Goal: Task Accomplishment & Management: Manage account settings

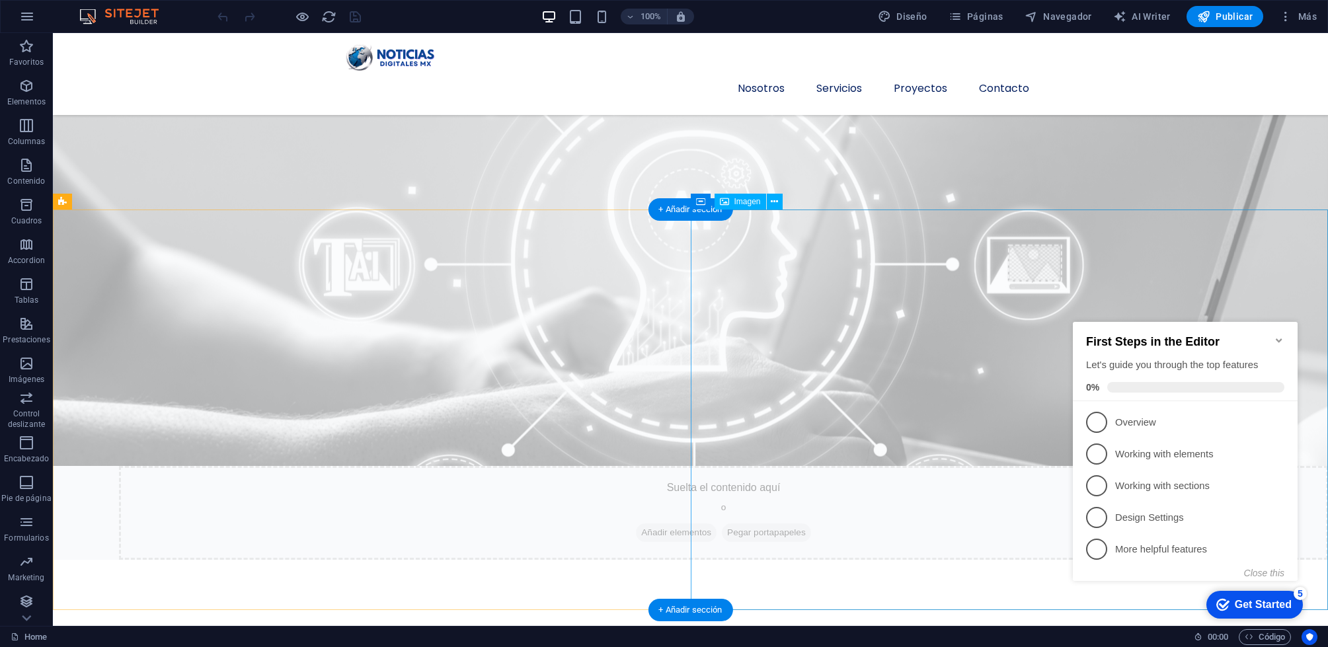
scroll to position [727, 0]
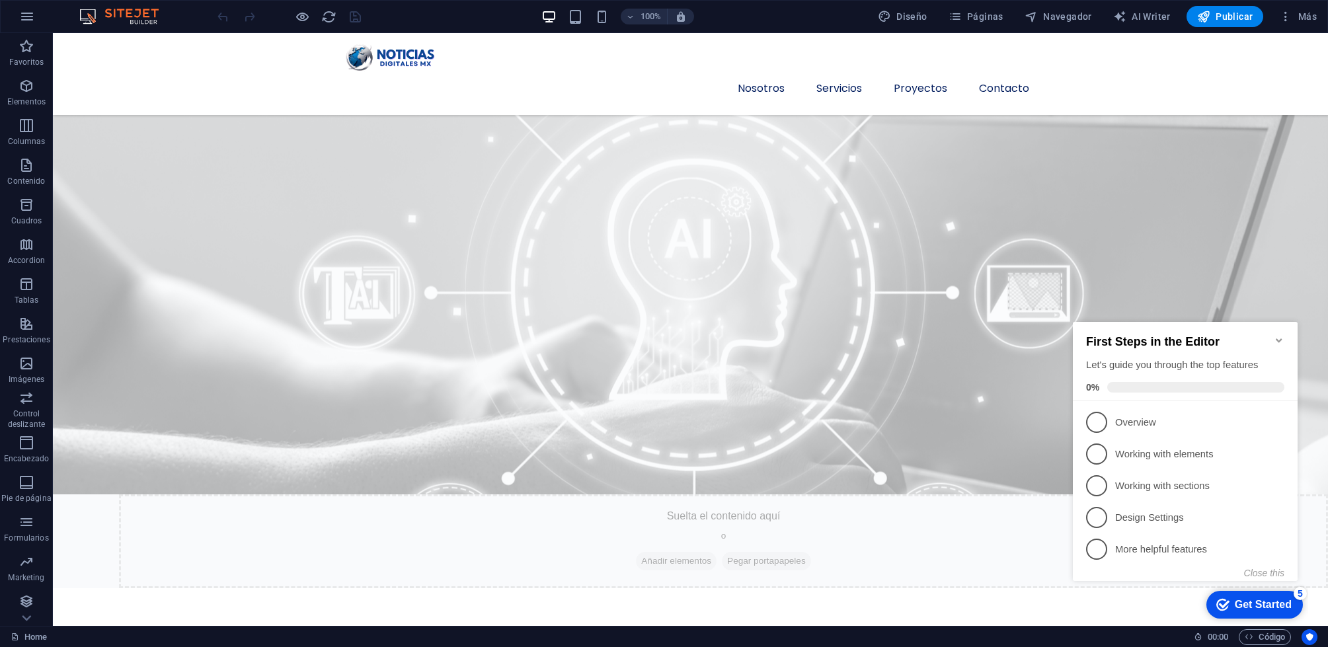
click at [1278, 338] on icon "Minimize checklist" at bounding box center [1279, 340] width 6 height 4
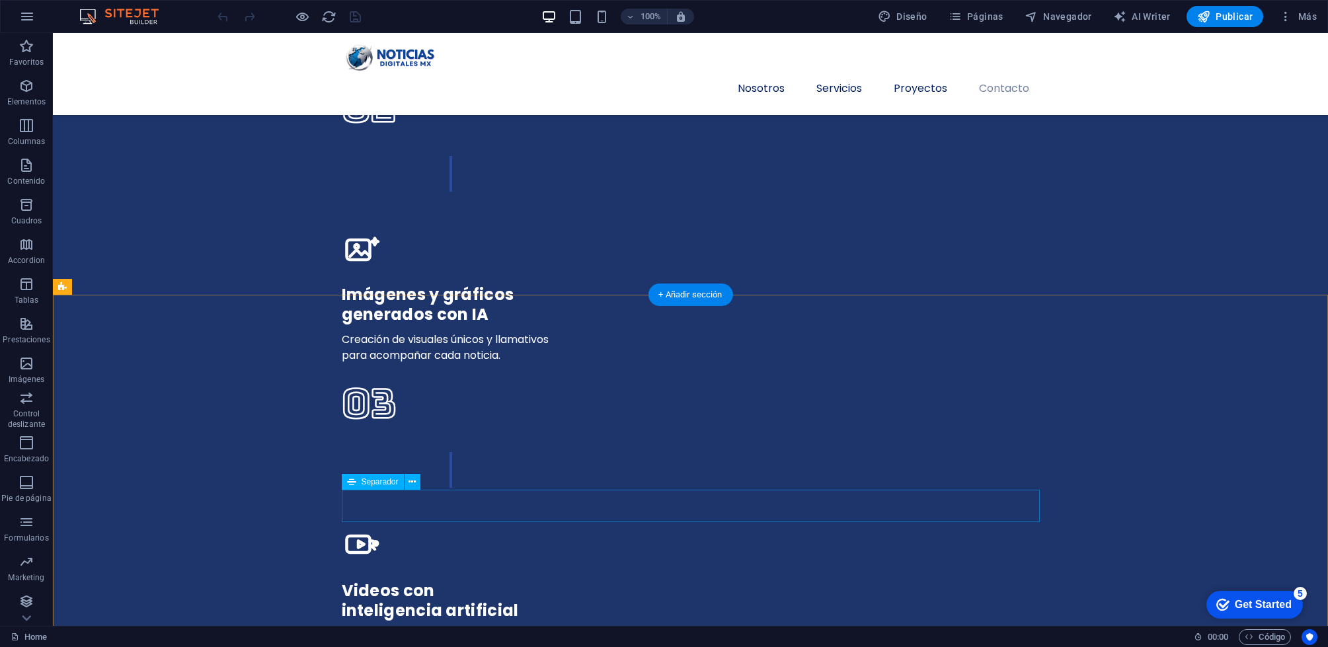
scroll to position [3648, 0]
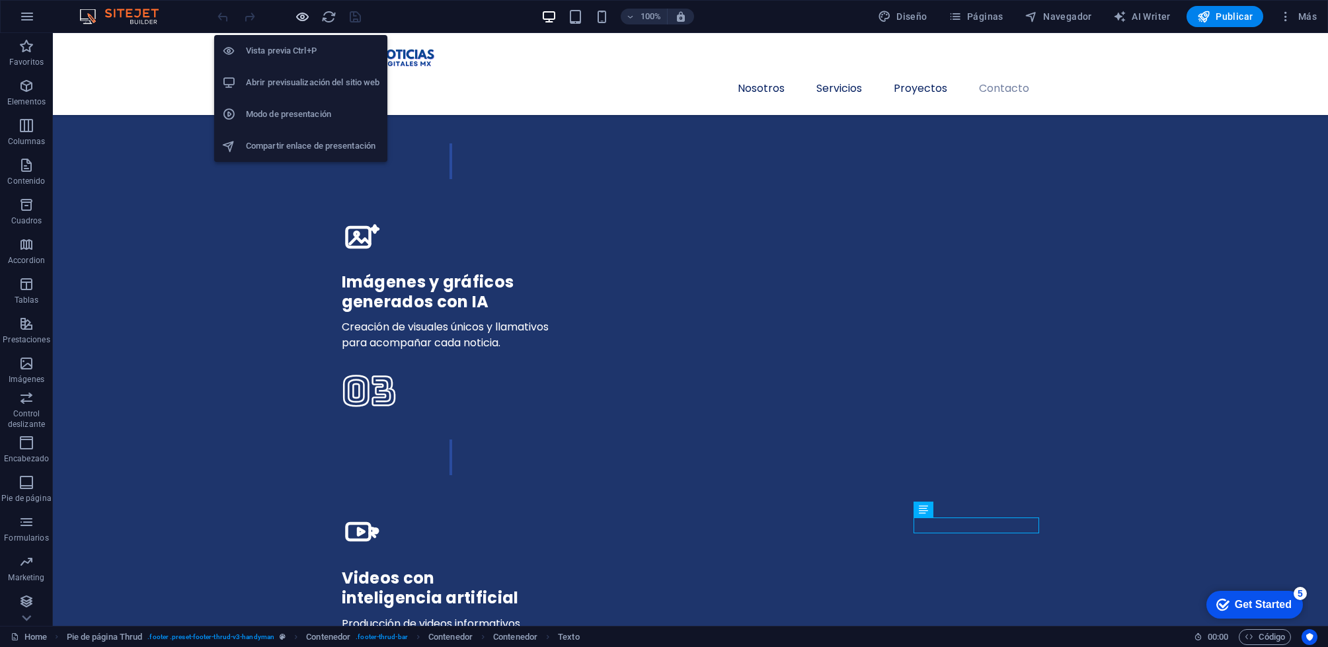
click at [305, 20] on icon "button" at bounding box center [302, 16] width 15 height 15
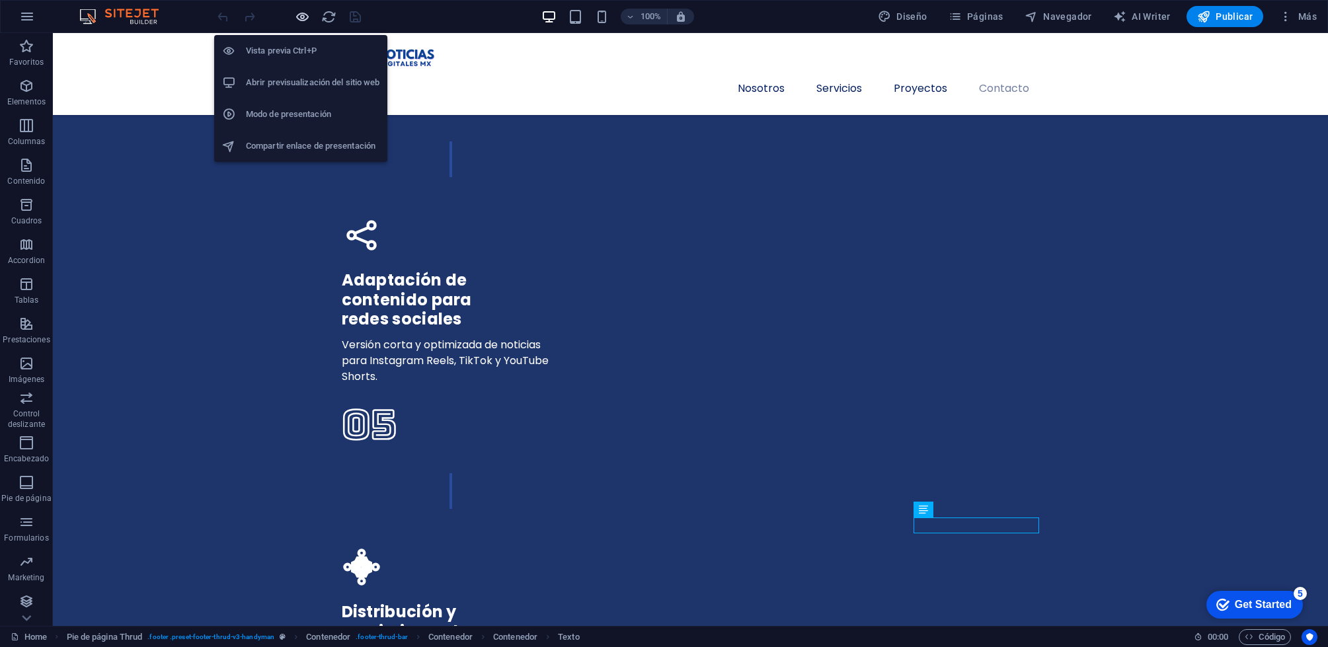
scroll to position [3686, 0]
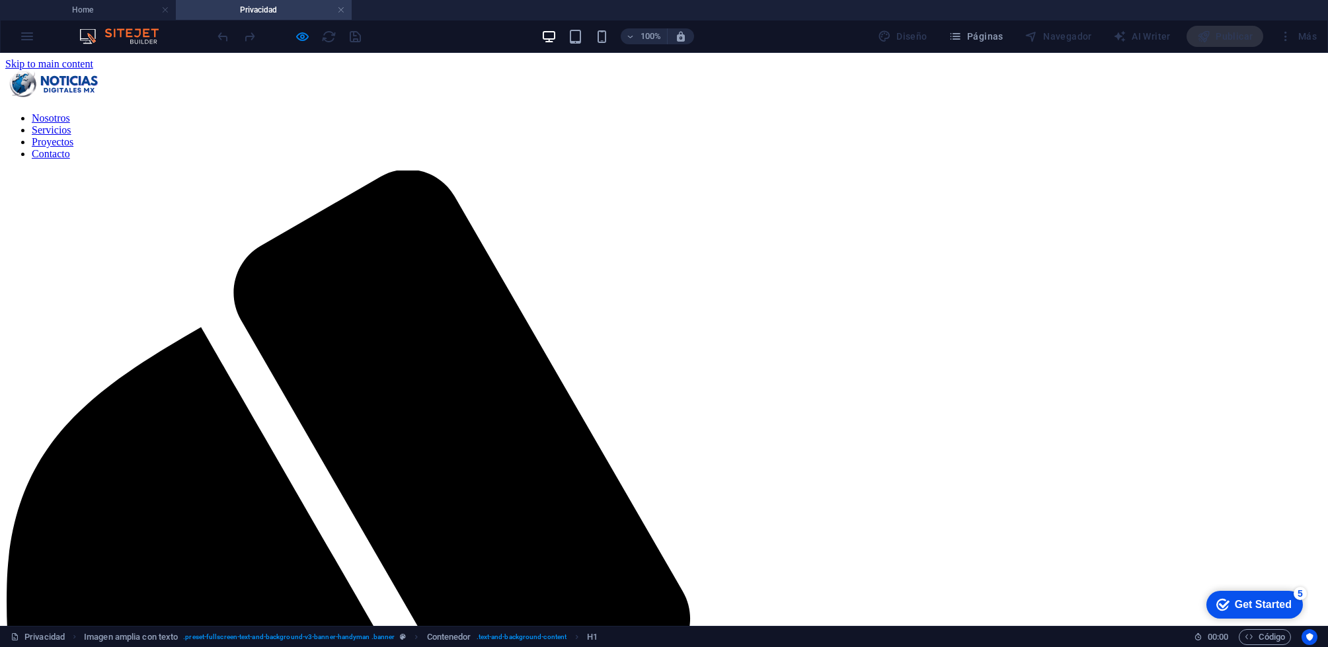
scroll to position [0, 0]
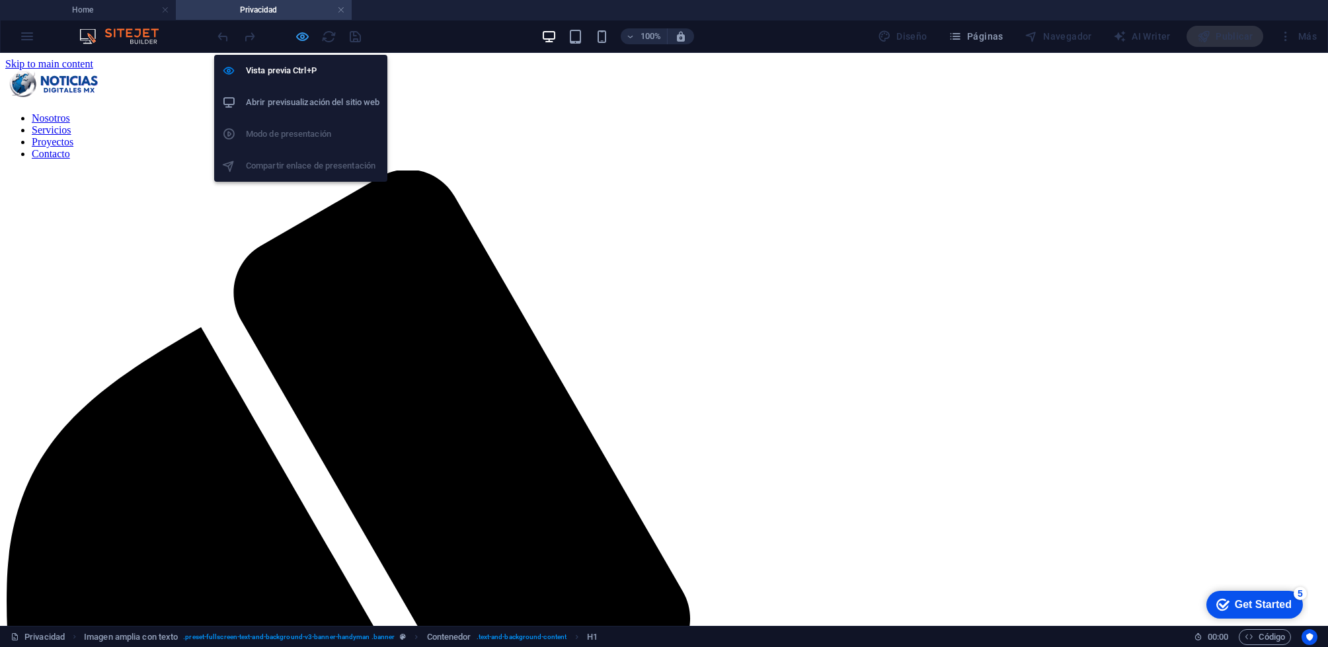
click at [308, 40] on icon "button" at bounding box center [302, 36] width 15 height 15
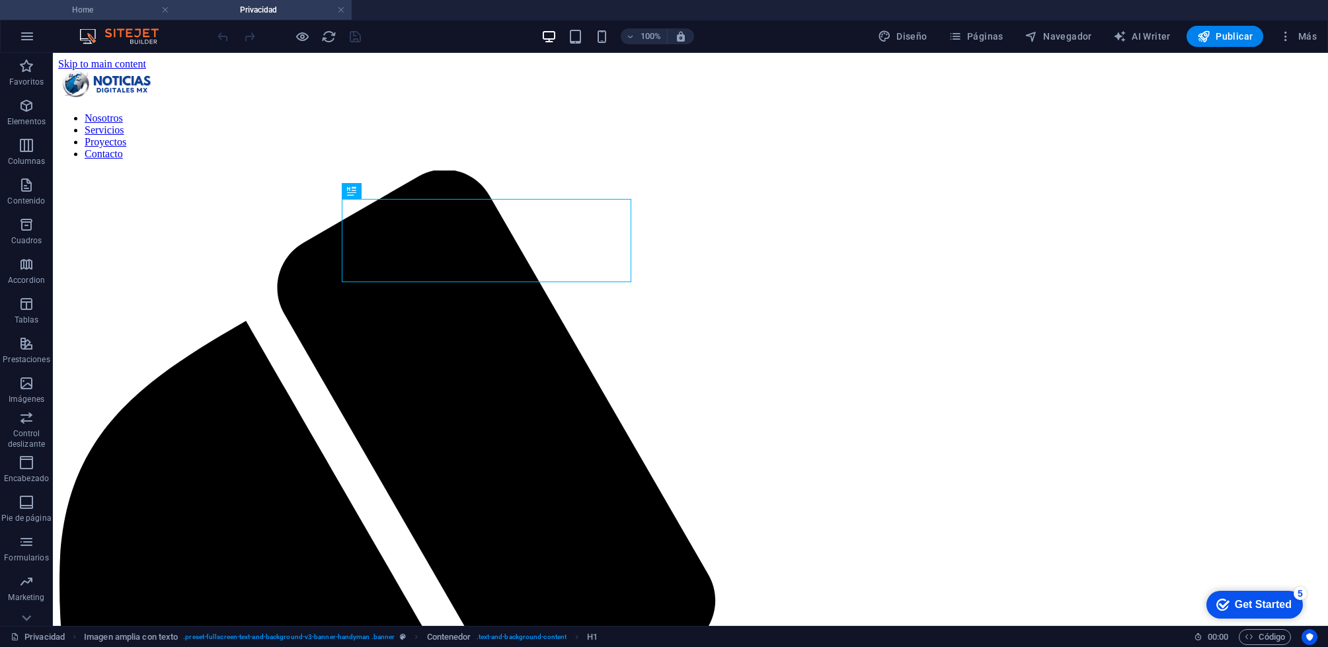
click at [143, 10] on h4 "Home" at bounding box center [88, 10] width 176 height 15
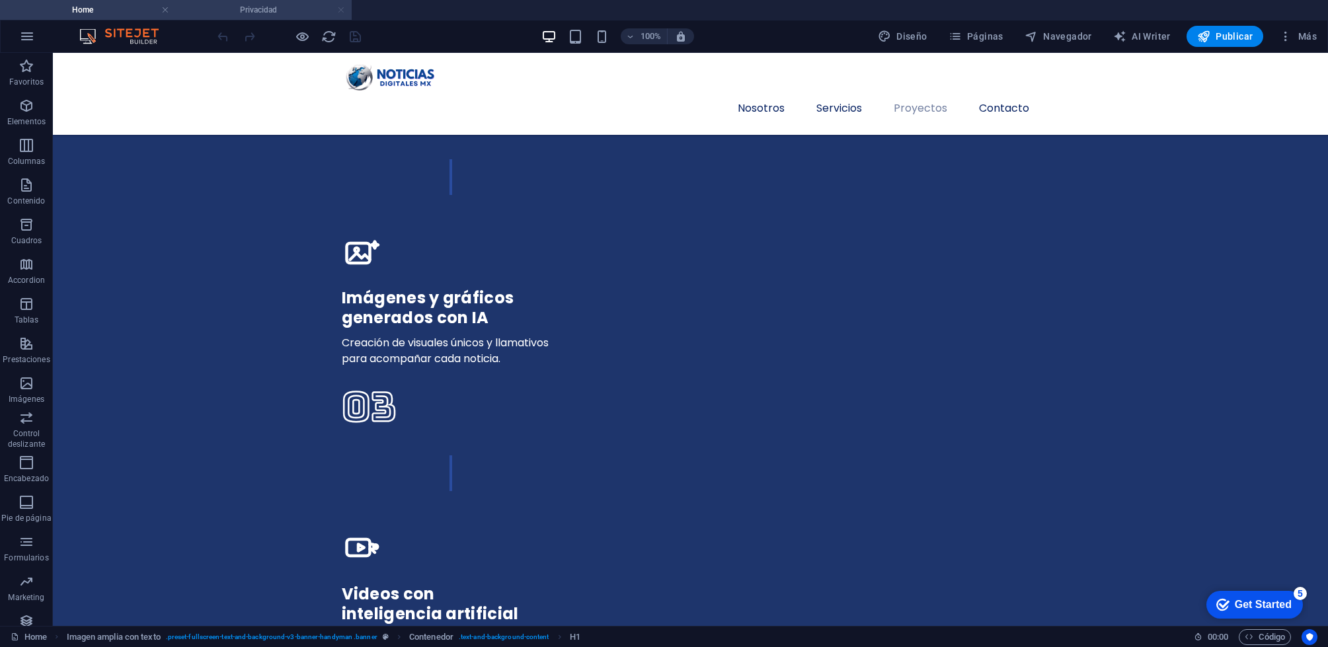
click at [337, 10] on link at bounding box center [341, 10] width 8 height 13
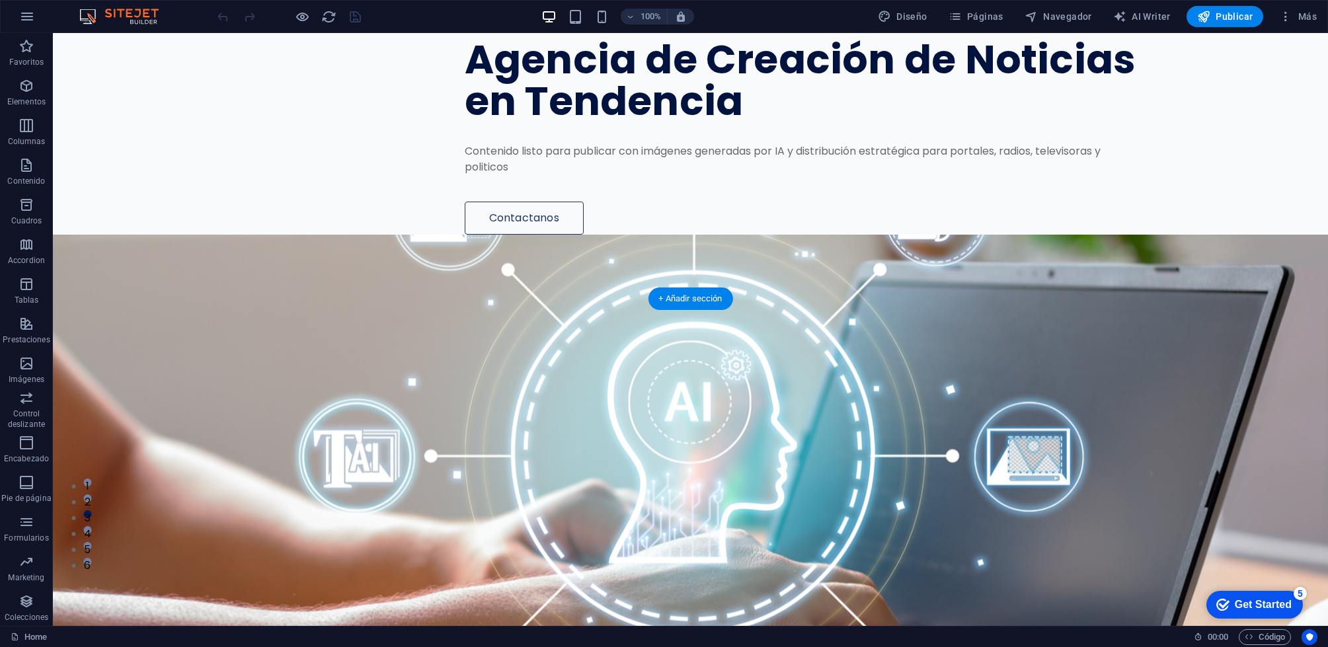
scroll to position [0, 0]
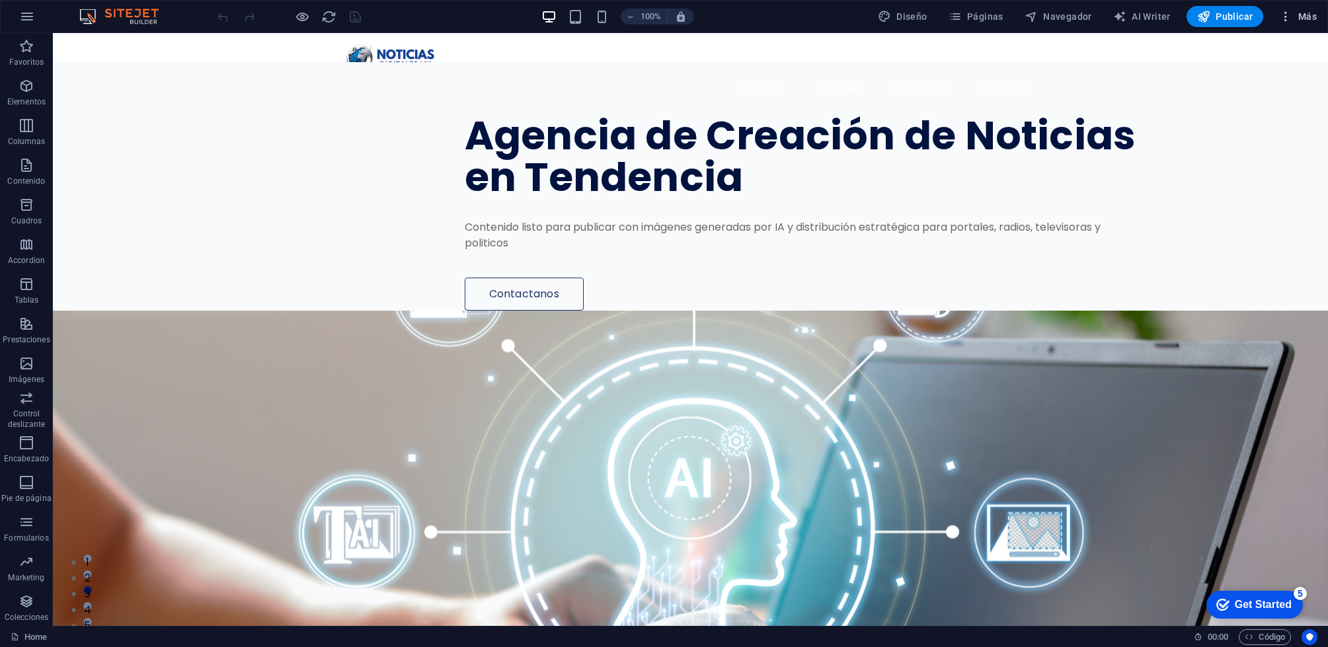
click at [1306, 15] on span "Más" at bounding box center [1298, 16] width 38 height 13
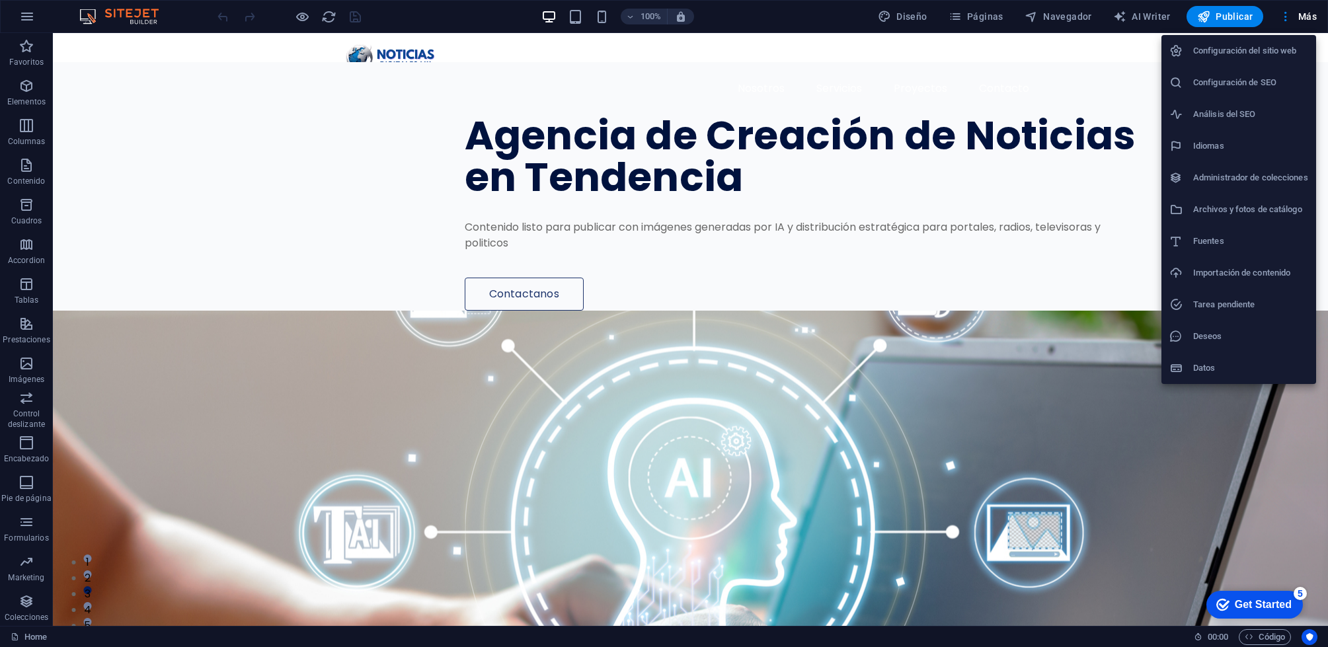
click at [1249, 111] on h6 "Análisis del SEO" at bounding box center [1250, 114] width 115 height 16
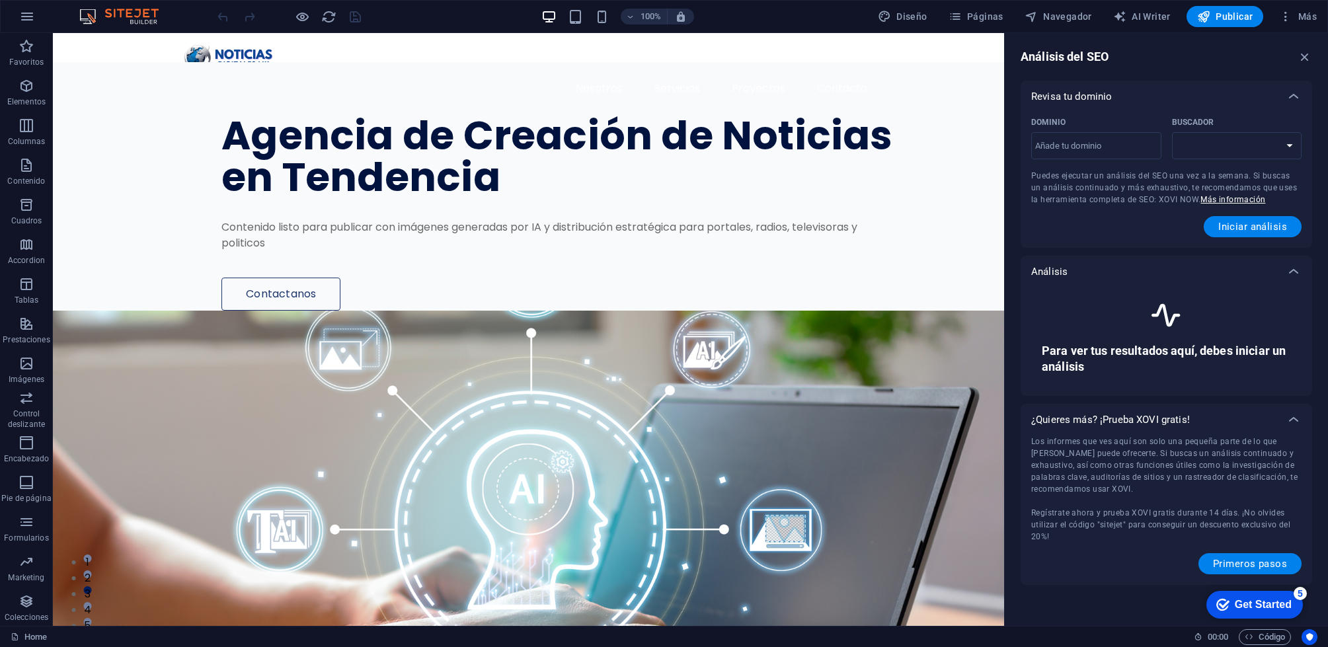
select select "[DOMAIN_NAME]"
click at [1099, 152] on input "Dominio ​" at bounding box center [1096, 146] width 130 height 21
type input "t"
type input "[DOMAIN_NAME]"
click at [1305, 53] on icon "button" at bounding box center [1305, 57] width 15 height 15
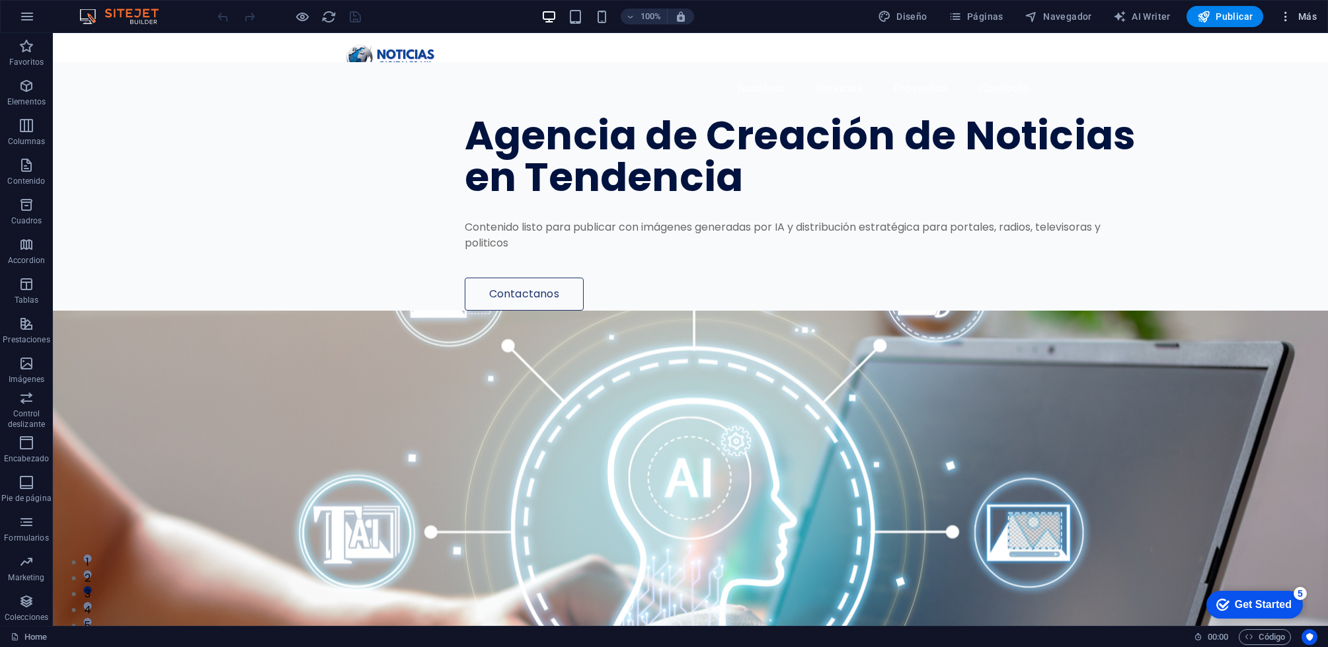
click at [1307, 17] on span "Más" at bounding box center [1298, 16] width 38 height 13
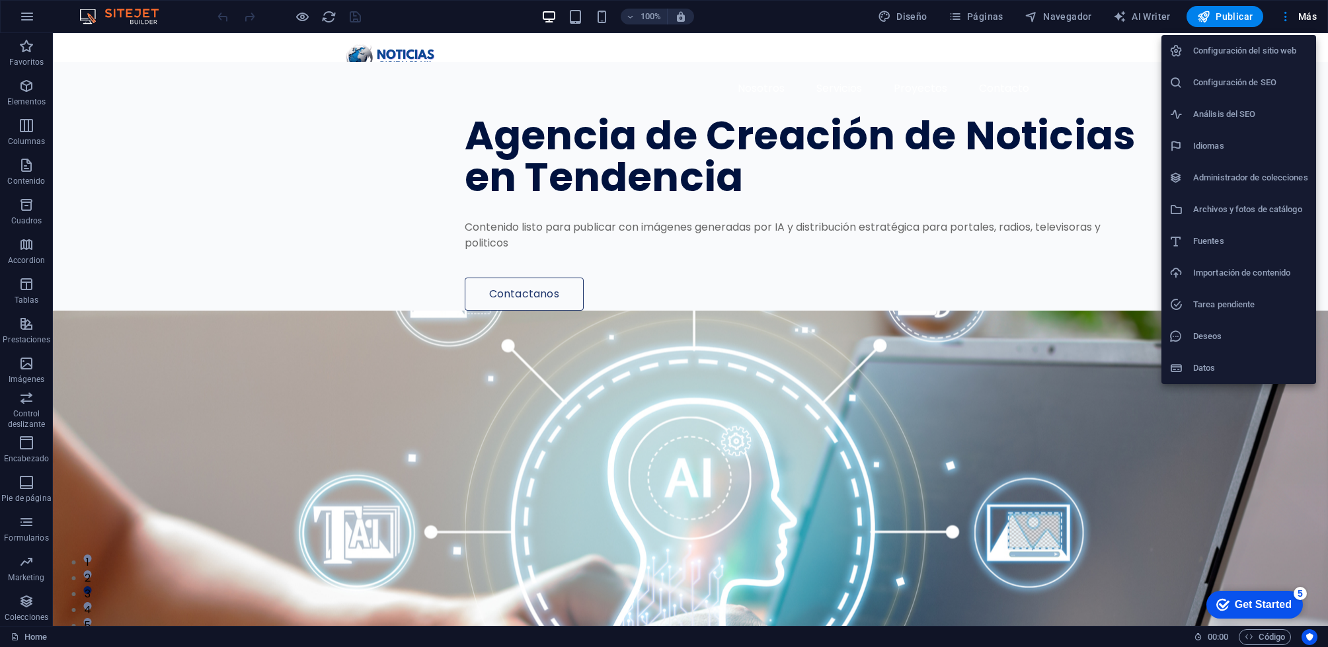
click at [1220, 341] on h6 "Deseos" at bounding box center [1250, 337] width 115 height 16
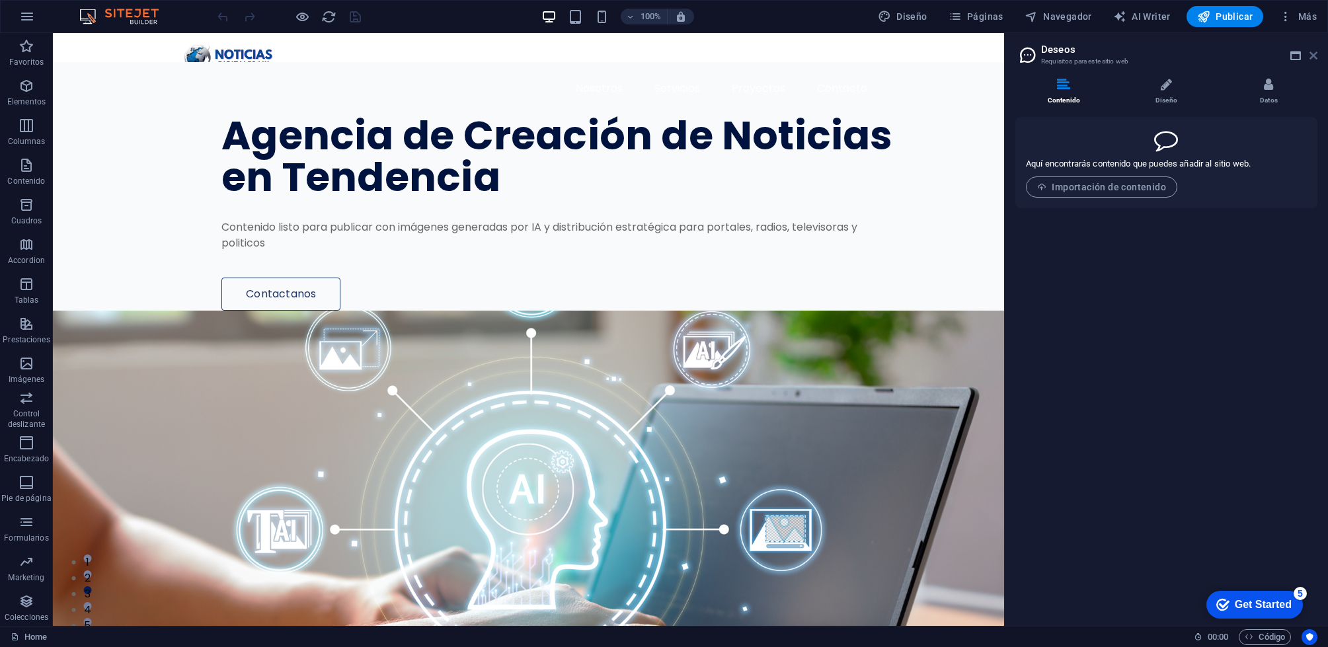
click at [1312, 58] on icon at bounding box center [1313, 55] width 8 height 11
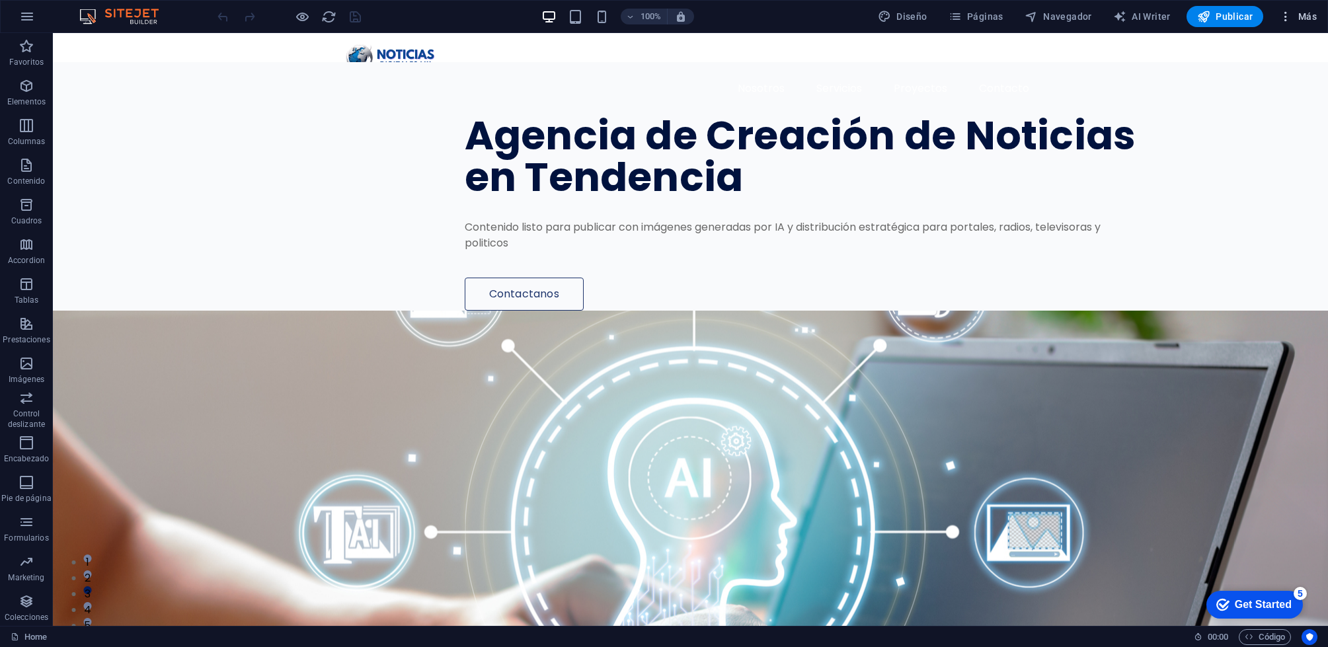
click at [1287, 15] on icon "button" at bounding box center [1285, 16] width 13 height 13
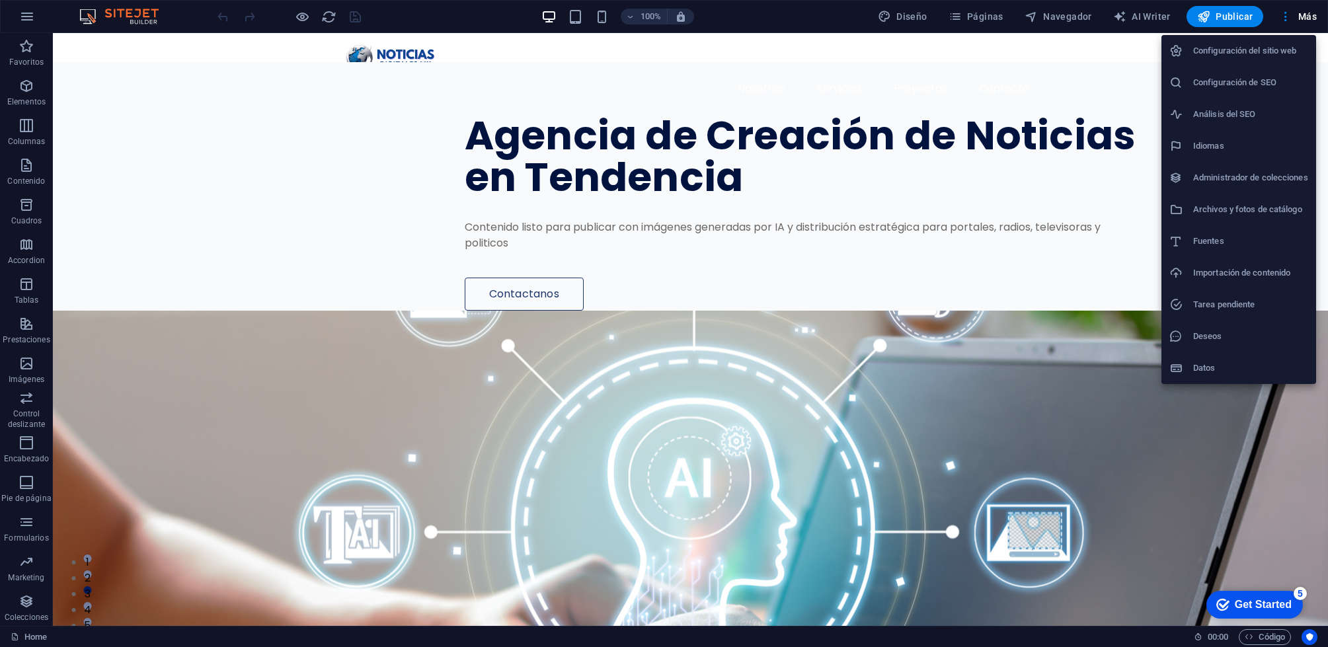
click at [1252, 50] on h6 "Configuración del sitio web" at bounding box center [1250, 51] width 115 height 16
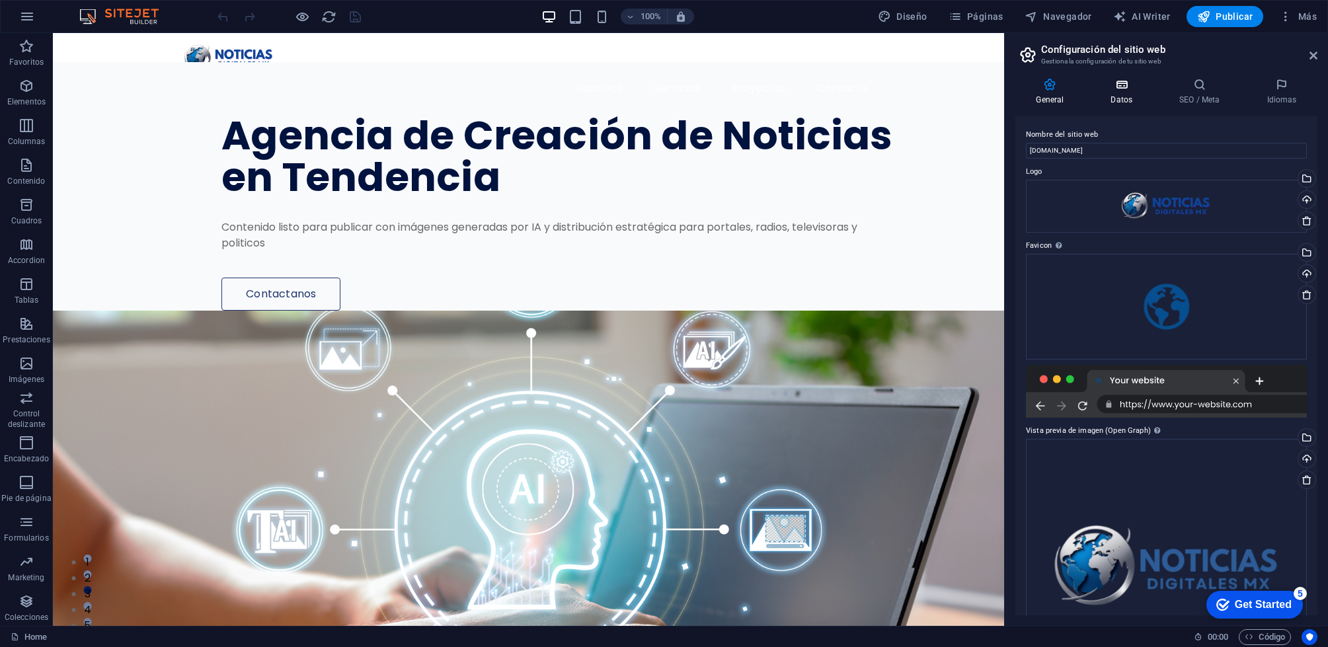
click at [1122, 84] on icon at bounding box center [1121, 84] width 63 height 13
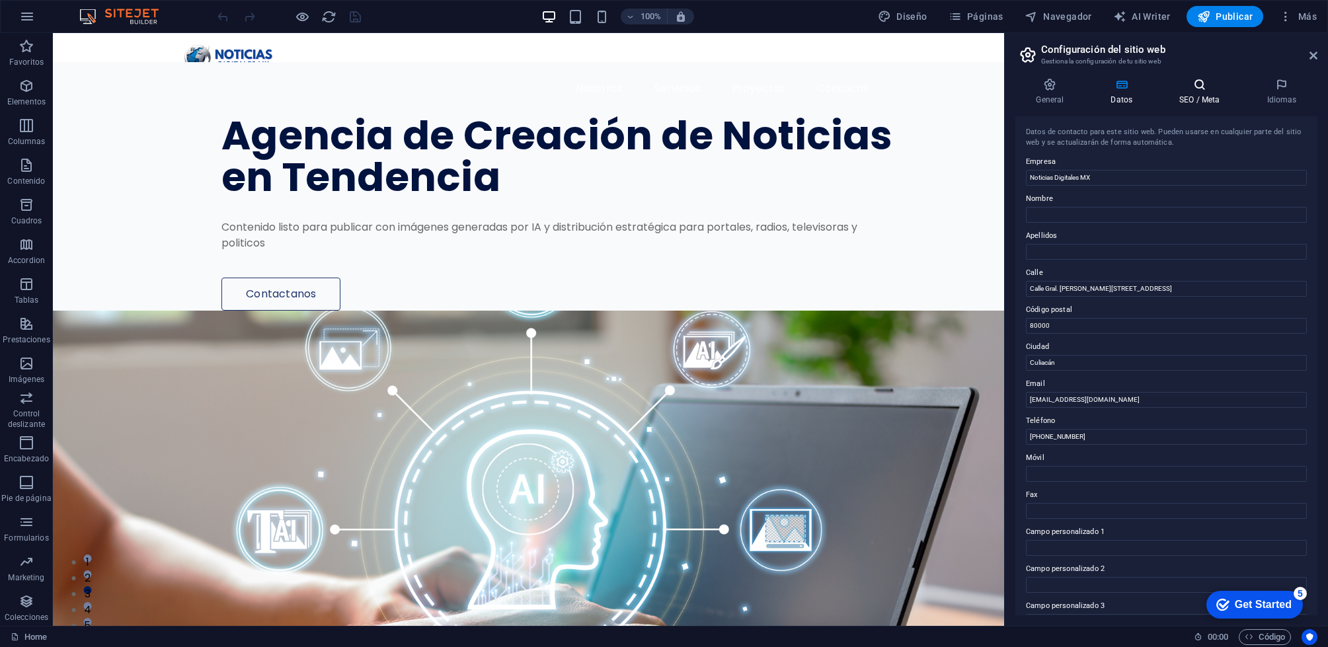
click at [1205, 96] on h4 "SEO / Meta" at bounding box center [1202, 92] width 87 height 28
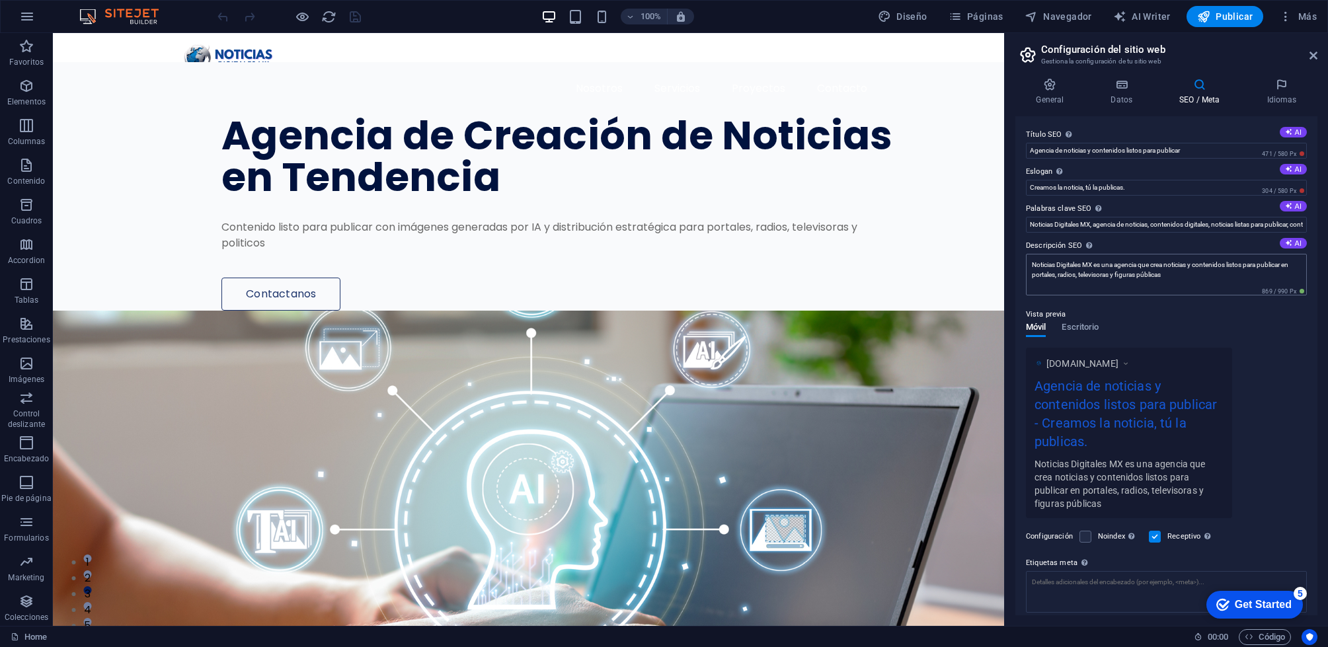
scroll to position [82, 0]
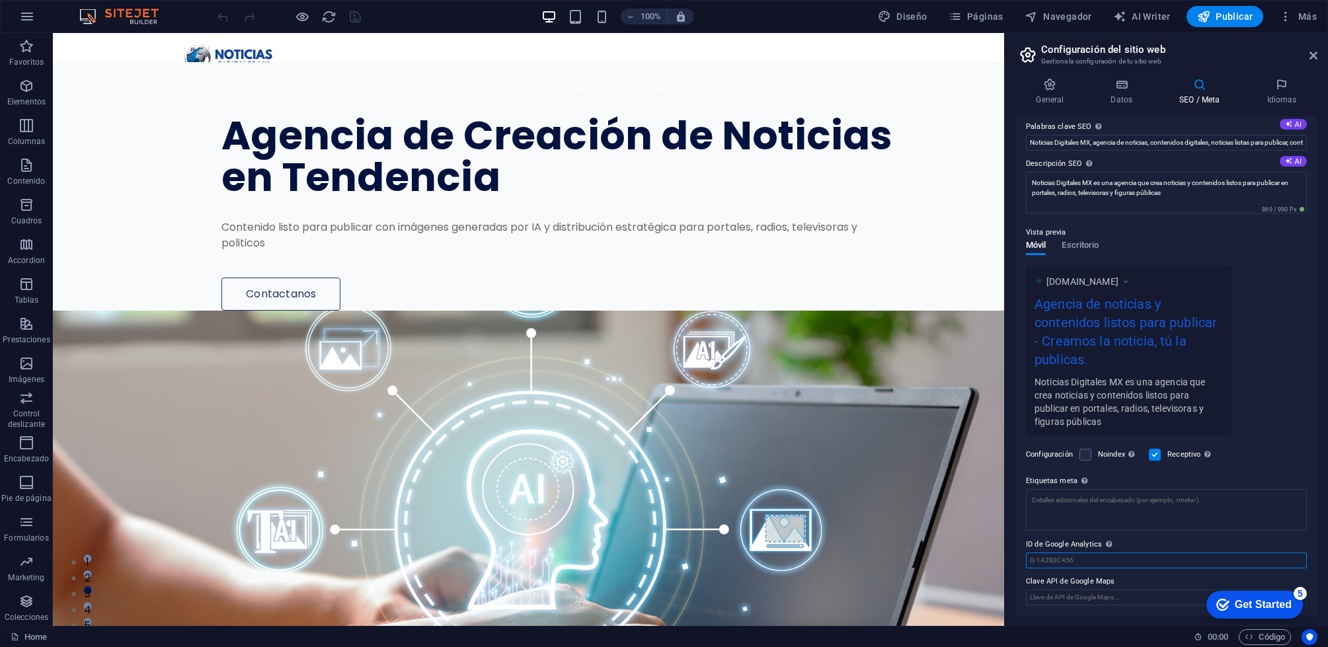
click at [1122, 557] on input "ID de Google Analytics Añada únicamente el ID de Google Analytics. Incluimos el…" at bounding box center [1166, 561] width 281 height 16
click at [232, 374] on icon at bounding box center [233, 377] width 7 height 14
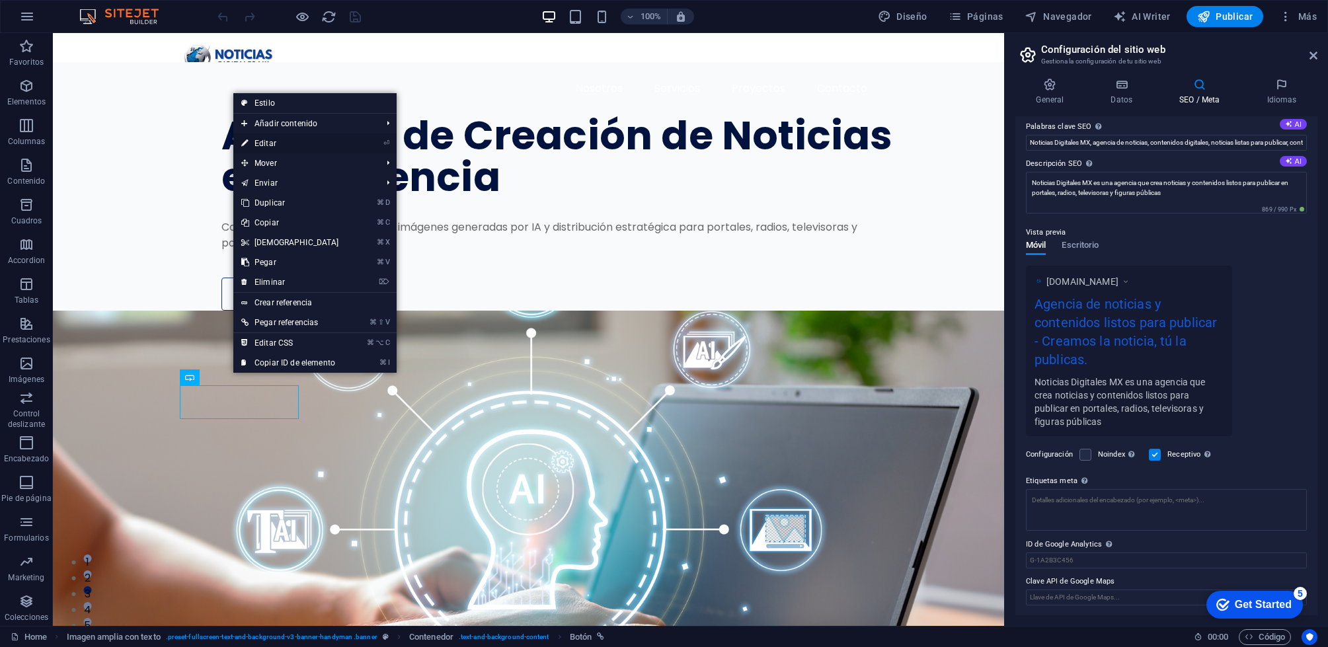
drag, startPoint x: 310, startPoint y: 143, endPoint x: 5, endPoint y: 110, distance: 307.2
click at [310, 143] on link "⏎ Editar" at bounding box center [290, 144] width 114 height 20
select select "px"
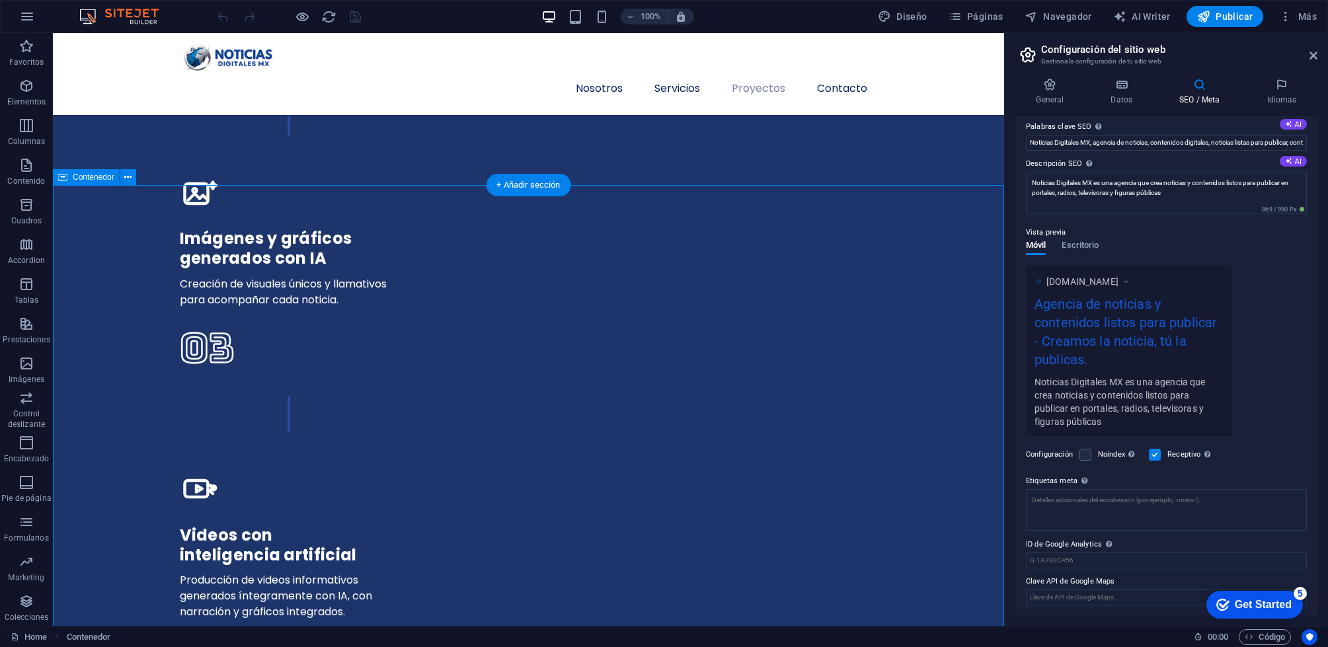
scroll to position [3486, 0]
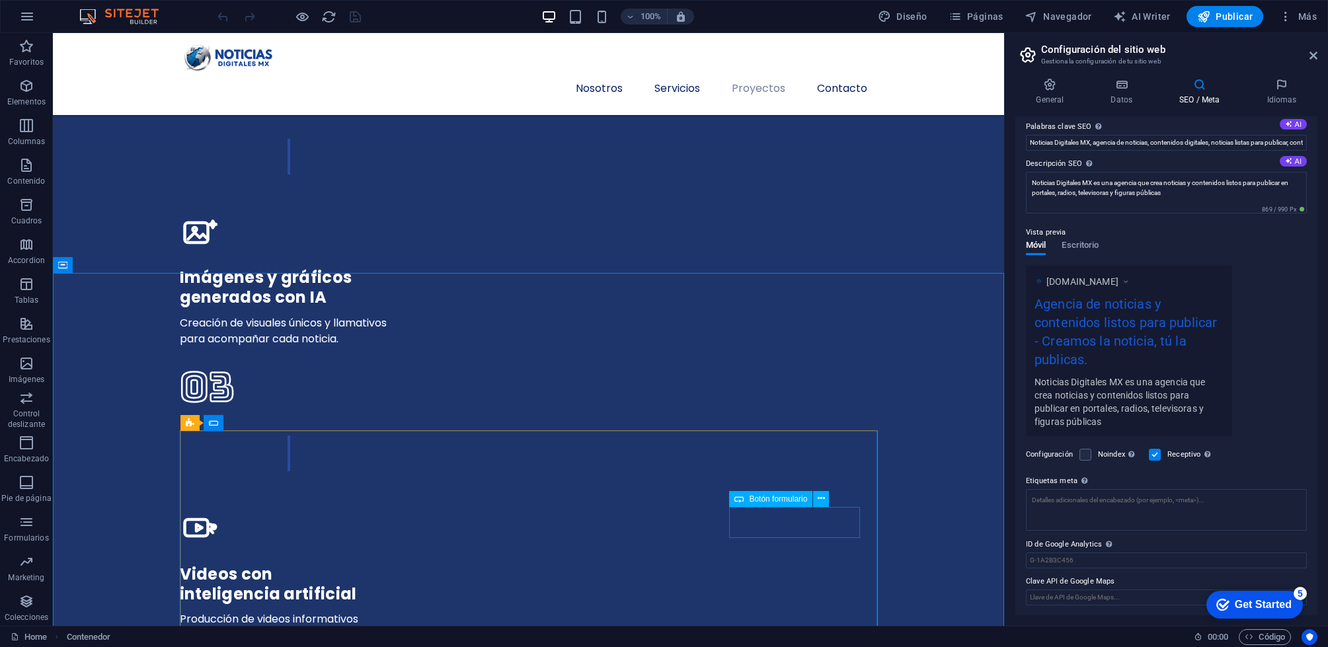
click at [791, 497] on span "Botón formulario" at bounding box center [778, 499] width 58 height 8
click at [823, 498] on icon at bounding box center [821, 499] width 7 height 14
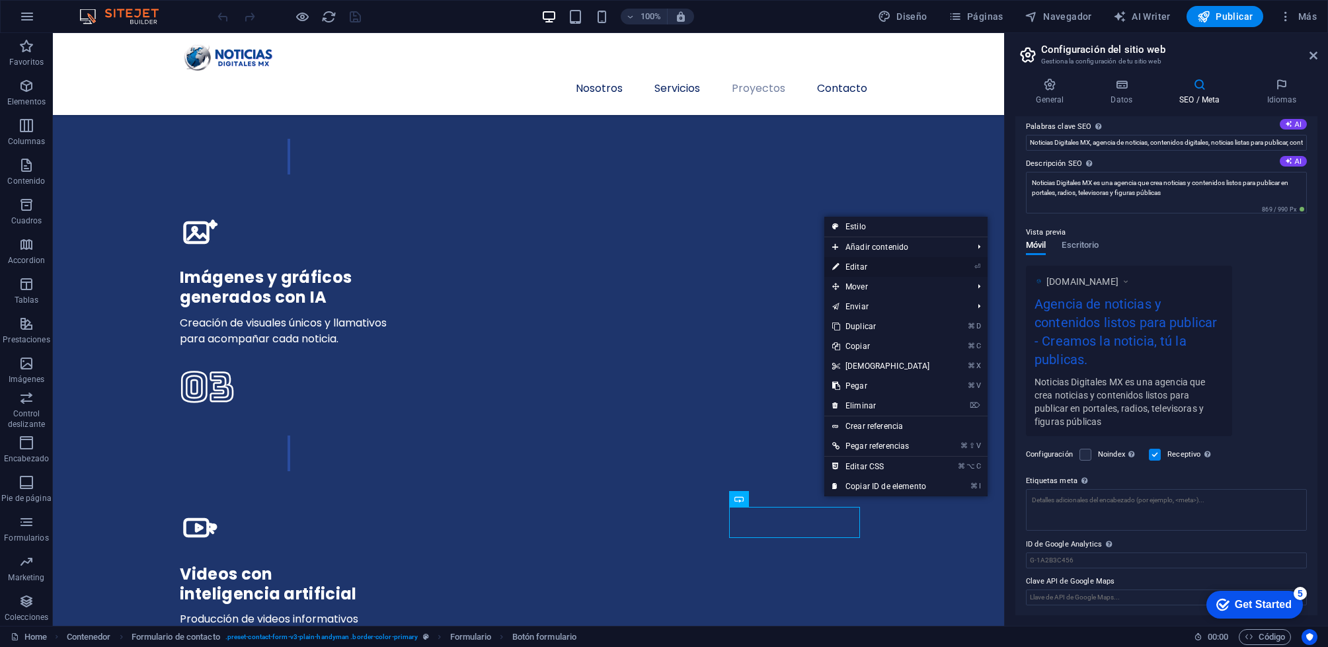
click at [857, 276] on link "⏎ Editar" at bounding box center [881, 267] width 114 height 20
select select "px"
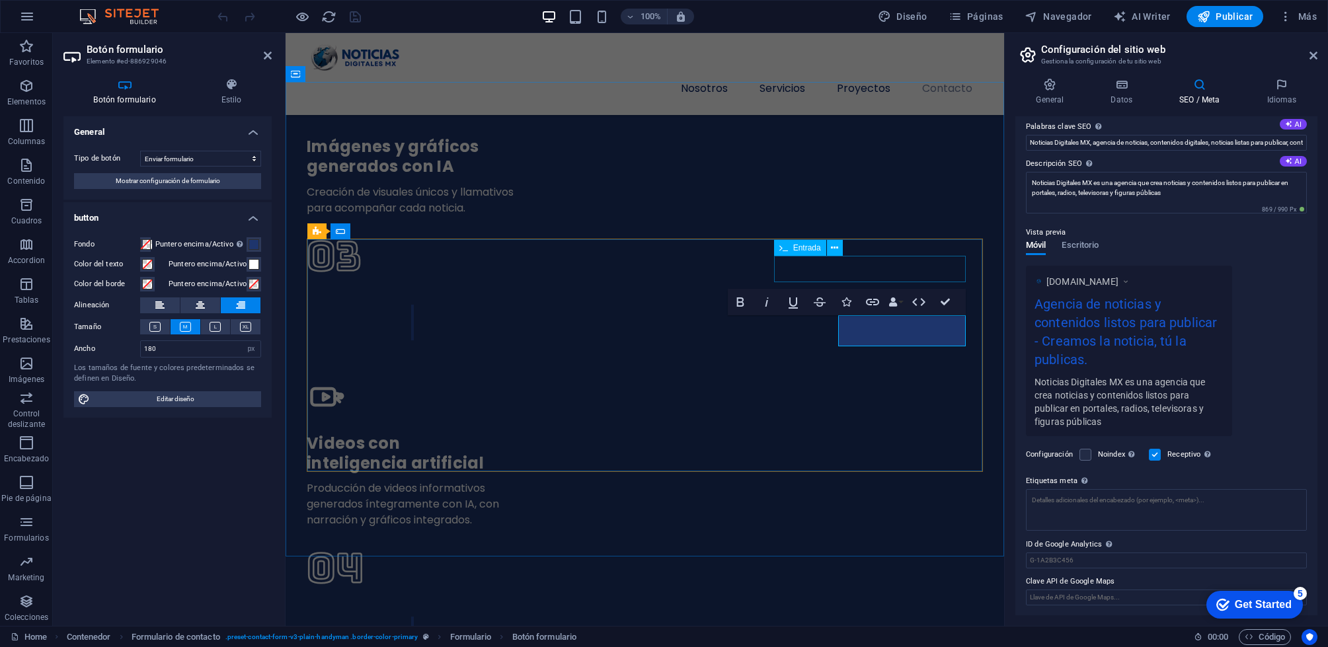
scroll to position [3732, 0]
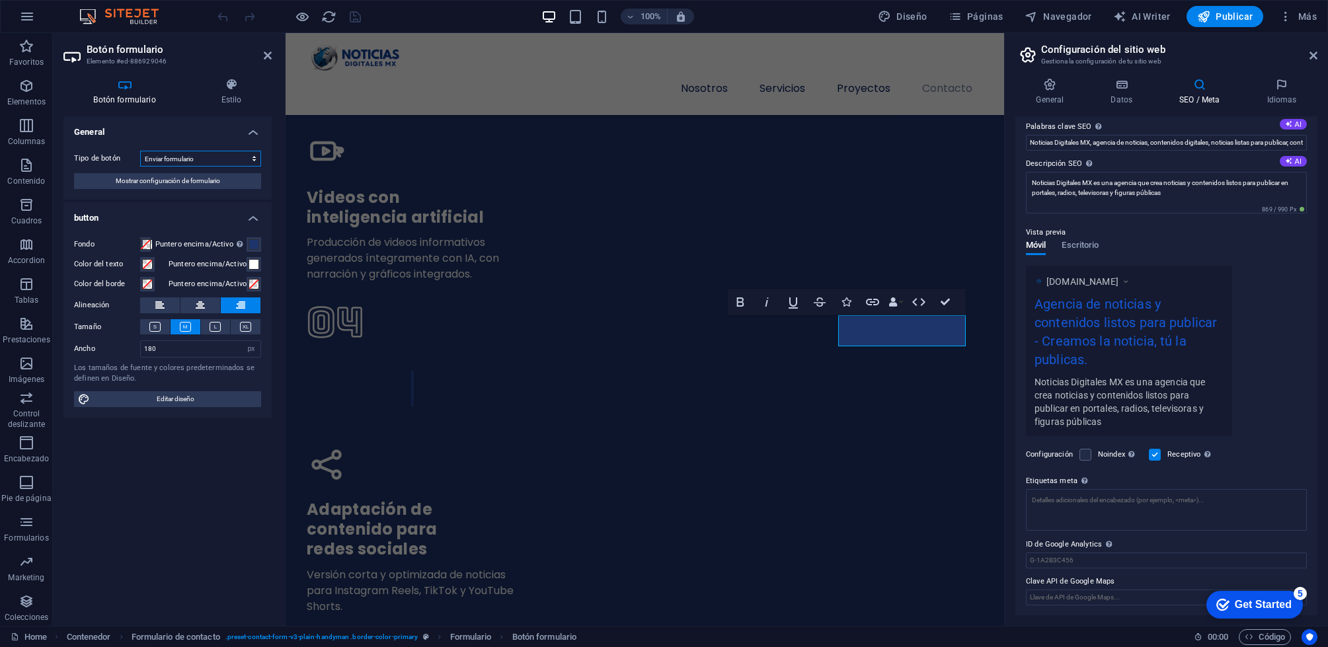
click at [217, 161] on select "Enviar formulario Restablecer formulario Ninguna acción" at bounding box center [200, 159] width 121 height 16
click at [208, 180] on span "Mostrar configuración de formulario" at bounding box center [168, 181] width 104 height 16
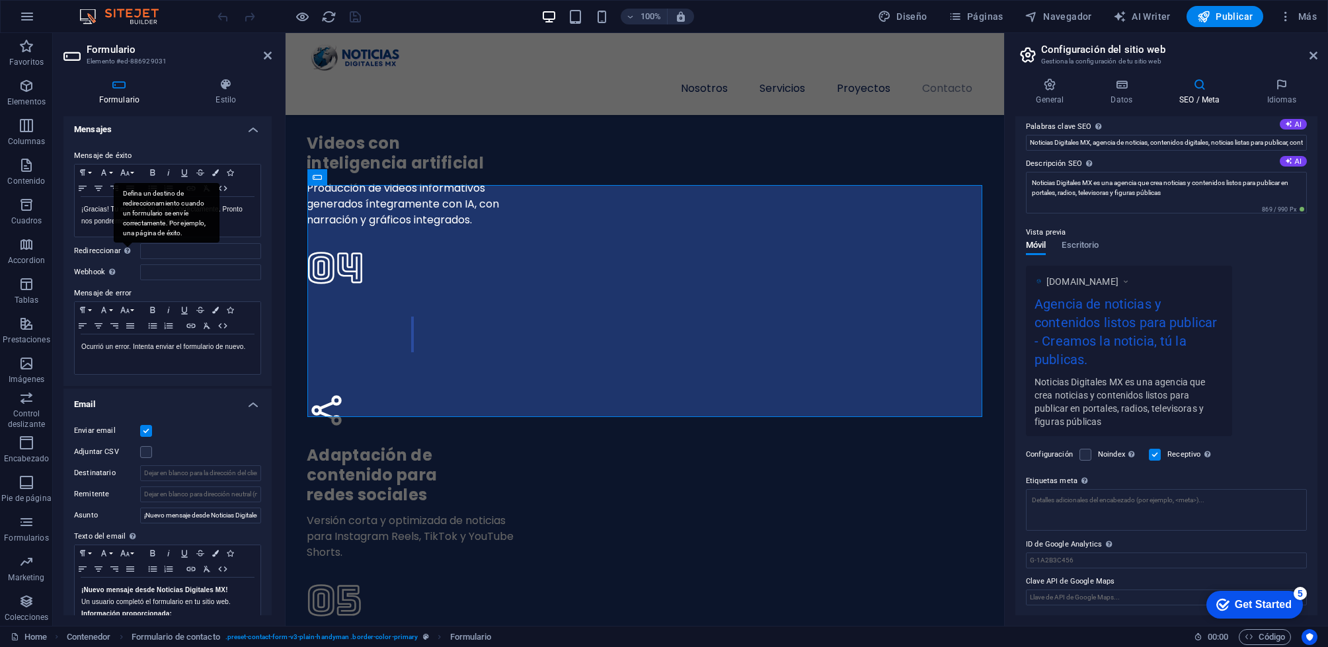
scroll to position [0, 0]
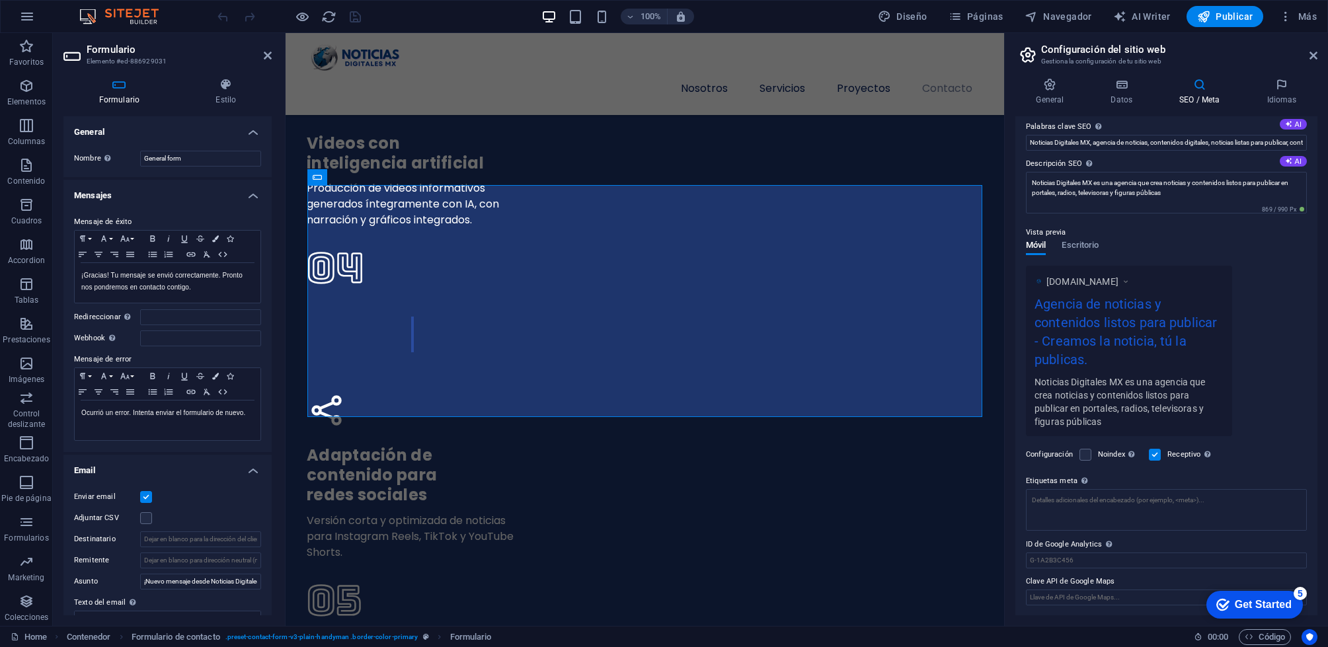
click at [256, 197] on h4 "Mensajes" at bounding box center [167, 192] width 208 height 24
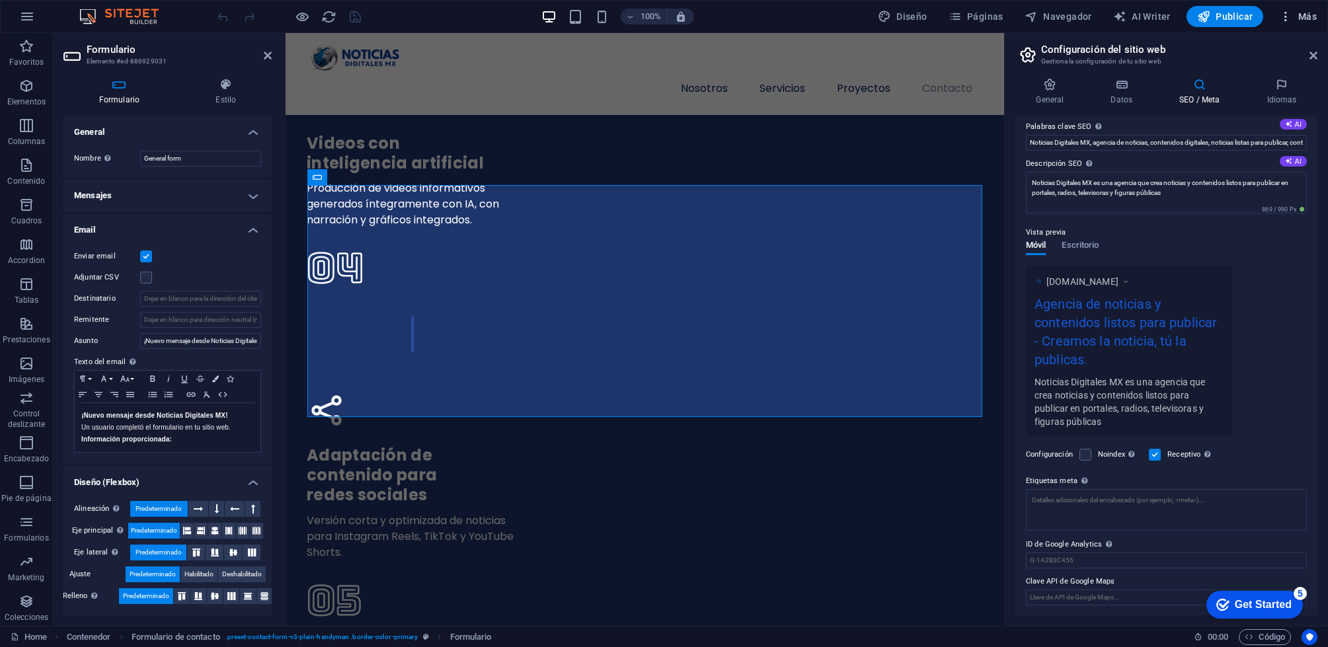
click at [1298, 14] on span "Más" at bounding box center [1298, 16] width 38 height 13
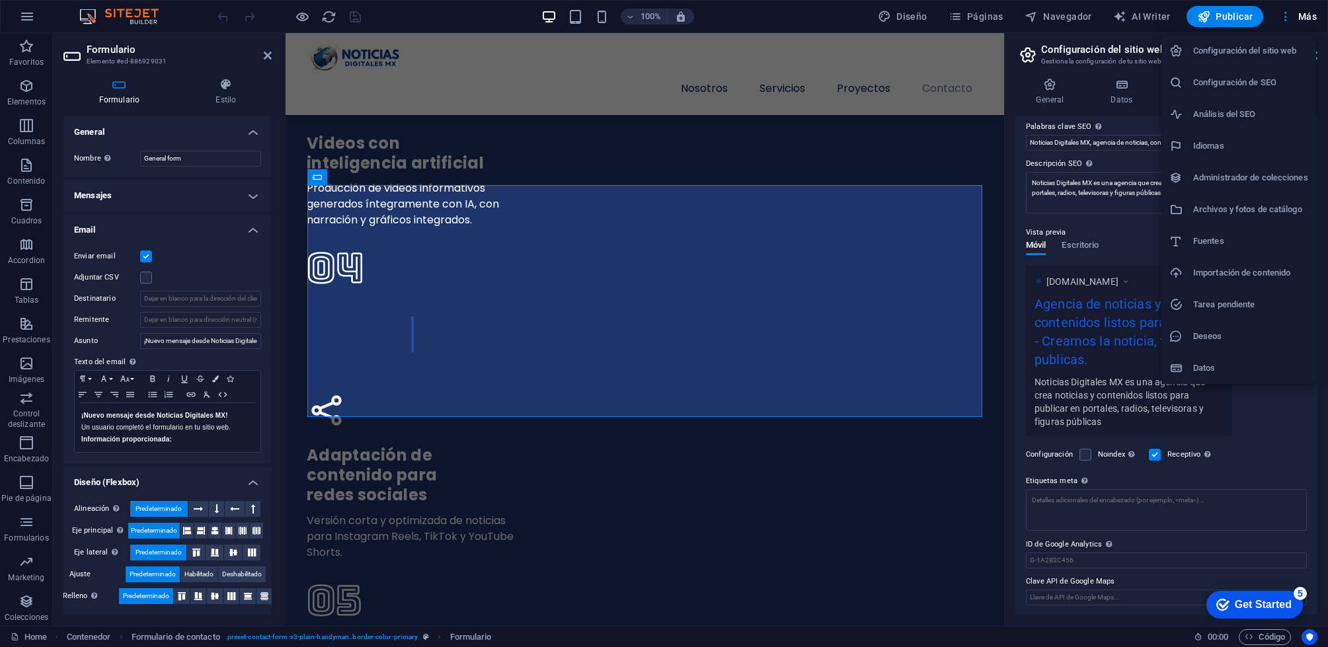
click at [719, 330] on div at bounding box center [664, 323] width 1328 height 647
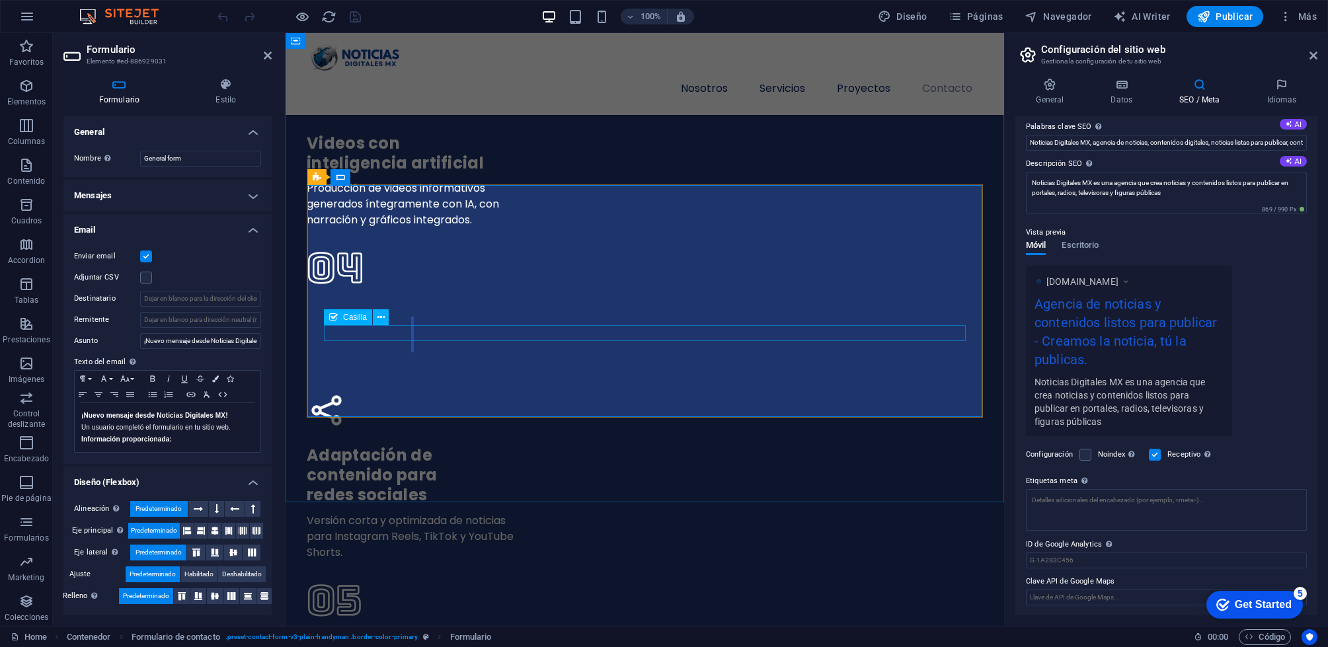
click div "He leído y acepto el aviso de privacidad"
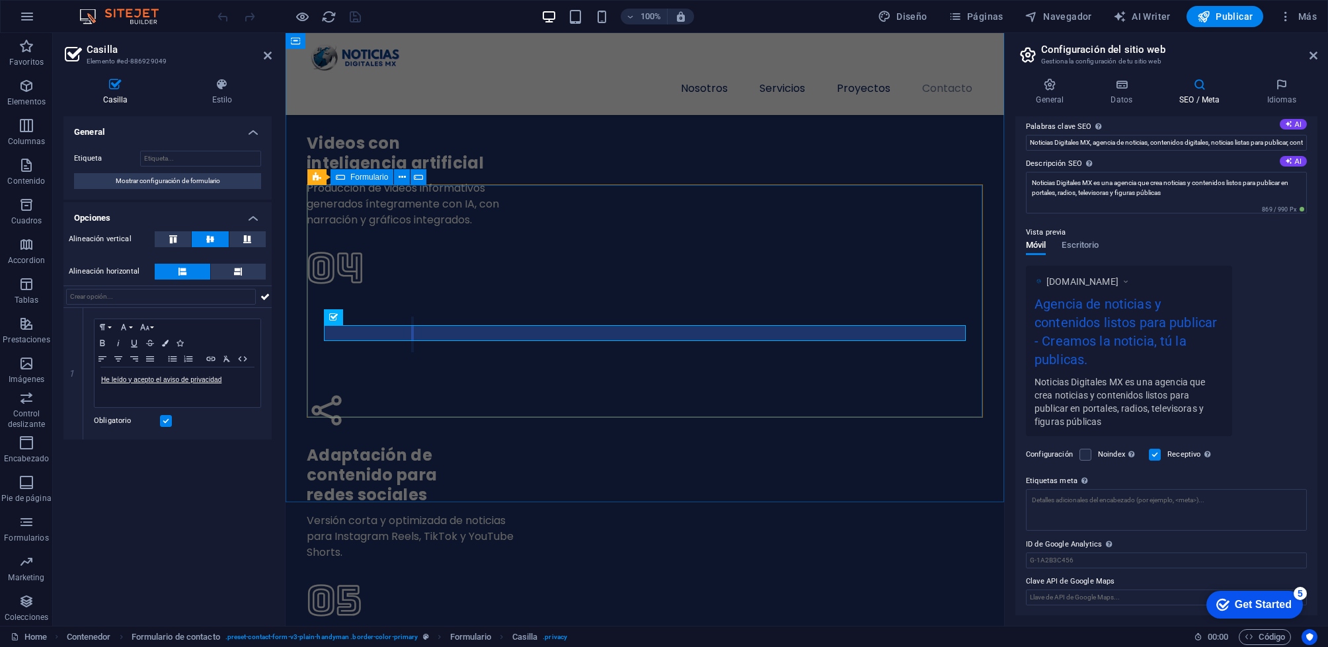
click div "Enviar He leído y acepto el aviso de privacidad ¿Ilegible? [GEOGRAPHIC_DATA]"
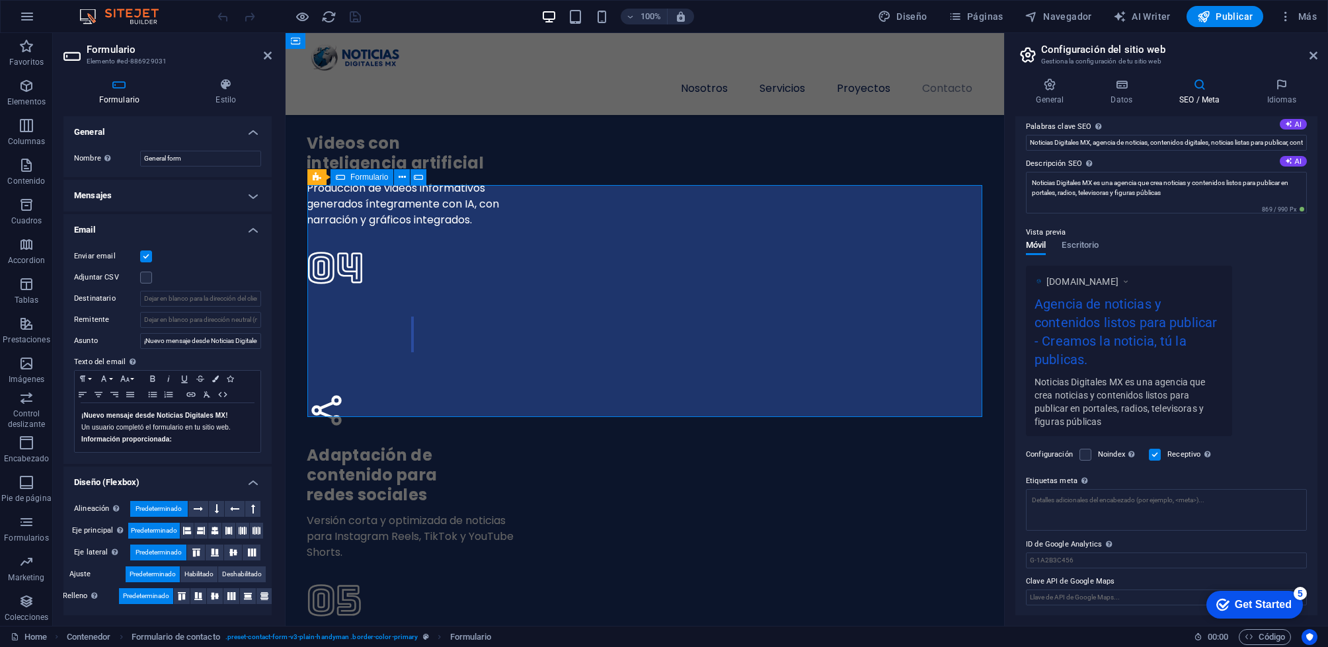
click div "Enviar He leído y acepto el aviso de privacidad ¿Ilegible? [GEOGRAPHIC_DATA]"
click at [247, 188] on h4 "Mensajes" at bounding box center [167, 196] width 208 height 32
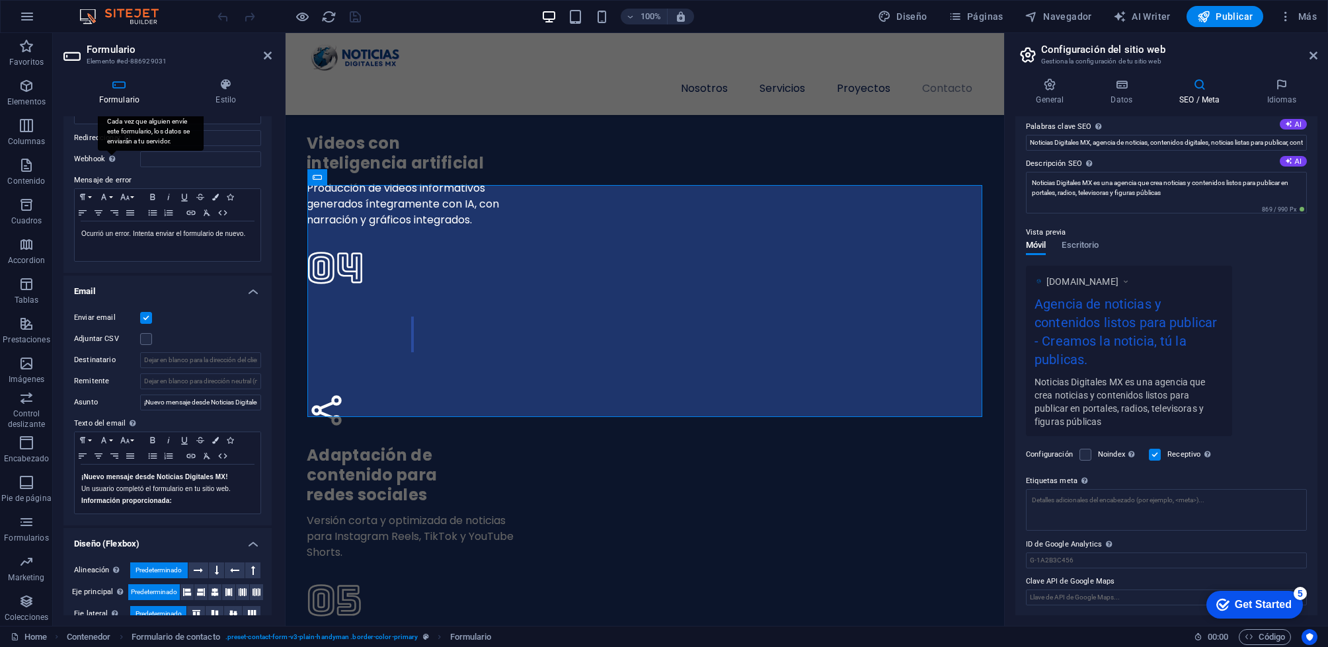
scroll to position [190, 0]
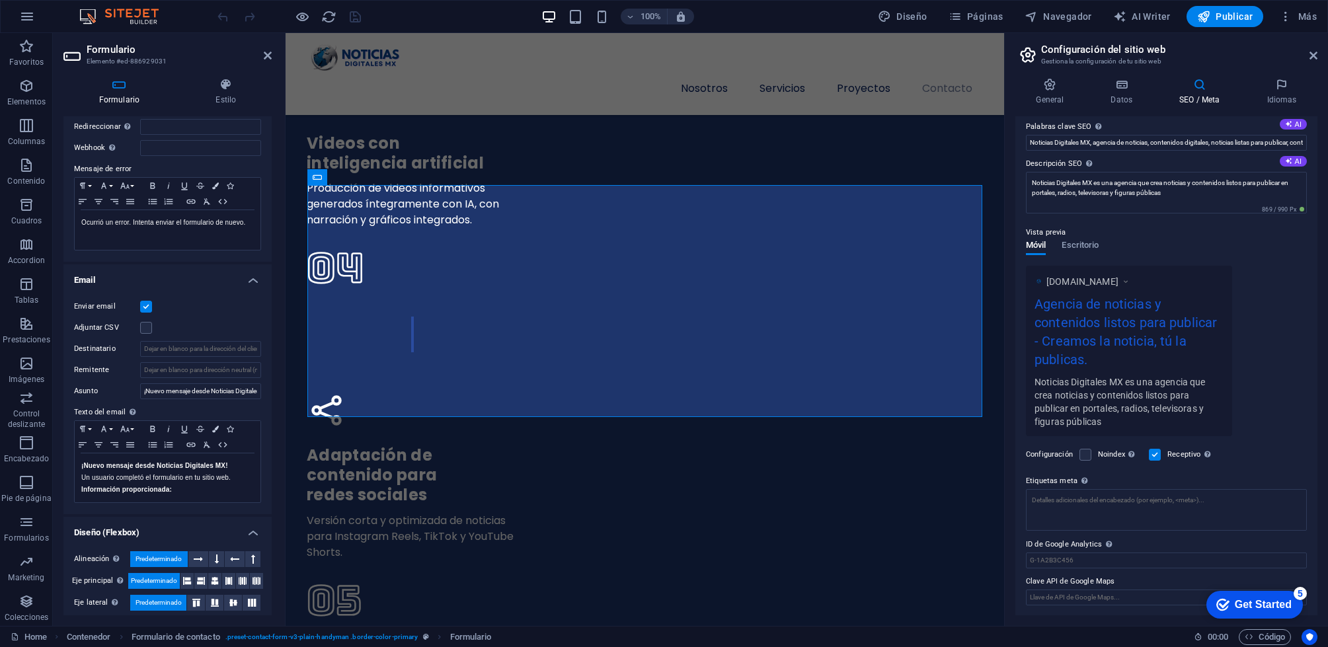
drag, startPoint x: 120, startPoint y: 331, endPoint x: 108, endPoint y: 331, distance: 11.2
click at [108, 331] on label "Adjuntar CSV" at bounding box center [107, 328] width 66 height 16
click at [0, 0] on input "Adjuntar CSV" at bounding box center [0, 0] width 0 height 0
click at [144, 330] on label at bounding box center [146, 328] width 12 height 12
click at [0, 0] on input "Adjuntar CSV" at bounding box center [0, 0] width 0 height 0
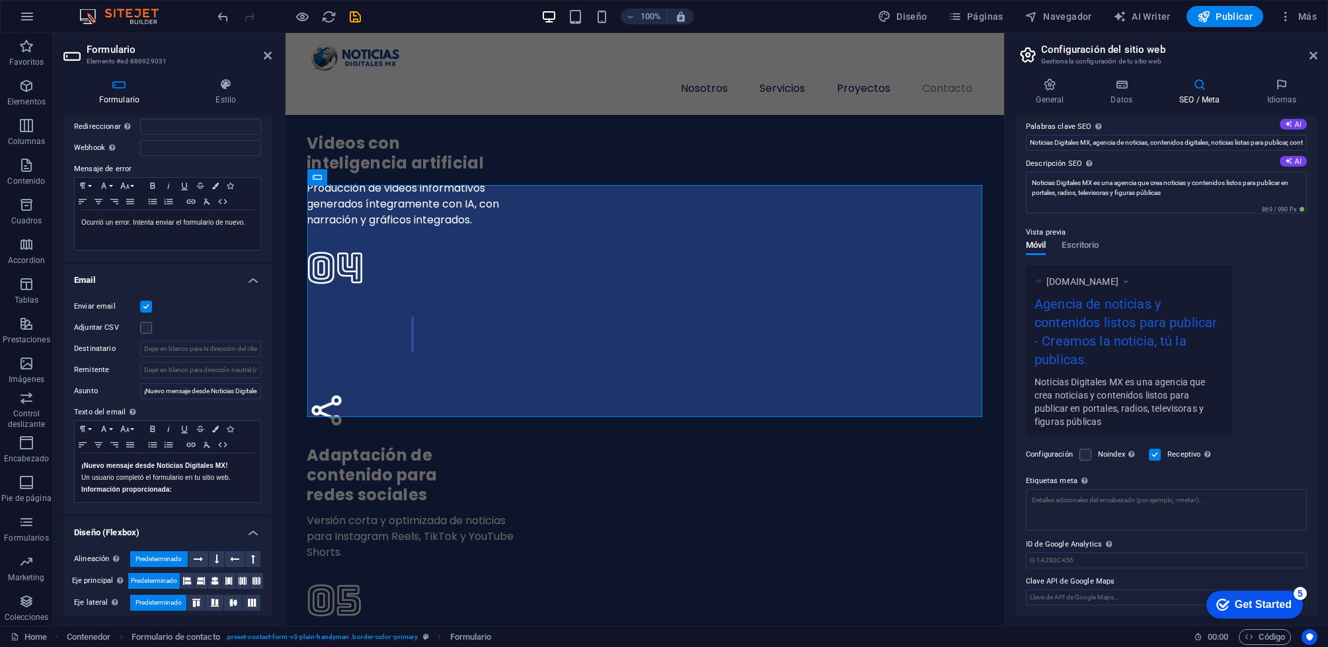
click at [244, 277] on h4 "Email" at bounding box center [167, 276] width 208 height 24
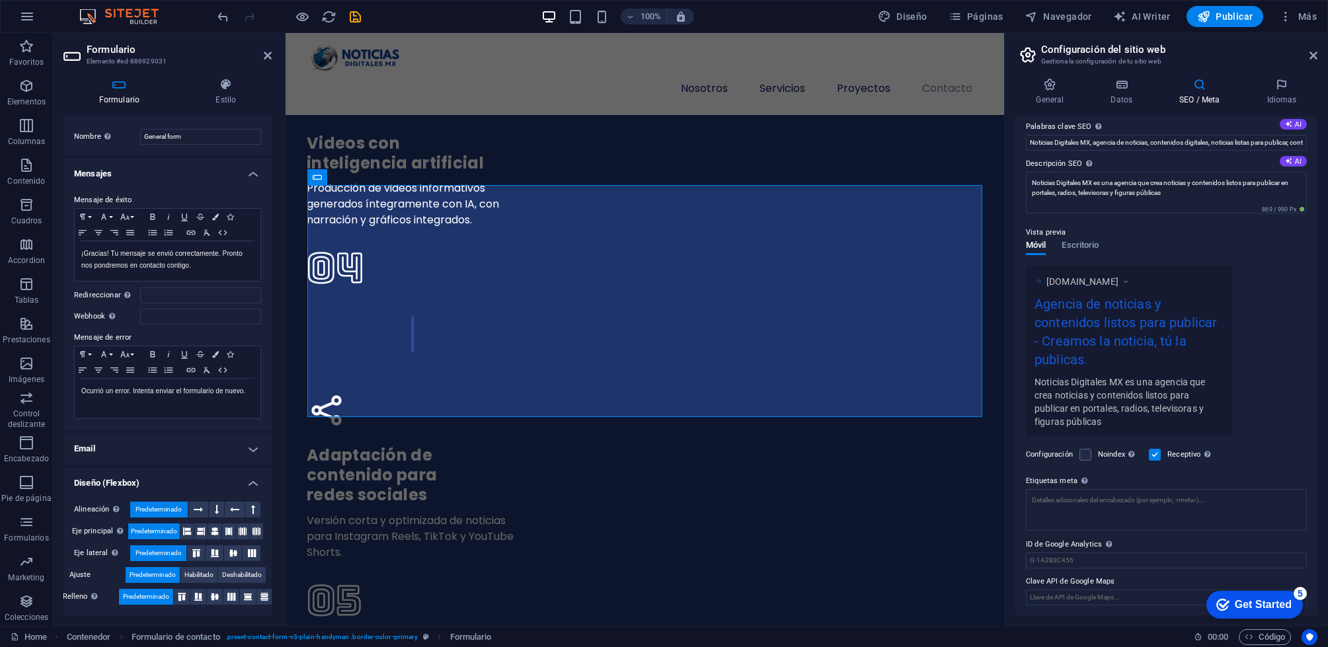
click at [258, 174] on h4 "Mensajes" at bounding box center [167, 170] width 208 height 24
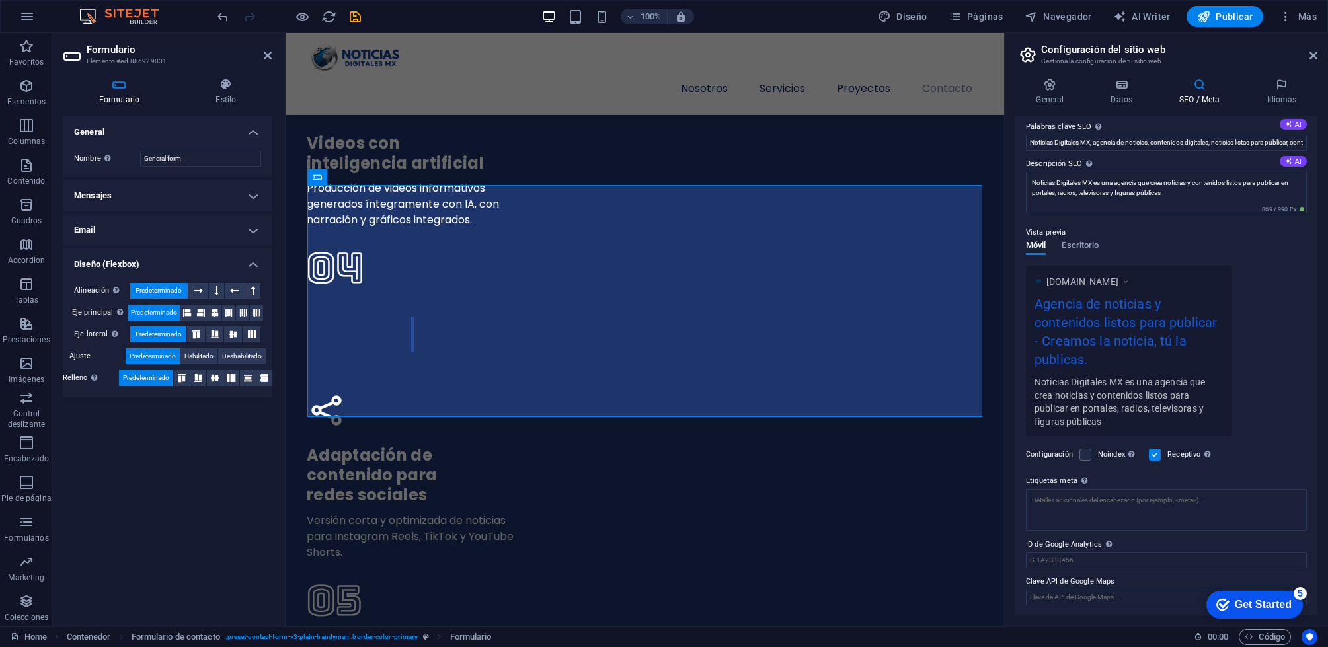
click at [251, 230] on h4 "Email" at bounding box center [167, 230] width 208 height 32
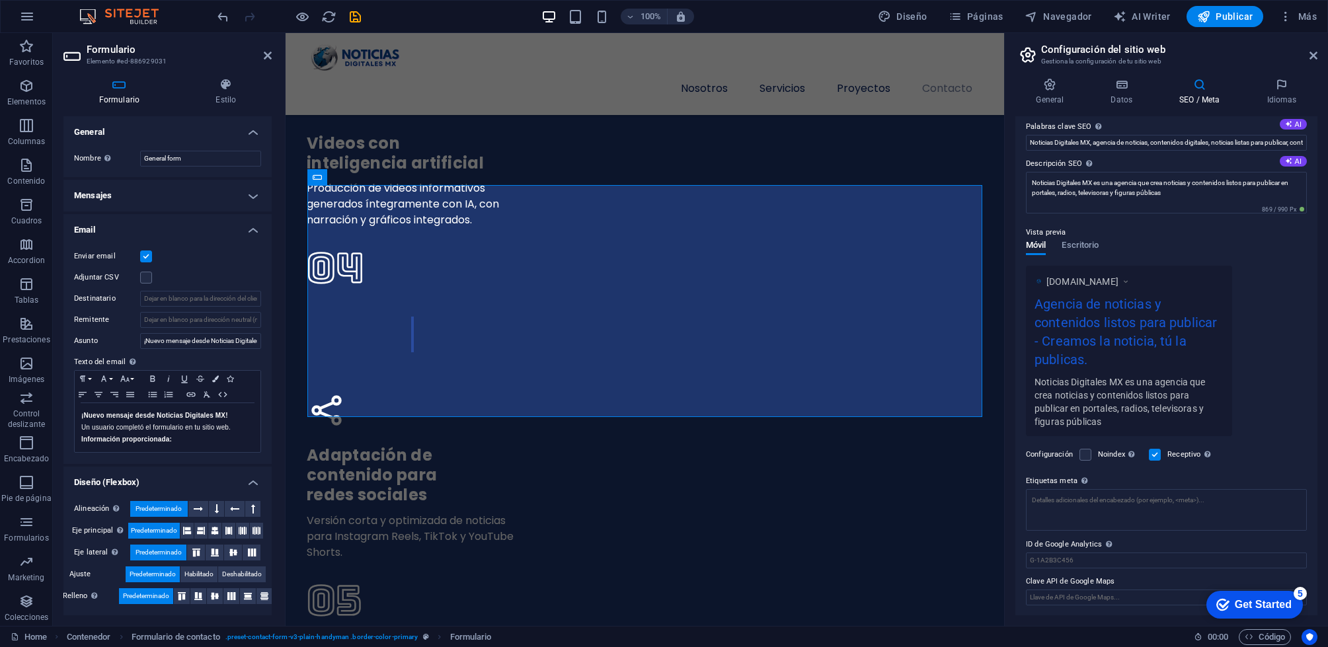
click at [249, 483] on h4 "Diseño (Flexbox)" at bounding box center [167, 479] width 208 height 24
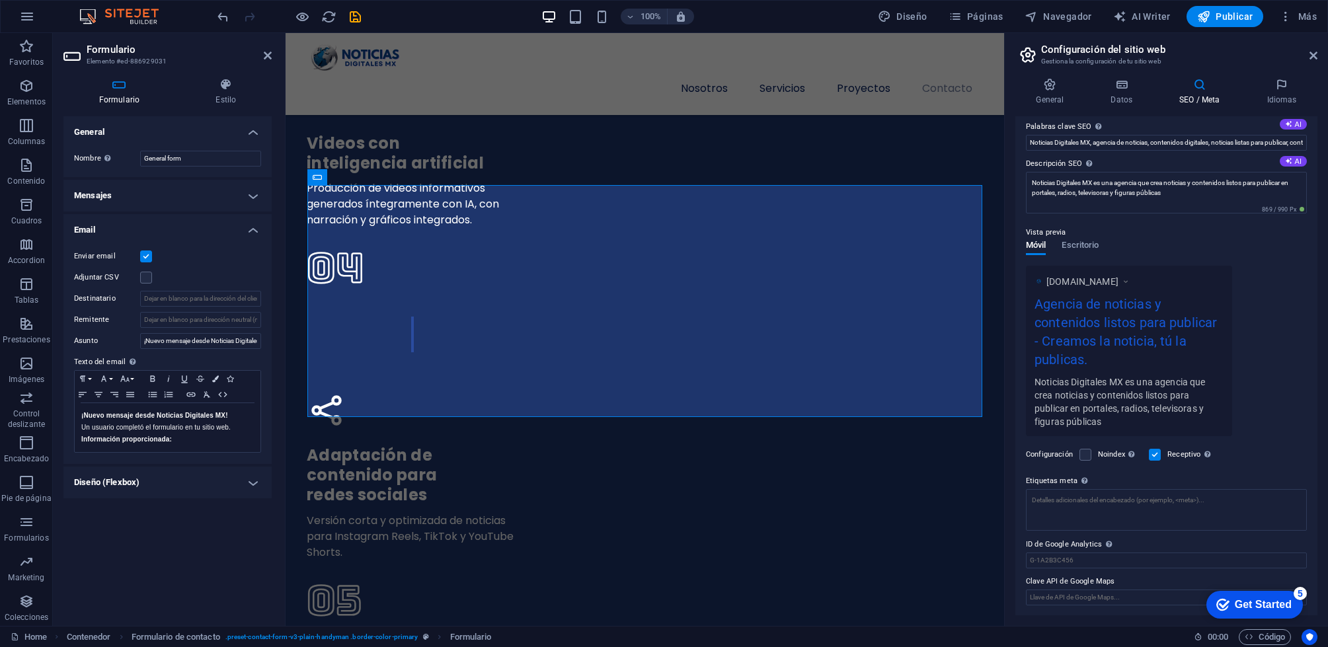
click at [250, 230] on h4 "Email" at bounding box center [167, 226] width 208 height 24
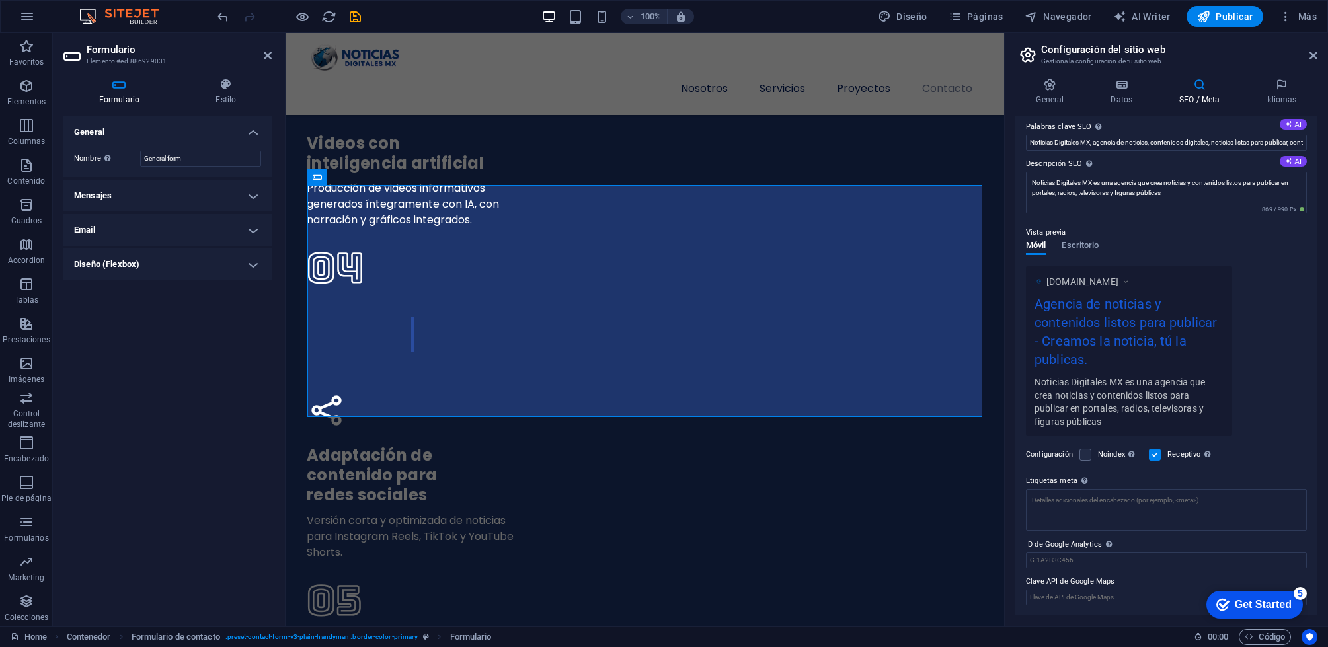
click at [246, 56] on header "Formulario Elemento #ed-886929031" at bounding box center [167, 50] width 208 height 34
click at [1313, 58] on icon at bounding box center [1313, 55] width 8 height 11
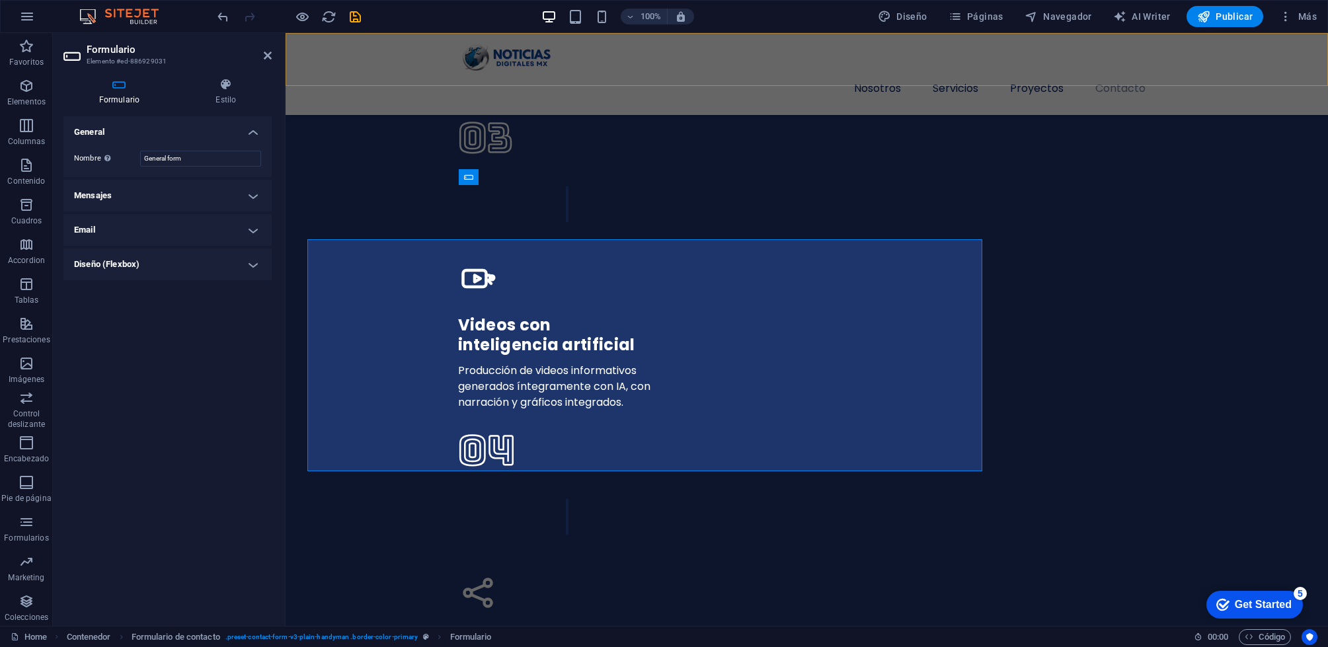
scroll to position [3732, 0]
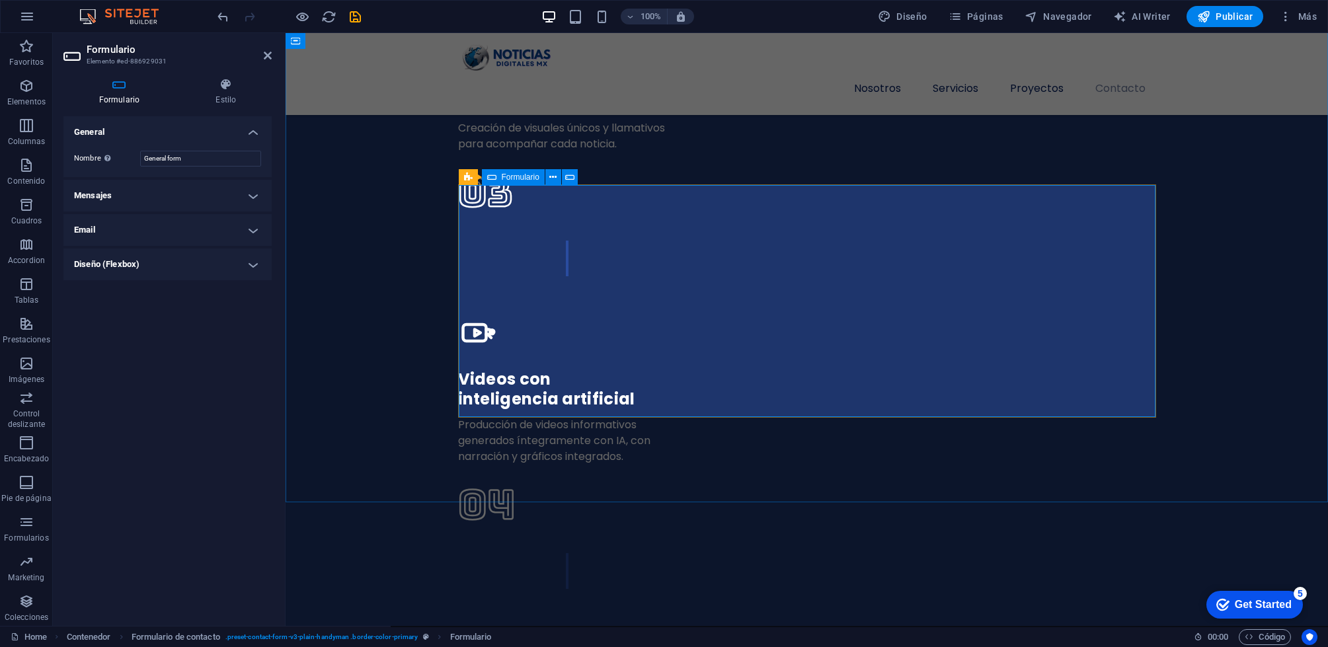
click div "Enviar He leído y acepto el aviso de privacidad ¿Ilegible? [GEOGRAPHIC_DATA]"
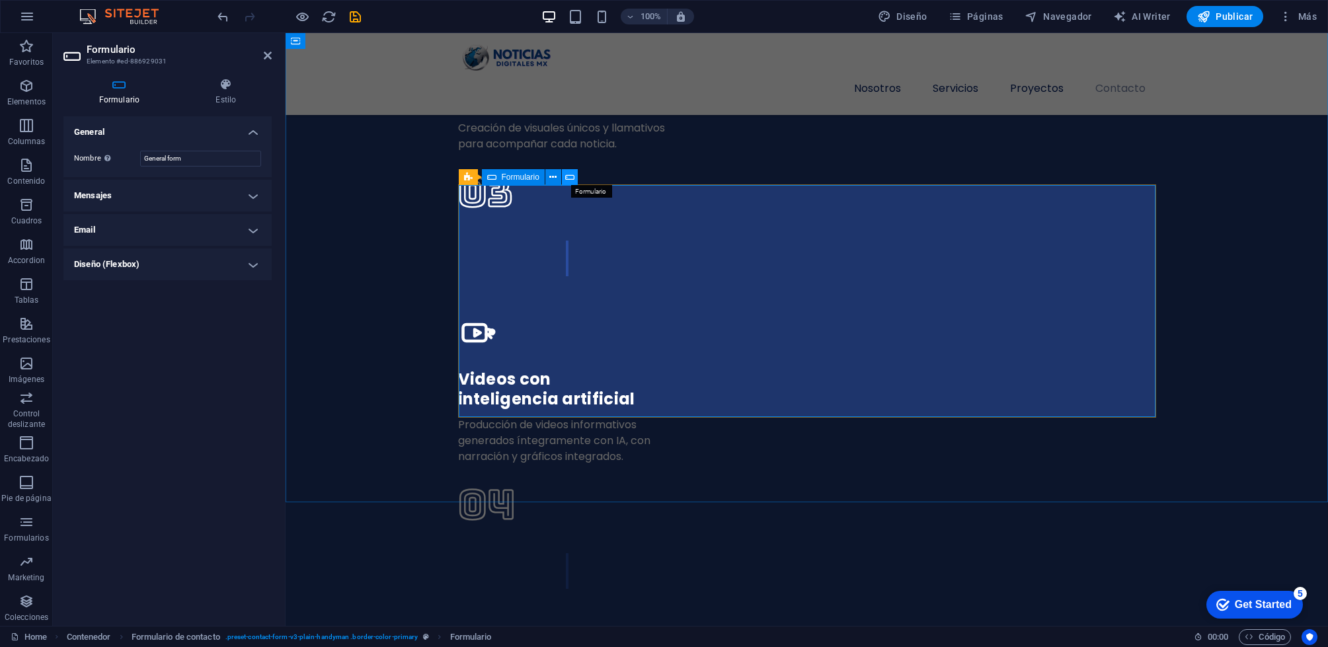
click at [571, 176] on icon at bounding box center [569, 178] width 9 height 14
click at [554, 179] on icon at bounding box center [552, 178] width 7 height 14
click at [558, 176] on button at bounding box center [553, 177] width 16 height 16
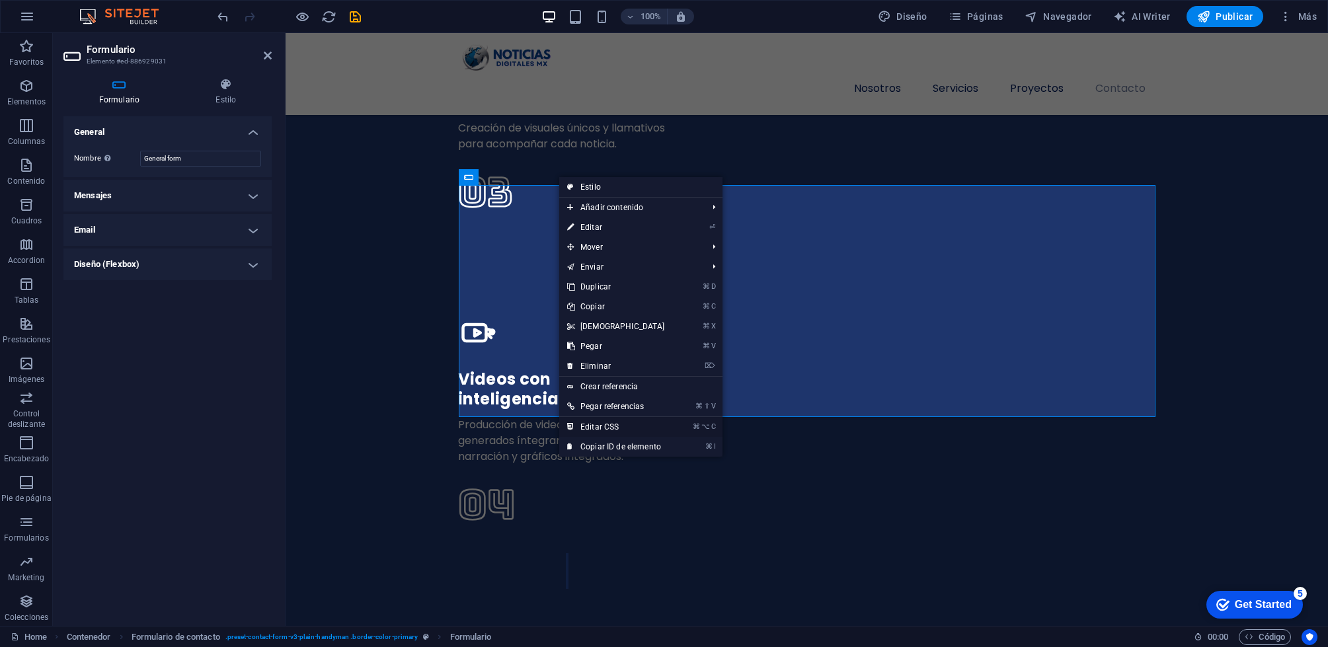
click at [589, 426] on link "⌘ ⌥ C Editar CSS" at bounding box center [616, 427] width 114 height 20
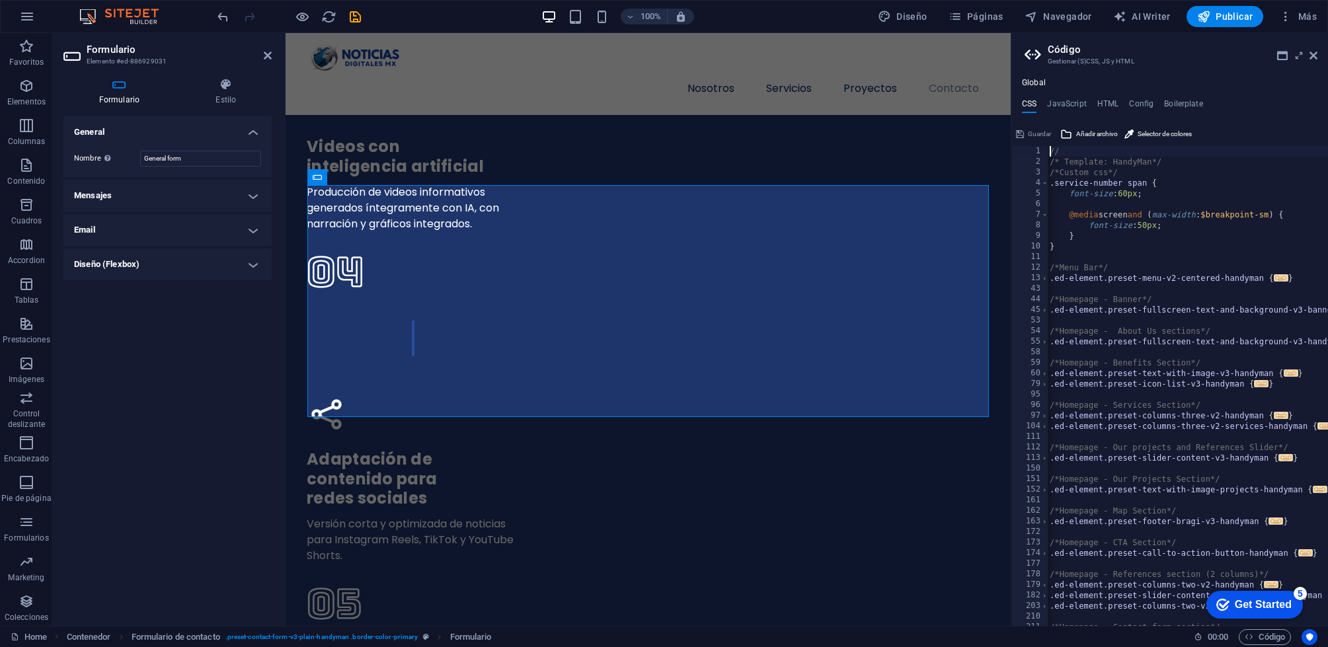
scroll to position [0, 0]
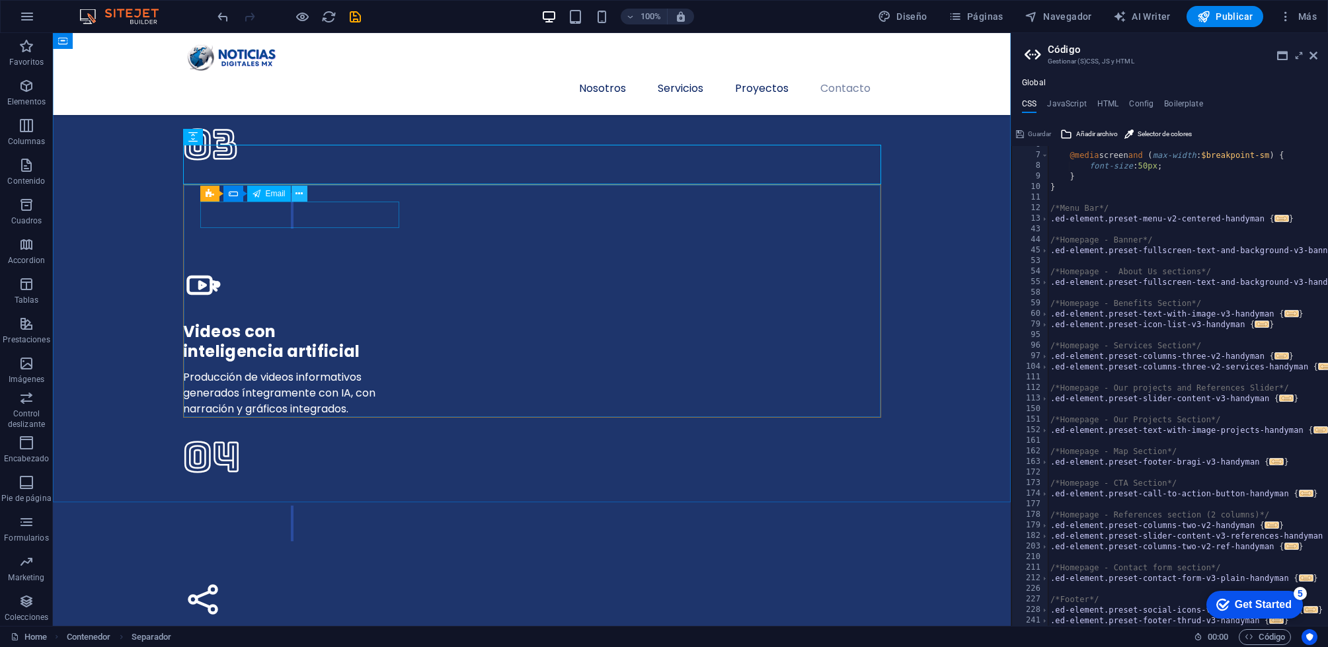
click at [296, 194] on icon at bounding box center [298, 194] width 7 height 14
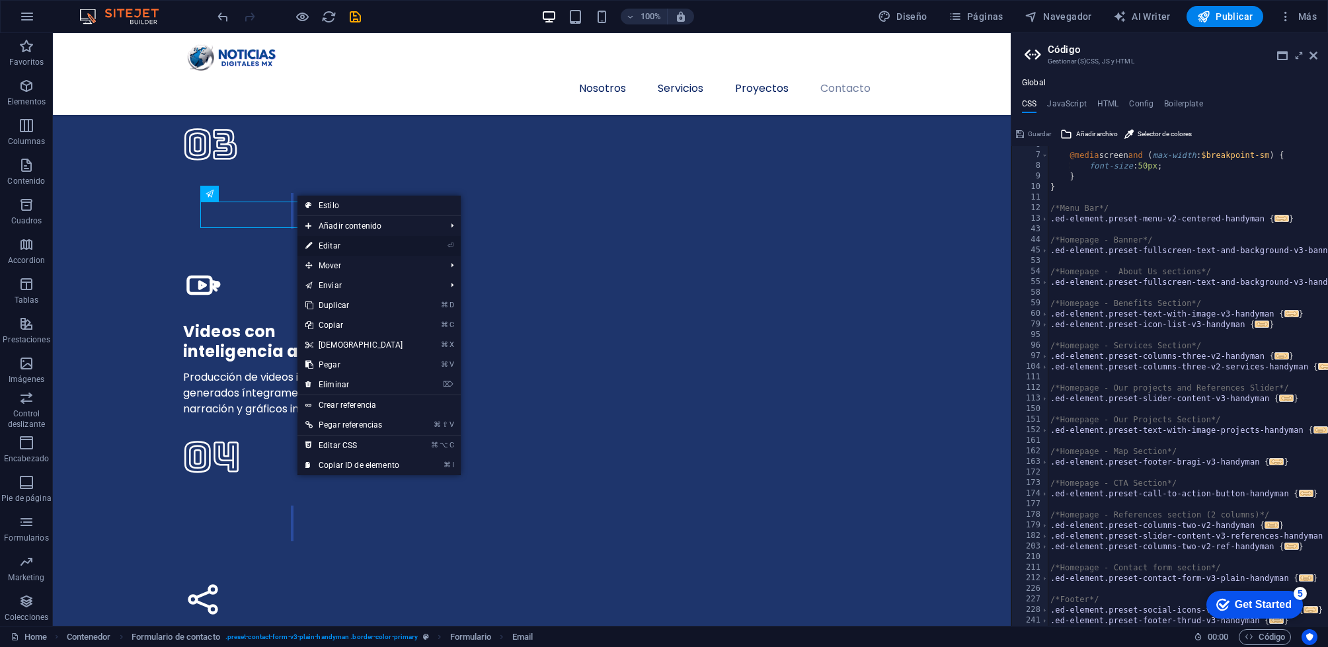
click at [331, 242] on link "⏎ Editar" at bounding box center [354, 246] width 114 height 20
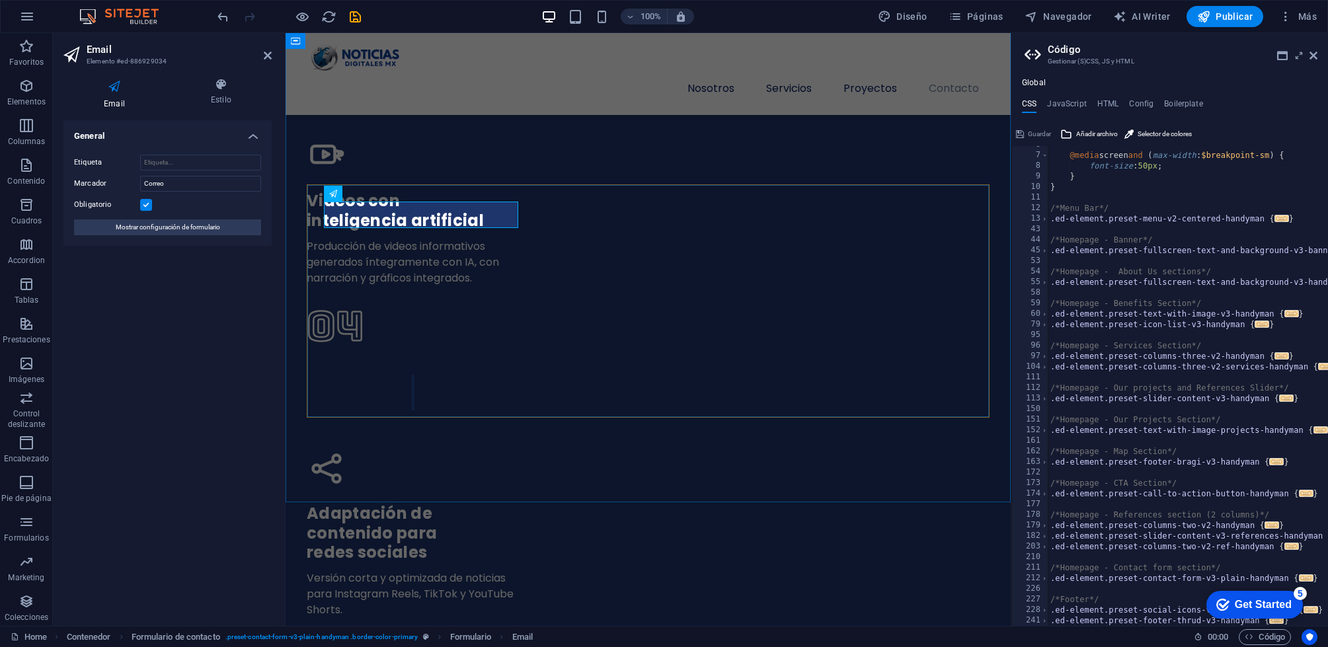
scroll to position [3786, 0]
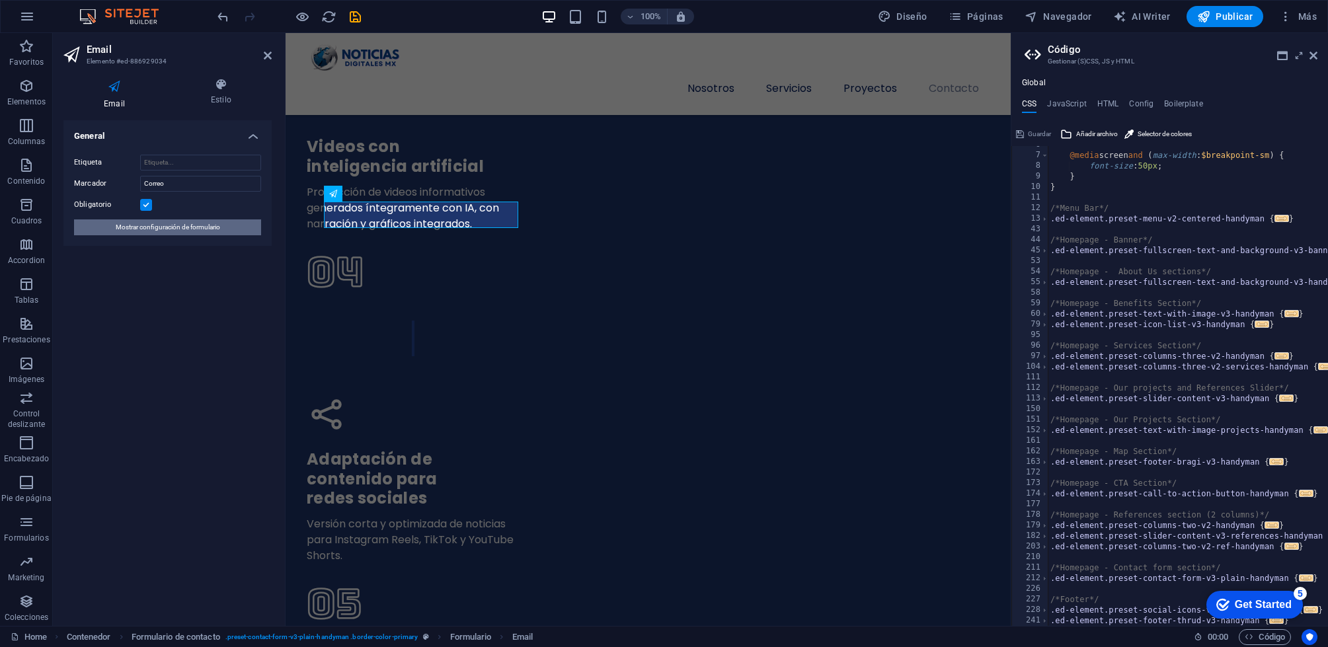
click at [208, 225] on span "Mostrar configuración de formulario" at bounding box center [168, 227] width 104 height 16
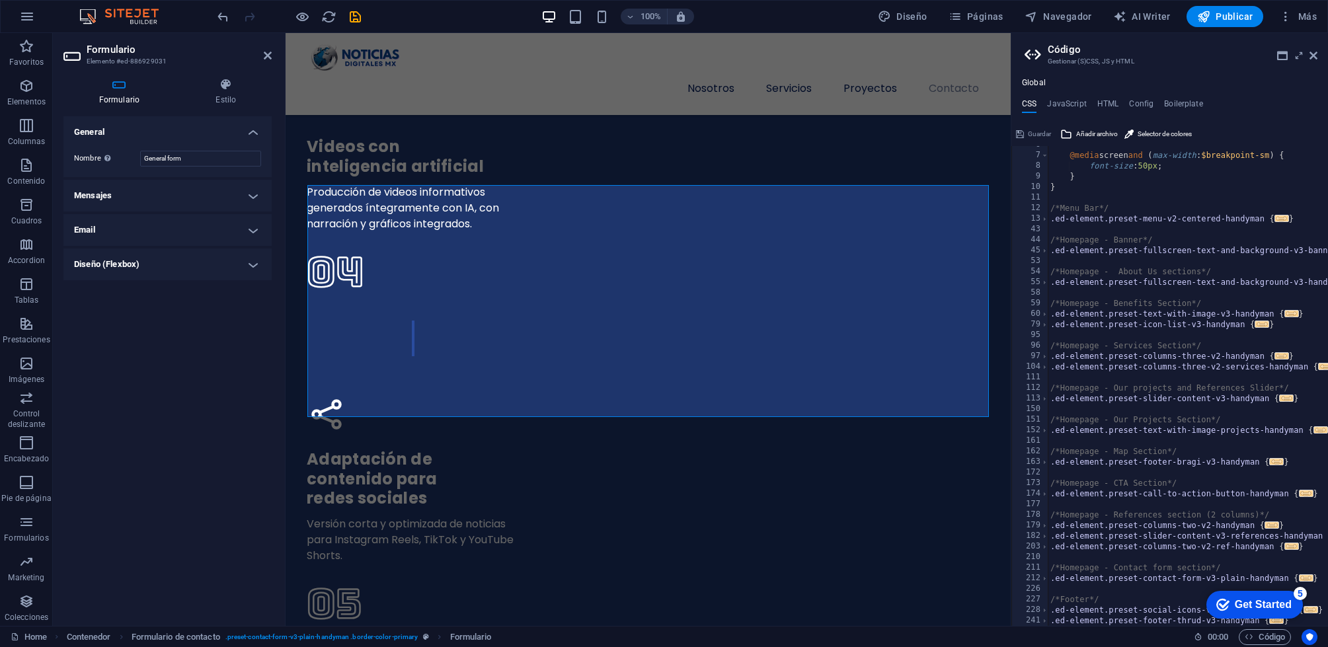
click at [252, 182] on h4 "Mensajes" at bounding box center [167, 196] width 208 height 32
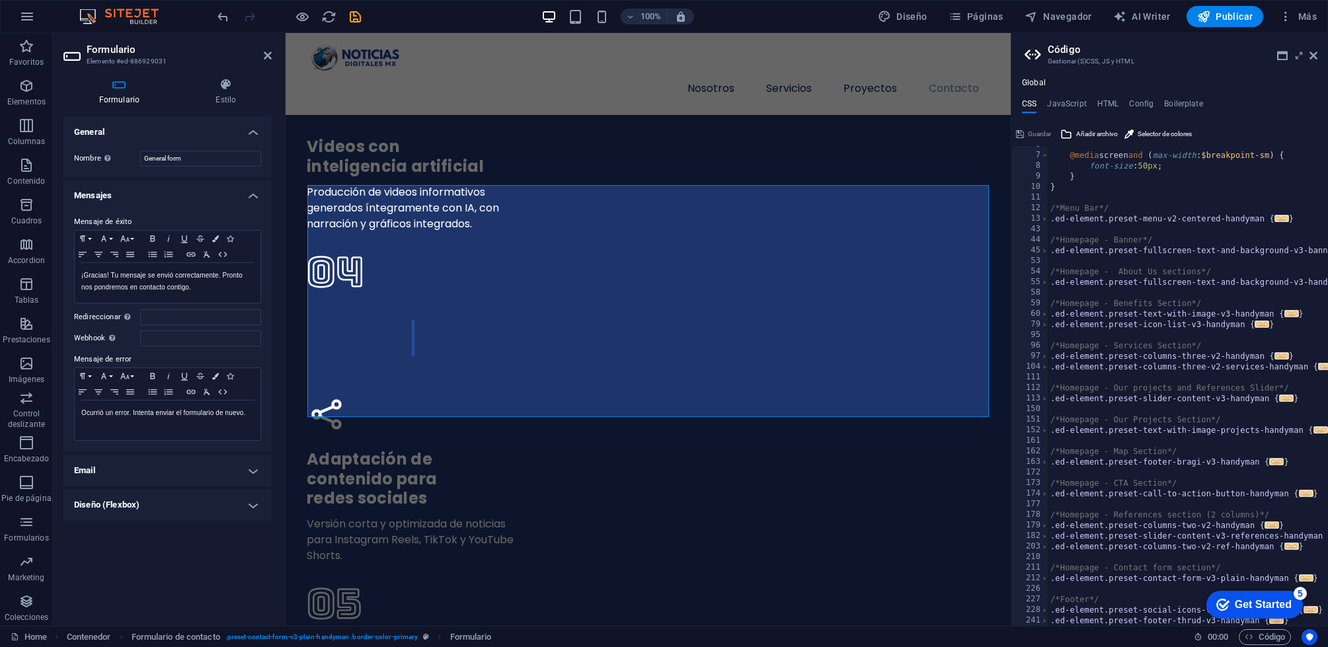
click at [252, 182] on h4 "Mensajes" at bounding box center [167, 192] width 208 height 24
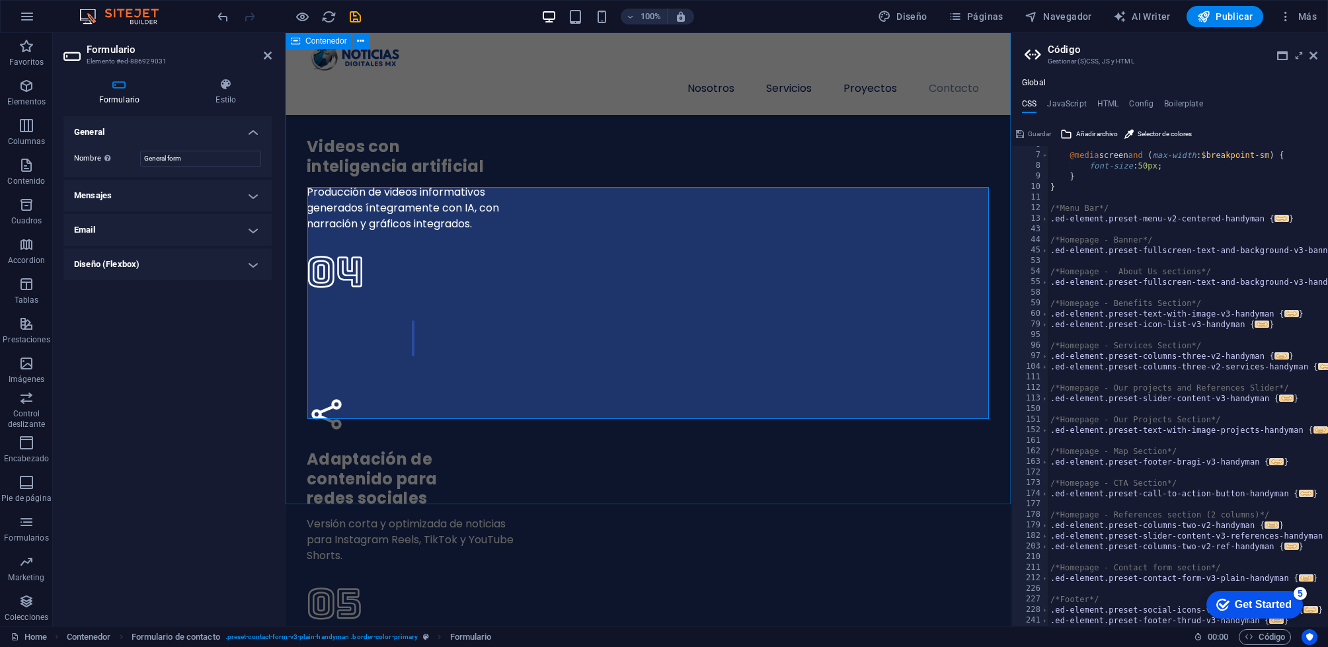
scroll to position [3784, 0]
click at [1318, 58] on aside "Código Gestionar (S)CSS, JS y HTML Global CSS JavaScript HTML Config Boilerplat…" at bounding box center [1169, 329] width 317 height 593
drag, startPoint x: 1315, startPoint y: 57, endPoint x: 1029, endPoint y: 24, distance: 288.1
click at [1315, 57] on icon at bounding box center [1313, 55] width 8 height 11
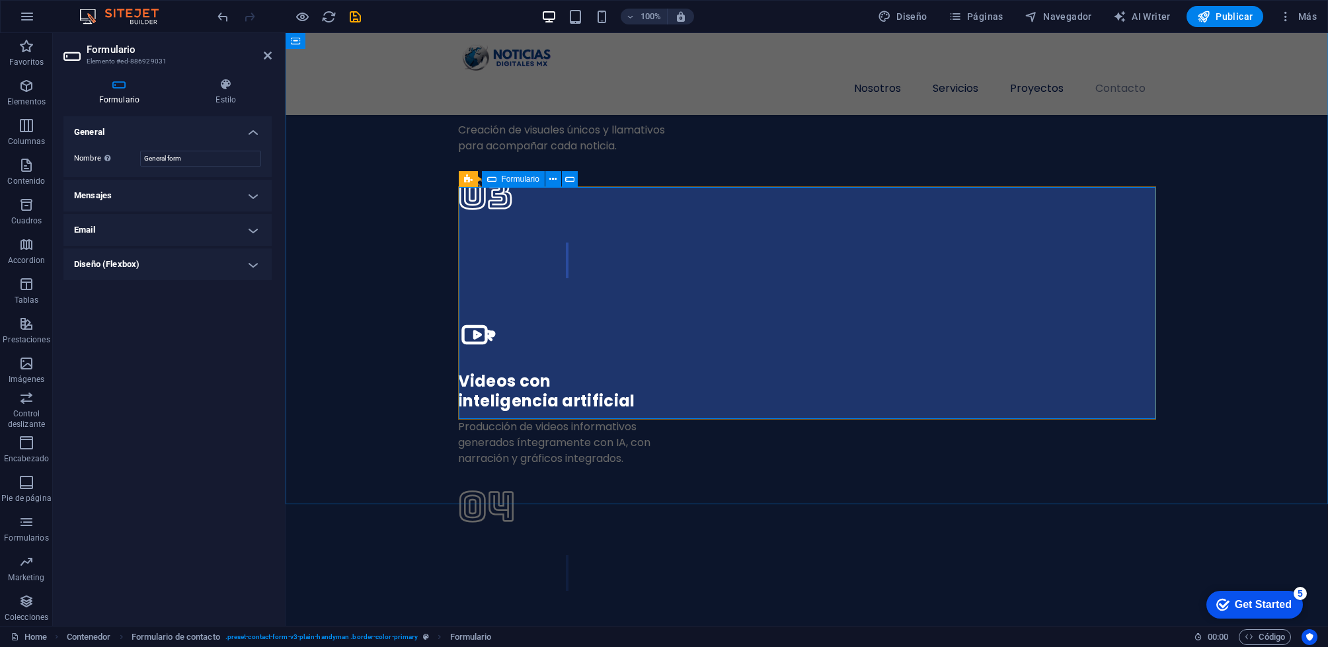
click div "Enviar He leído y acepto el aviso de privacidad ¿Ilegible? [GEOGRAPHIC_DATA]"
click div "Enviar"
select select "px"
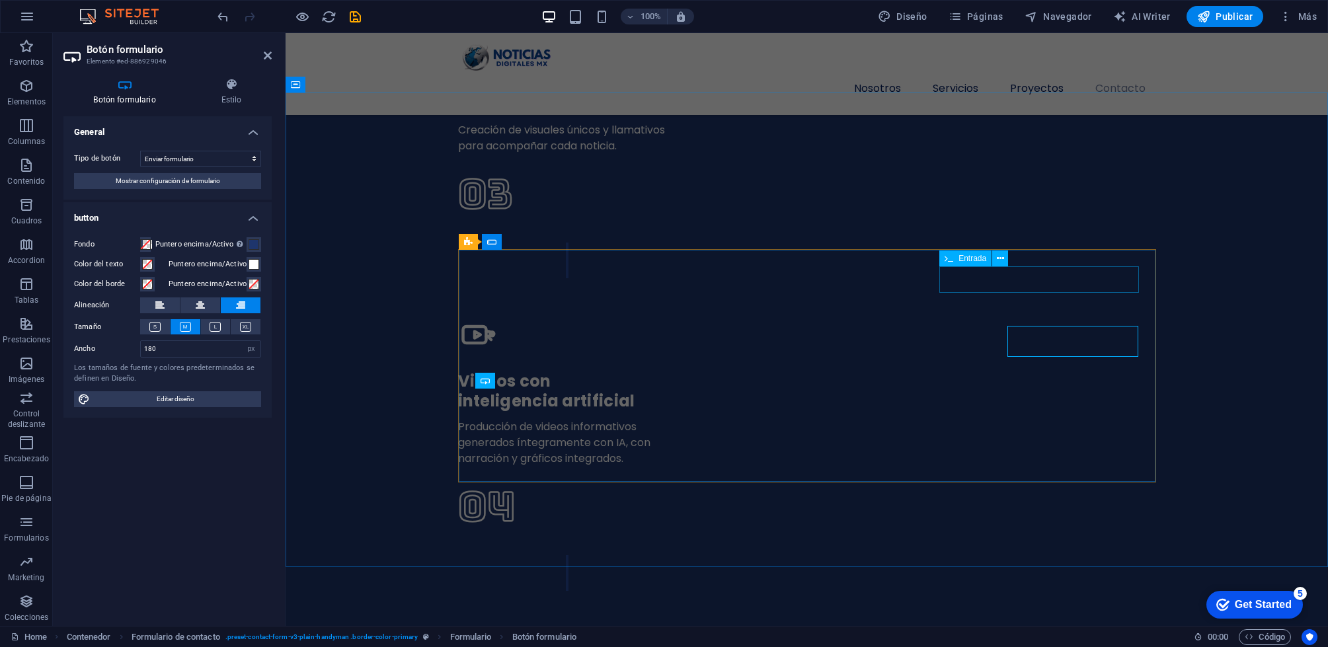
scroll to position [3667, 0]
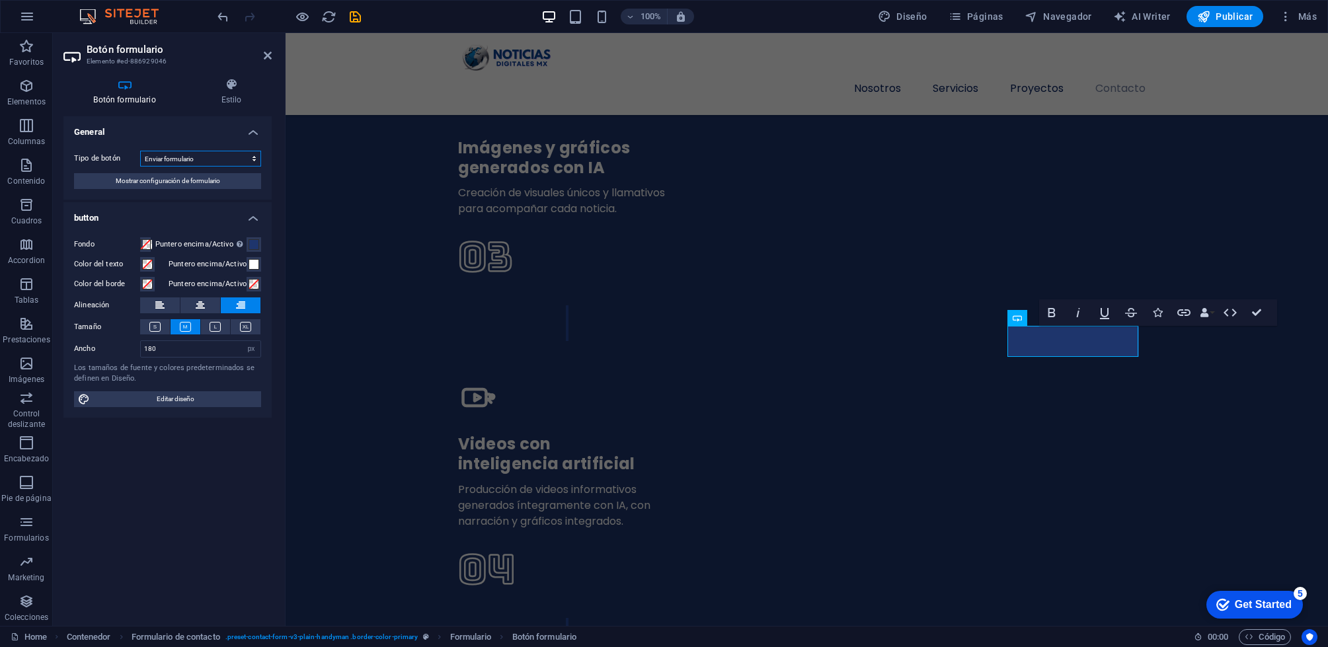
click at [247, 157] on select "Enviar formulario Restablecer formulario Ninguna acción" at bounding box center [200, 159] width 121 height 16
click at [229, 91] on h4 "Estilo" at bounding box center [231, 92] width 81 height 28
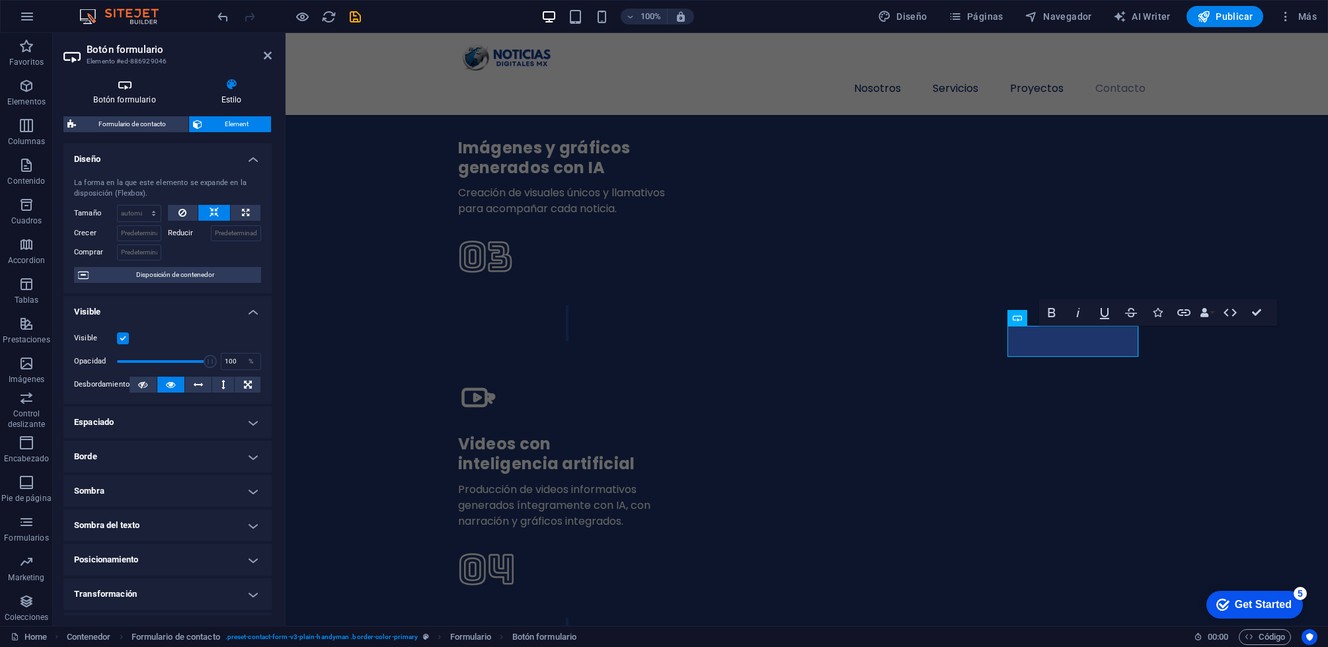
click at [132, 102] on h4 "Botón formulario" at bounding box center [127, 92] width 128 height 28
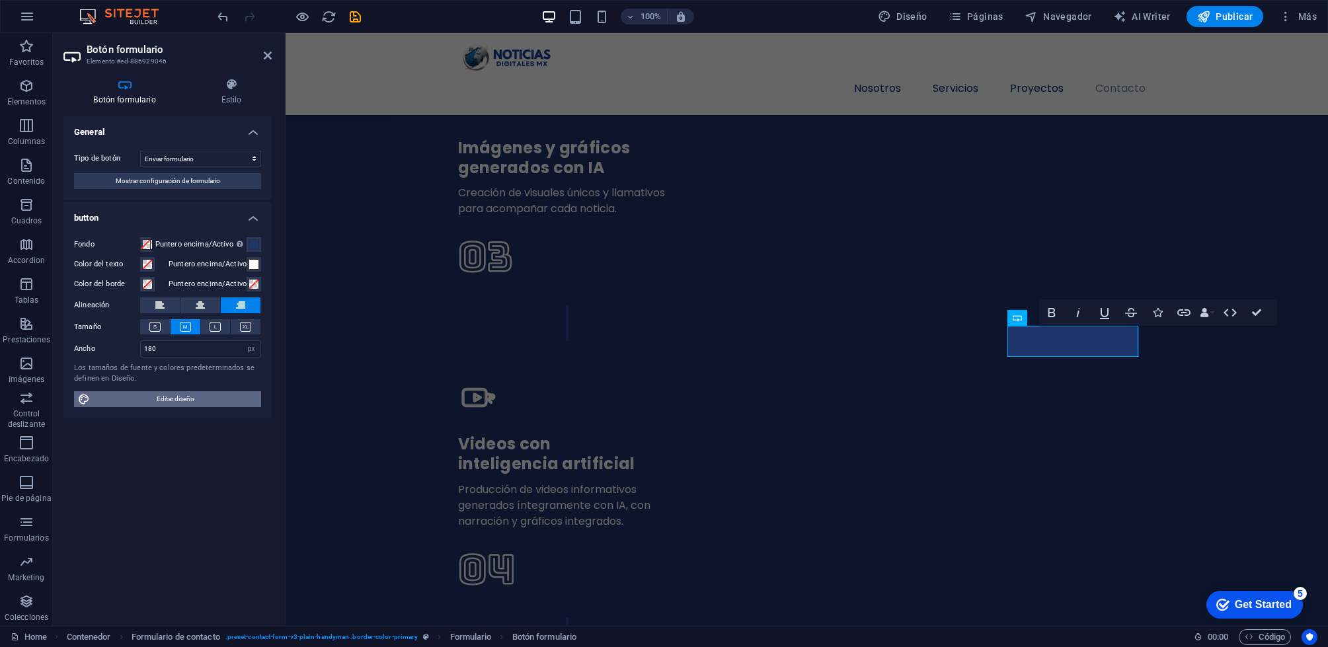
click at [219, 401] on span "Editar diseño" at bounding box center [175, 399] width 163 height 16
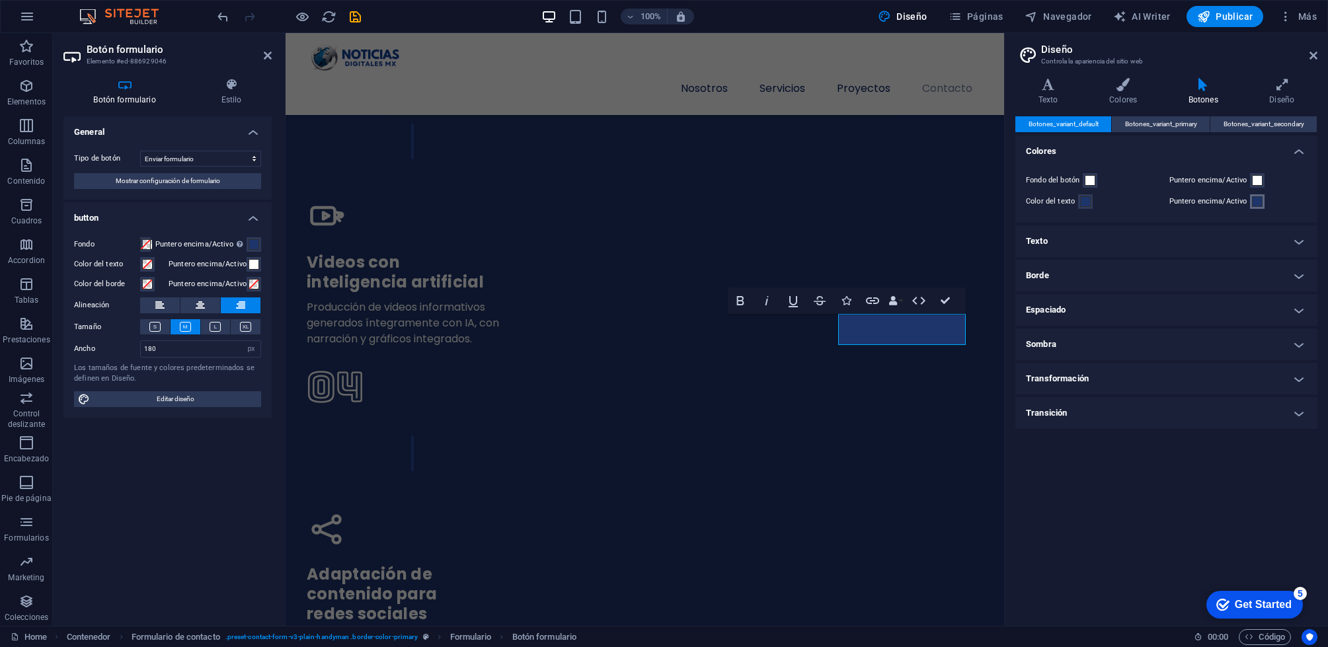
scroll to position [3733, 0]
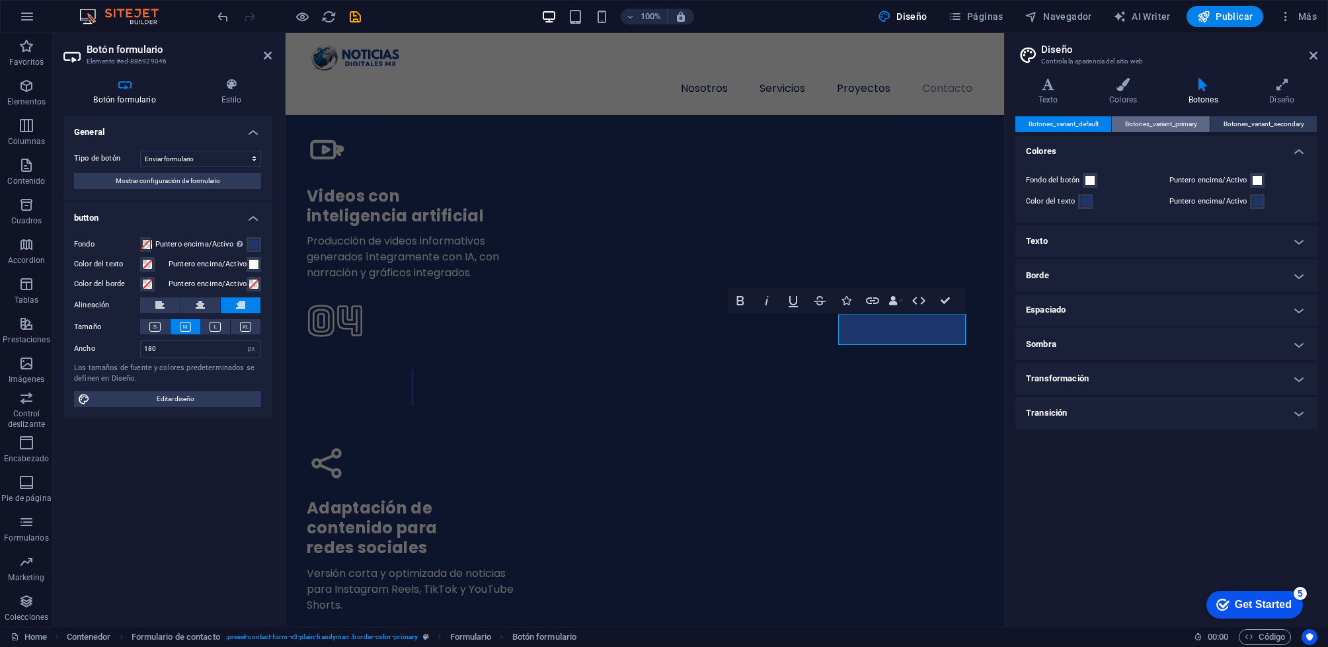
click at [1163, 126] on span "Botones_variant_primary" at bounding box center [1161, 124] width 72 height 16
click at [1241, 122] on span "Botones_variant_secondary" at bounding box center [1263, 124] width 81 height 16
click at [1318, 52] on aside "Diseño Controla la apariencia del sitio web Variantes Texto Colores Botones Dis…" at bounding box center [1166, 329] width 324 height 593
click at [1313, 54] on icon at bounding box center [1313, 55] width 8 height 11
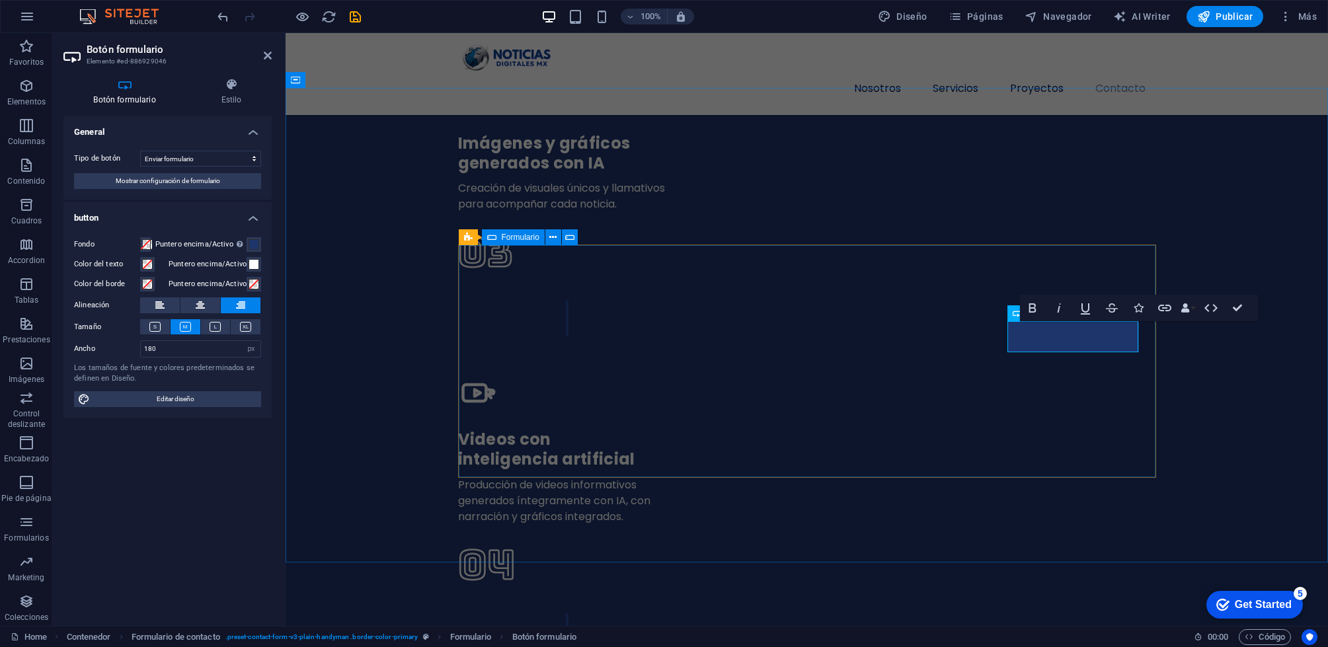
click div "Enviar He leído y acepto el aviso de privacidad ¿Ilegible? [GEOGRAPHIC_DATA]"
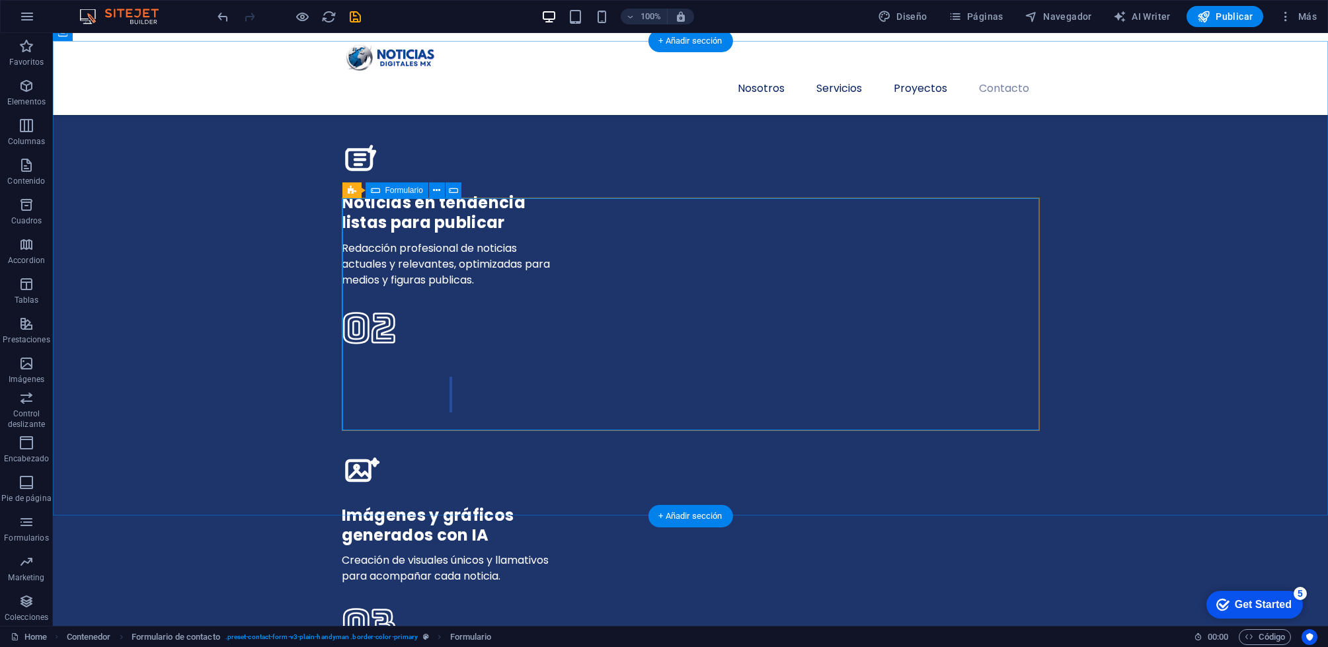
scroll to position [3407, 0]
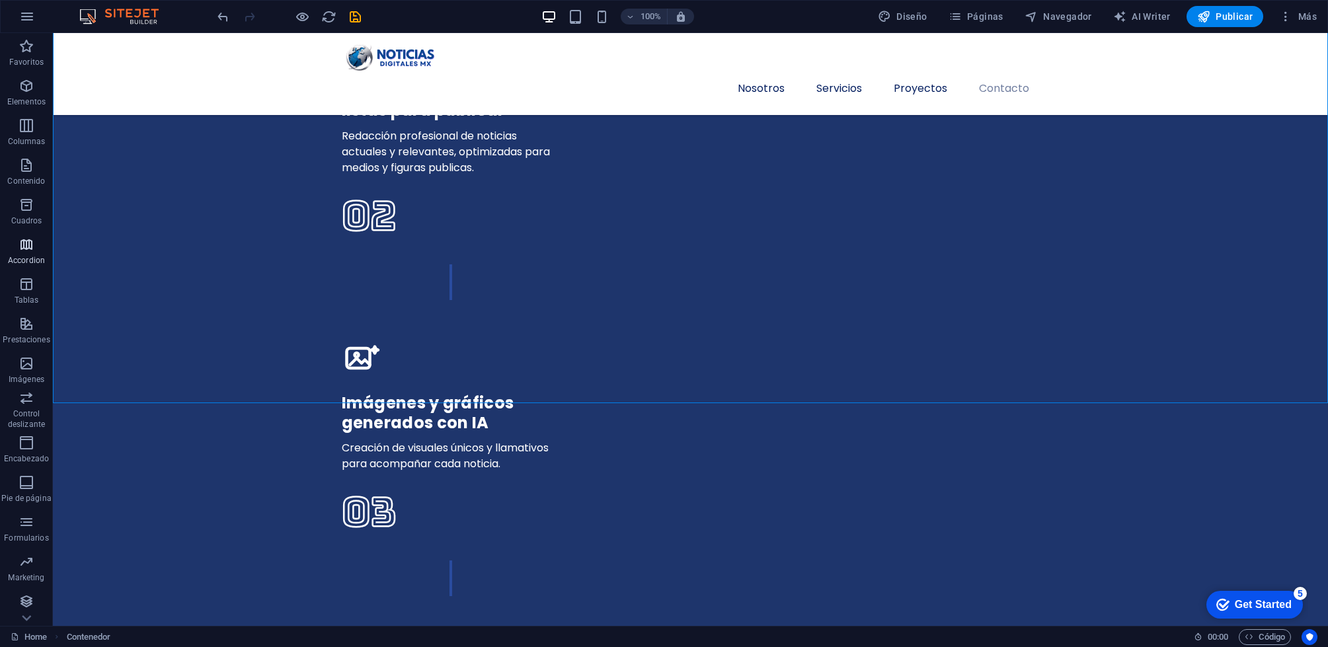
scroll to position [2, 0]
drag, startPoint x: 22, startPoint y: 526, endPoint x: 34, endPoint y: 523, distance: 12.3
click at [22, 526] on icon "button" at bounding box center [27, 520] width 16 height 16
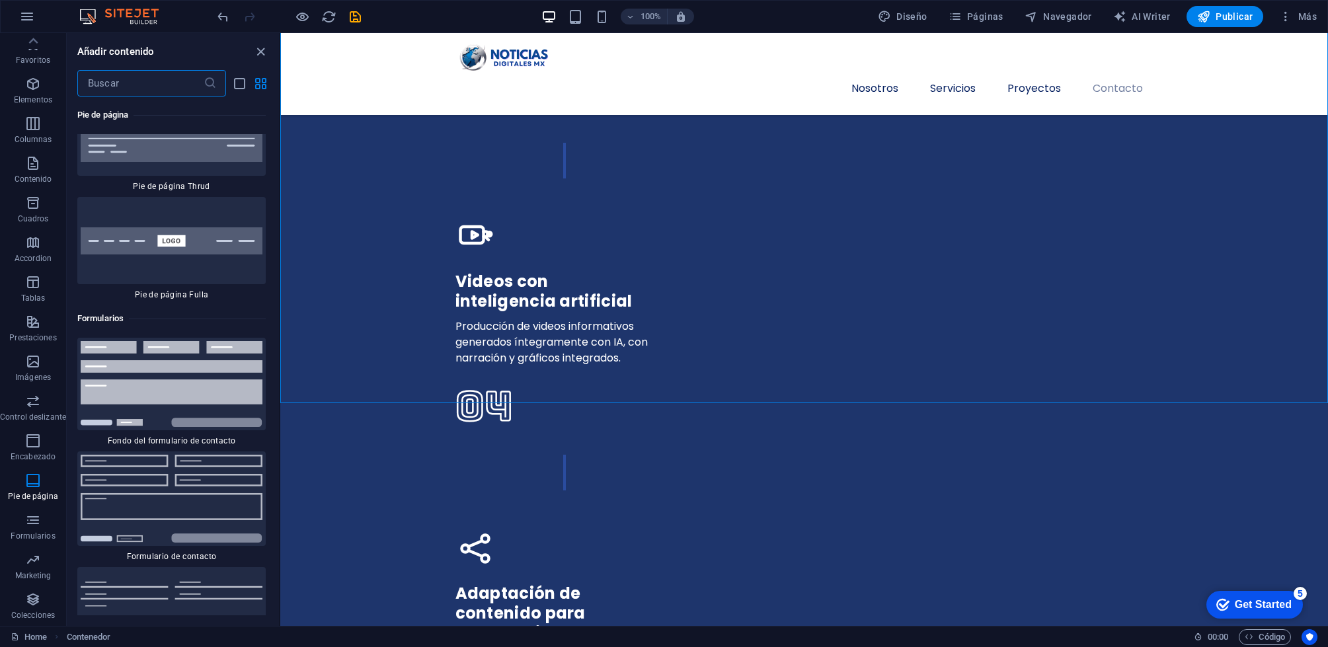
scroll to position [19223, 0]
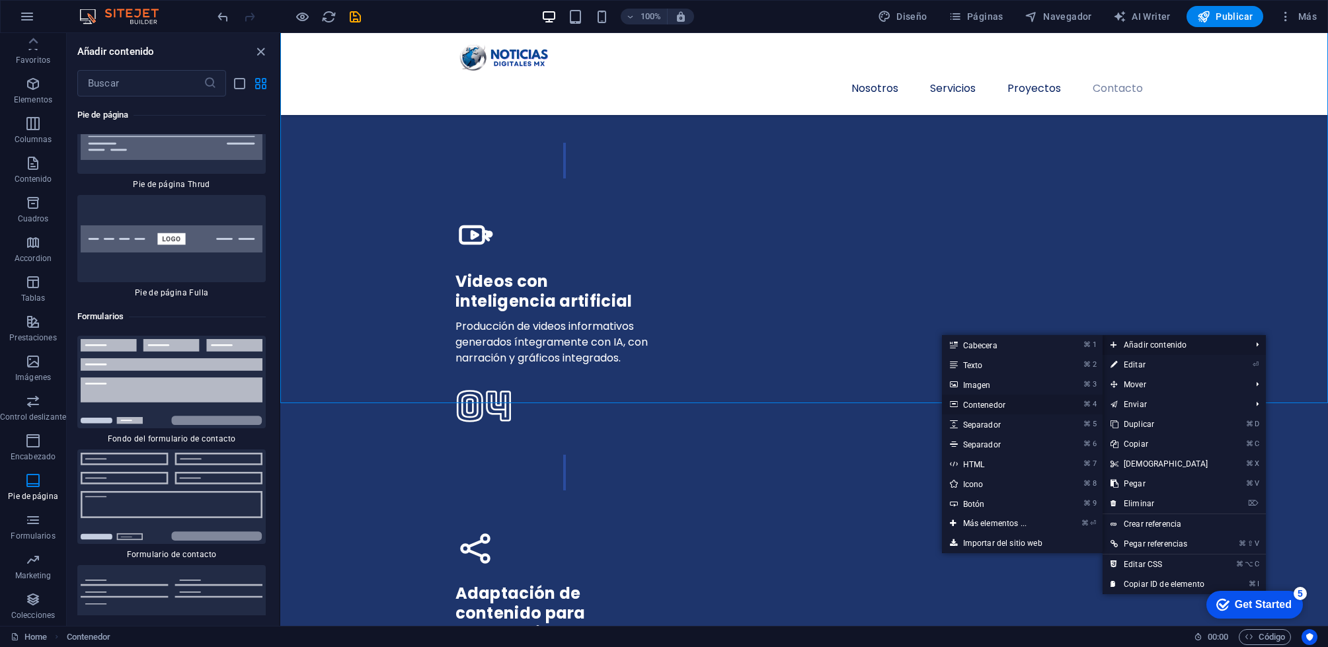
click at [1005, 403] on link "⌘ 4 Contenedor" at bounding box center [997, 405] width 111 height 20
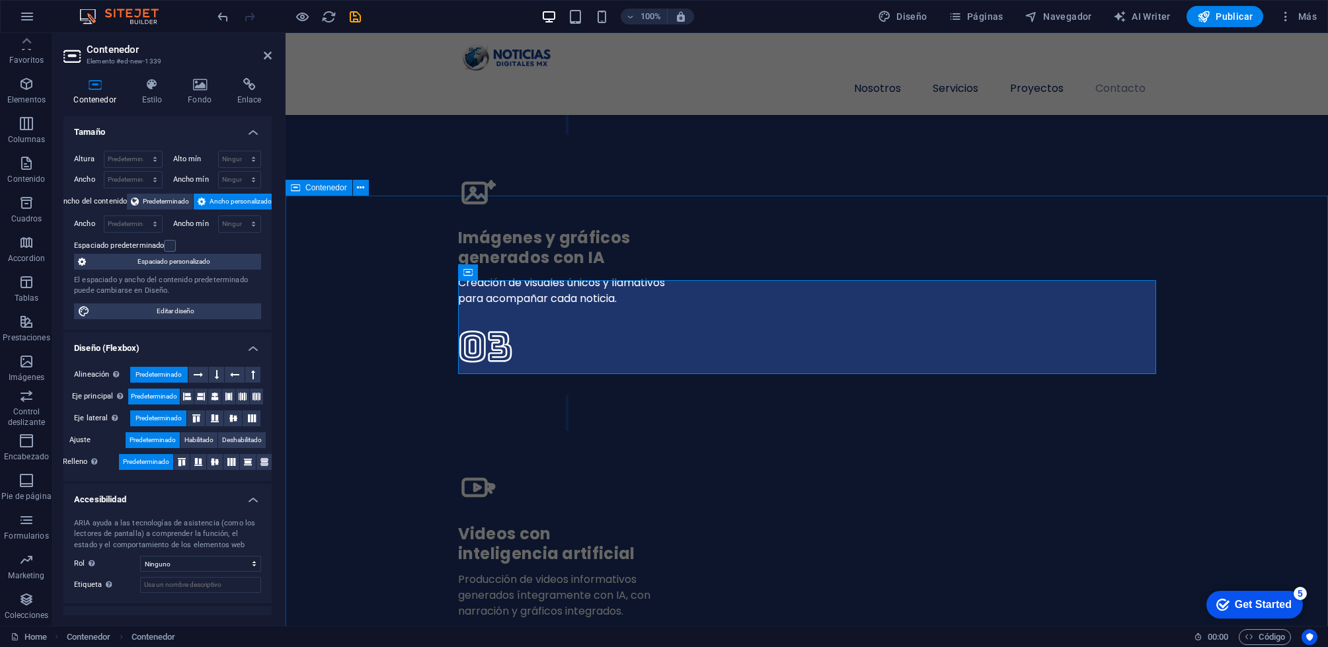
scroll to position [3563, 0]
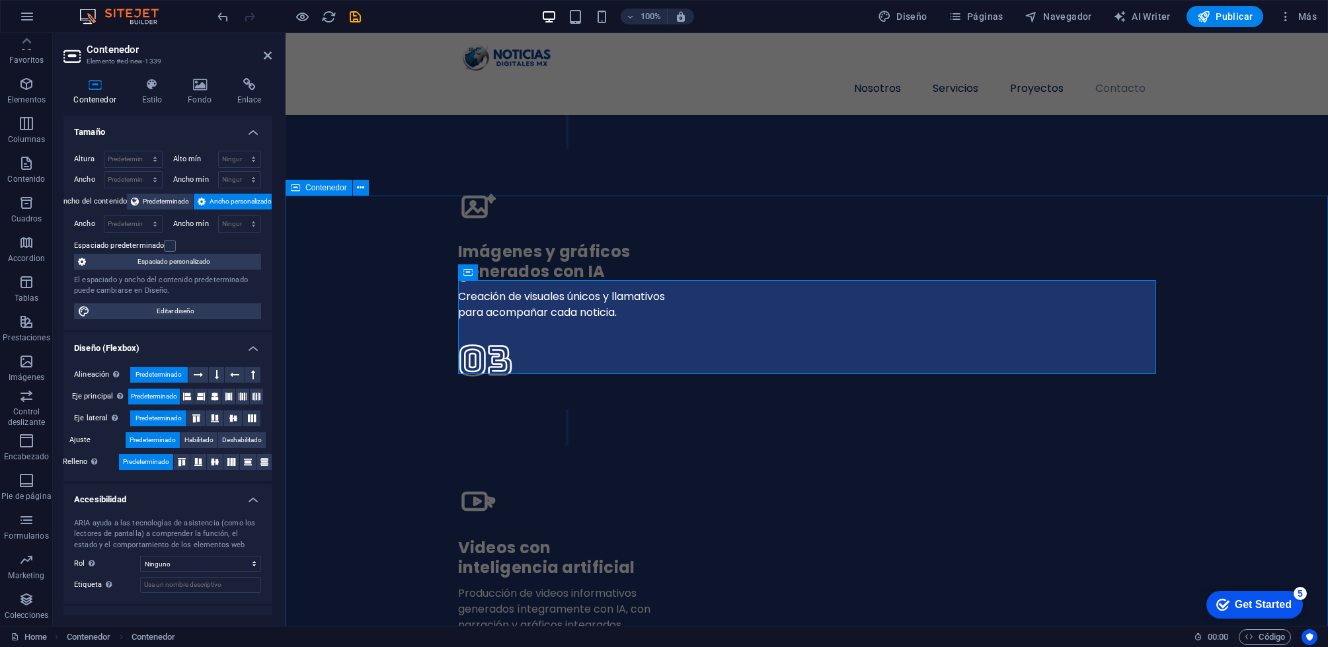
drag, startPoint x: 677, startPoint y: 237, endPoint x: 910, endPoint y: 233, distance: 232.7
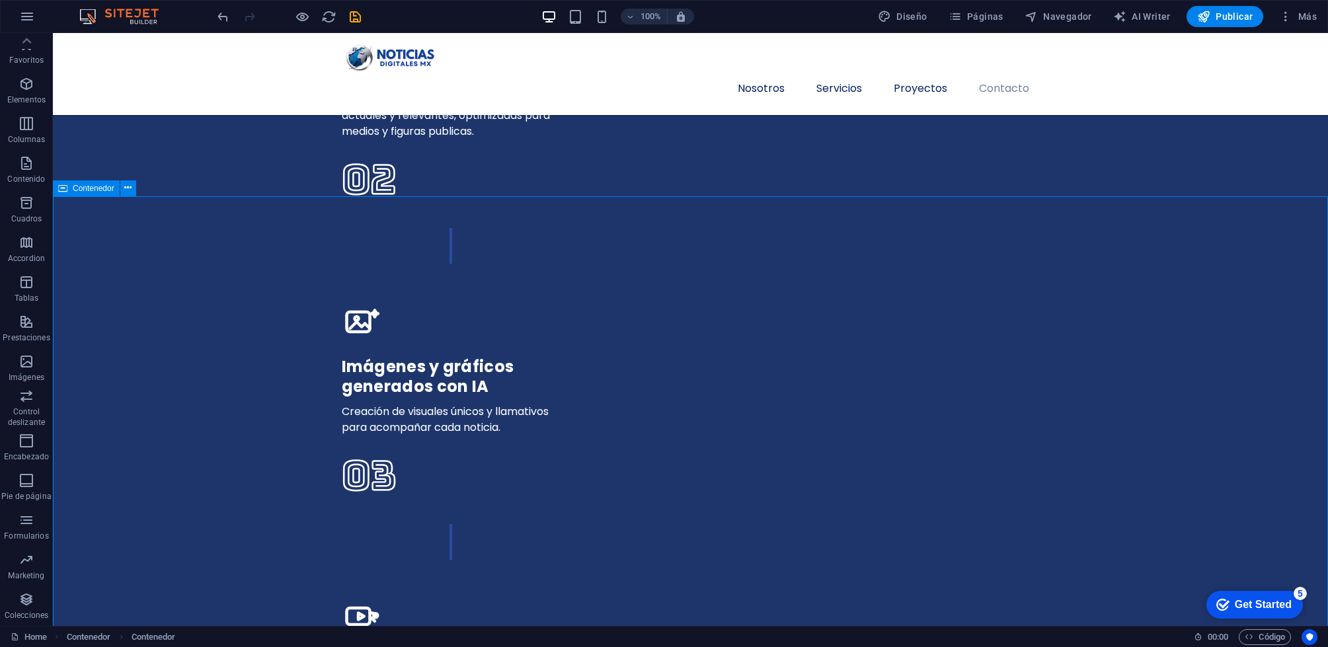
scroll to position [3158, 0]
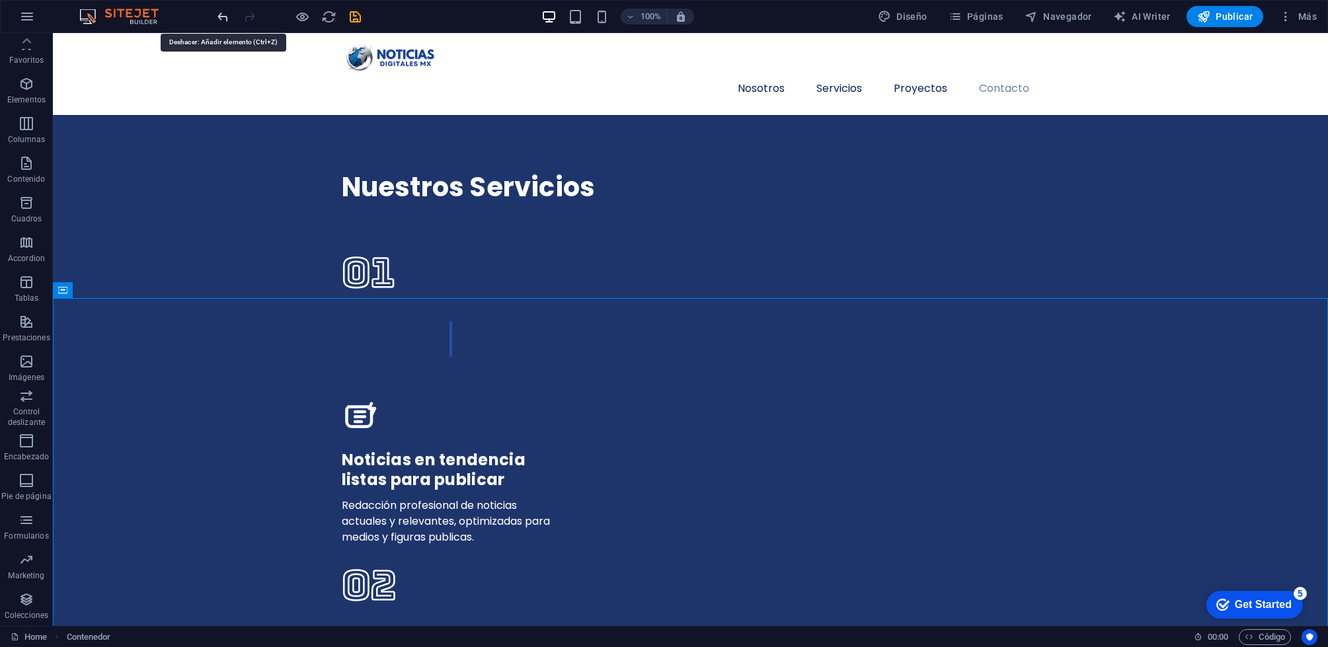
click at [224, 17] on icon "undo" at bounding box center [222, 16] width 15 height 15
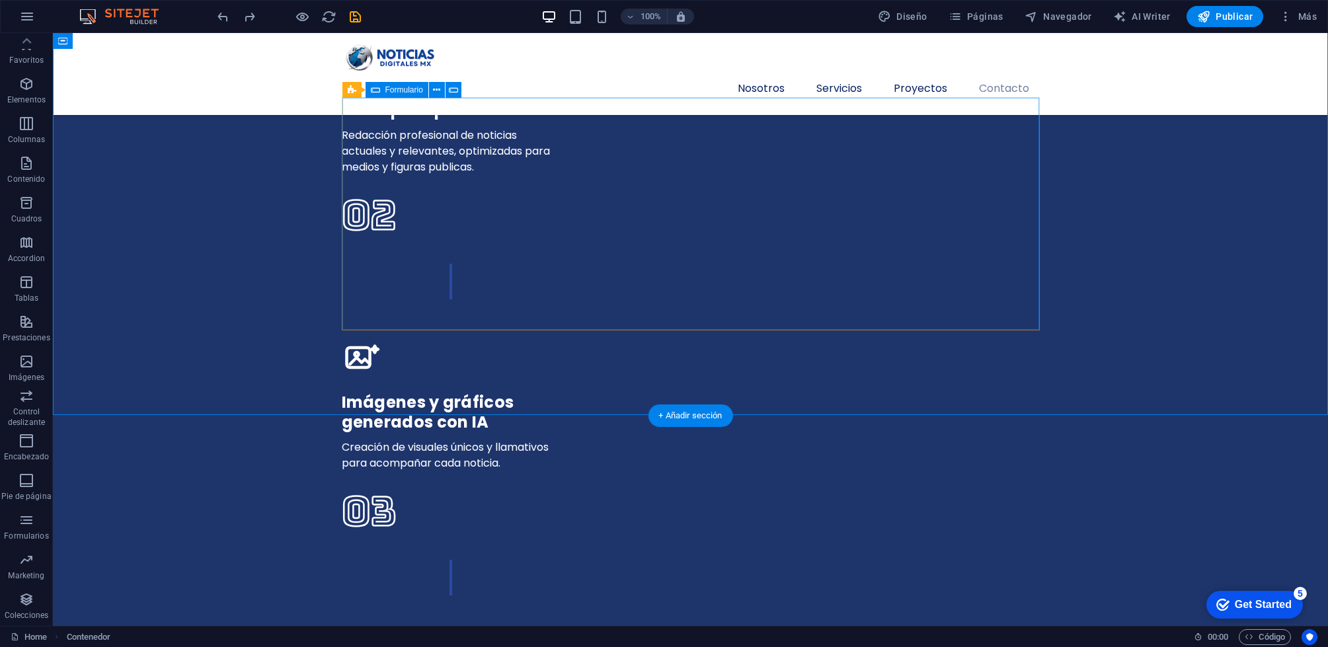
scroll to position [3546, 0]
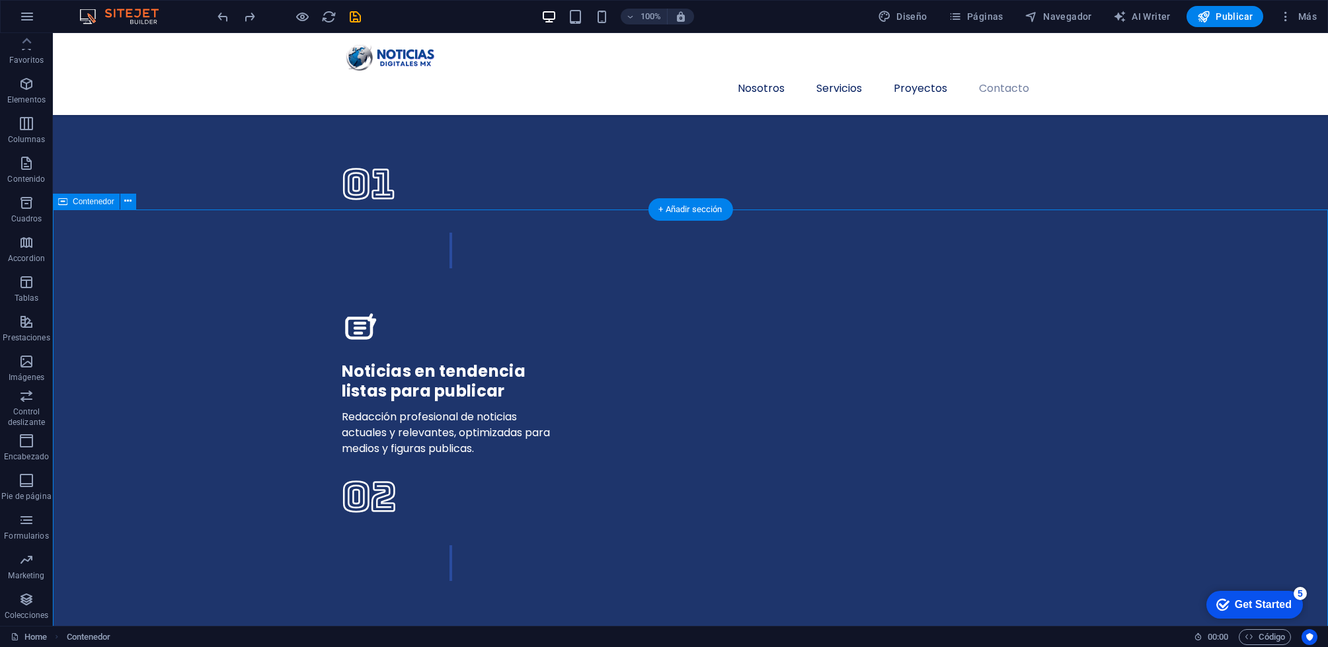
scroll to position [3247, 0]
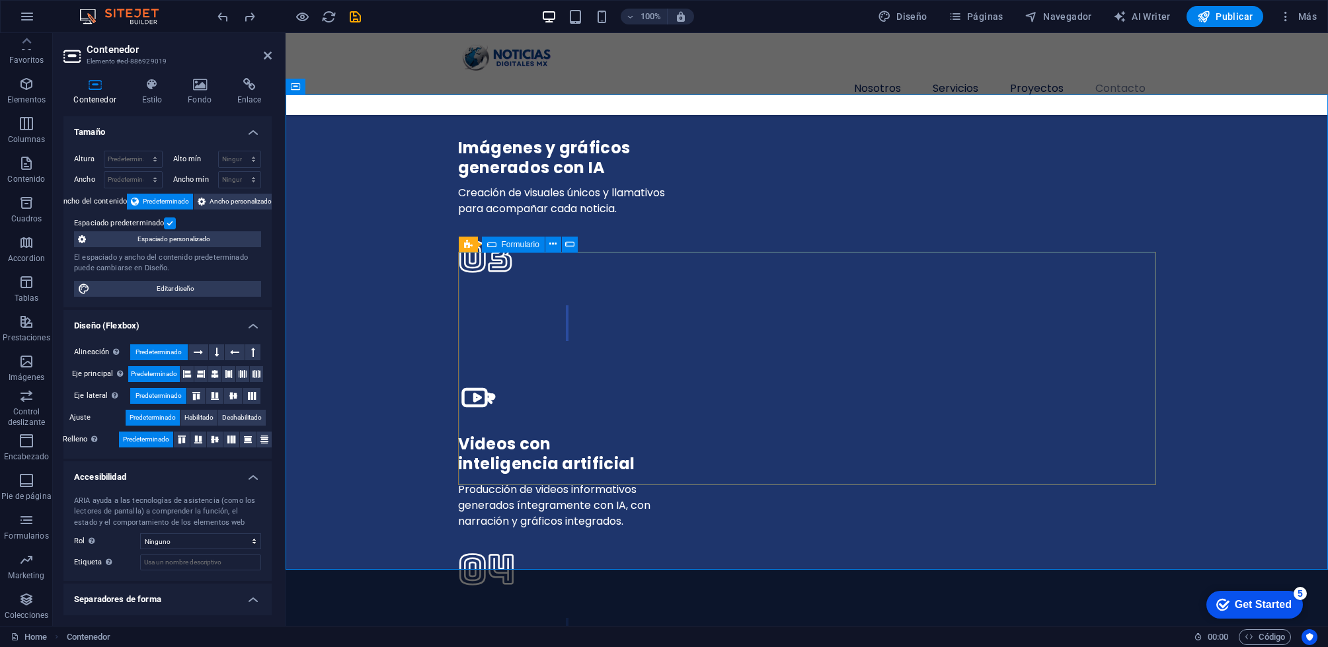
scroll to position [3674, 0]
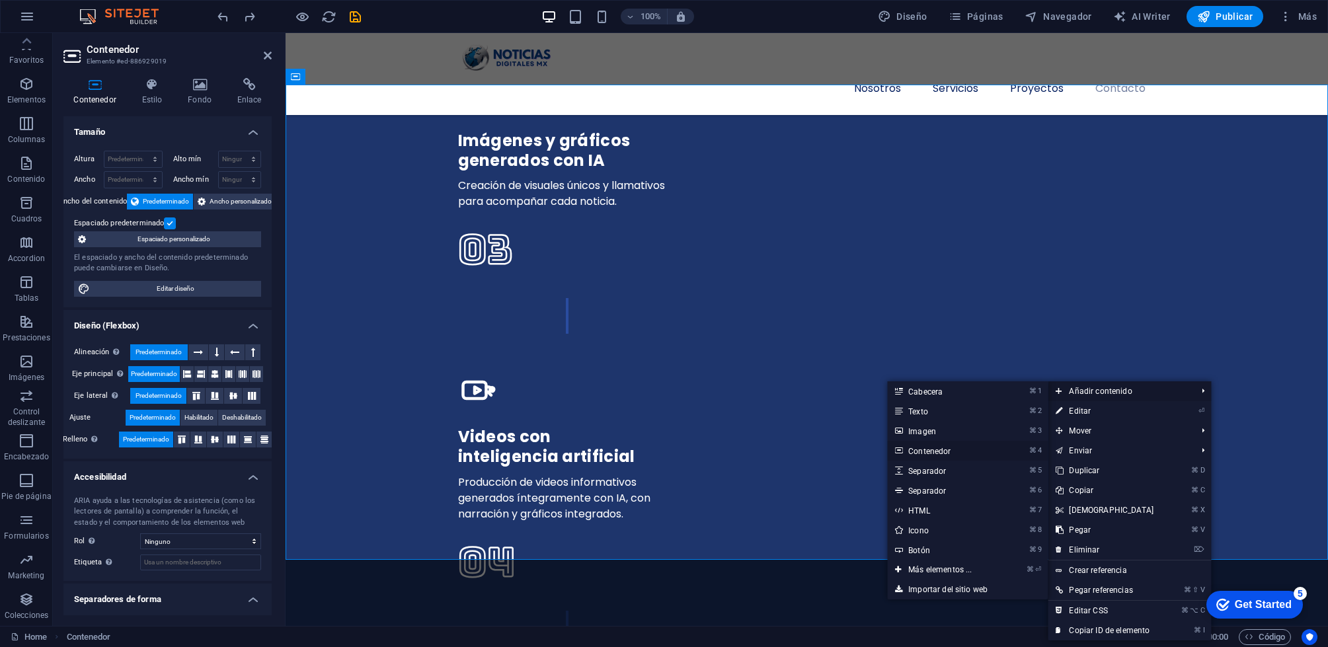
drag, startPoint x: 960, startPoint y: 452, endPoint x: 672, endPoint y: 414, distance: 290.6
click at [960, 452] on link "⌘ 4 Contenedor" at bounding box center [942, 451] width 111 height 20
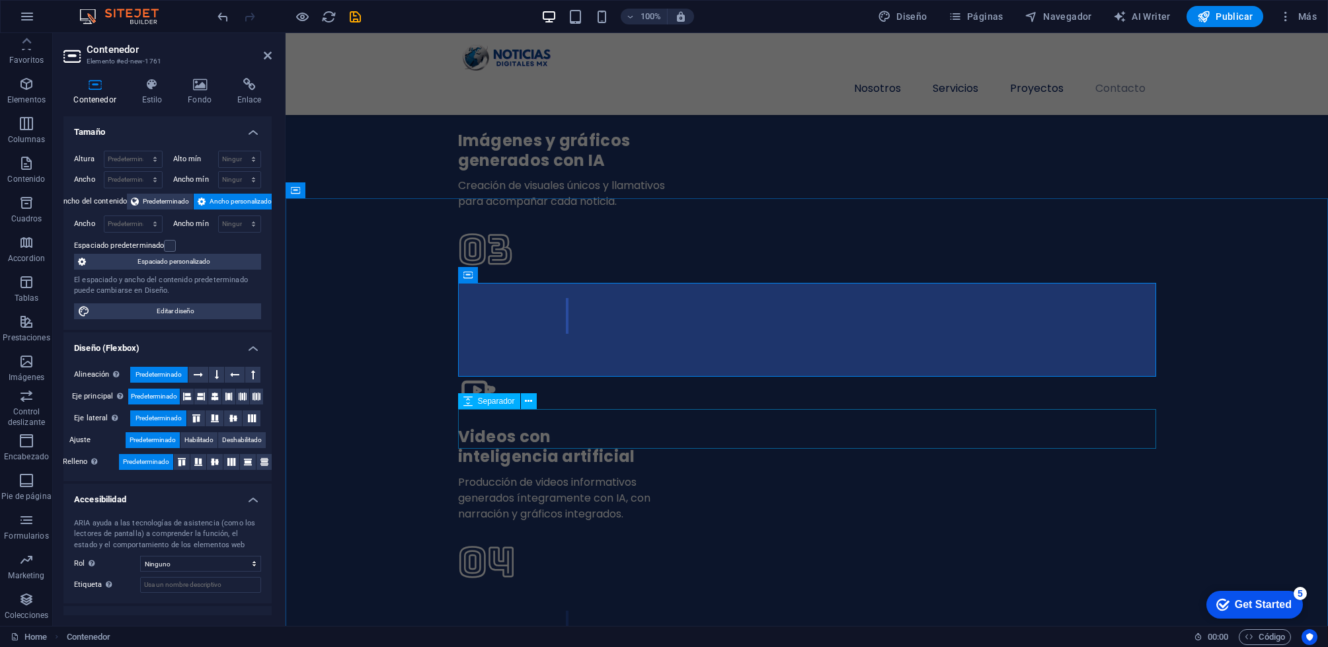
scroll to position [3561, 0]
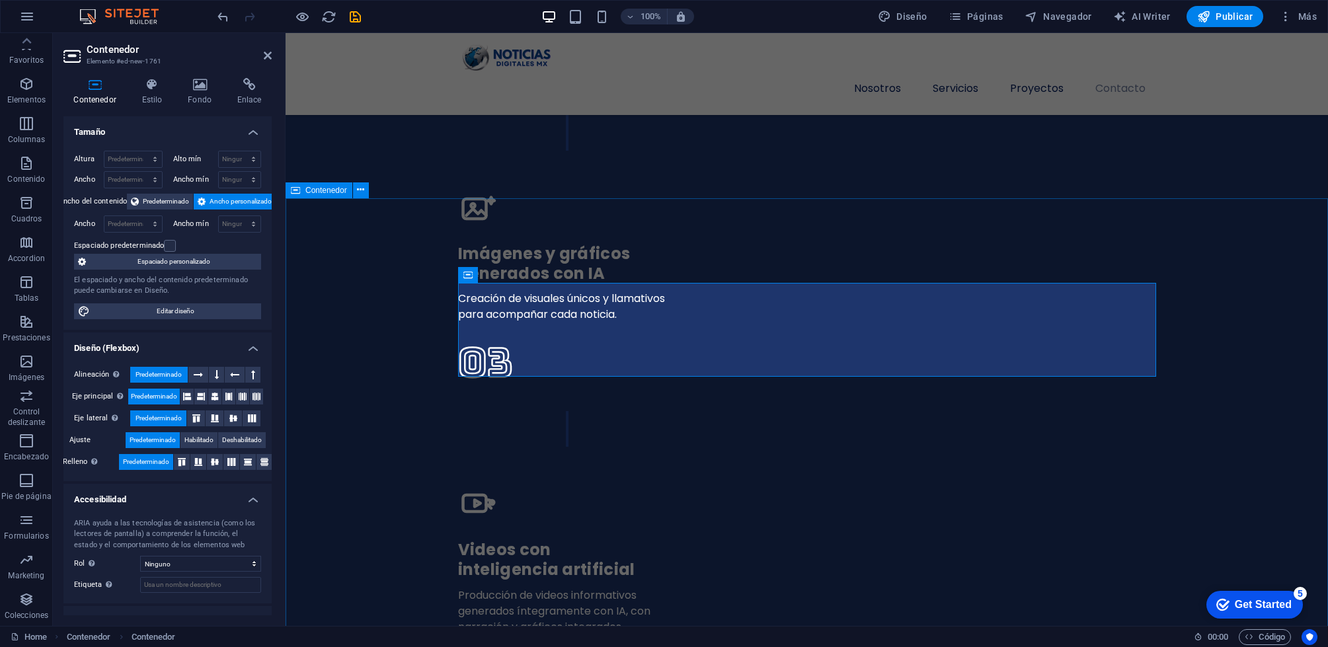
drag, startPoint x: 489, startPoint y: 242, endPoint x: 715, endPoint y: 238, distance: 225.4
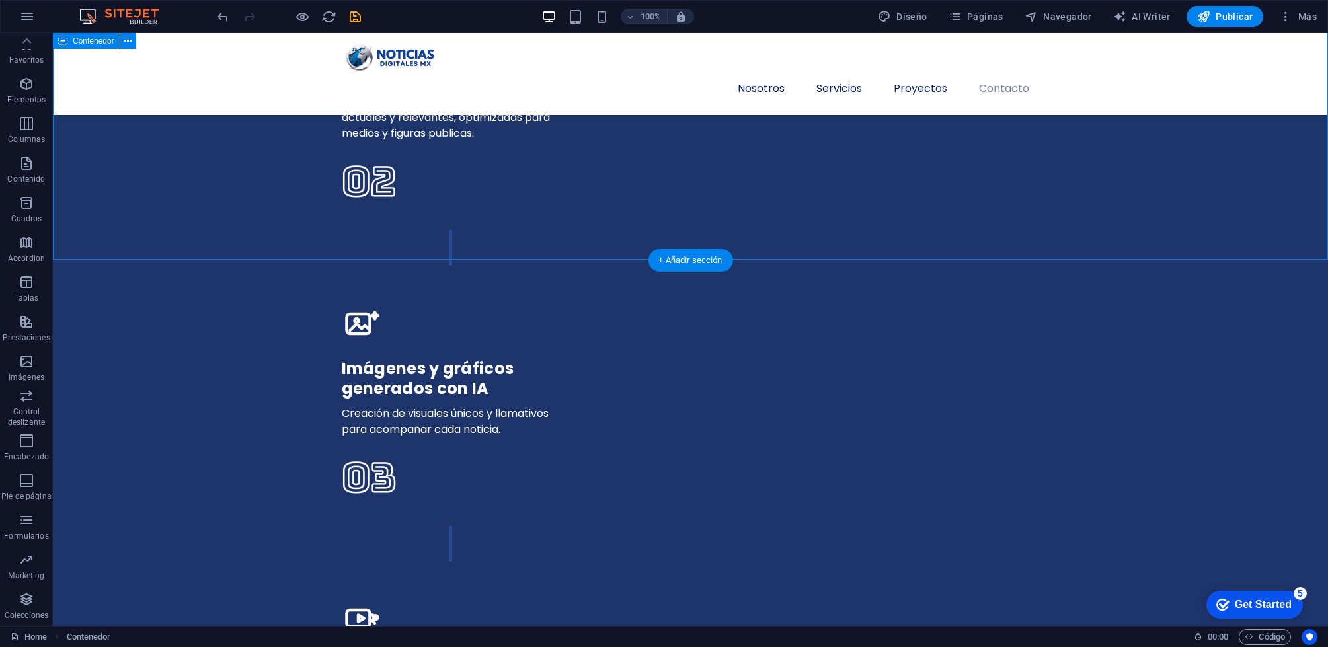
scroll to position [3663, 0]
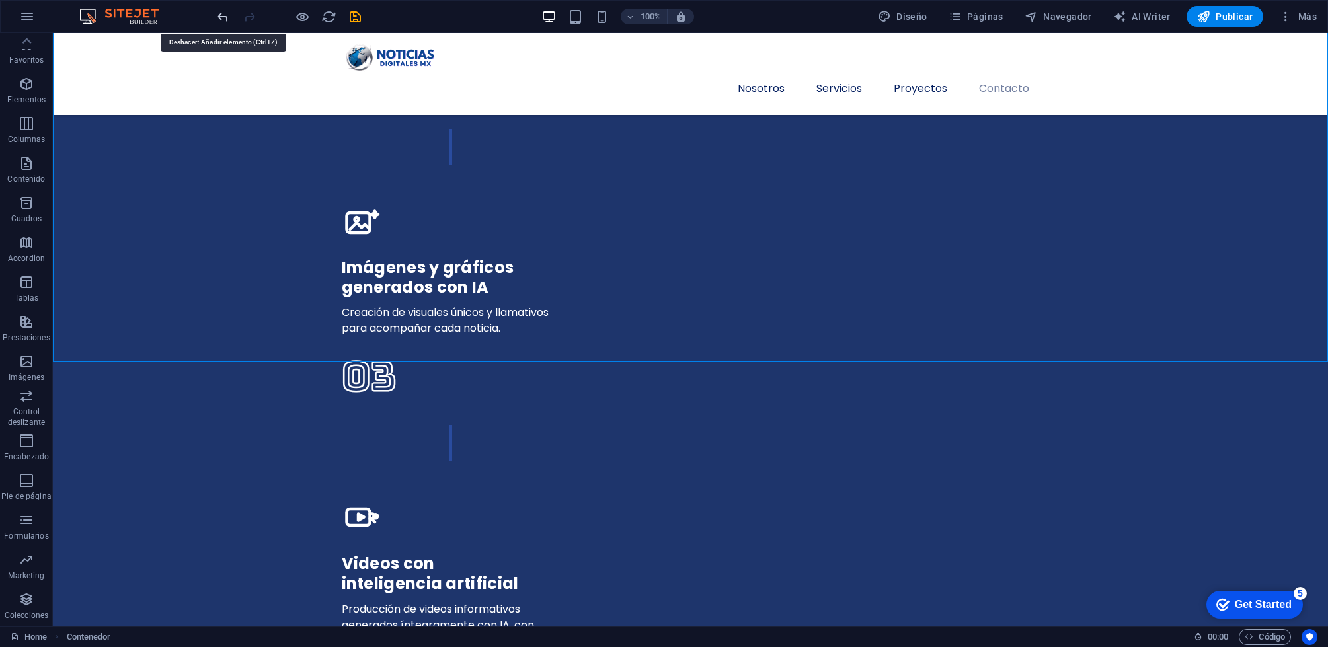
click at [216, 14] on icon "undo" at bounding box center [222, 16] width 15 height 15
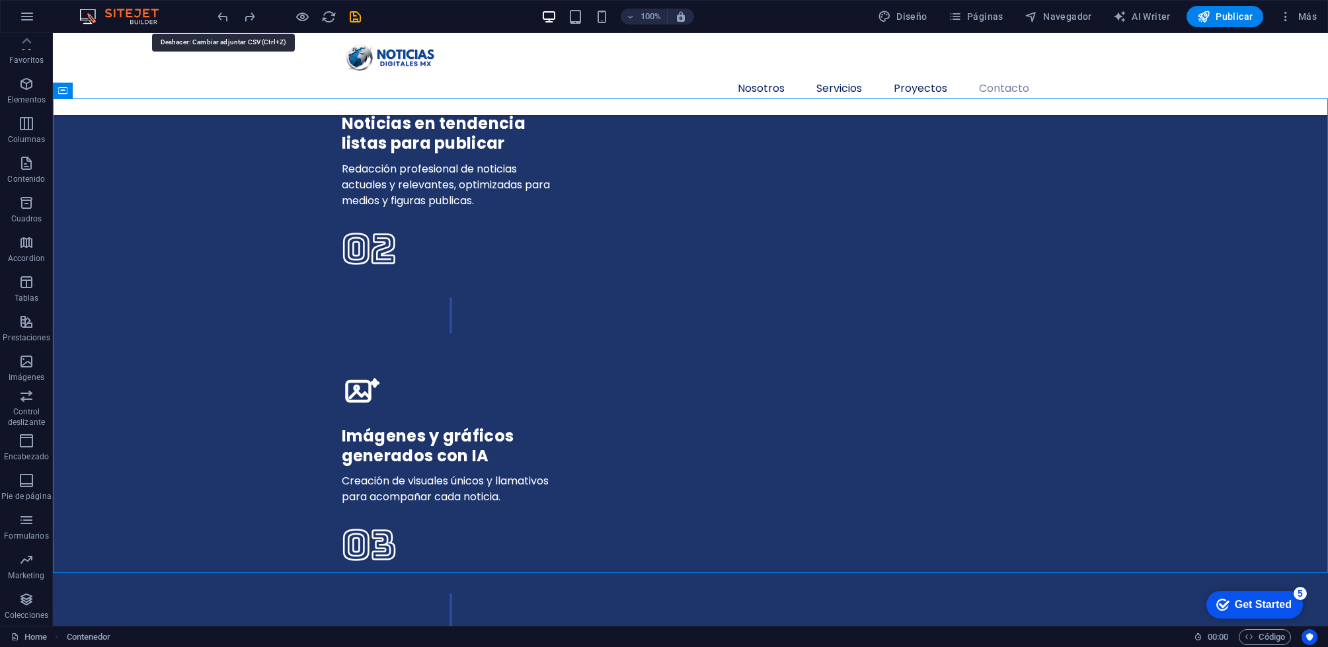
scroll to position [3257, 0]
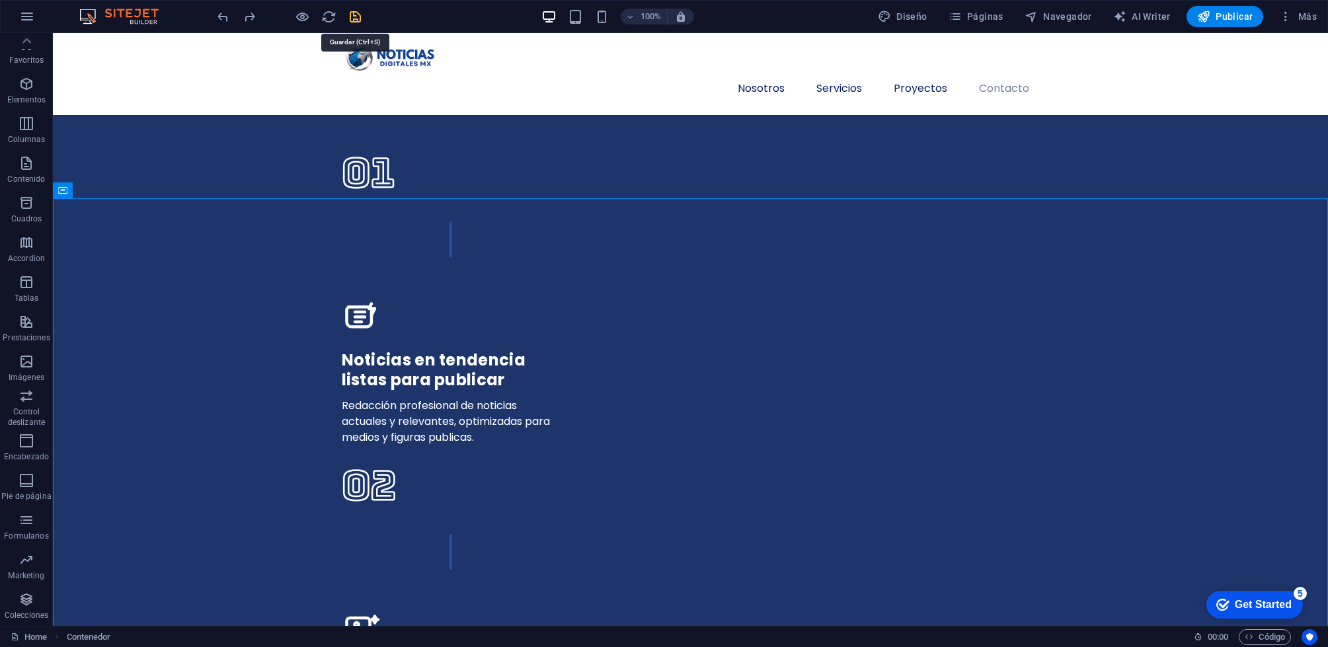
click at [362, 19] on icon "save" at bounding box center [355, 16] width 15 height 15
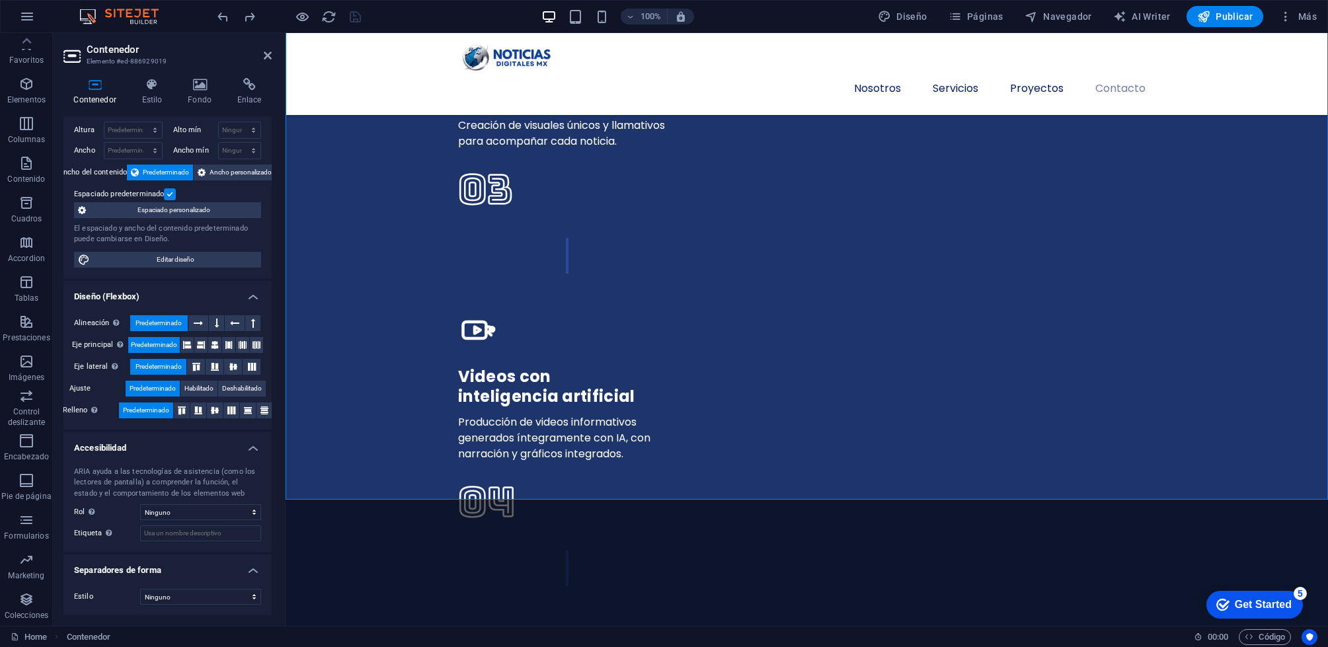
scroll to position [0, 0]
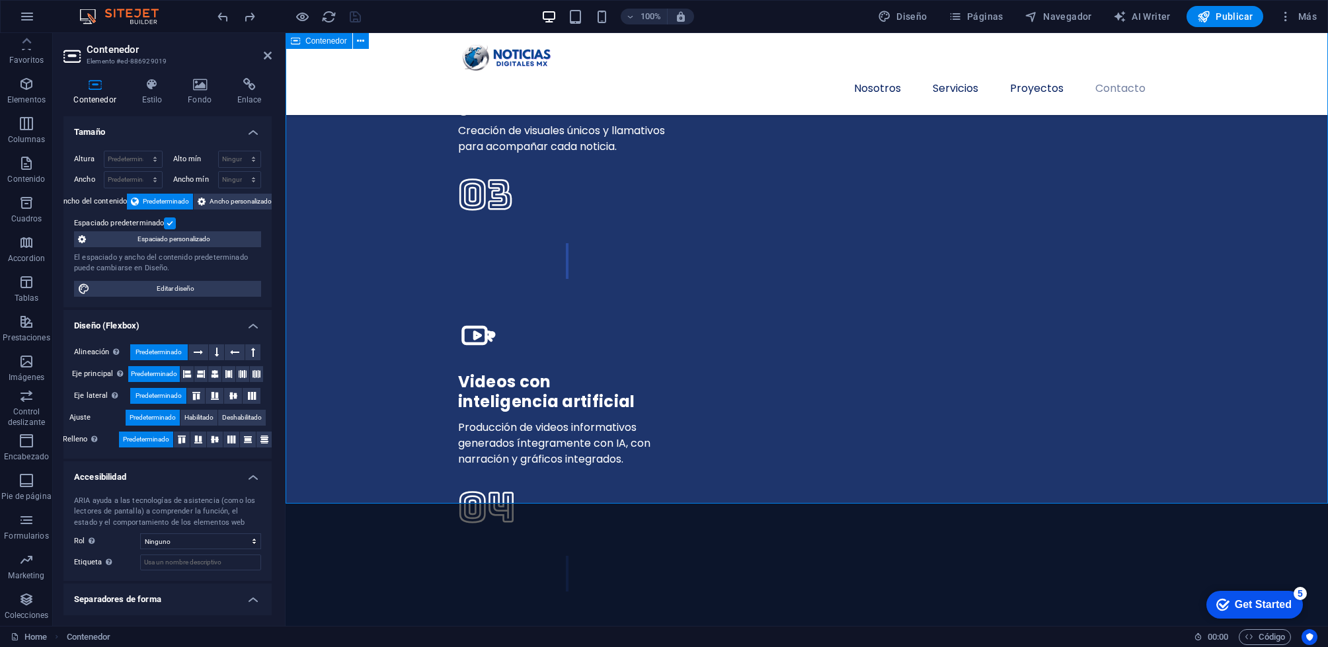
click at [270, 57] on icon at bounding box center [268, 55] width 8 height 11
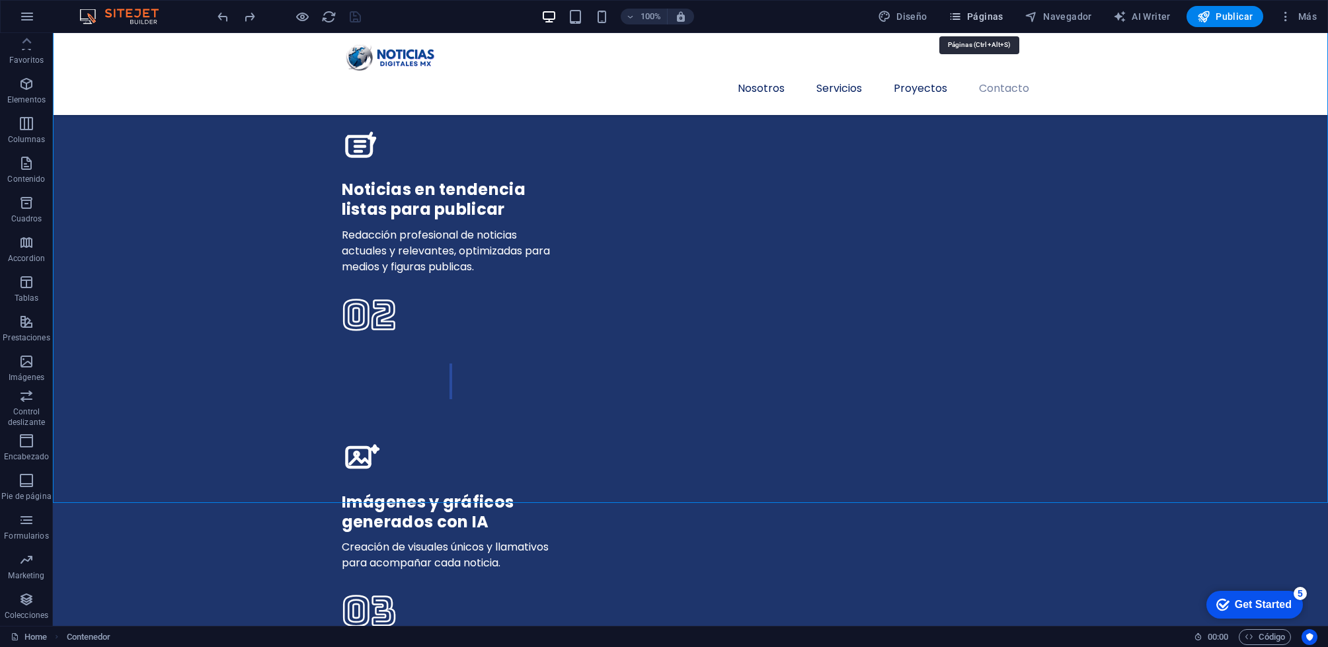
click at [972, 19] on span "Páginas" at bounding box center [976, 16] width 55 height 13
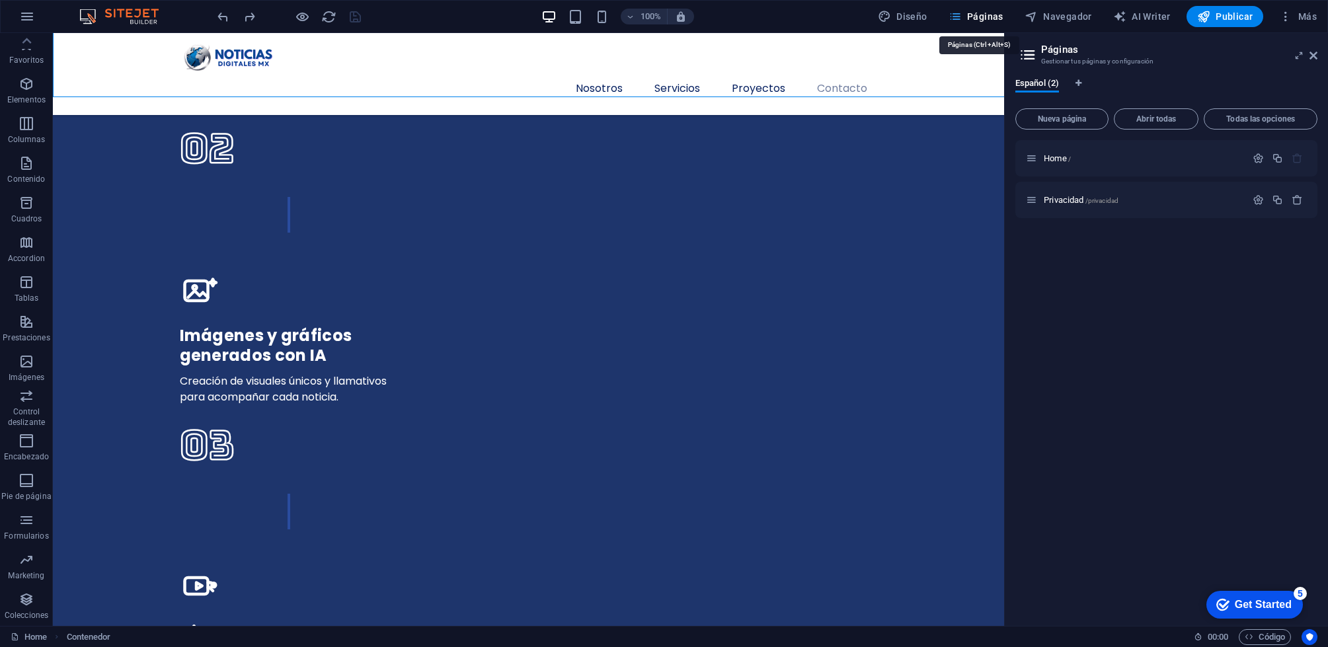
scroll to position [3731, 0]
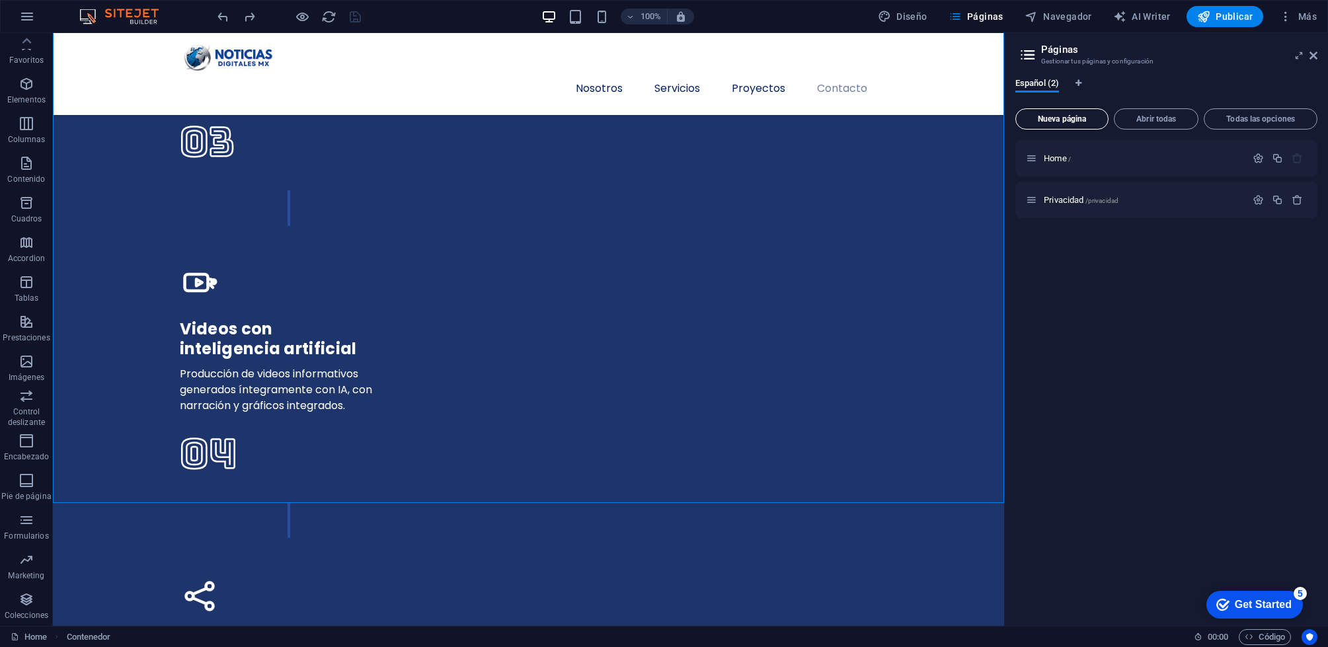
click at [1076, 120] on span "Nueva página" at bounding box center [1061, 119] width 81 height 8
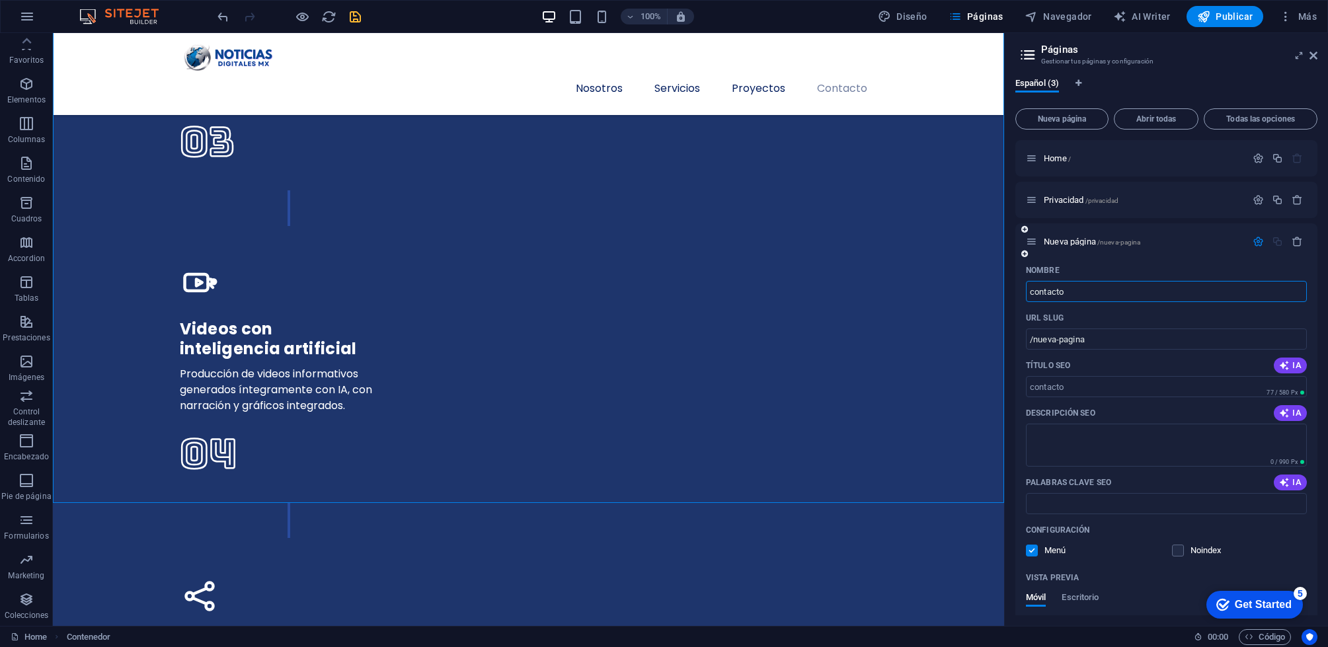
type input "contacto"
type input "/contacto"
type input "contacto"
click at [1116, 368] on div "Título SEO IA" at bounding box center [1166, 365] width 281 height 21
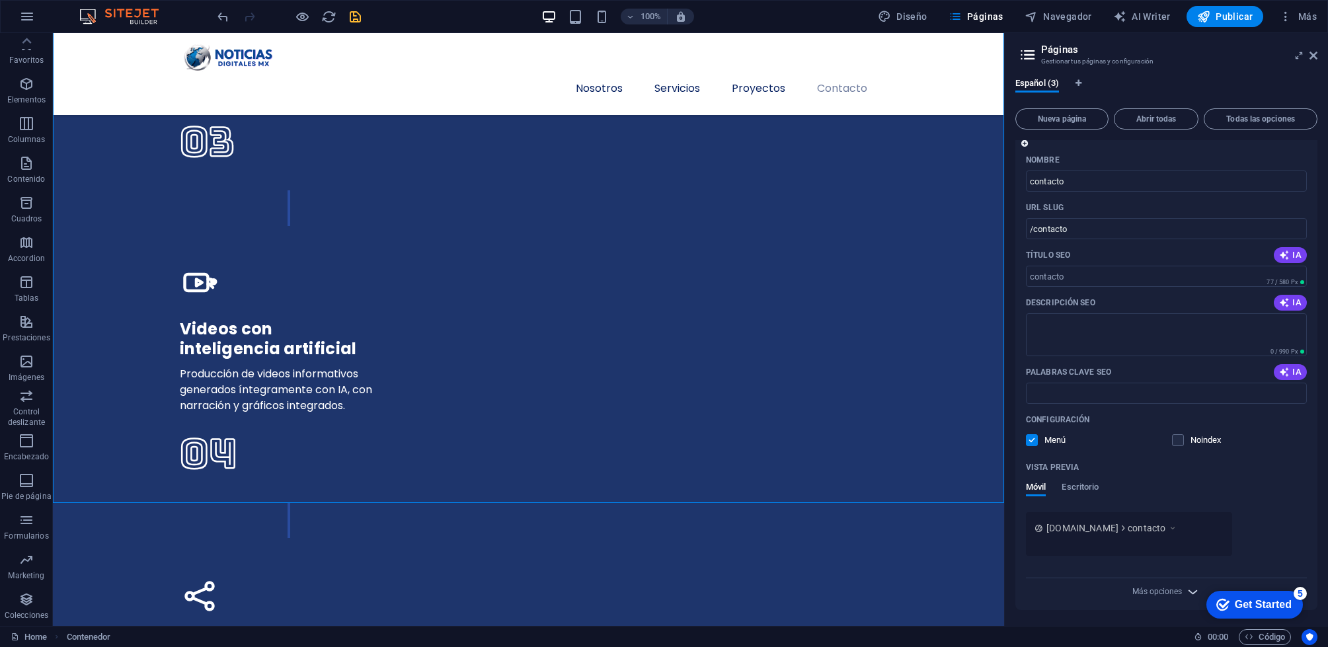
click at [1190, 590] on icon "button" at bounding box center [1192, 591] width 15 height 15
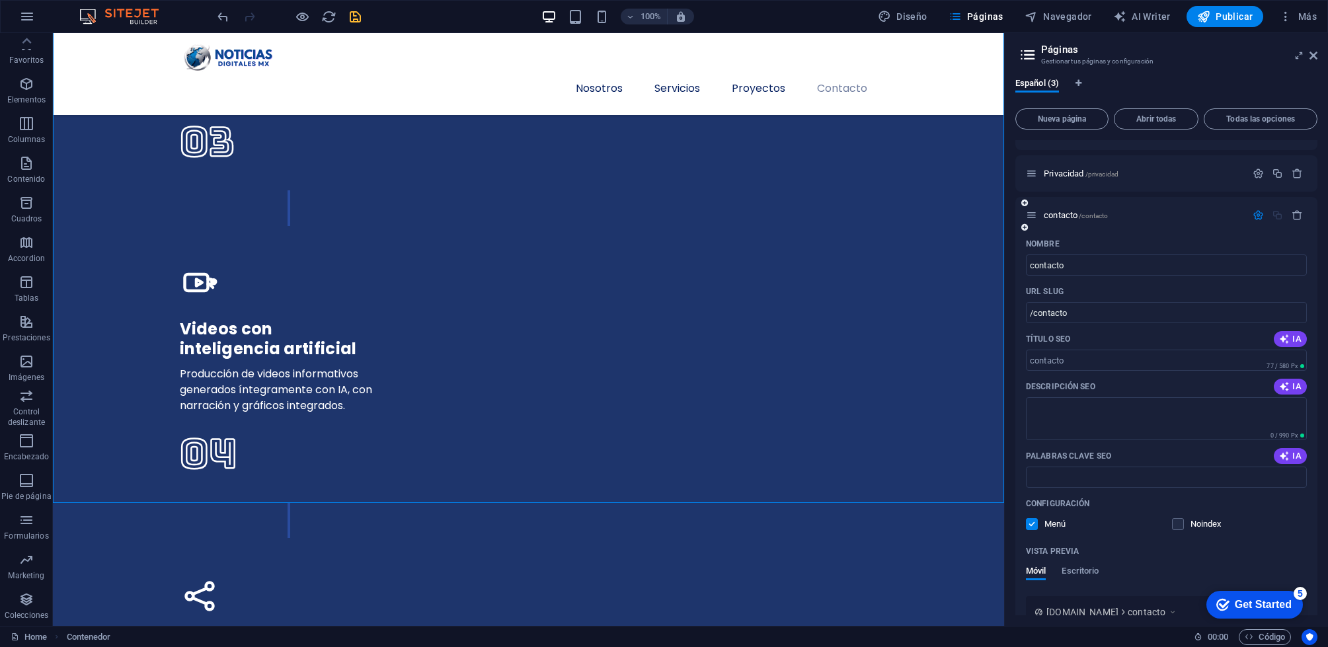
scroll to position [0, 0]
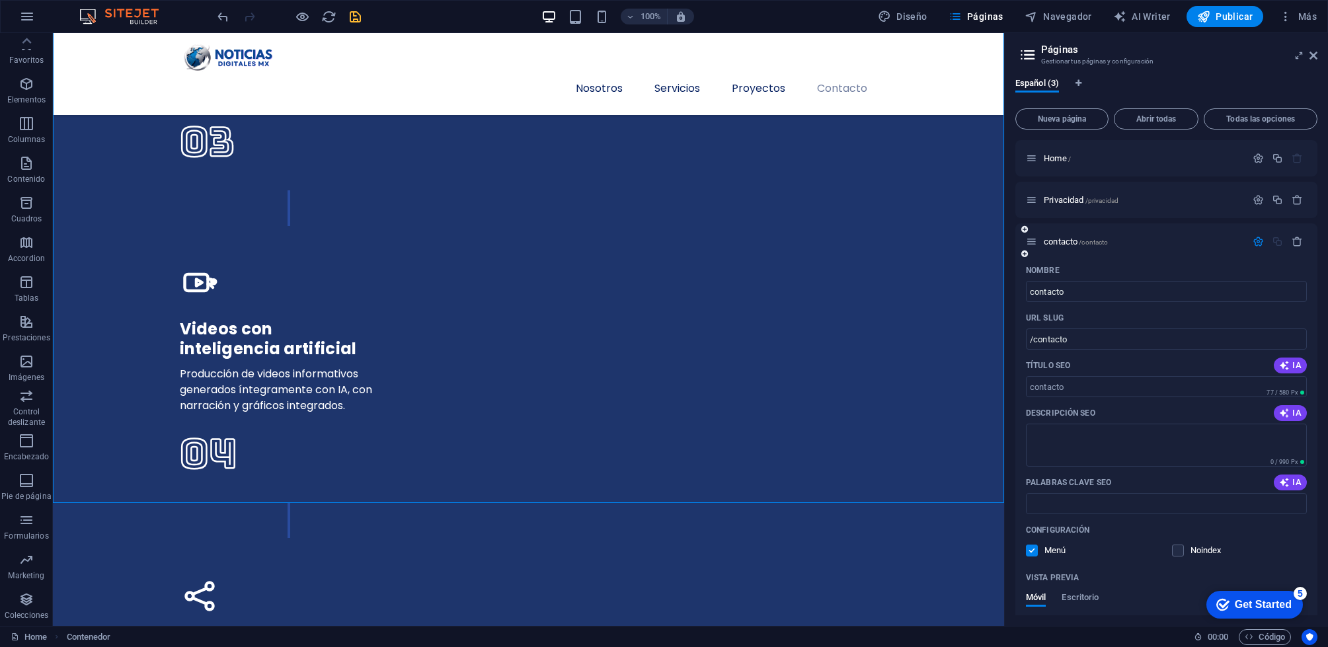
click at [1193, 233] on div "contacto /contacto" at bounding box center [1166, 241] width 302 height 36
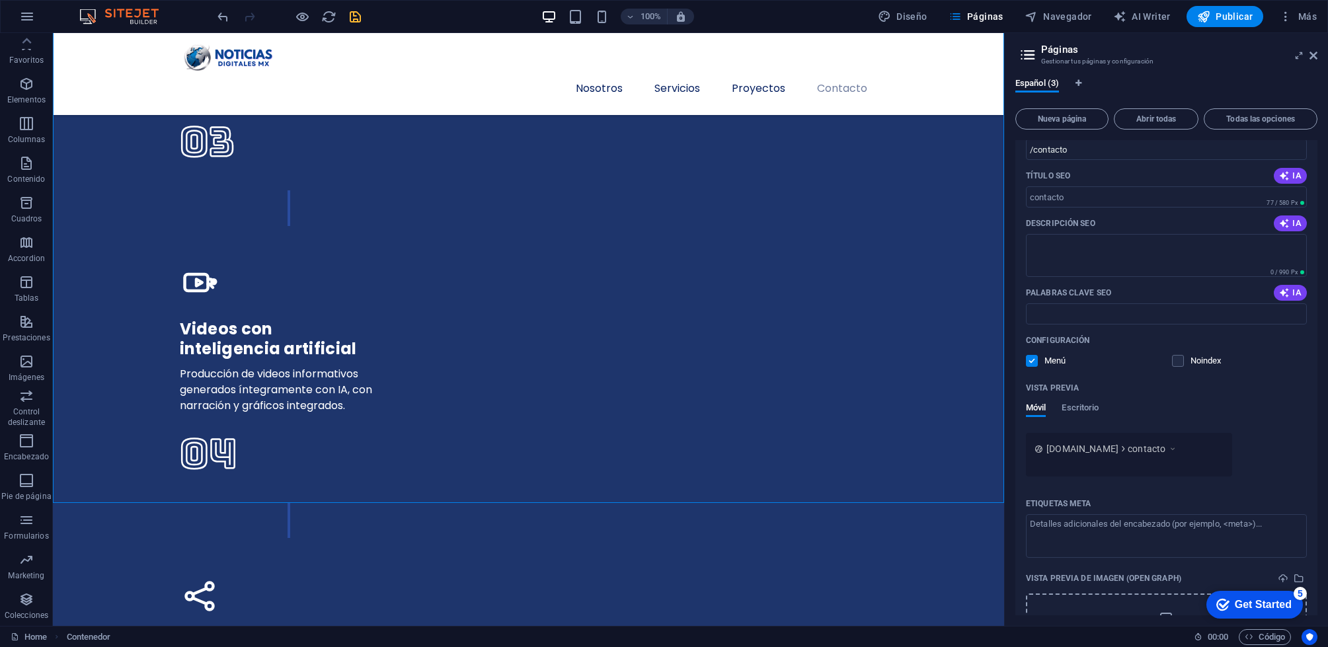
scroll to position [313, 0]
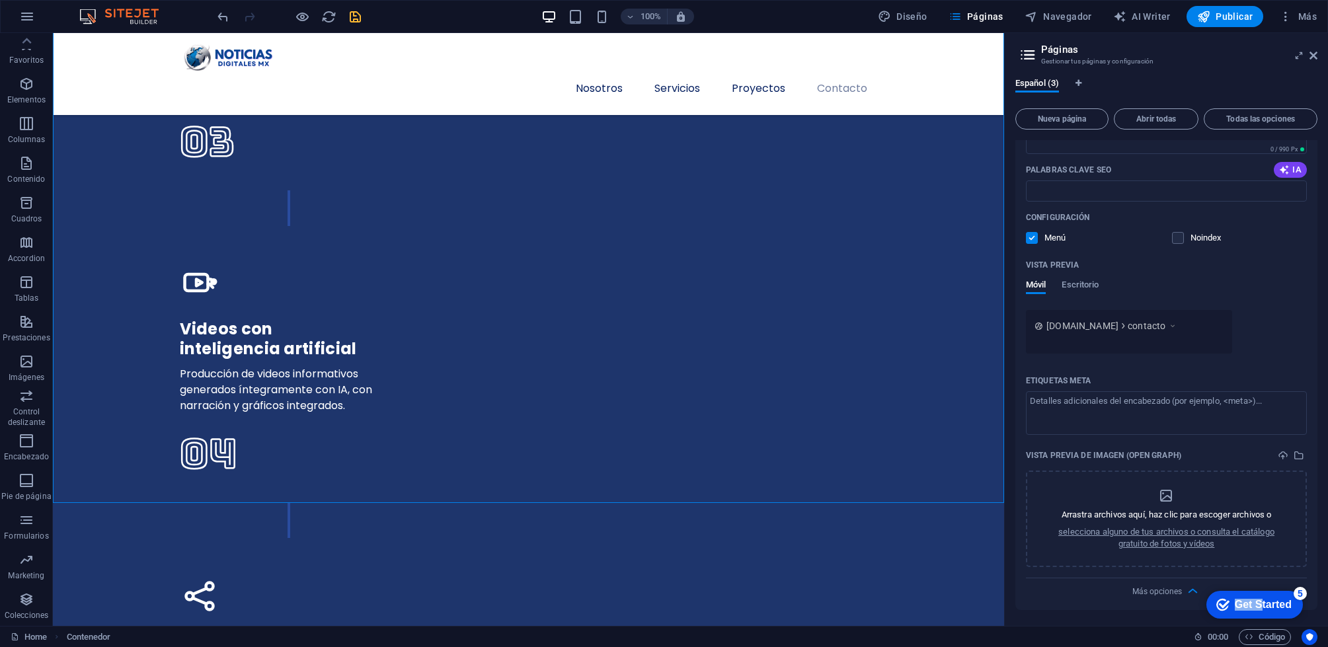
drag, startPoint x: 1255, startPoint y: 592, endPoint x: 930, endPoint y: 467, distance: 348.0
click html "checkmark Get Started 5 First Steps in the Editor Let's guide you through the t…"
click at [1276, 583] on div "Más opciones" at bounding box center [1166, 588] width 281 height 21
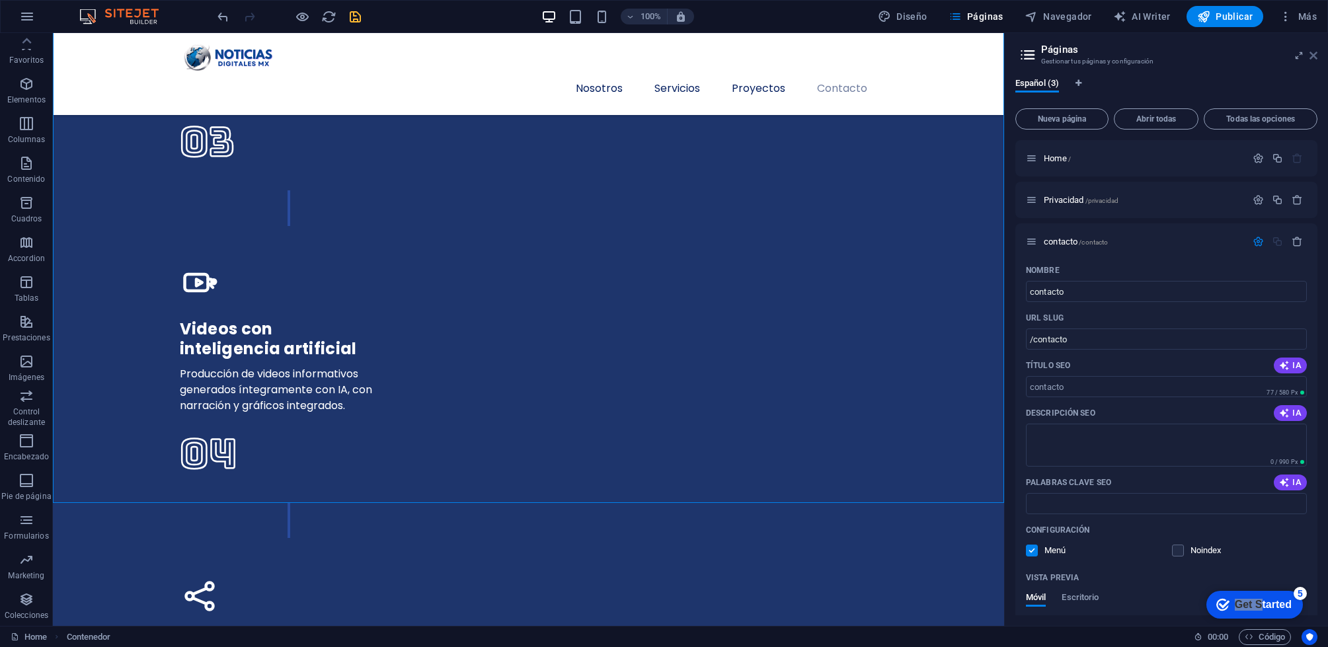
click at [1311, 55] on icon at bounding box center [1313, 55] width 8 height 11
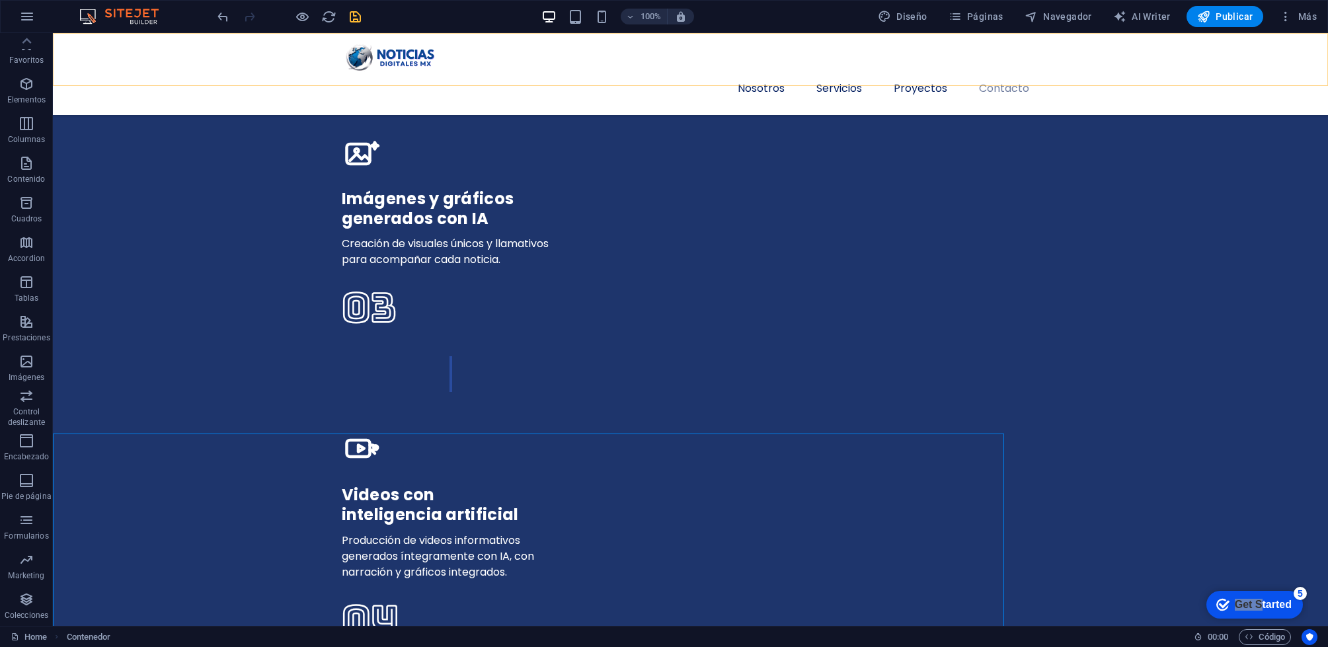
scroll to position [3428, 0]
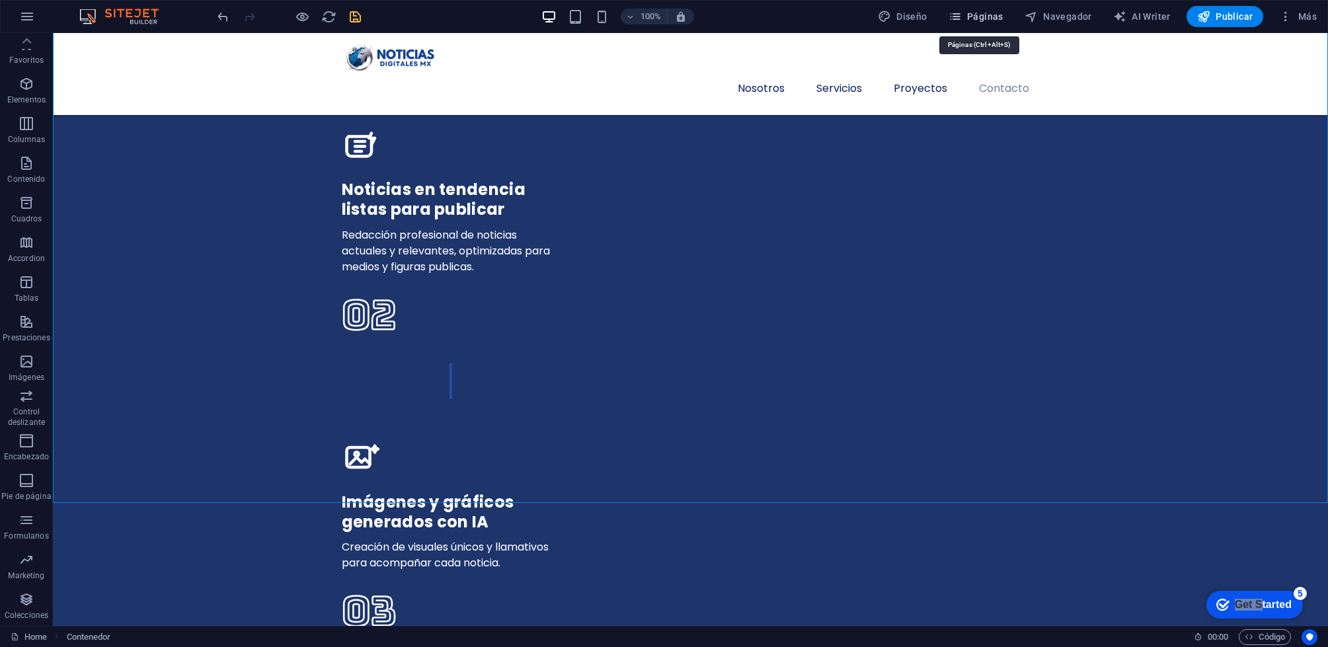
click at [994, 17] on span "Páginas" at bounding box center [976, 16] width 55 height 13
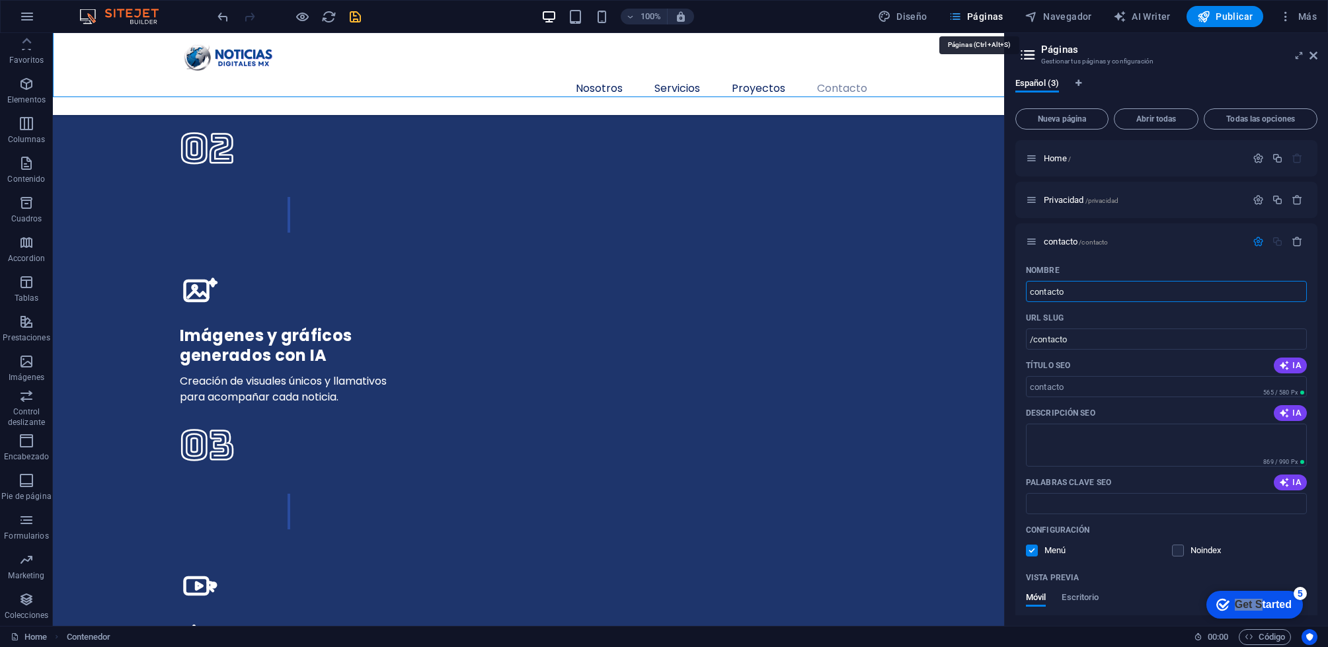
scroll to position [3731, 0]
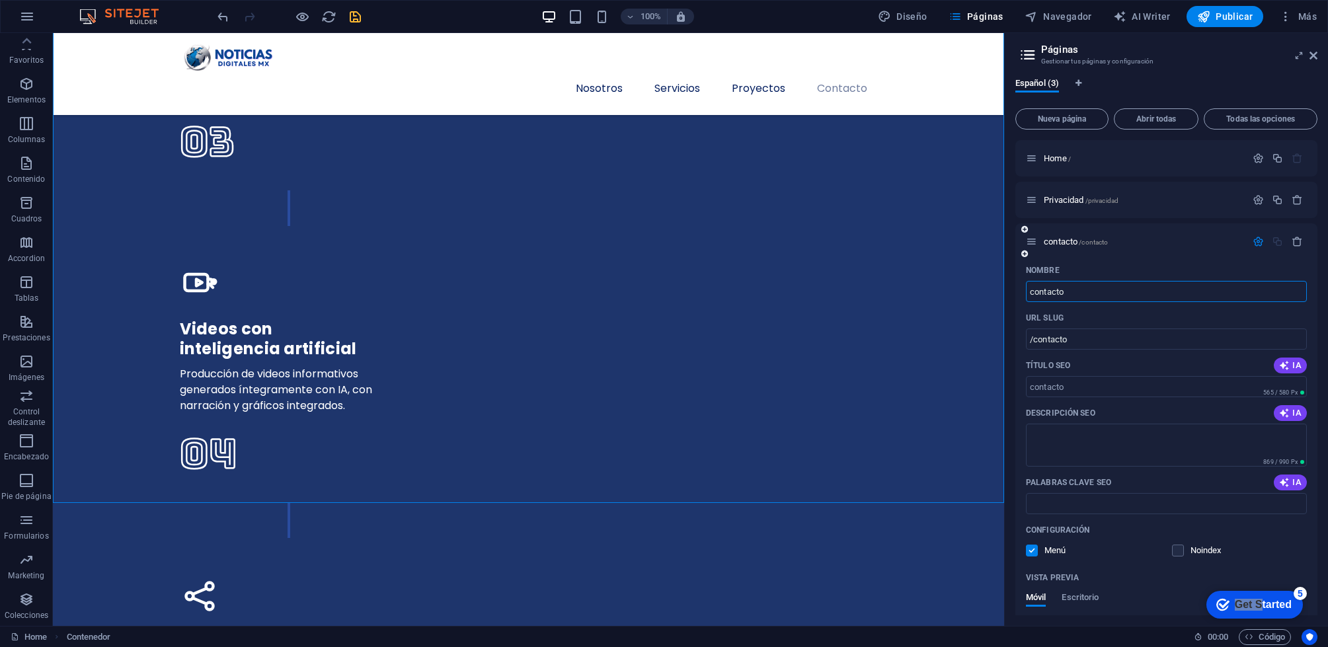
drag, startPoint x: 1163, startPoint y: 260, endPoint x: 1088, endPoint y: 251, distance: 75.3
click at [1163, 260] on div "Nombre" at bounding box center [1166, 270] width 281 height 21
click at [1141, 247] on div "contacto /contacto" at bounding box center [1136, 241] width 220 height 15
click at [1253, 242] on icon "button" at bounding box center [1258, 241] width 11 height 11
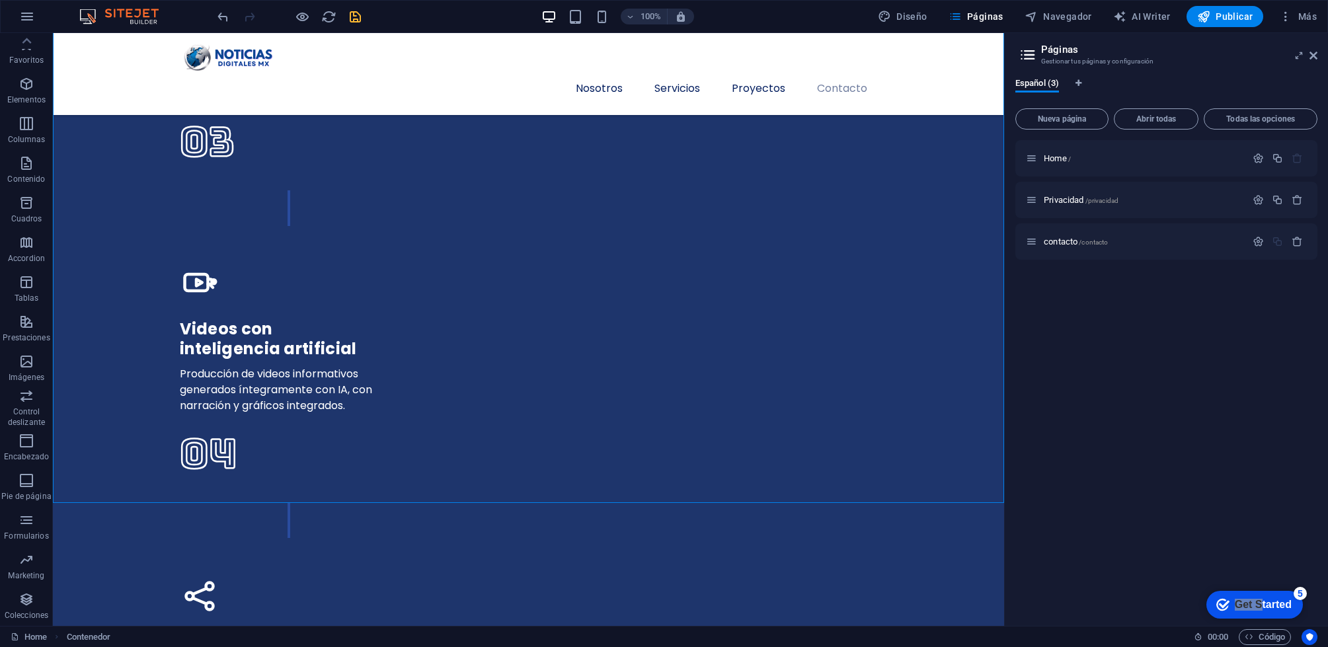
click at [1216, 272] on div "Home / Privacidad /privacidad contacto /contacto" at bounding box center [1166, 377] width 302 height 475
click at [1167, 248] on div "contacto /contacto" at bounding box center [1136, 241] width 220 height 15
click at [1163, 248] on div "contacto /contacto" at bounding box center [1136, 241] width 220 height 15
click at [1153, 242] on p "contacto /contacto" at bounding box center [1143, 241] width 198 height 9
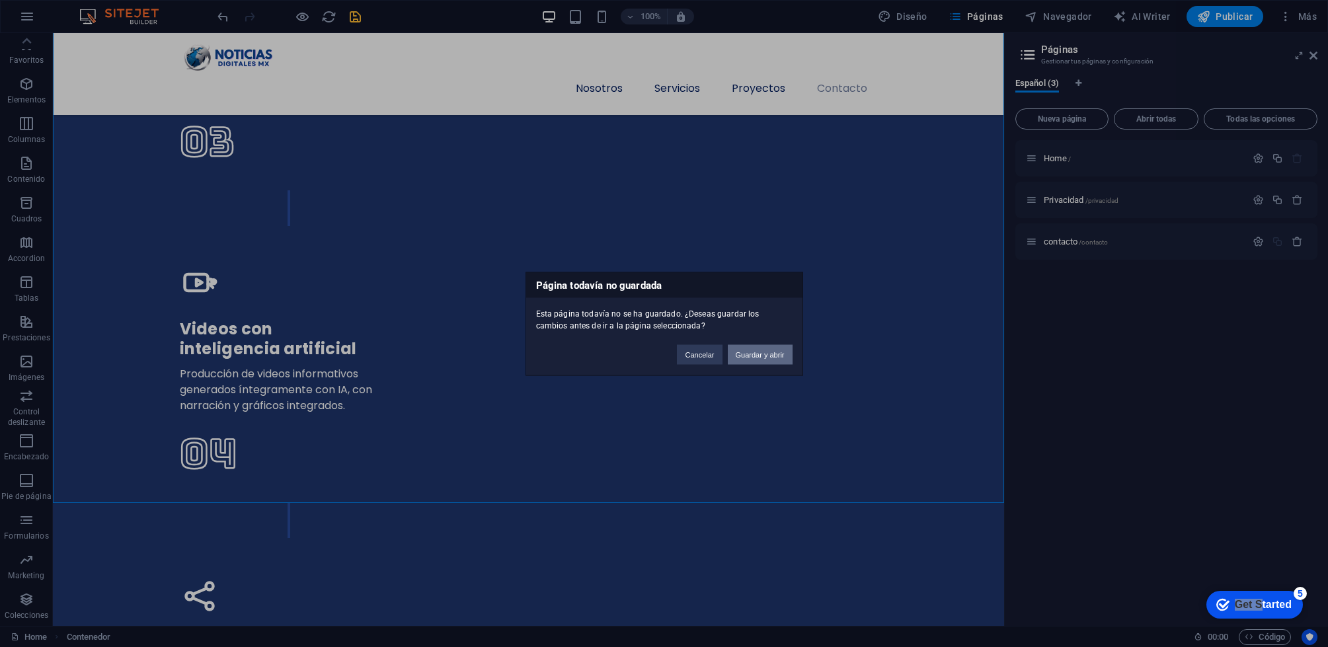
click at [742, 355] on button "Guardar y abrir" at bounding box center [760, 354] width 65 height 20
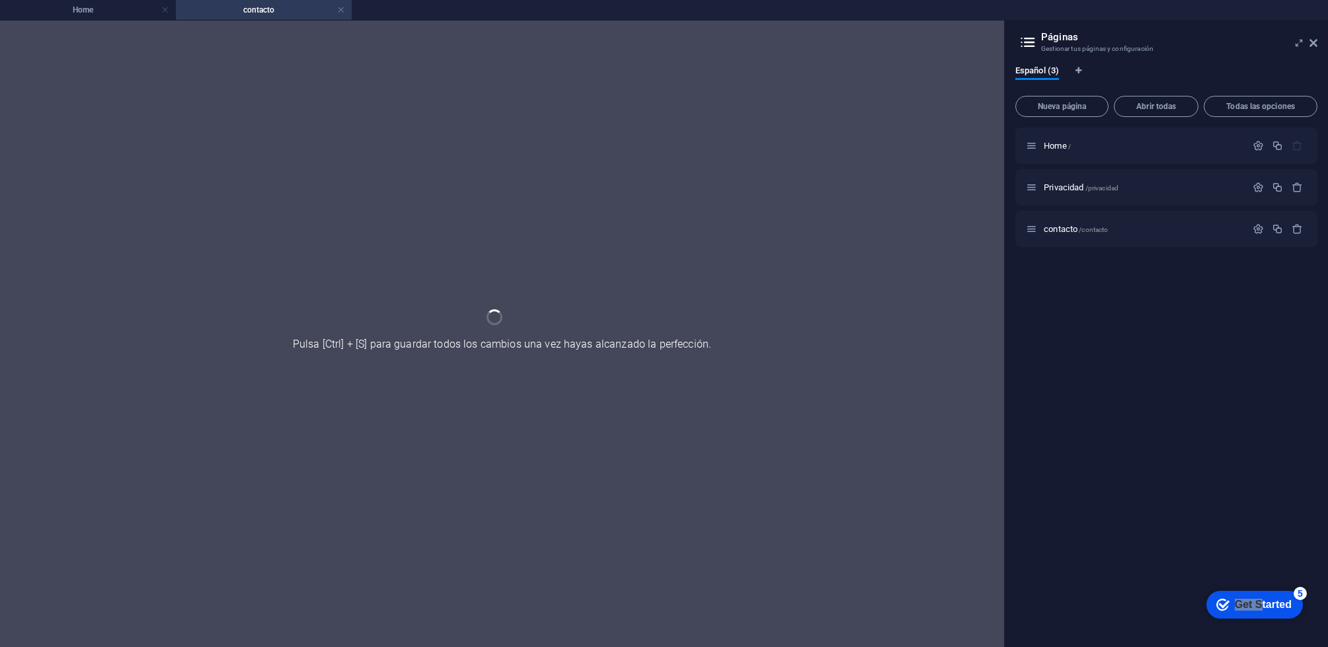
scroll to position [0, 0]
drag, startPoint x: 1280, startPoint y: 613, endPoint x: 1408, endPoint y: 894, distance: 308.2
click at [1280, 613] on div "checkmark Get Started 5" at bounding box center [1254, 605] width 97 height 28
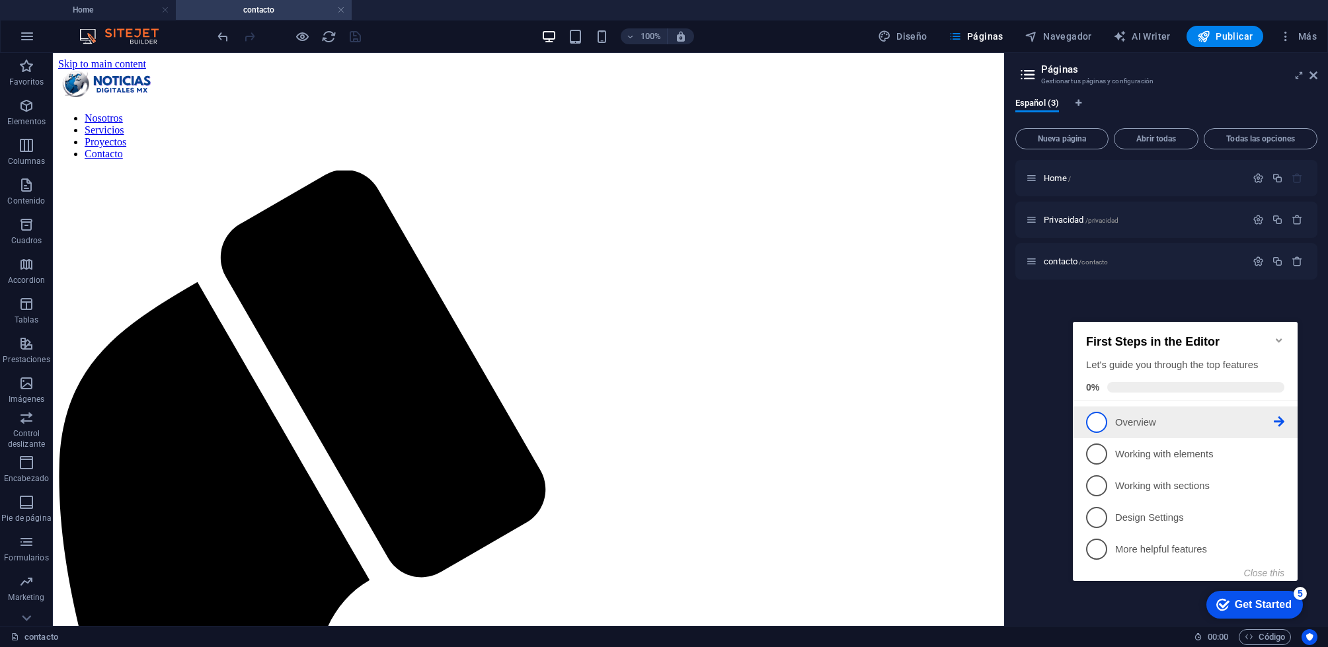
click at [1096, 417] on span "1" at bounding box center [1096, 422] width 21 height 21
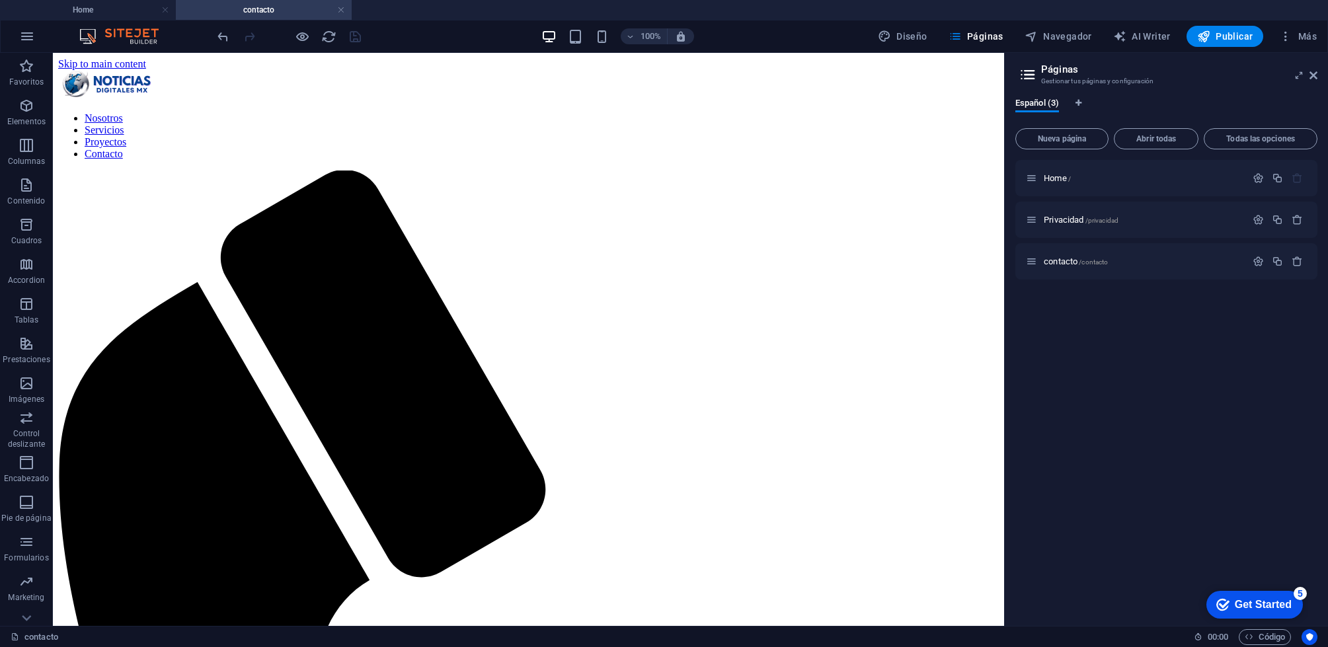
click at [1227, 601] on div "checkmark Get Started 5" at bounding box center [1253, 604] width 75 height 13
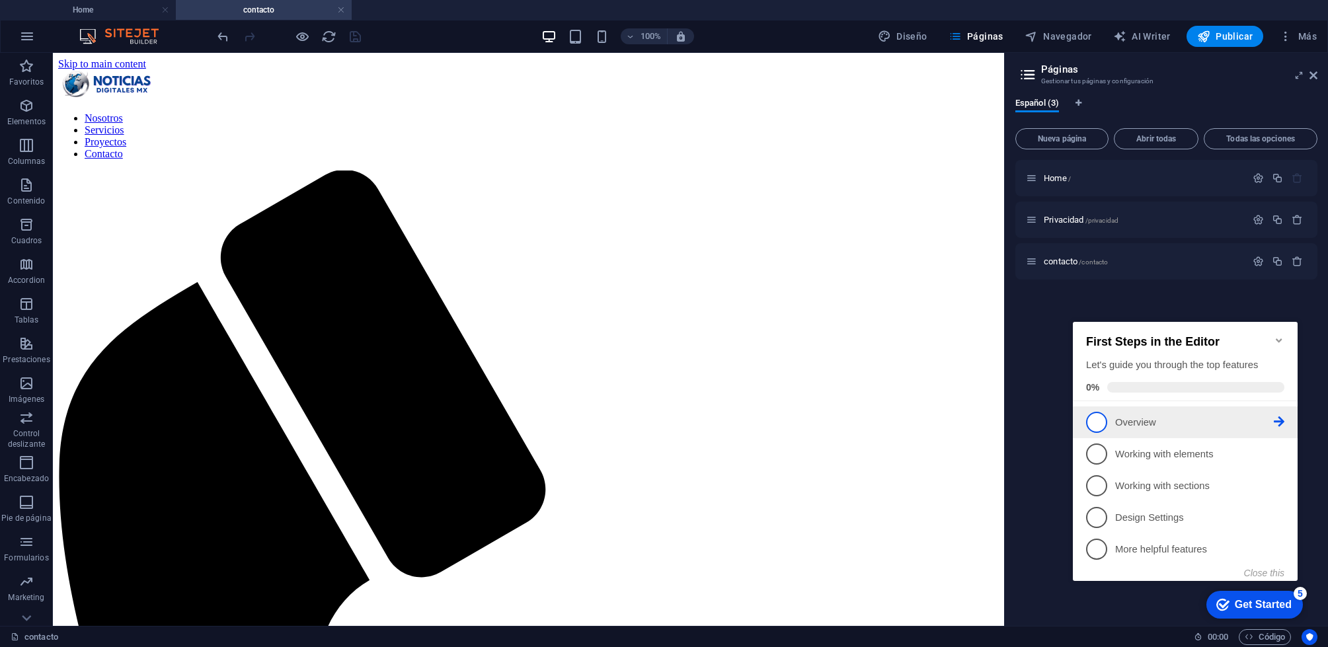
click at [1280, 422] on icon at bounding box center [1279, 421] width 11 height 11
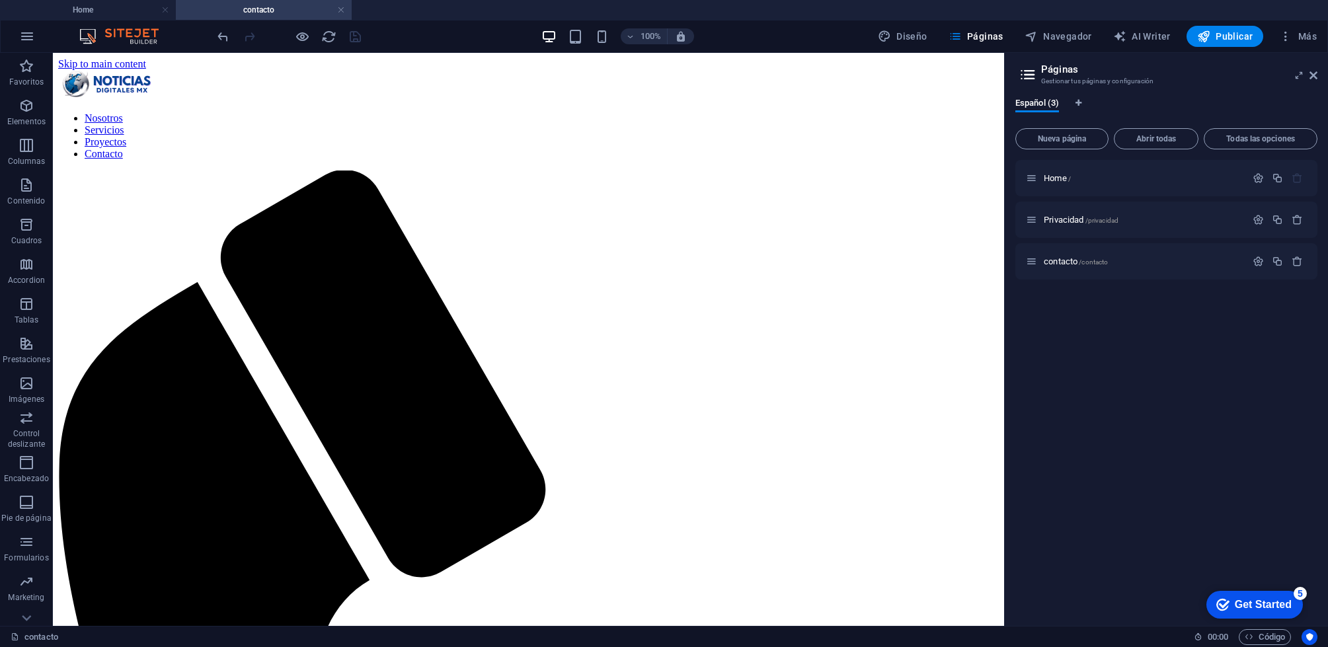
click at [1259, 606] on div "Get Started" at bounding box center [1263, 605] width 57 height 12
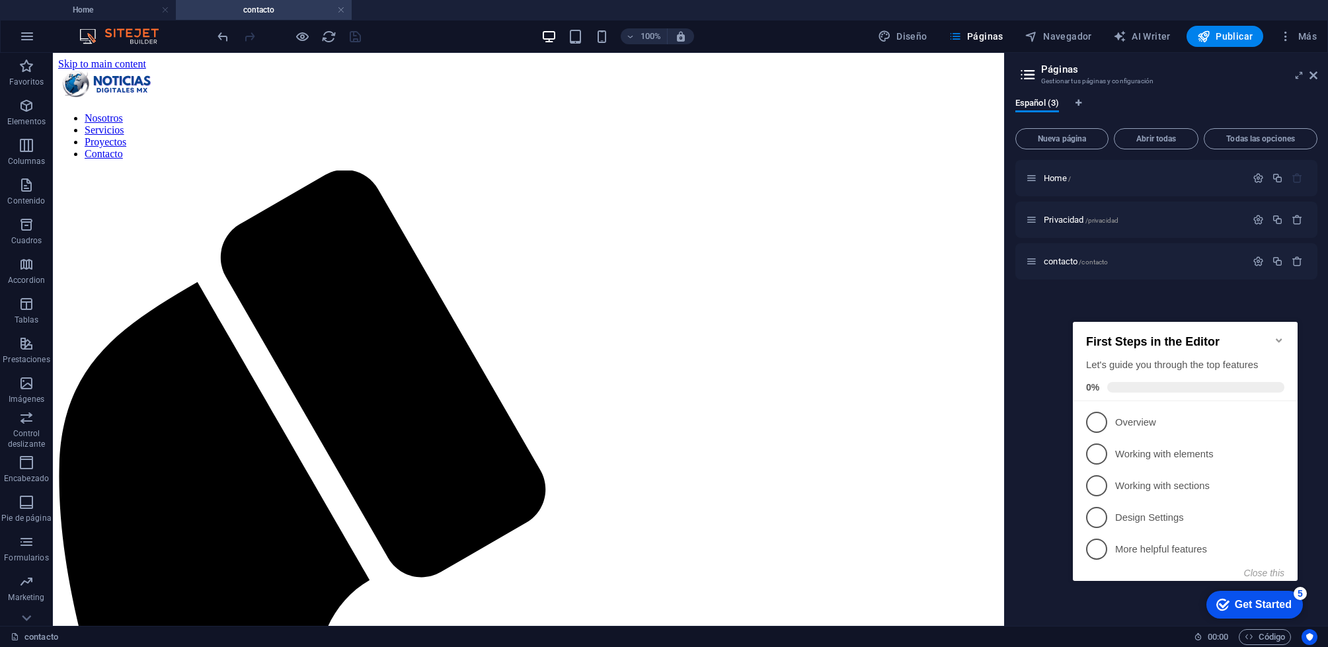
click at [1208, 463] on li "2 Working with elements - incomplete" at bounding box center [1185, 454] width 225 height 32
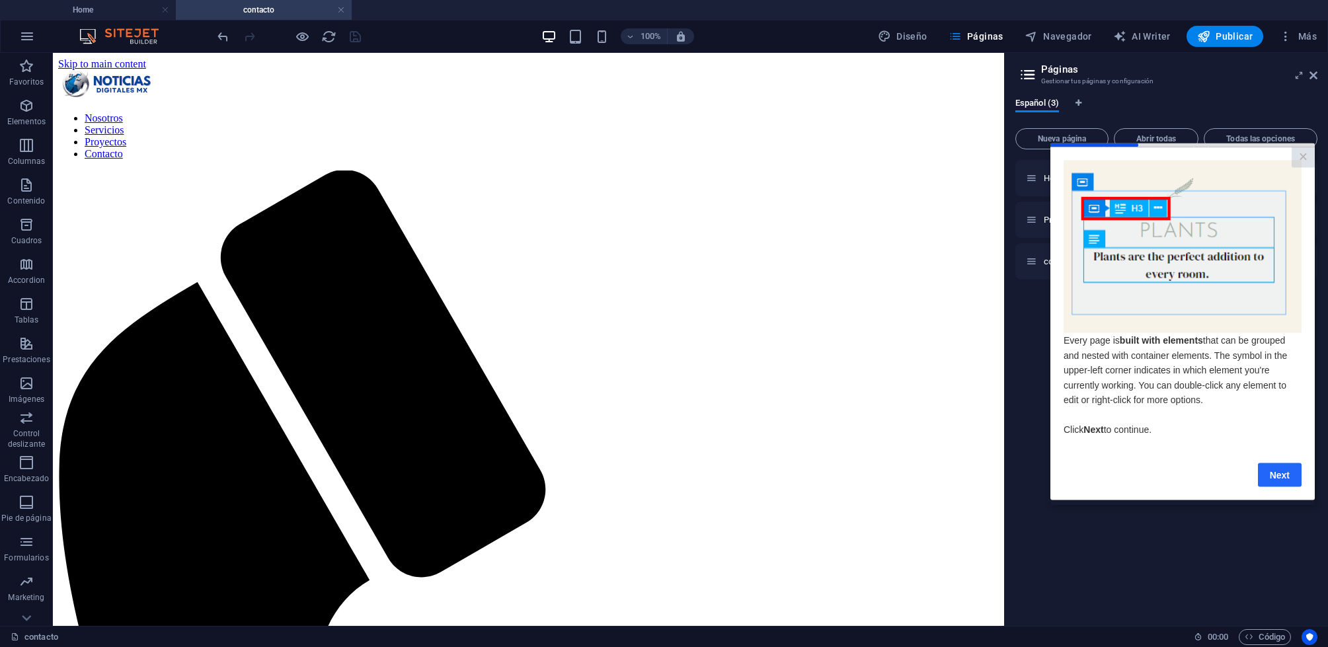
click at [1276, 481] on link "Next" at bounding box center [1280, 475] width 44 height 24
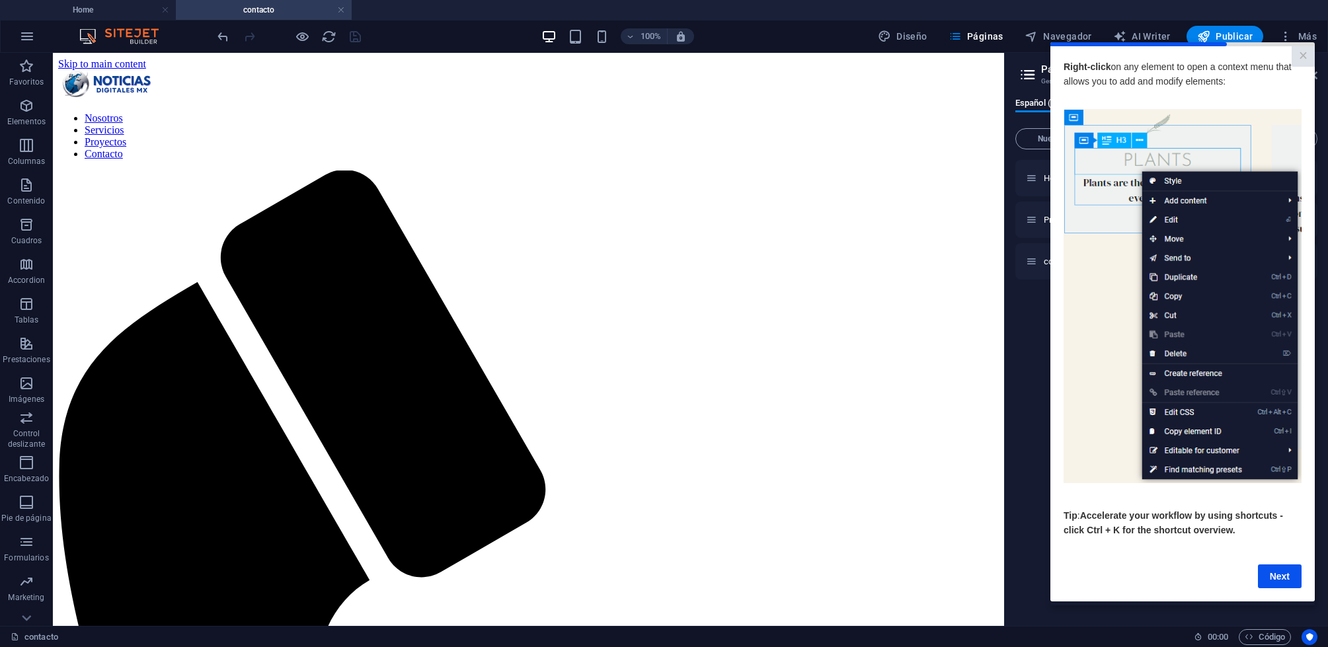
click at [1279, 576] on link "Next" at bounding box center [1280, 576] width 44 height 24
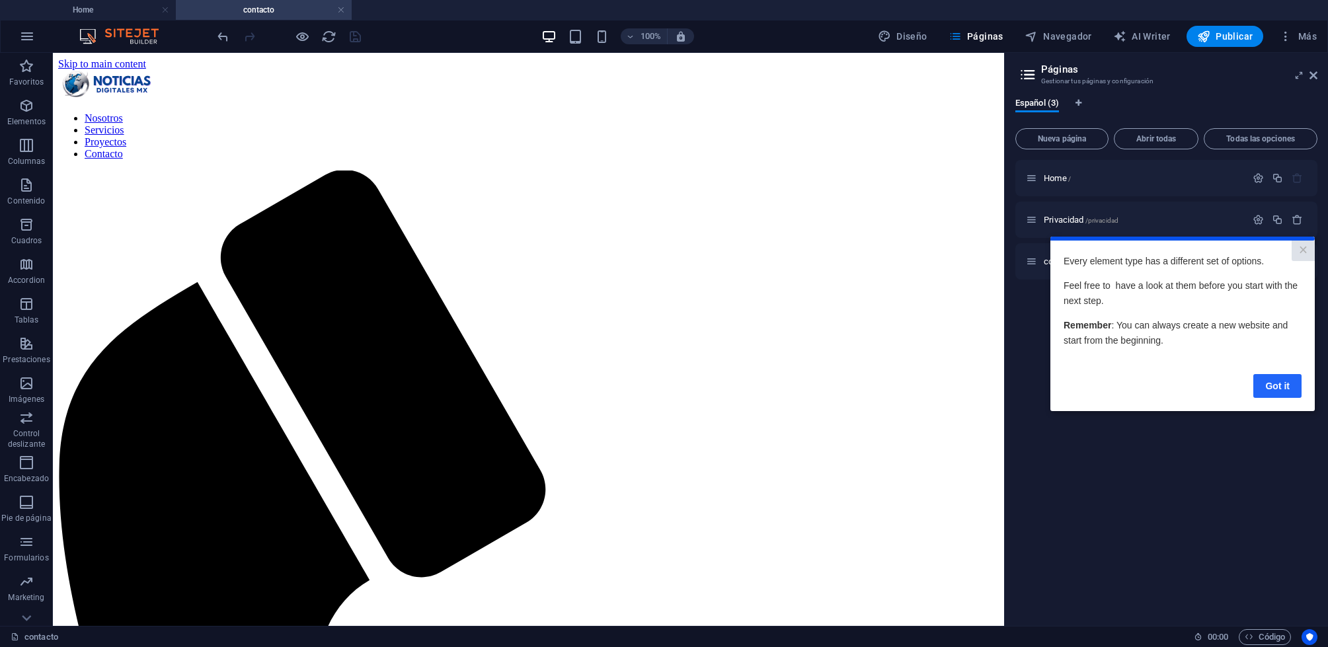
click at [1268, 389] on link "Got it" at bounding box center [1277, 385] width 48 height 24
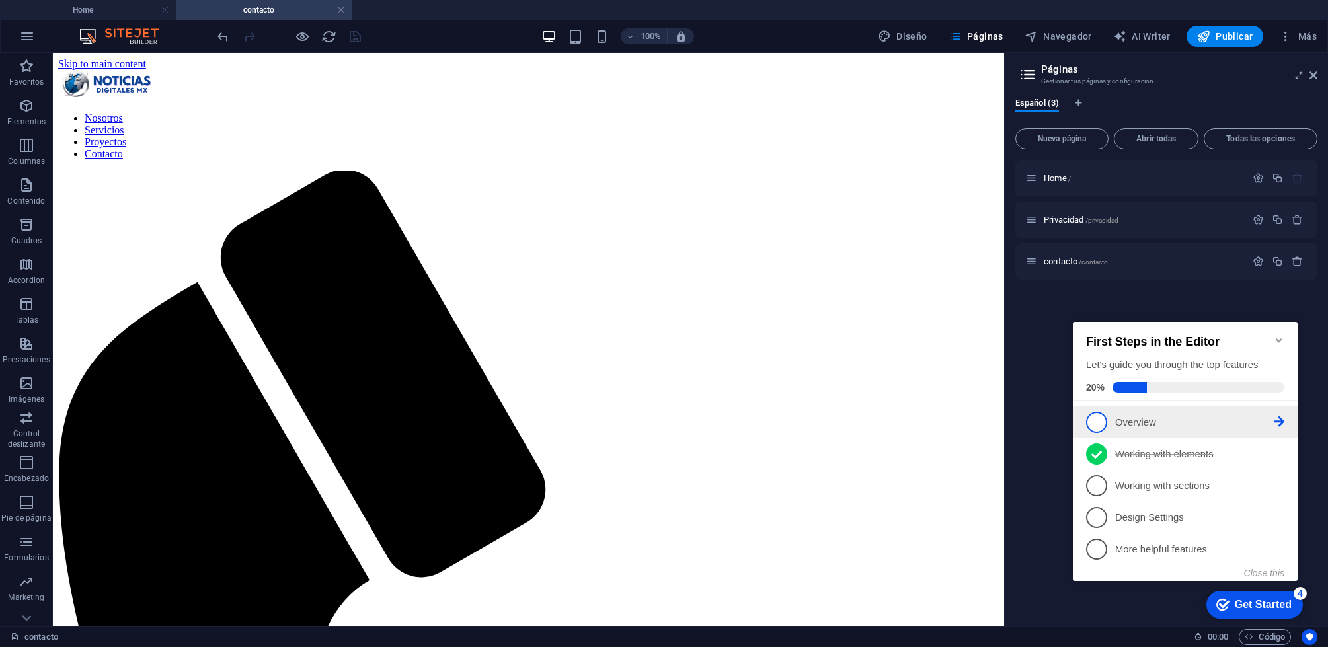
click at [1280, 417] on icon at bounding box center [1279, 421] width 11 height 11
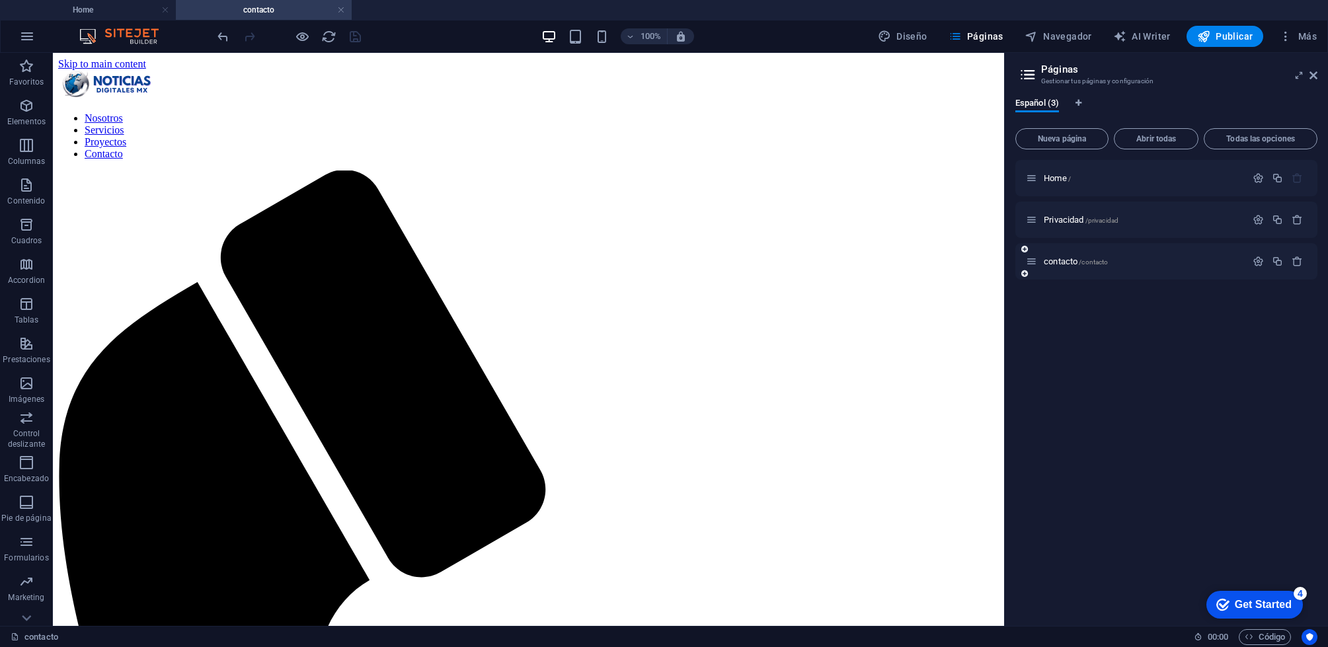
click at [1139, 268] on div "contacto /contacto" at bounding box center [1136, 261] width 220 height 15
click at [1138, 268] on div "contacto /contacto" at bounding box center [1136, 261] width 220 height 15
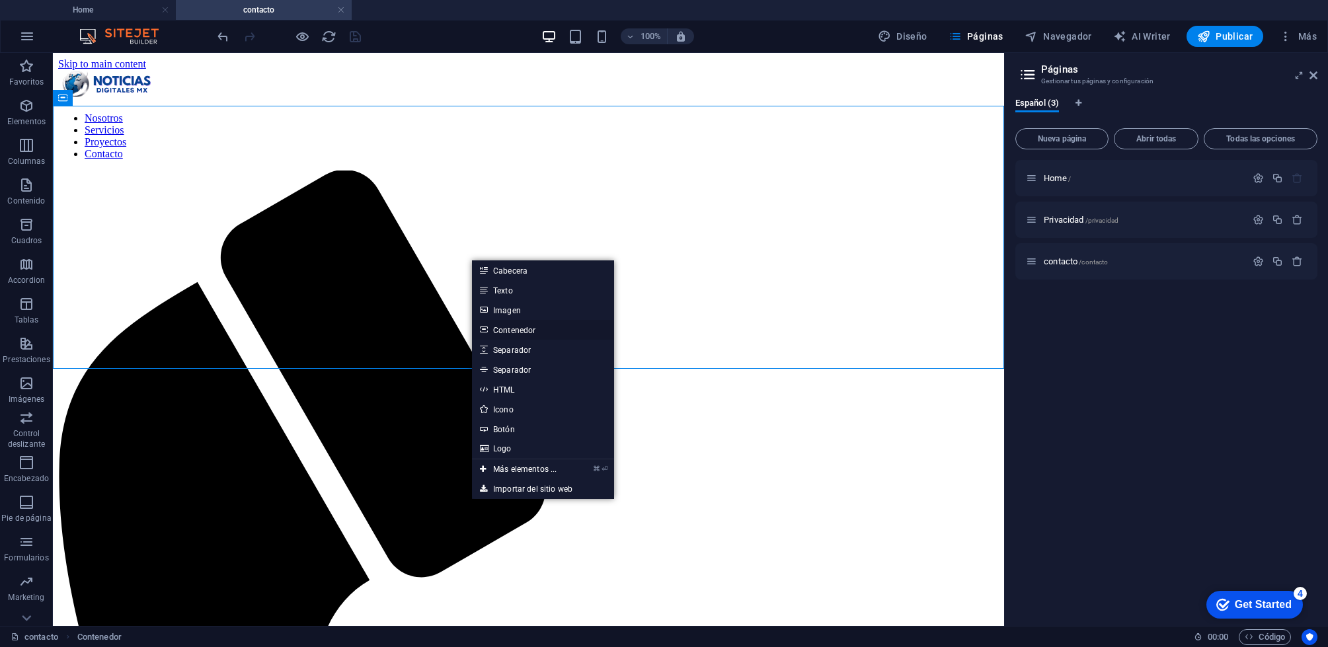
click at [526, 331] on link "Contenedor" at bounding box center [543, 330] width 142 height 20
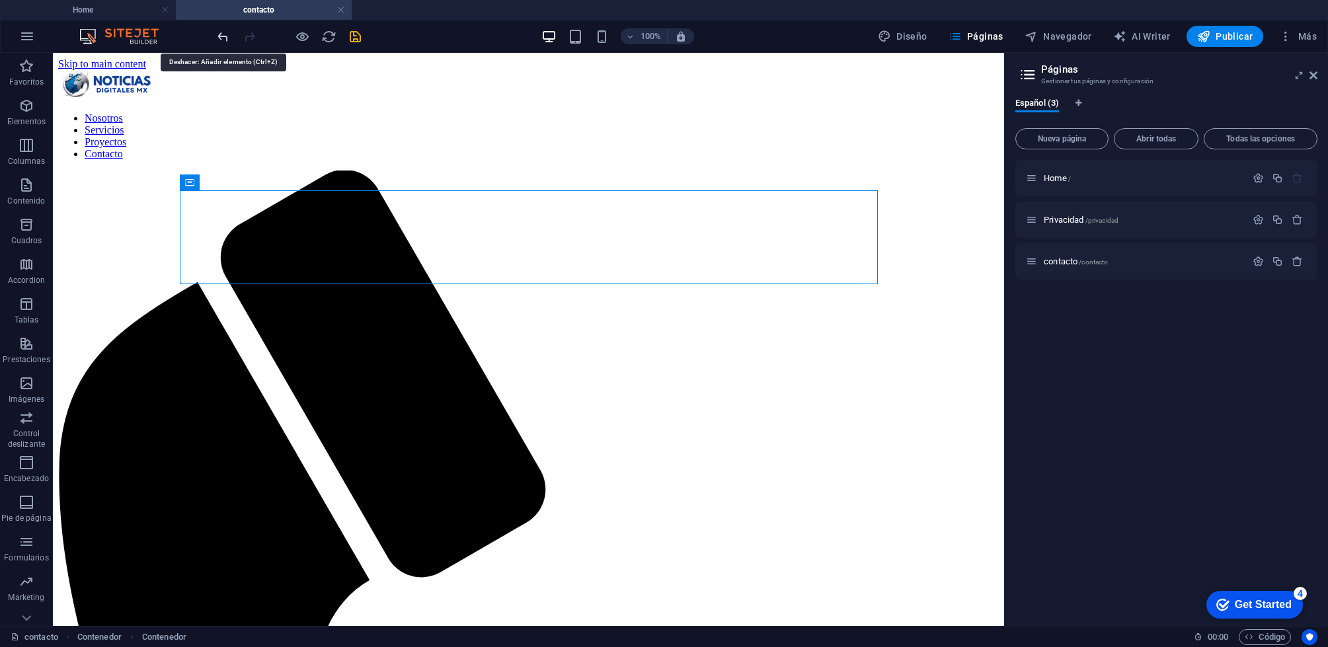
click at [221, 36] on icon "undo" at bounding box center [222, 36] width 15 height 15
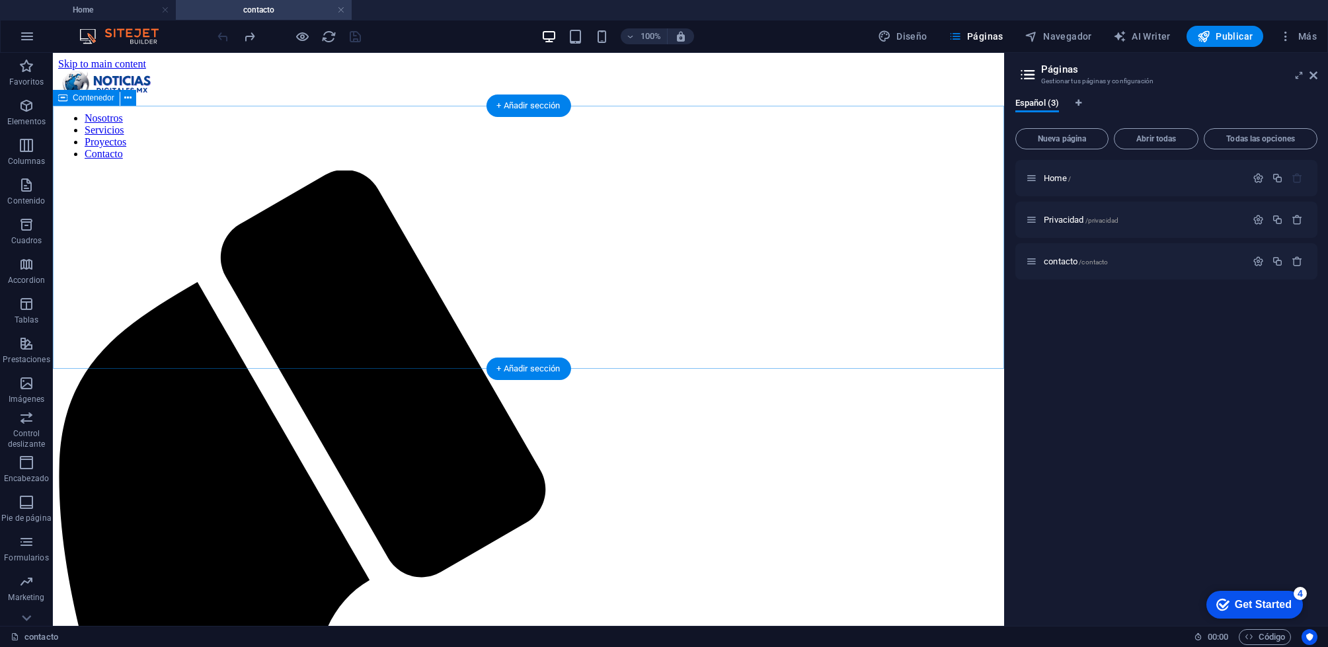
click at [29, 551] on span "Formularios" at bounding box center [26, 550] width 53 height 32
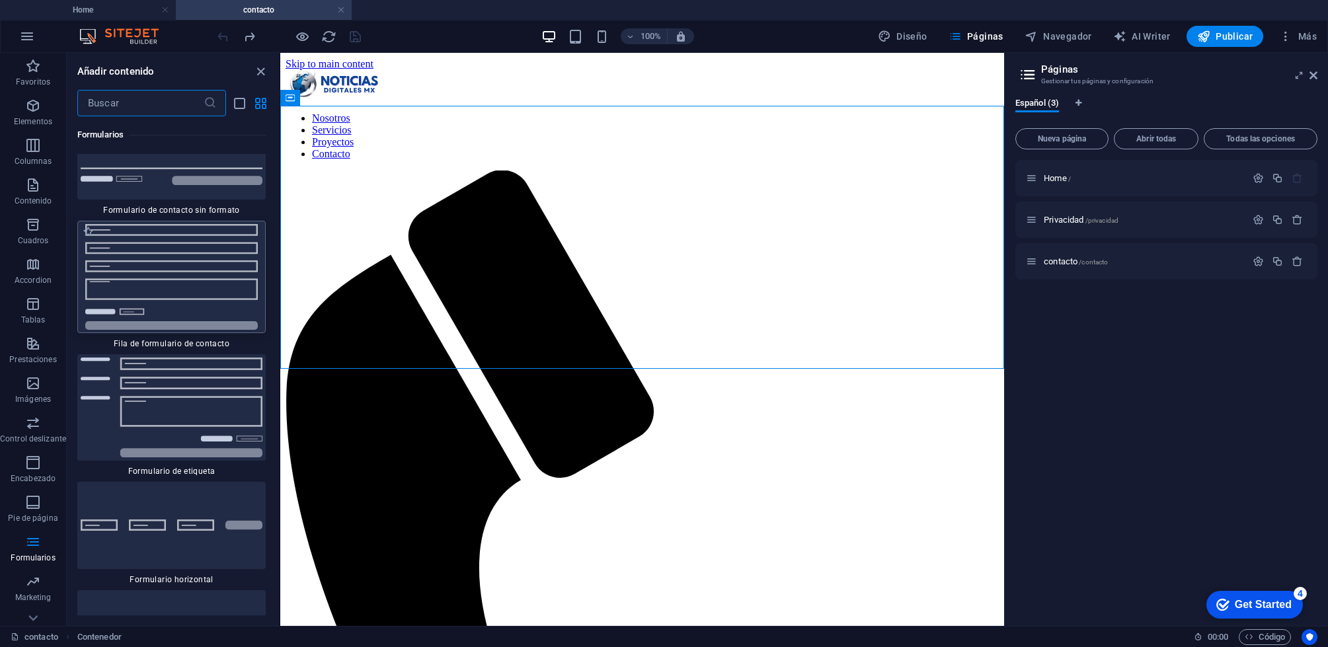
scroll to position [19598, 0]
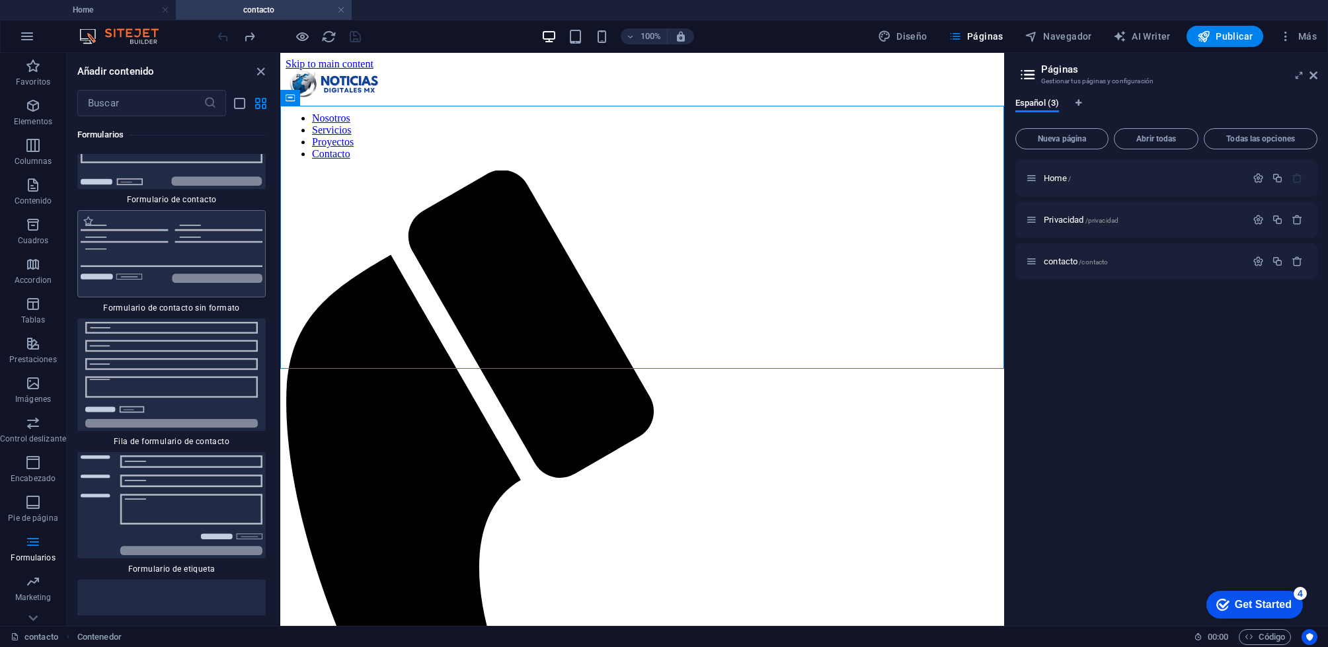
click at [187, 283] on img at bounding box center [172, 254] width 182 height 58
click at [280, 291] on div "Arrastra aquí para reemplazar el contenido existente. Si quieres crear un eleme…" at bounding box center [642, 339] width 724 height 573
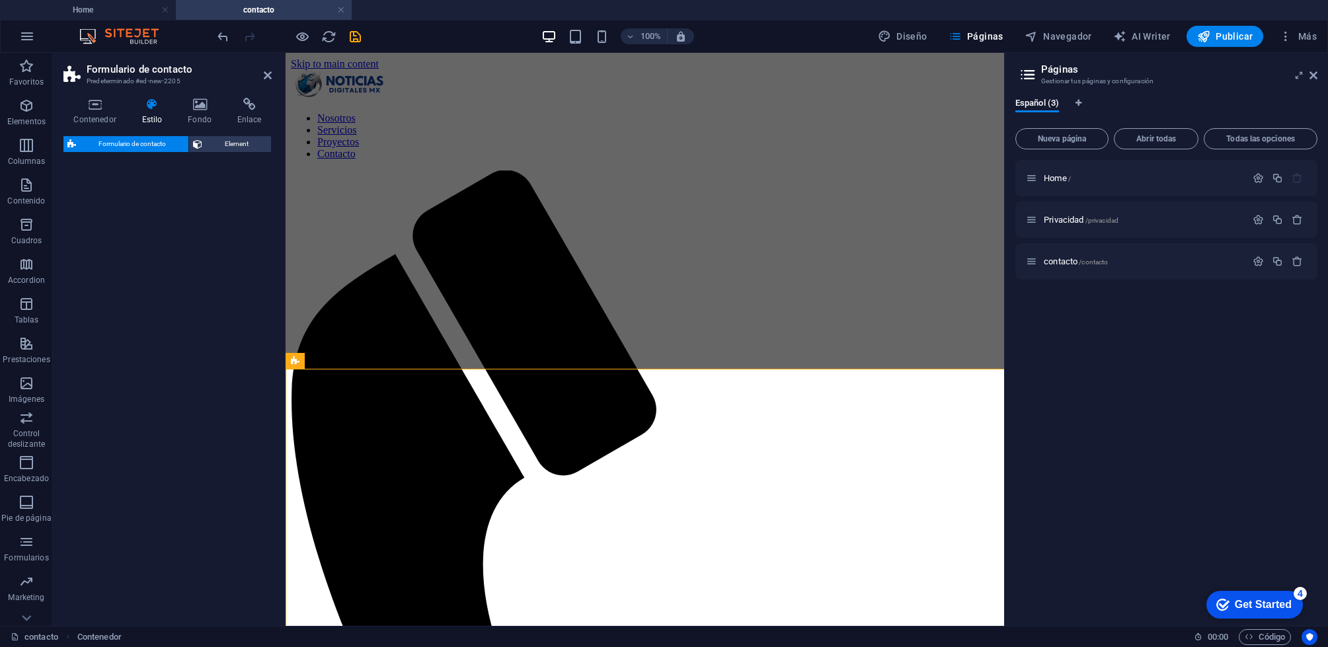
select select "rem"
select select "preset-contact-form-v3-plain"
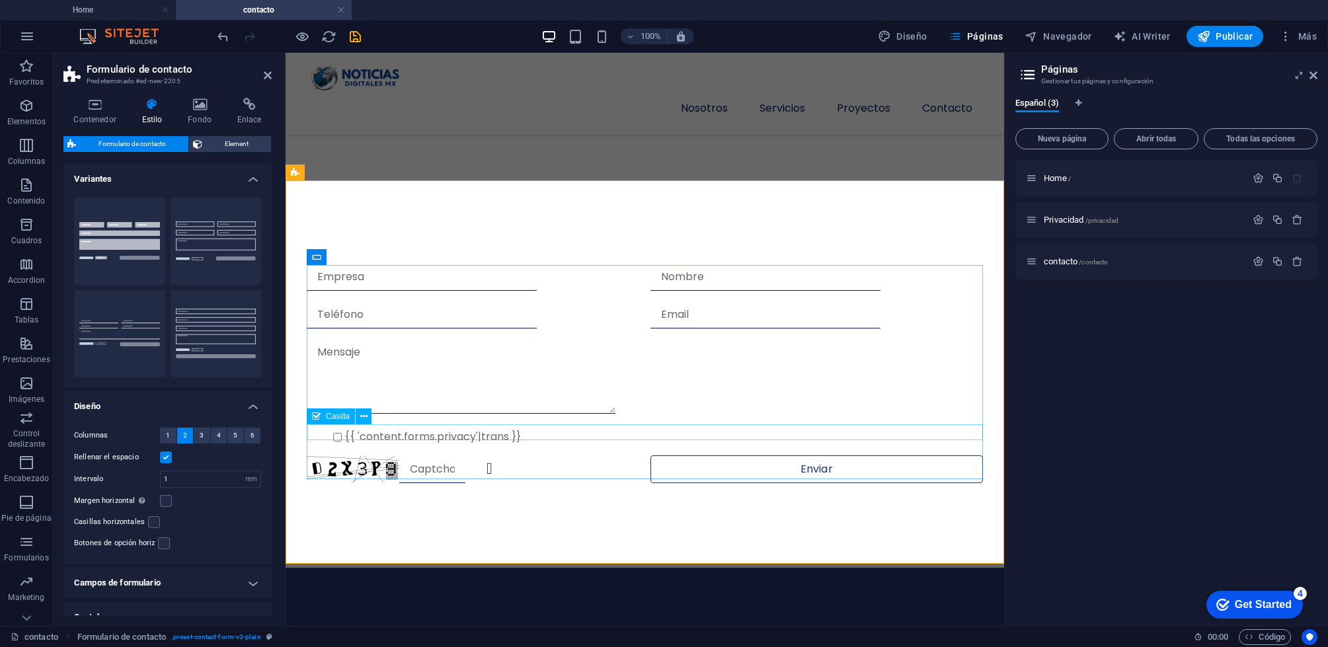
scroll to position [188, 0]
click at [612, 251] on div "{{ 'content.forms.privacy'|trans }} ¿Ilegible? Regenerar Enviar" at bounding box center [645, 374] width 718 height 389
click at [132, 234] on button "Fondo" at bounding box center [119, 241] width 91 height 87
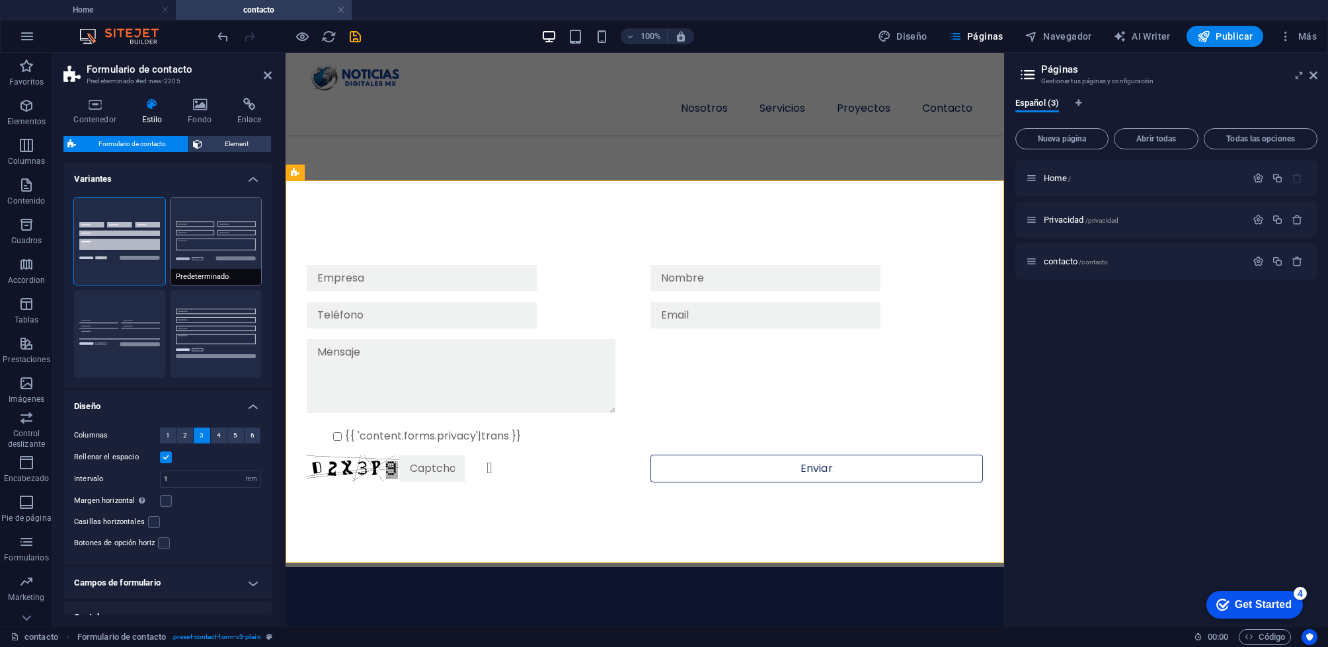
click at [227, 241] on button "Predeterminado" at bounding box center [216, 241] width 91 height 87
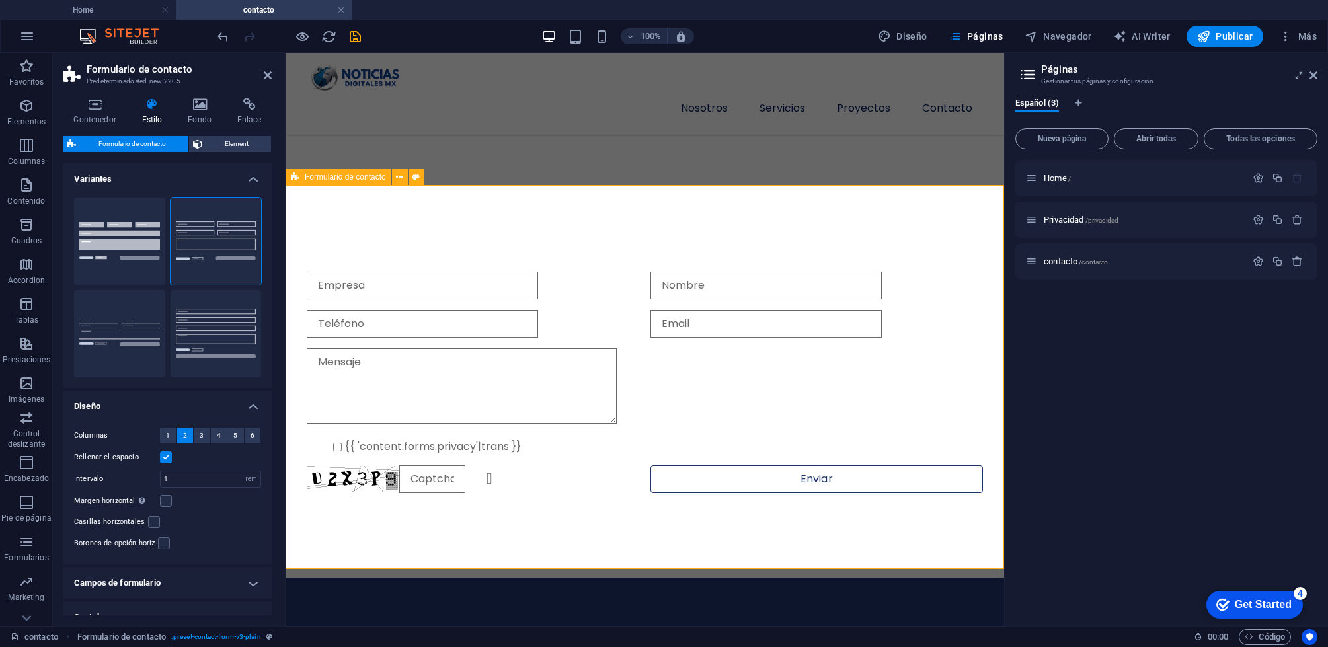
scroll to position [178, 0]
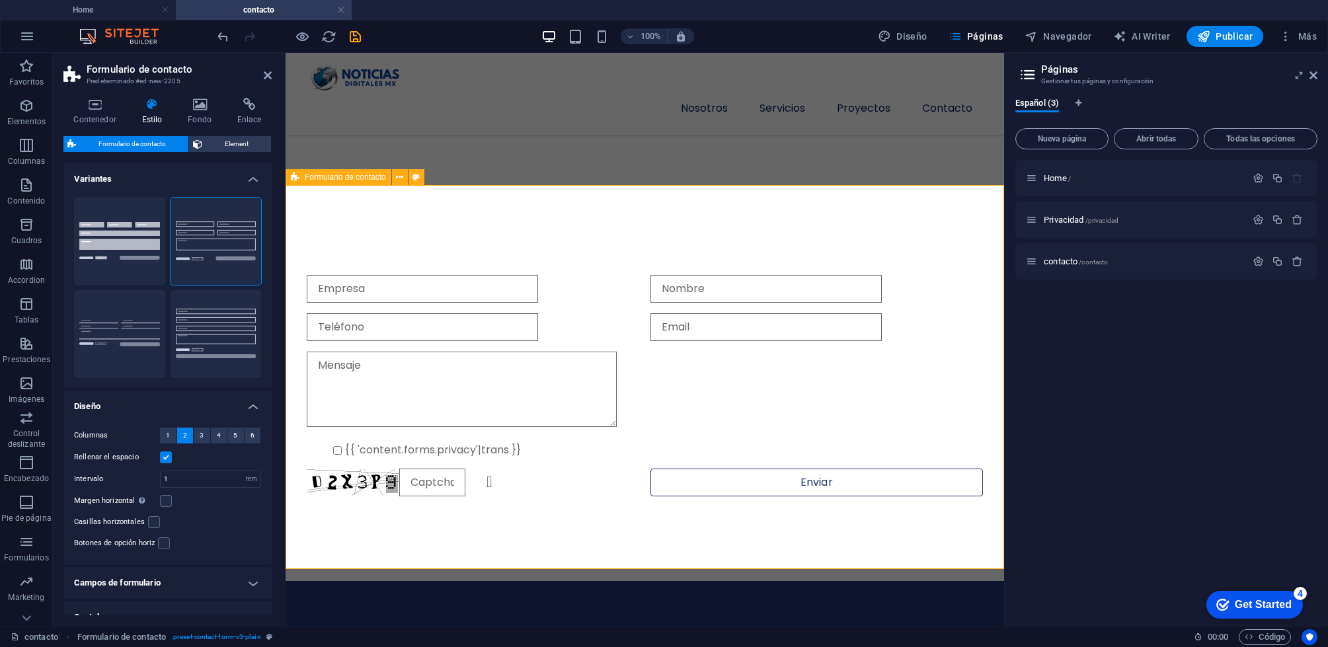
click at [491, 221] on div "{{ 'content.forms.privacy'|trans }} ¿Ilegible? Regenerar Enviar" at bounding box center [645, 385] width 718 height 391
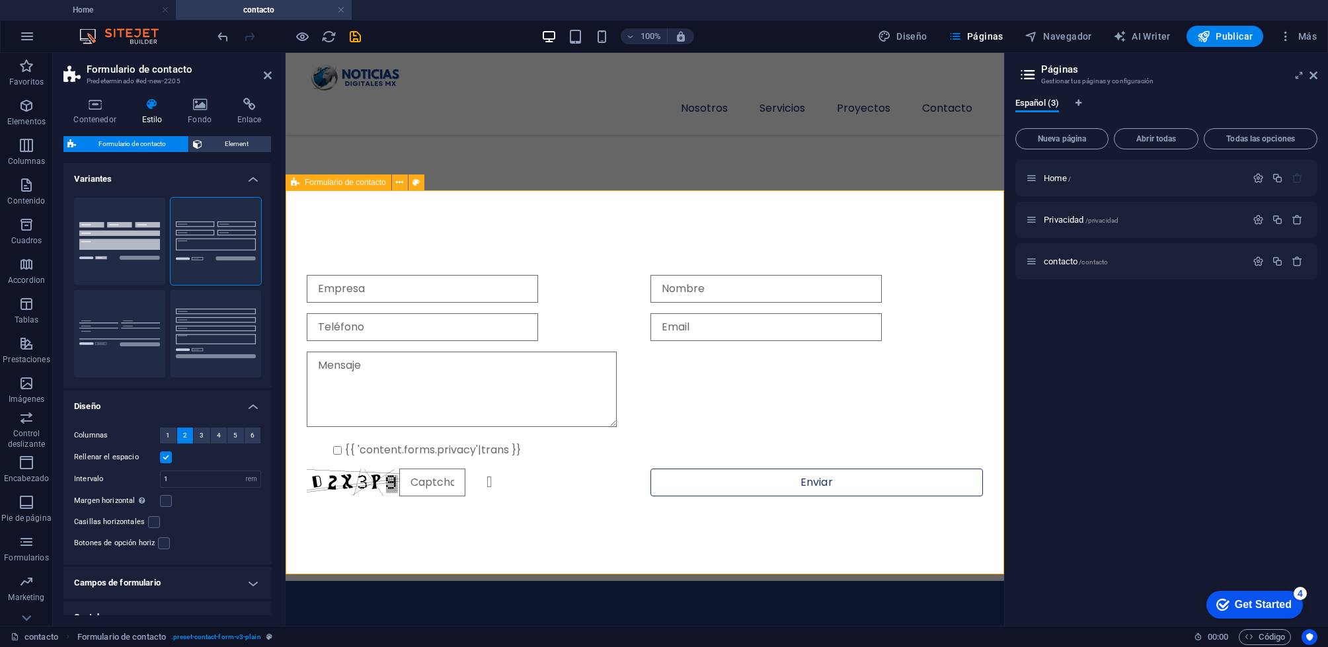
click at [491, 224] on div "{{ 'content.forms.privacy'|trans }} ¿Ilegible? Regenerar Enviar" at bounding box center [645, 385] width 718 height 391
click at [254, 178] on h4 "Variantes" at bounding box center [167, 175] width 208 height 24
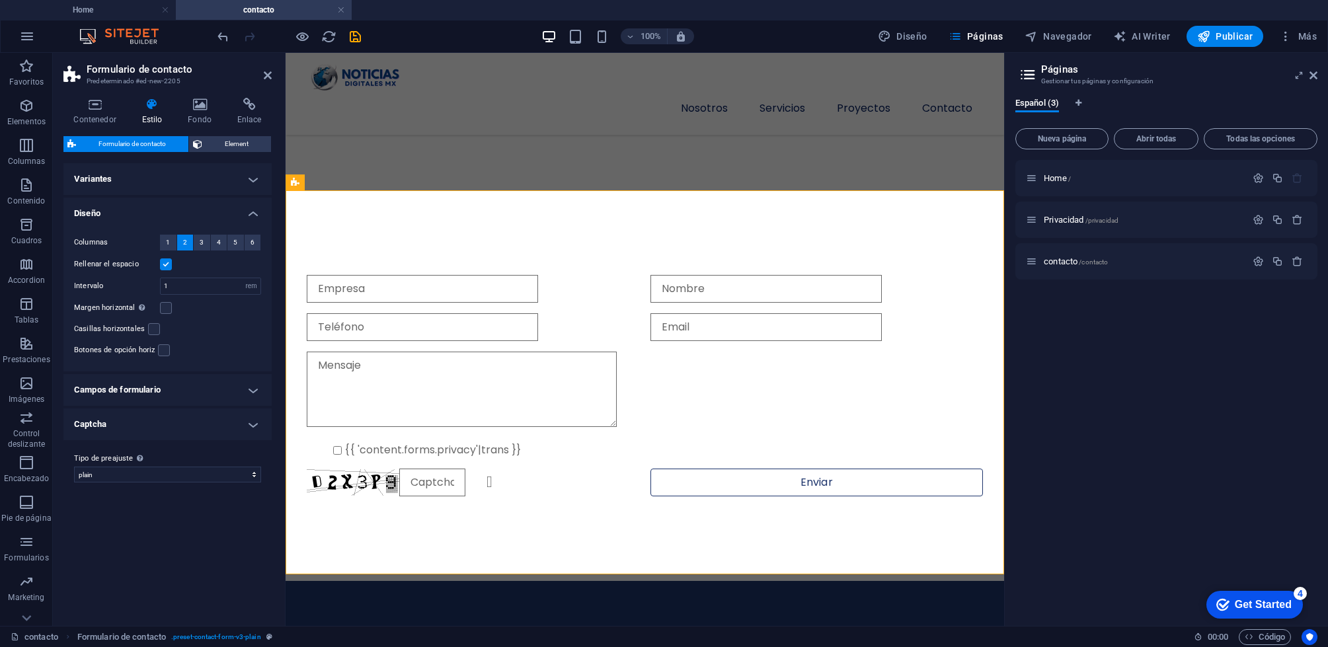
click at [204, 393] on h4 "Campos de formulario" at bounding box center [167, 390] width 208 height 32
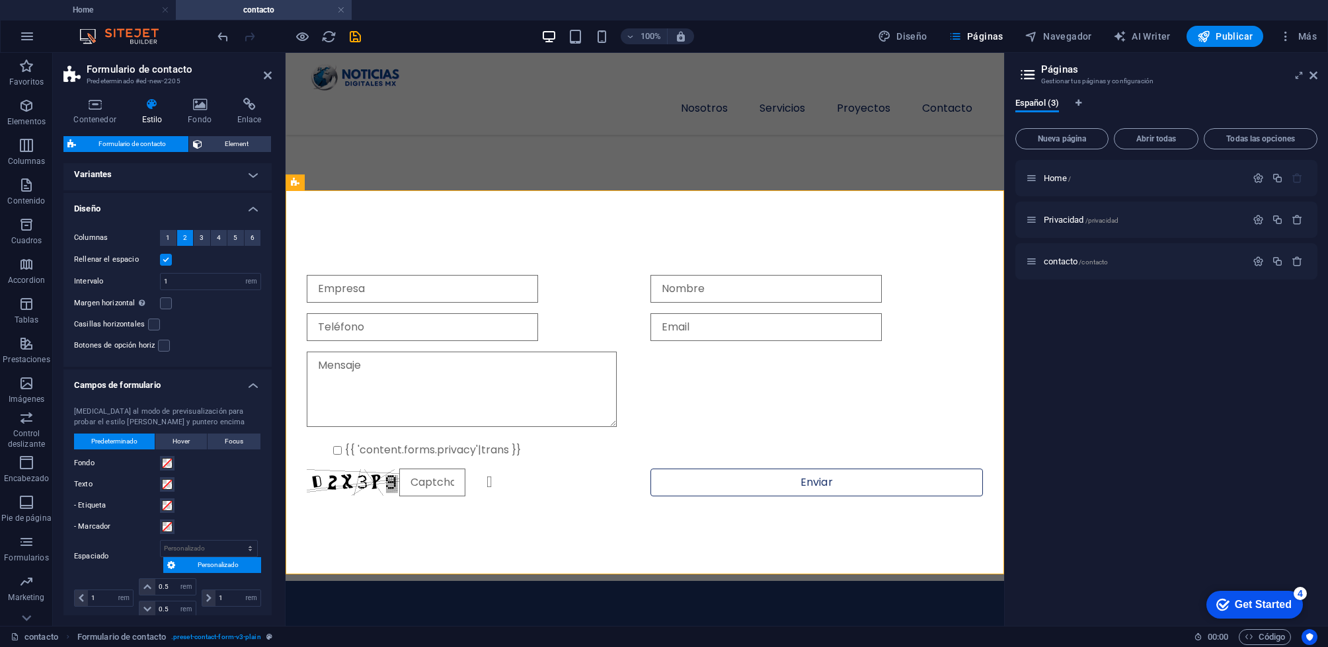
scroll to position [0, 0]
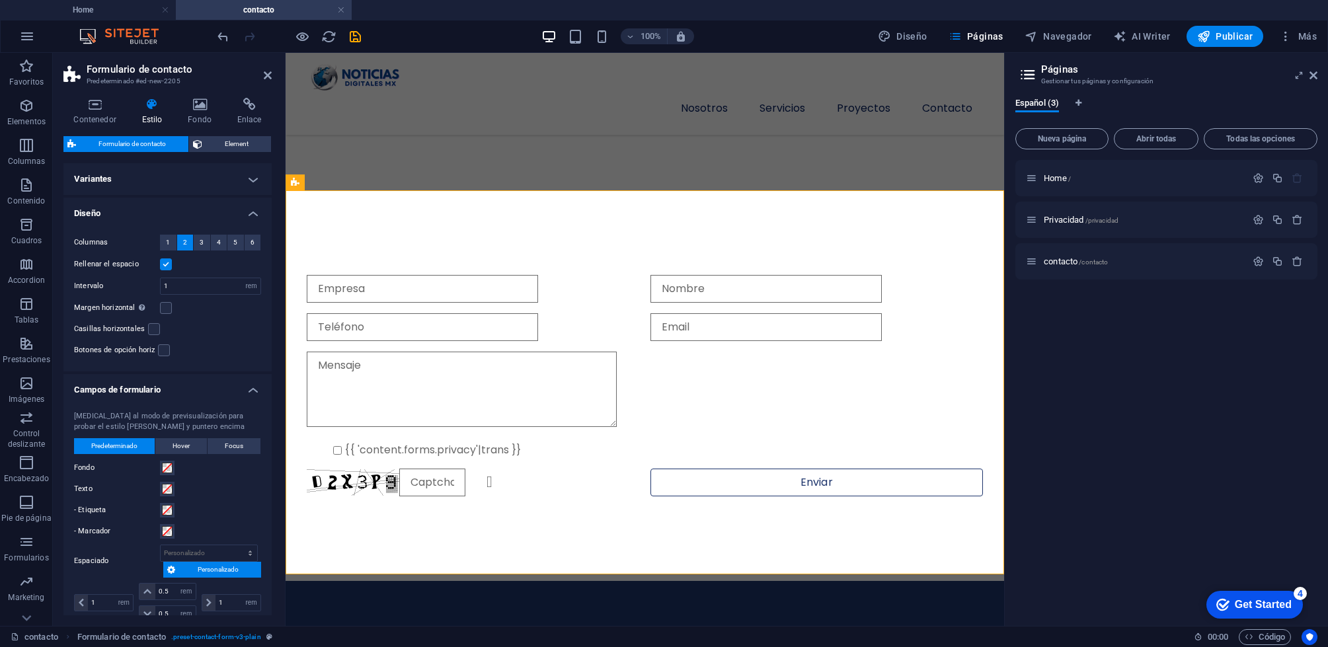
click at [245, 386] on h4 "Campos de formulario" at bounding box center [167, 386] width 208 height 24
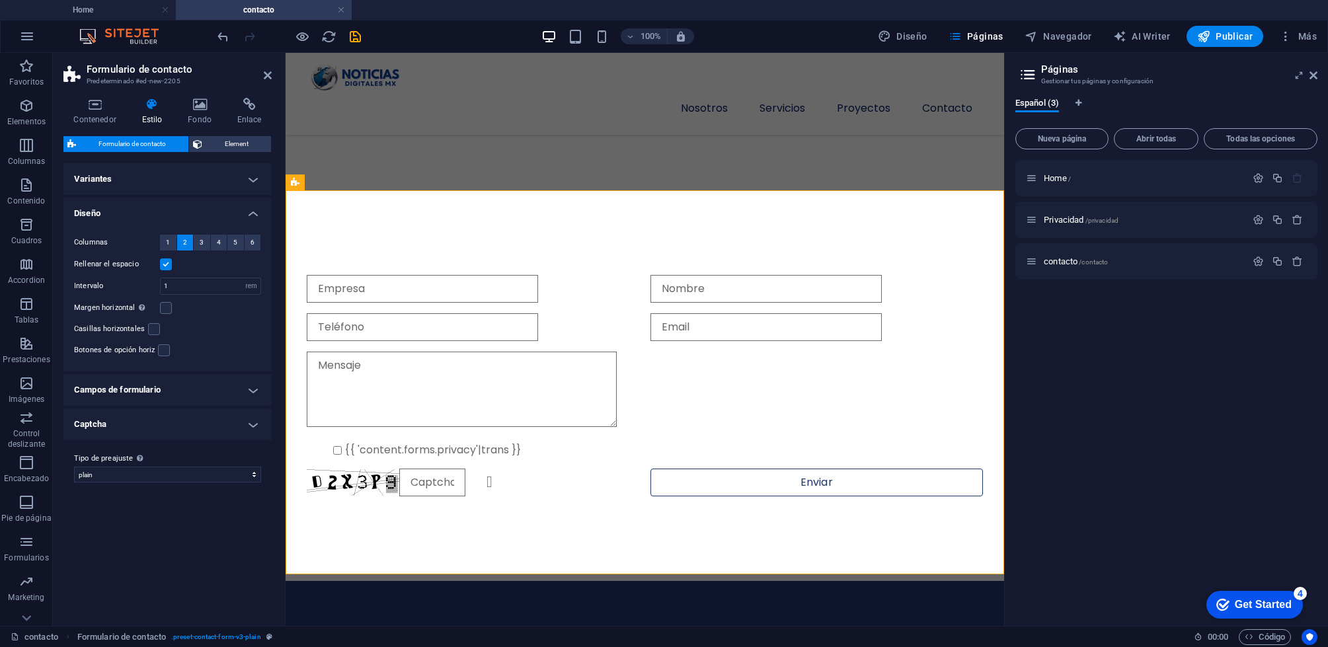
click at [243, 426] on h4 "Captcha" at bounding box center [167, 424] width 208 height 32
click at [247, 425] on h4 "Captcha" at bounding box center [167, 420] width 208 height 24
click at [97, 118] on h4 "Contenedor" at bounding box center [97, 112] width 68 height 28
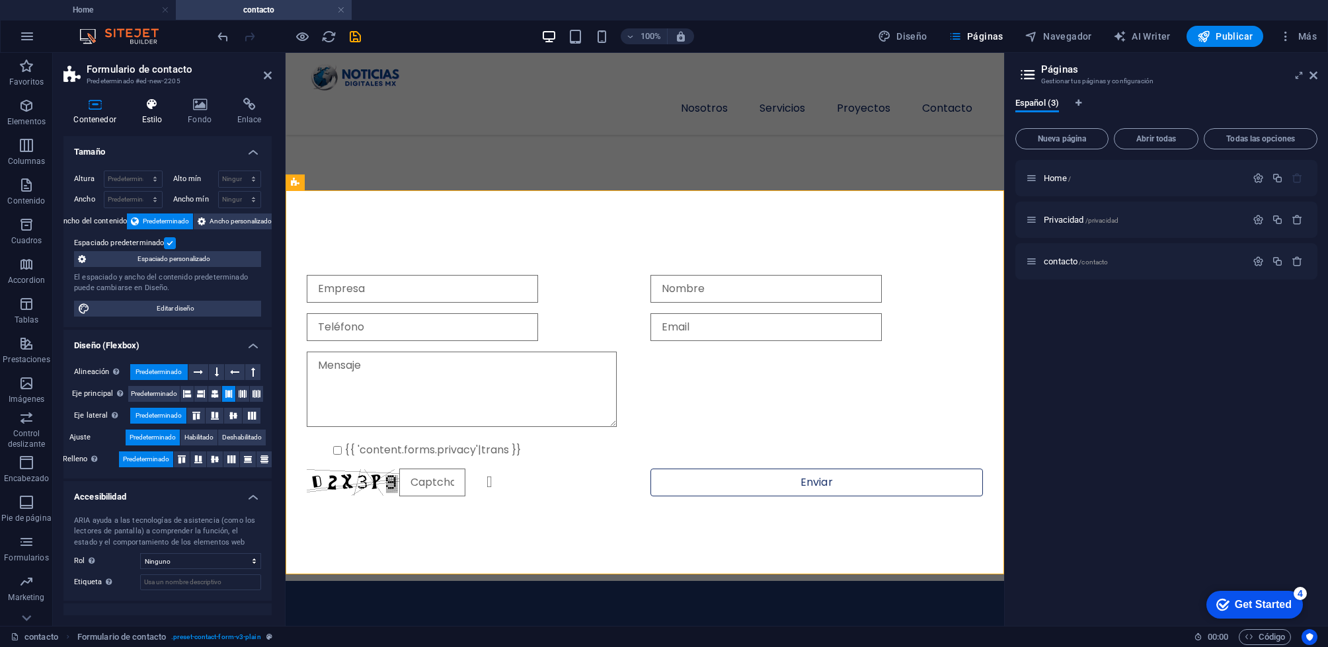
click at [143, 106] on icon at bounding box center [152, 104] width 41 height 13
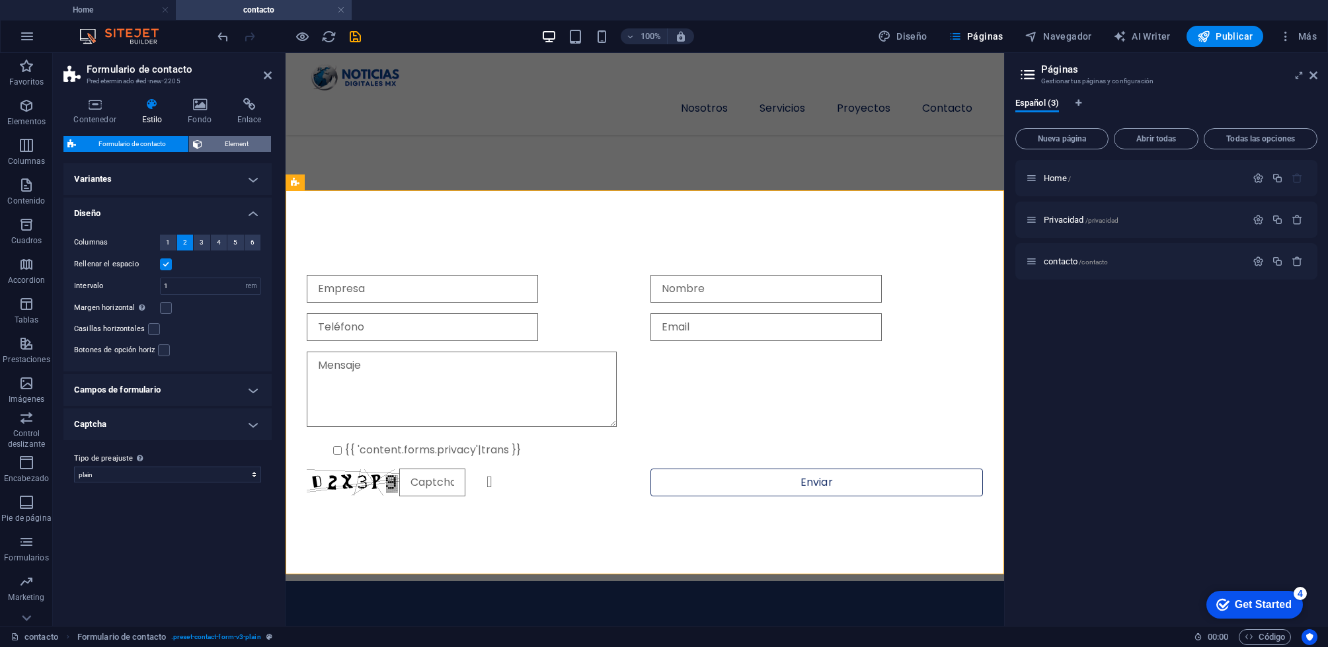
click at [217, 136] on span "Element" at bounding box center [236, 144] width 61 height 16
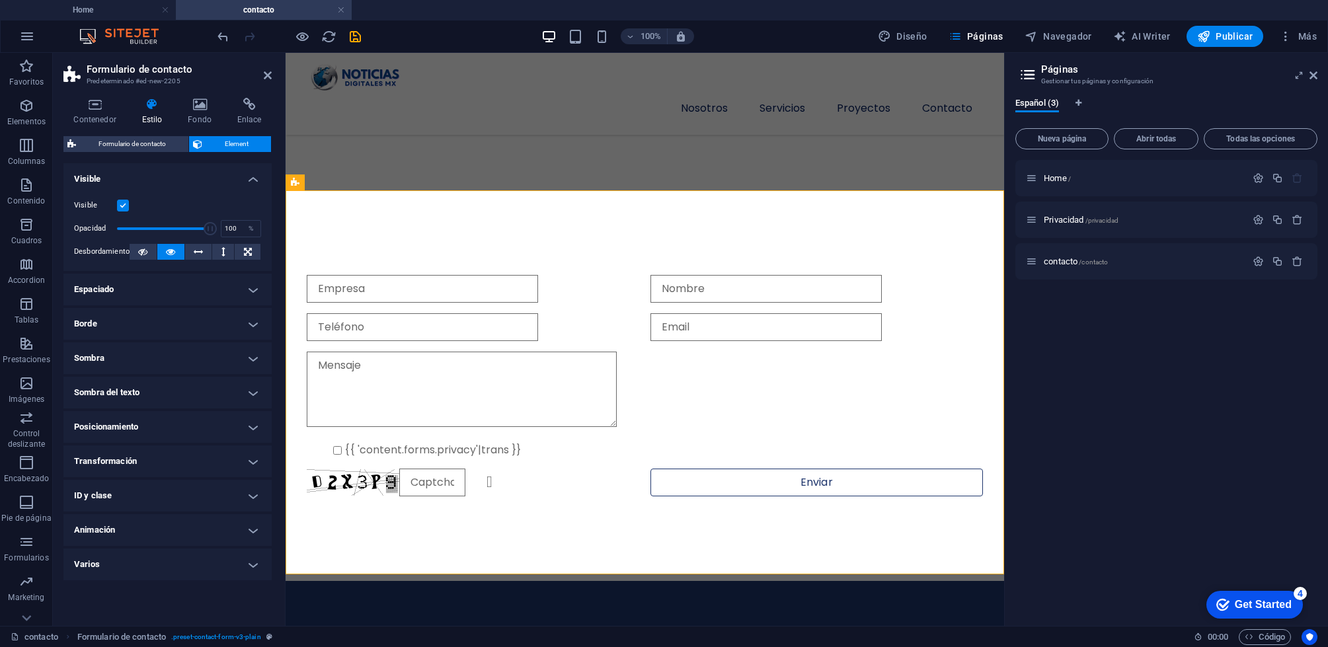
click at [258, 293] on h4 "Espaciado" at bounding box center [167, 290] width 208 height 32
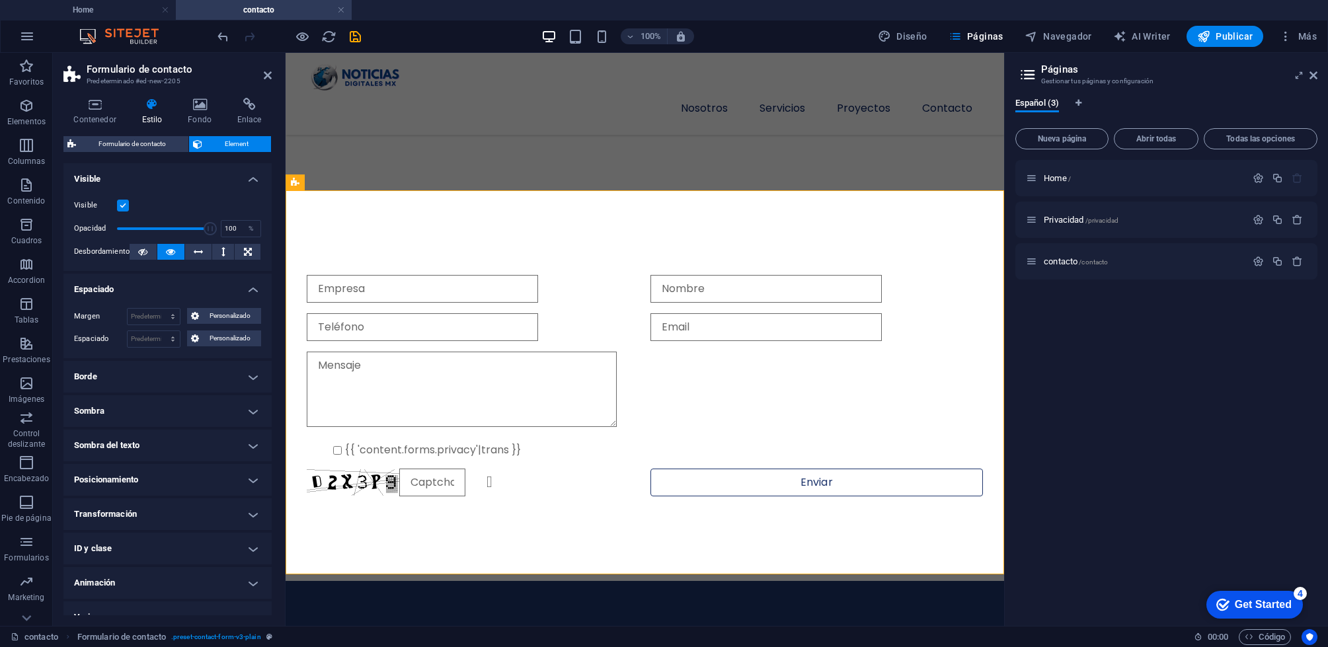
click at [258, 292] on h4 "Espaciado" at bounding box center [167, 286] width 208 height 24
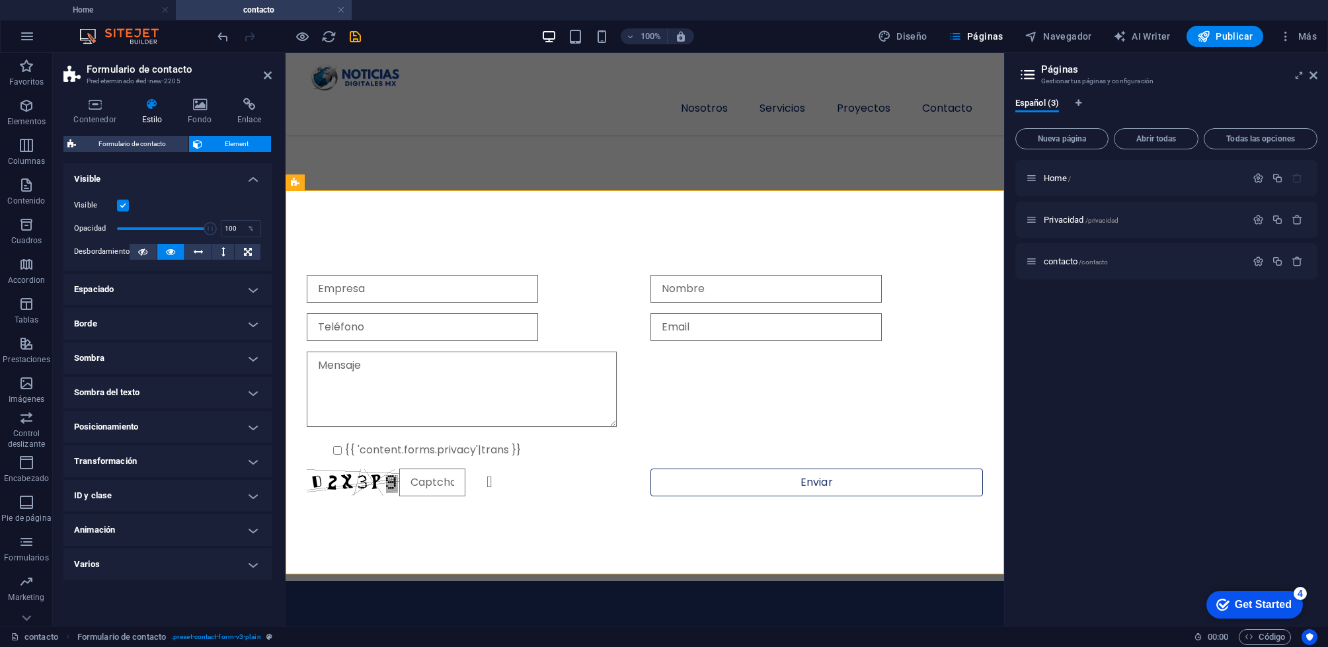
click at [251, 348] on h4 "Sombra" at bounding box center [167, 358] width 208 height 32
click at [242, 354] on h4 "Sombra" at bounding box center [167, 354] width 208 height 24
click at [242, 455] on h4 "Transformación" at bounding box center [167, 462] width 208 height 32
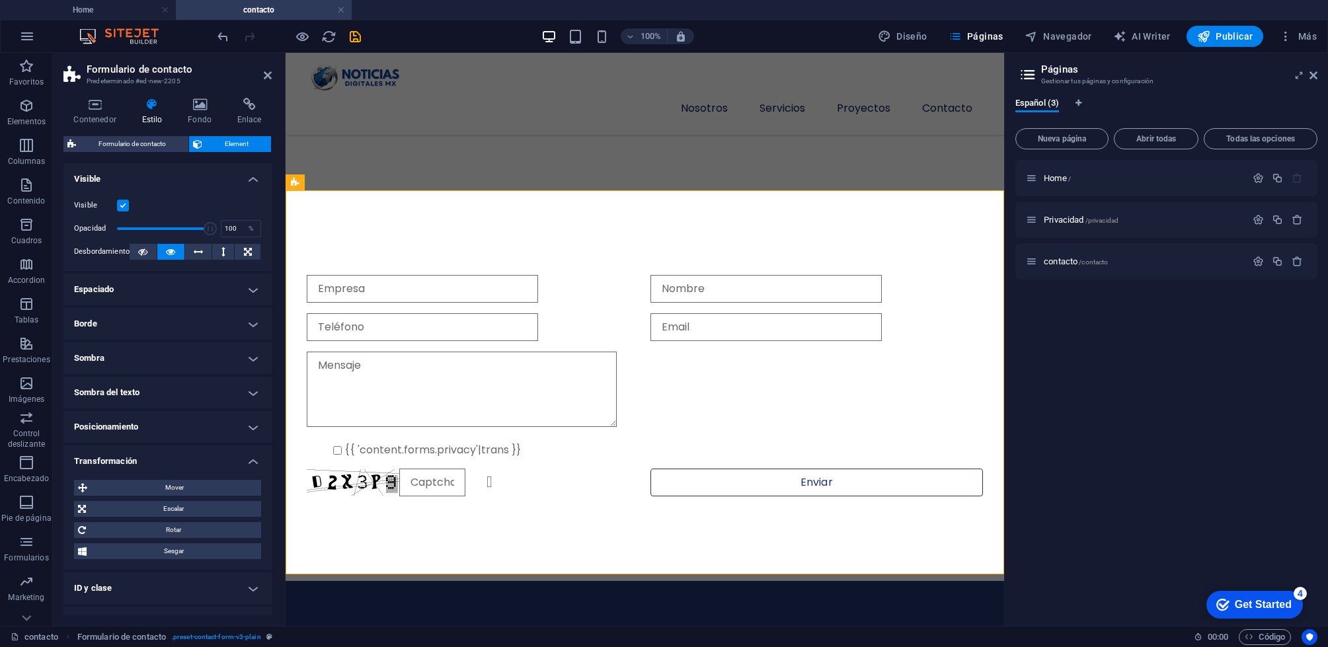
click at [242, 455] on h4 "Transformación" at bounding box center [167, 458] width 208 height 24
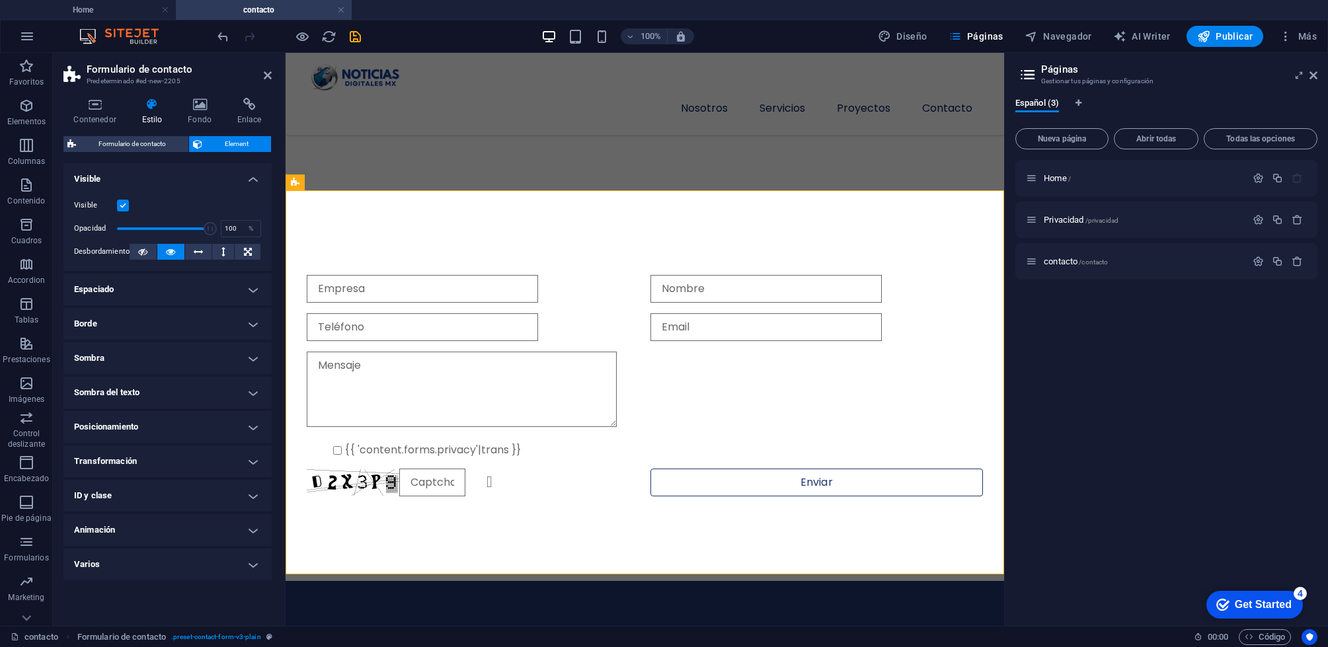
click at [237, 488] on h4 "ID y clase" at bounding box center [167, 496] width 208 height 32
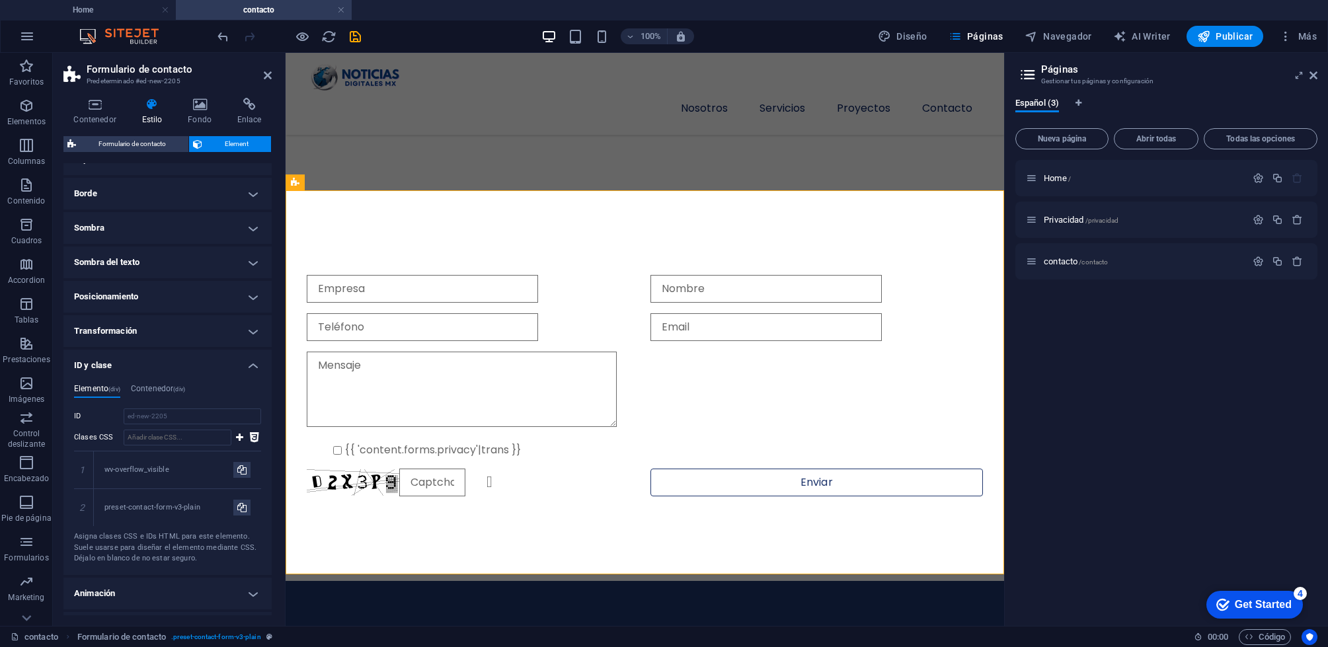
scroll to position [158, 0]
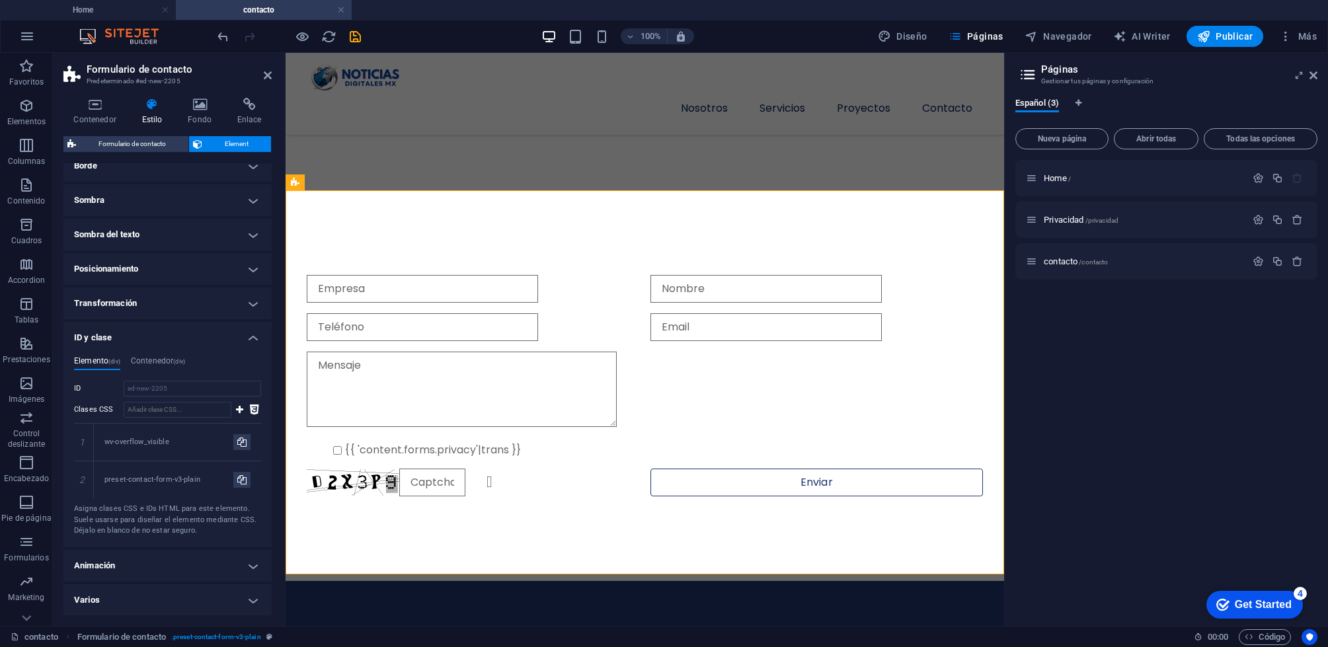
click at [251, 338] on h4 "ID y clase" at bounding box center [167, 334] width 208 height 24
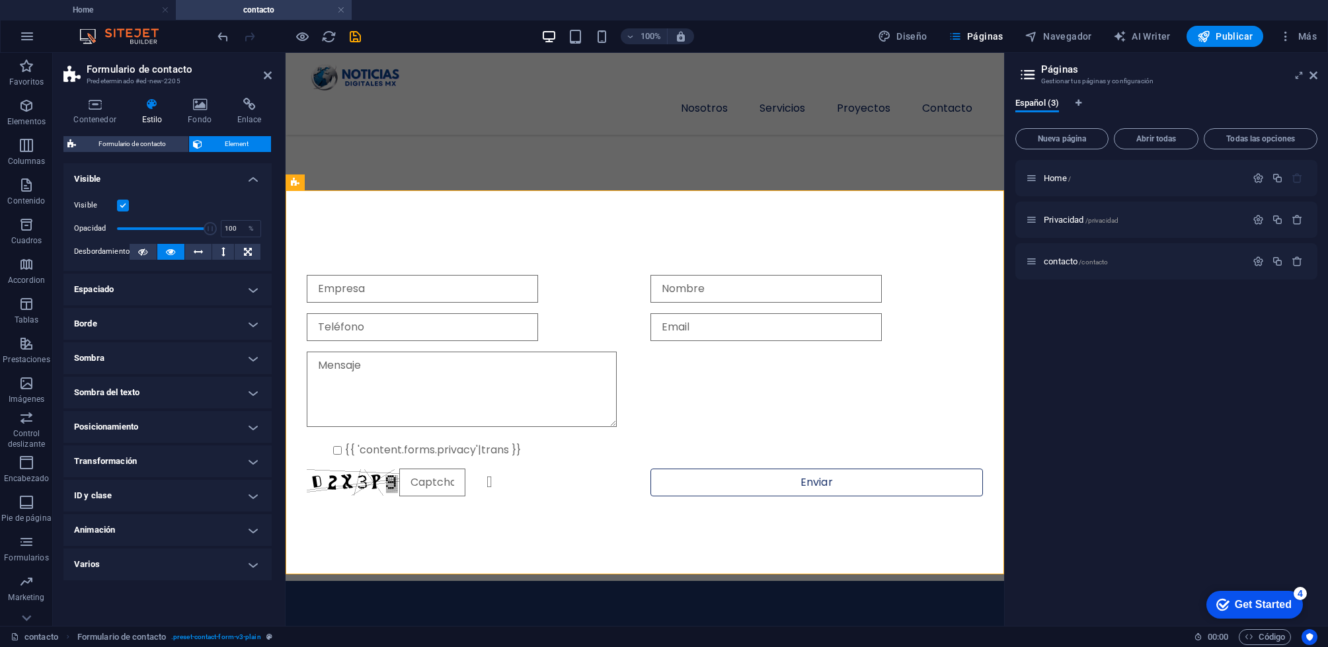
click at [266, 529] on h4 "Animación" at bounding box center [167, 530] width 208 height 32
click at [250, 525] on h4 "Animación" at bounding box center [167, 526] width 208 height 24
click at [244, 561] on h4 "Varios" at bounding box center [167, 565] width 208 height 32
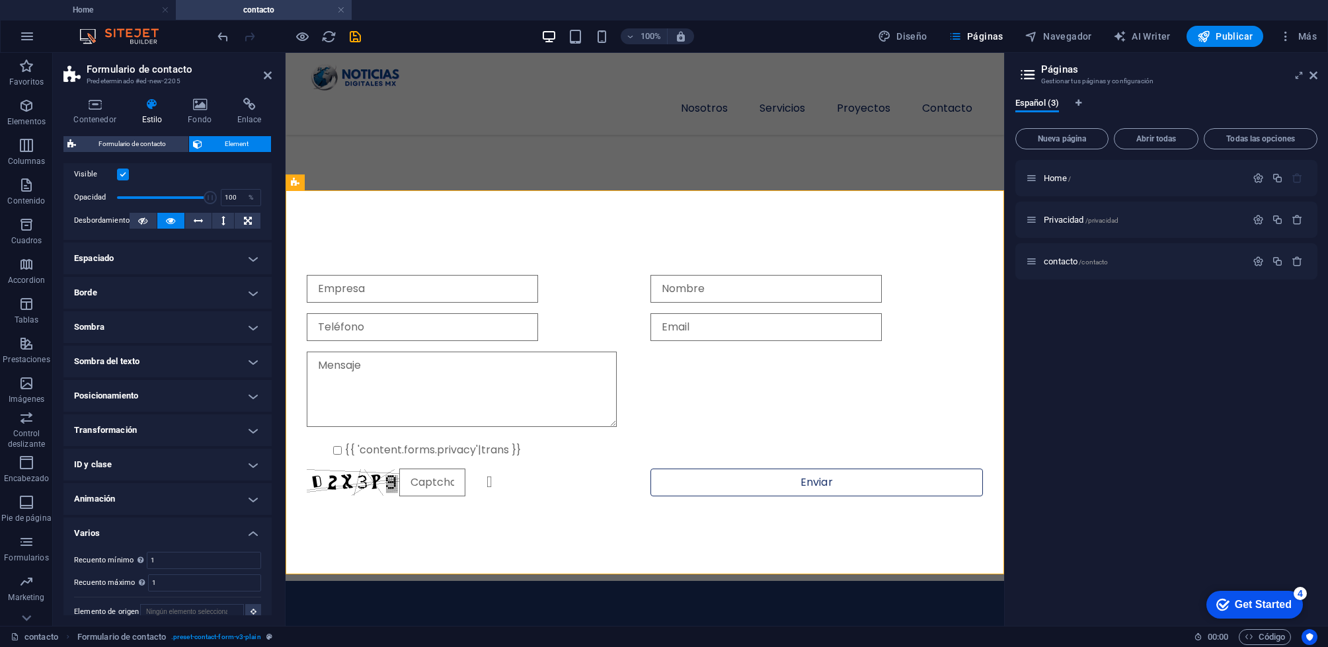
scroll to position [30, 0]
click at [247, 519] on ul "Diseño La forma en la que este elemento se expande en la disposición (Flexbox).…" at bounding box center [167, 383] width 208 height 499
click at [247, 532] on h4 "Varios" at bounding box center [167, 531] width 208 height 24
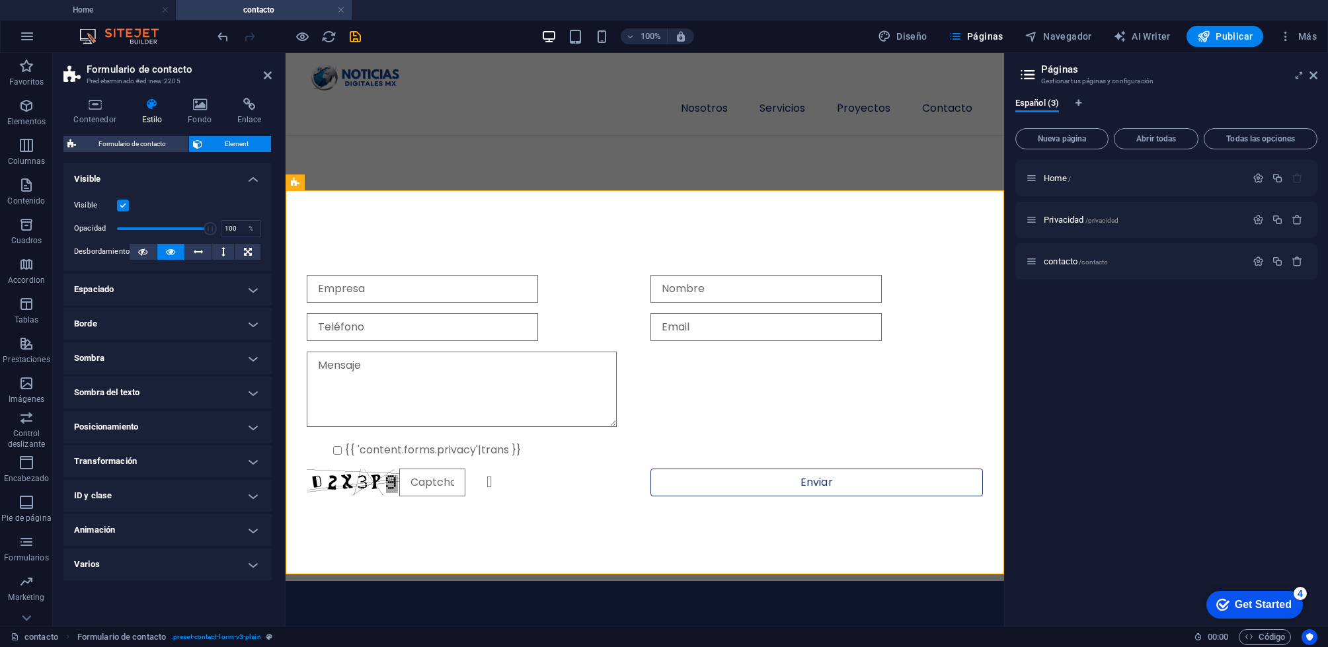
scroll to position [0, 0]
click at [237, 114] on h4 "Enlace" at bounding box center [249, 112] width 45 height 28
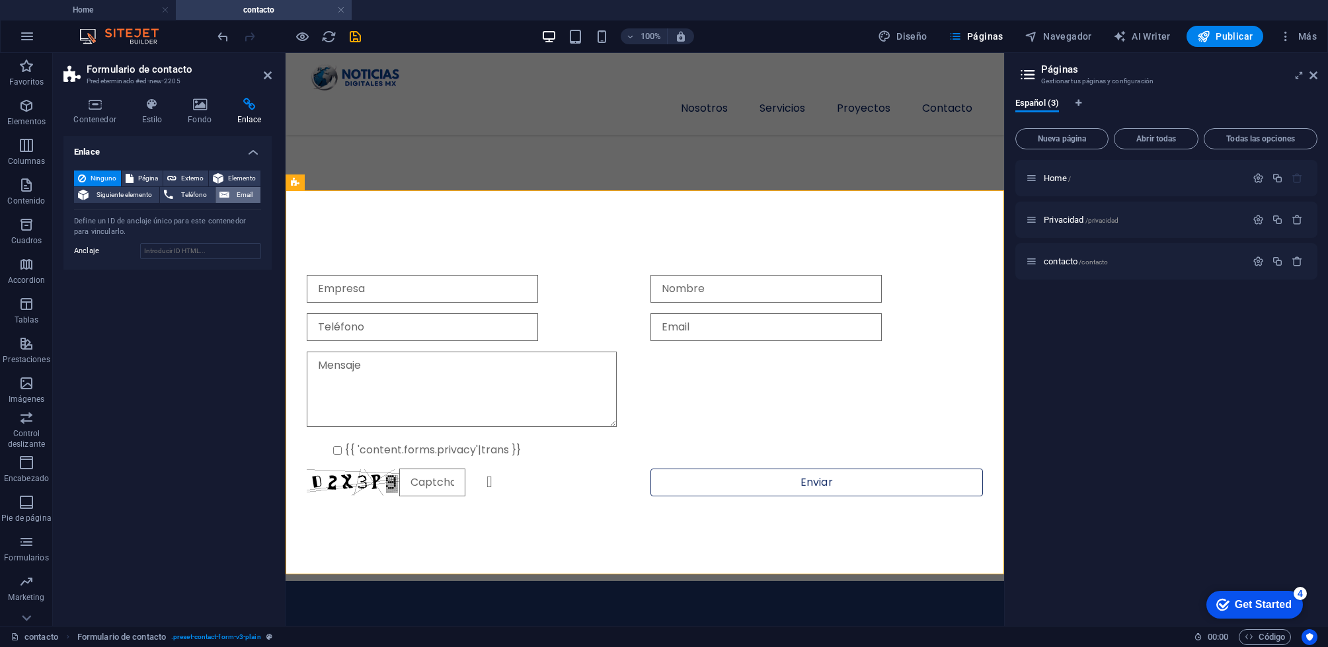
click at [223, 195] on icon at bounding box center [224, 195] width 10 height 16
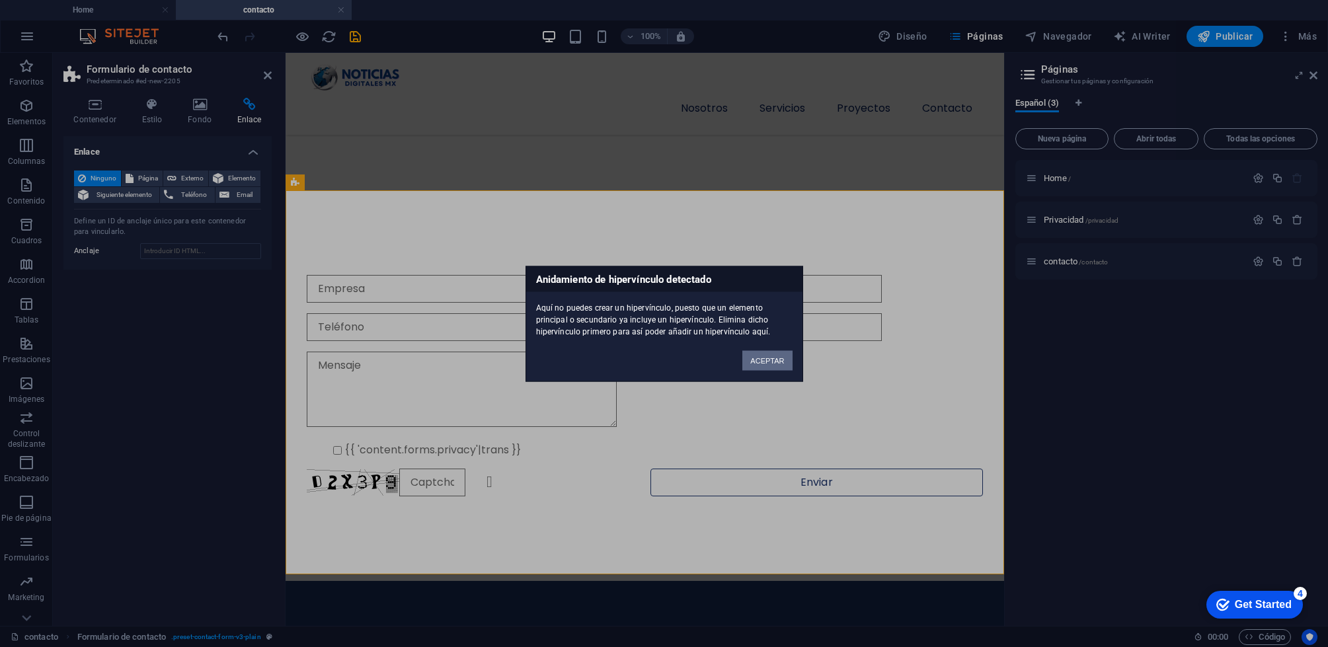
click at [750, 362] on button "ACEPTAR" at bounding box center [767, 360] width 50 height 20
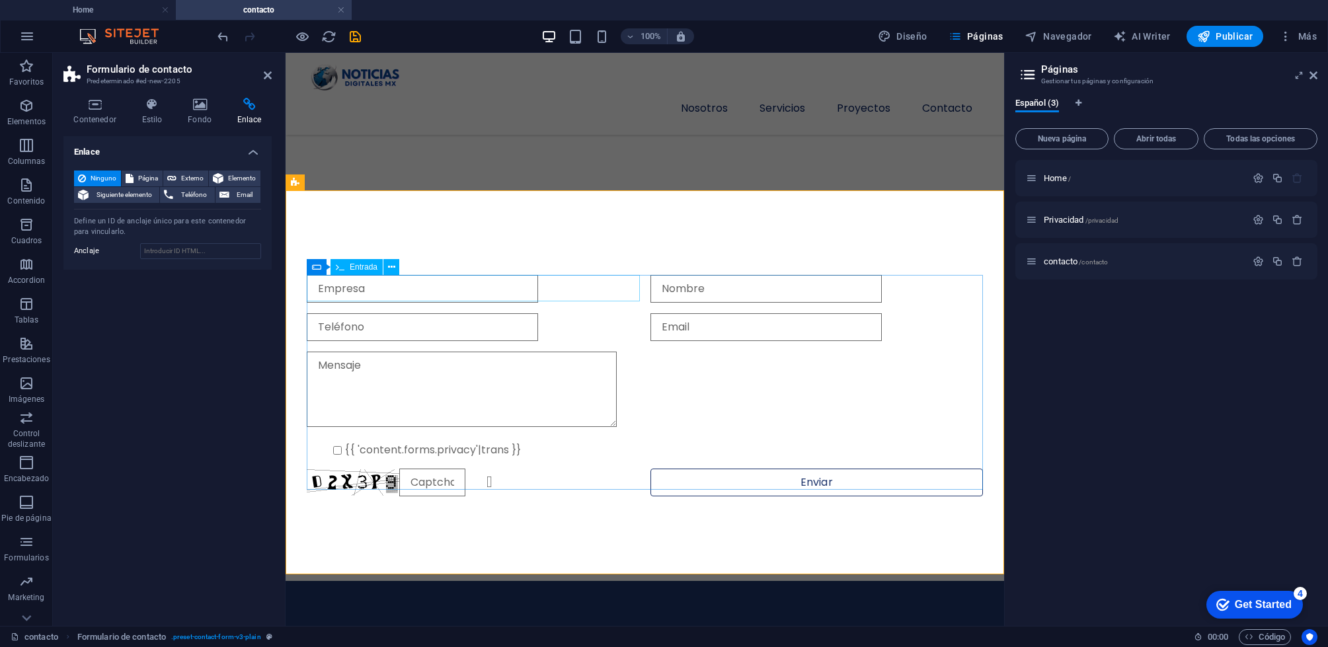
click at [474, 290] on input "text" at bounding box center [422, 289] width 231 height 28
click at [467, 293] on input "text" at bounding box center [422, 289] width 231 height 28
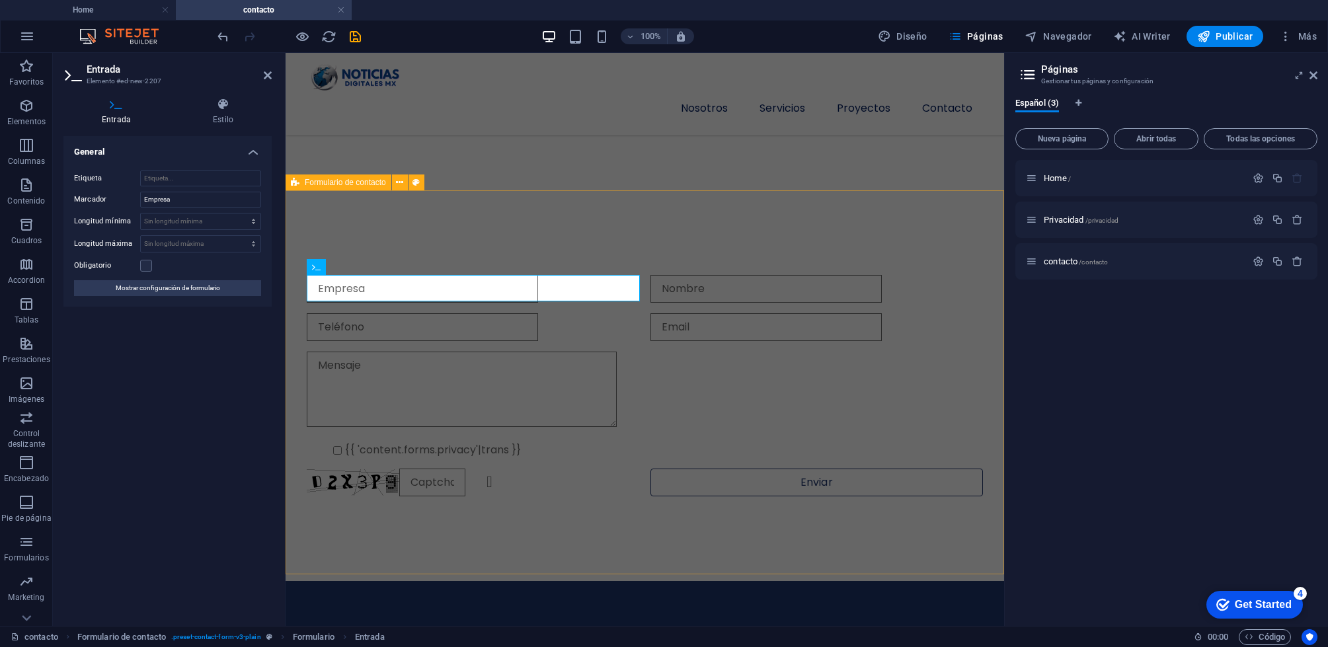
click at [490, 247] on div "{{ 'content.forms.privacy'|trans }} ¿Ilegible? Regenerar Enviar" at bounding box center [645, 385] width 718 height 391
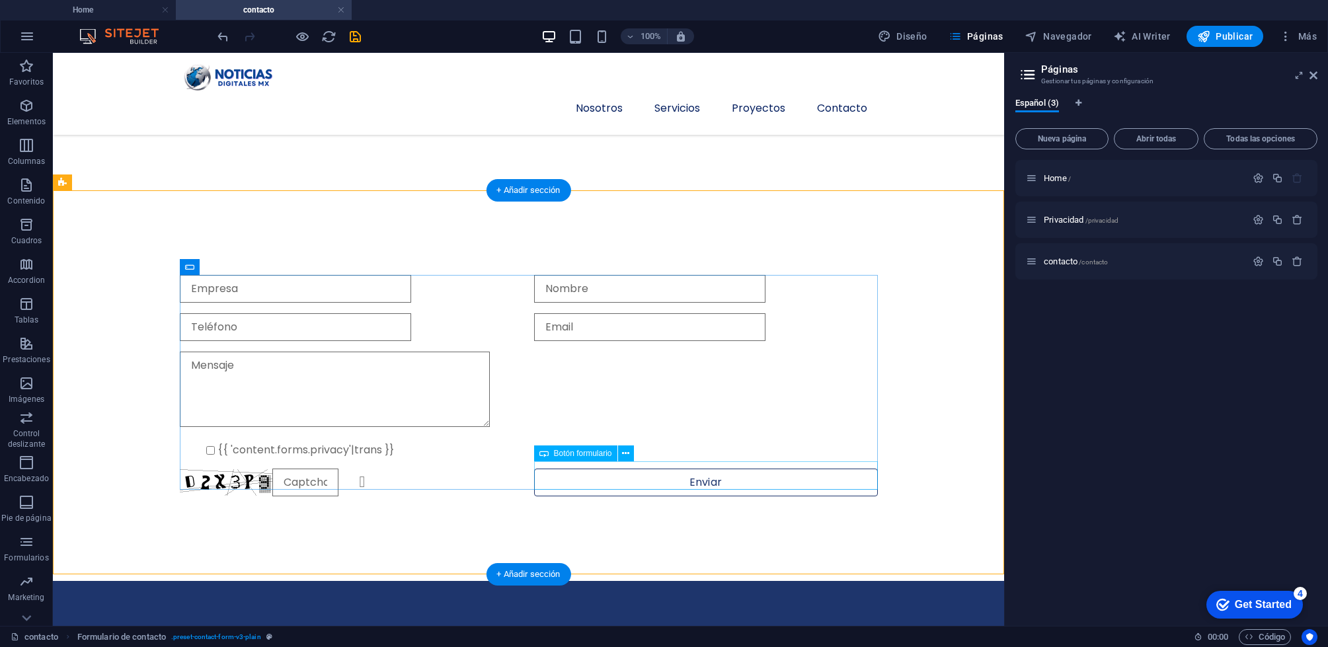
click at [655, 474] on div "Enviar" at bounding box center [706, 483] width 344 height 28
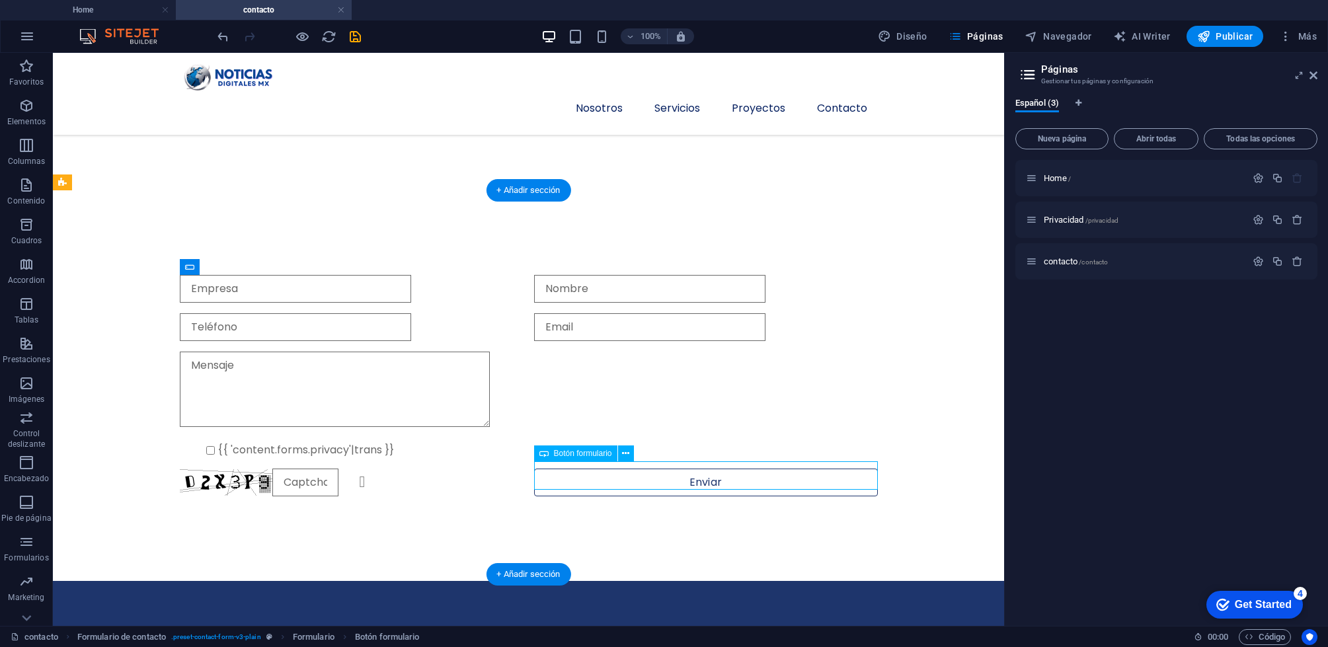
click at [655, 474] on div "Enviar" at bounding box center [706, 483] width 344 height 28
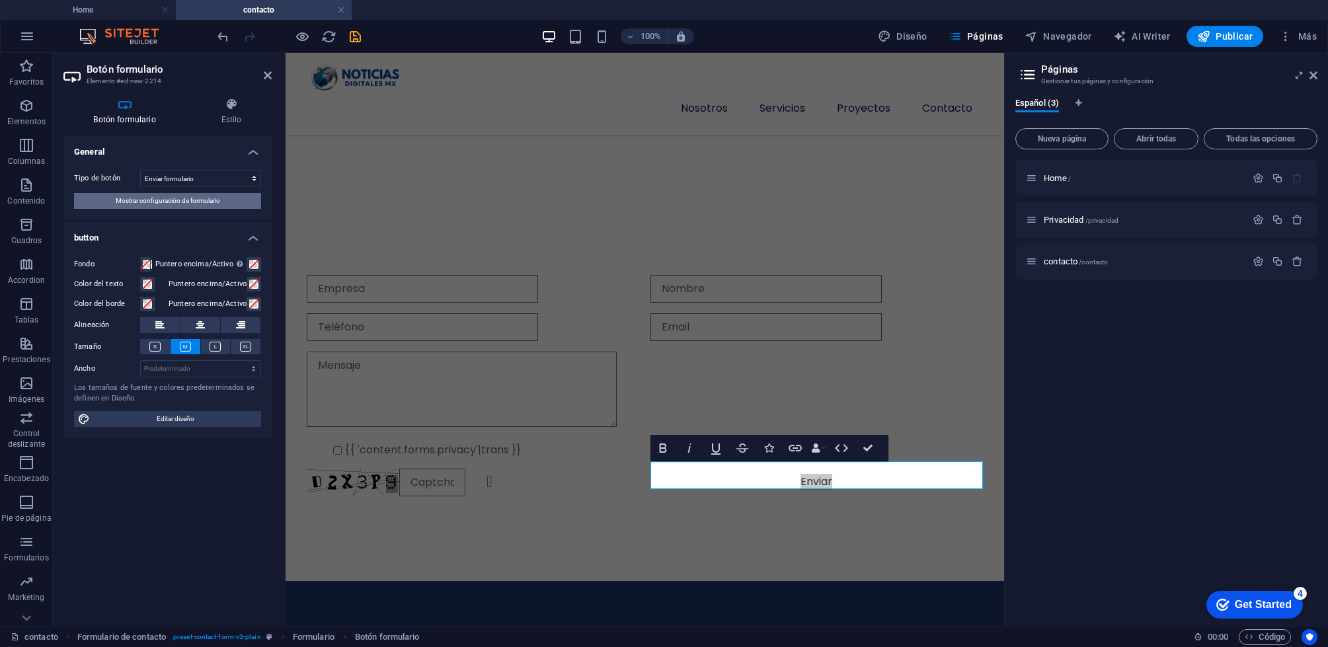
click at [145, 204] on span "Mostrar configuración de formulario" at bounding box center [168, 201] width 104 height 16
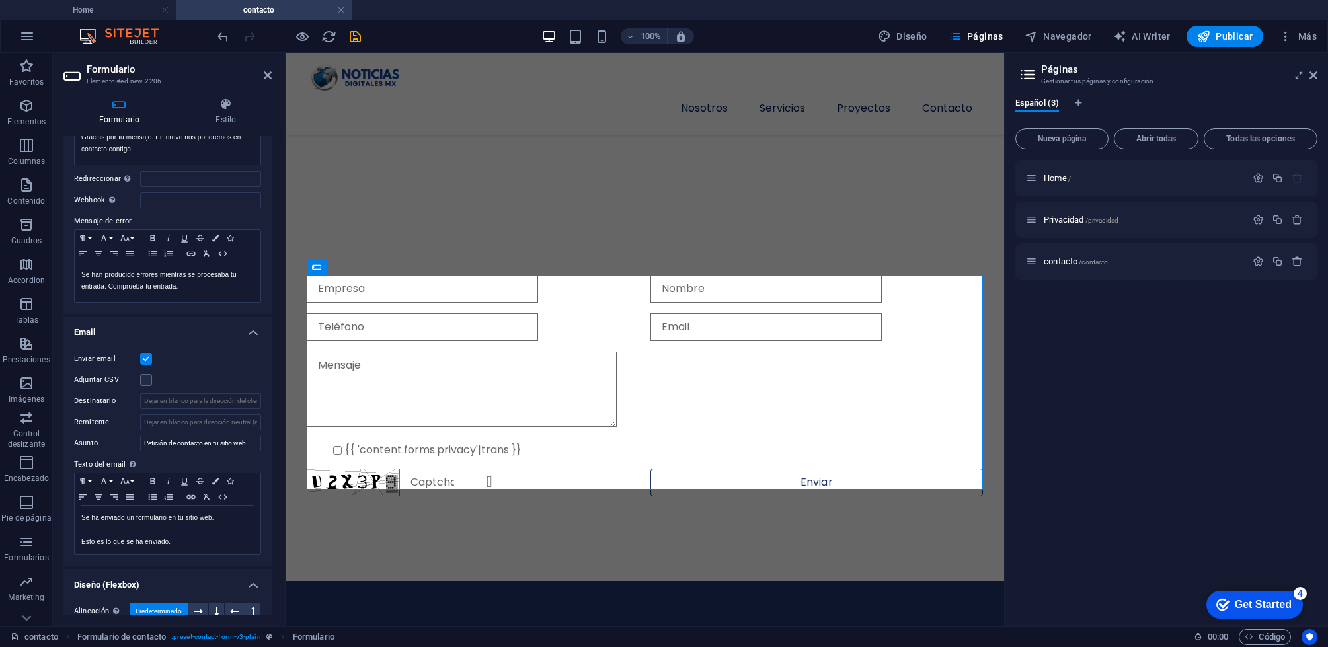
scroll to position [146, 0]
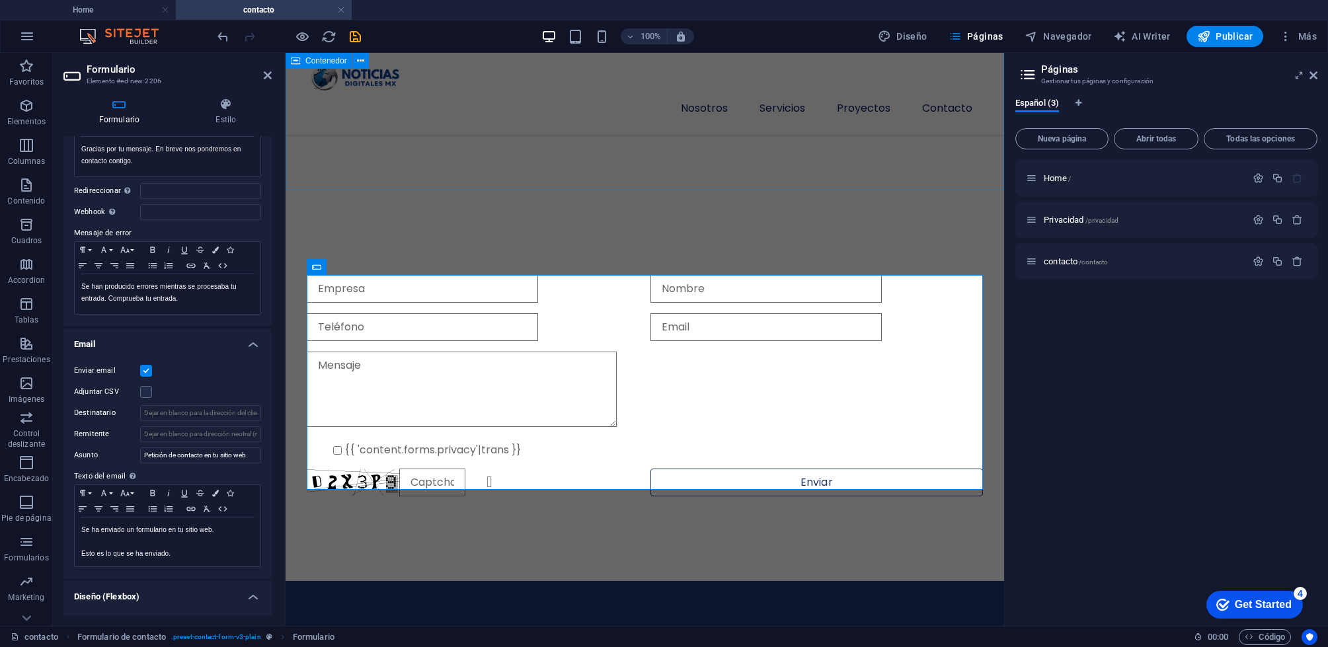
click at [375, 176] on div "Suelta el contenido aquí o Añadir elementos Pegar portapapeles" at bounding box center [645, 32] width 718 height 316
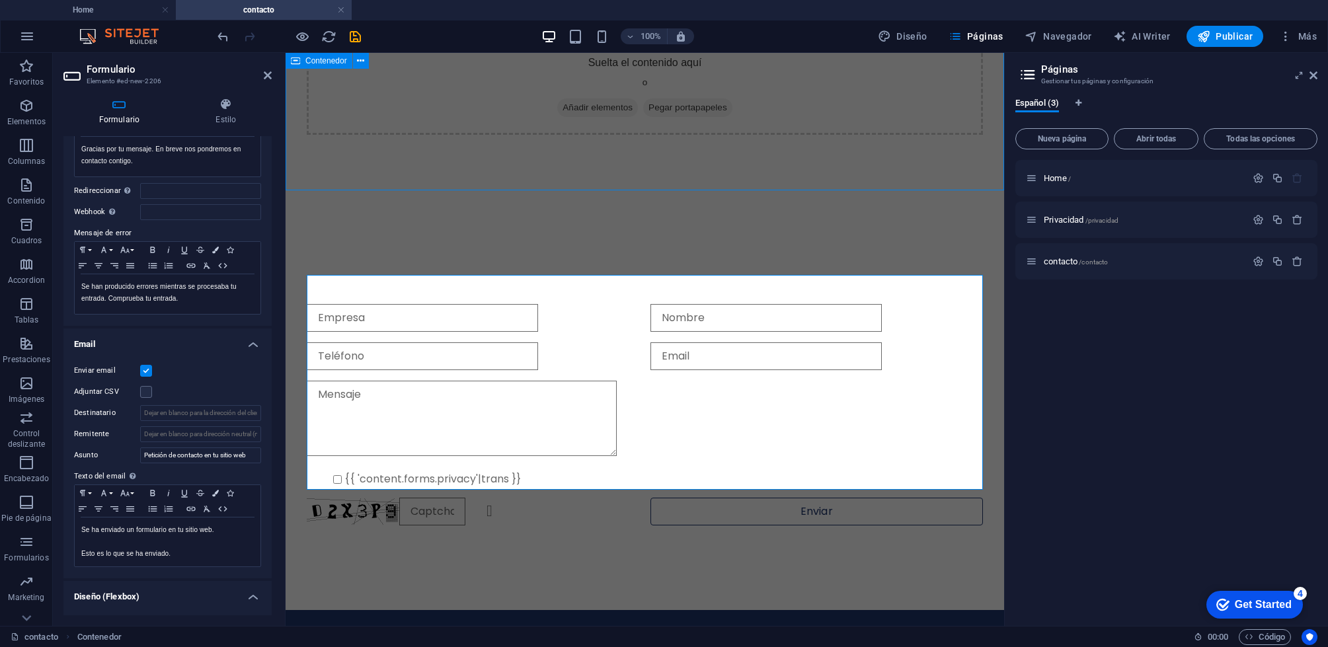
scroll to position [0, 0]
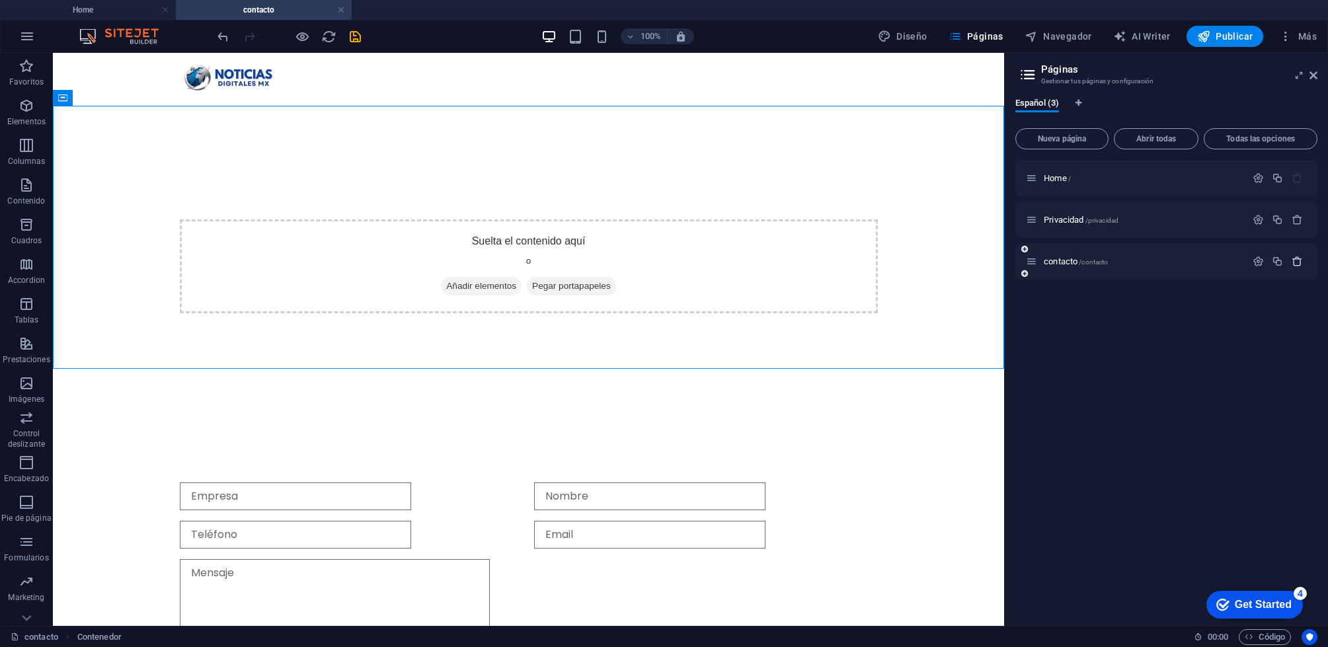
click at [1298, 263] on icon "button" at bounding box center [1297, 261] width 11 height 11
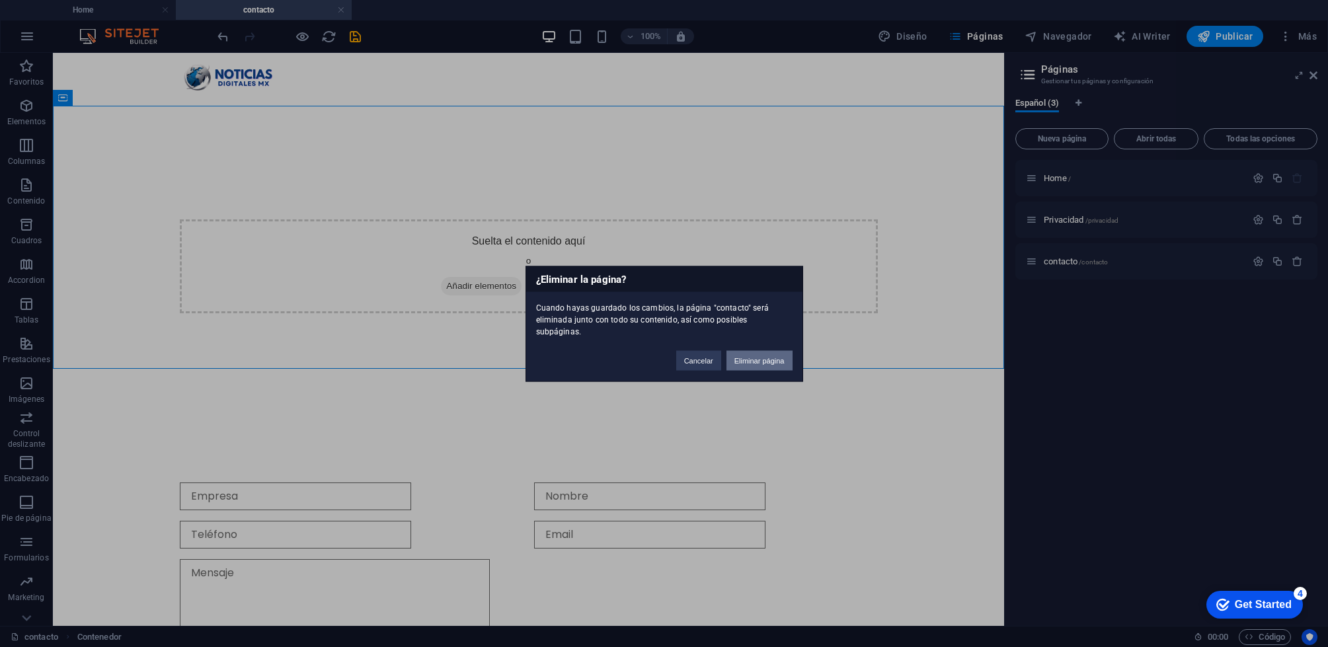
click at [743, 354] on button "Eliminar página" at bounding box center [759, 360] width 66 height 20
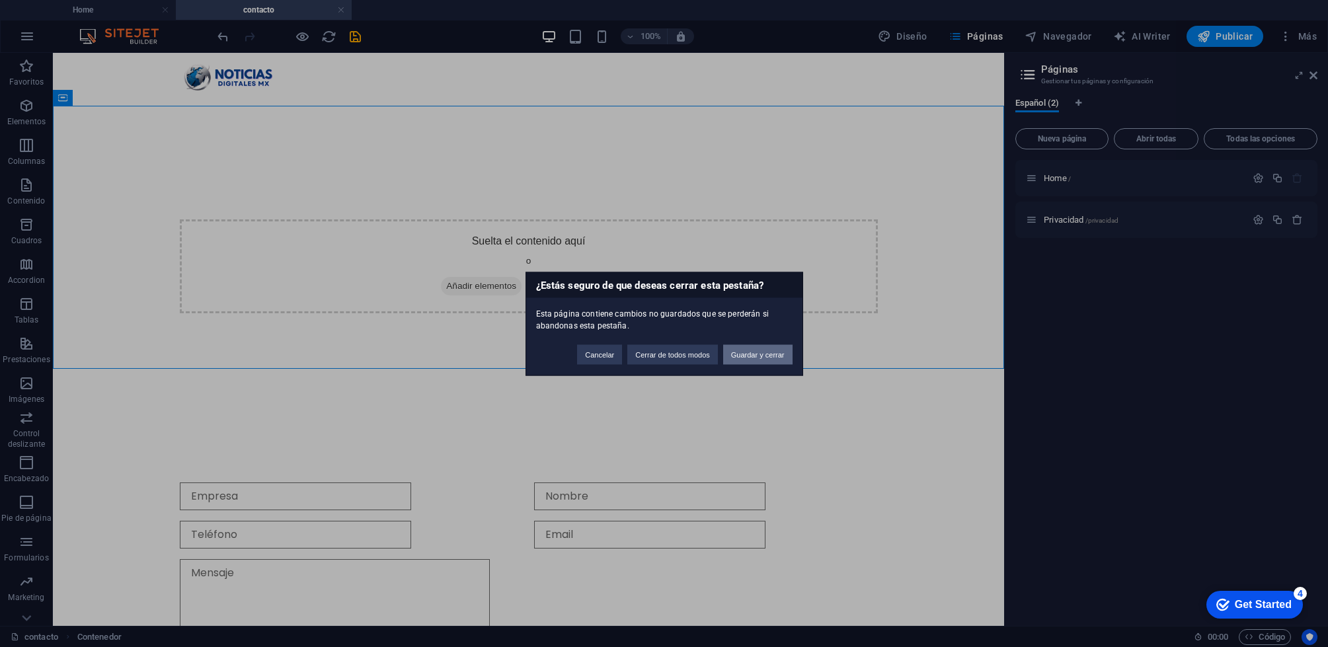
drag, startPoint x: 745, startPoint y: 356, endPoint x: 692, endPoint y: 303, distance: 74.8
click at [745, 356] on button "Guardar y cerrar" at bounding box center [757, 354] width 69 height 20
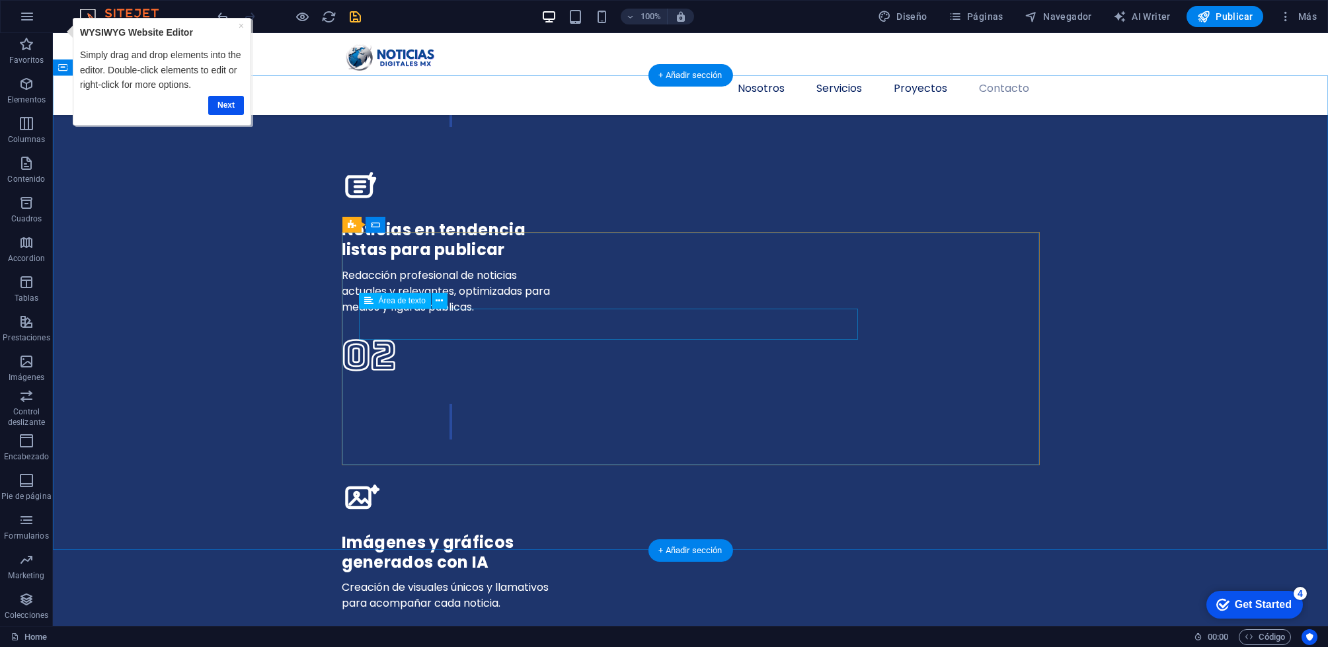
scroll to position [3398, 0]
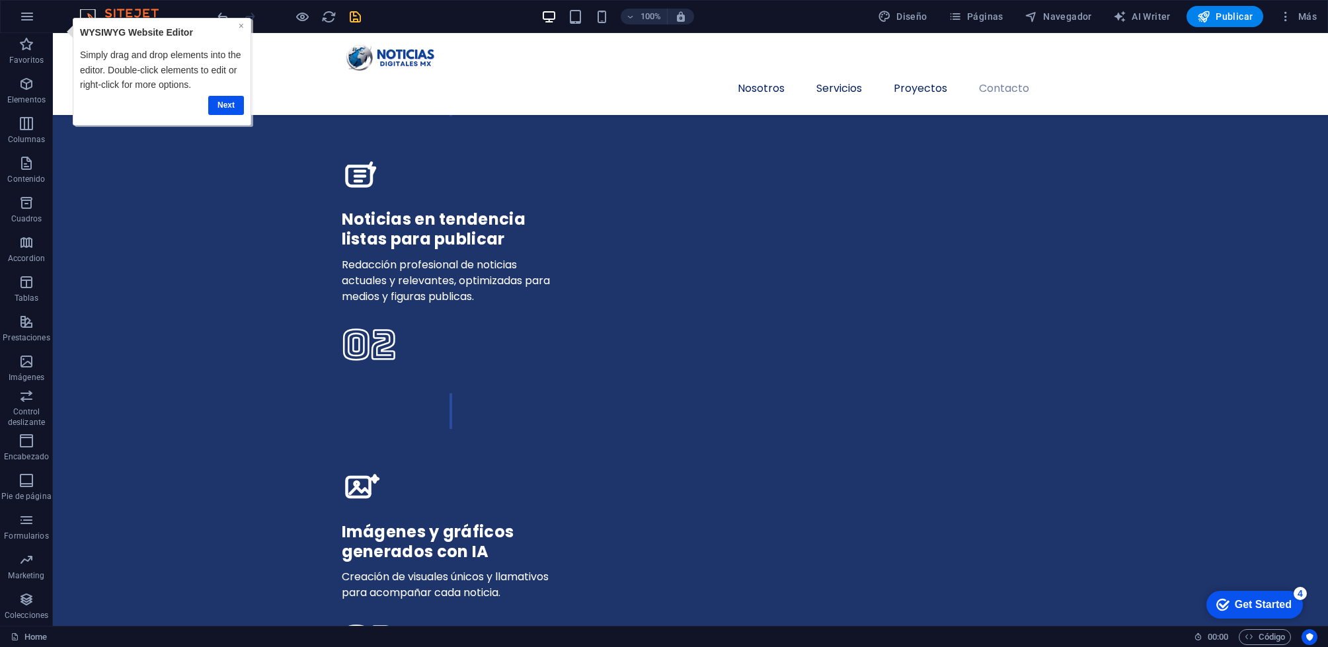
click at [241, 26] on link "×" at bounding box center [241, 25] width 5 height 11
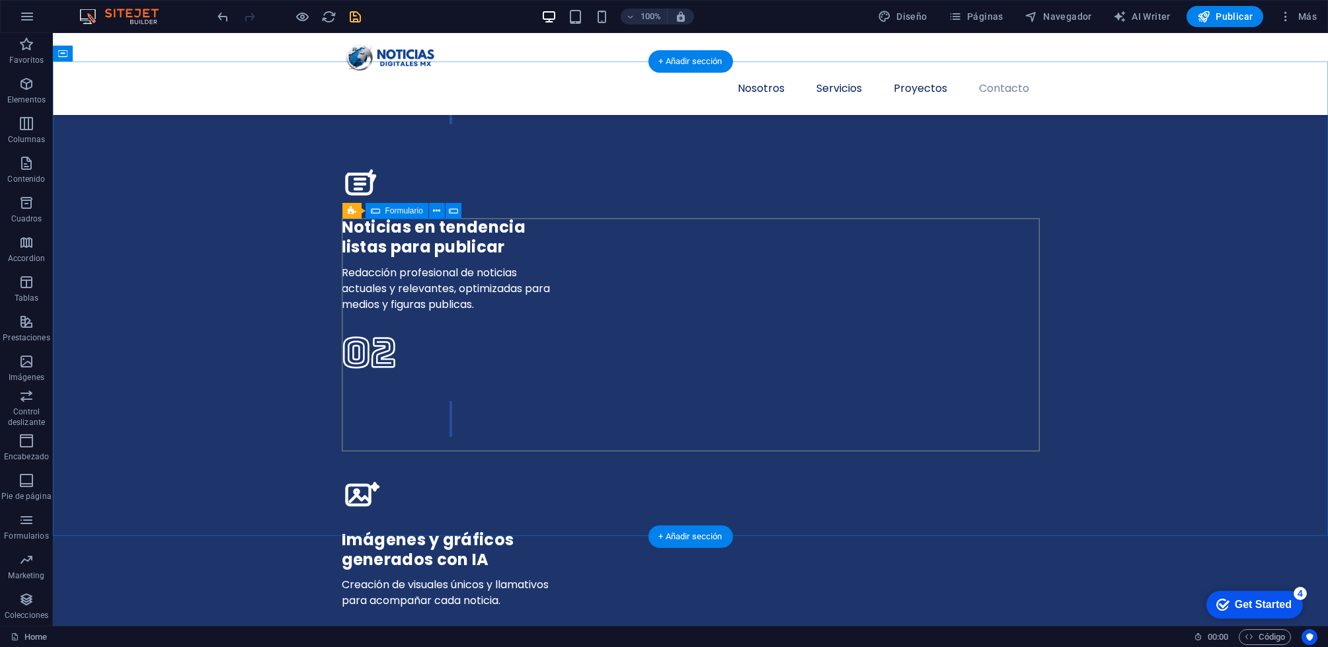
click div "Enviar He leído y acepto el aviso de privacidad ¿Ilegible? [GEOGRAPHIC_DATA]"
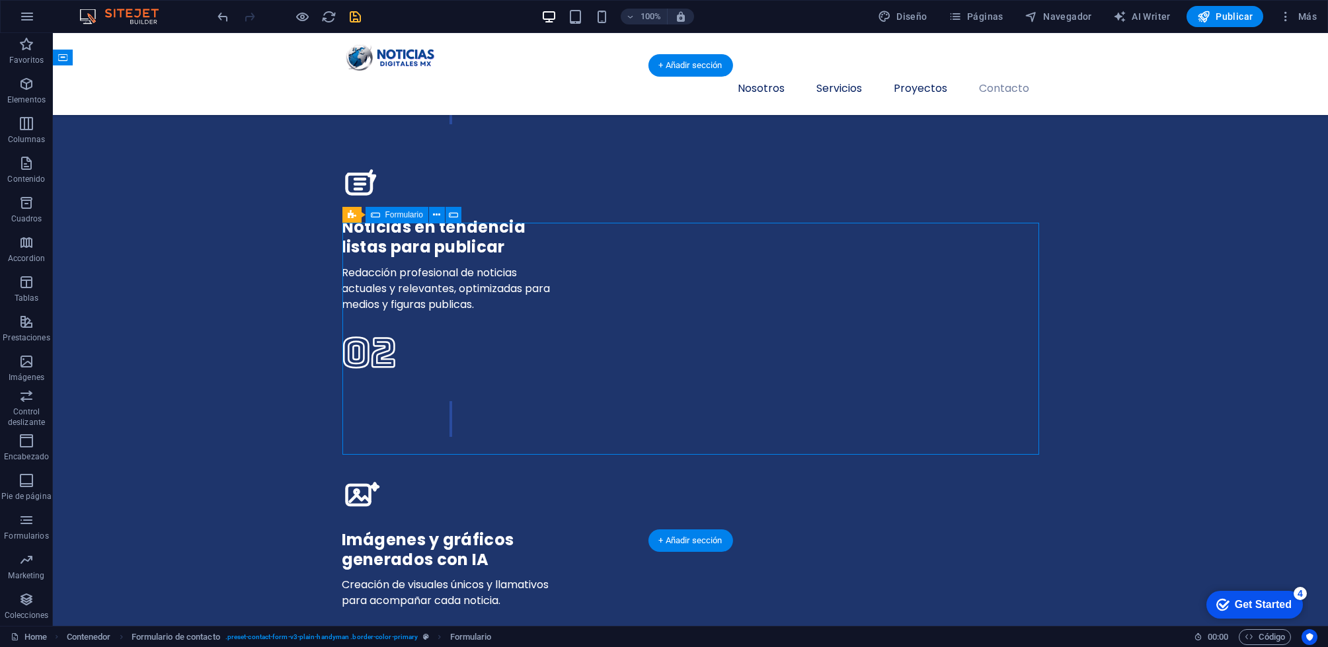
click div "Enviar He leído y acepto el aviso de privacidad ¿Ilegible? [GEOGRAPHIC_DATA]"
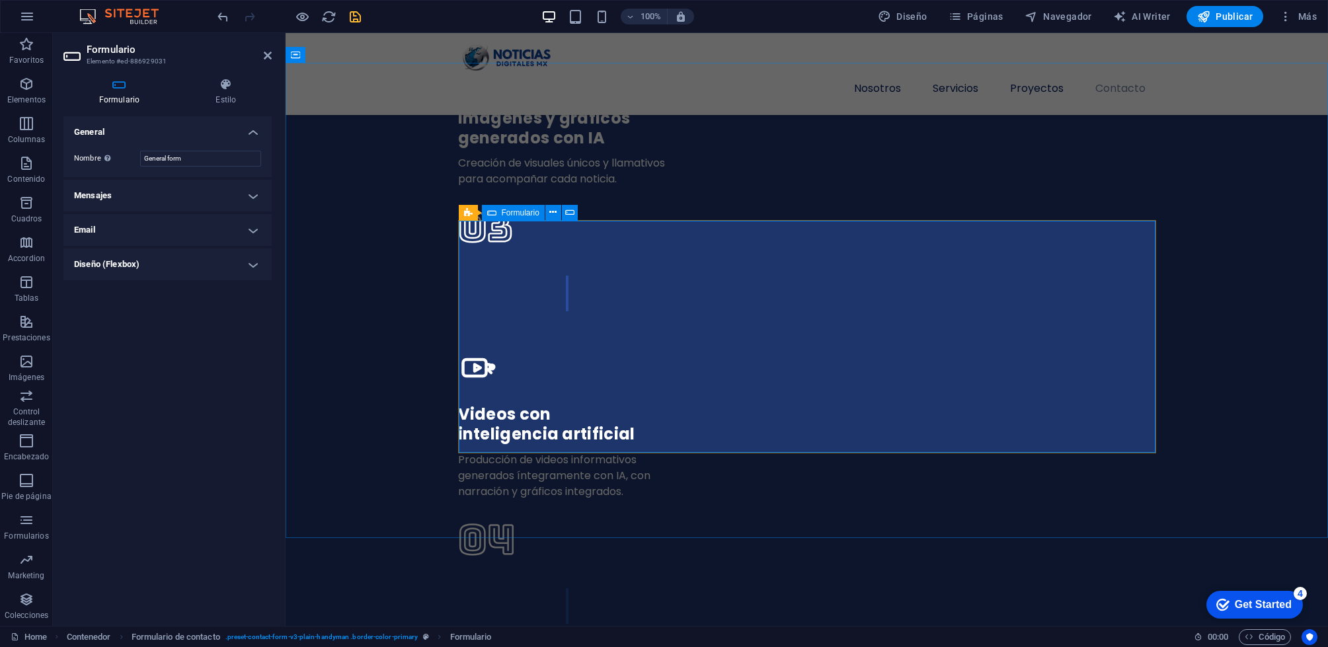
scroll to position [3696, 0]
click at [240, 186] on h4 "Mensajes" at bounding box center [167, 196] width 208 height 32
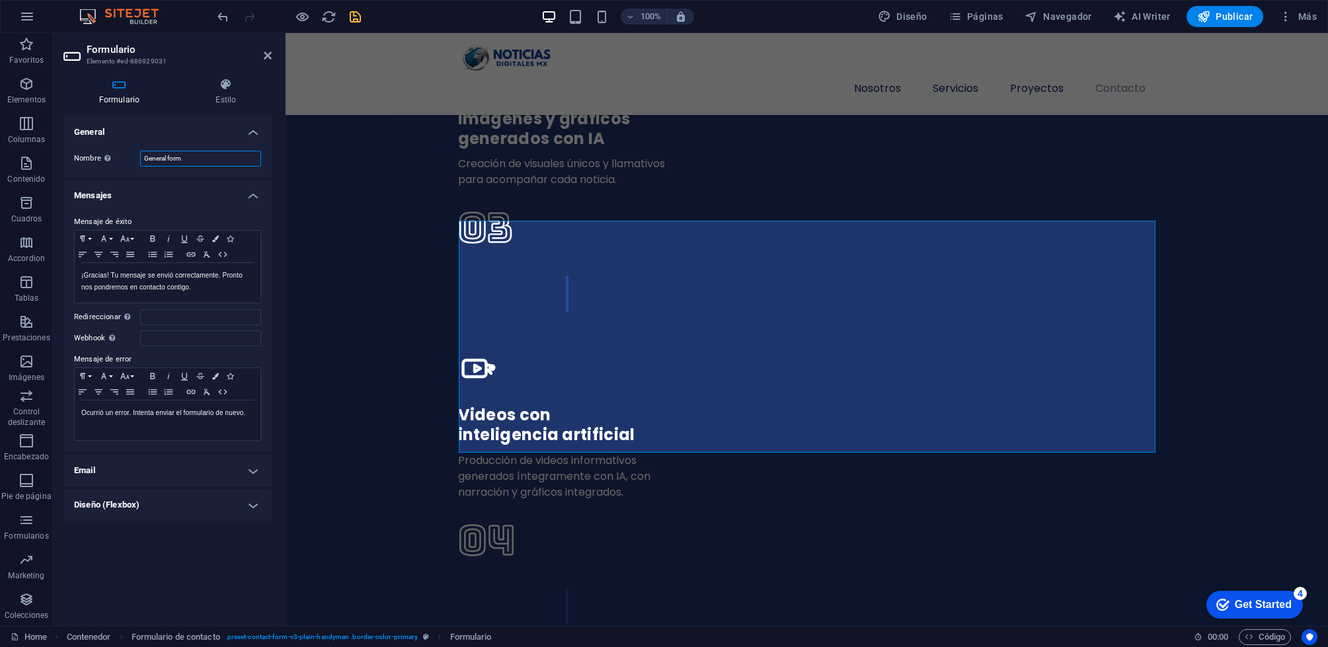
click at [208, 155] on input "General form" at bounding box center [200, 159] width 121 height 16
type input "G"
type input "Formulario"
drag, startPoint x: 520, startPoint y: 159, endPoint x: 364, endPoint y: 203, distance: 162.0
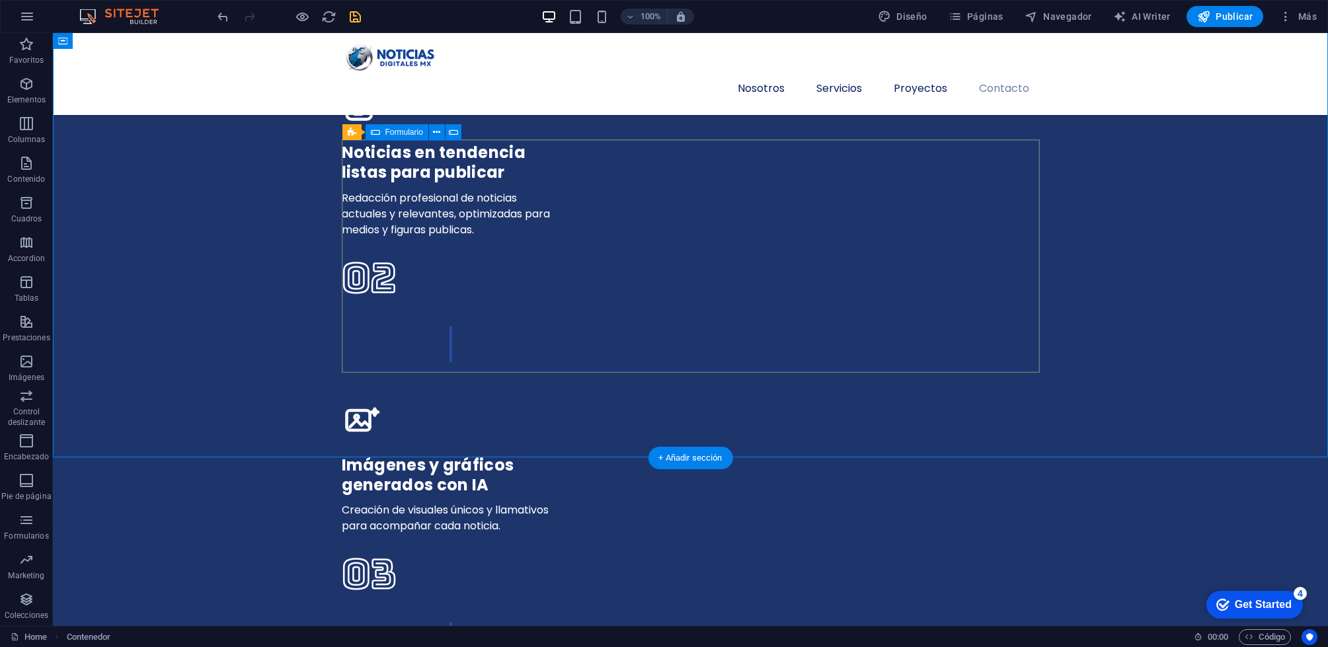
scroll to position [3438, 0]
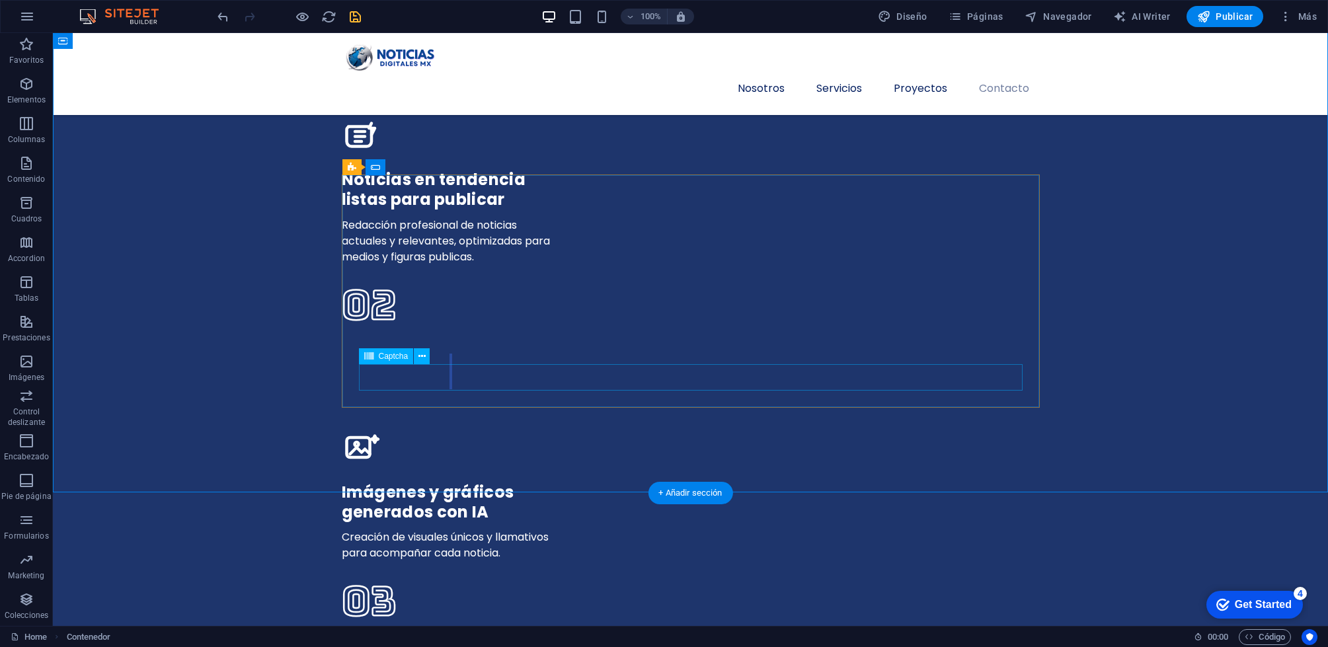
click div "¿Ilegible? [GEOGRAPHIC_DATA]"
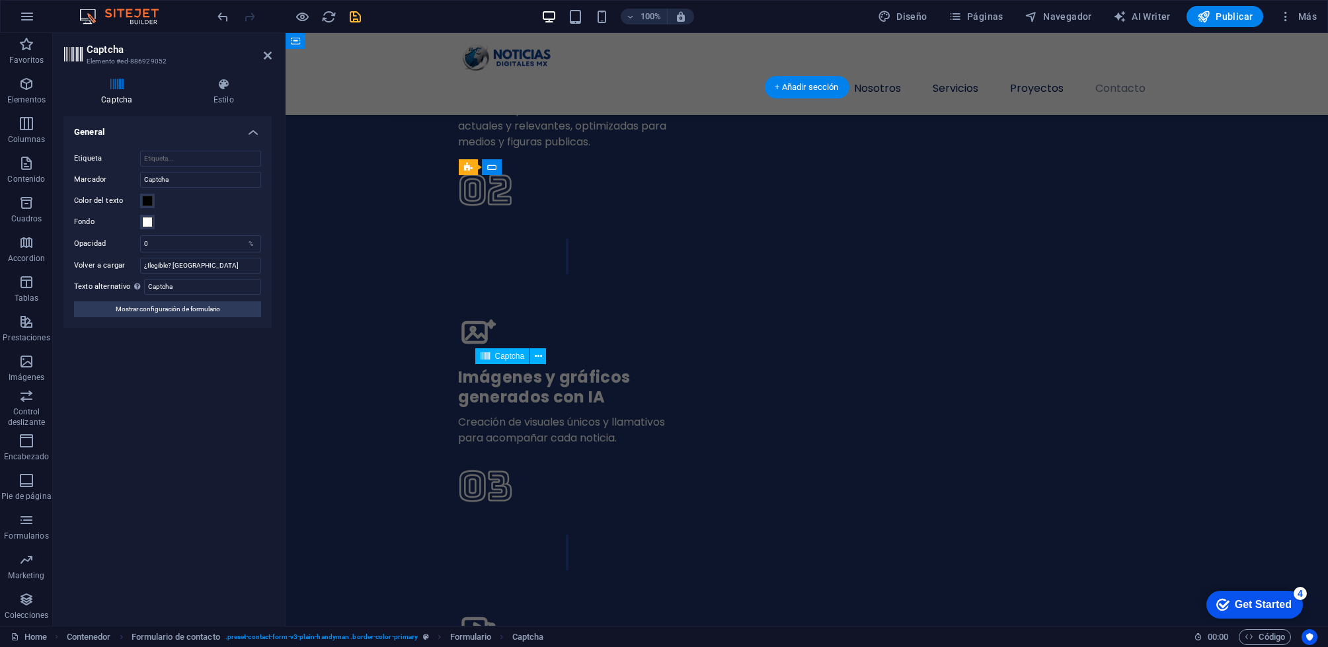
scroll to position [3742, 0]
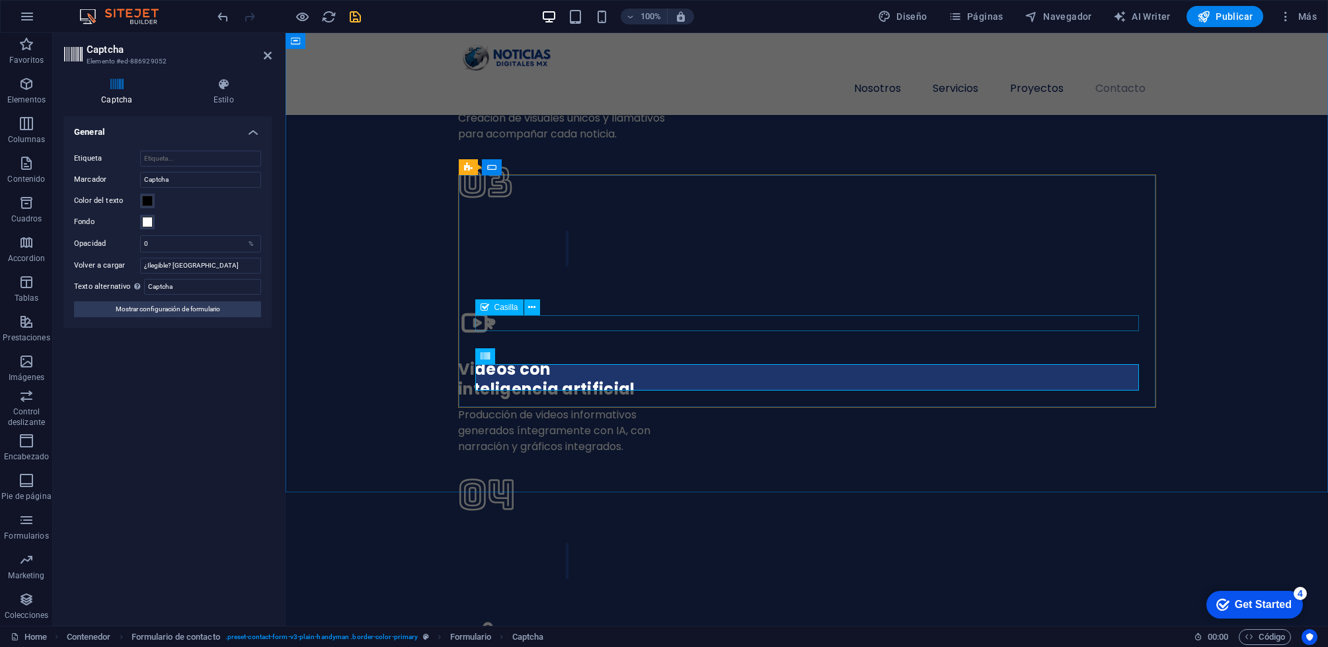
click div "He leído y acepto el aviso de privacidad"
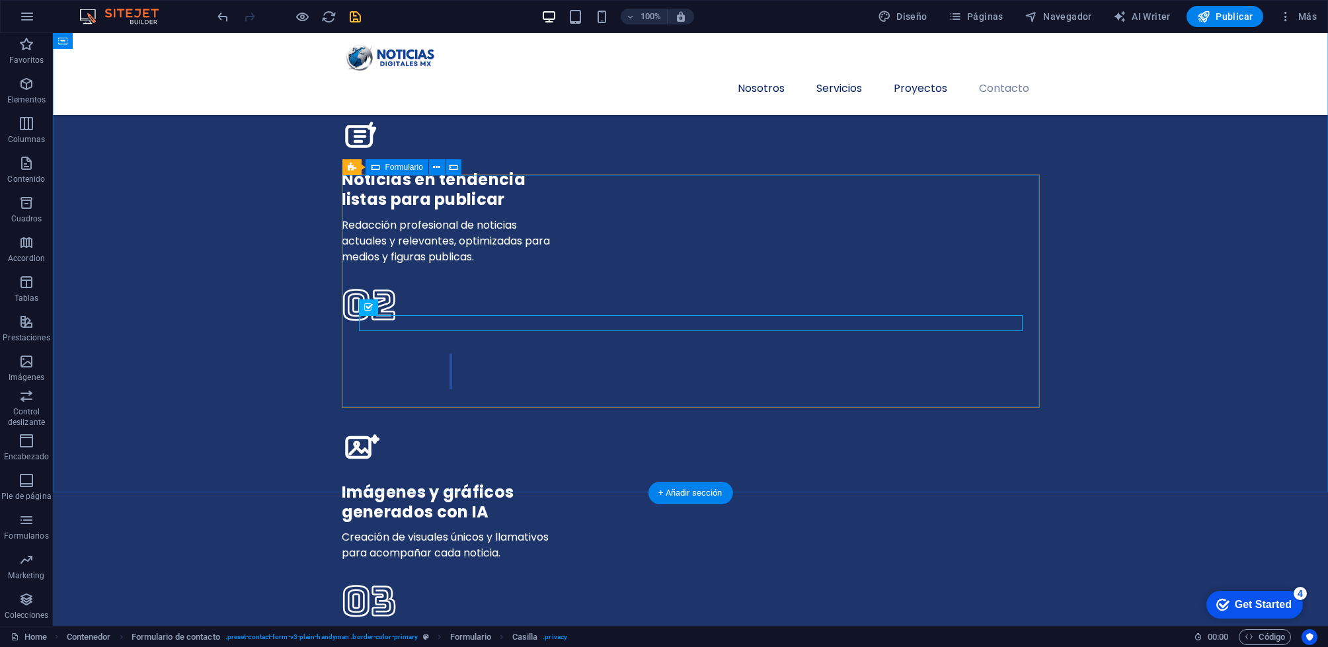
click div "Enviar He leído y acepto el aviso de privacidad ¿Ilegible? [GEOGRAPHIC_DATA]"
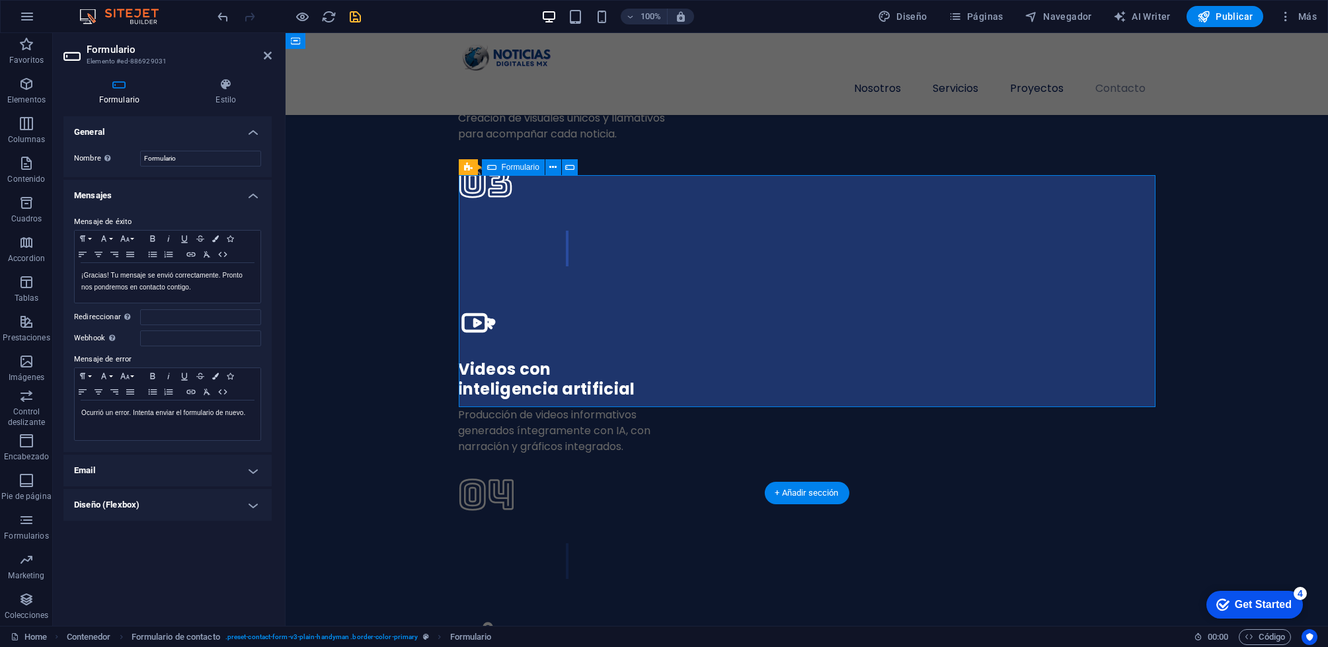
click div "Enviar He leído y acepto el aviso de privacidad ¿Ilegible? [GEOGRAPHIC_DATA]"
click at [232, 479] on h4 "Email" at bounding box center [167, 471] width 208 height 32
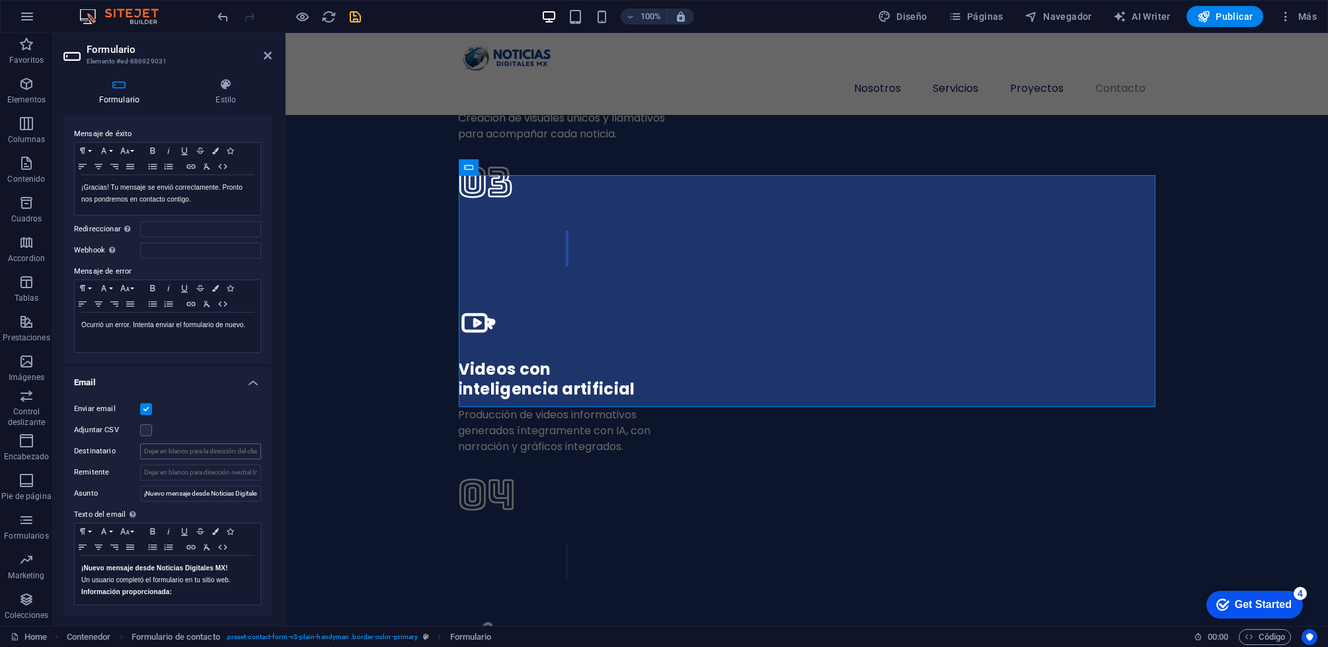
scroll to position [123, 0]
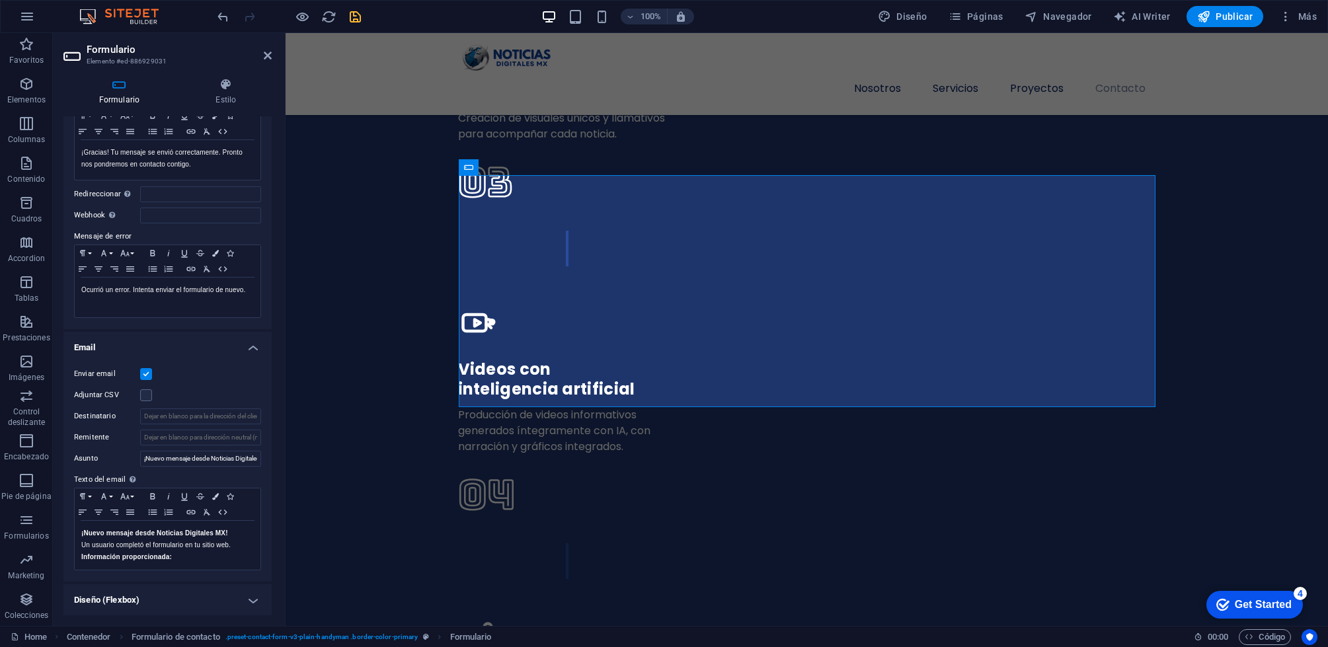
click at [255, 346] on h4 "Email" at bounding box center [167, 344] width 208 height 24
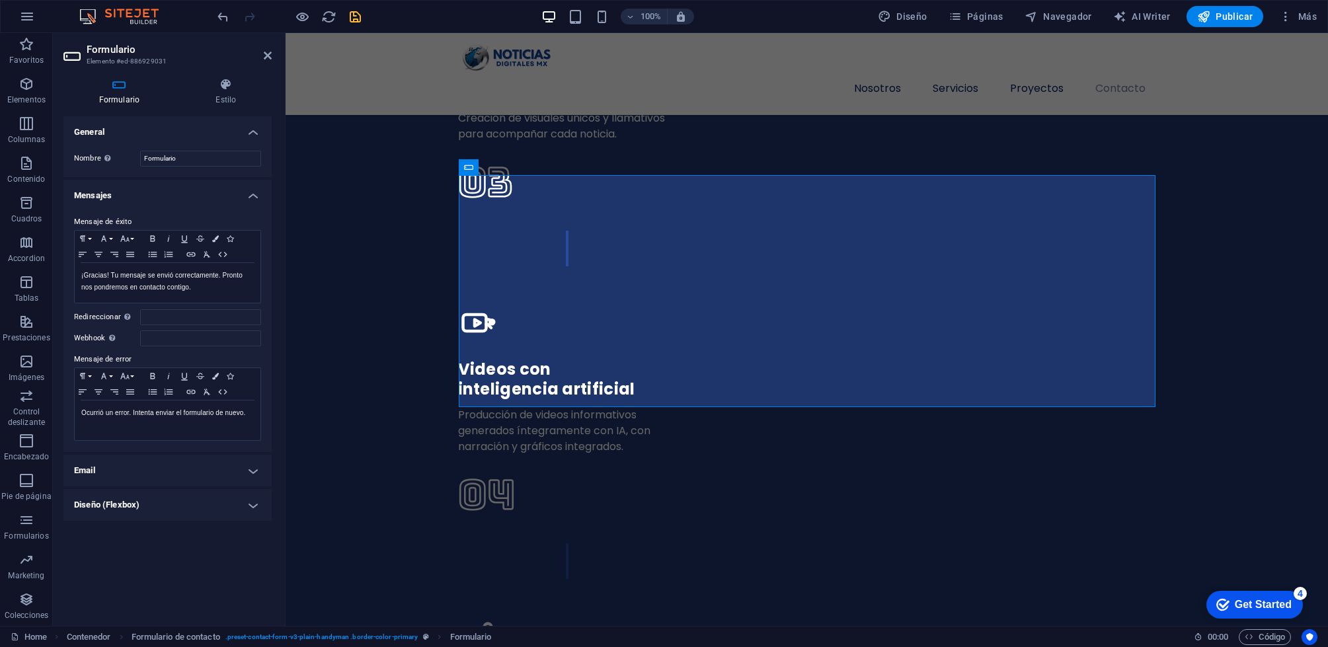
click at [247, 200] on h4 "Mensajes" at bounding box center [167, 192] width 208 height 24
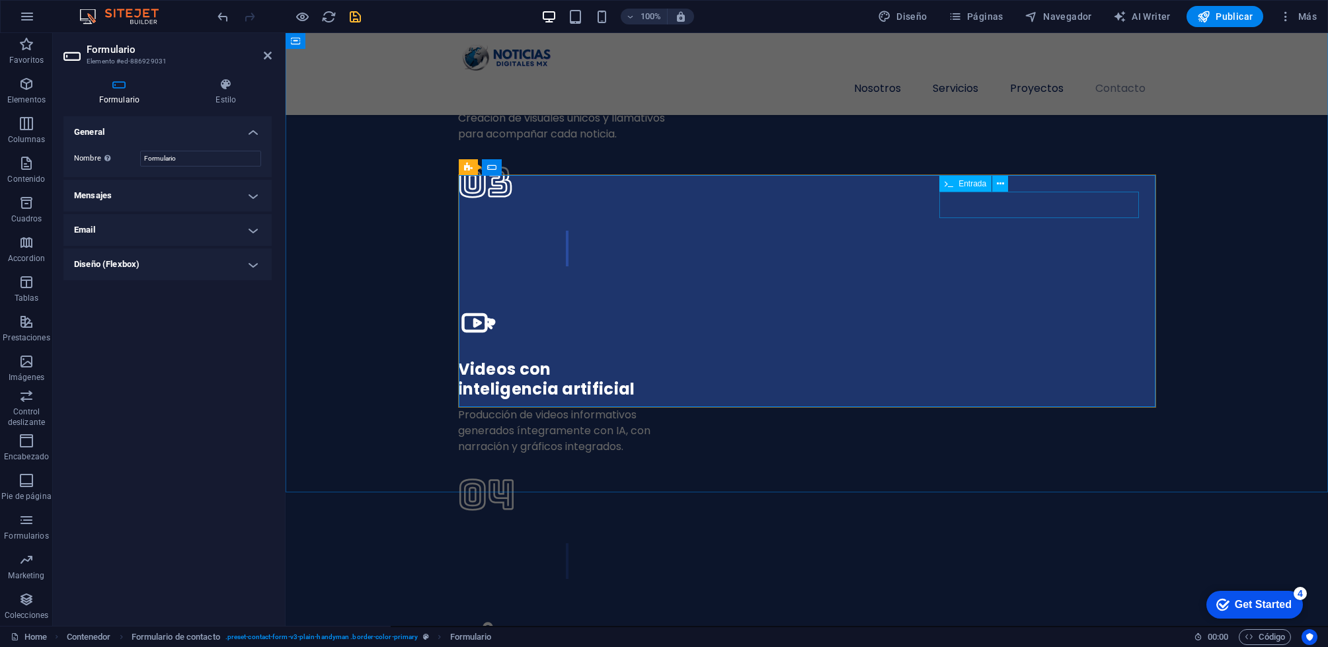
click at [970, 185] on span "Entrada" at bounding box center [972, 184] width 28 height 8
click at [999, 183] on icon at bounding box center [1000, 184] width 7 height 14
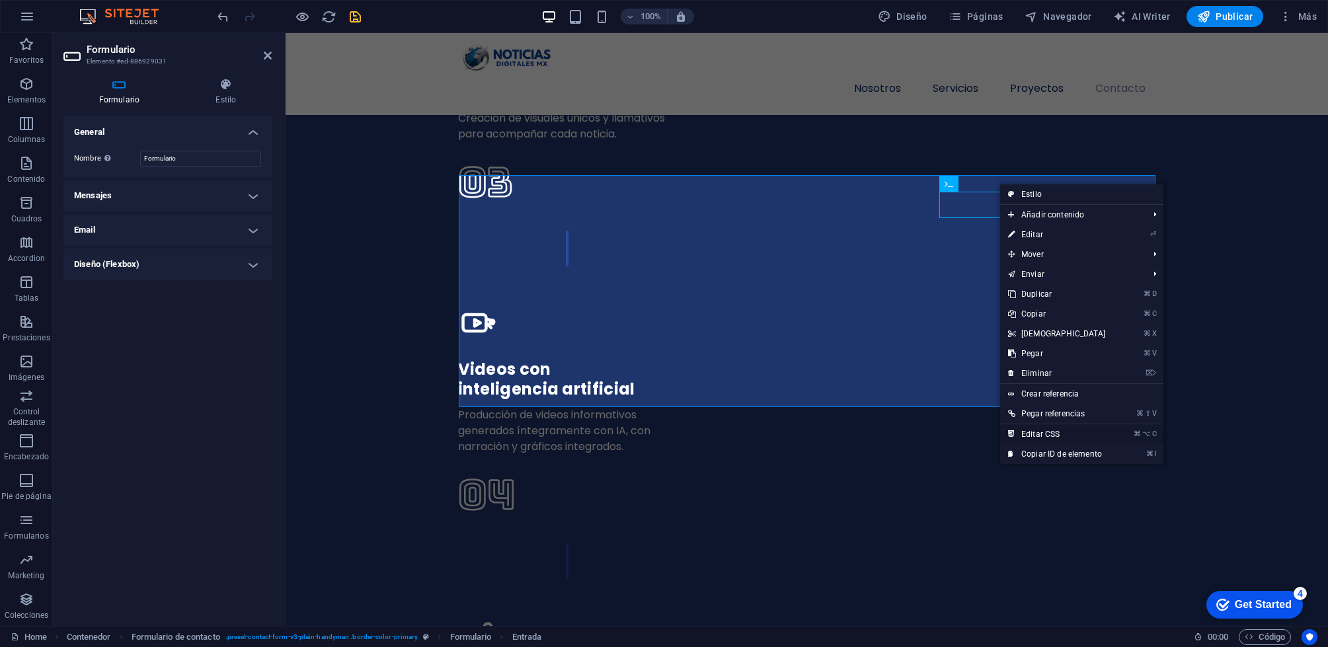
click at [1059, 436] on link "⌘ ⌥ C Editar CSS" at bounding box center [1057, 434] width 114 height 20
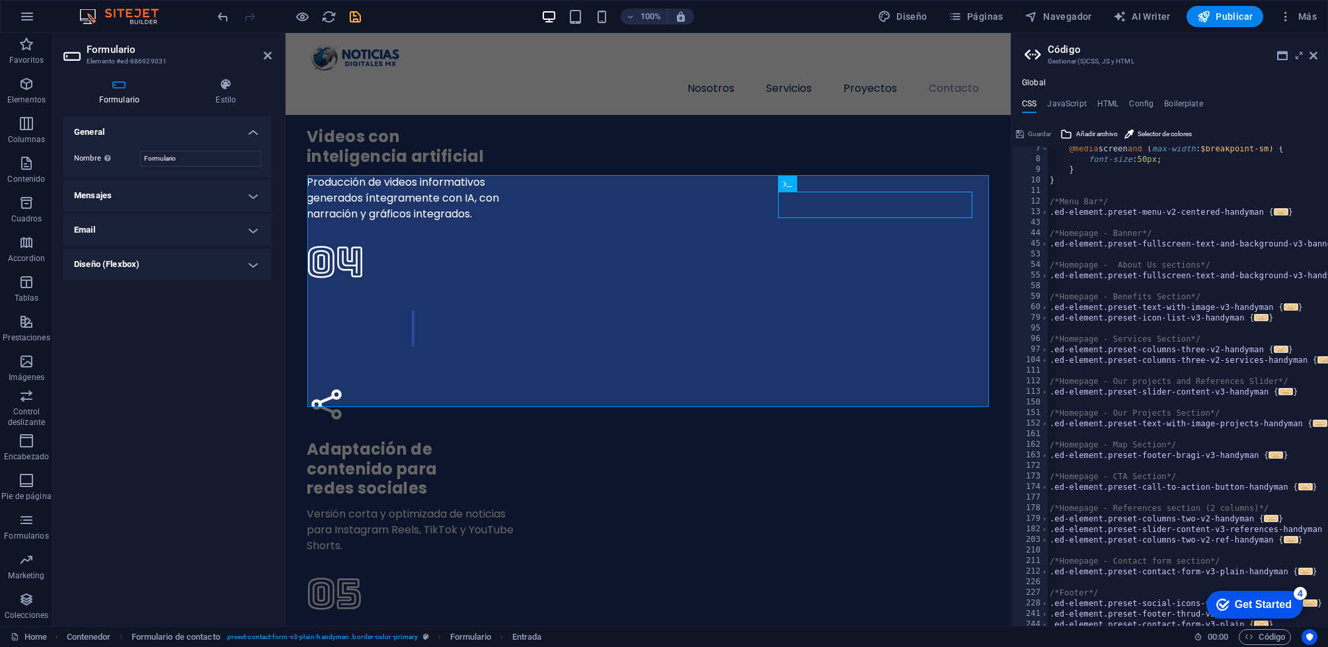
scroll to position [0, 1]
click at [1317, 57] on aside "Código Gestionar (S)CSS, JS y HTML Global CSS JavaScript HTML Config Boilerplat…" at bounding box center [1169, 329] width 317 height 593
click at [1315, 58] on icon at bounding box center [1313, 55] width 8 height 11
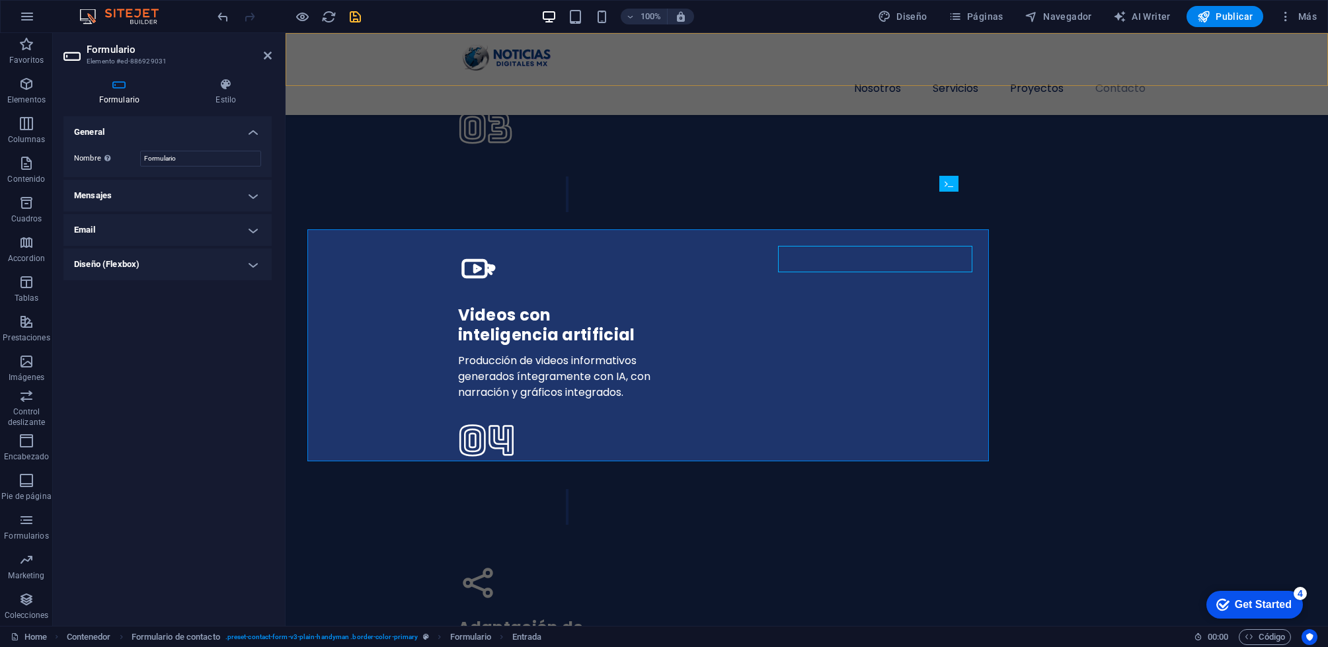
scroll to position [3742, 0]
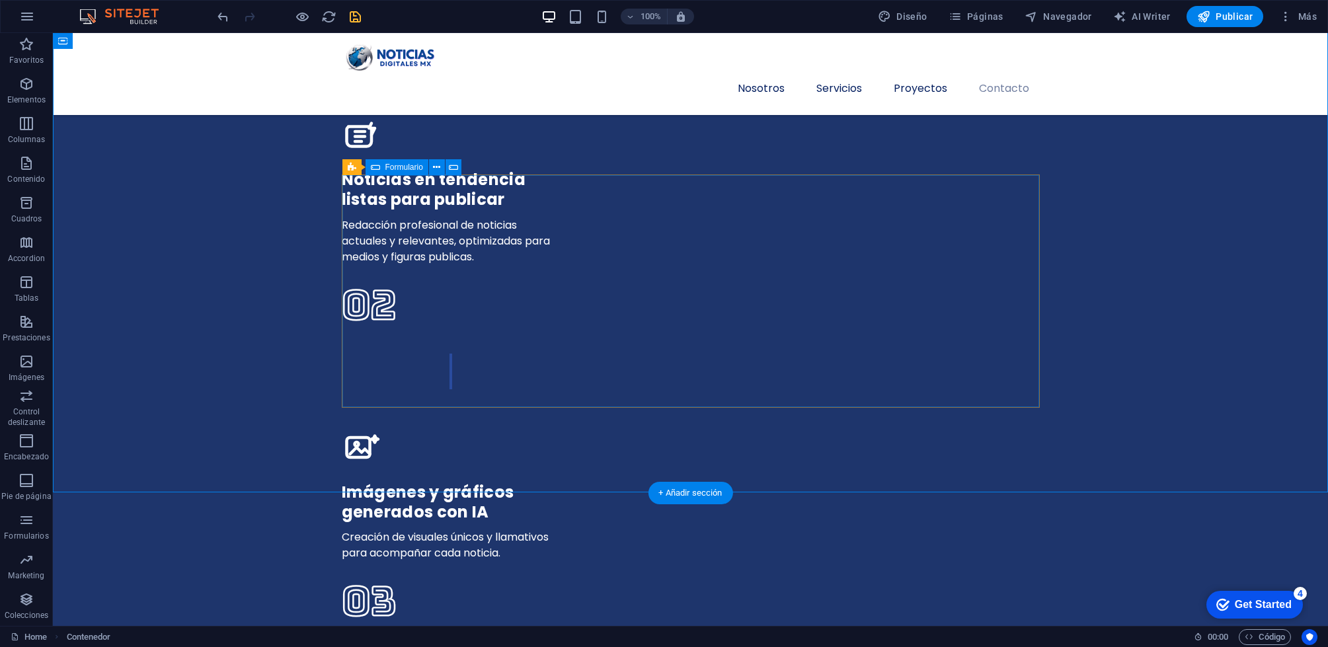
click div "Enviar He leído y acepto el aviso de privacidad ¿Ilegible? [GEOGRAPHIC_DATA]"
click at [380, 168] on div "Formulario" at bounding box center [397, 167] width 63 height 16
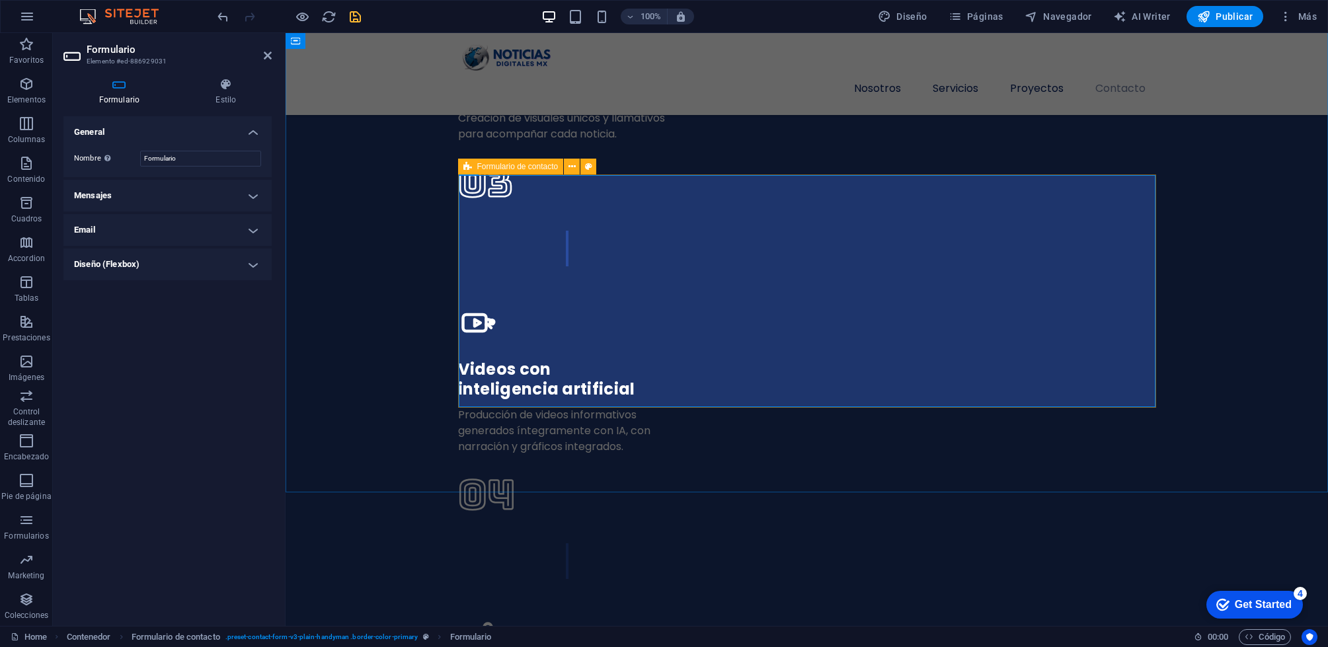
click at [469, 169] on icon at bounding box center [467, 167] width 9 height 16
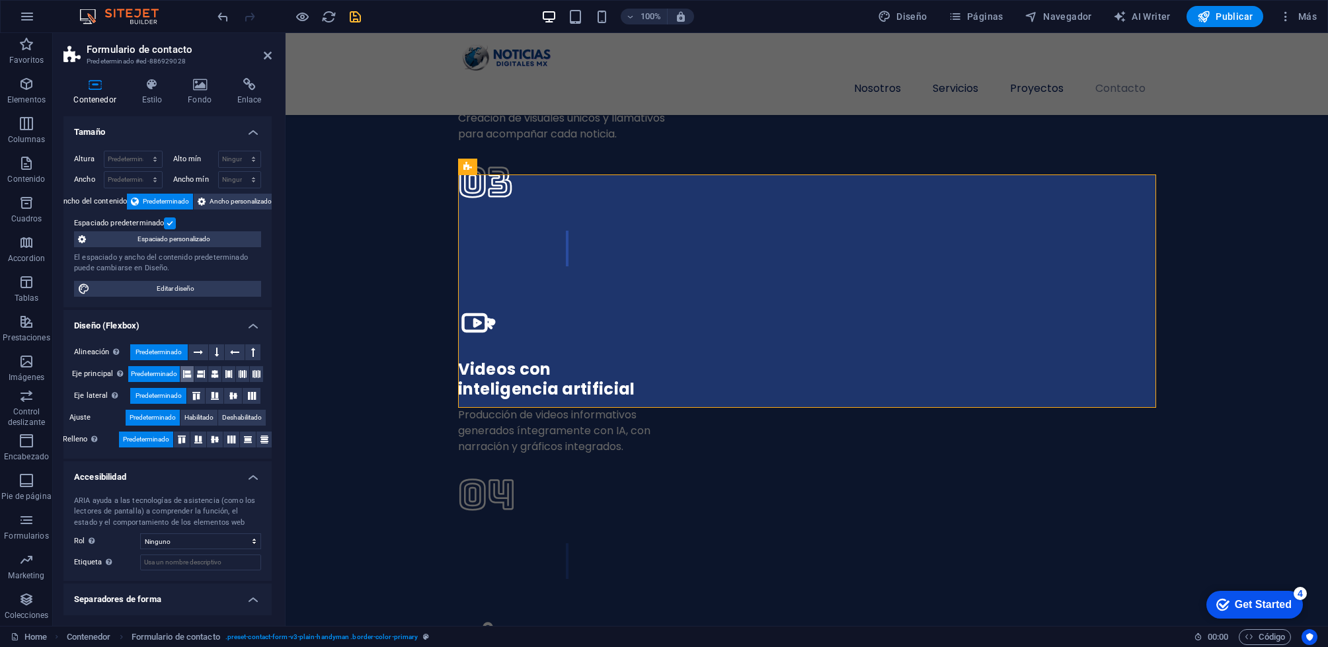
scroll to position [29, 0]
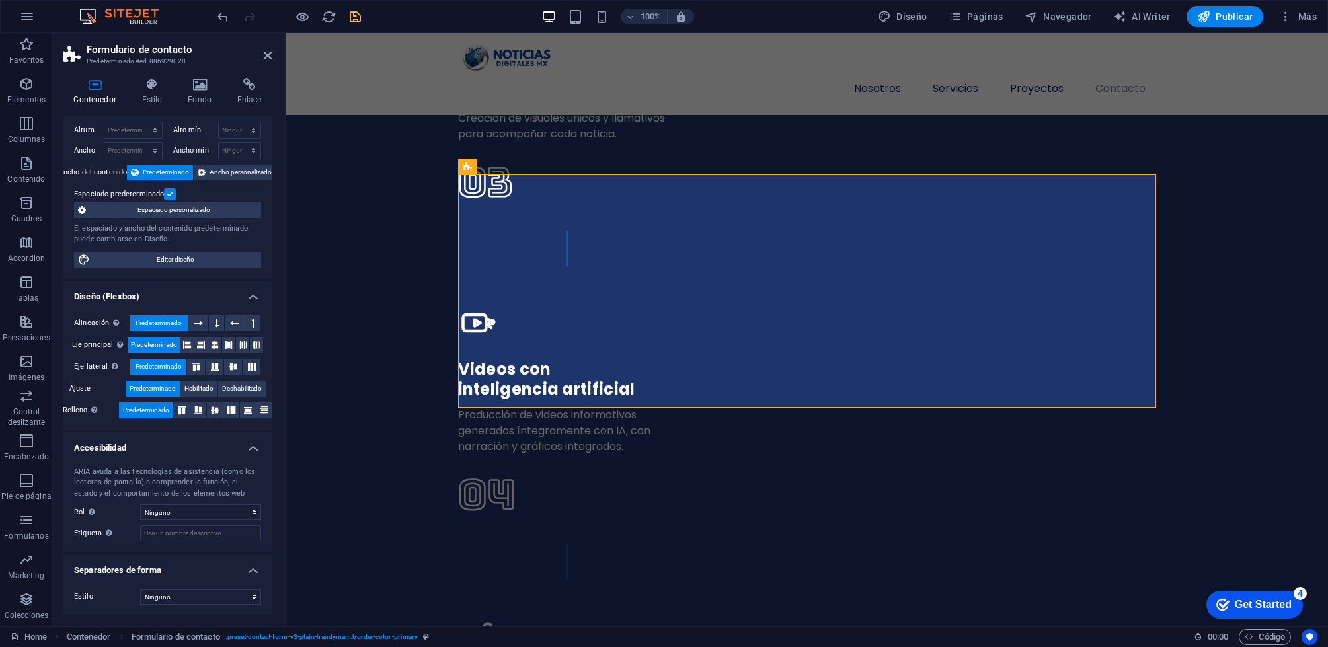
click at [254, 293] on h4 "Diseño (Flexbox)" at bounding box center [167, 293] width 208 height 24
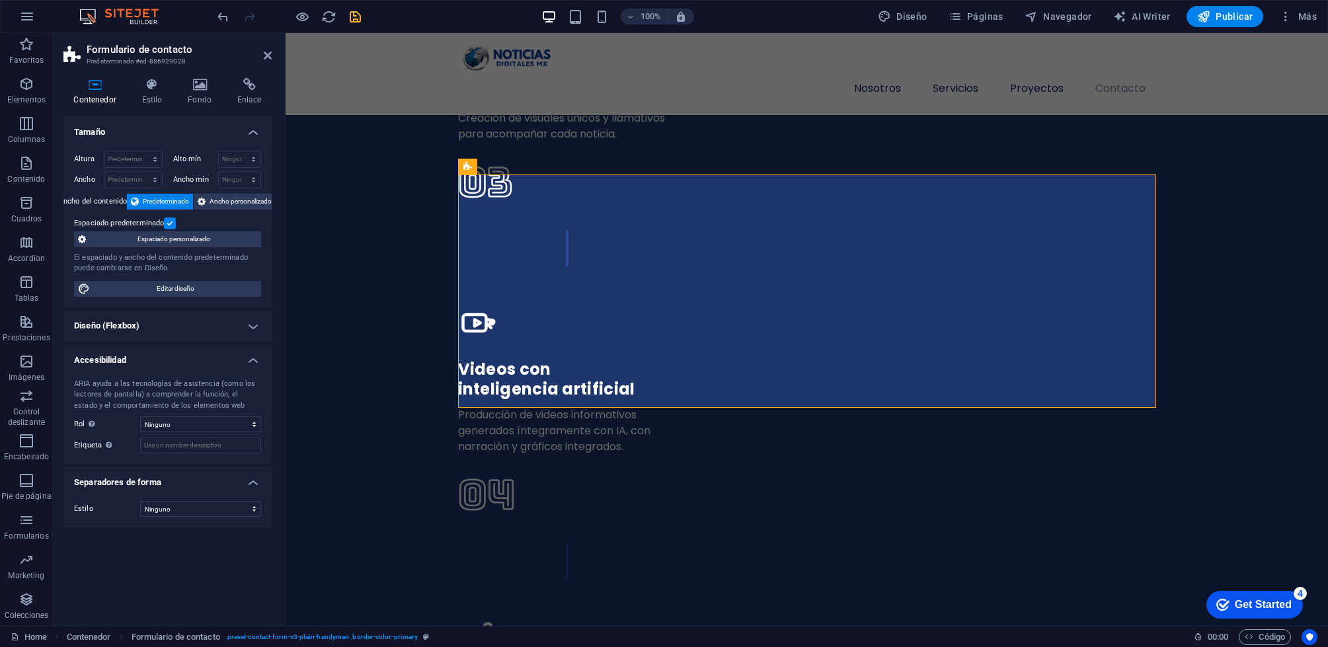
click at [252, 364] on h4 "Accesibilidad" at bounding box center [167, 356] width 208 height 24
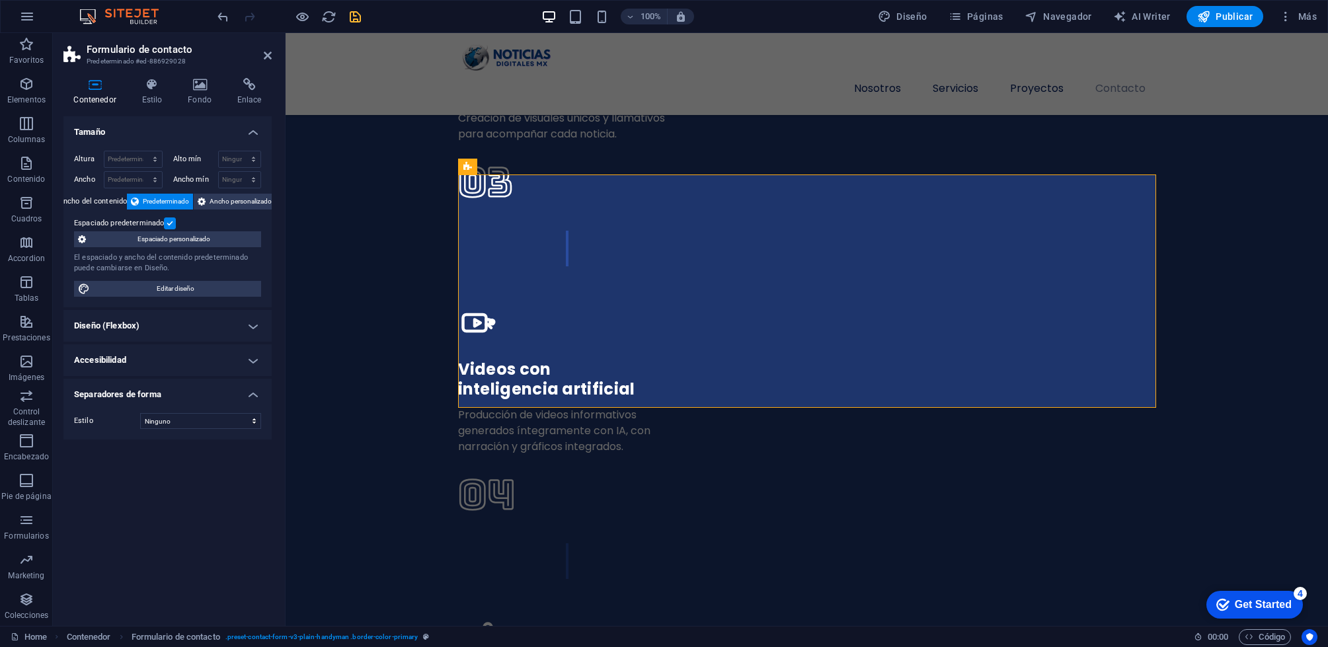
click at [257, 399] on h4 "Separadores de forma" at bounding box center [167, 391] width 208 height 24
click at [148, 87] on icon at bounding box center [152, 84] width 41 height 13
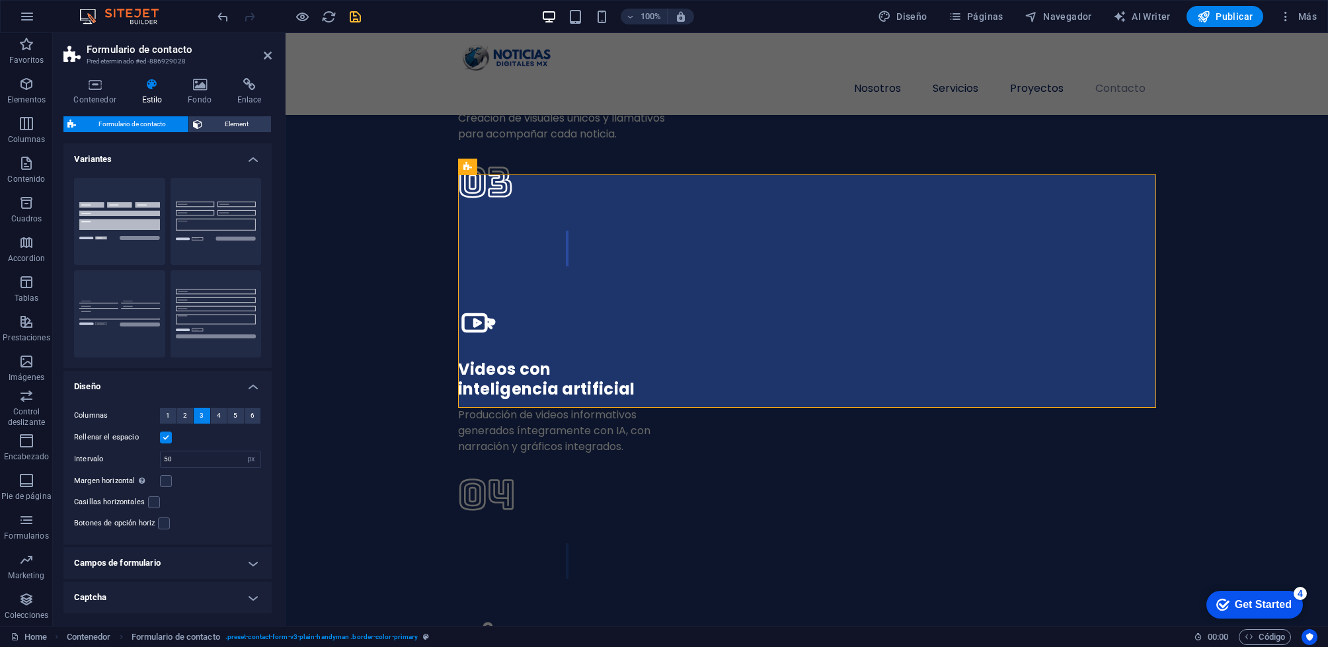
scroll to position [50, 0]
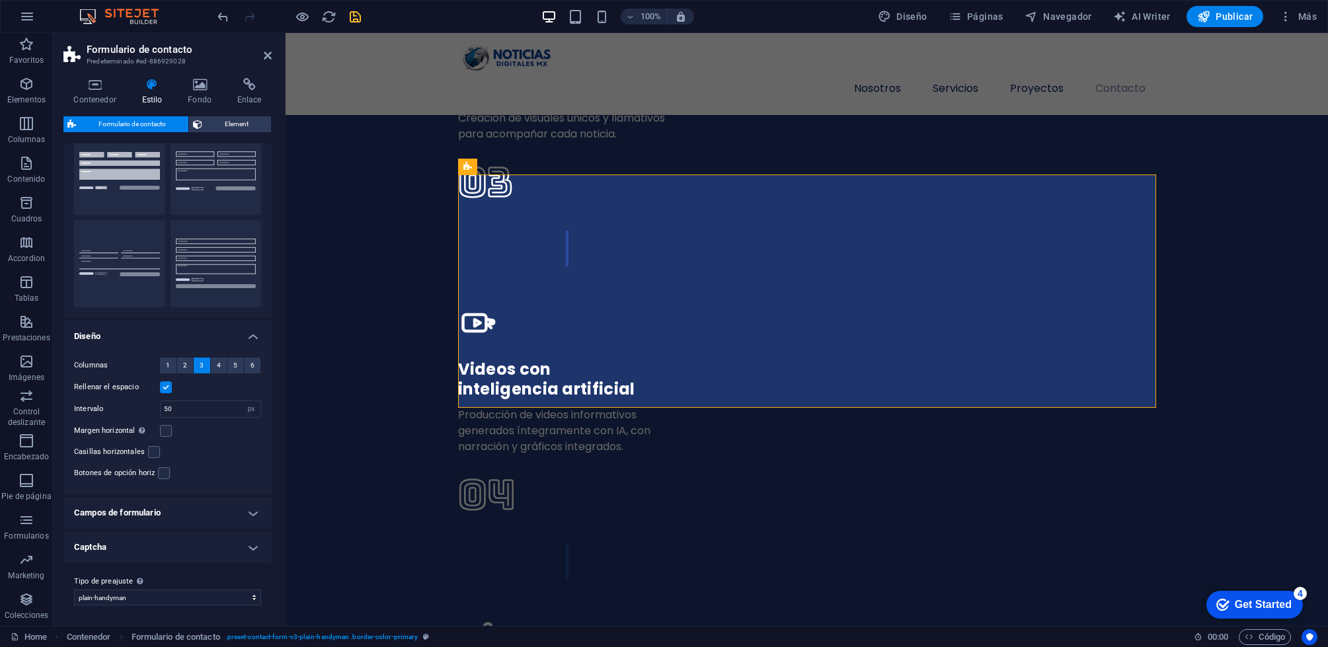
click at [181, 512] on h4 "Campos de formulario" at bounding box center [167, 513] width 208 height 32
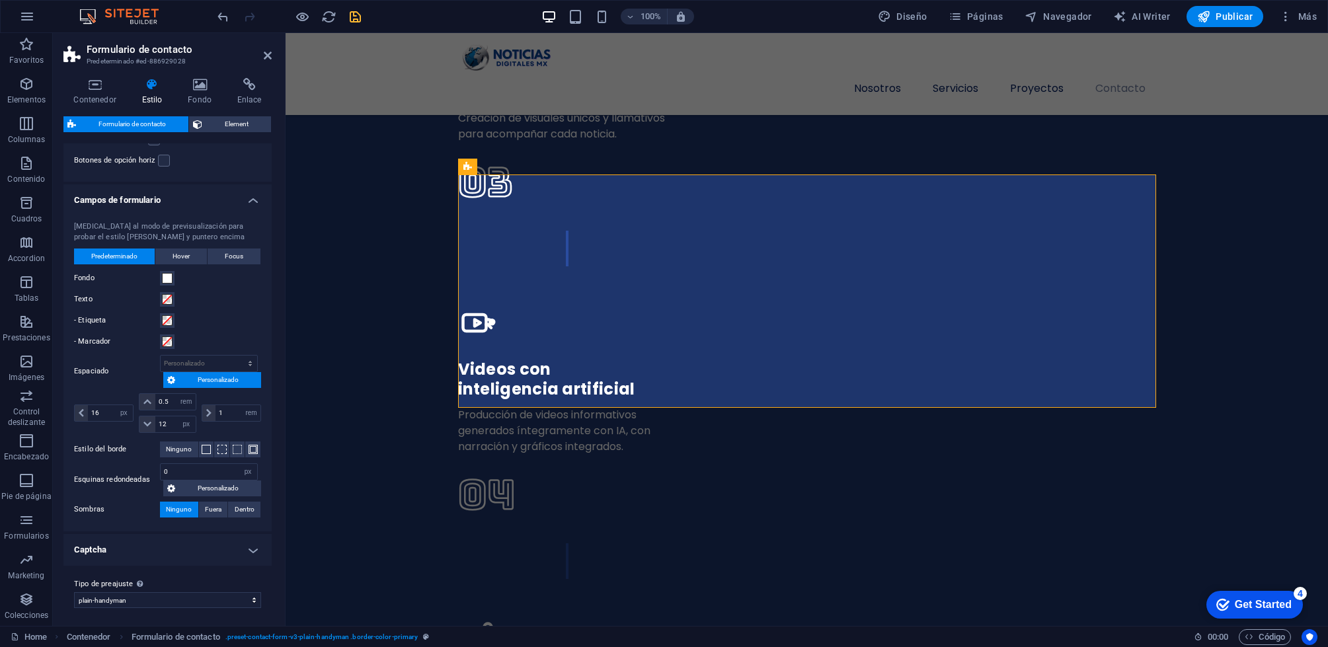
scroll to position [366, 0]
click at [185, 545] on h4 "Captcha" at bounding box center [167, 553] width 208 height 32
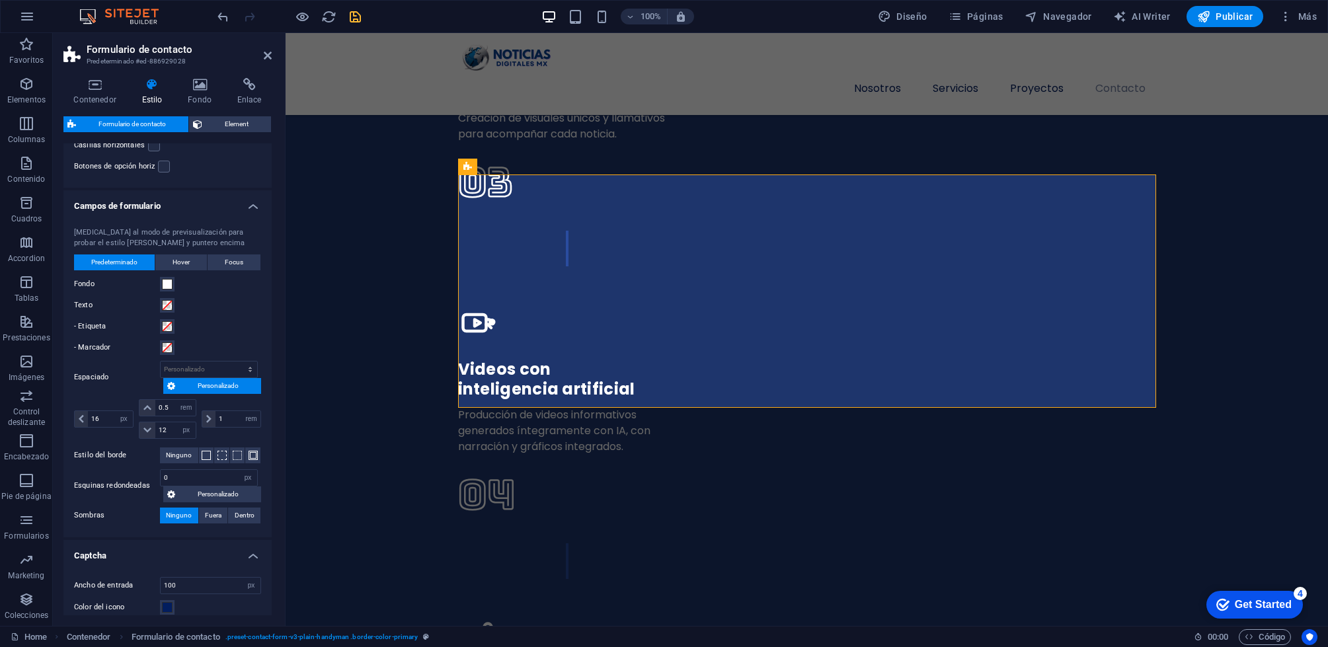
scroll to position [358, 0]
click at [186, 545] on h4 "Captcha" at bounding box center [167, 551] width 208 height 24
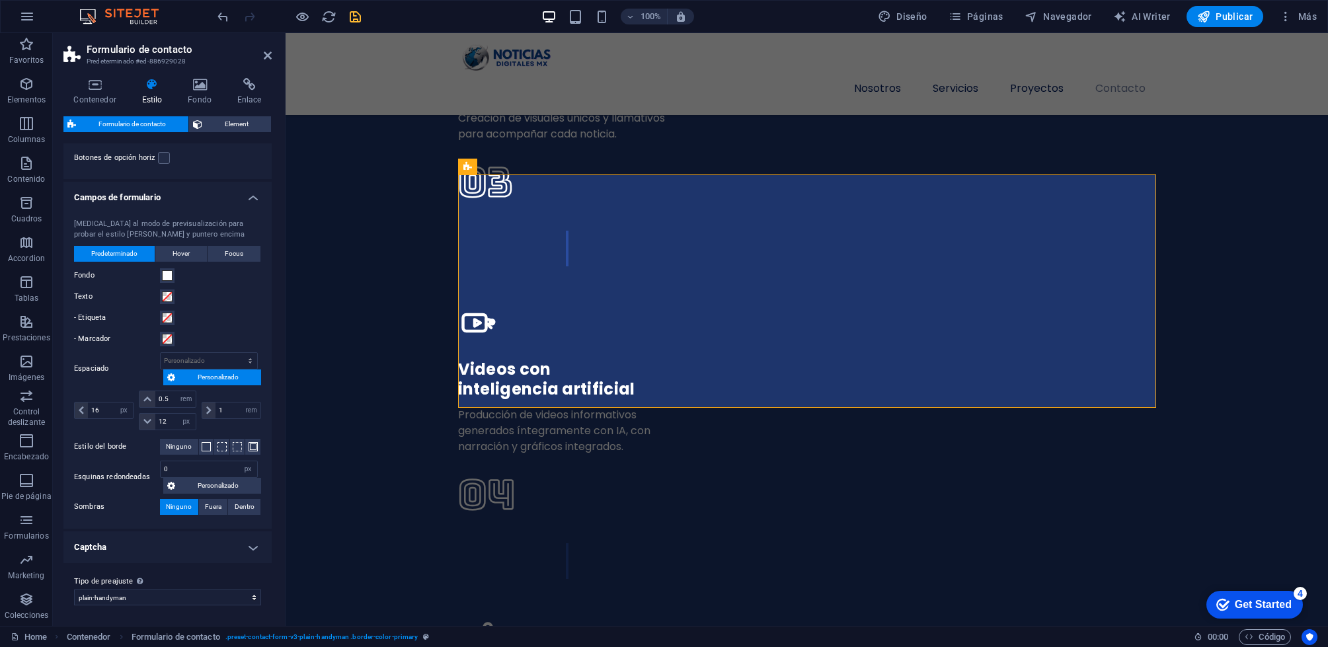
click at [186, 545] on h4 "Captcha" at bounding box center [167, 547] width 208 height 32
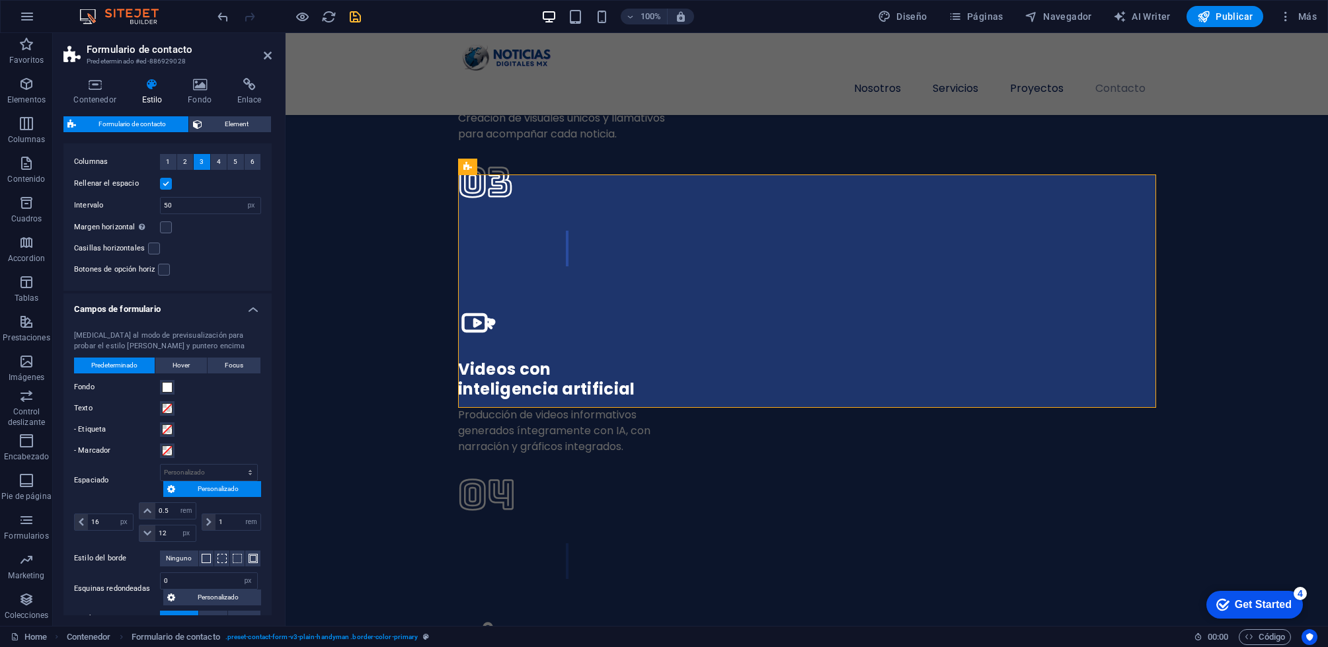
scroll to position [240, 0]
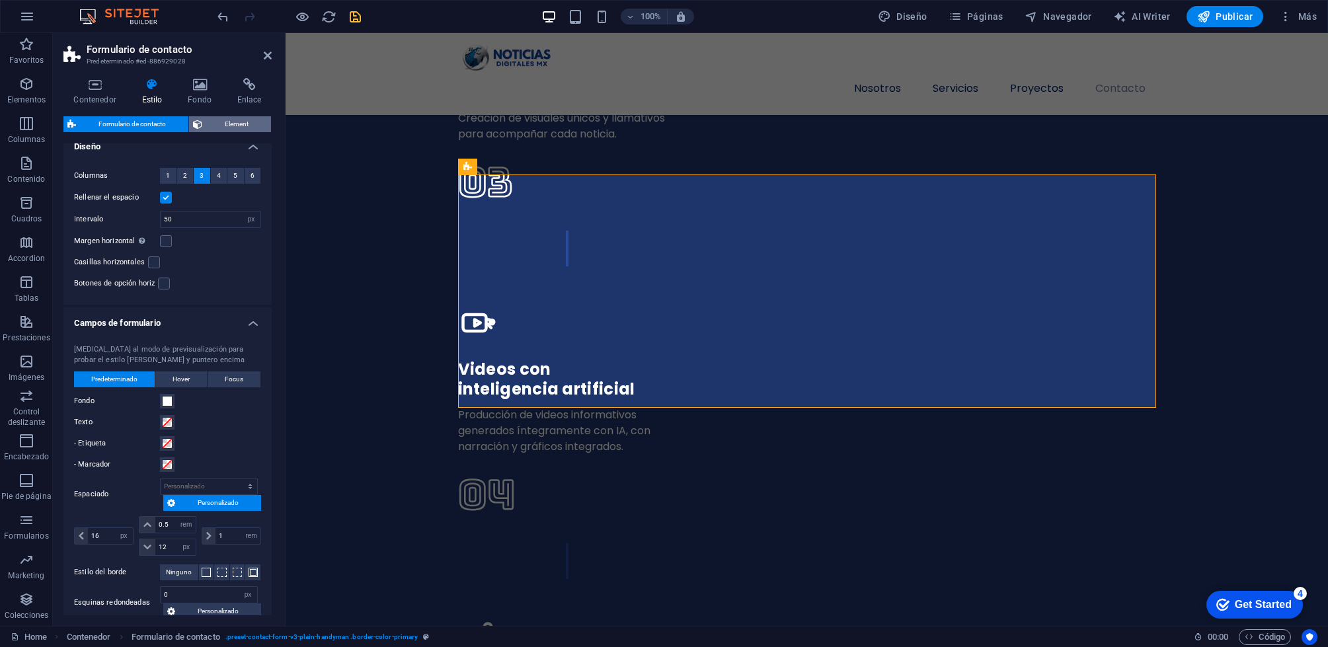
click at [232, 121] on span "Element" at bounding box center [236, 124] width 61 height 16
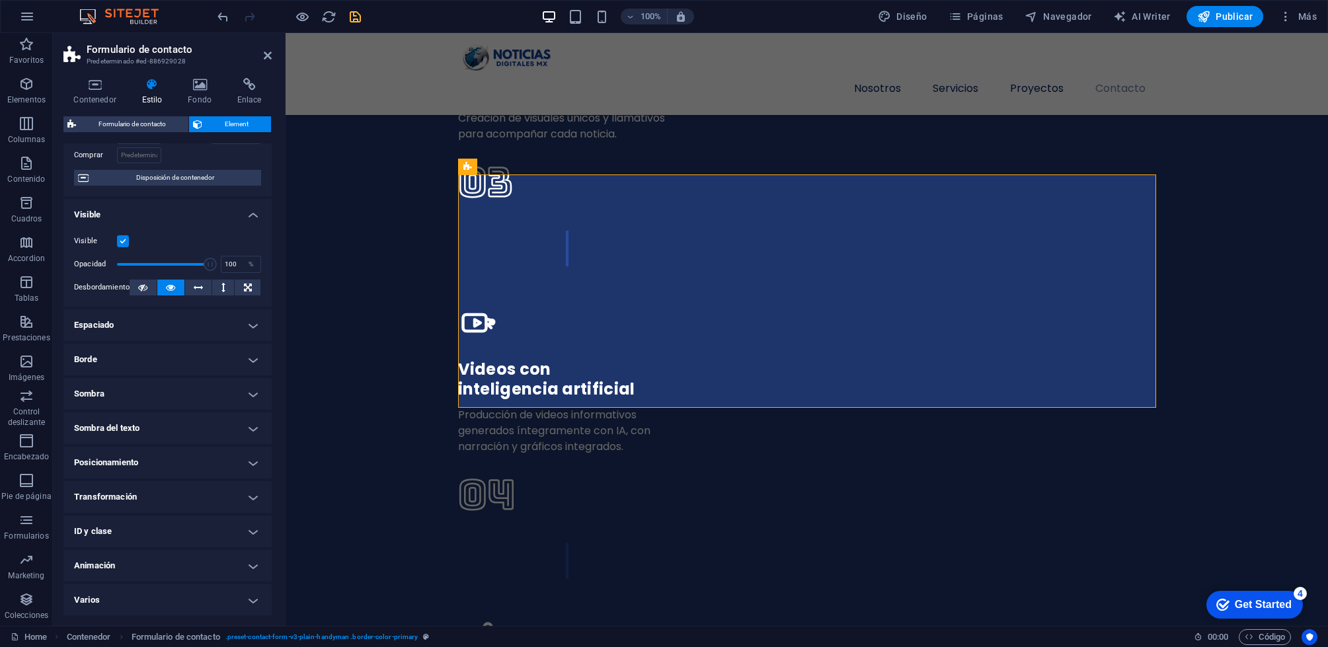
scroll to position [0, 0]
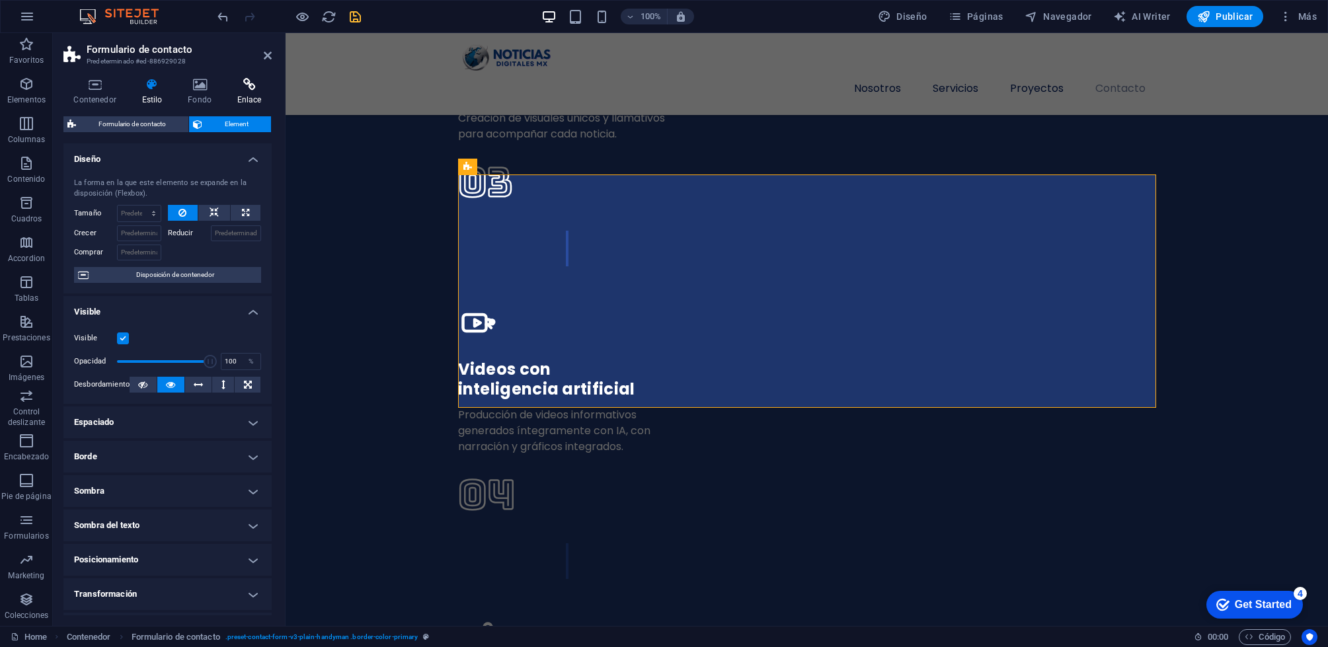
click at [236, 85] on icon at bounding box center [249, 84] width 45 height 13
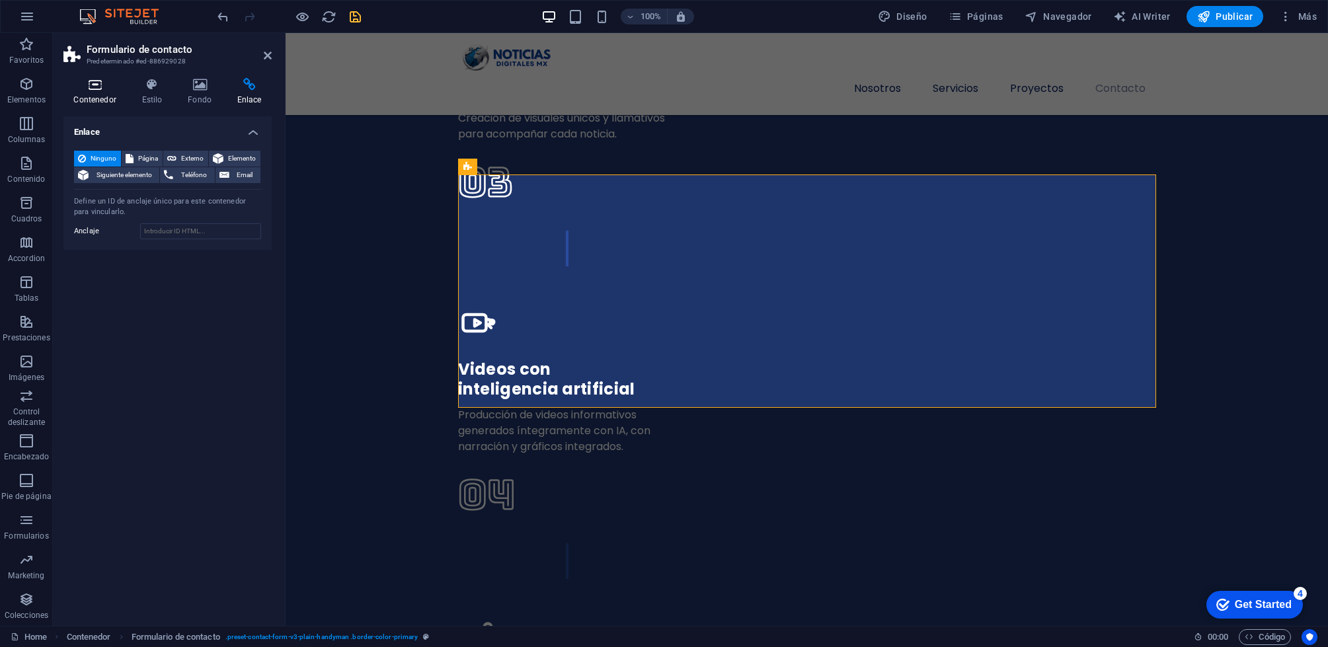
click at [97, 87] on icon at bounding box center [94, 84] width 63 height 13
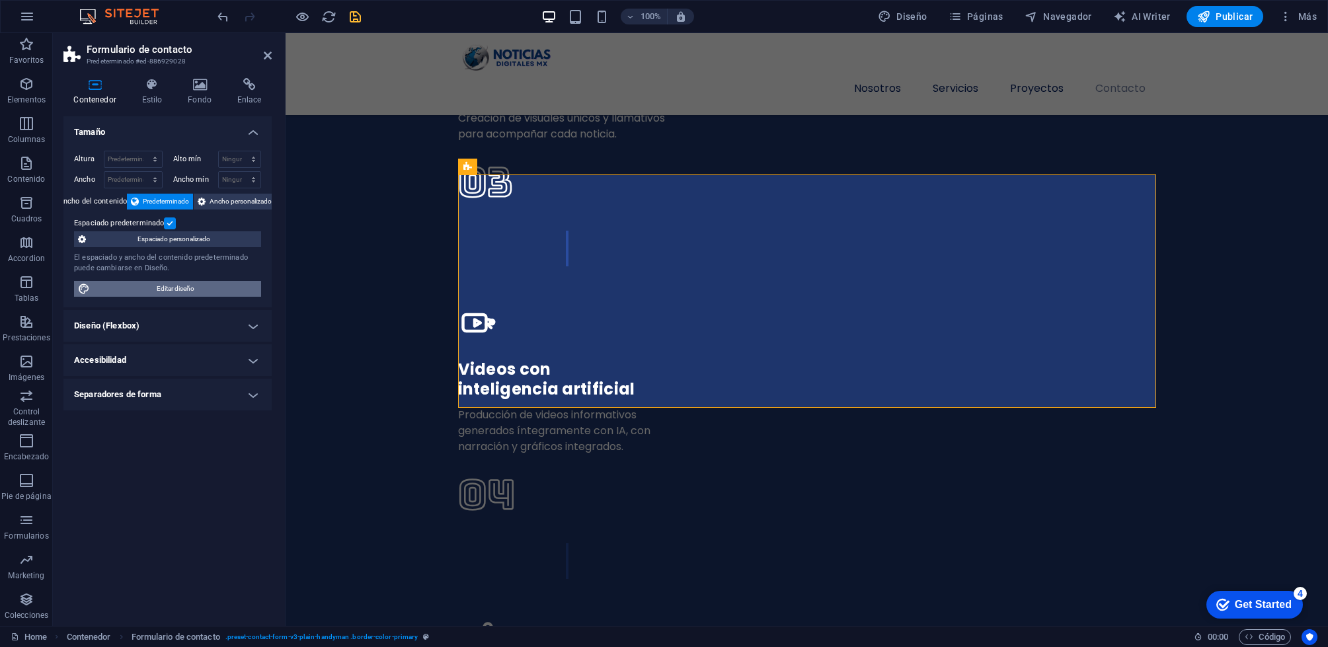
click at [184, 286] on span "Editar diseño" at bounding box center [175, 289] width 163 height 16
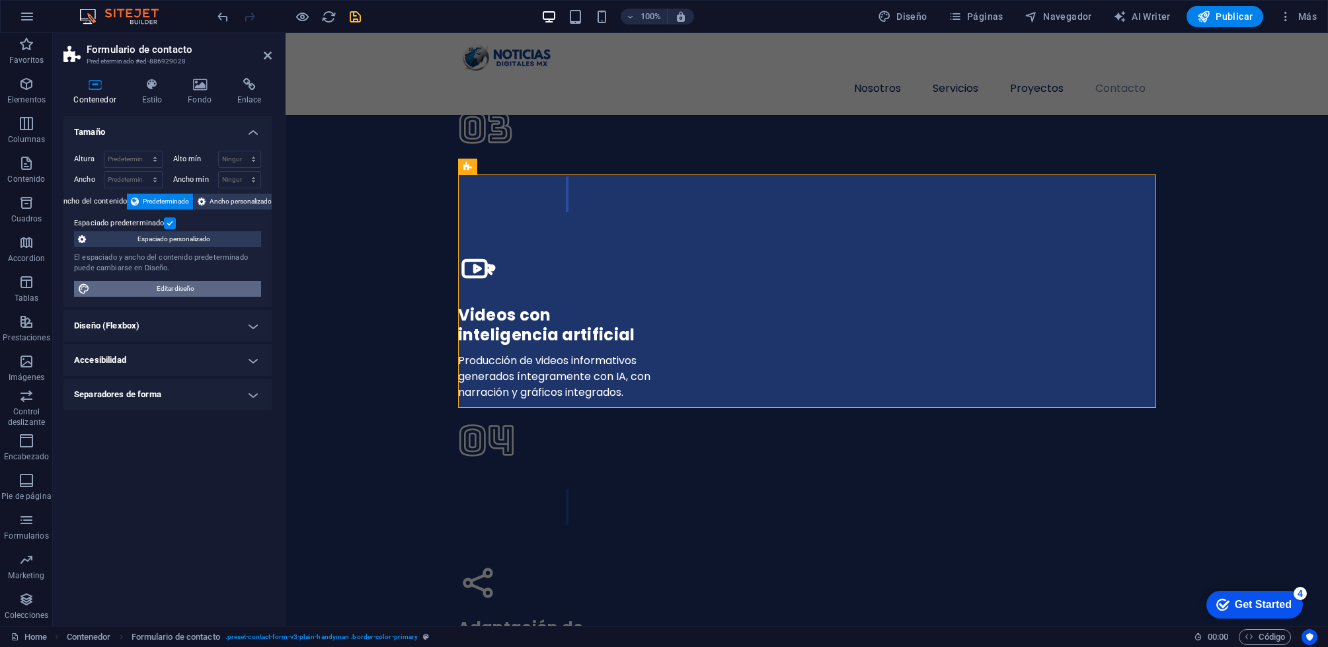
select select "px"
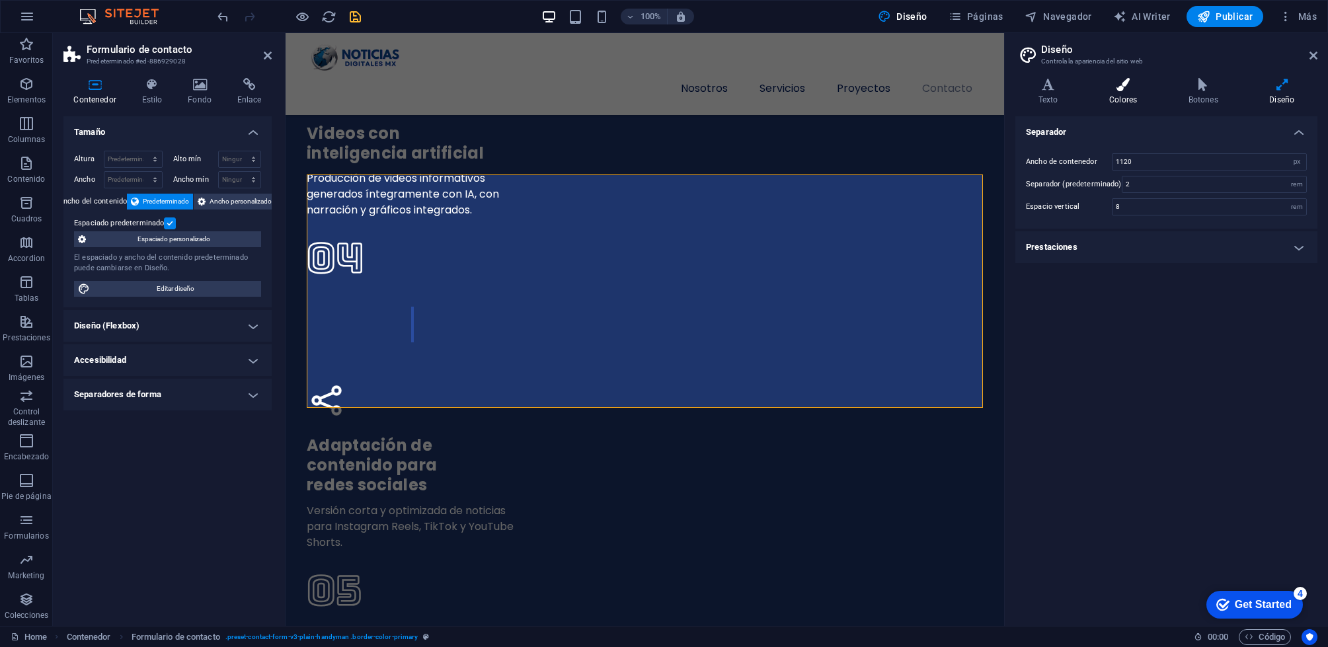
click at [1134, 93] on h4 "Colores" at bounding box center [1125, 92] width 79 height 28
click at [1124, 207] on span at bounding box center [1119, 209] width 11 height 11
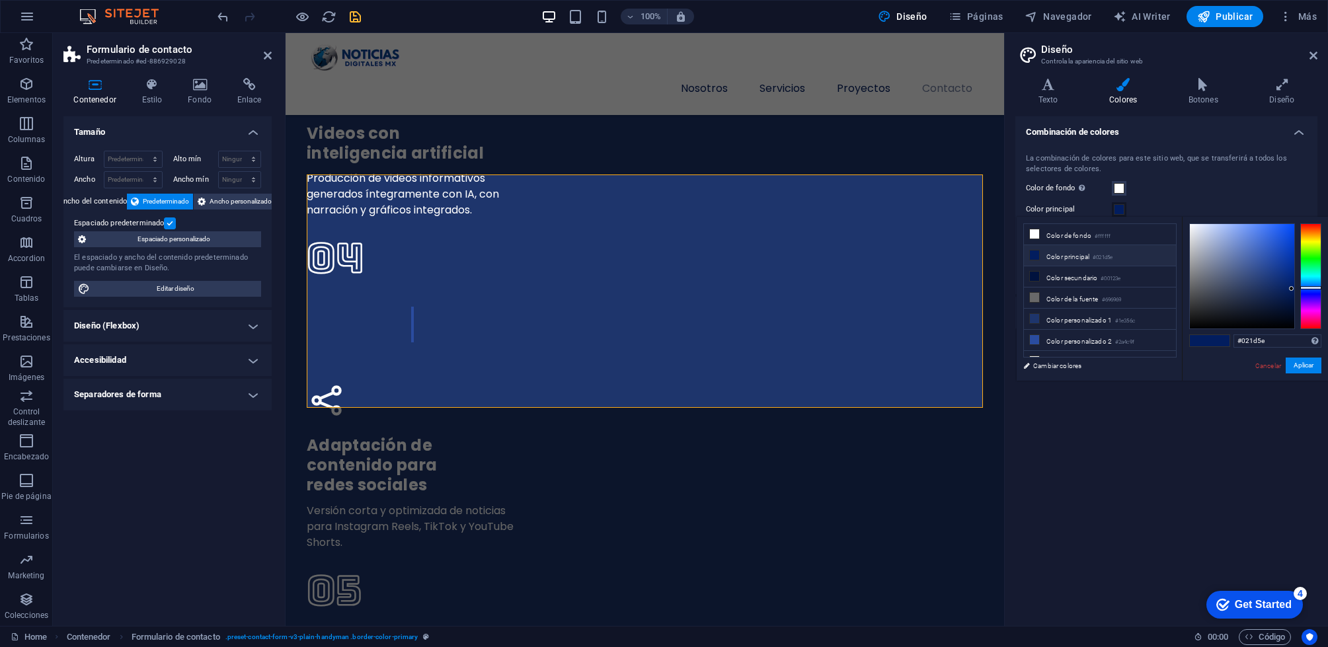
click at [1078, 254] on li "Color principal #021d5e" at bounding box center [1100, 255] width 152 height 21
click at [1034, 255] on icon at bounding box center [1034, 255] width 9 height 9
click at [1272, 90] on icon at bounding box center [1282, 84] width 71 height 13
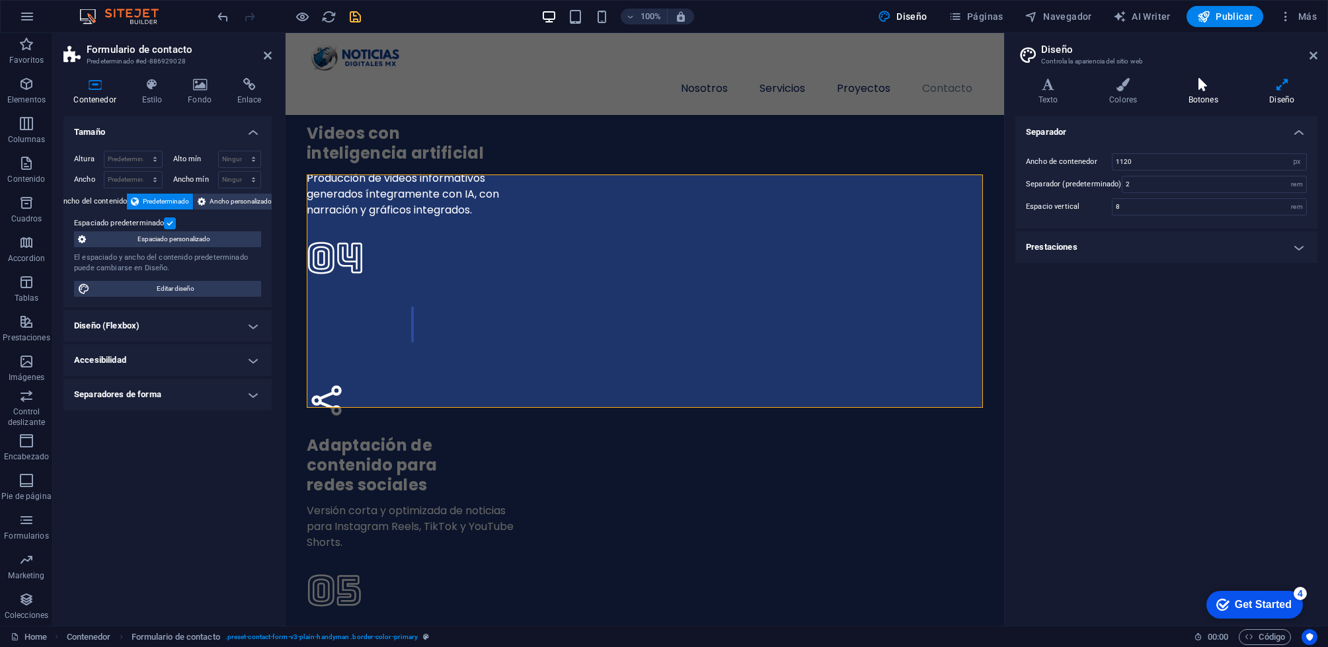
click at [1242, 79] on h4 "Botones" at bounding box center [1205, 92] width 81 height 28
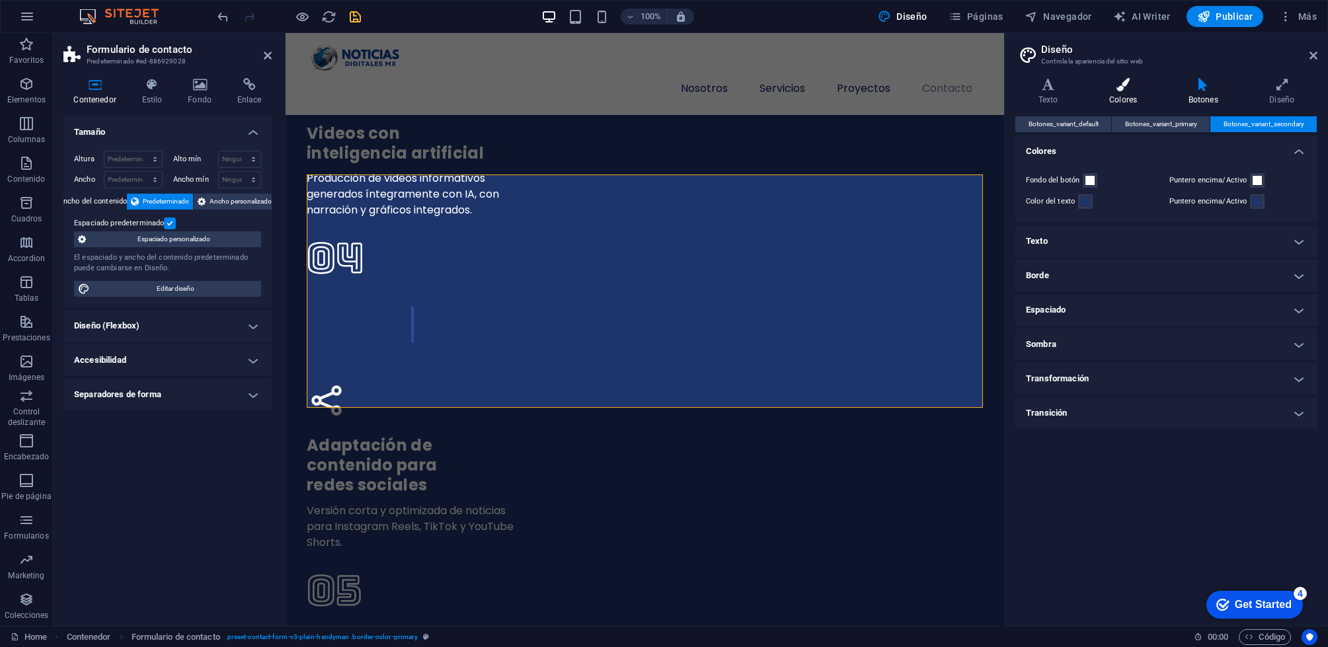
click at [1120, 81] on icon at bounding box center [1123, 84] width 74 height 13
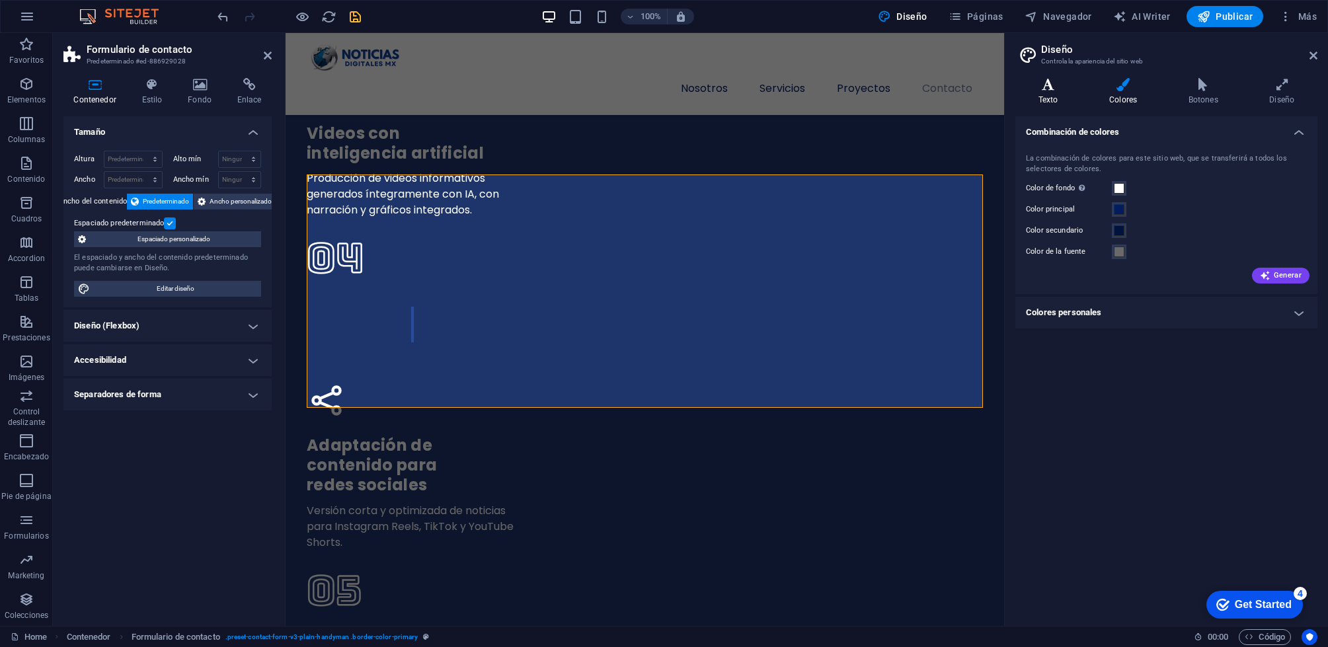
click at [1063, 83] on icon at bounding box center [1047, 84] width 65 height 13
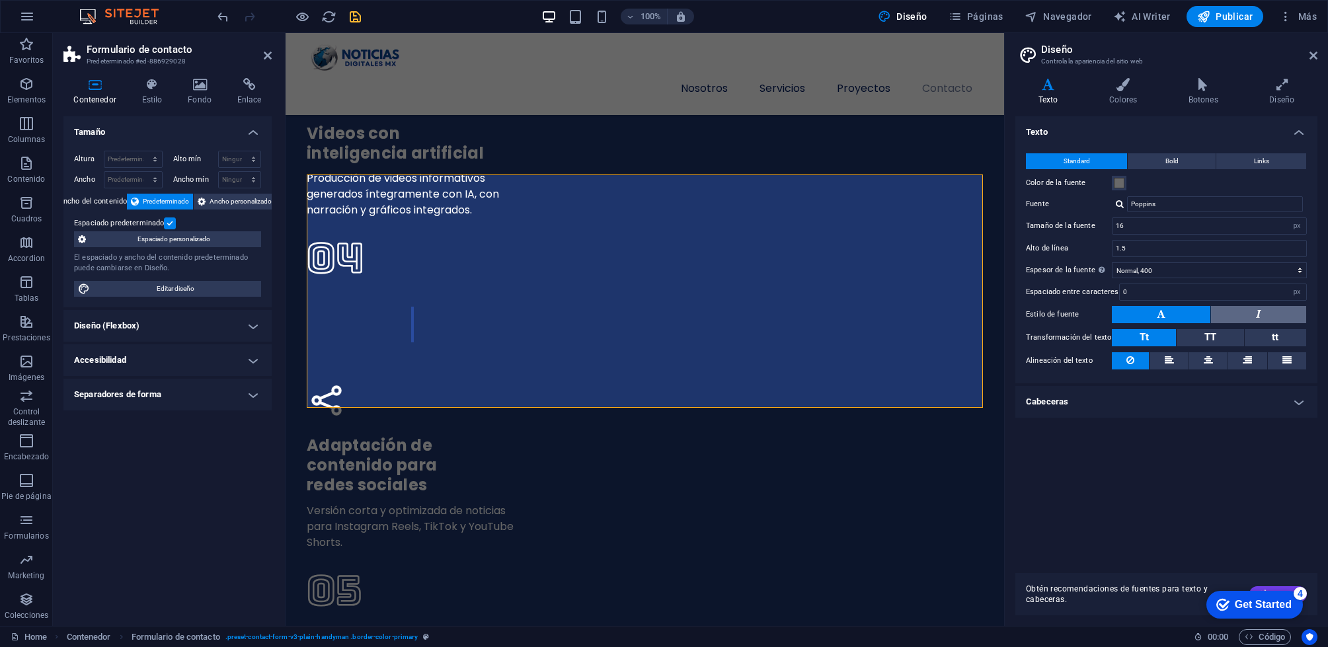
drag, startPoint x: 1317, startPoint y: 56, endPoint x: 1267, endPoint y: 314, distance: 262.6
click at [1264, 245] on aside "Diseño Controla la apariencia del sitio web Variantes Texto Colores Botones Dis…" at bounding box center [1166, 329] width 324 height 593
click at [1230, 609] on div "checkmark Get Started 4" at bounding box center [1253, 604] width 75 height 13
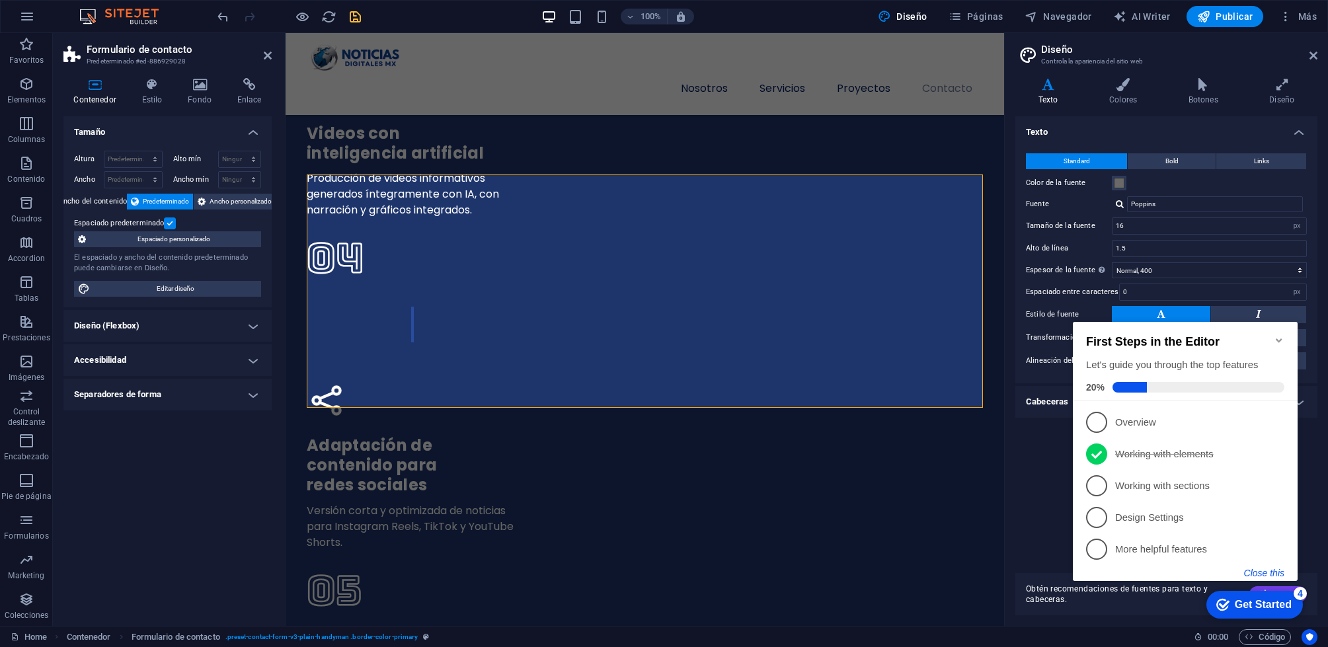
click at [1266, 570] on button "Close this" at bounding box center [1264, 573] width 40 height 11
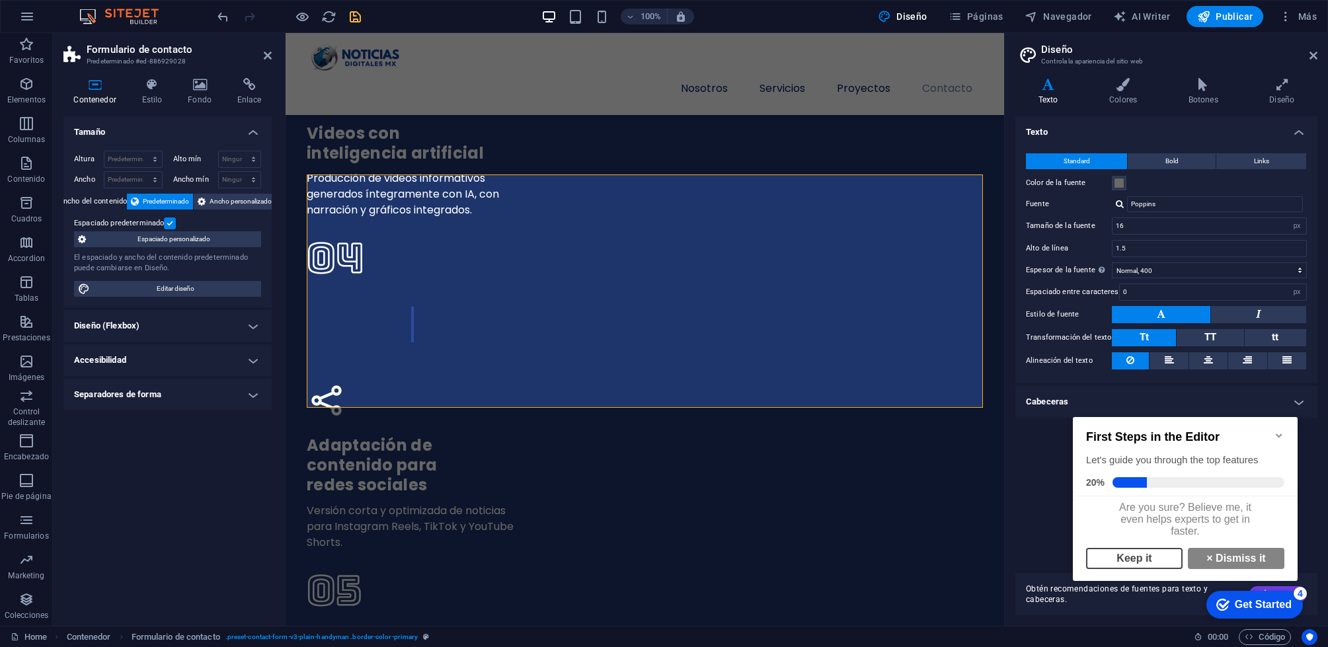
click at [1158, 569] on link "Keep it" at bounding box center [1134, 558] width 97 height 21
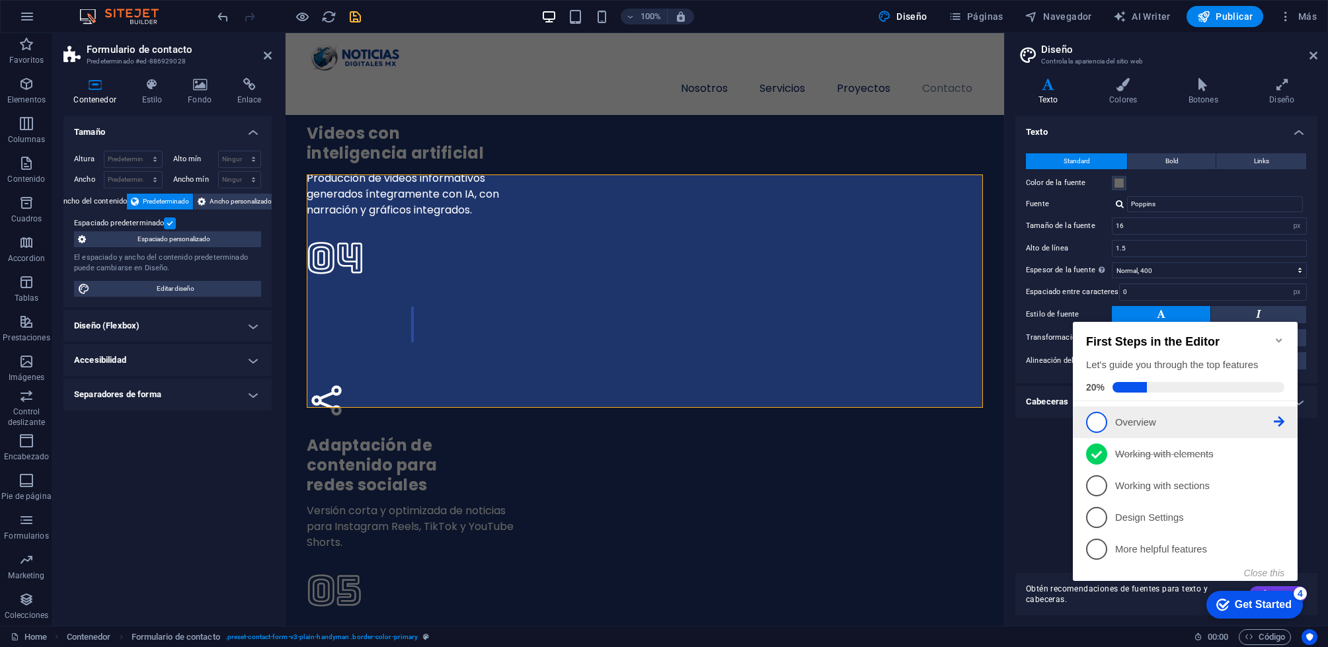
click at [1163, 423] on p "Overview - incomplete" at bounding box center [1194, 423] width 159 height 14
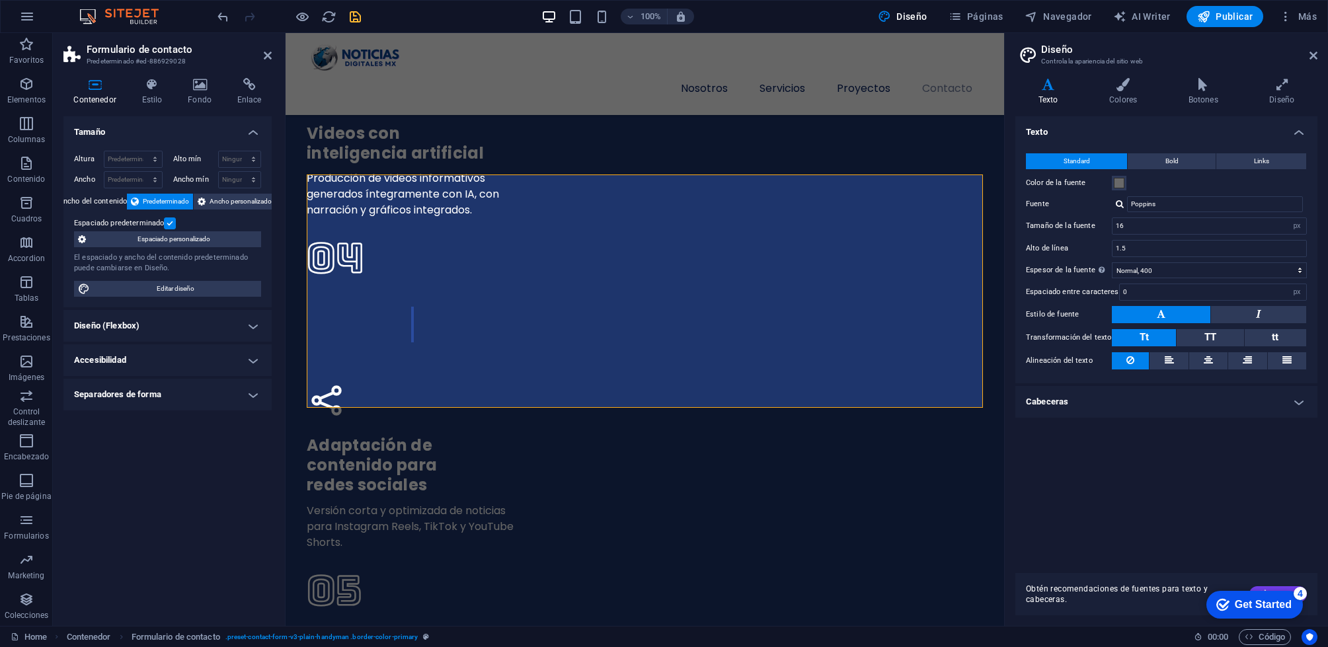
scroll to position [0, 0]
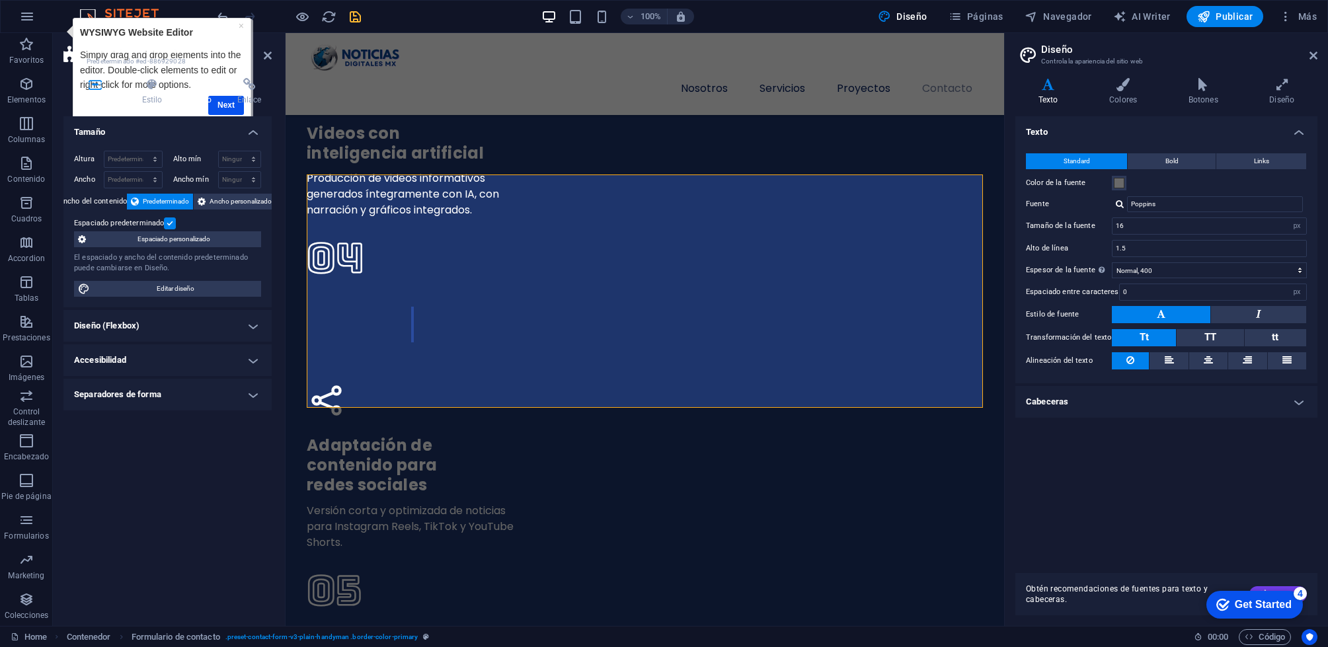
click at [224, 104] on h4 "Fondo" at bounding box center [203, 92] width 50 height 28
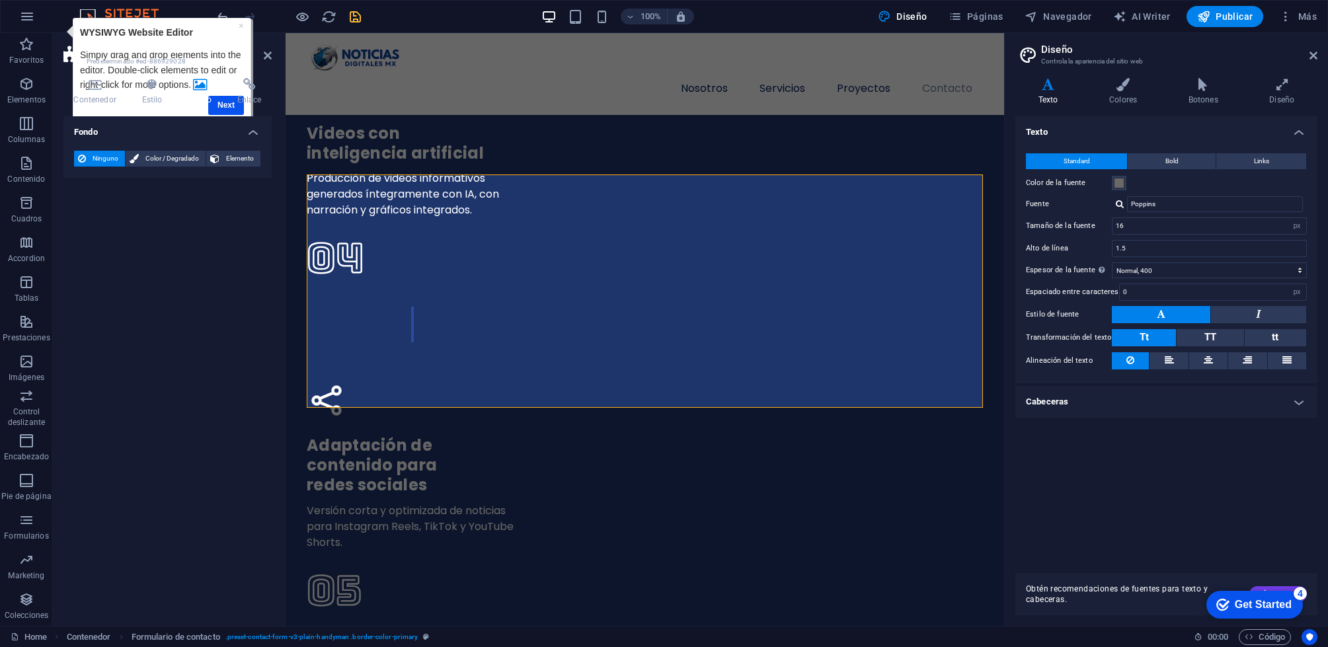
click at [224, 104] on h4 "Fondo" at bounding box center [203, 92] width 50 height 28
click at [225, 100] on h4 "Fondo" at bounding box center [203, 92] width 50 height 28
click at [225, 104] on h4 "Fondo" at bounding box center [203, 92] width 50 height 28
click at [225, 103] on h4 "Fondo" at bounding box center [203, 92] width 50 height 28
drag, startPoint x: 1310, startPoint y: 56, endPoint x: 1019, endPoint y: 21, distance: 292.9
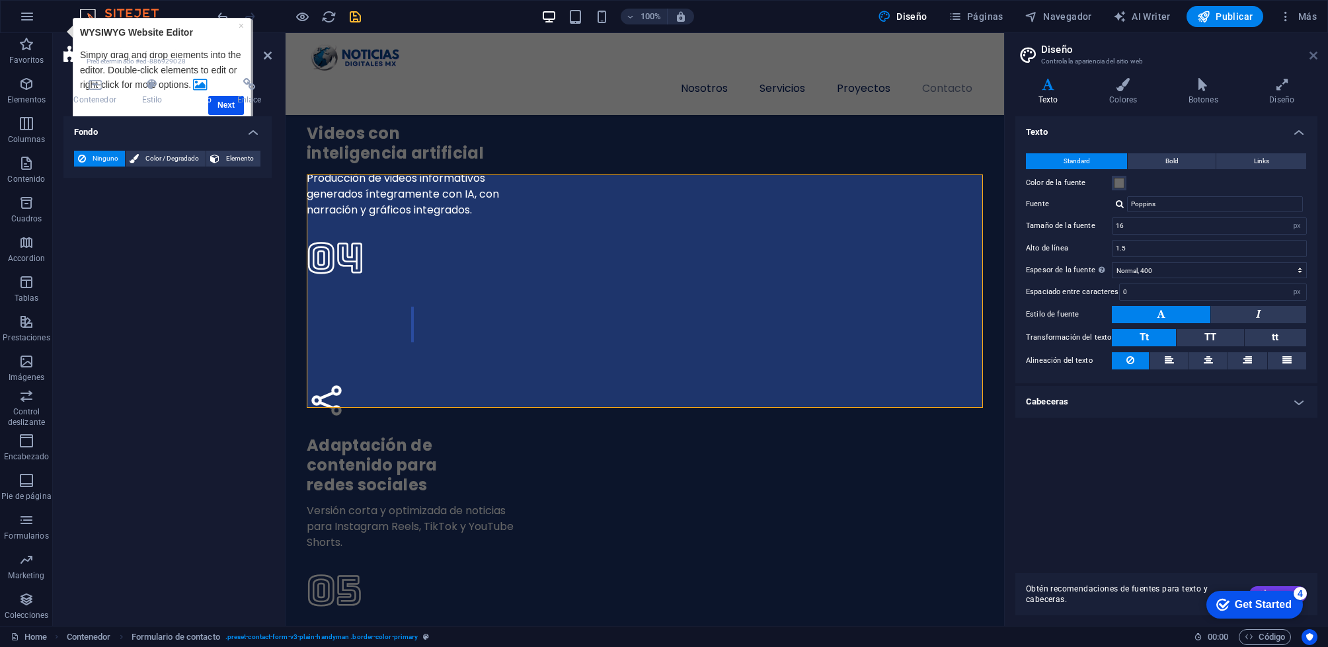
click at [1310, 56] on icon at bounding box center [1313, 55] width 8 height 11
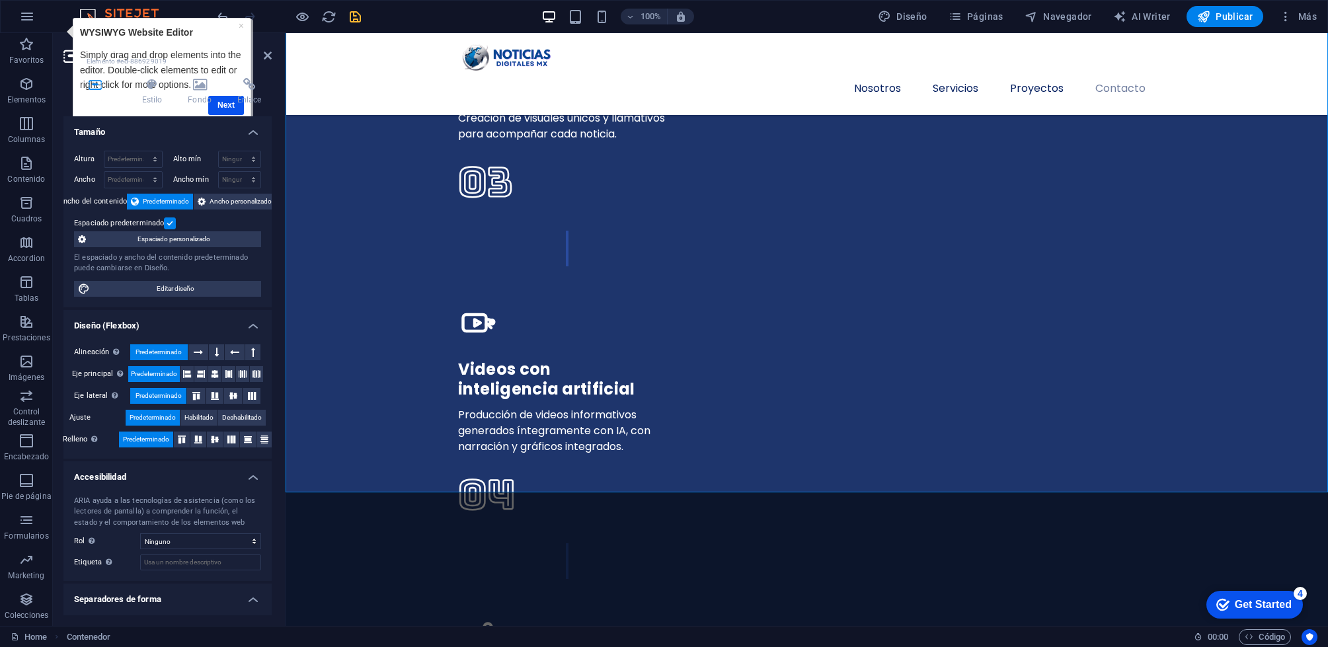
click at [225, 108] on div "Contenedor Estilo Fondo Enlace Tamaño Altura Predeterminado px rem % vh vw Alto…" at bounding box center [167, 346] width 208 height 537
click at [1243, 611] on div "checkmark Get Started 4" at bounding box center [1254, 605] width 97 height 28
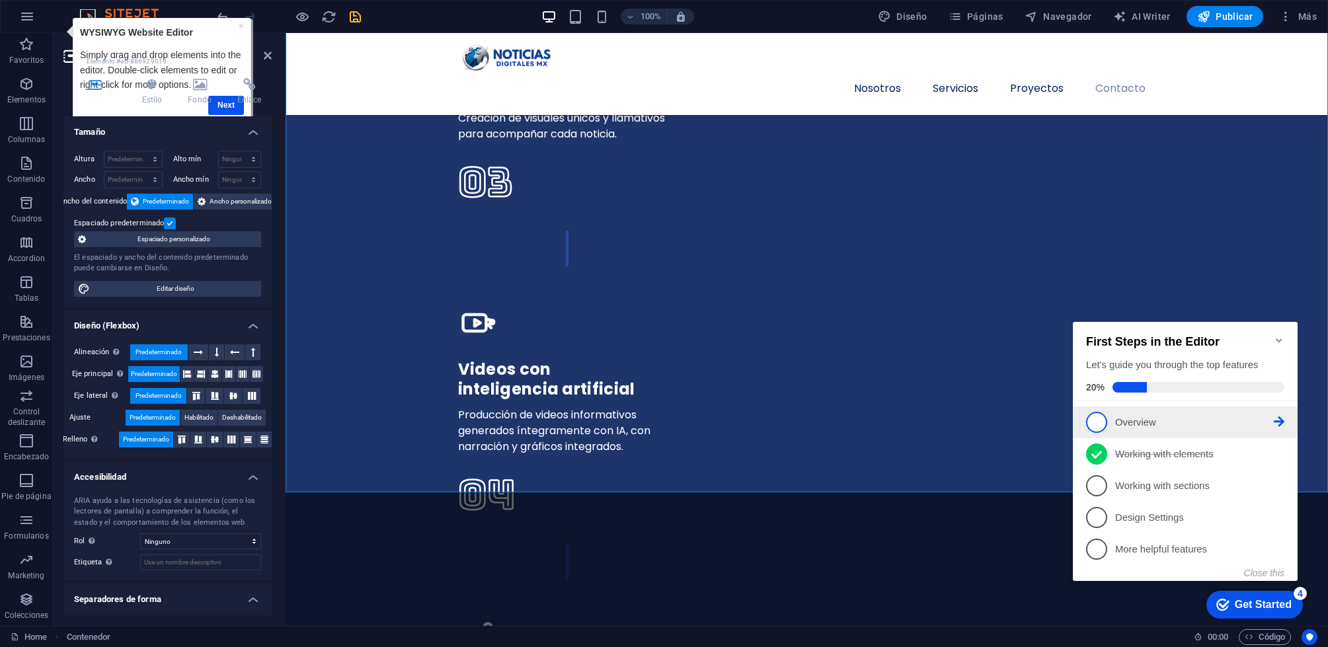
click at [1123, 407] on li "1 Overview - incomplete" at bounding box center [1185, 423] width 225 height 32
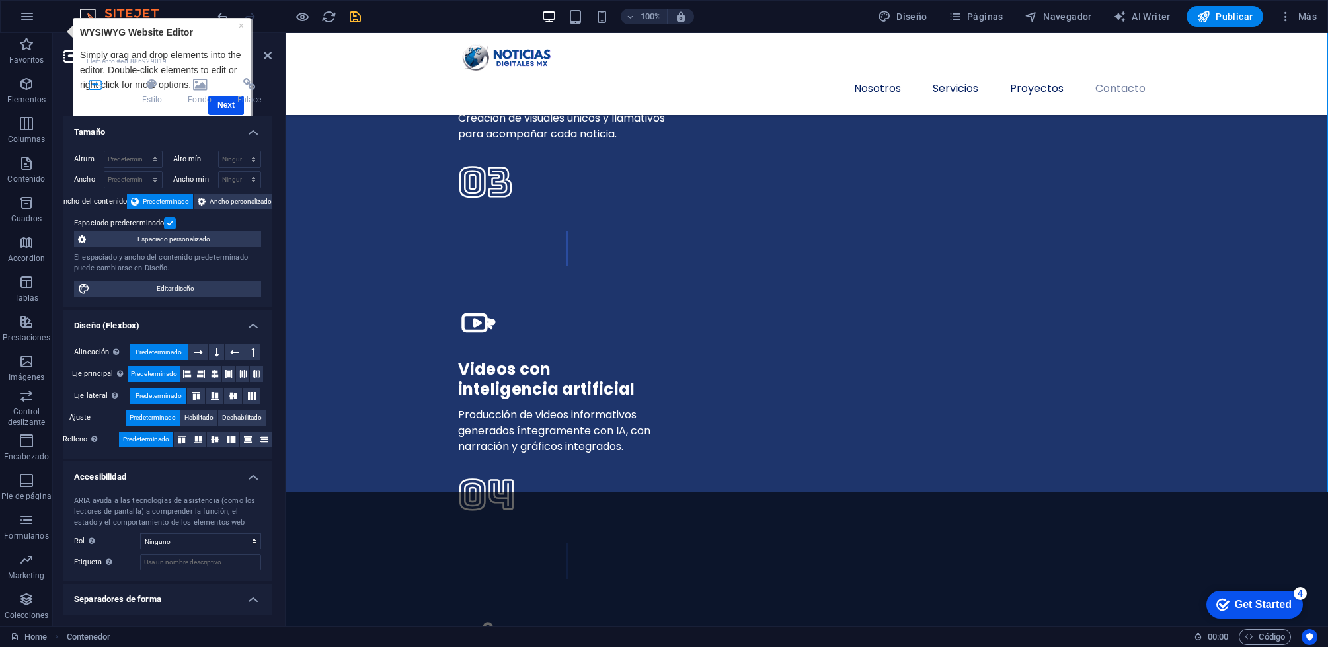
click at [1253, 600] on div "Get Started" at bounding box center [1263, 605] width 57 height 12
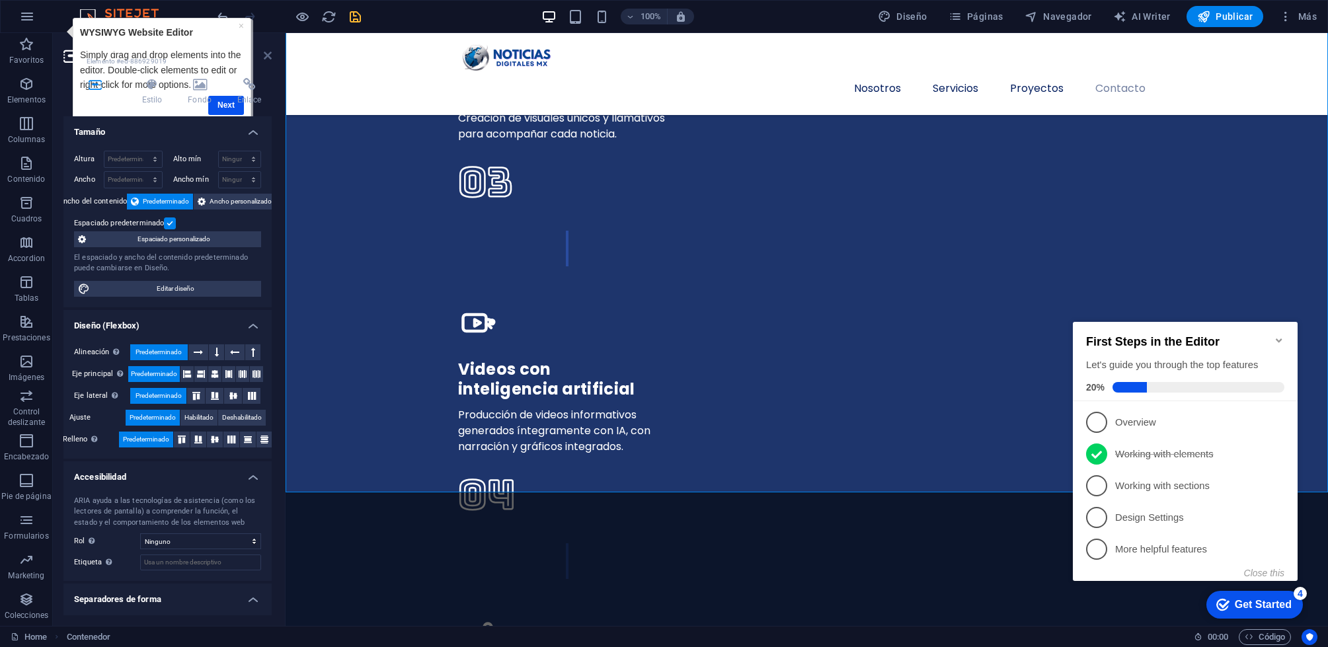
click at [266, 54] on icon at bounding box center [268, 55] width 8 height 11
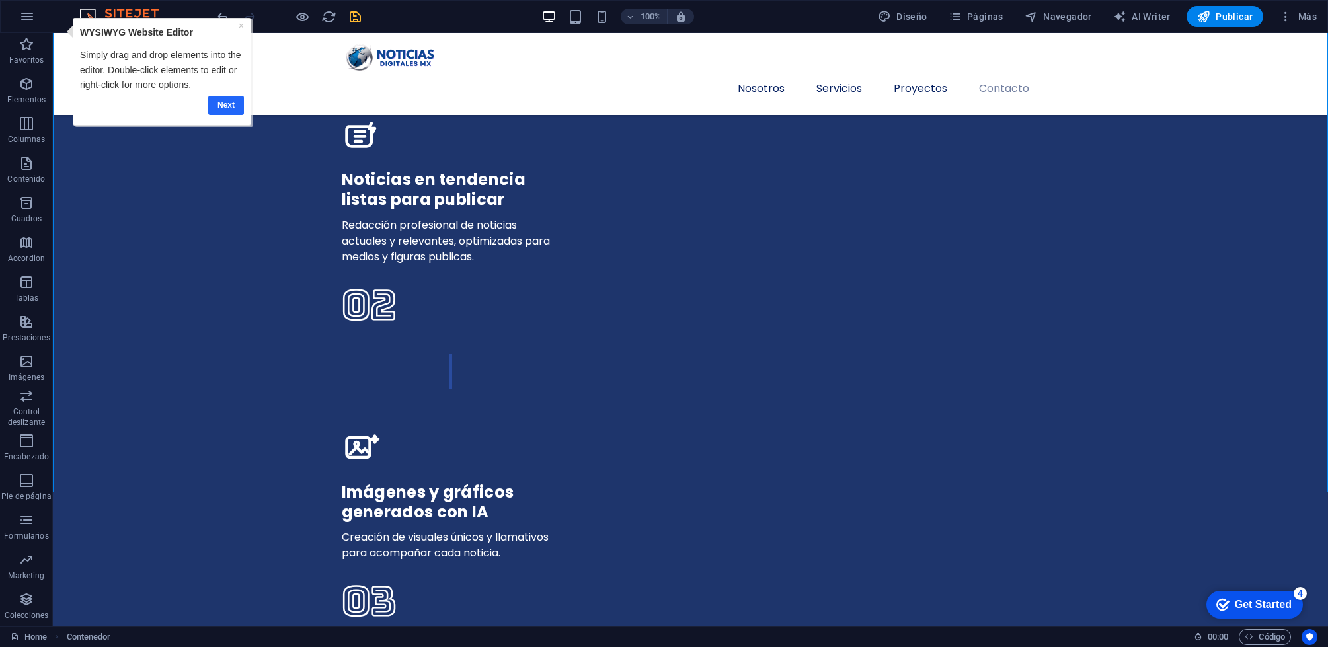
click at [227, 106] on link "Next" at bounding box center [226, 105] width 36 height 19
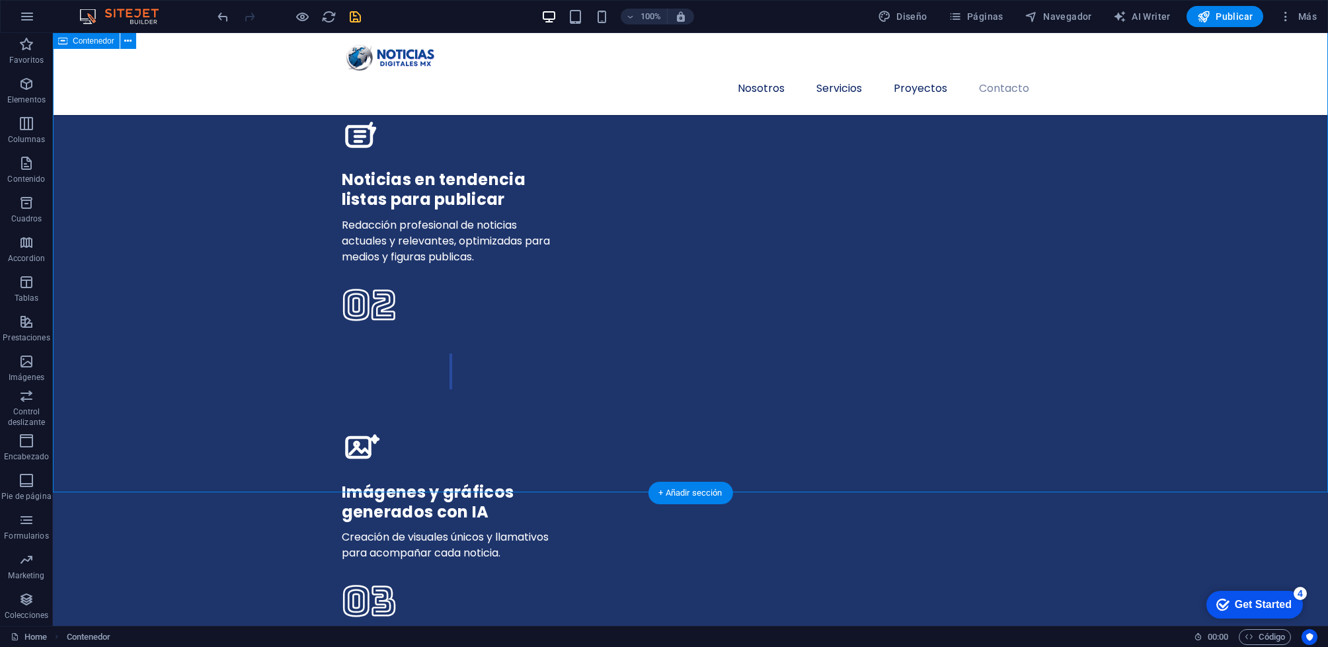
scroll to position [0, 0]
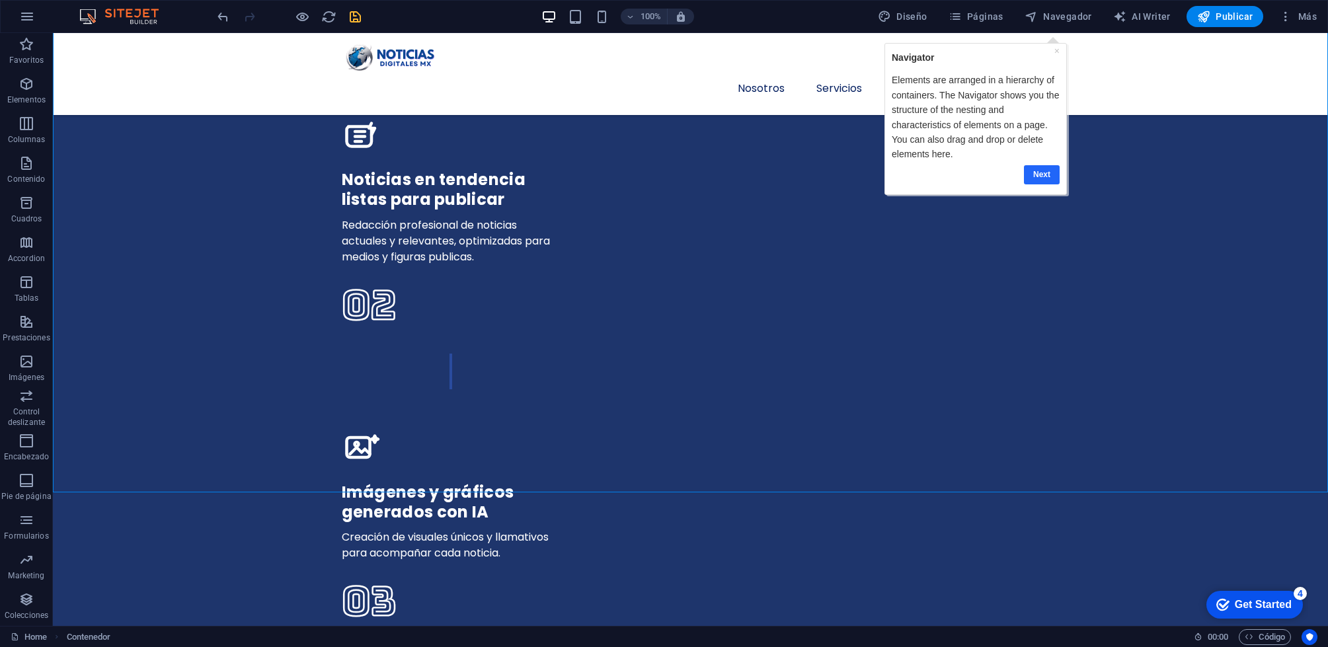
click at [1045, 173] on link "Next" at bounding box center [1041, 174] width 36 height 19
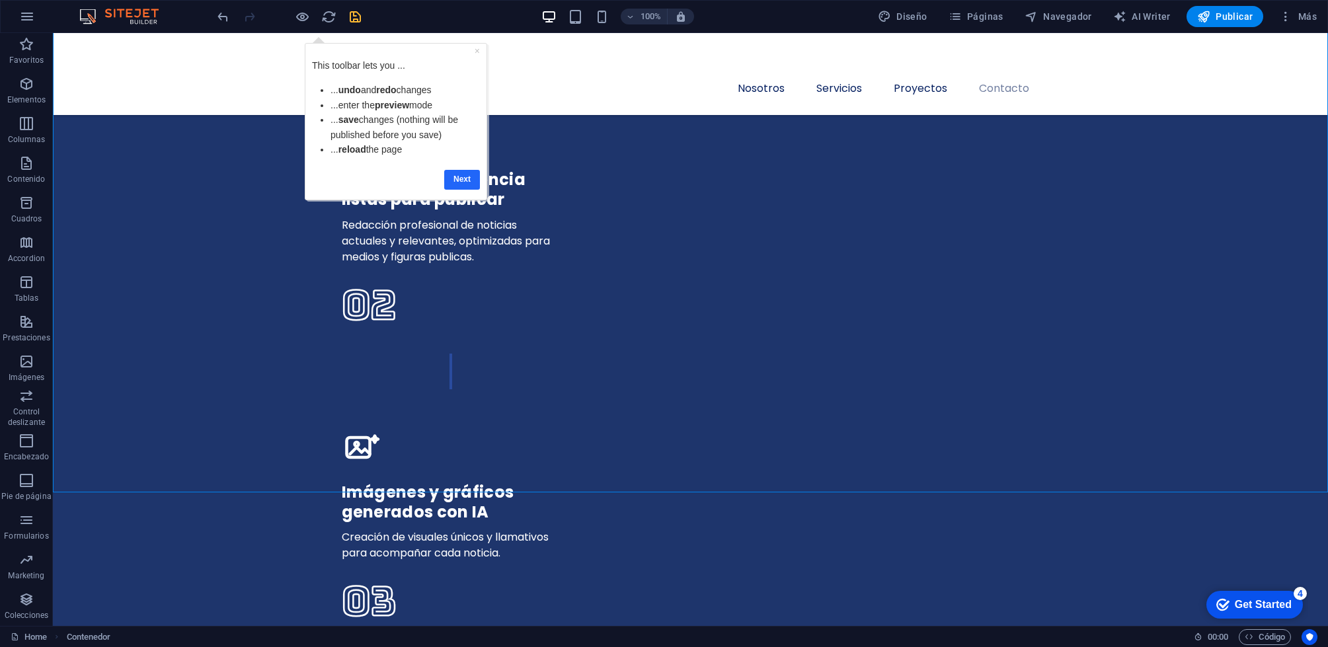
click at [449, 177] on link "Next" at bounding box center [462, 179] width 36 height 19
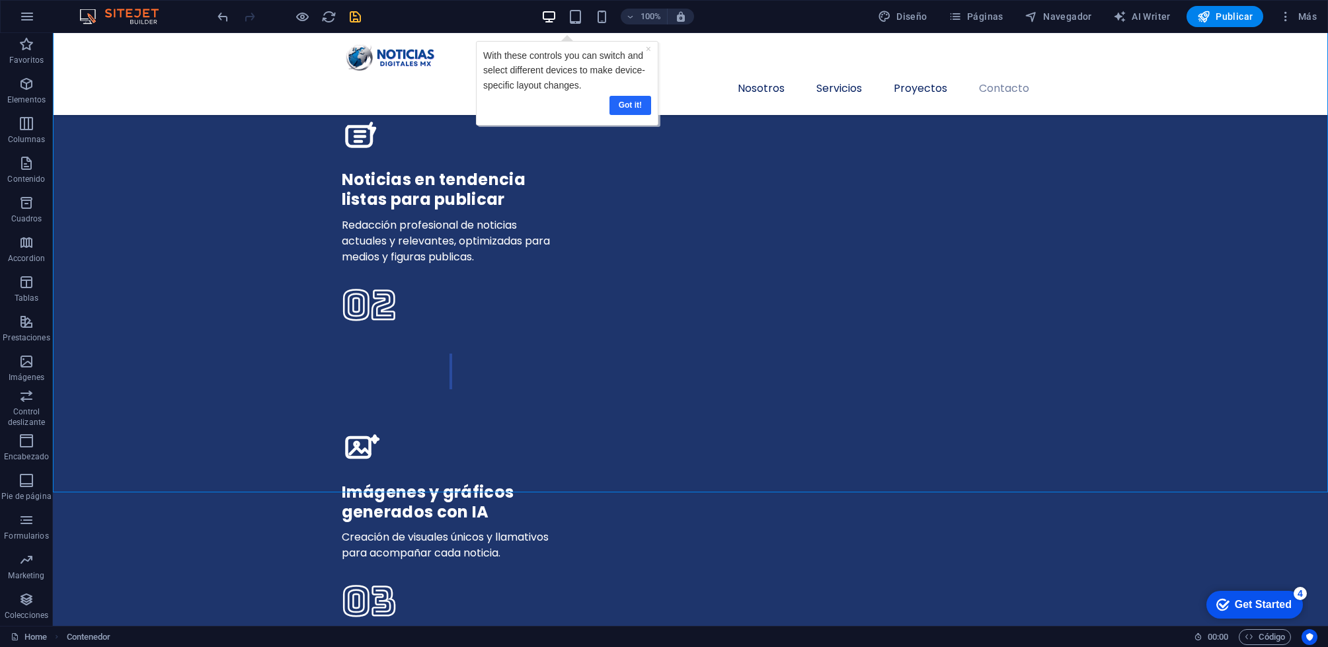
click at [624, 102] on link "Got it!" at bounding box center [630, 105] width 42 height 19
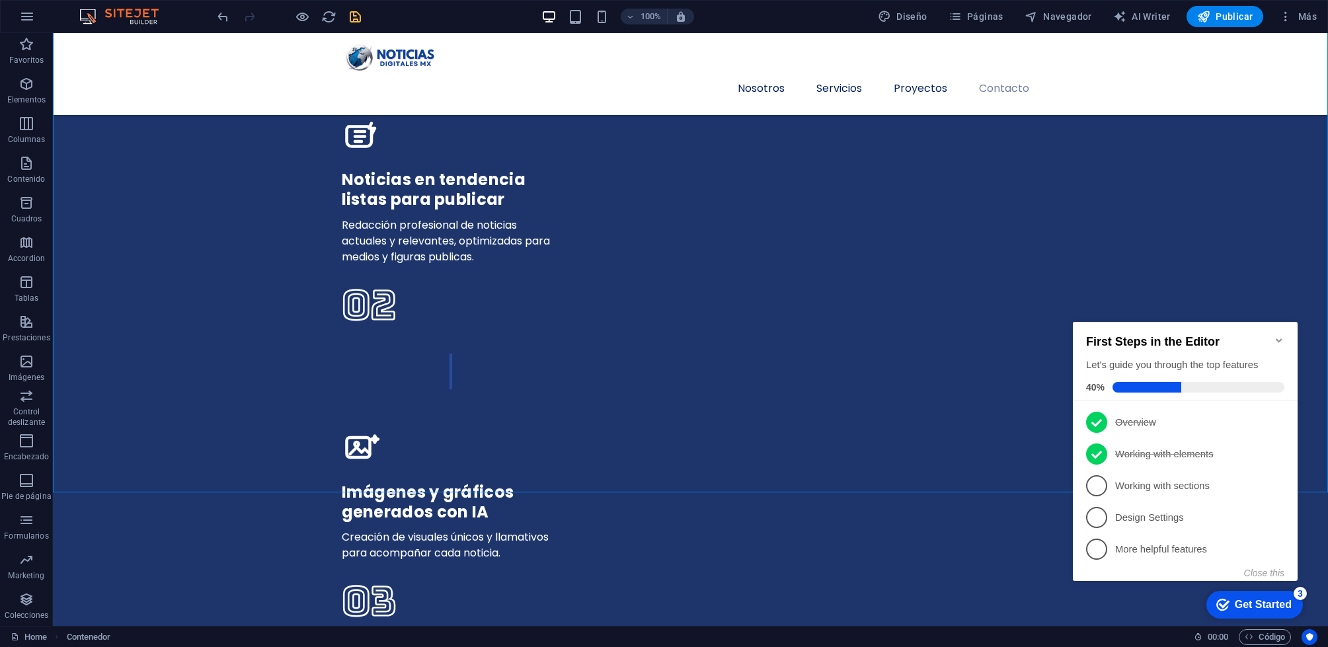
click at [1116, 486] on p "Working with sections - incomplete" at bounding box center [1194, 486] width 159 height 14
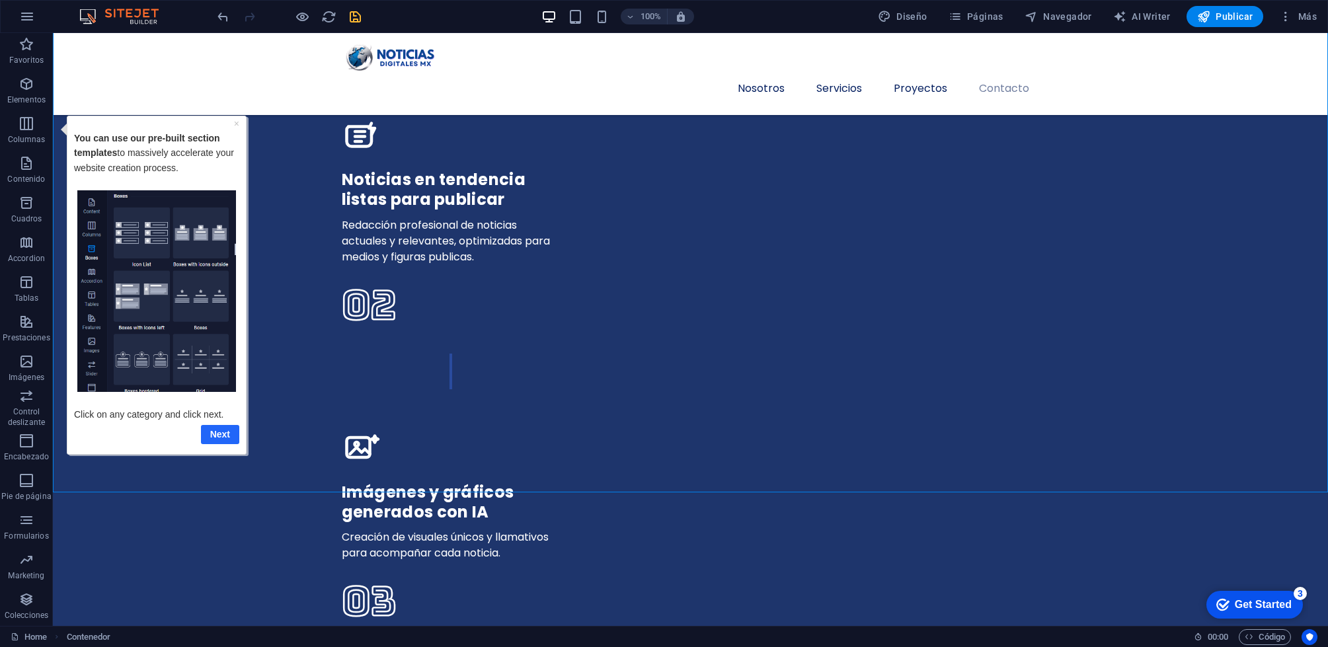
click at [217, 439] on link "Next" at bounding box center [220, 433] width 38 height 19
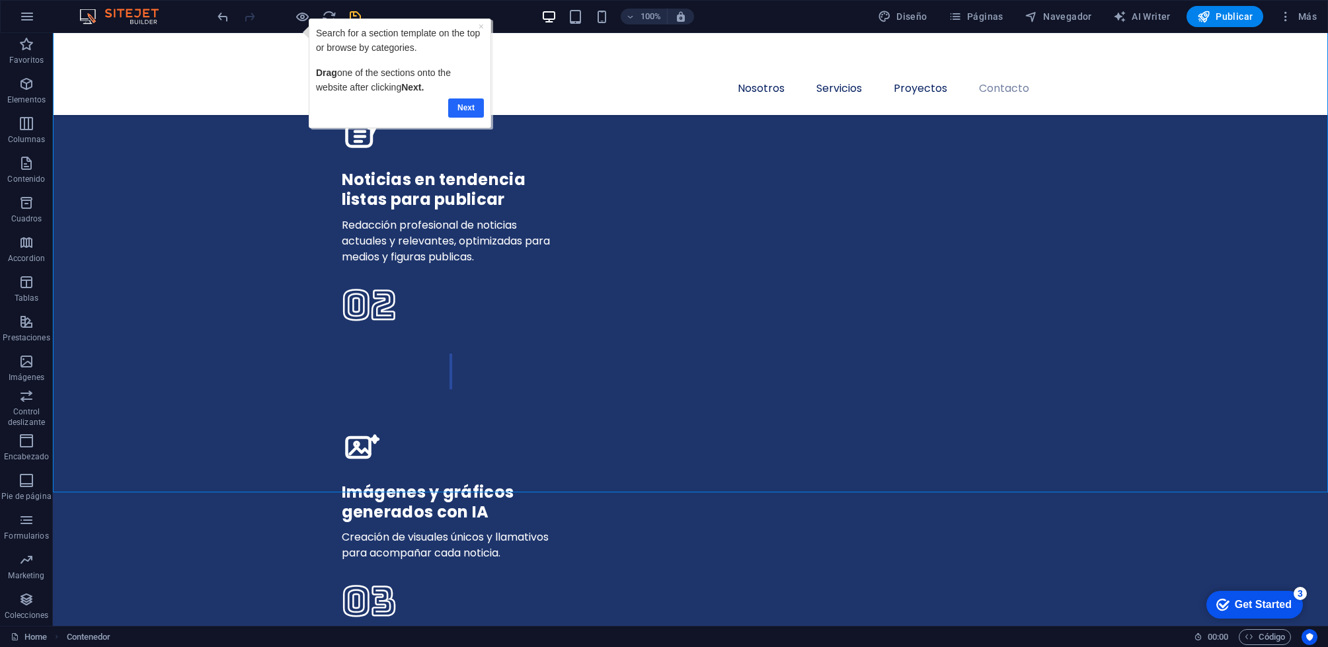
click at [464, 105] on link "Next" at bounding box center [465, 107] width 36 height 19
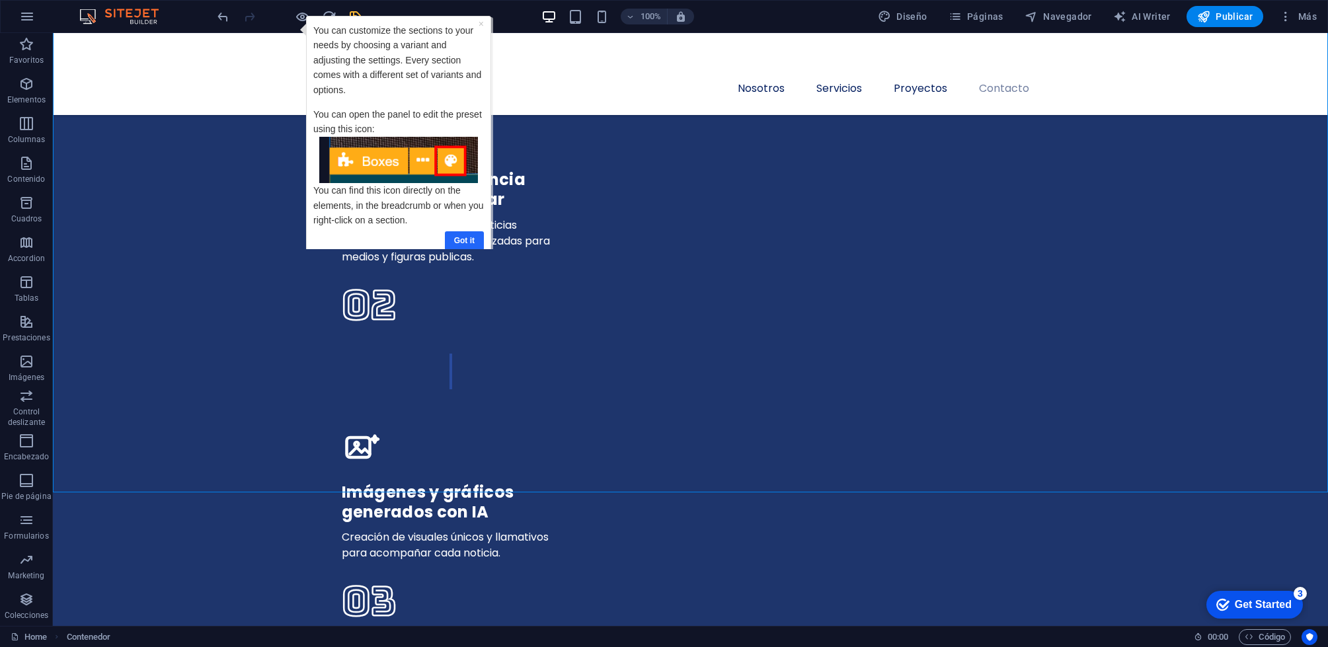
click at [467, 231] on link "Got it" at bounding box center [463, 240] width 39 height 19
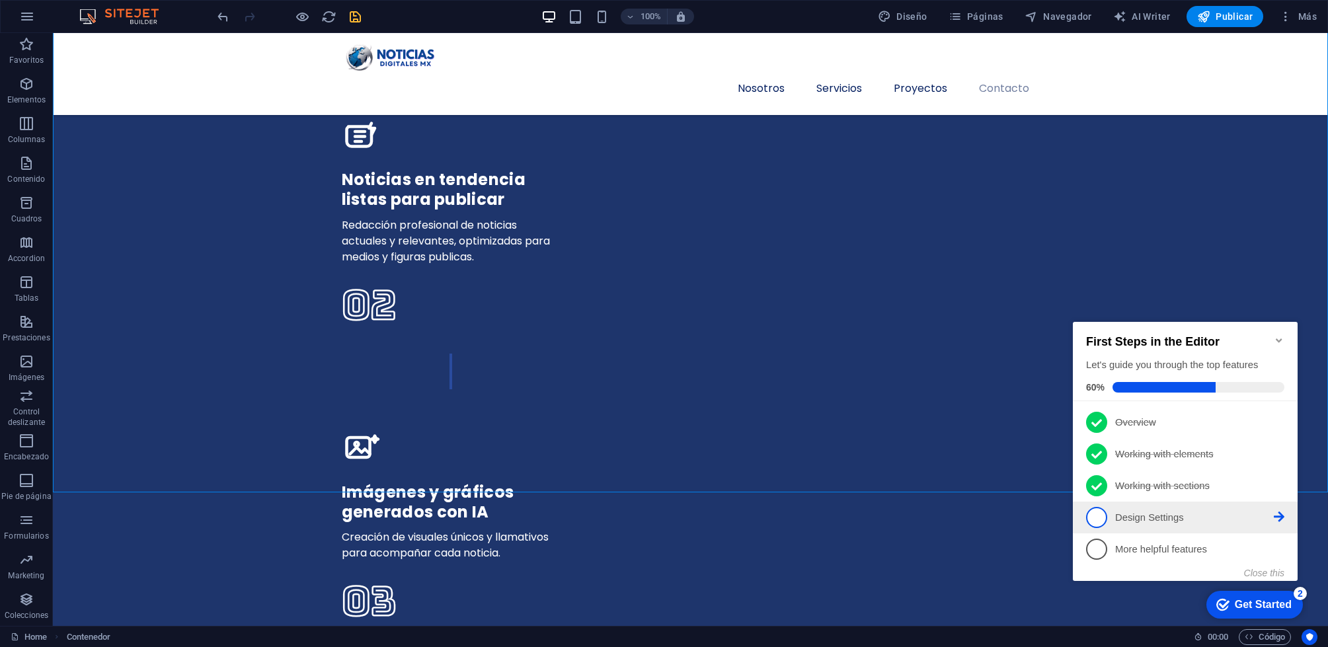
click at [1144, 512] on p "Design Settings - incomplete" at bounding box center [1194, 518] width 159 height 14
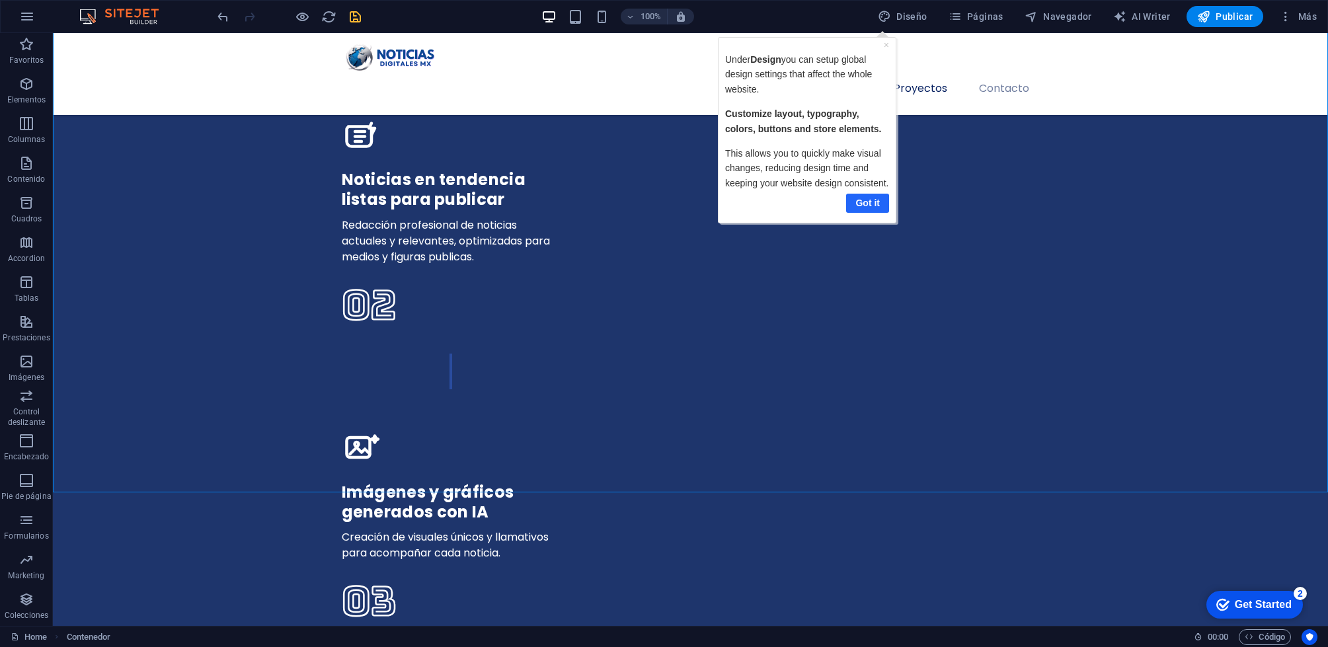
click at [856, 201] on link "Got it" at bounding box center [867, 203] width 43 height 19
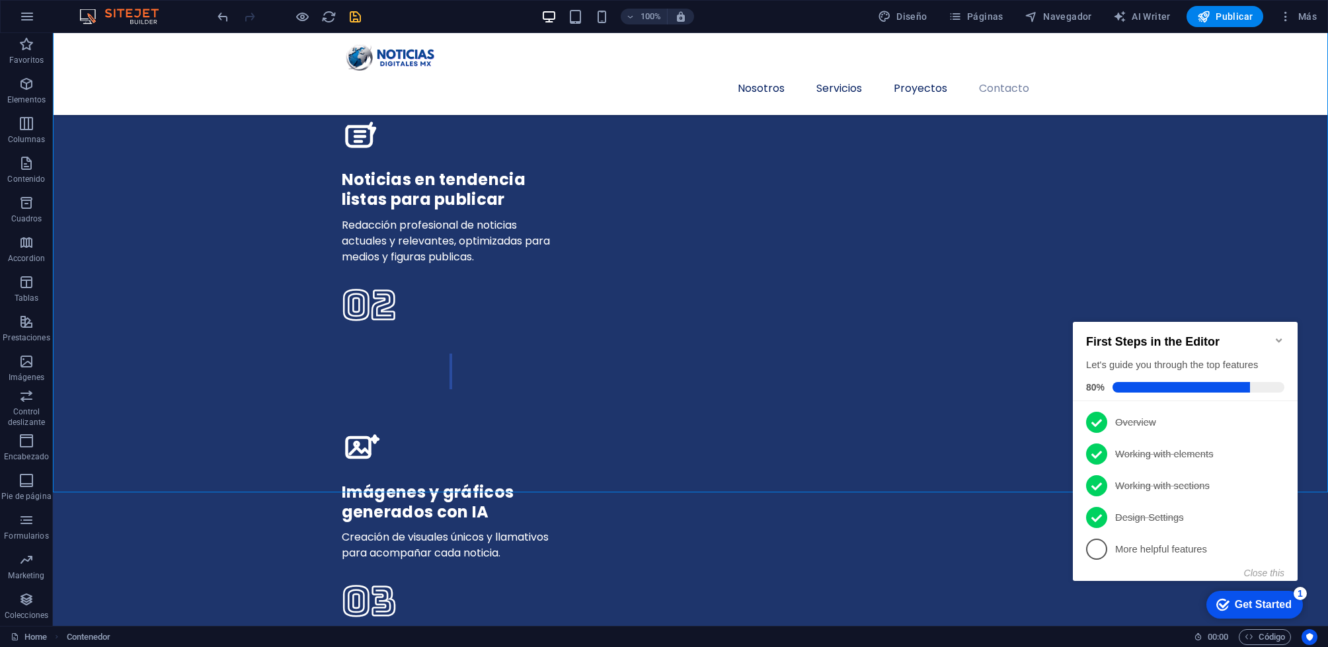
click at [1151, 556] on link "5 More helpful features - incomplete" at bounding box center [1185, 549] width 198 height 21
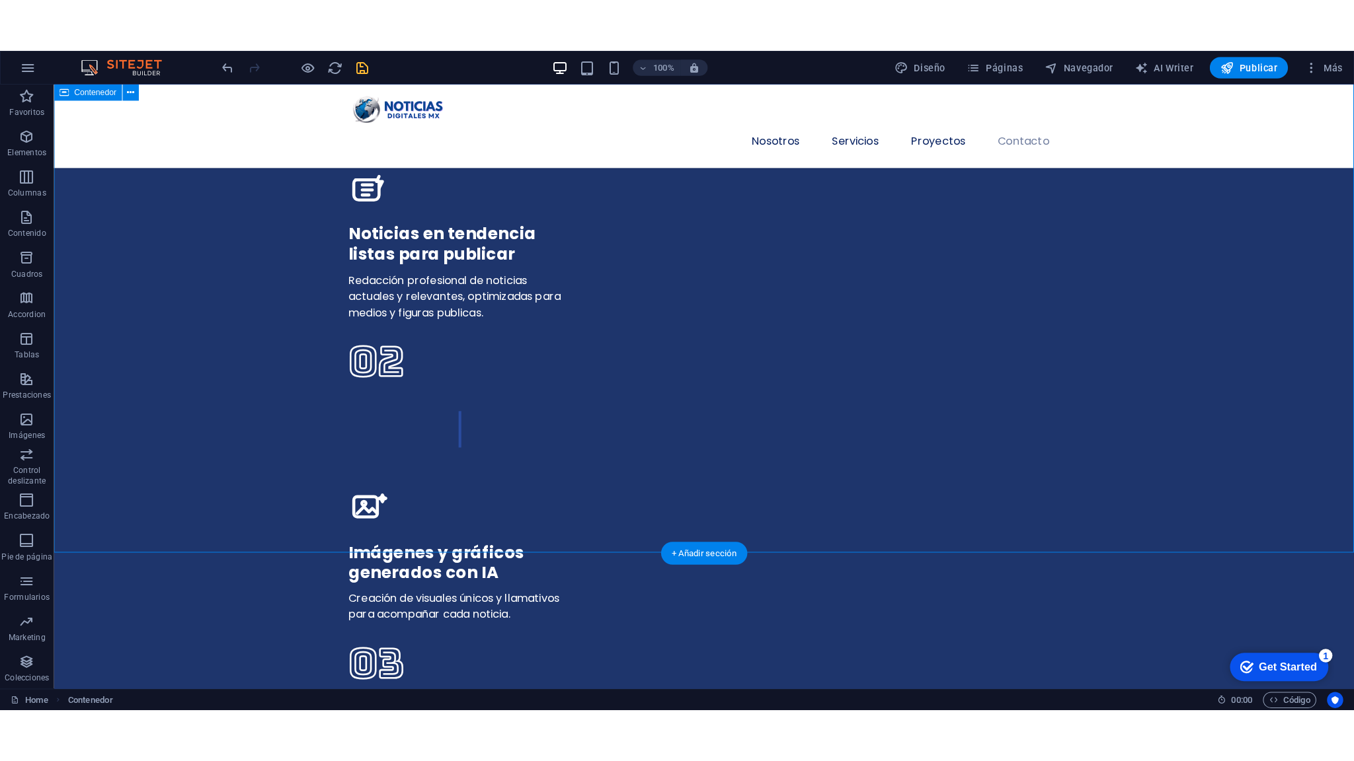
scroll to position [3433, 0]
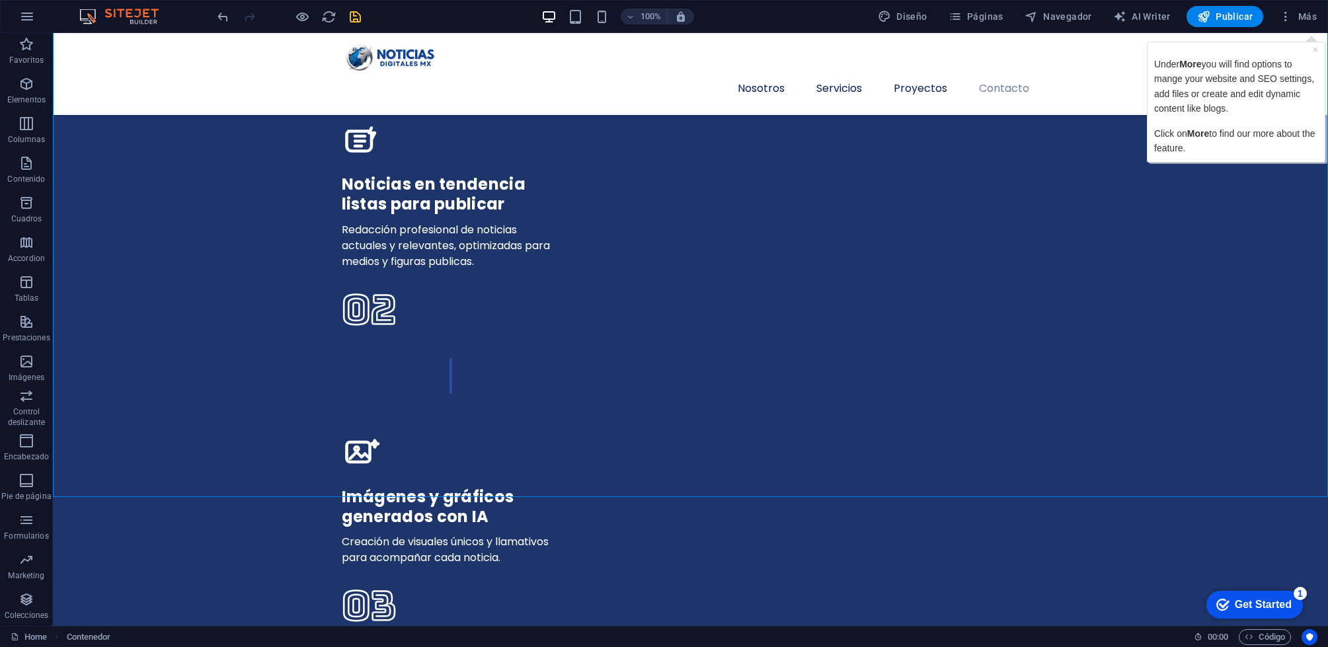
click at [1275, 147] on p "Click on More to find our more about the feature." at bounding box center [1236, 141] width 164 height 30
click at [1315, 147] on p "Click on More to find our more about the feature." at bounding box center [1236, 141] width 164 height 30
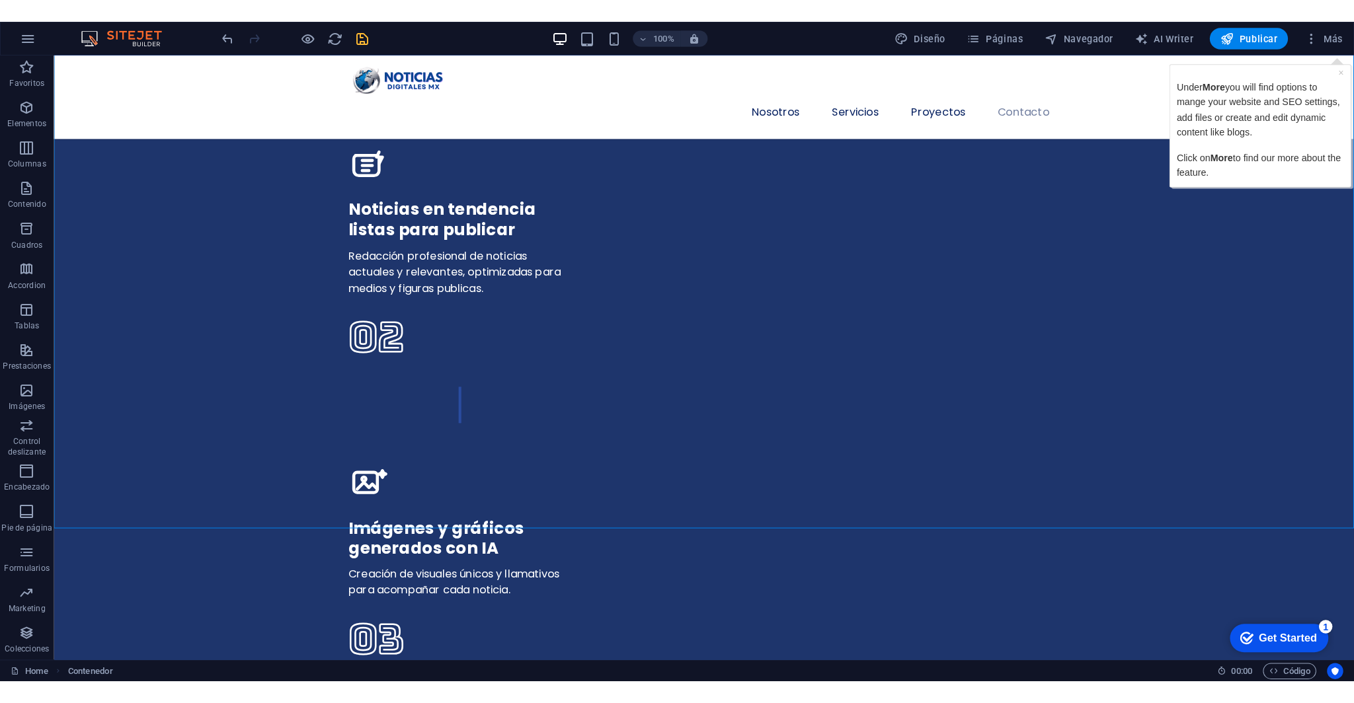
scroll to position [3452, 0]
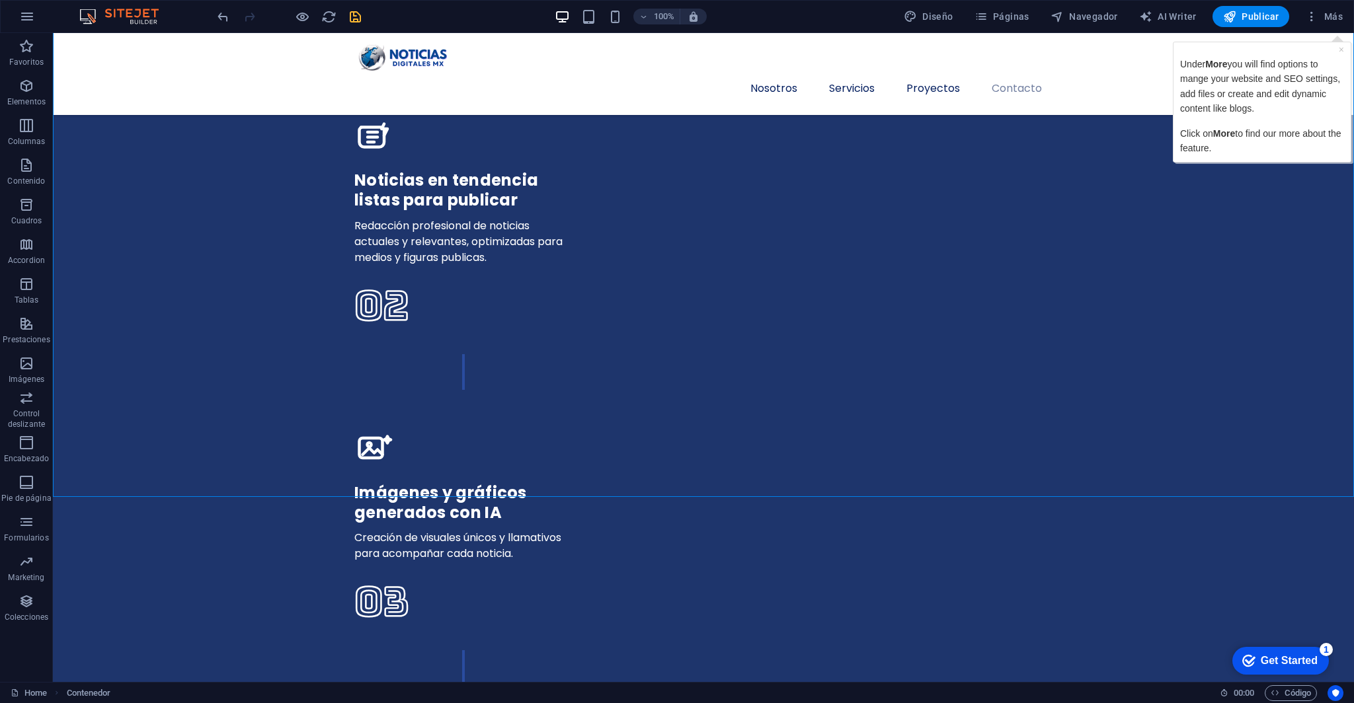
click at [1327, 152] on p "Click on More to find our more about the feature." at bounding box center [1262, 141] width 164 height 30
click at [1327, 49] on link "×" at bounding box center [1340, 49] width 5 height 11
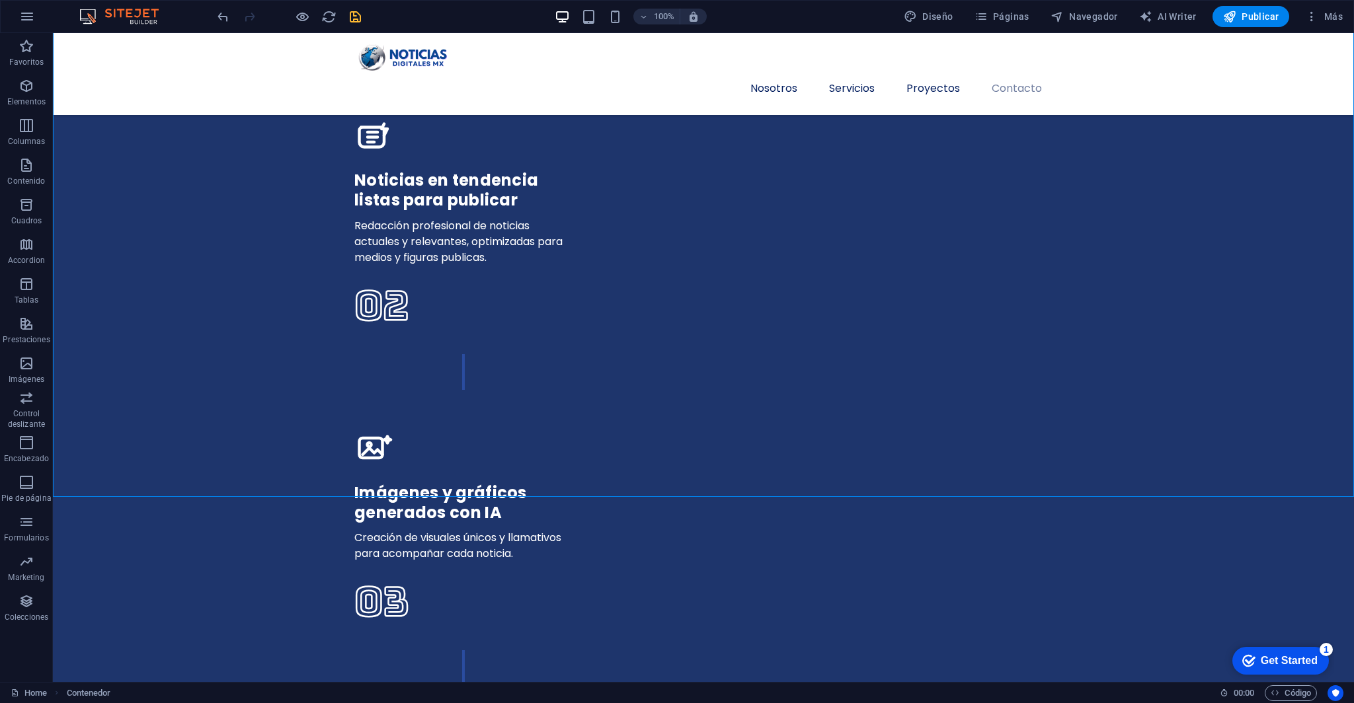
drag, startPoint x: 1280, startPoint y: 660, endPoint x: 1399, endPoint y: 936, distance: 301.1
click at [1279, 646] on div "Get Started" at bounding box center [1288, 661] width 57 height 12
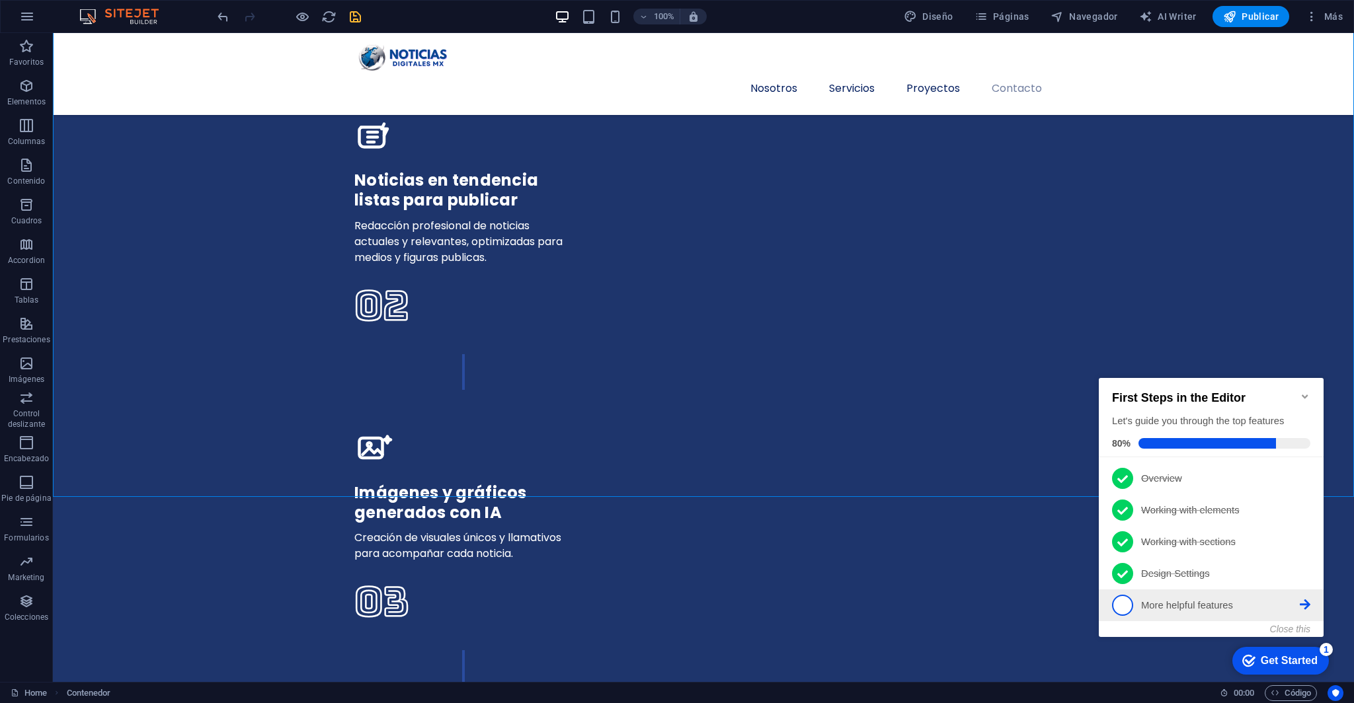
click at [1148, 608] on p "More helpful features - incomplete" at bounding box center [1220, 606] width 159 height 14
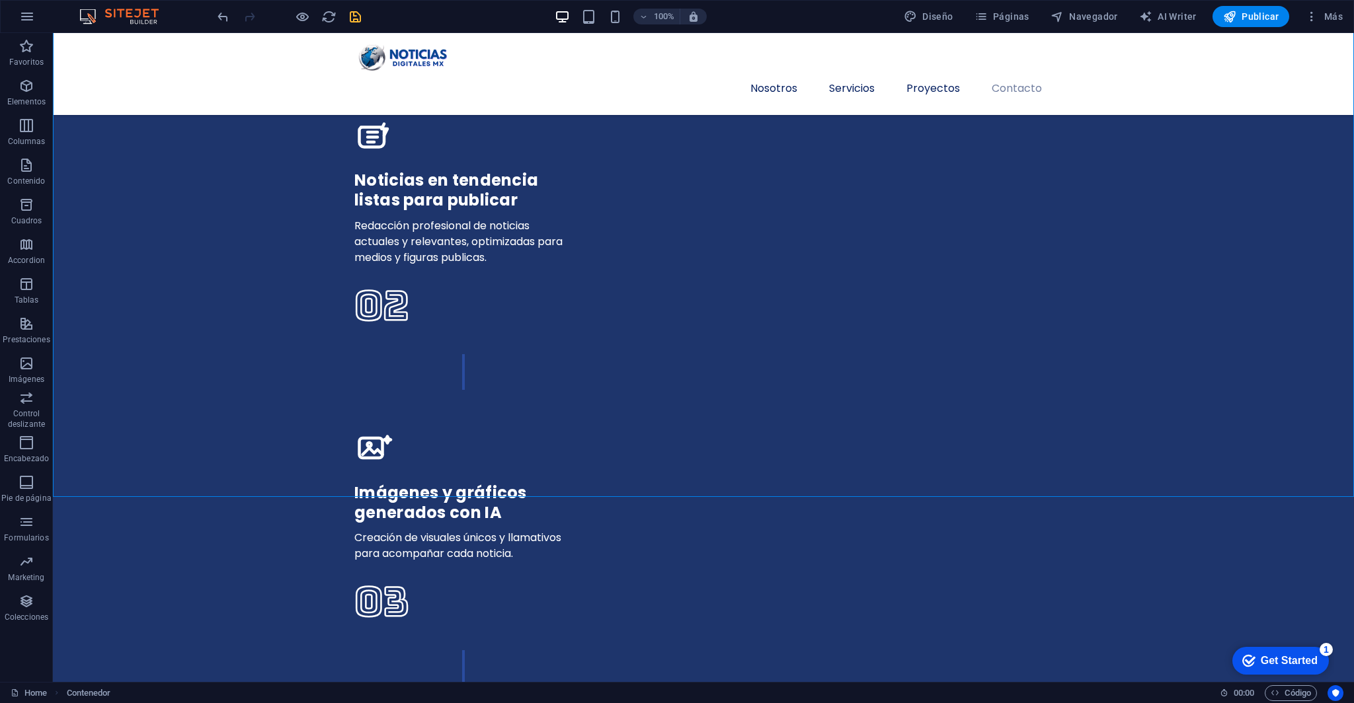
scroll to position [0, 0]
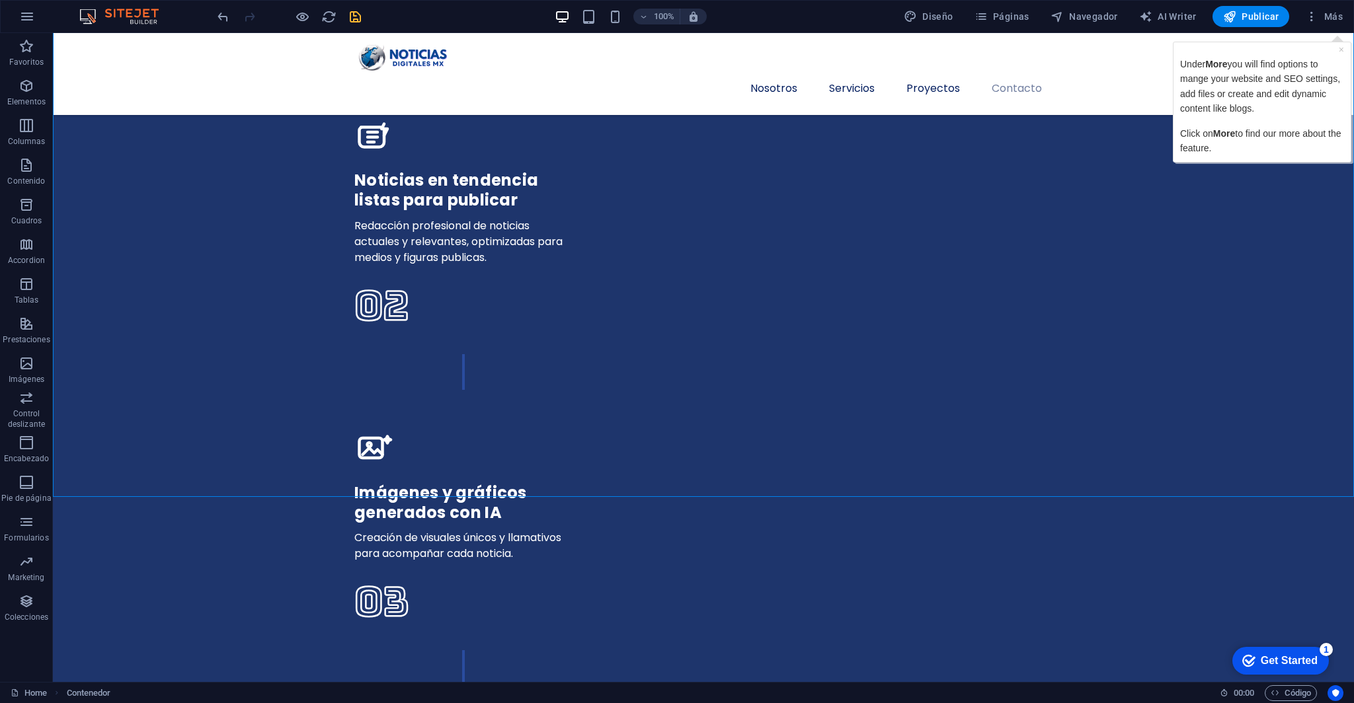
click at [1266, 92] on p "Under More you will find options to mange your website and SEO settings, add fi…" at bounding box center [1262, 86] width 164 height 59
click at [1255, 646] on div "checkmark Get Started 1" at bounding box center [1280, 661] width 97 height 28
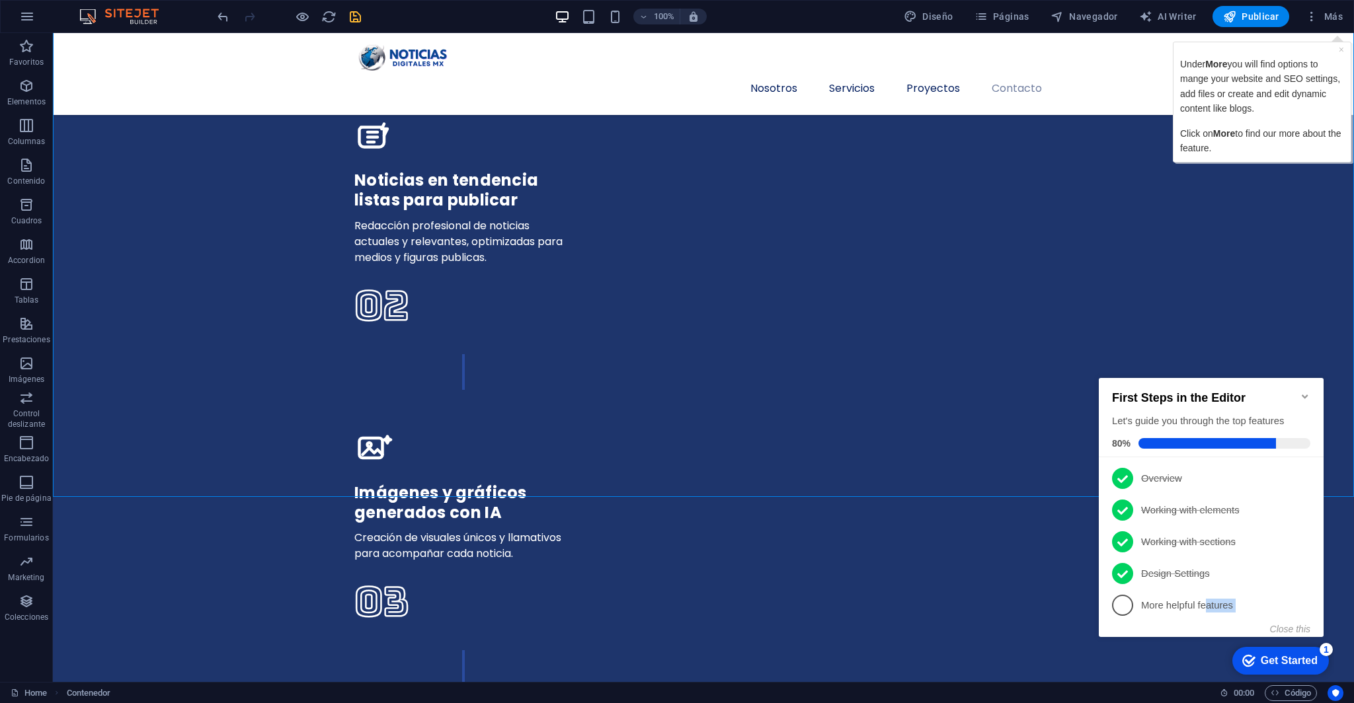
drag, startPoint x: 1208, startPoint y: 609, endPoint x: 1309, endPoint y: 601, distance: 101.4
click at [1307, 602] on link "5 More helpful features - incomplete" at bounding box center [1211, 605] width 198 height 21
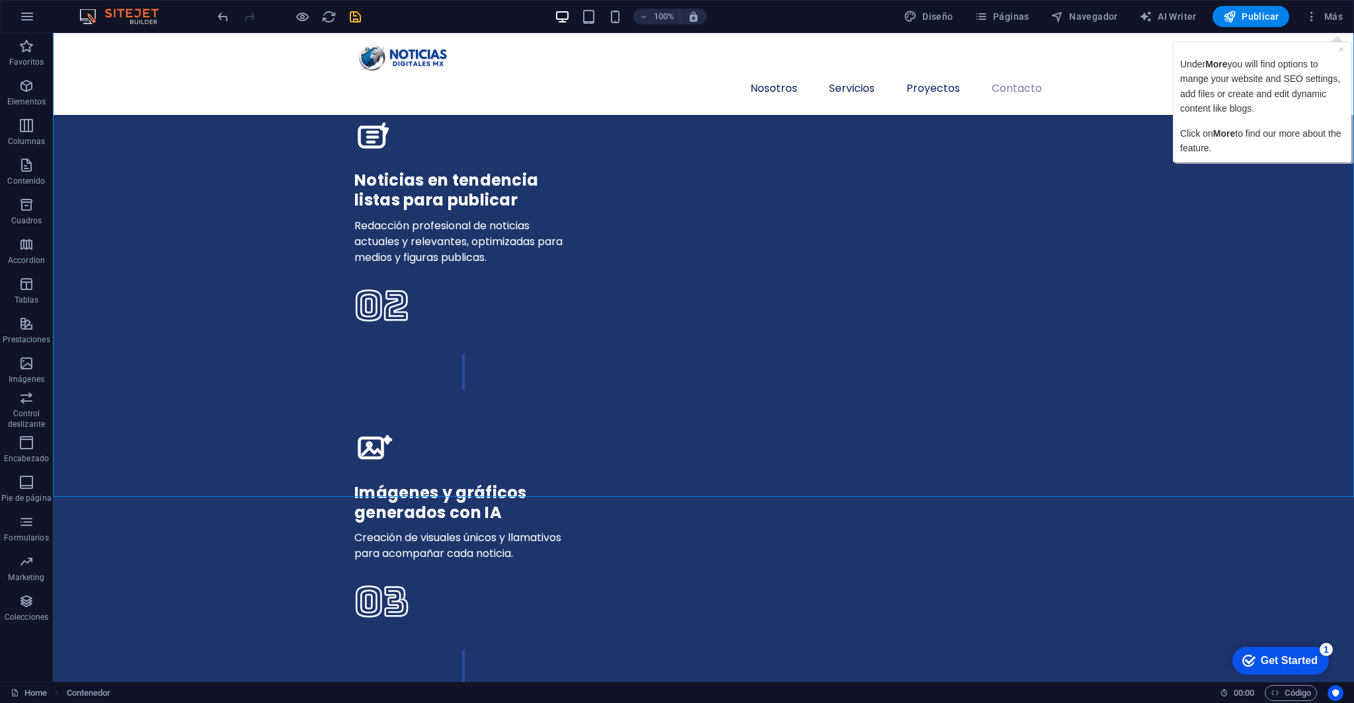
click div "checkmark Get Started 1 First Steps in the Editor Let's guide you through the t…"
click at [1327, 646] on div "checkmark Get Started 1" at bounding box center [1280, 661] width 97 height 28
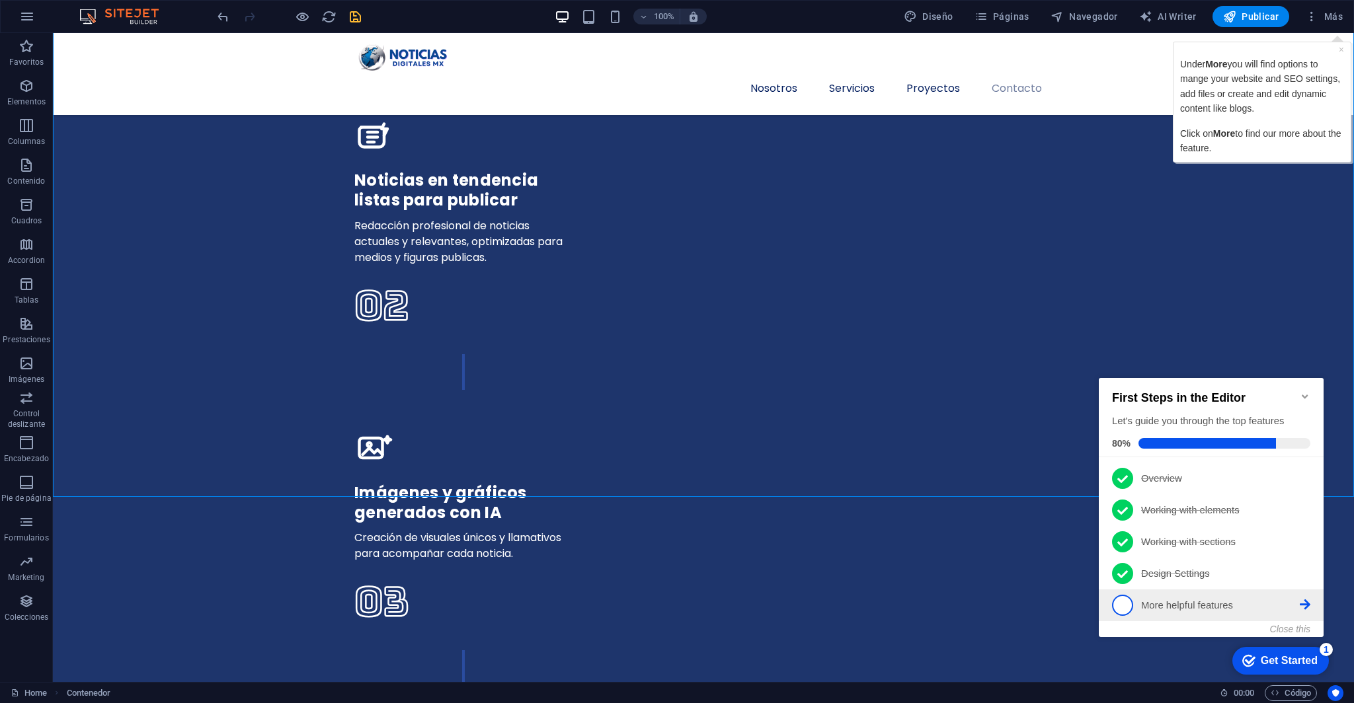
click at [1247, 612] on link "5 More helpful features - incomplete" at bounding box center [1211, 605] width 198 height 21
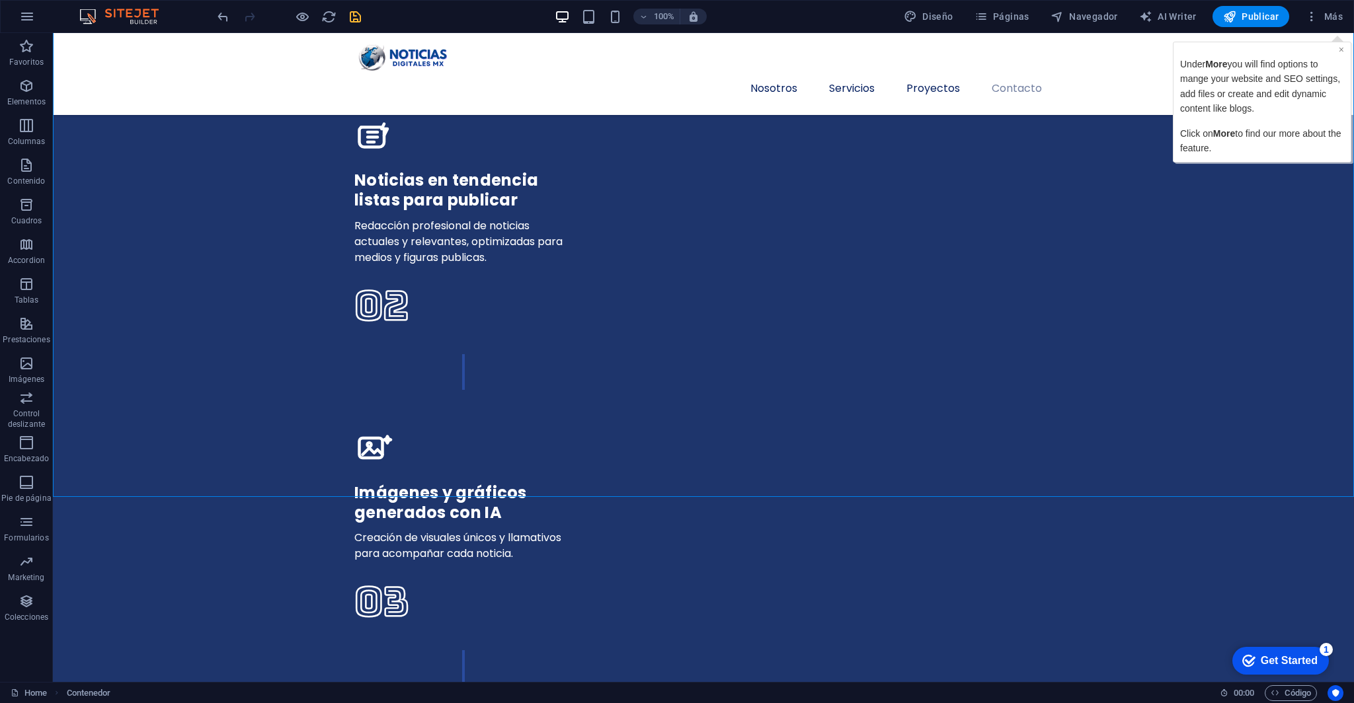
click at [1327, 49] on link "×" at bounding box center [1340, 49] width 5 height 11
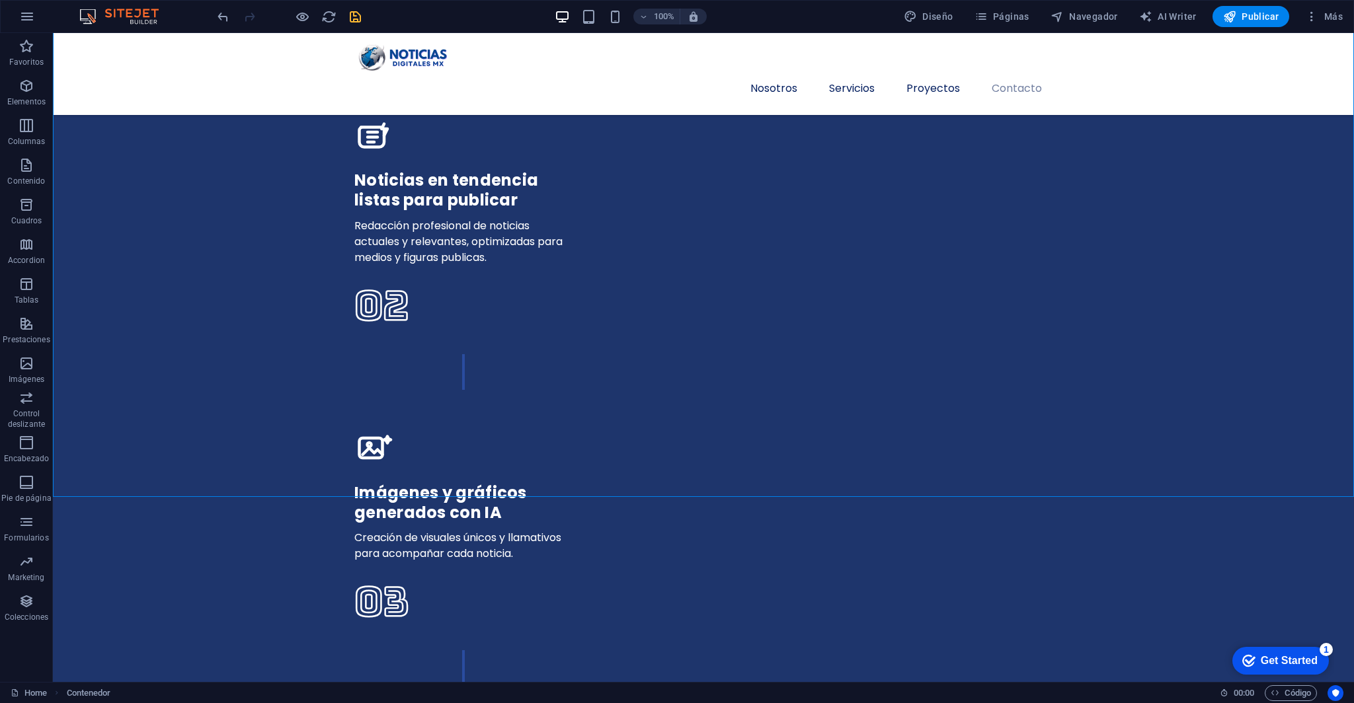
drag, startPoint x: 1264, startPoint y: 649, endPoint x: 1389, endPoint y: 930, distance: 307.4
click at [1264, 646] on div "checkmark Get Started 1" at bounding box center [1280, 661] width 97 height 28
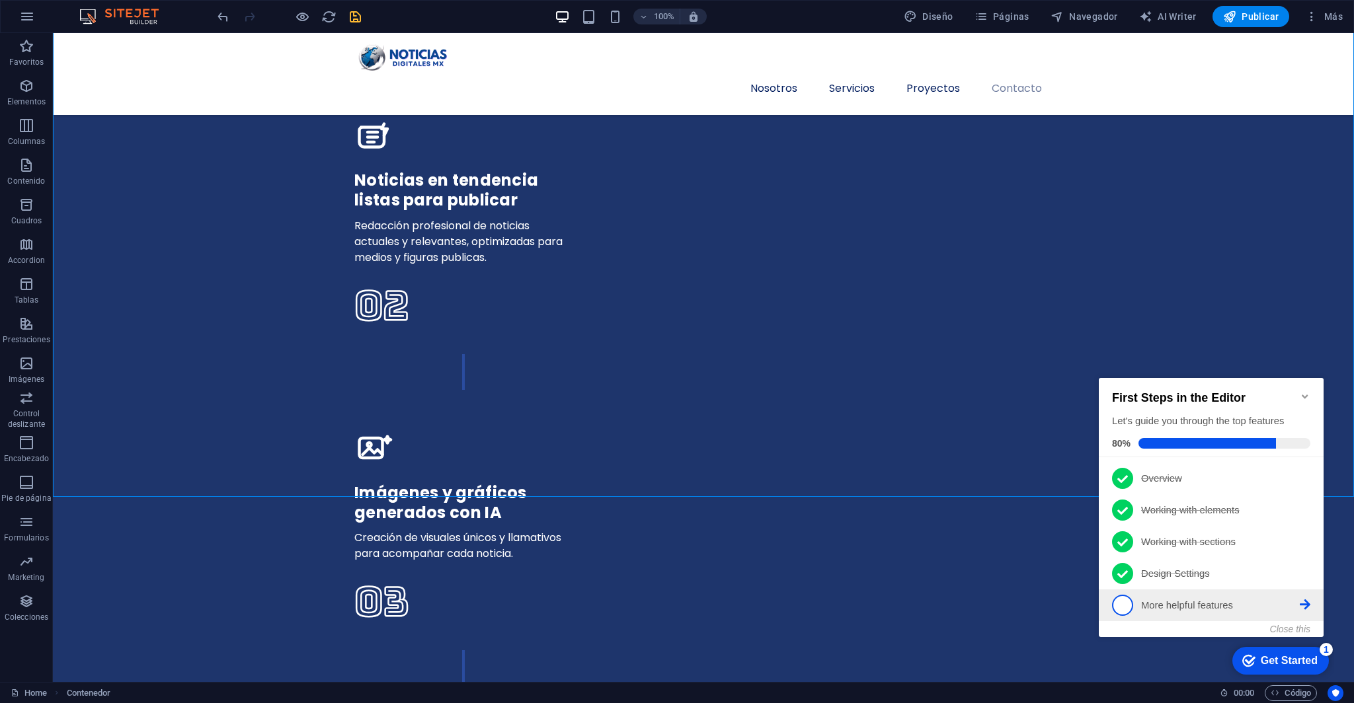
click at [1190, 599] on p "More helpful features - incomplete" at bounding box center [1220, 606] width 159 height 14
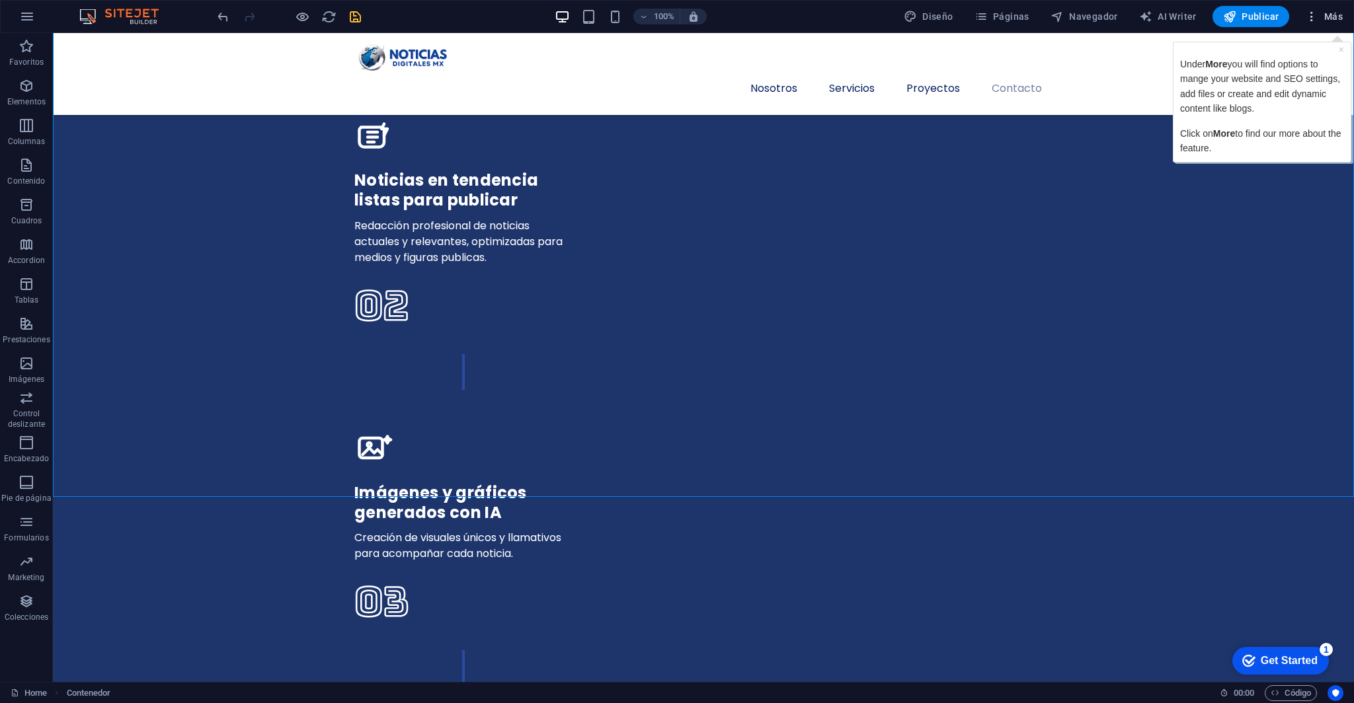
click at [1327, 15] on span "Más" at bounding box center [1324, 16] width 38 height 13
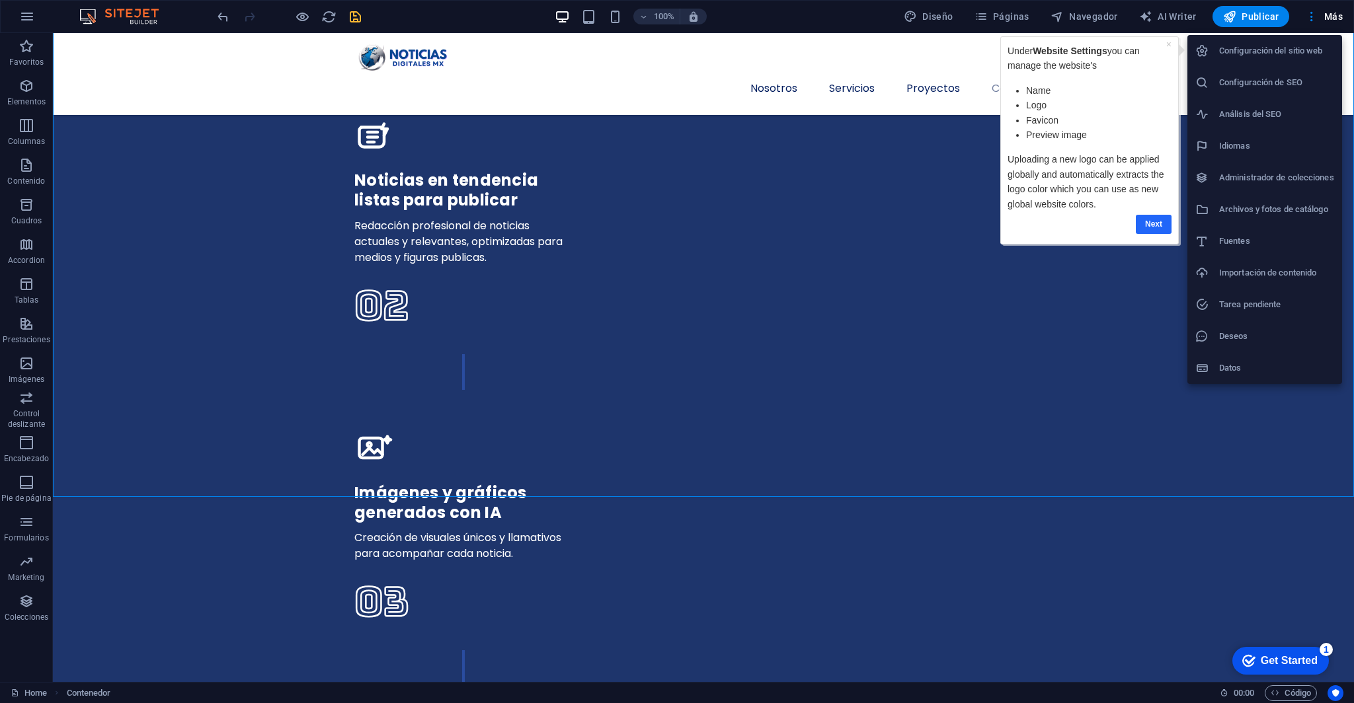
click at [1151, 222] on link "Next" at bounding box center [1154, 224] width 36 height 19
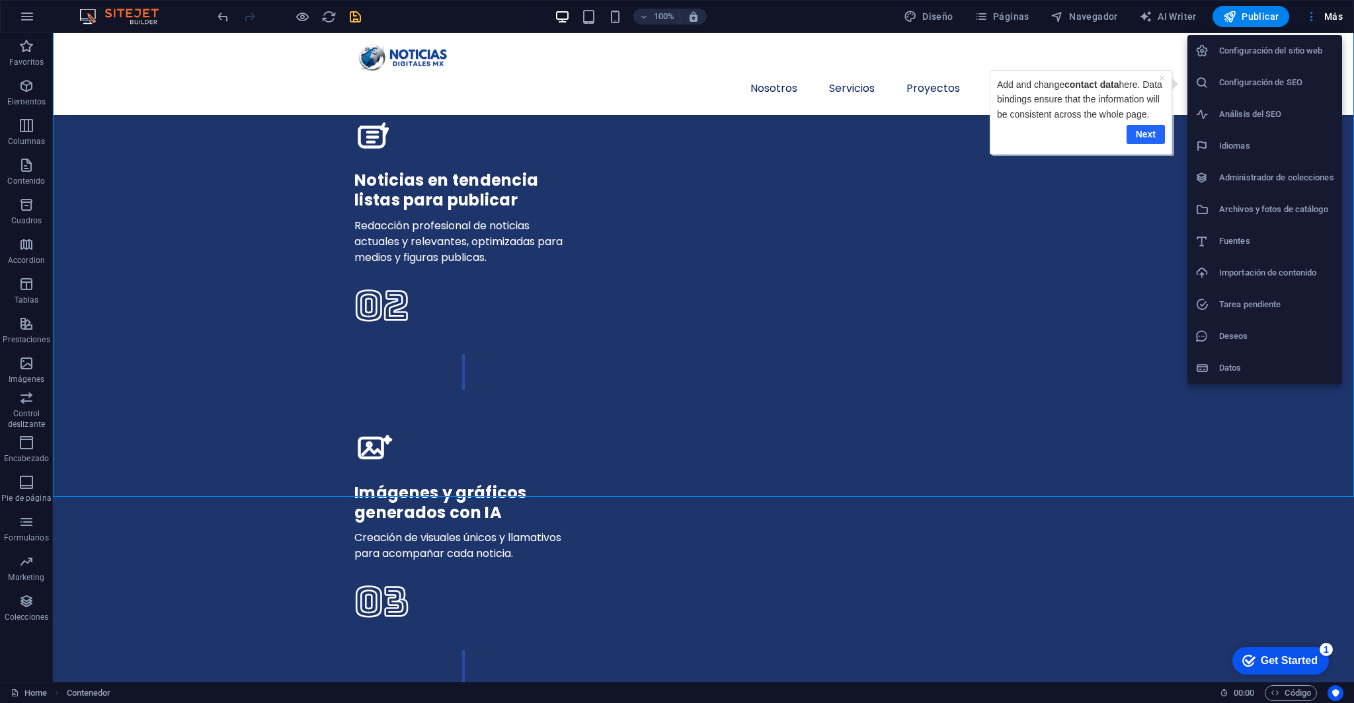
click at [1143, 133] on link "Next" at bounding box center [1145, 134] width 38 height 19
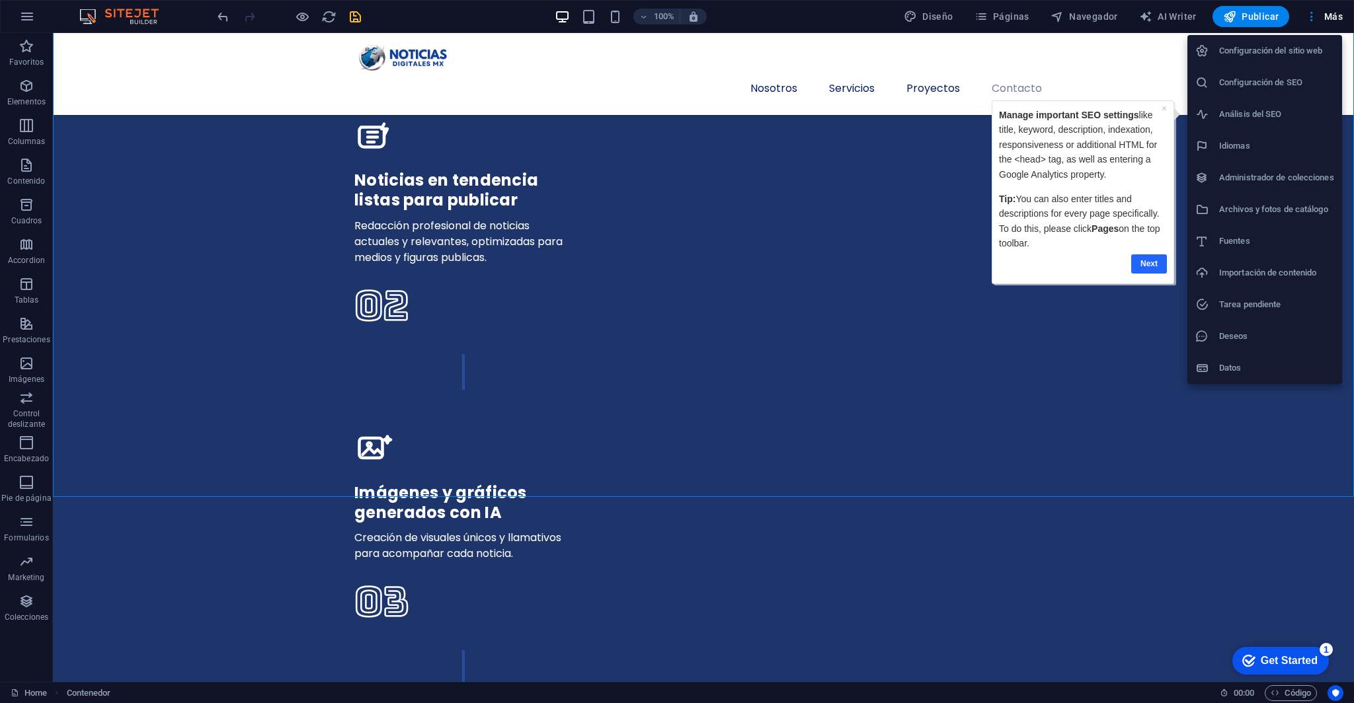
click at [1136, 256] on link "Next" at bounding box center [1148, 263] width 36 height 19
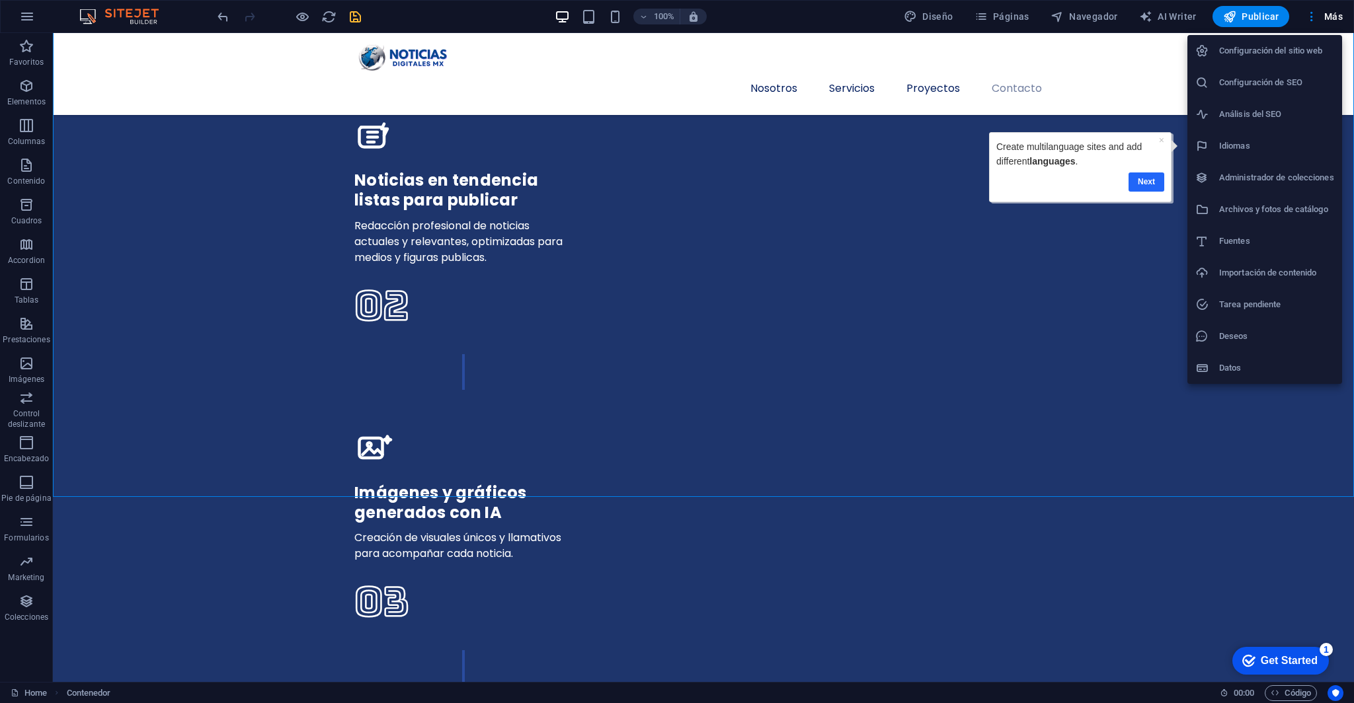
click at [1142, 180] on link "Next" at bounding box center [1146, 182] width 36 height 19
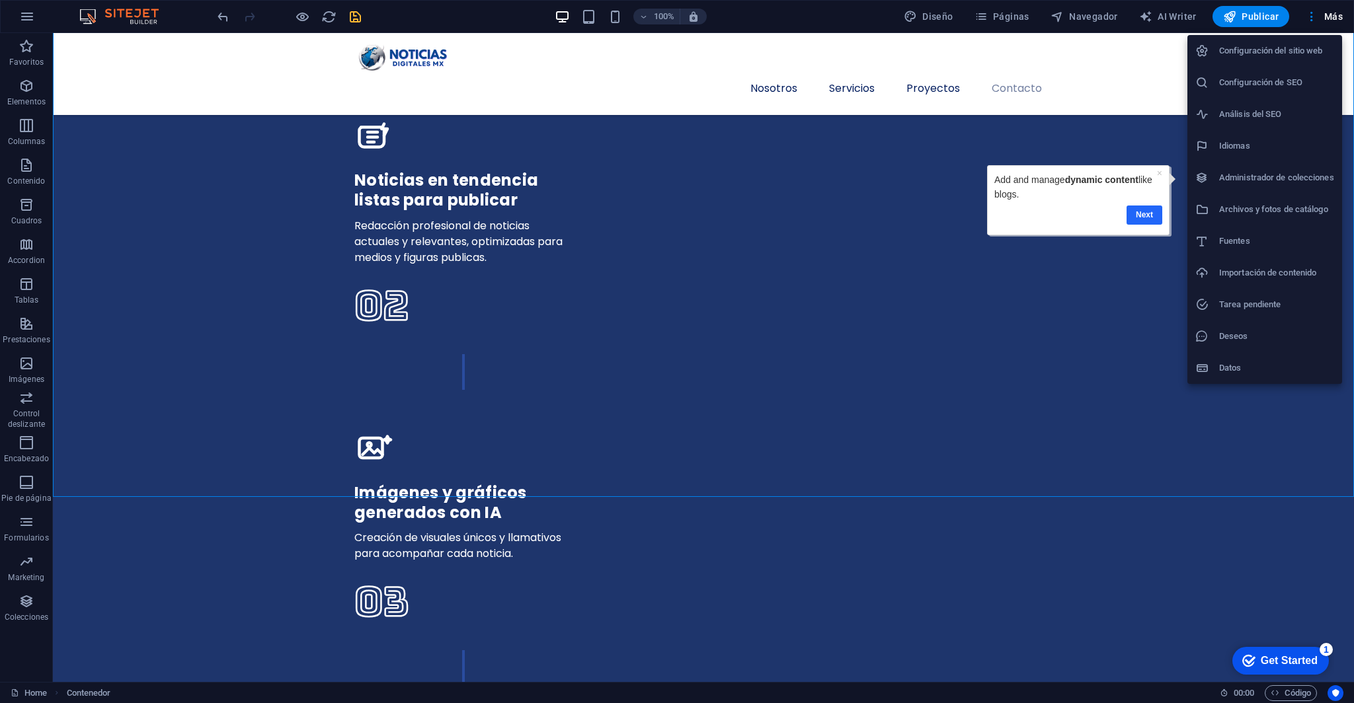
click at [1145, 215] on link "Next" at bounding box center [1144, 215] width 36 height 19
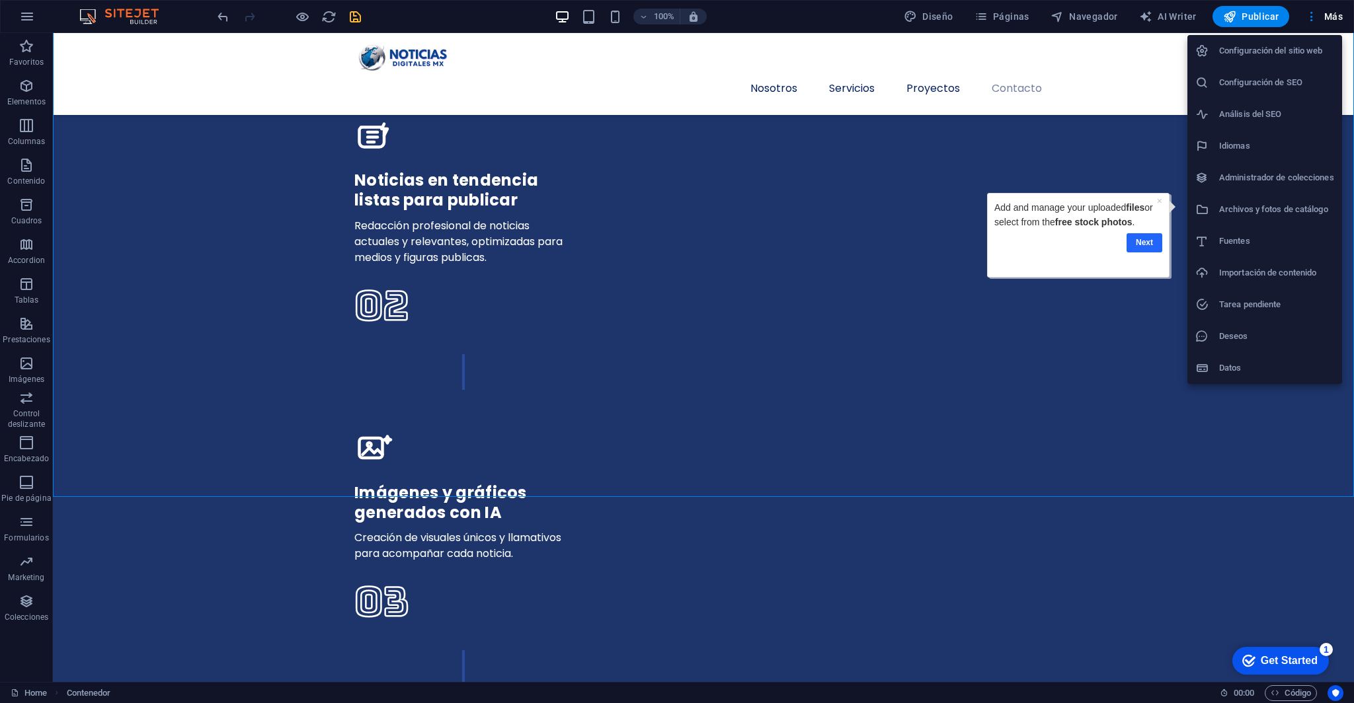
click at [1132, 241] on link "Next" at bounding box center [1144, 242] width 36 height 19
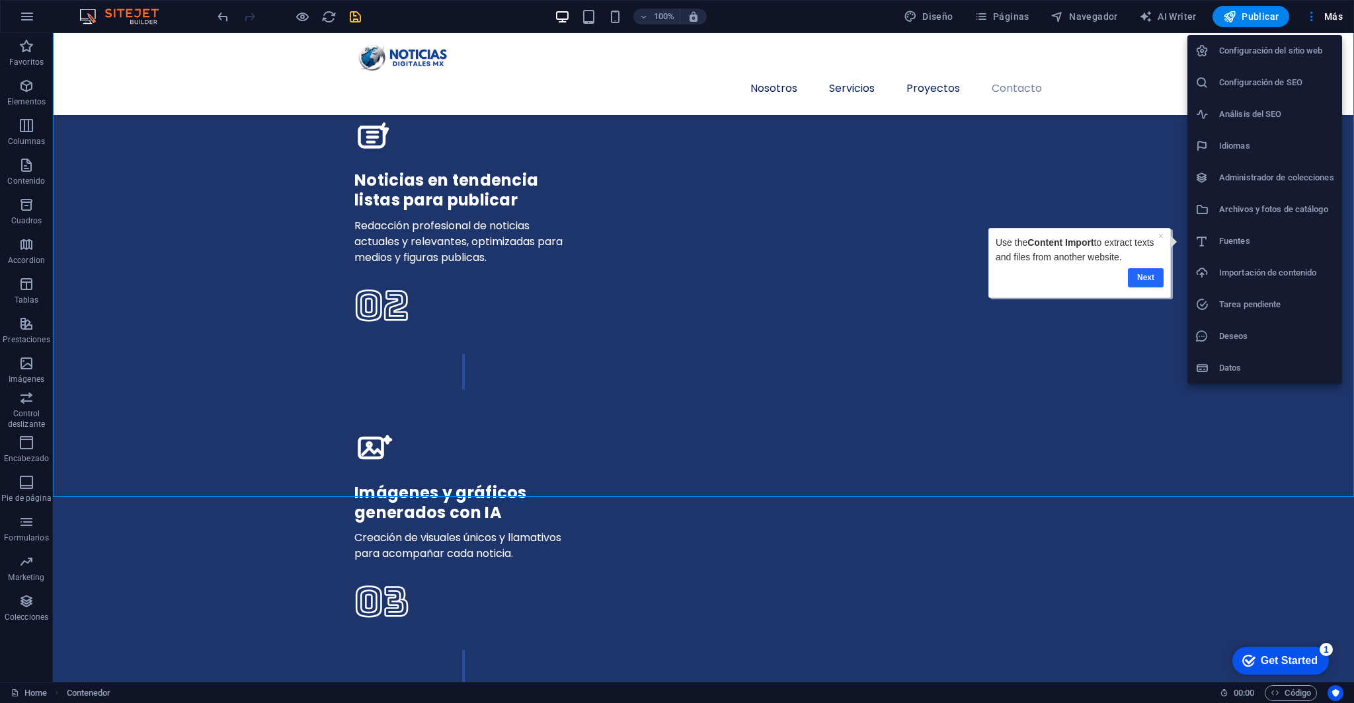
click at [1146, 276] on link "Next" at bounding box center [1146, 277] width 36 height 19
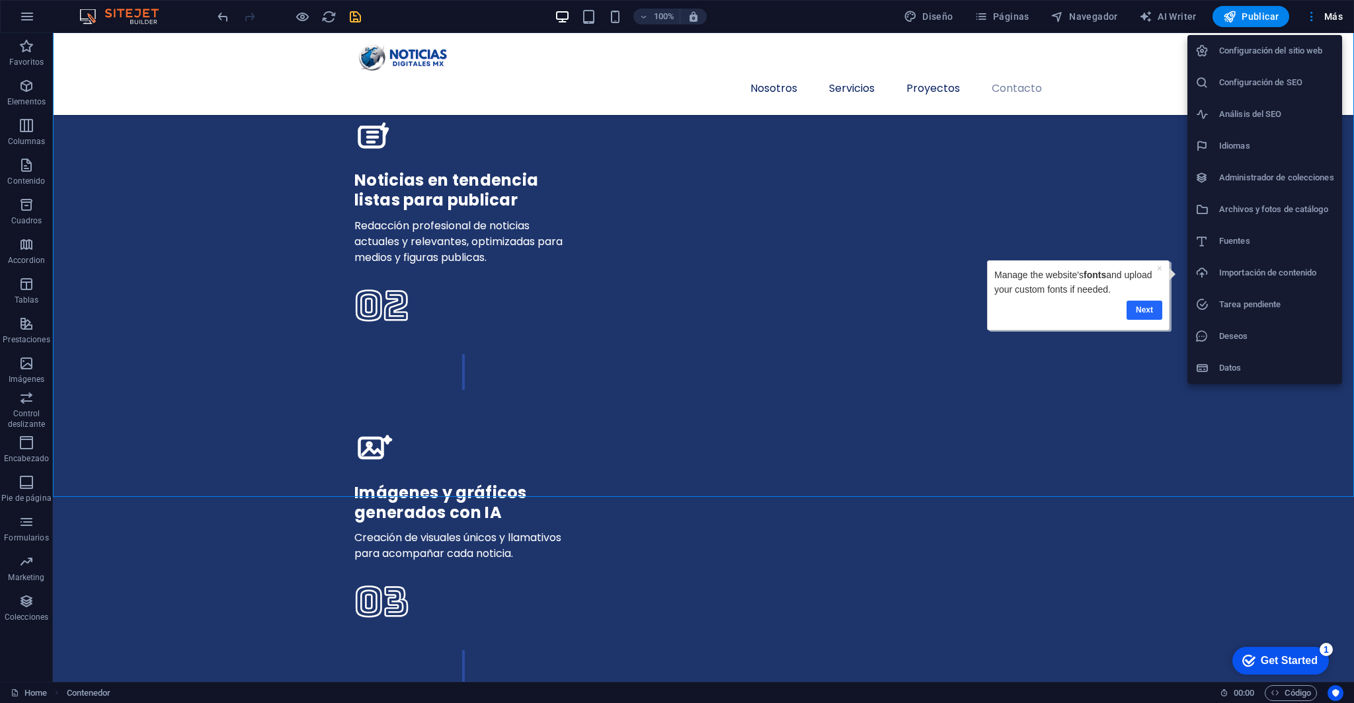
click at [1142, 309] on link "Next" at bounding box center [1144, 310] width 36 height 19
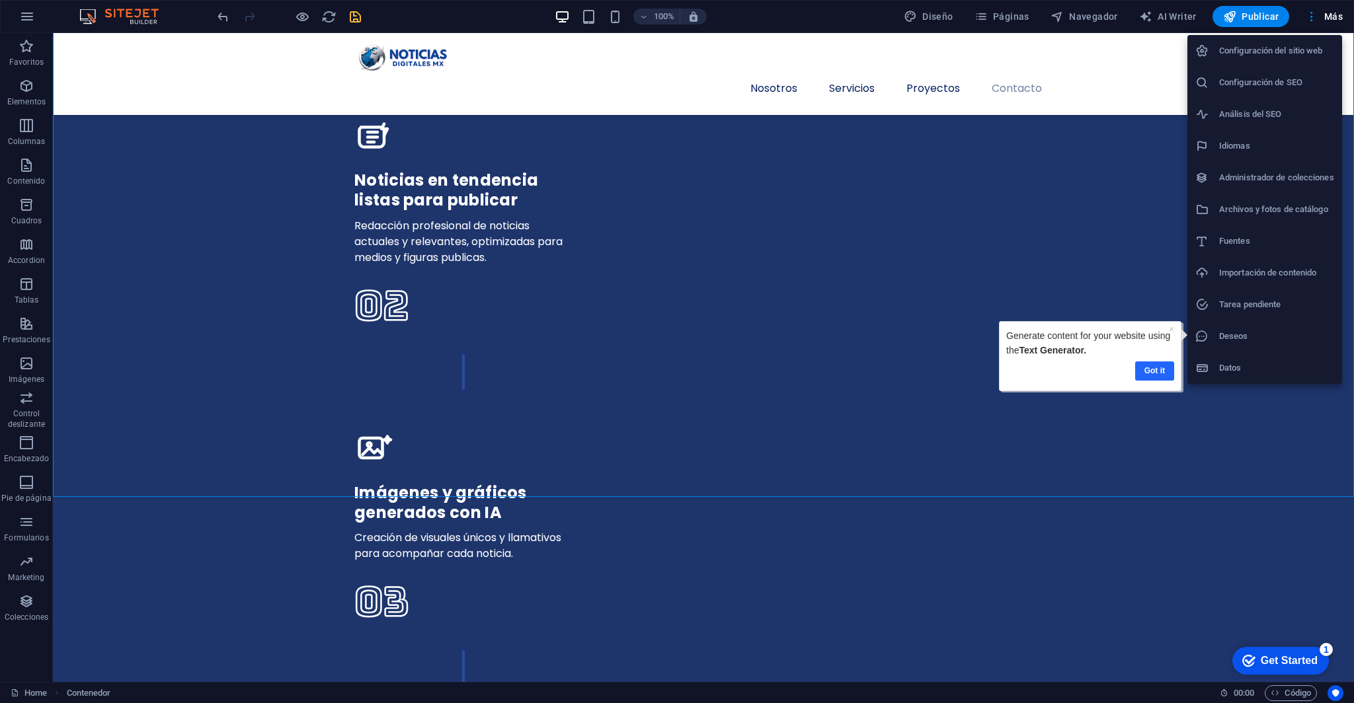
click at [1155, 364] on link "Got it" at bounding box center [1154, 371] width 39 height 19
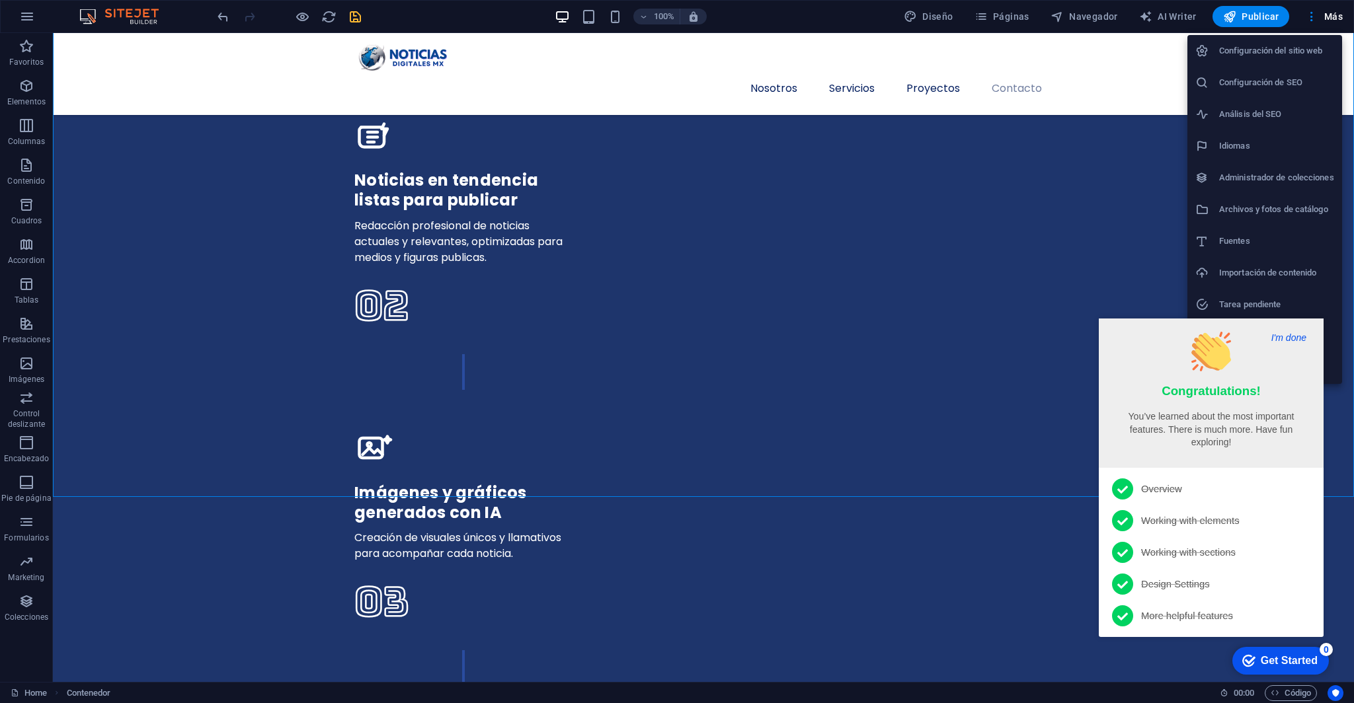
click at [1293, 333] on button "I'm done" at bounding box center [1288, 338] width 43 height 12
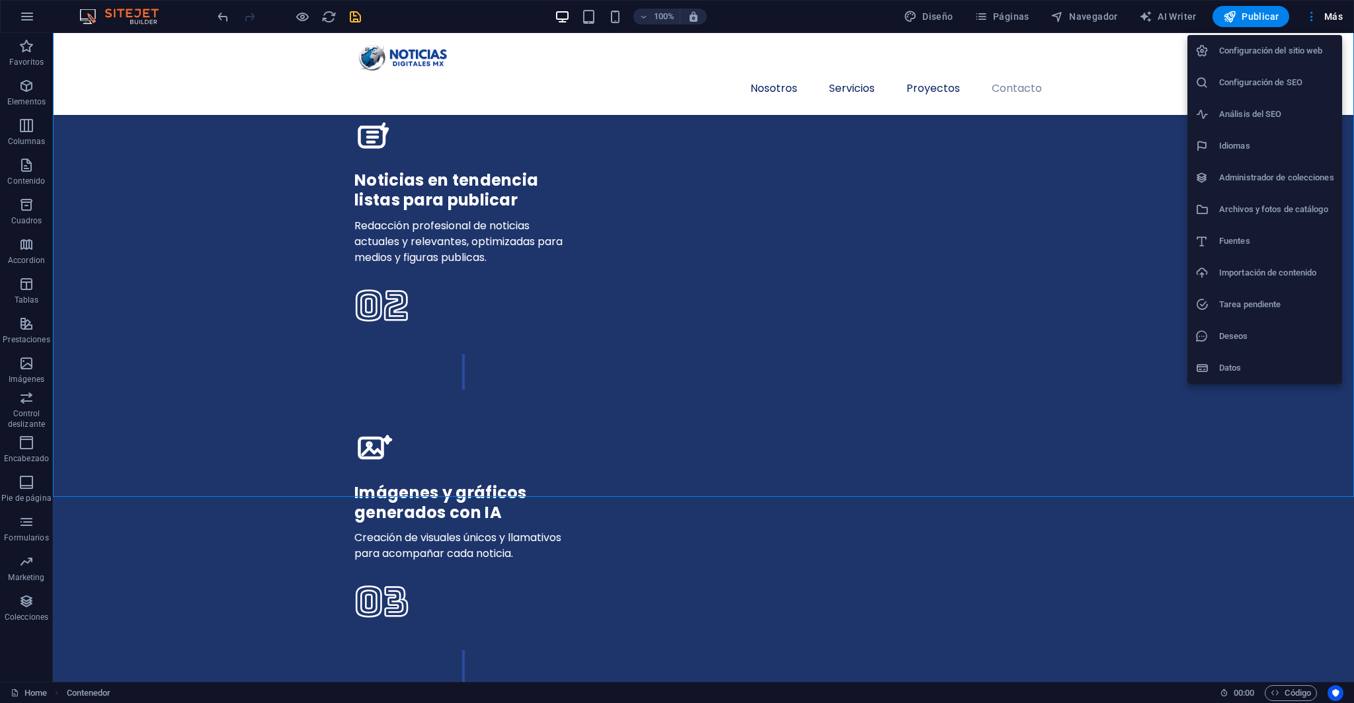
click at [1157, 232] on div at bounding box center [677, 351] width 1354 height 703
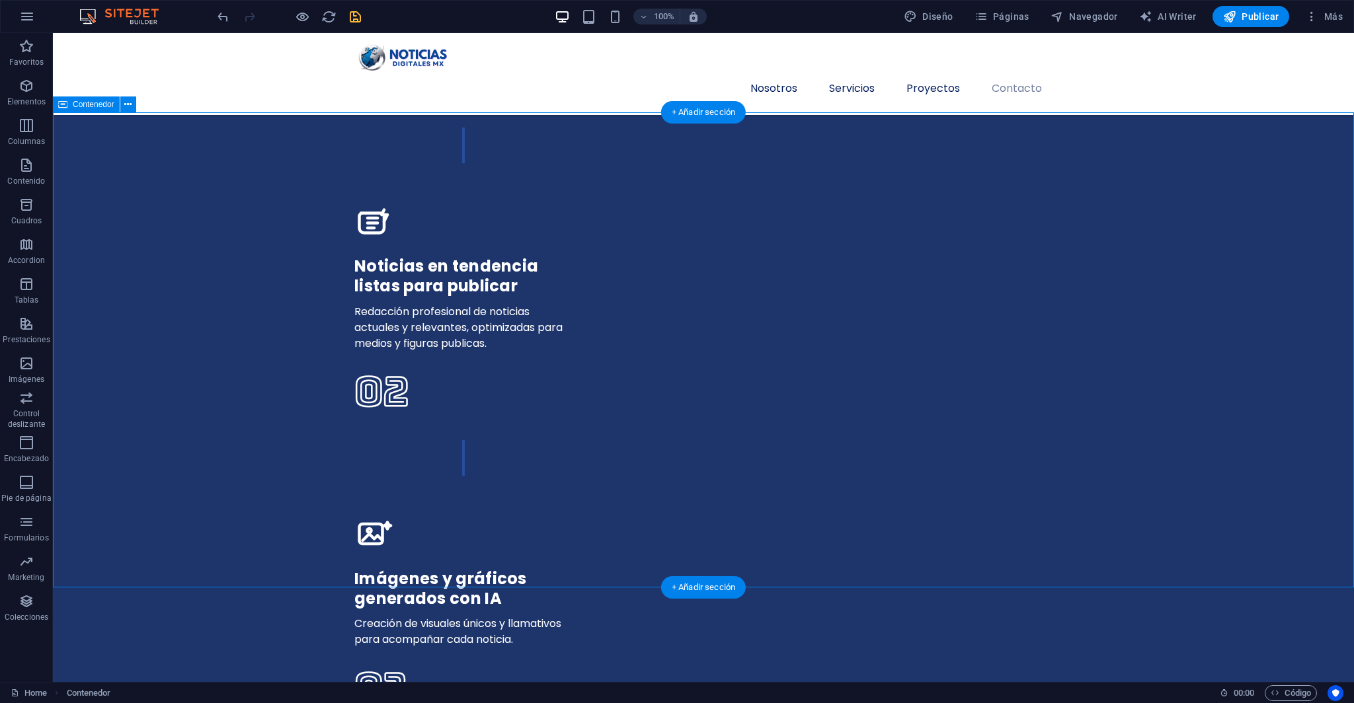
scroll to position [3379, 0]
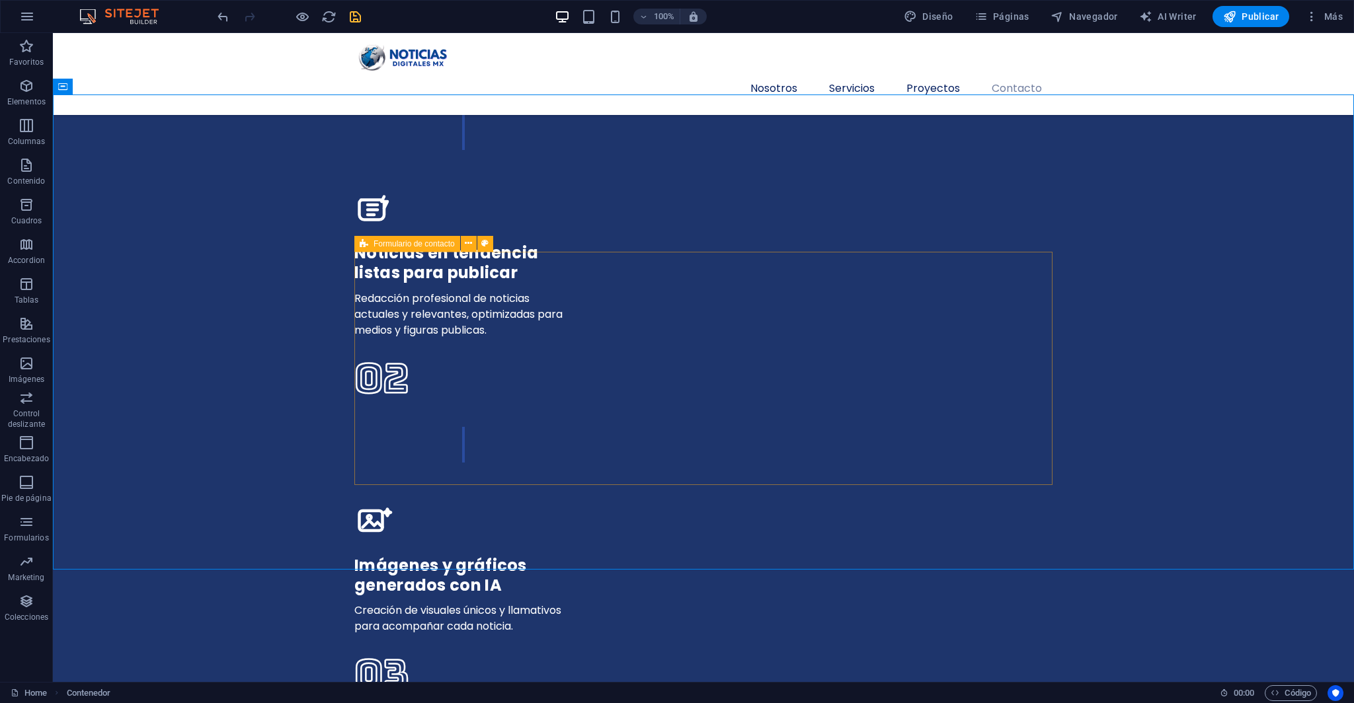
click at [365, 246] on icon at bounding box center [364, 244] width 9 height 16
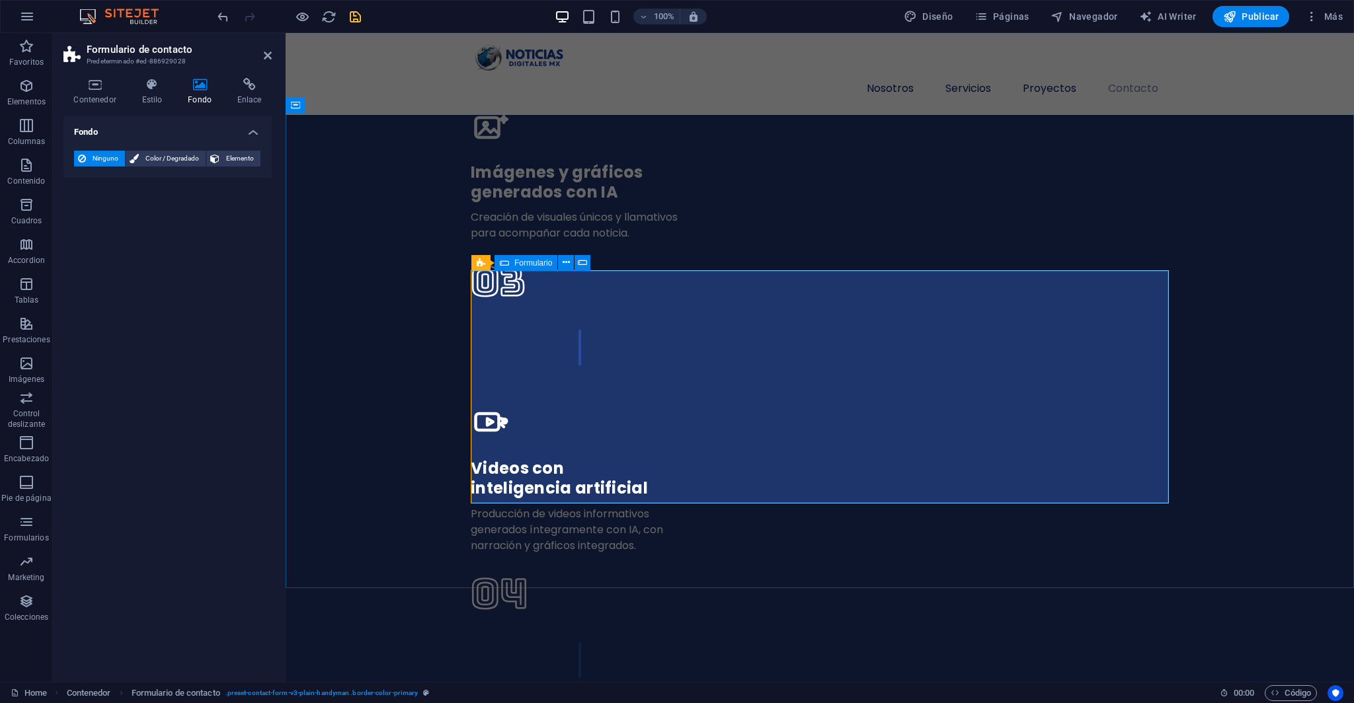
scroll to position [3656, 0]
click at [486, 266] on div "Formulario de contacto" at bounding box center [524, 264] width 106 height 16
click at [589, 265] on button at bounding box center [585, 264] width 16 height 16
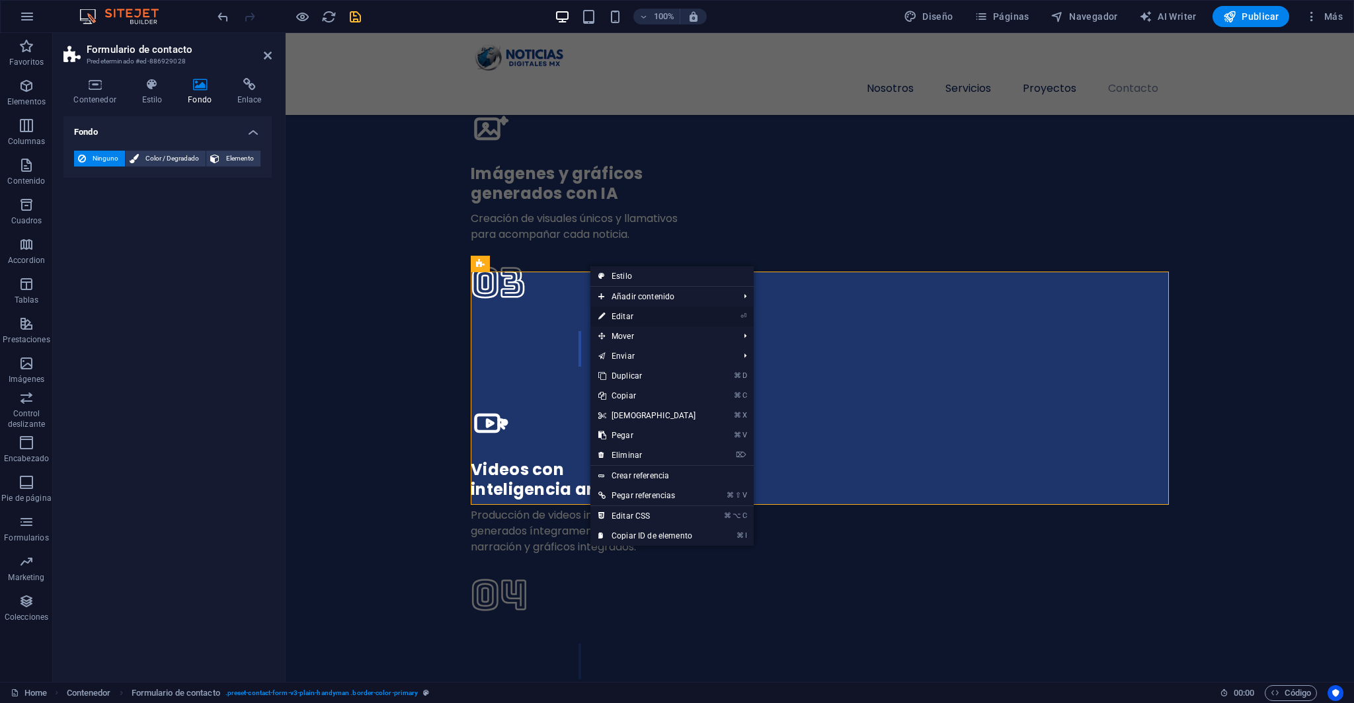
click at [628, 316] on link "⏎ Editar" at bounding box center [647, 317] width 114 height 20
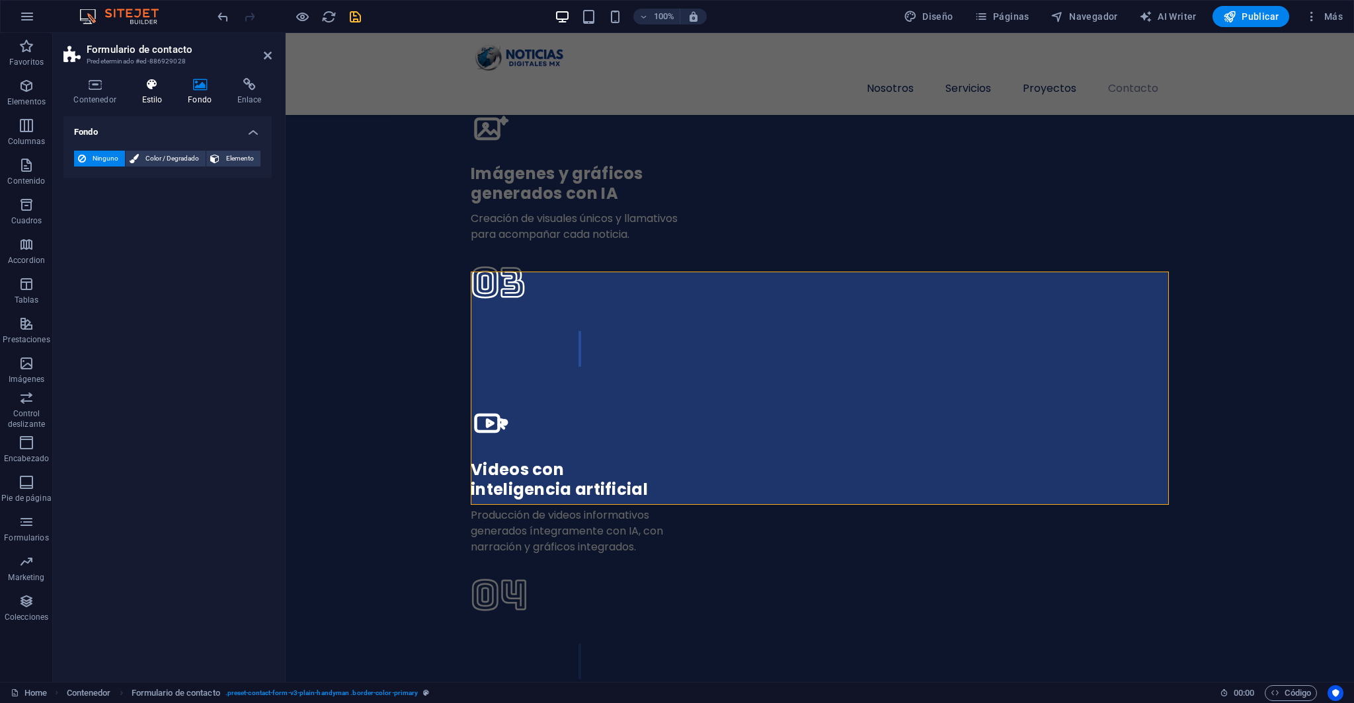
click at [167, 92] on h4 "Estilo" at bounding box center [155, 92] width 46 height 28
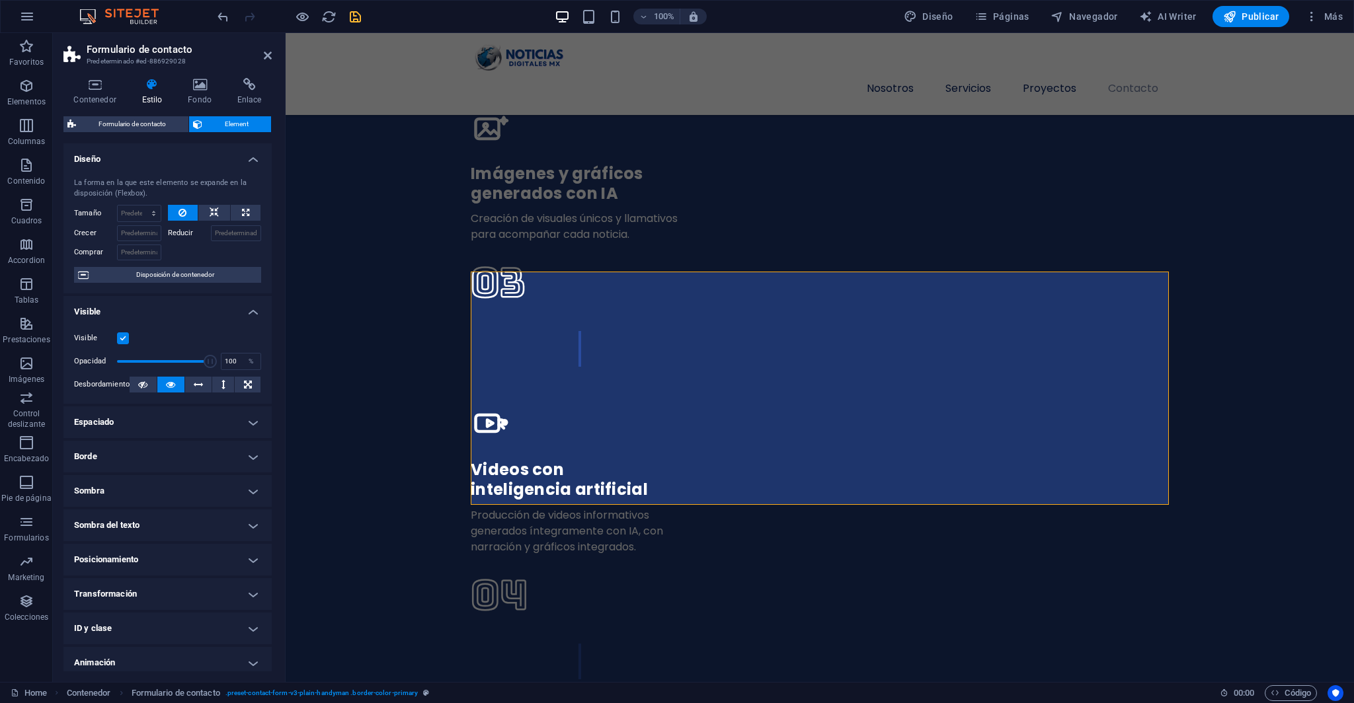
click at [251, 163] on h4 "Diseño" at bounding box center [167, 155] width 208 height 24
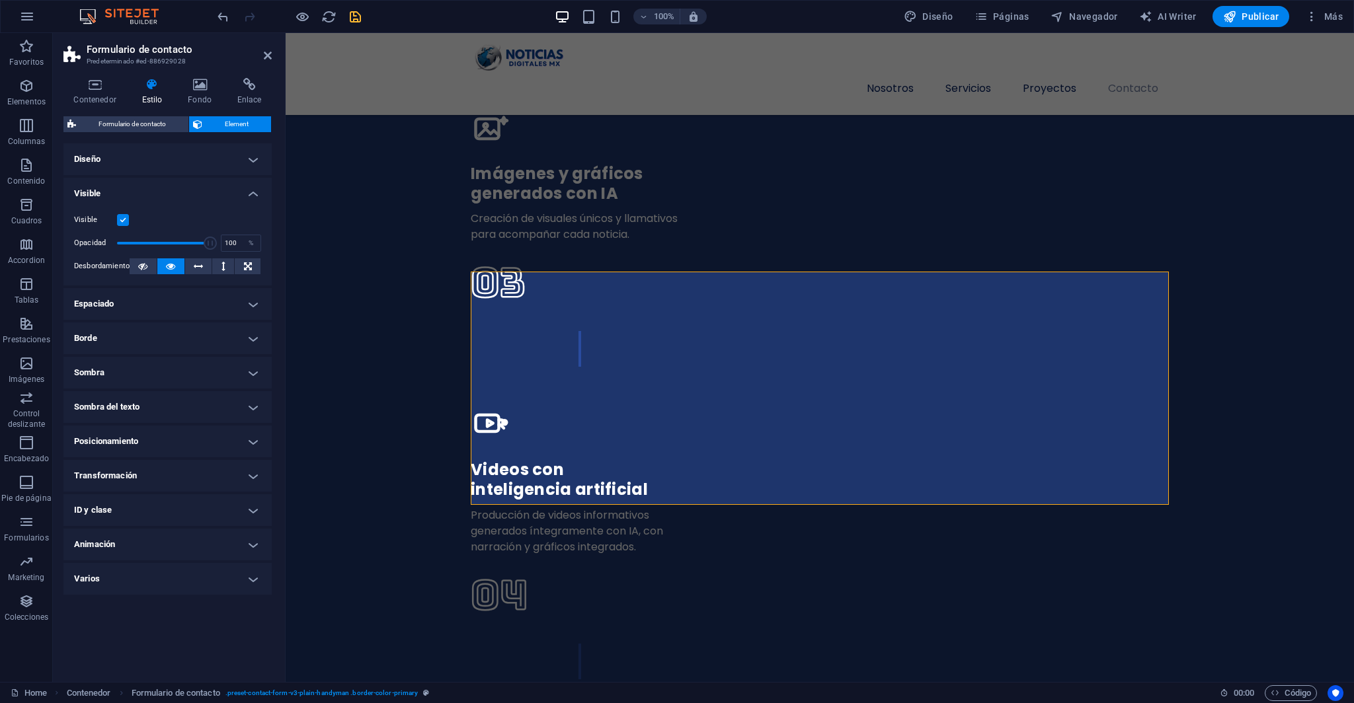
click at [252, 189] on h4 "Visible" at bounding box center [167, 190] width 208 height 24
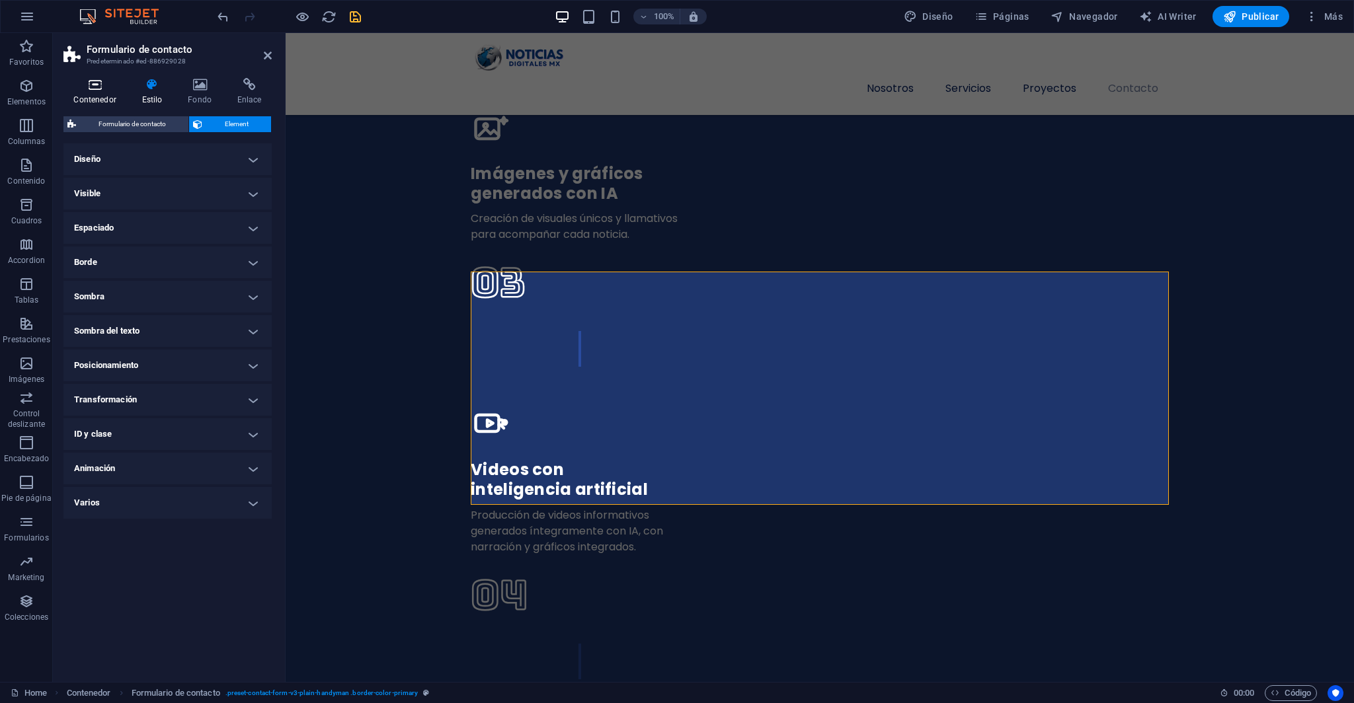
click at [95, 87] on icon at bounding box center [94, 84] width 63 height 13
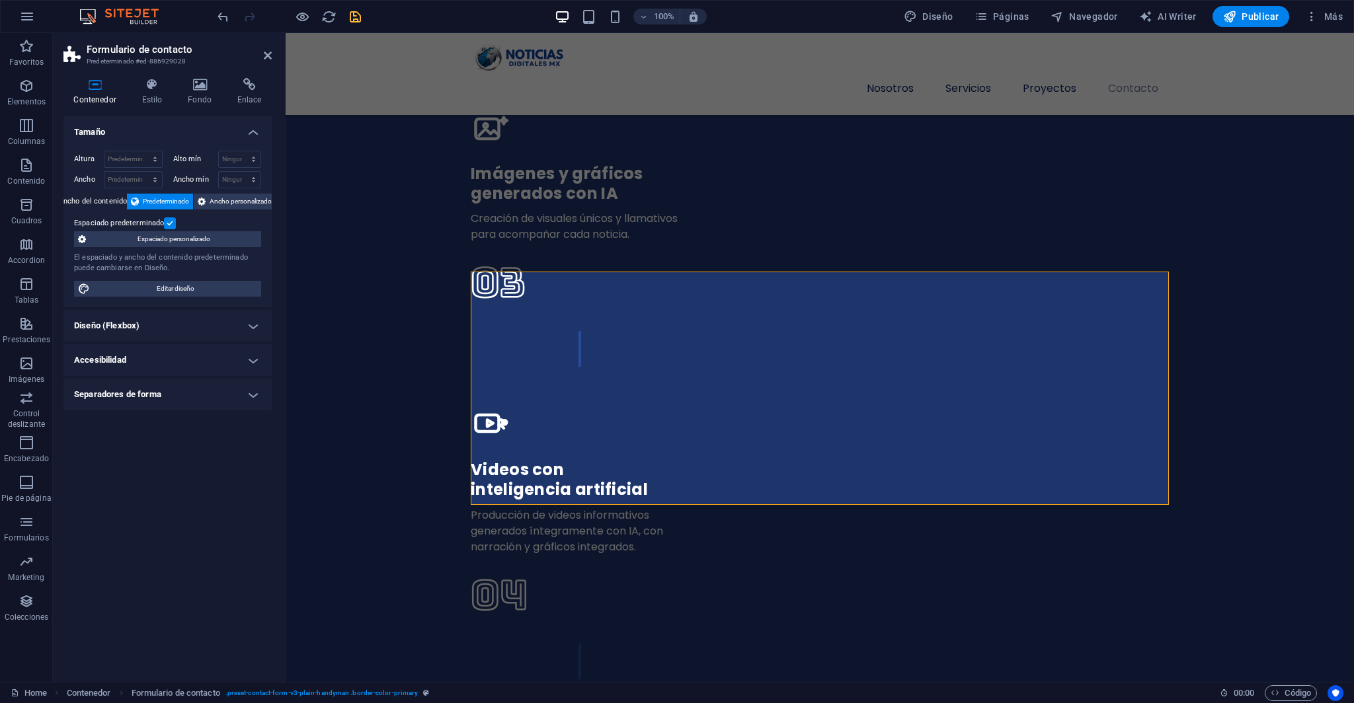
click at [160, 105] on div "Contenedor Estilo Fondo Enlace Tamaño Altura Predeterminado px rem % vh vw Alto…" at bounding box center [167, 375] width 208 height 594
click at [155, 100] on h4 "Estilo" at bounding box center [155, 92] width 46 height 28
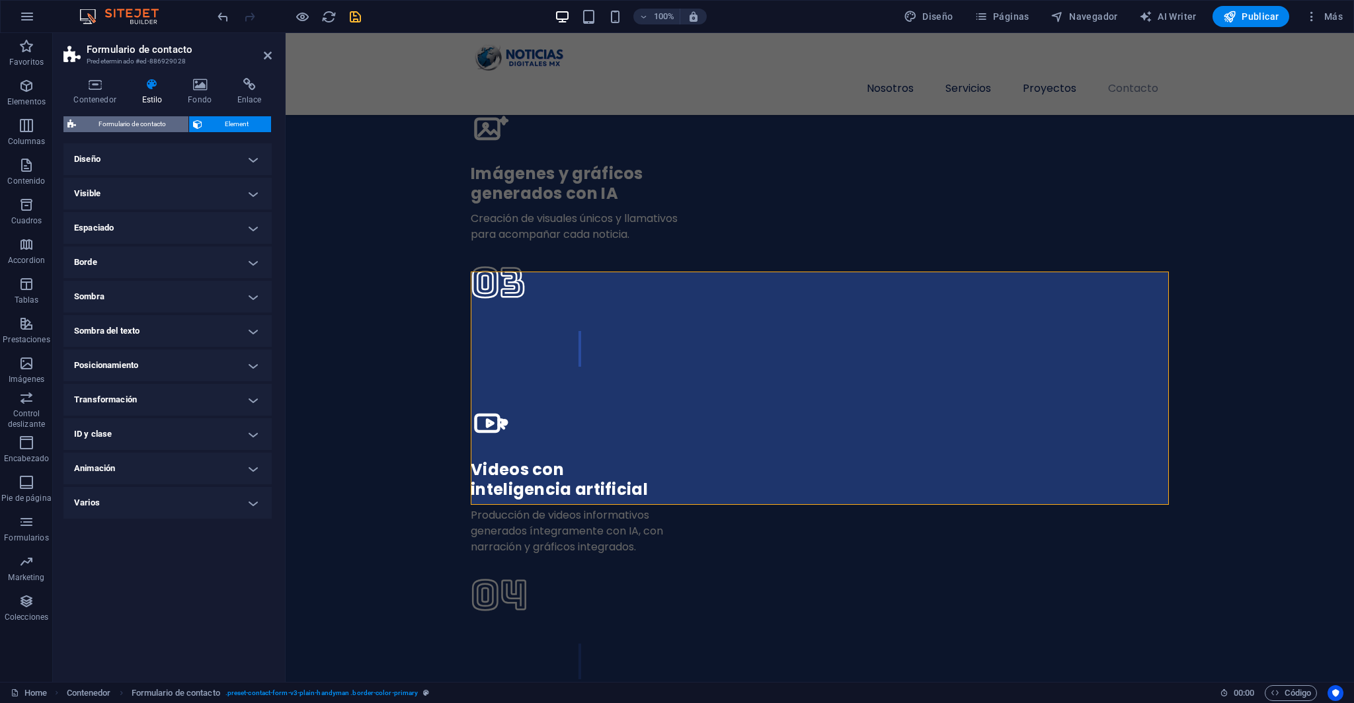
click at [172, 121] on span "Formulario de contacto" at bounding box center [132, 124] width 104 height 16
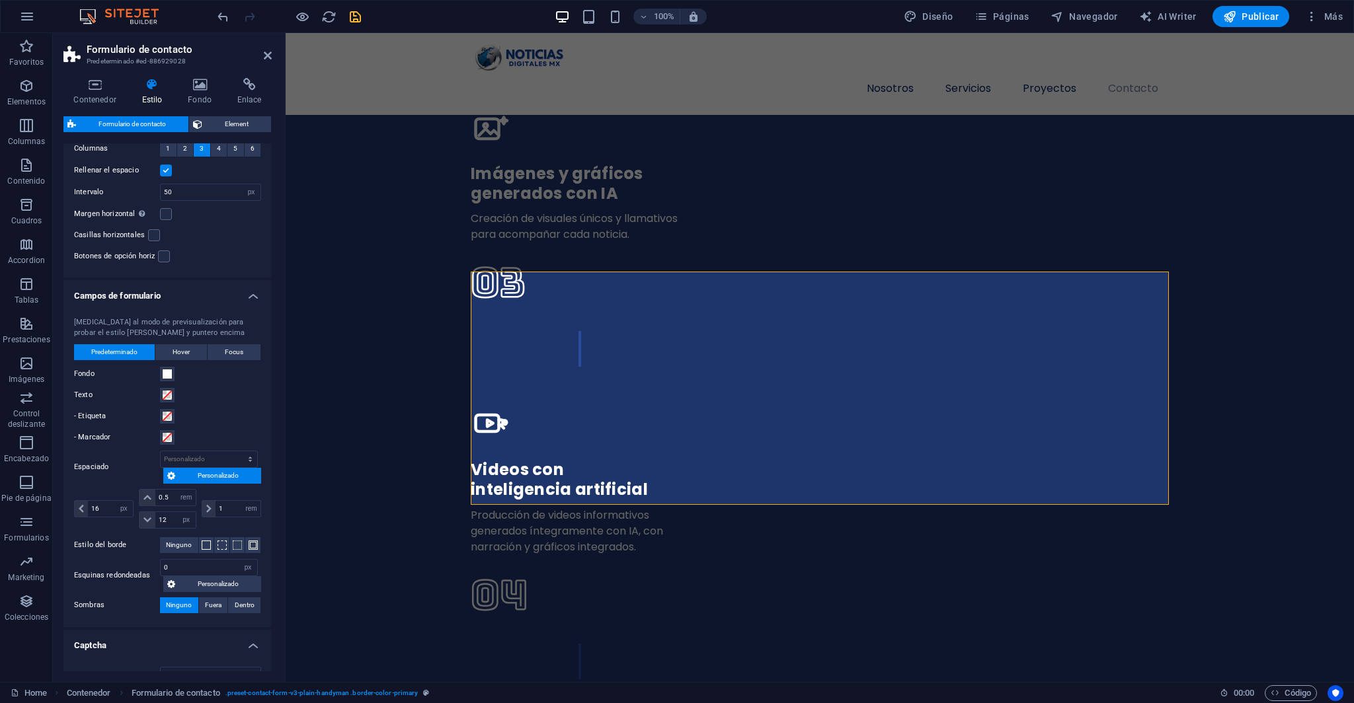
scroll to position [389, 0]
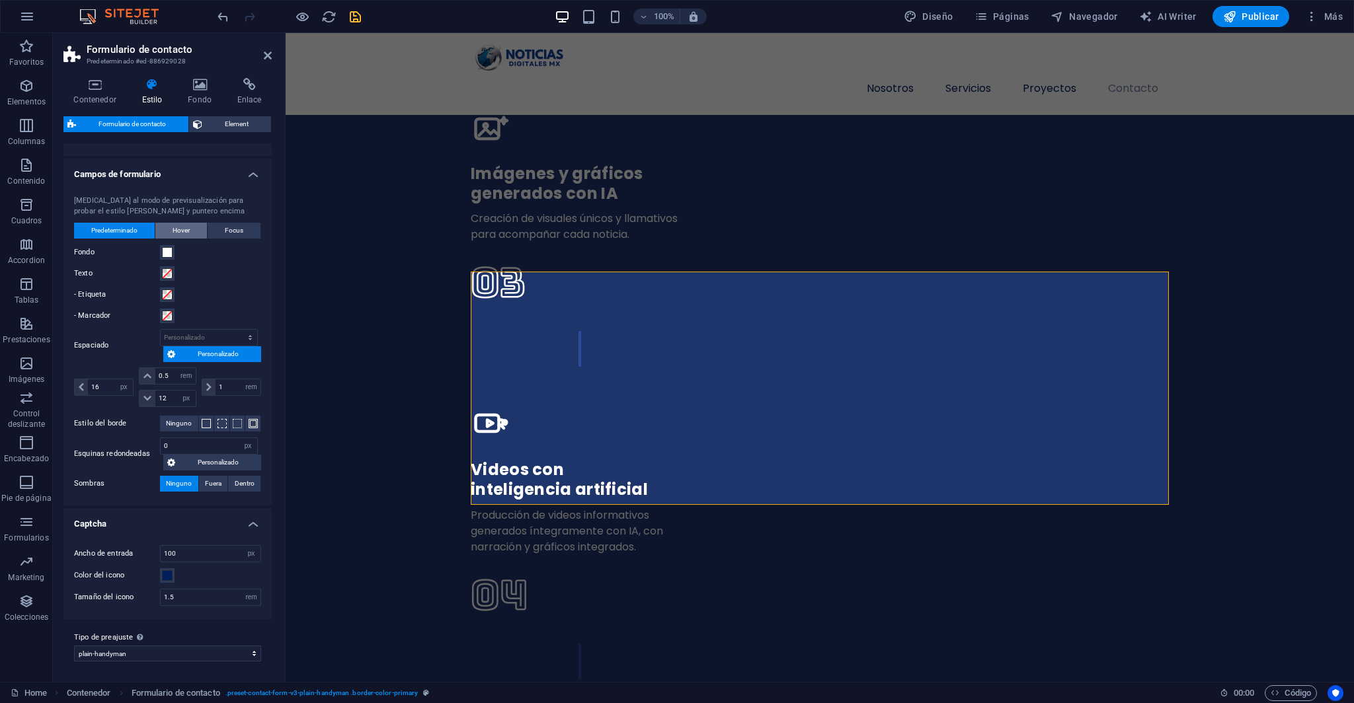
click at [186, 227] on span "Hover" at bounding box center [181, 231] width 17 height 16
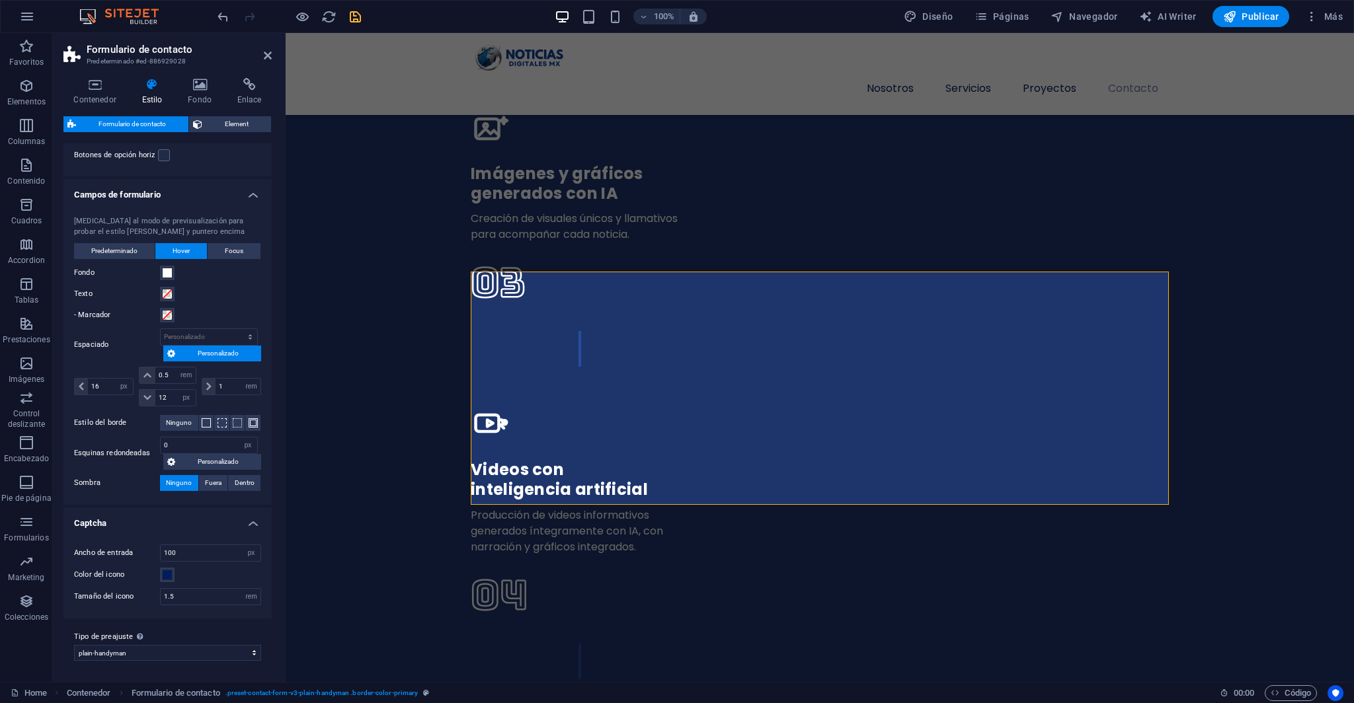
scroll to position [368, 0]
click at [220, 248] on button "Focus" at bounding box center [234, 252] width 53 height 16
click at [126, 243] on div "[MEDICAL_DATA] al modo de previsualización para probar el estilo [PERSON_NAME] …" at bounding box center [167, 355] width 213 height 302
click at [126, 250] on span "Predeterminado" at bounding box center [114, 252] width 46 height 16
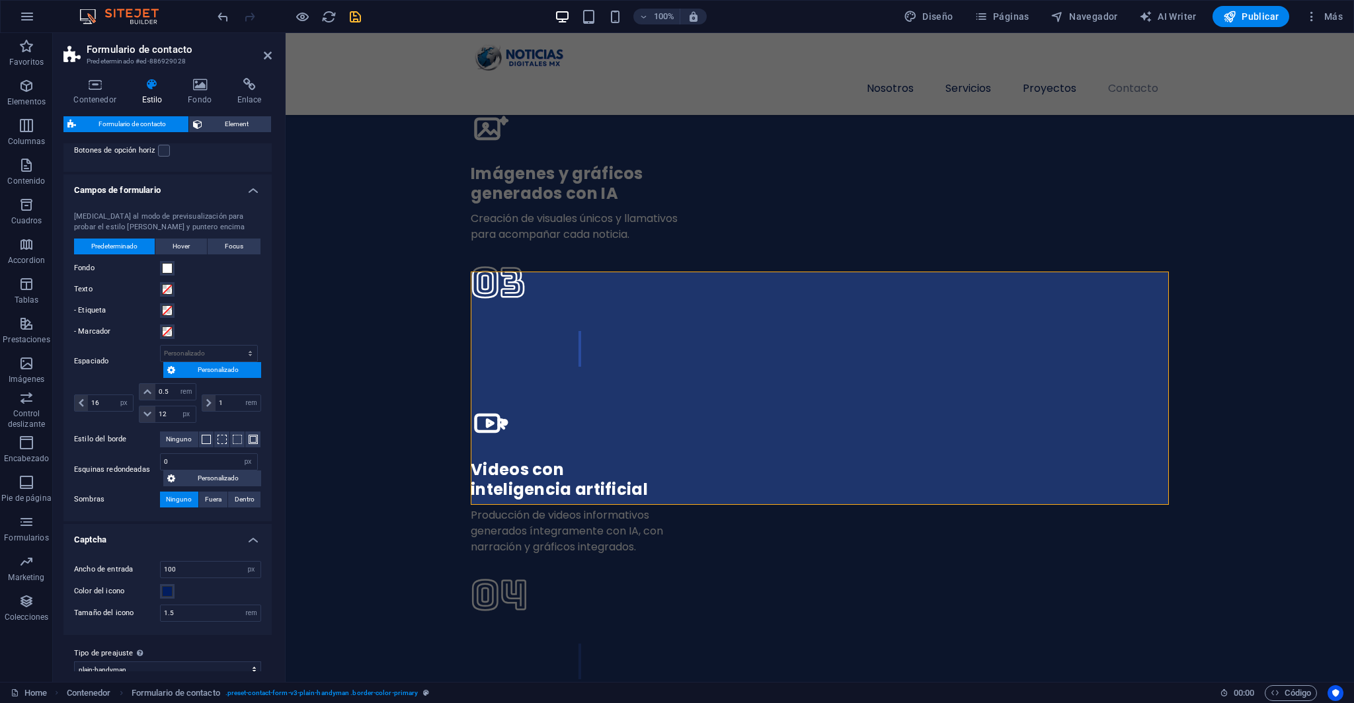
scroll to position [389, 0]
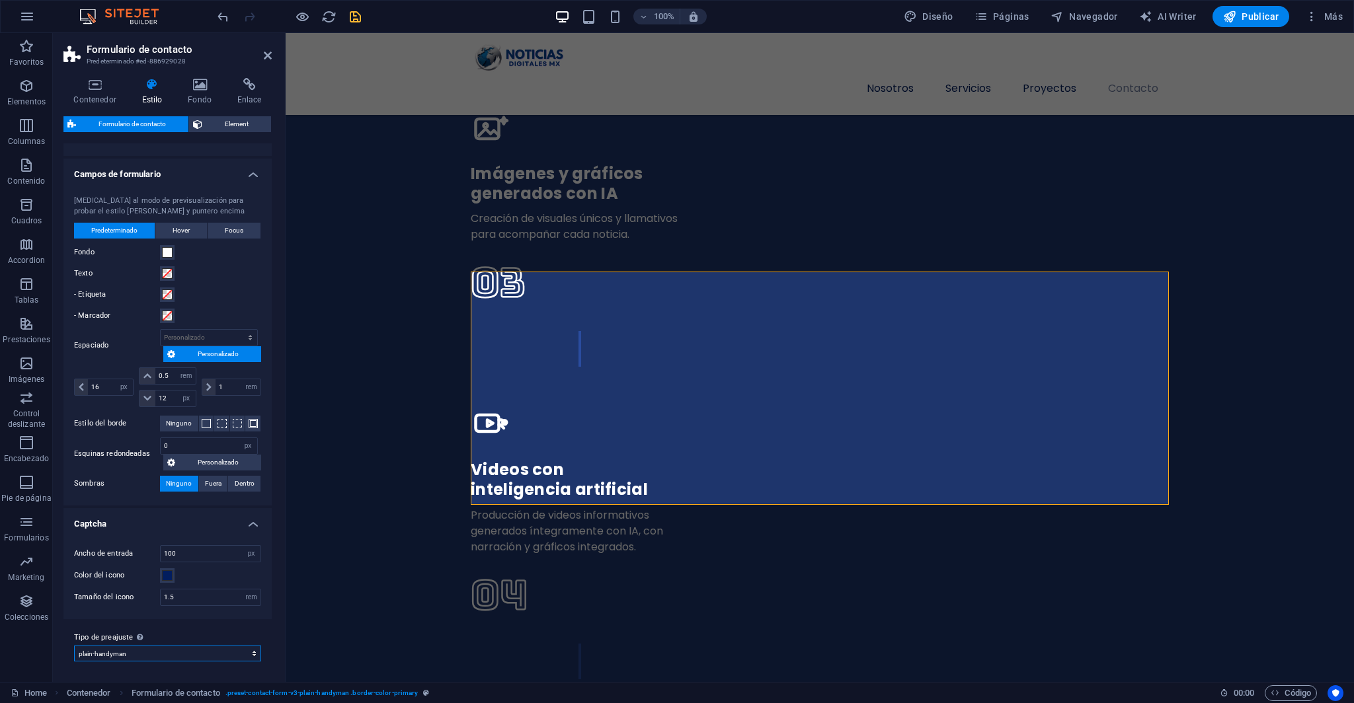
click at [201, 646] on select "plain-handyman plain Añadir tipo de preajuste" at bounding box center [167, 654] width 187 height 16
click at [192, 646] on select "plain-handyman plain Añadir tipo de preajuste" at bounding box center [167, 654] width 187 height 16
click at [172, 646] on select "plain-handyman plain Añadir tipo de preajuste" at bounding box center [167, 654] width 187 height 16
click at [74, 646] on select "plain-handyman plain Añadir tipo de preajuste" at bounding box center [167, 654] width 187 height 16
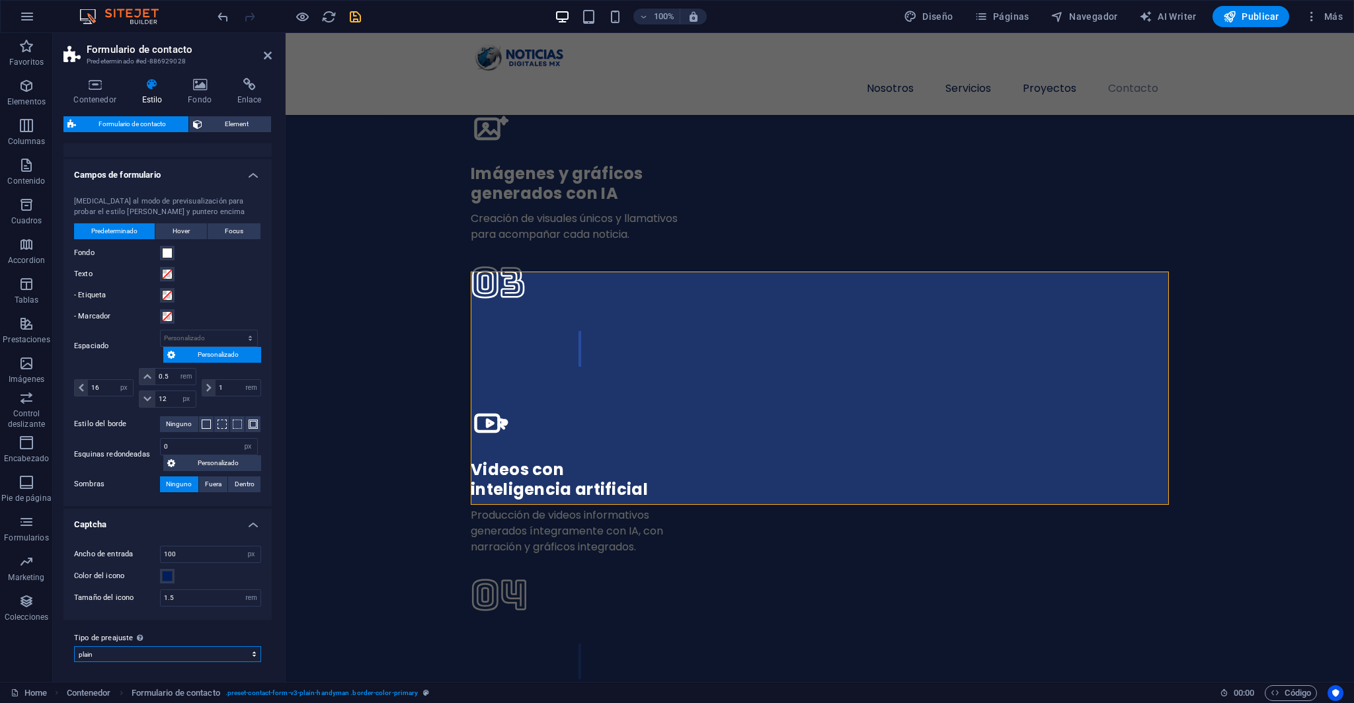
select select "preset-contact-form-v3-plain"
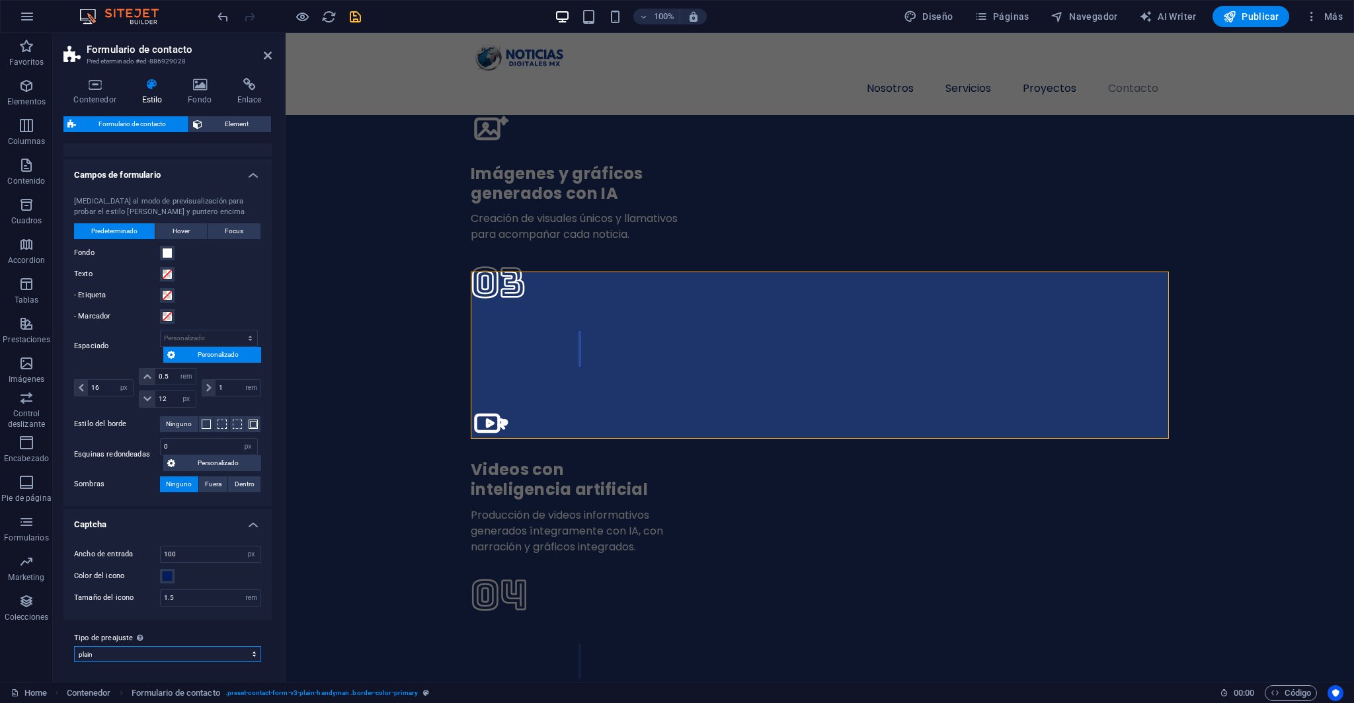
click at [174, 646] on select "plain-handyman plain Añadir tipo de preajuste" at bounding box center [167, 654] width 187 height 16
click at [74, 646] on select "plain-handyman plain Añadir tipo de preajuste" at bounding box center [167, 654] width 187 height 16
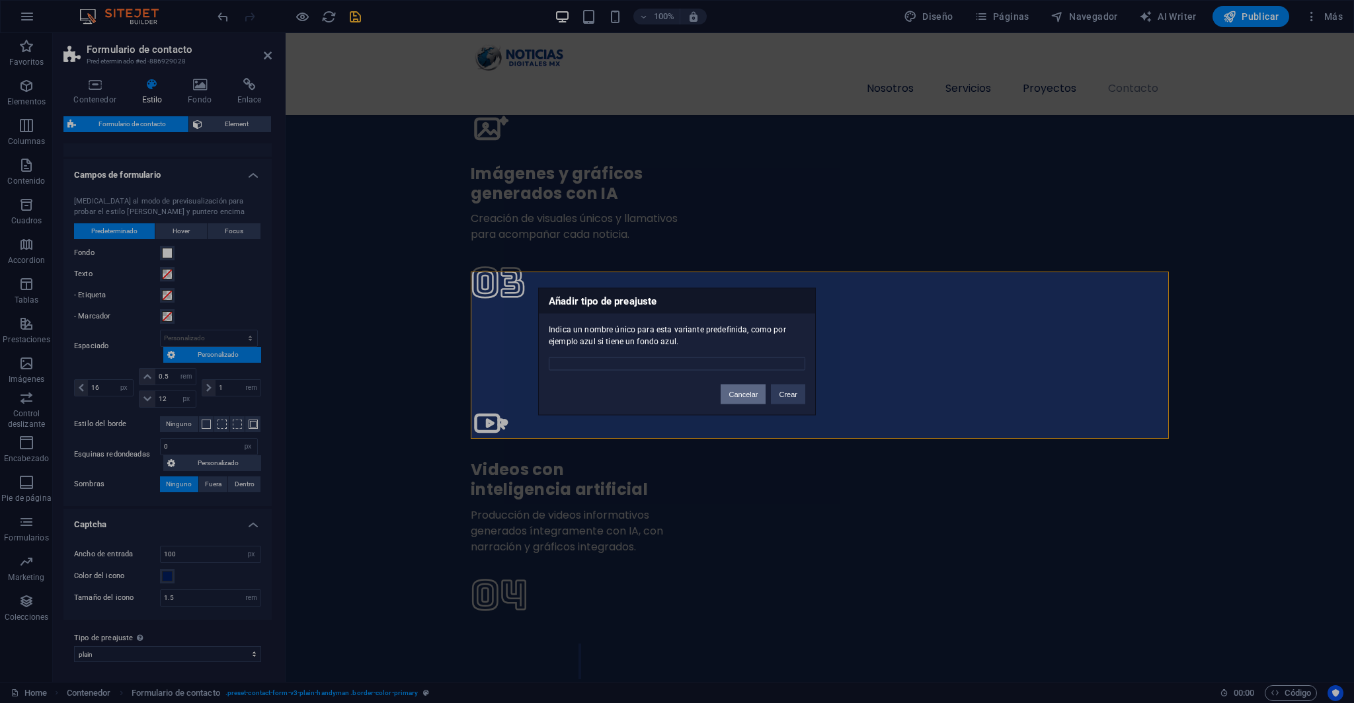
click at [759, 396] on button "Cancelar" at bounding box center [742, 395] width 45 height 20
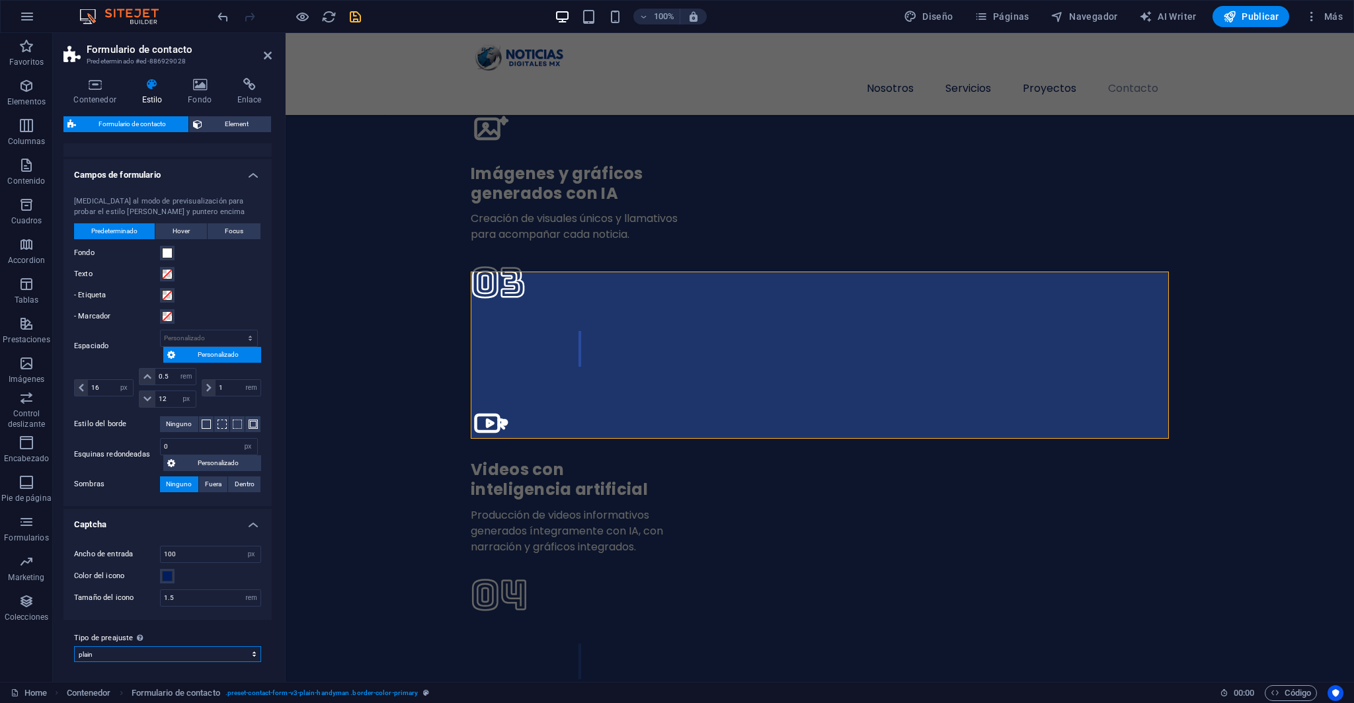
click at [225, 646] on select "plain-handyman plain Añadir tipo de preajuste" at bounding box center [167, 654] width 187 height 16
select select "preset-contact-form-v3-plain-handyman"
click at [74, 646] on select "plain-handyman plain Añadir tipo de preajuste" at bounding box center [167, 654] width 187 height 16
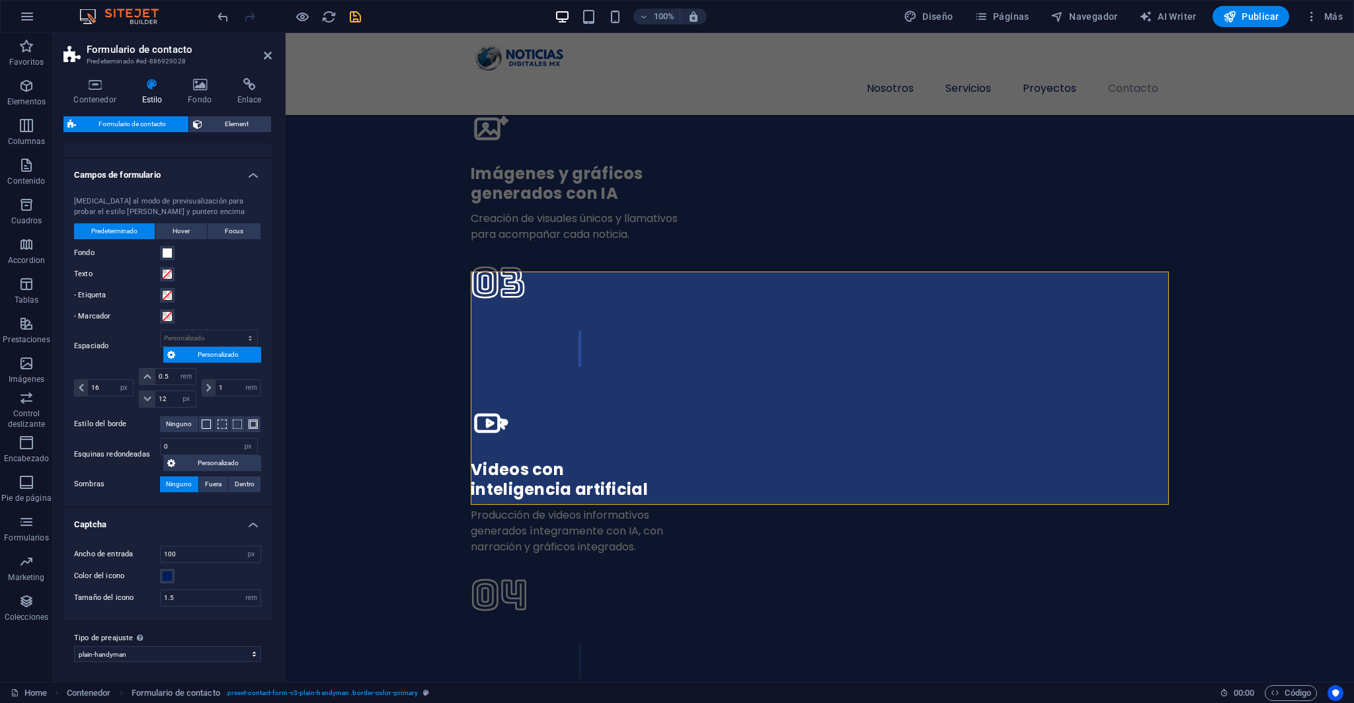
click at [221, 631] on label "Tipo de preajuste La configuración y variante seleccionada arriba afecta a todo…" at bounding box center [167, 639] width 187 height 16
click at [221, 646] on select "plain-handyman plain Añadir tipo de preajuste" at bounding box center [167, 654] width 187 height 16
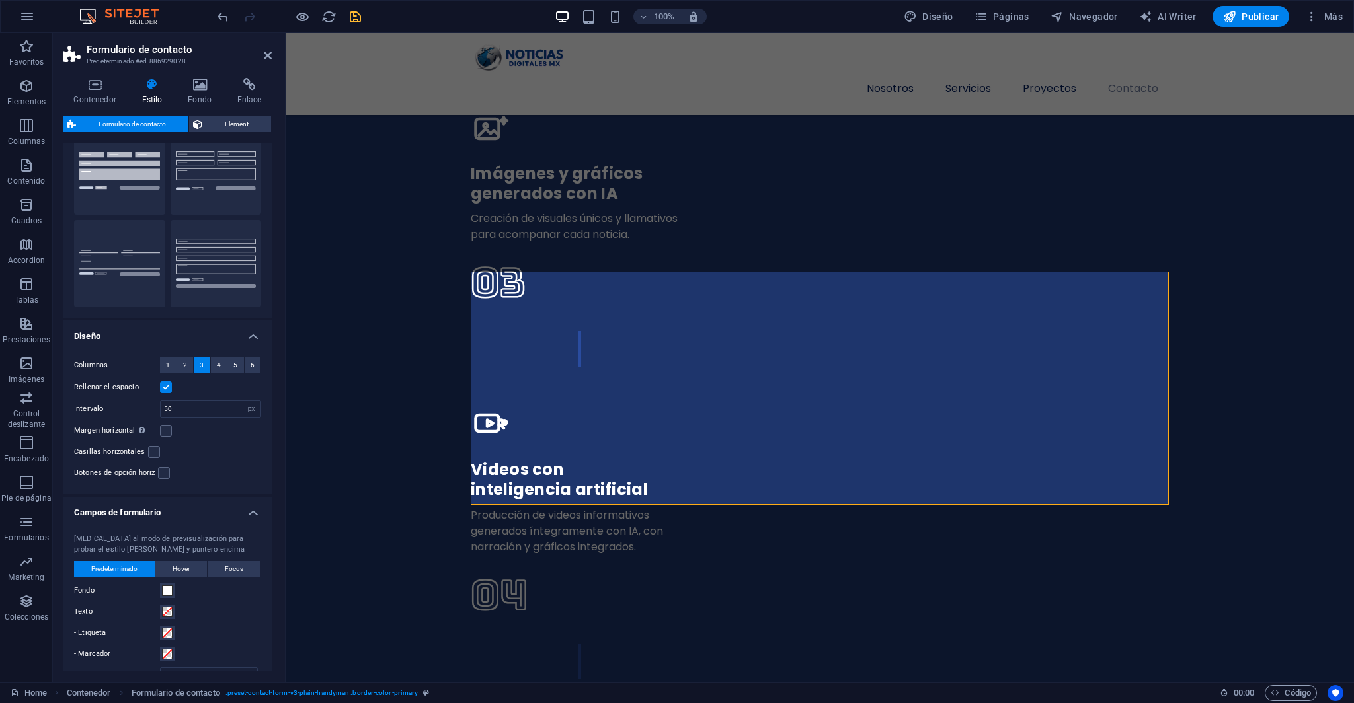
scroll to position [0, 0]
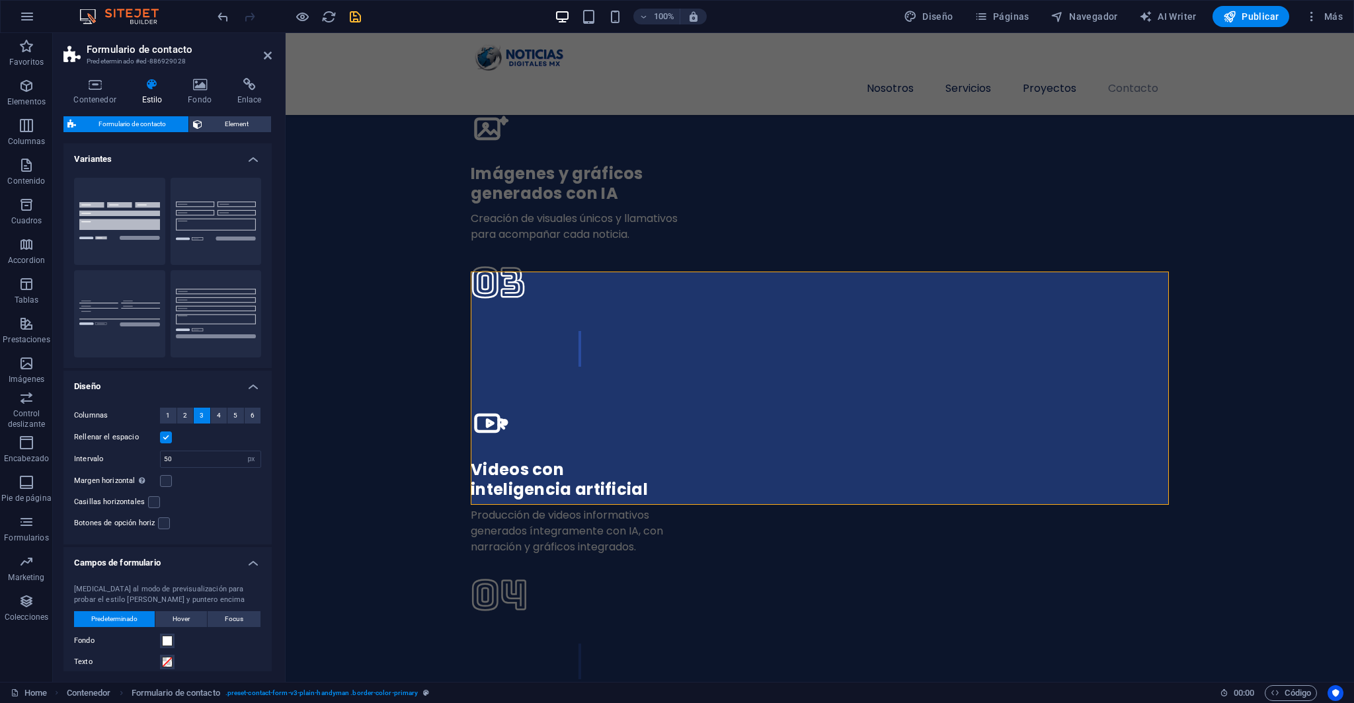
click at [247, 561] on h4 "Campos de formulario" at bounding box center [167, 559] width 208 height 24
click at [249, 385] on h4 "Diseño" at bounding box center [167, 383] width 208 height 24
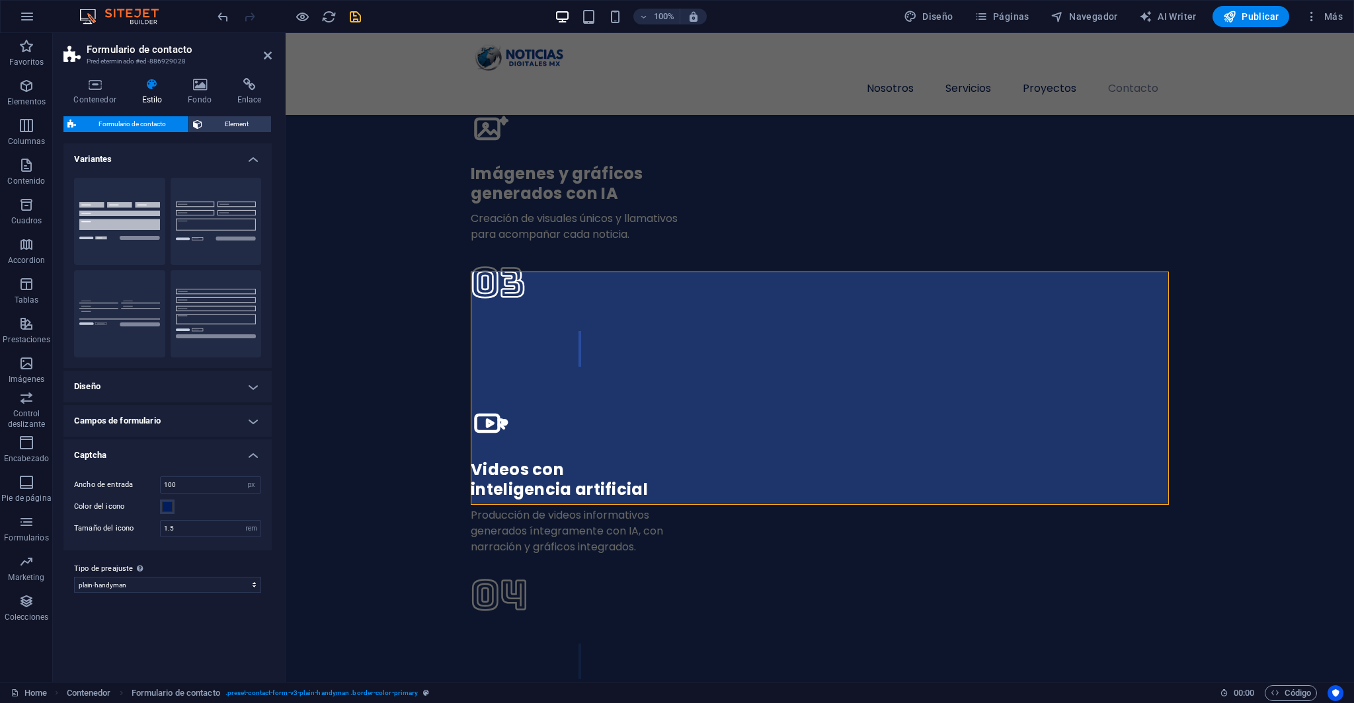
click at [251, 157] on h4 "Variantes" at bounding box center [167, 155] width 208 height 24
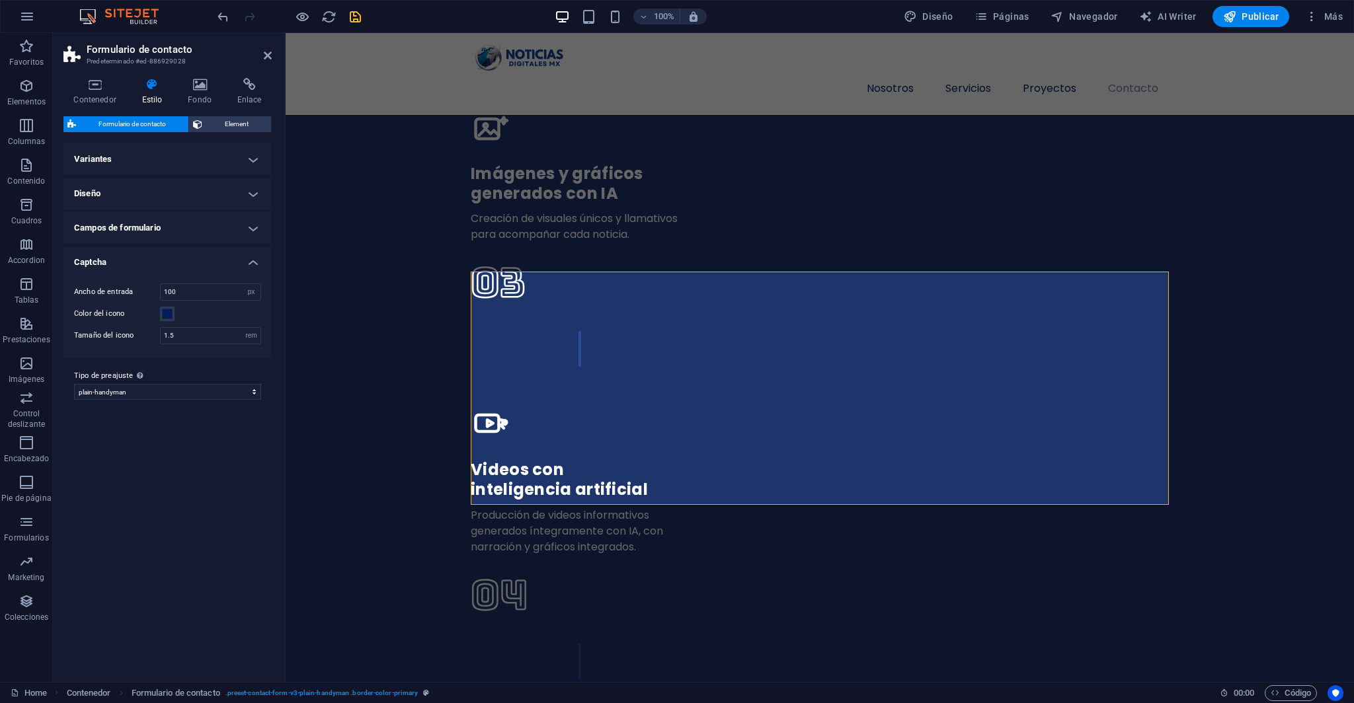
click at [153, 124] on span "Formulario de contacto" at bounding box center [132, 124] width 104 height 16
click at [209, 121] on span "Element" at bounding box center [236, 124] width 61 height 16
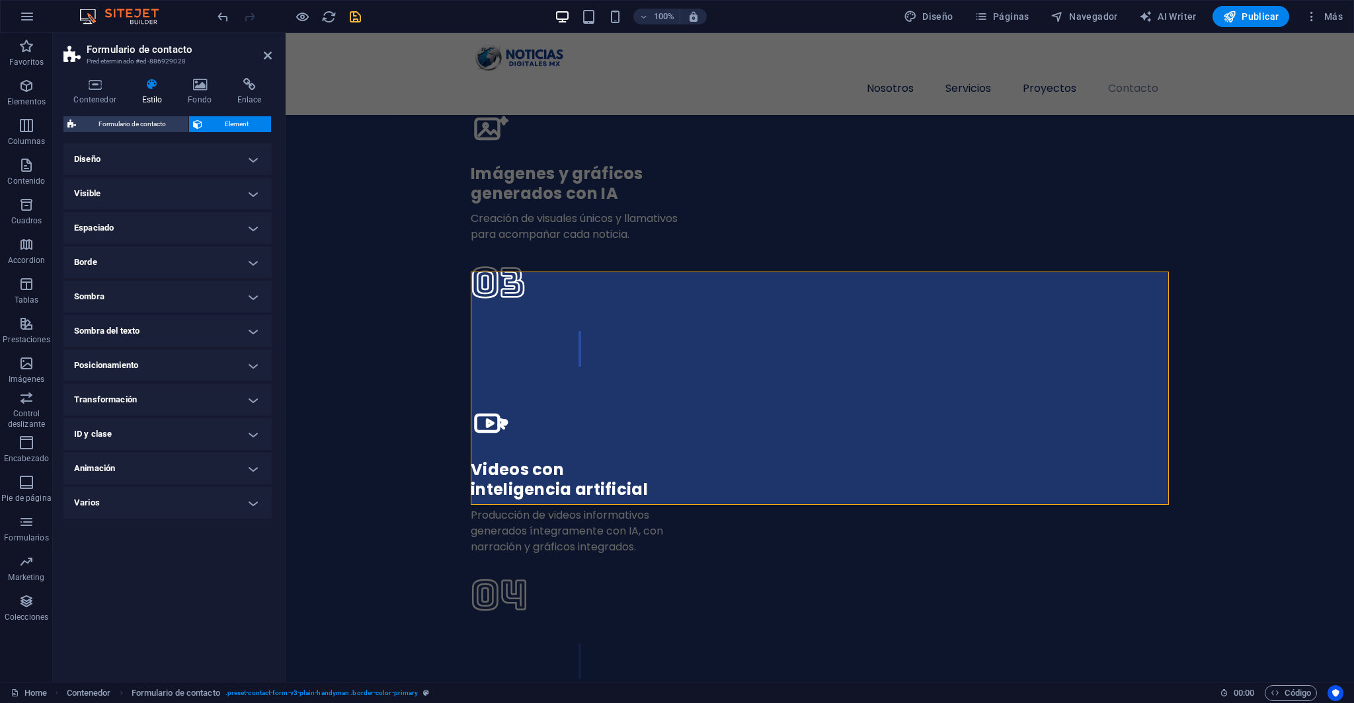
click at [237, 502] on h4 "Varios" at bounding box center [167, 503] width 208 height 32
click at [242, 496] on h4 "Varios" at bounding box center [167, 499] width 208 height 24
click at [105, 92] on h4 "Contenedor" at bounding box center [97, 92] width 68 height 28
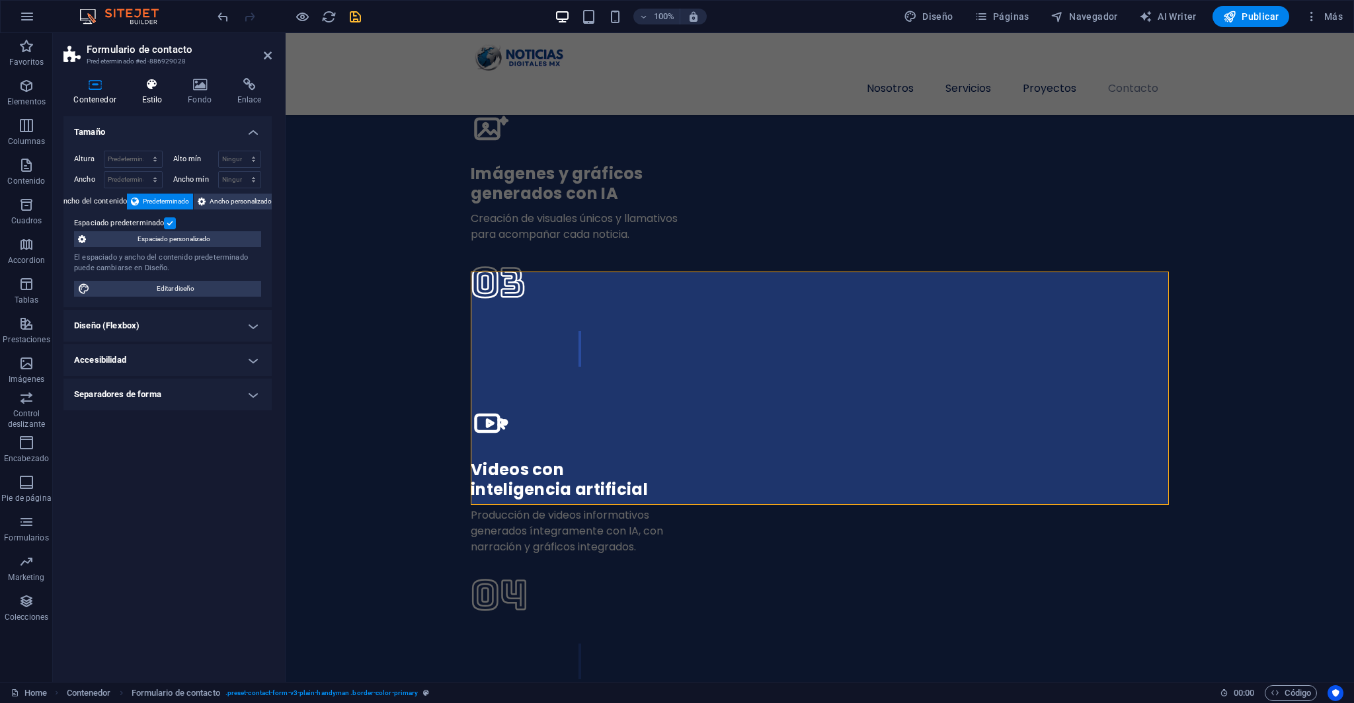
click at [145, 89] on icon at bounding box center [152, 84] width 41 height 13
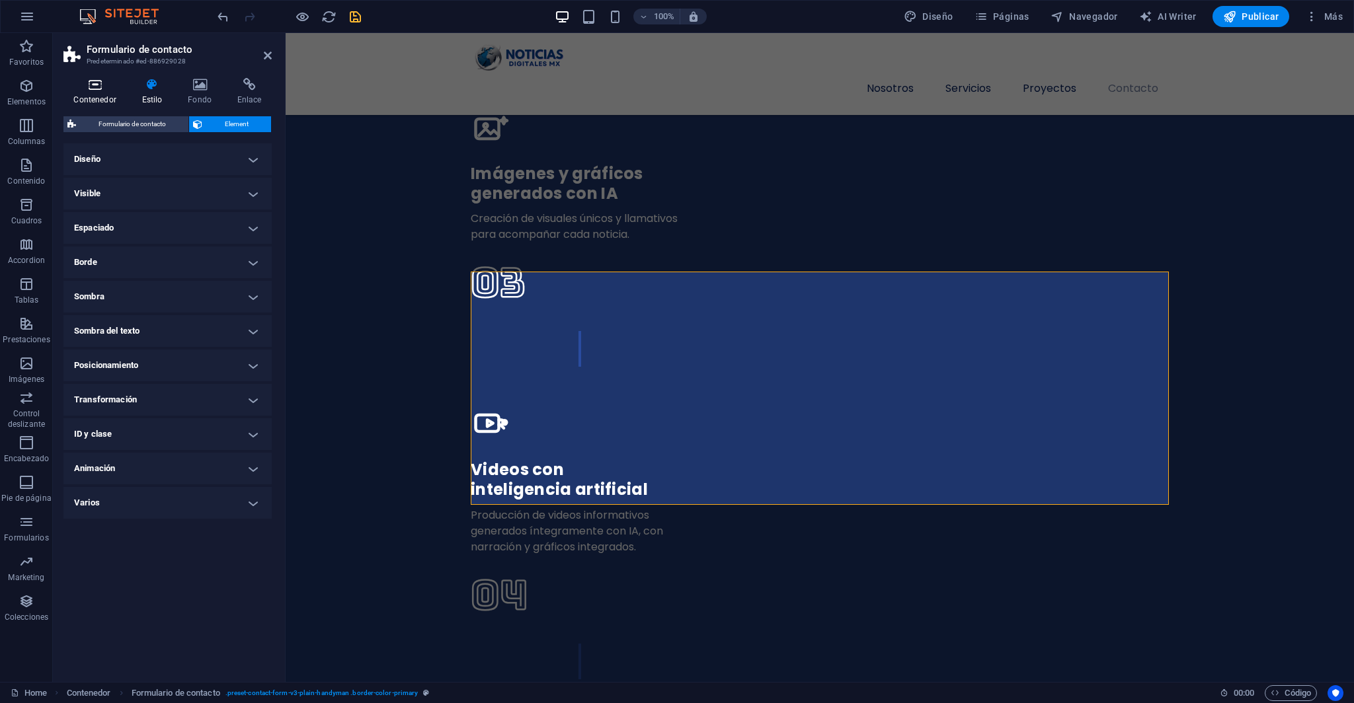
click at [120, 89] on icon at bounding box center [94, 84] width 63 height 13
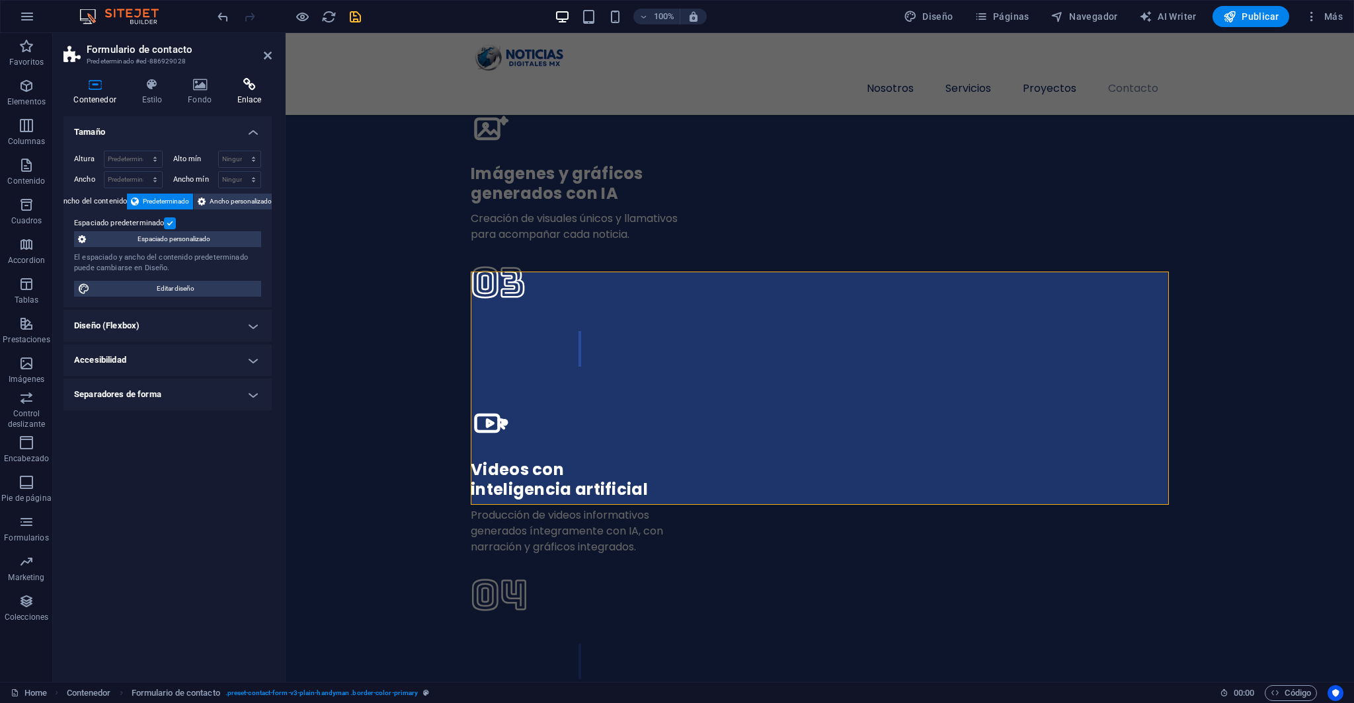
click at [238, 90] on icon at bounding box center [249, 84] width 45 height 13
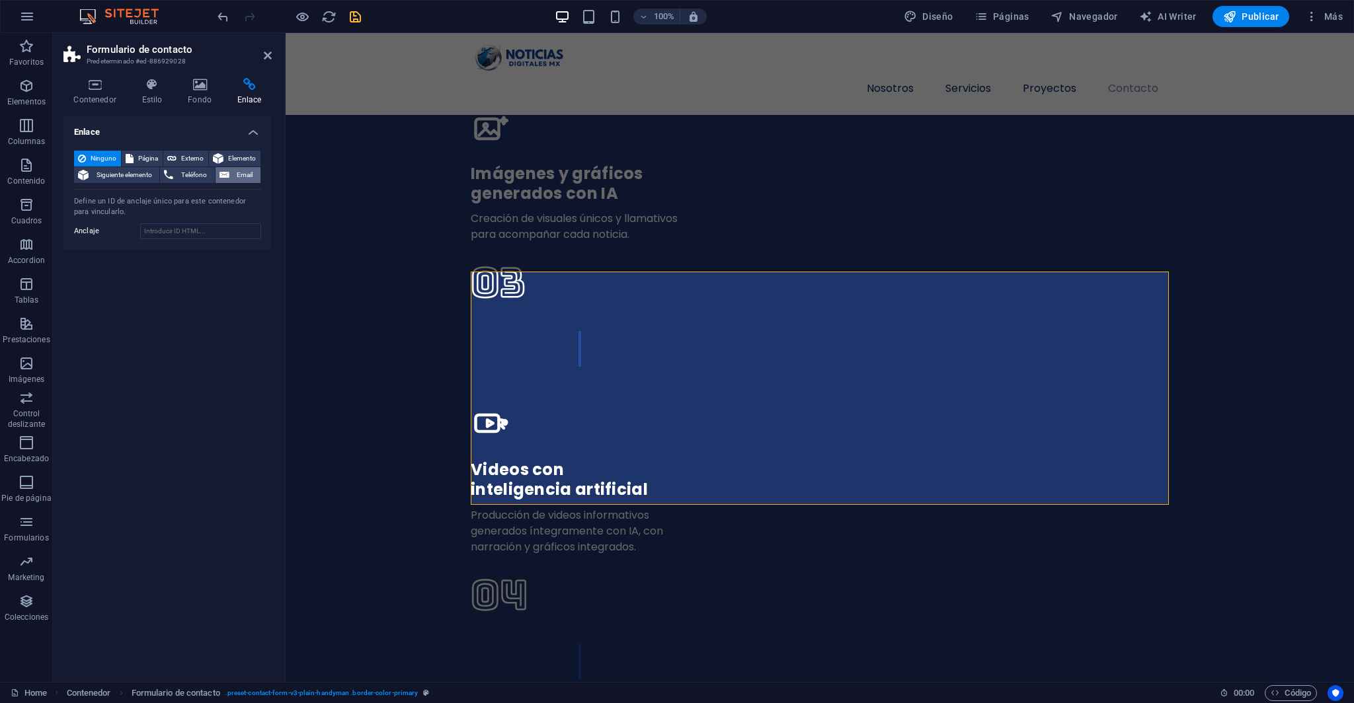
click at [236, 180] on span "Email" at bounding box center [244, 175] width 23 height 16
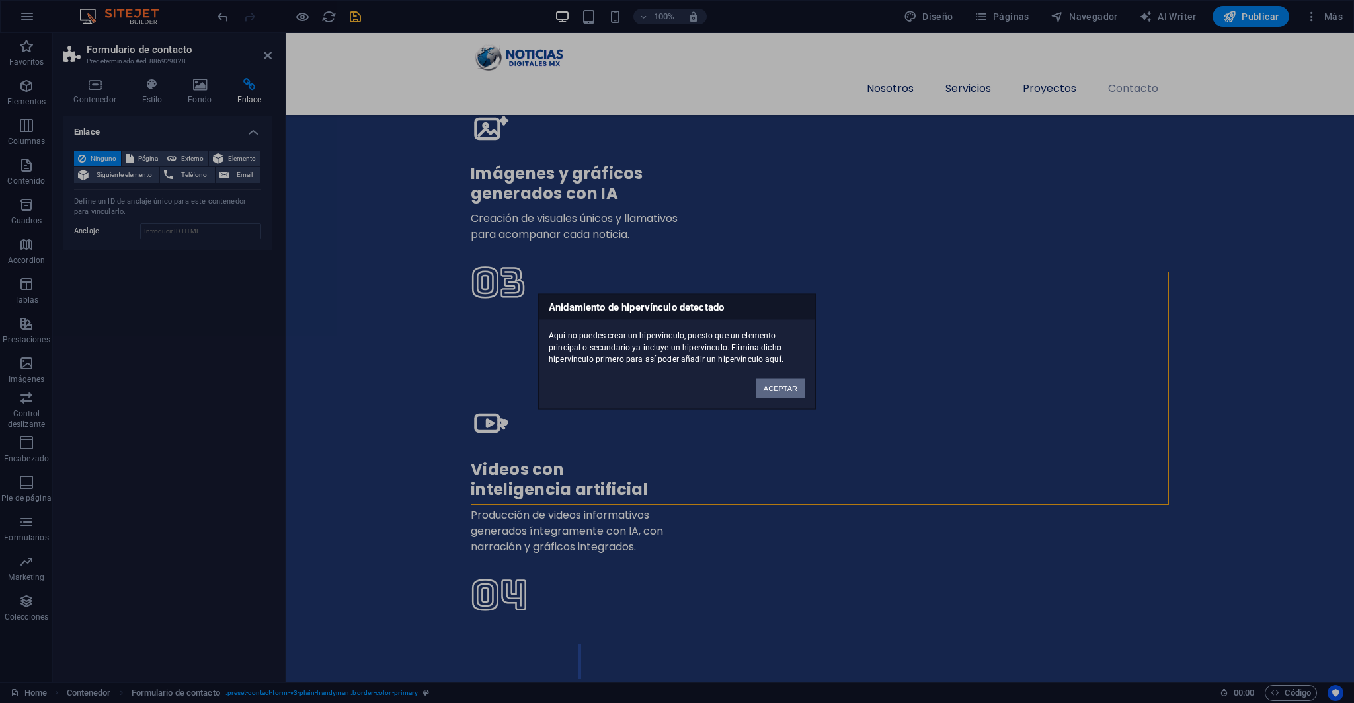
click at [773, 381] on button "ACEPTAR" at bounding box center [781, 389] width 50 height 20
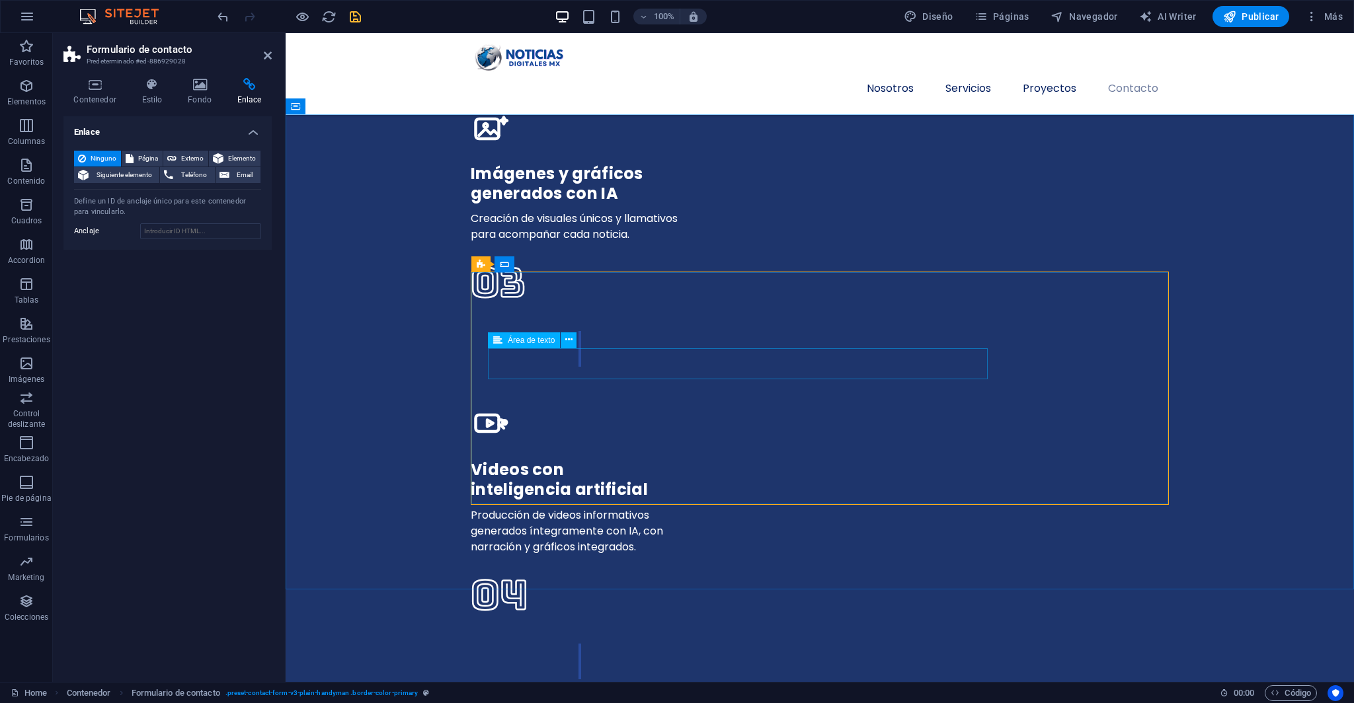
scroll to position [3661, 0]
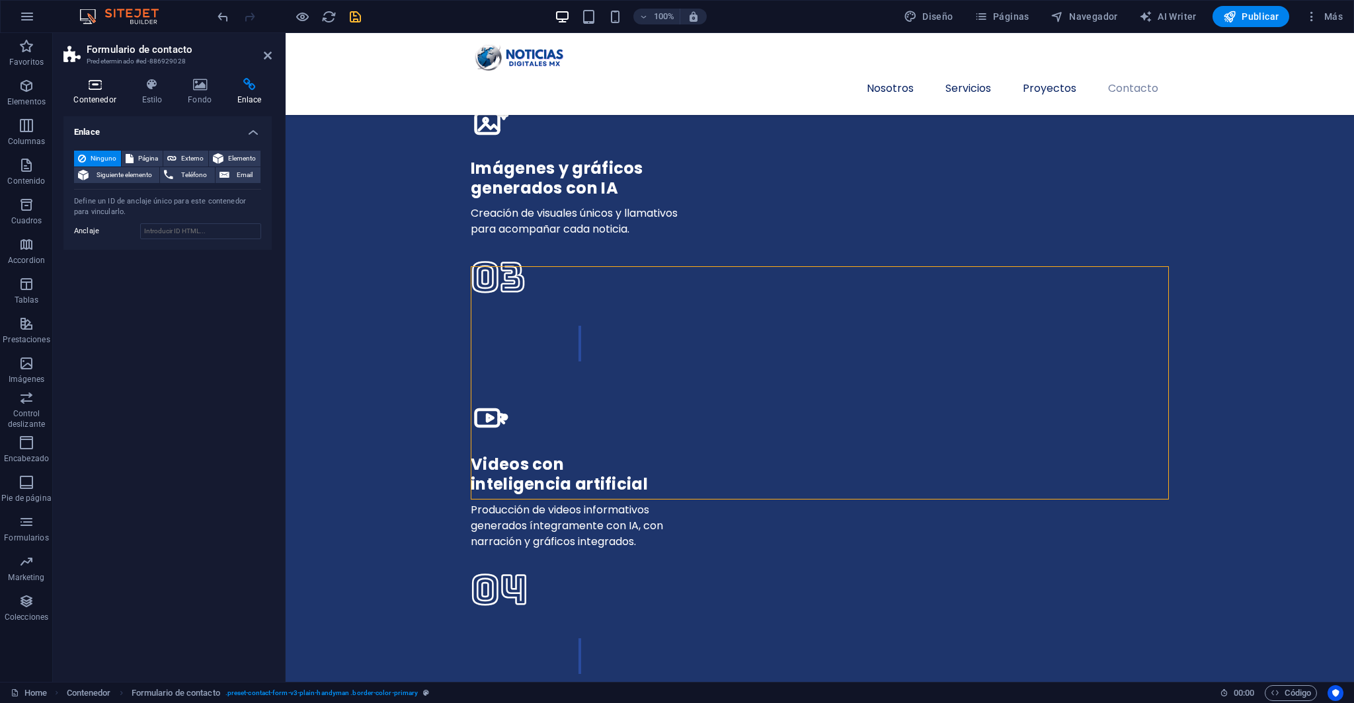
click at [97, 90] on icon at bounding box center [94, 84] width 63 height 13
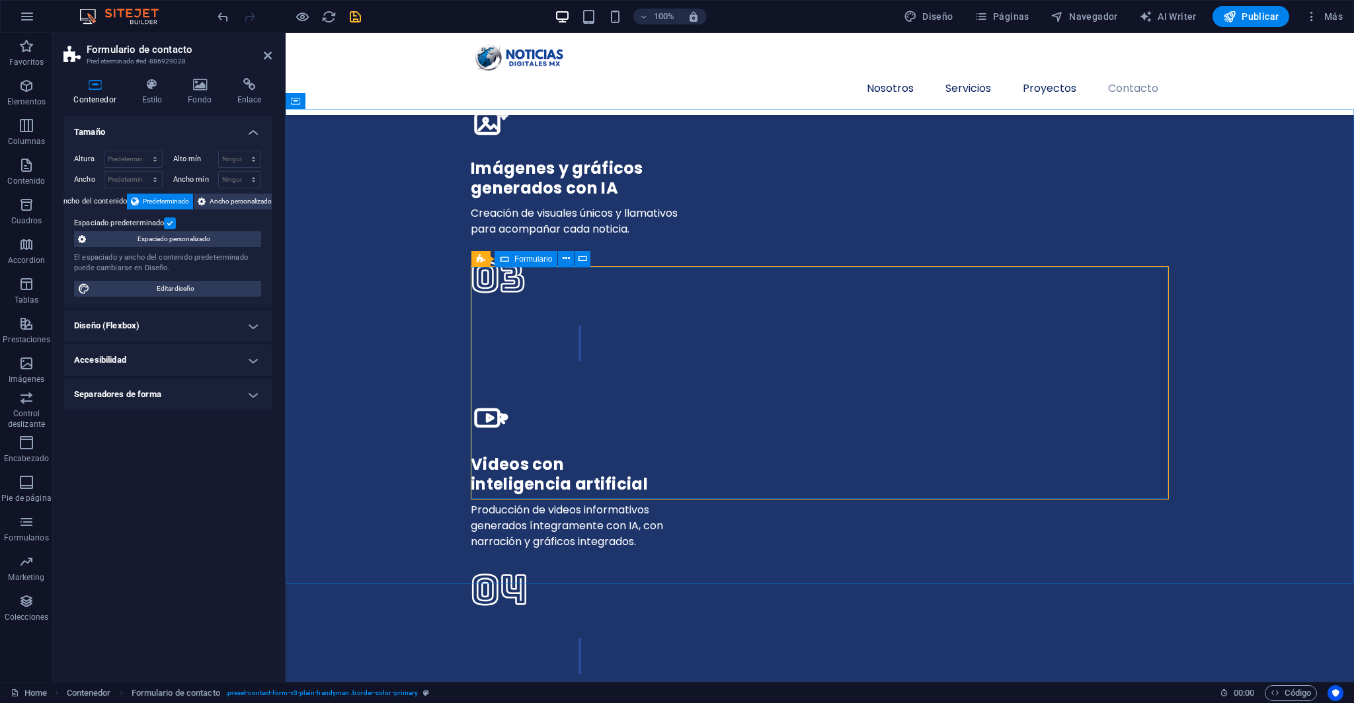
click div "Enviar He leído y acepto el aviso de privacidad ¿Ilegible? [GEOGRAPHIC_DATA]"
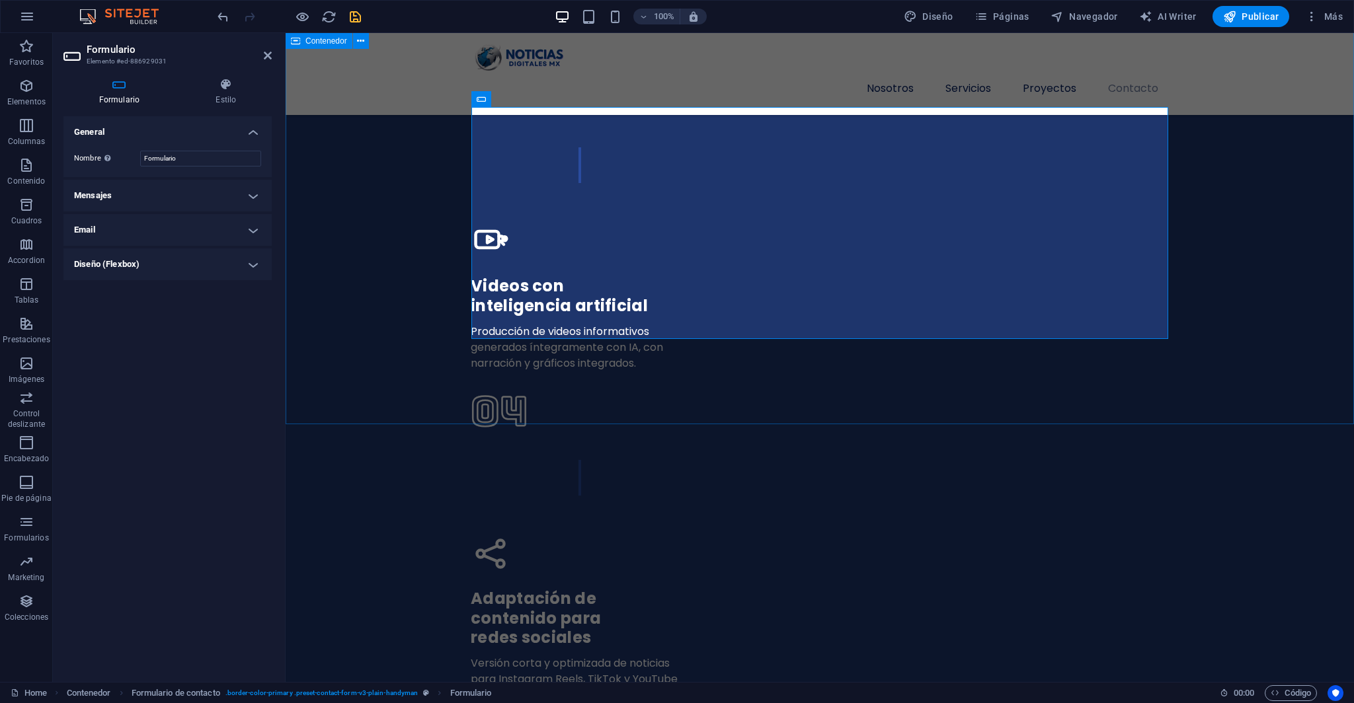
scroll to position [3769, 0]
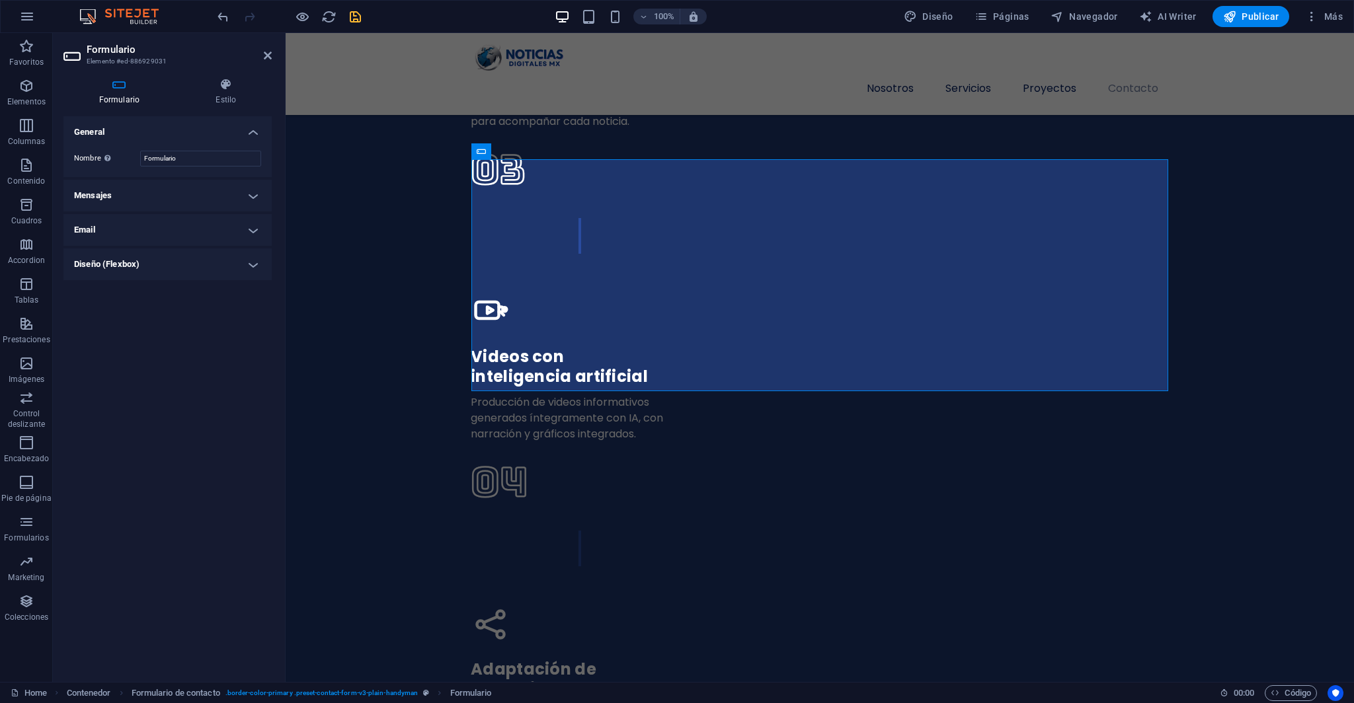
click at [250, 229] on h4 "Email" at bounding box center [167, 230] width 208 height 32
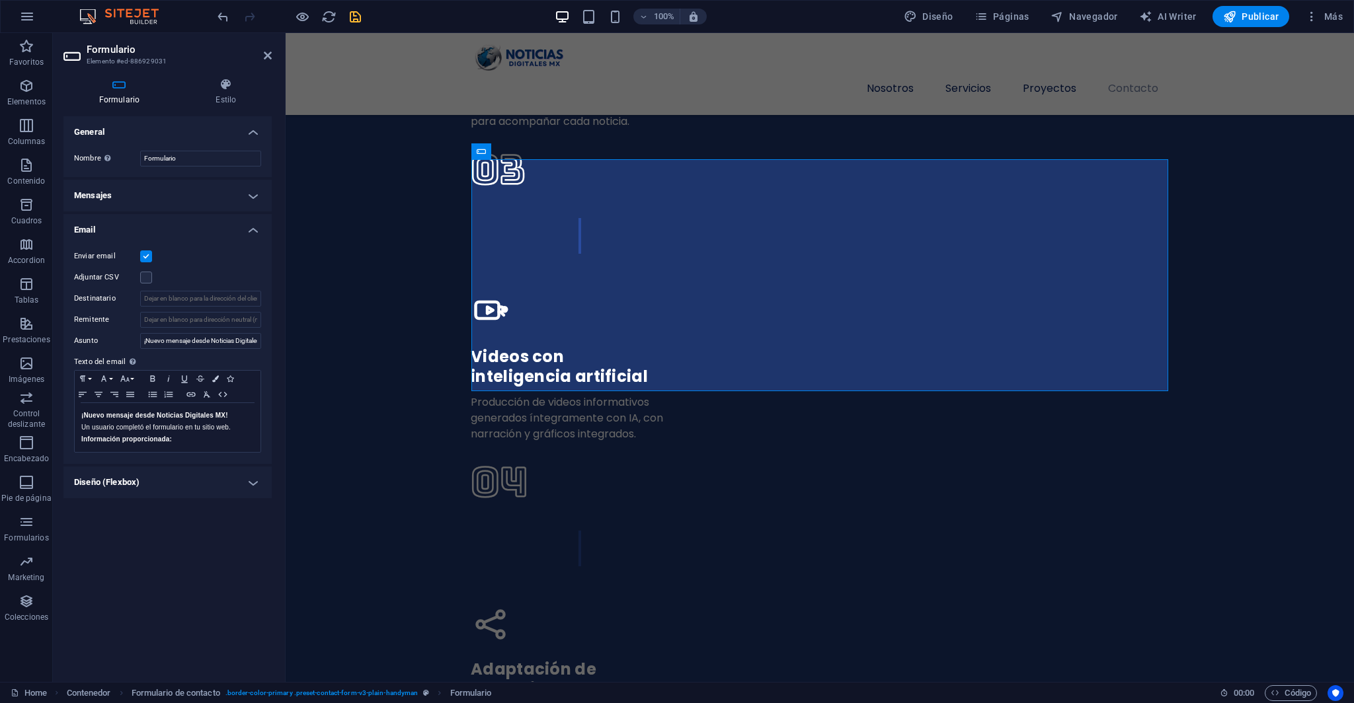
click at [147, 258] on label at bounding box center [146, 257] width 12 height 12
click at [0, 0] on input "Enviar email" at bounding box center [0, 0] width 0 height 0
drag, startPoint x: 198, startPoint y: 235, endPoint x: 143, endPoint y: 251, distance: 57.3
click at [197, 235] on h4 "Email" at bounding box center [167, 226] width 208 height 24
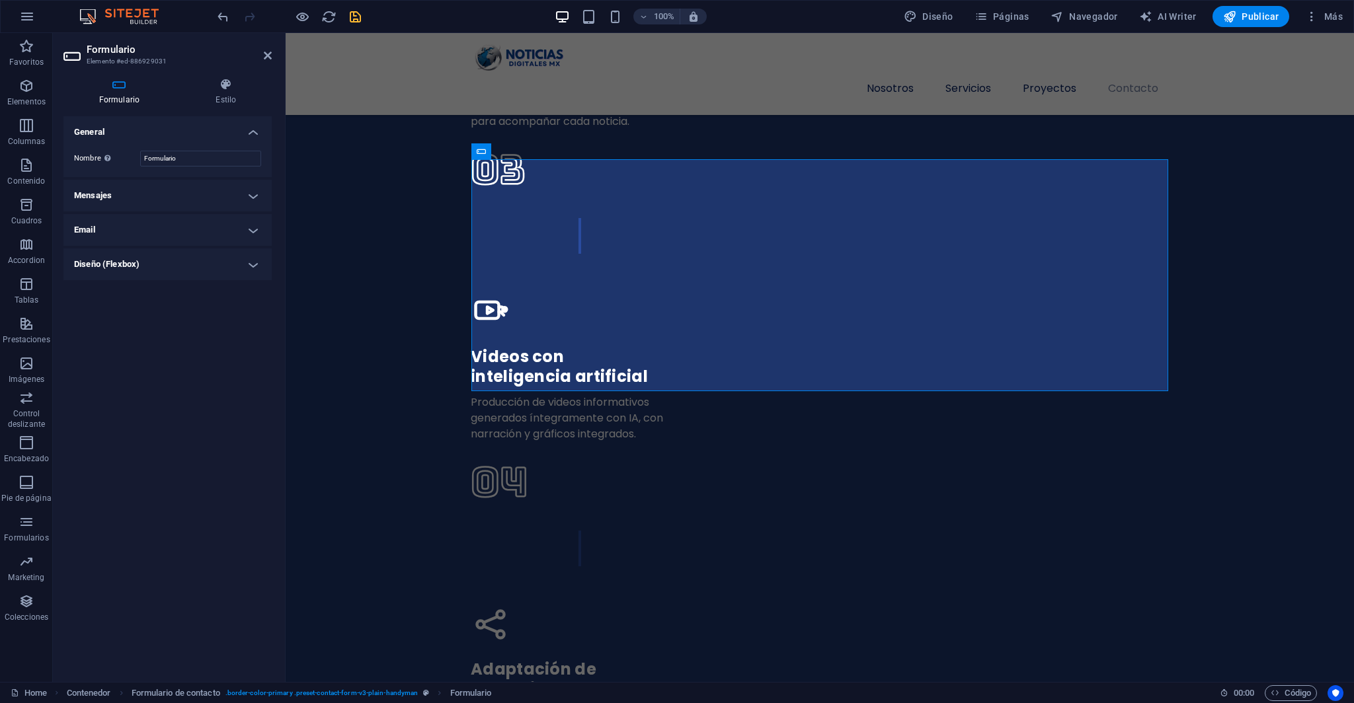
click at [226, 227] on h4 "Email" at bounding box center [167, 230] width 208 height 32
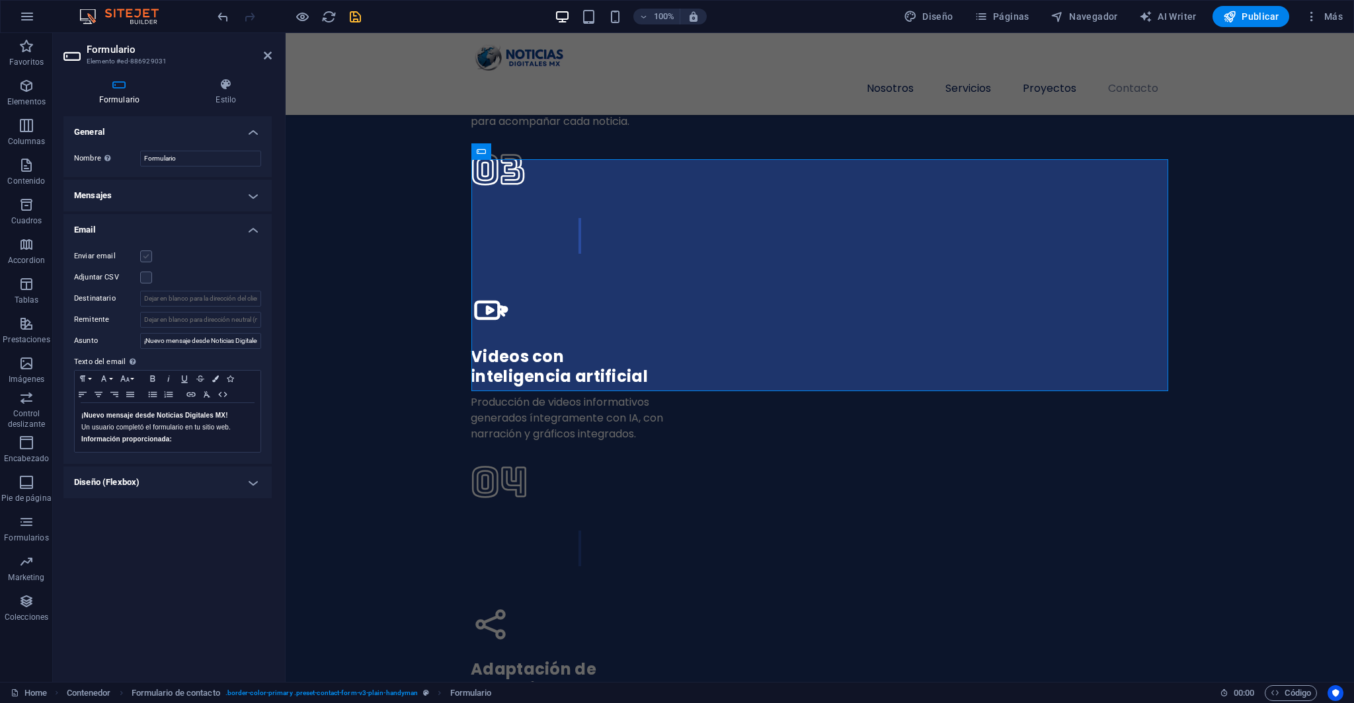
click at [142, 256] on label at bounding box center [146, 257] width 12 height 12
click at [0, 0] on input "Enviar email" at bounding box center [0, 0] width 0 height 0
click at [258, 196] on h4 "Mensajes" at bounding box center [167, 196] width 208 height 32
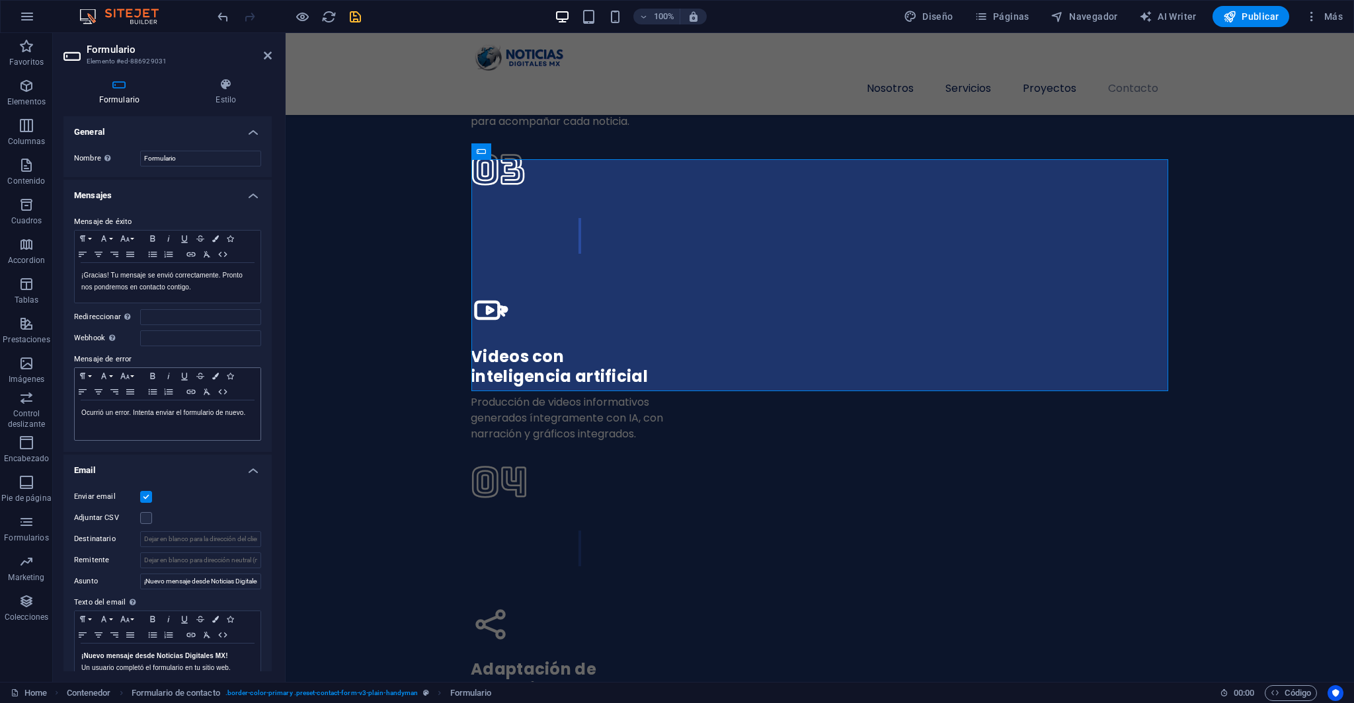
scroll to position [67, 0]
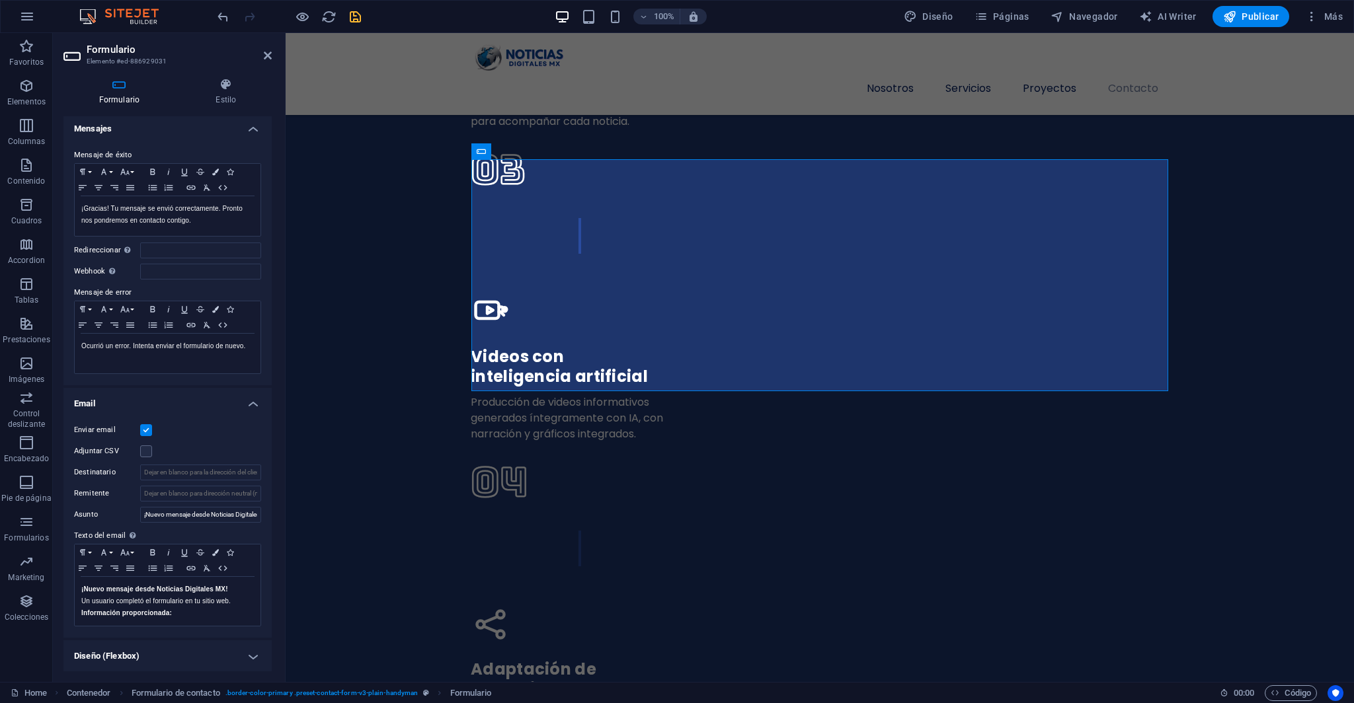
click at [252, 402] on h4 "Email" at bounding box center [167, 400] width 208 height 24
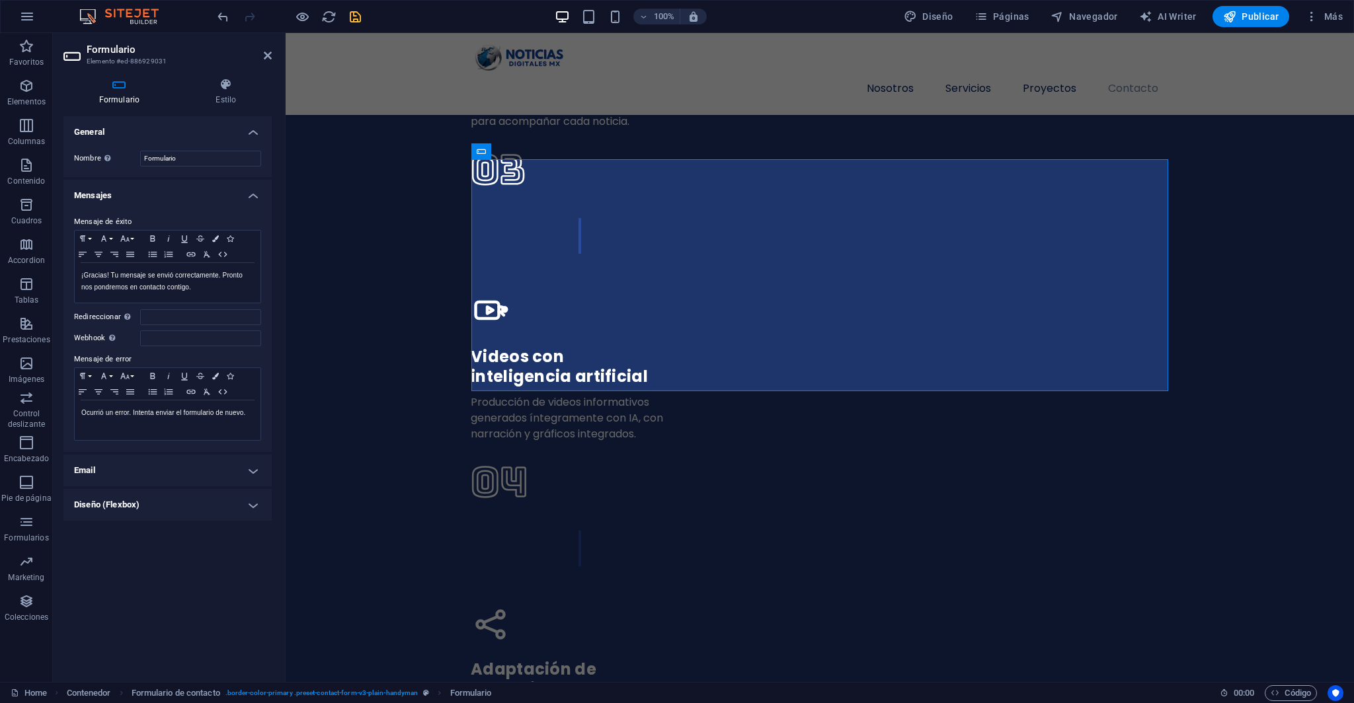
scroll to position [0, 0]
click at [247, 198] on h4 "Mensajes" at bounding box center [167, 192] width 208 height 24
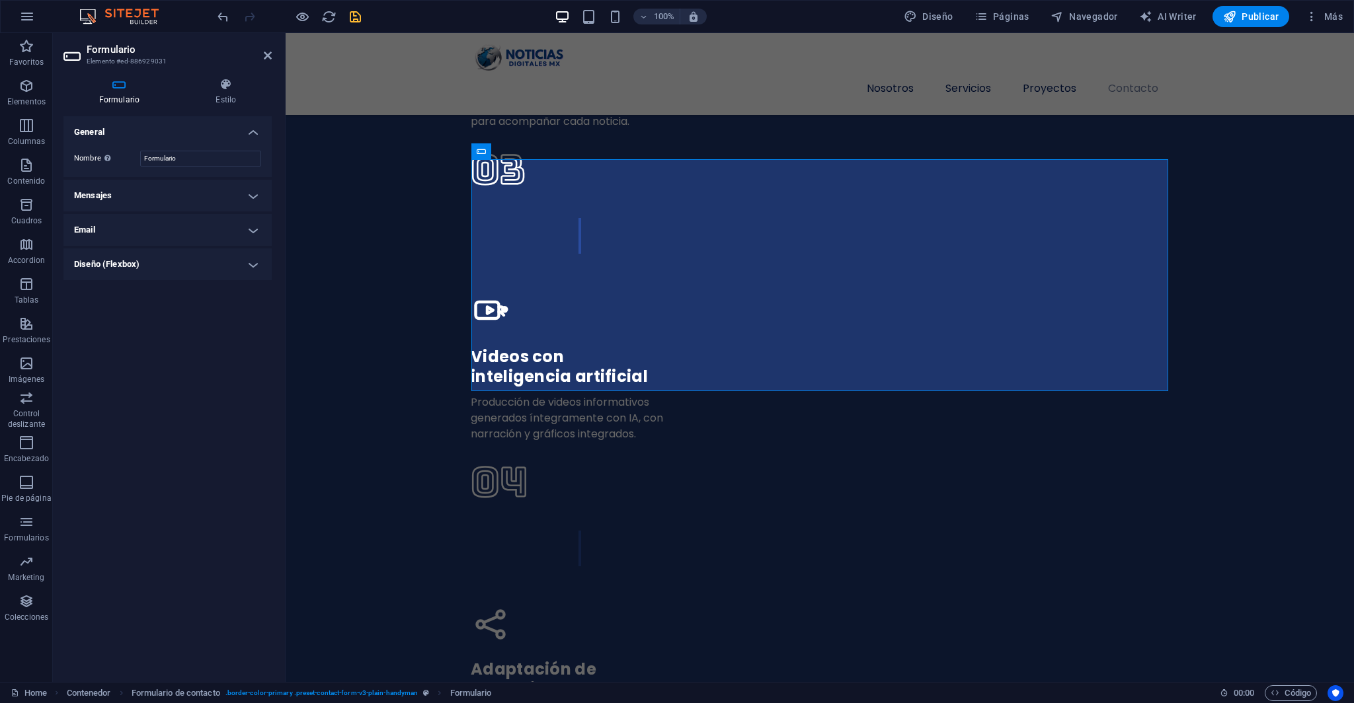
click at [158, 191] on h4 "Mensajes" at bounding box center [167, 196] width 208 height 32
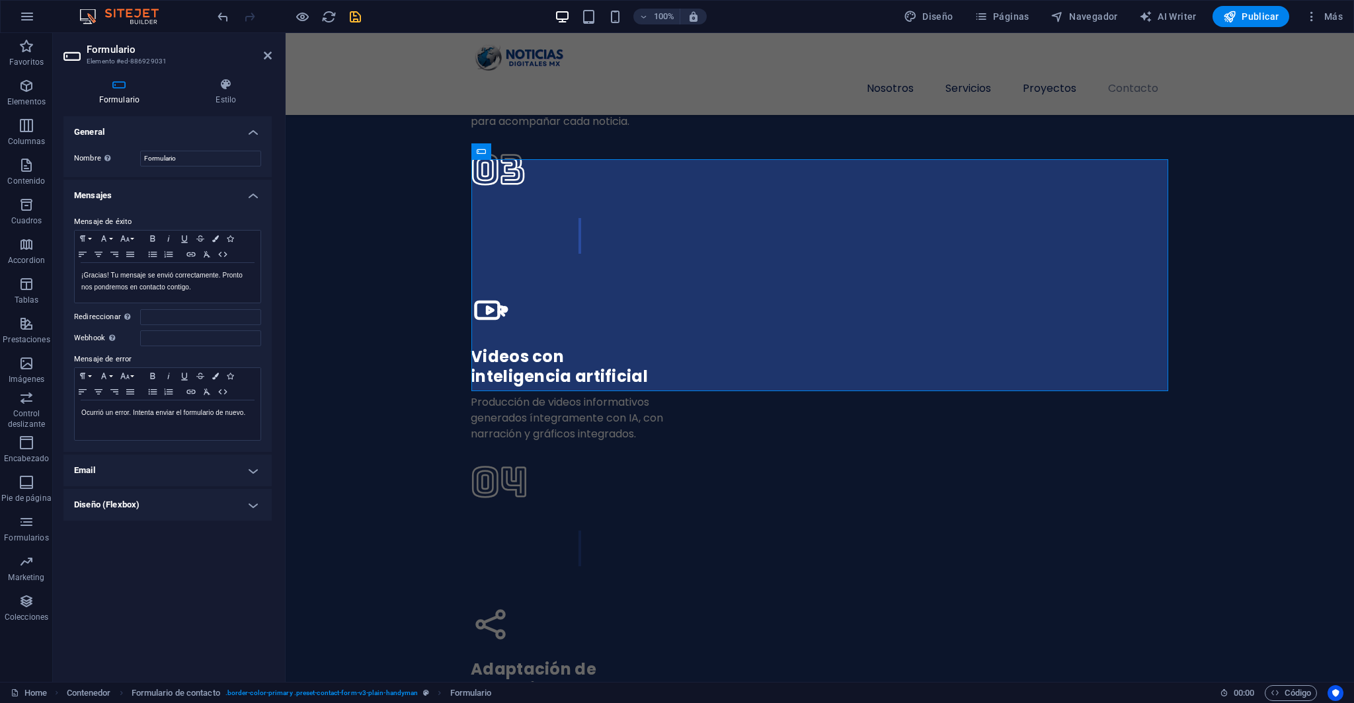
click at [259, 194] on h4 "Mensajes" at bounding box center [167, 192] width 208 height 24
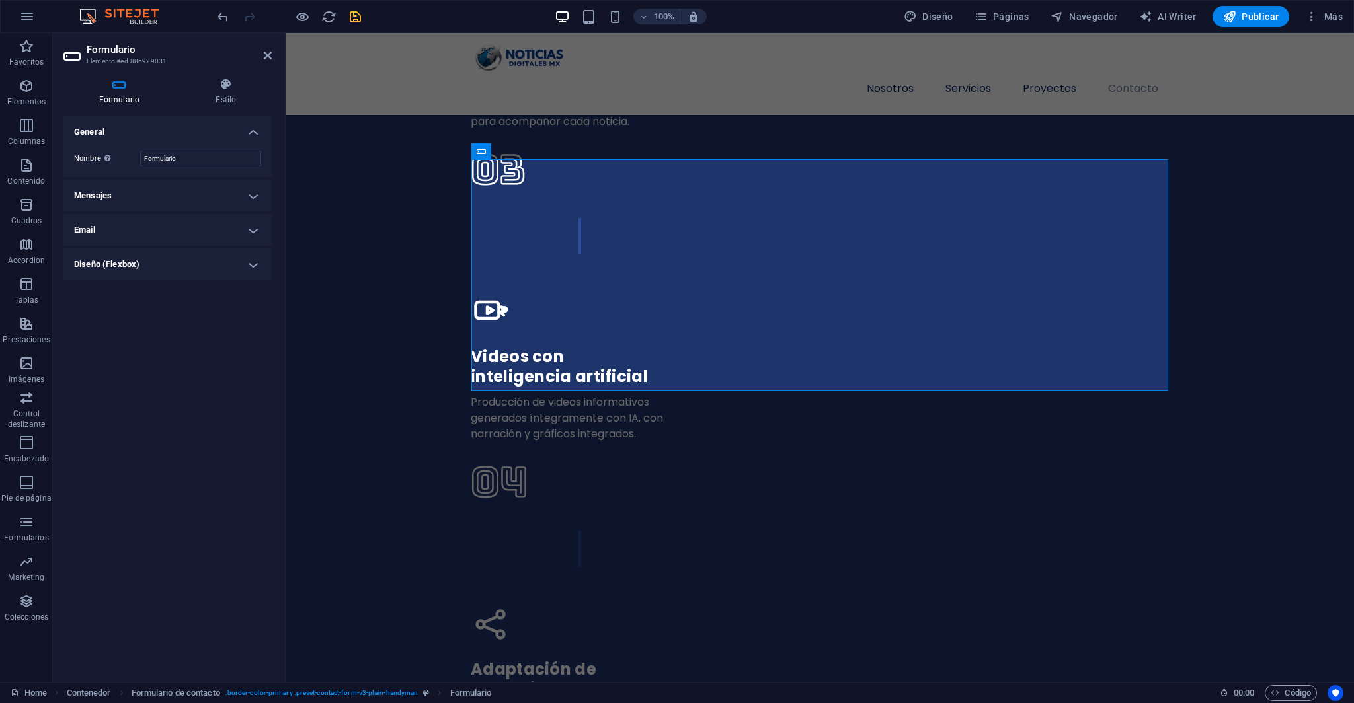
click at [246, 231] on h4 "Email" at bounding box center [167, 230] width 208 height 32
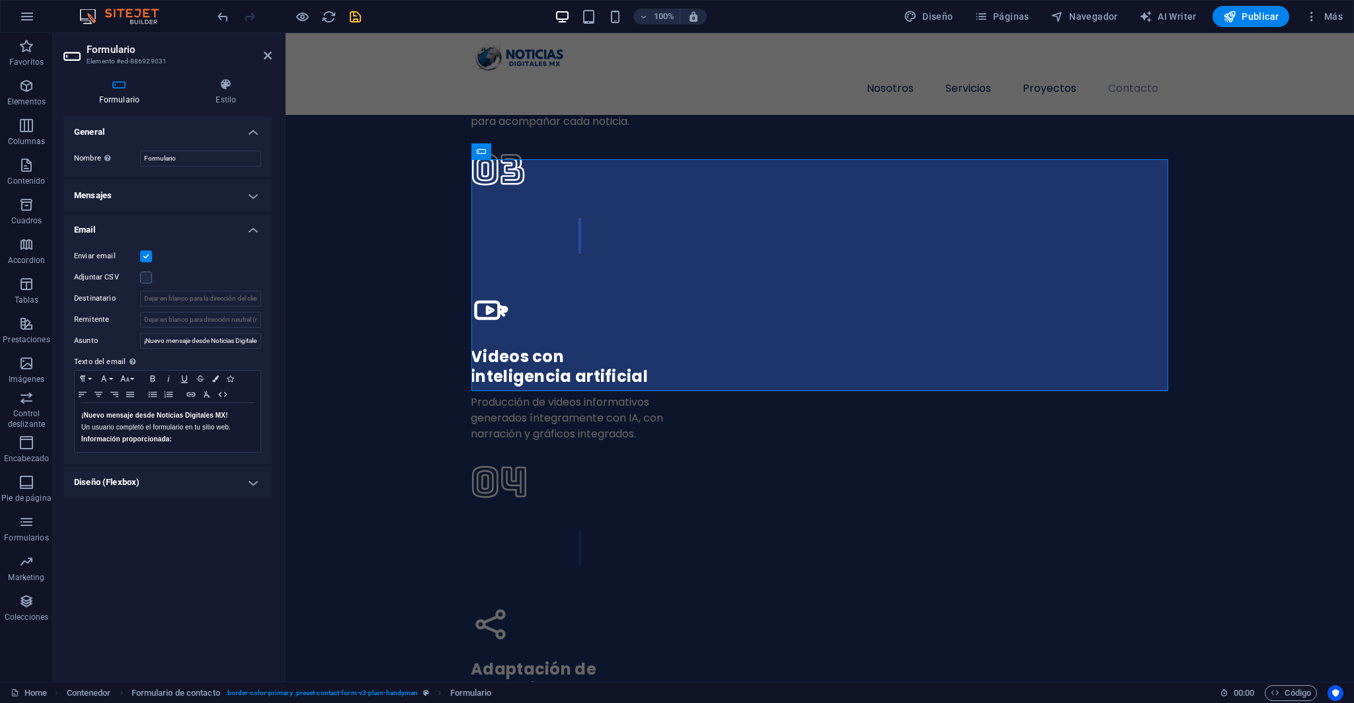
click at [215, 241] on div "Enviar email Adjuntar CSV Destinatario Remitente Asunto ¡Nuevo mensaje desde No…" at bounding box center [167, 351] width 208 height 226
click at [223, 309] on div "Enviar email Adjuntar CSV Destinatario Remitente Asunto ¡Nuevo mensaje desde No…" at bounding box center [167, 351] width 208 height 226
click at [231, 300] on input "Destinatario" at bounding box center [200, 299] width 121 height 16
drag, startPoint x: 231, startPoint y: 300, endPoint x: 270, endPoint y: 301, distance: 39.7
click at [270, 301] on div "Enviar email Adjuntar CSV Destinatario Remitente Asunto ¡Nuevo mensaje desde No…" at bounding box center [167, 351] width 208 height 226
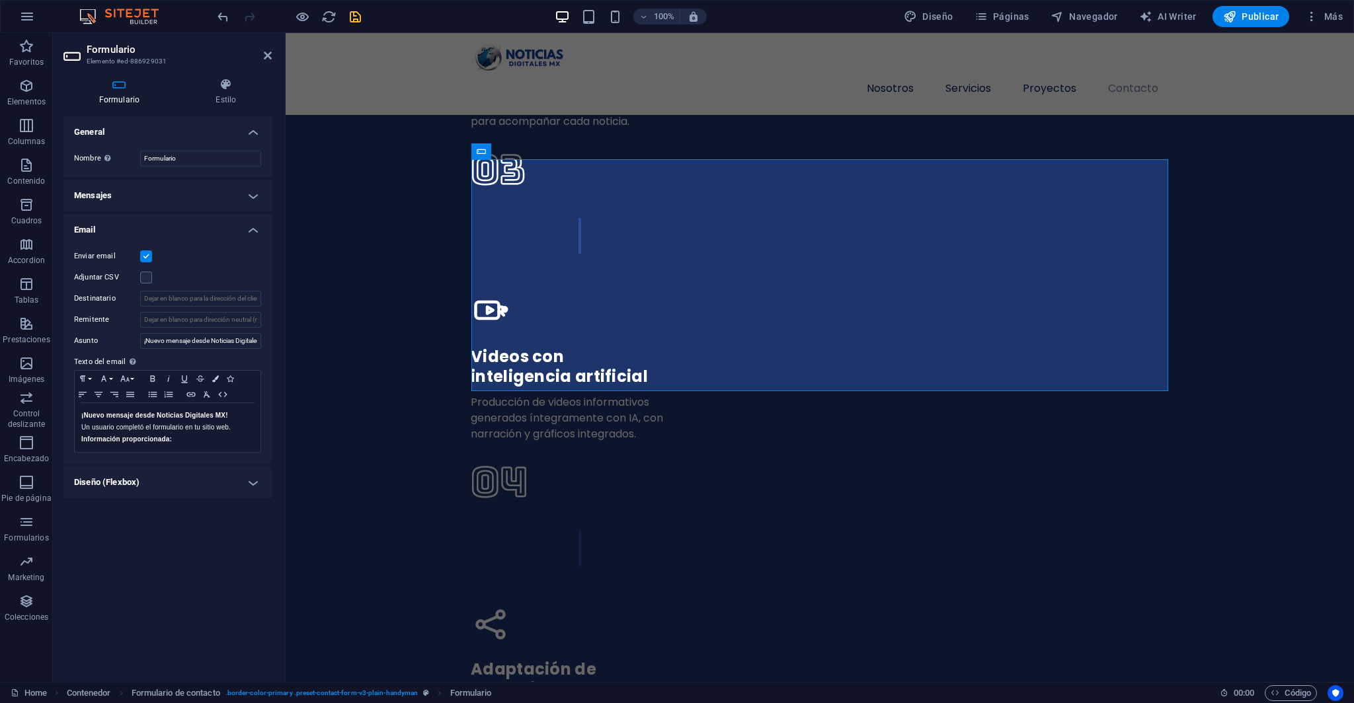
click at [230, 262] on div "Enviar email" at bounding box center [167, 257] width 187 height 16
click at [192, 320] on input "Remitente" at bounding box center [200, 320] width 121 height 16
click at [215, 321] on input "Remitente" at bounding box center [200, 320] width 121 height 16
type input "a"
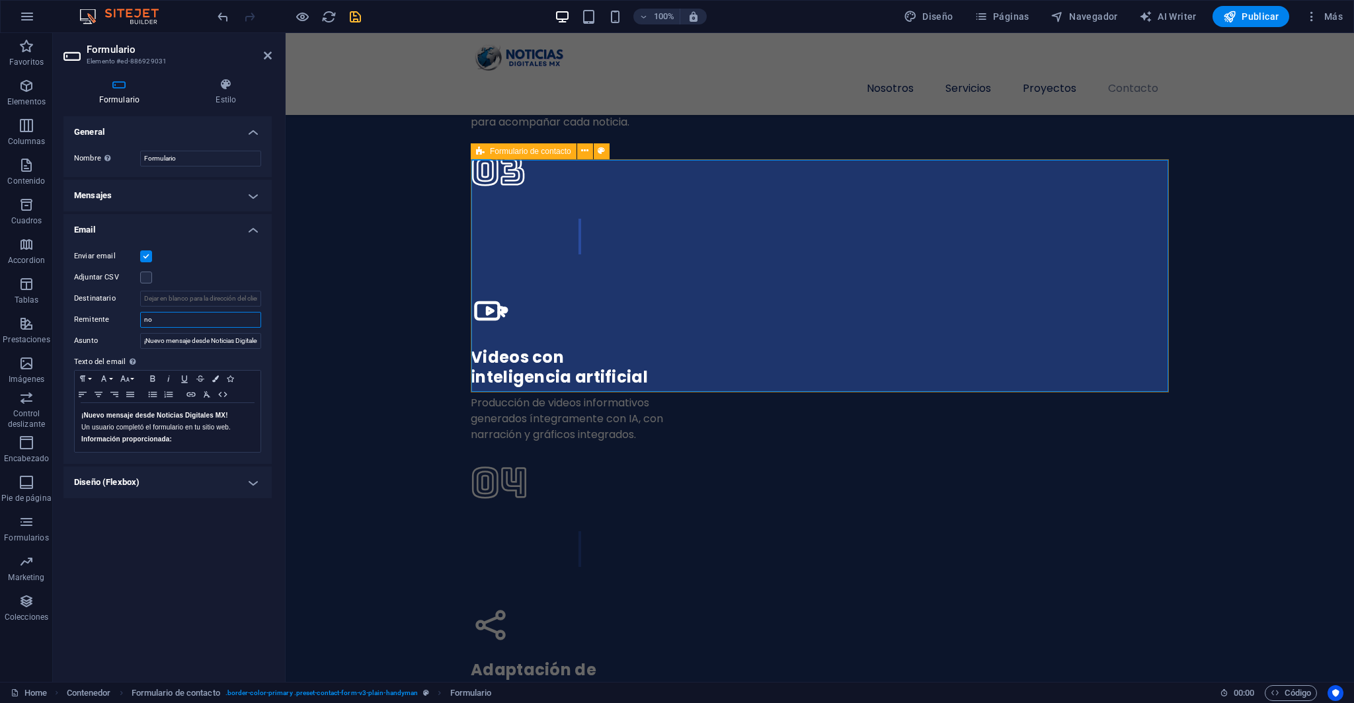
type input "n"
type input "Contacto"
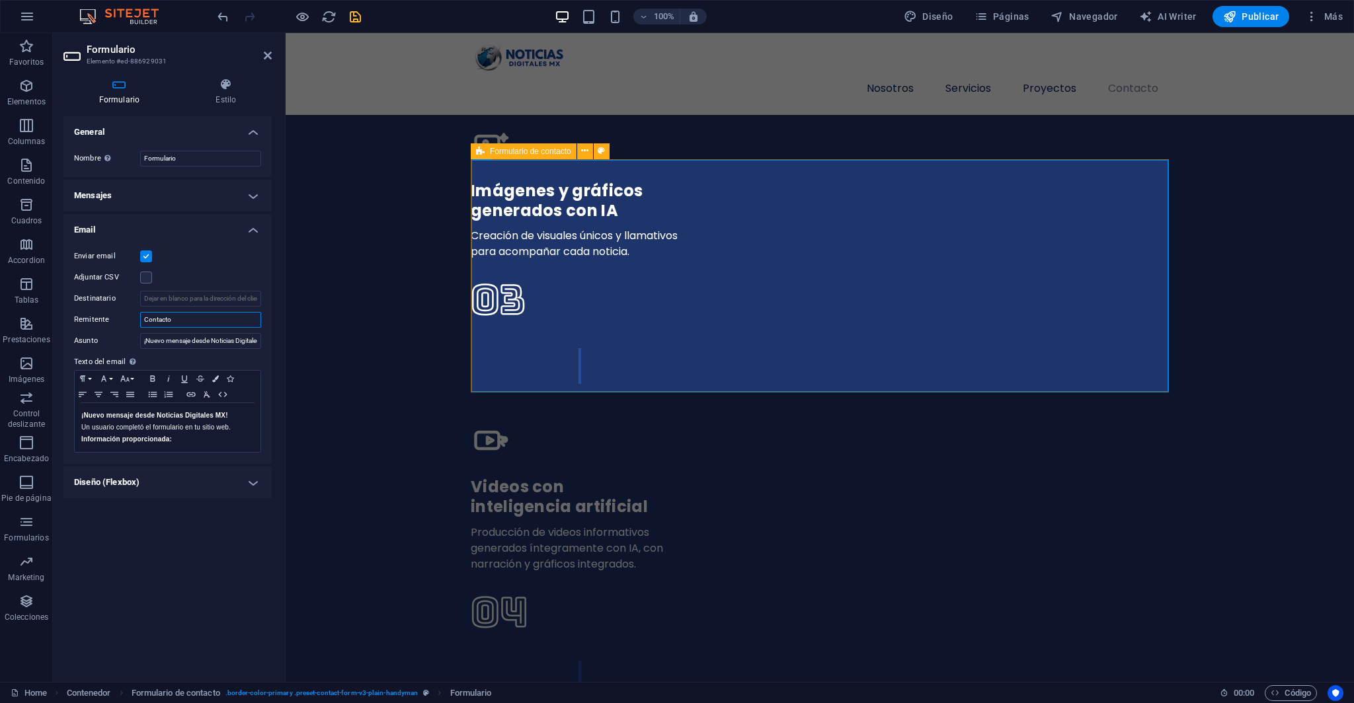
scroll to position [5204, 0]
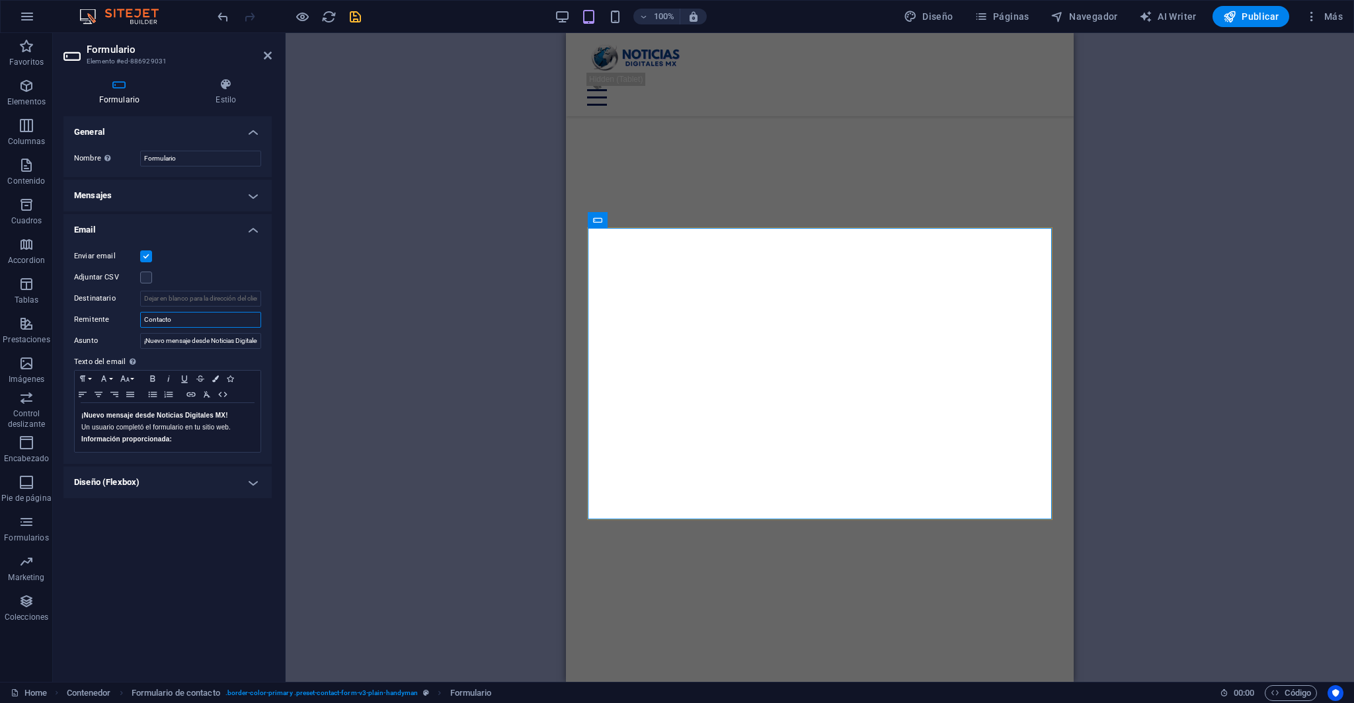
click at [208, 325] on input "Contacto" at bounding box center [200, 320] width 121 height 16
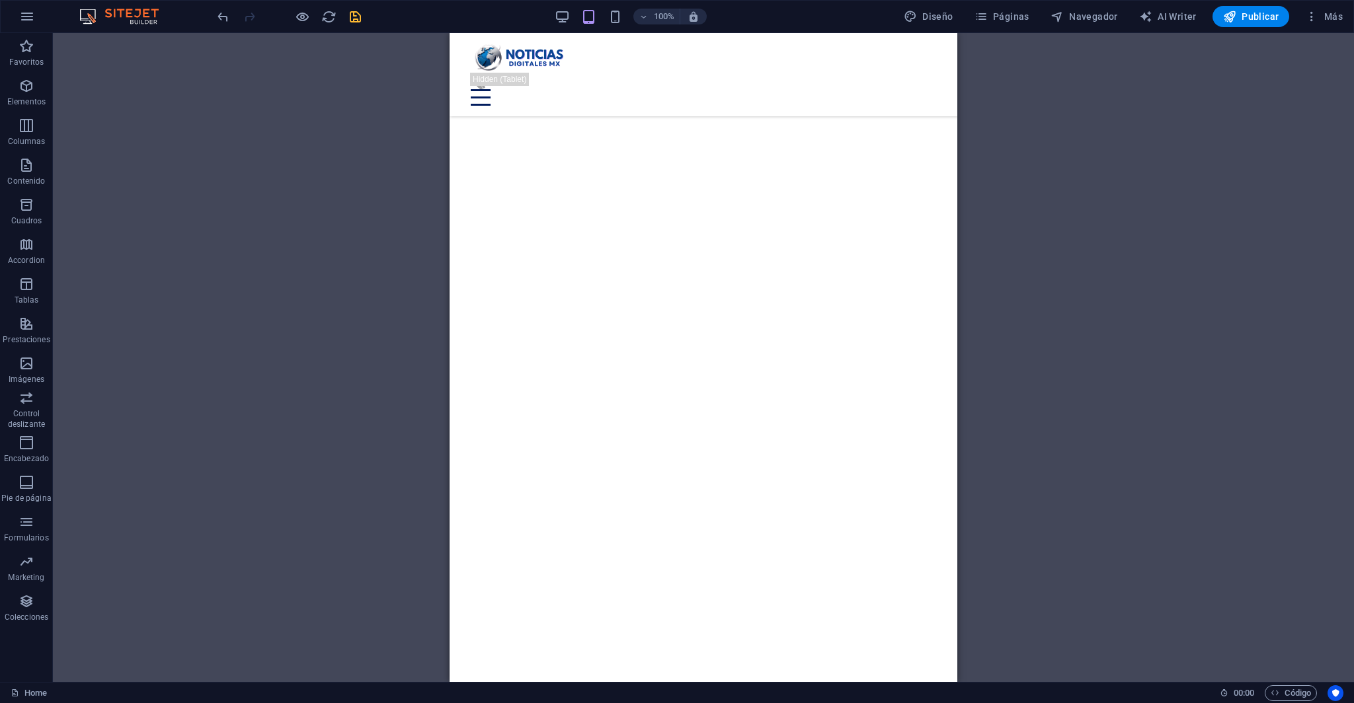
click at [573, 14] on div "100%" at bounding box center [630, 16] width 153 height 21
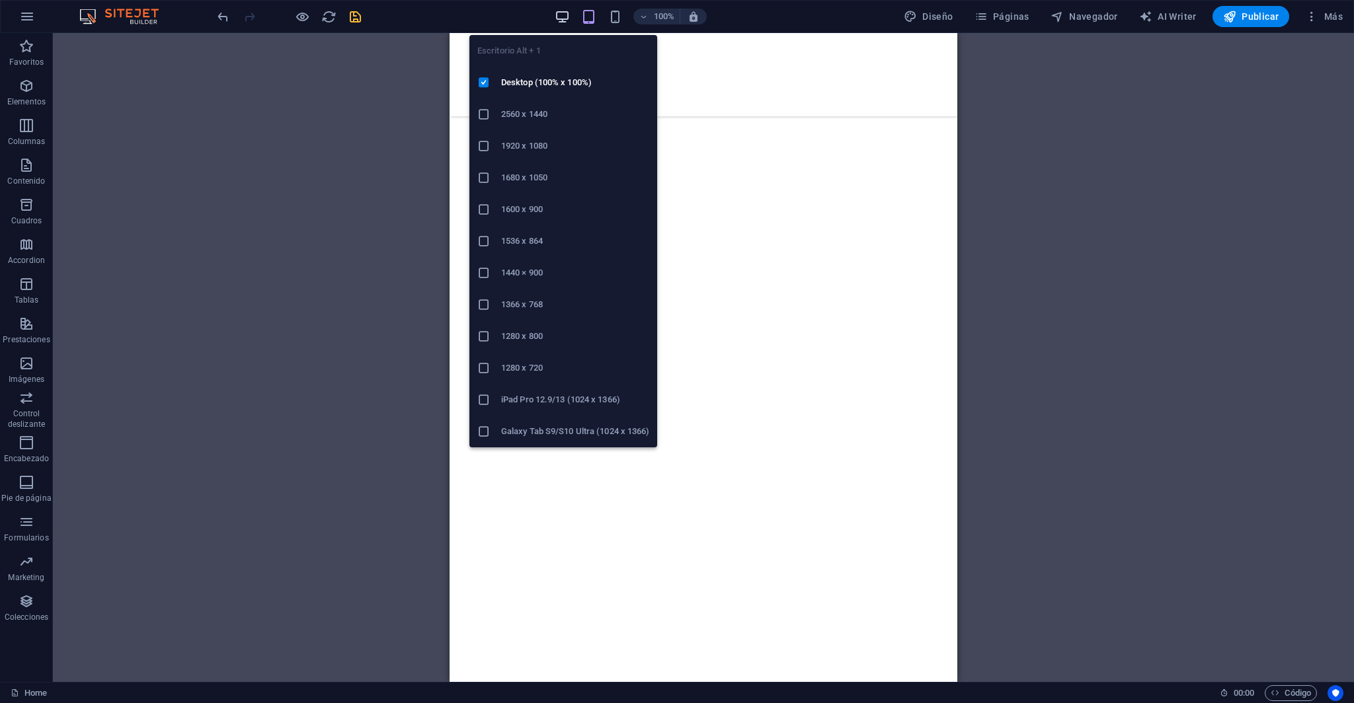
click at [566, 17] on icon "button" at bounding box center [562, 16] width 15 height 15
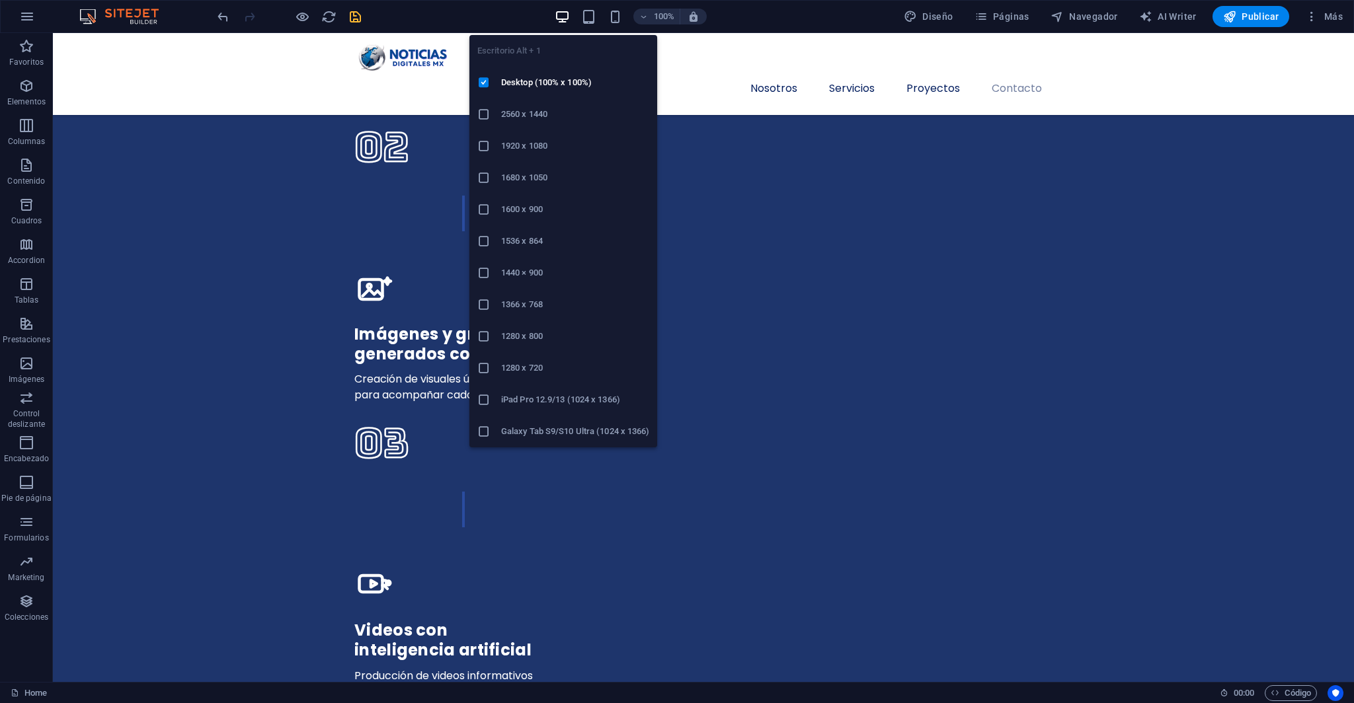
scroll to position [3610, 0]
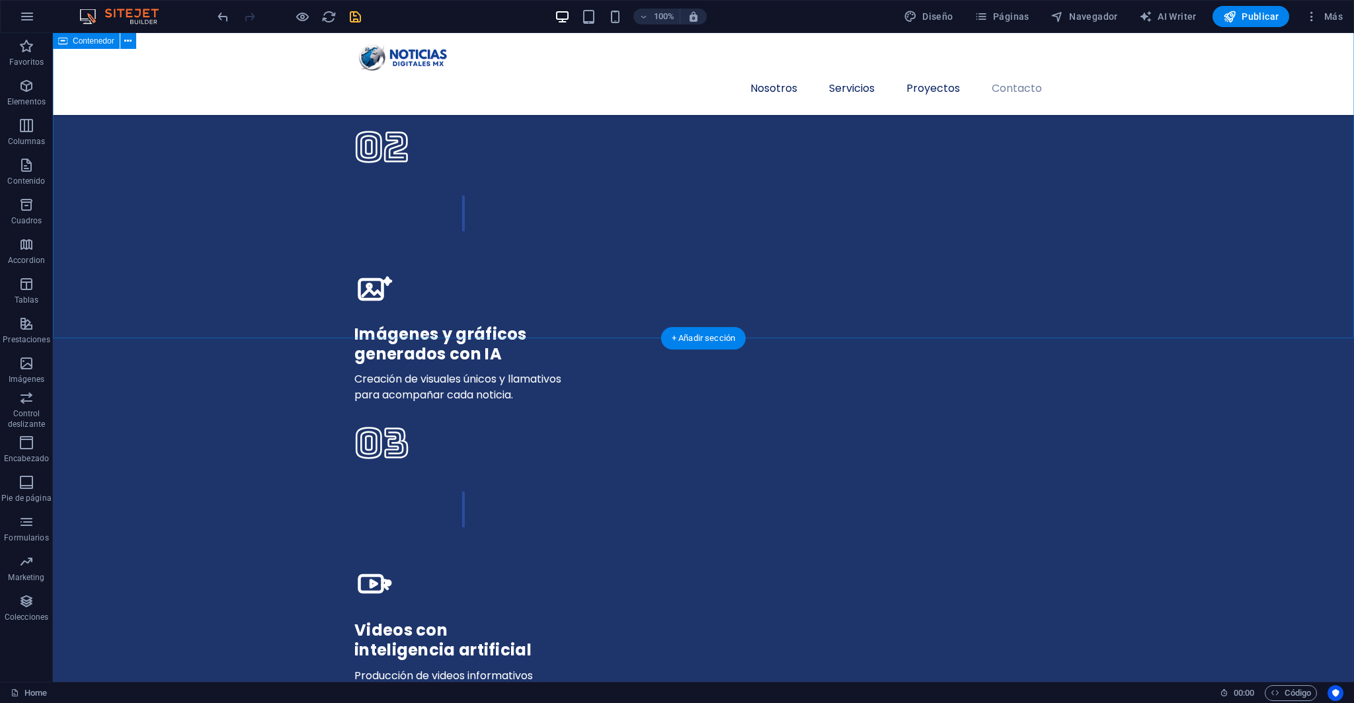
drag, startPoint x: 841, startPoint y: 251, endPoint x: 822, endPoint y: 208, distance: 46.2
click div "Enviar He leído y acepto el aviso de privacidad ¿Ilegible? [GEOGRAPHIC_DATA]"
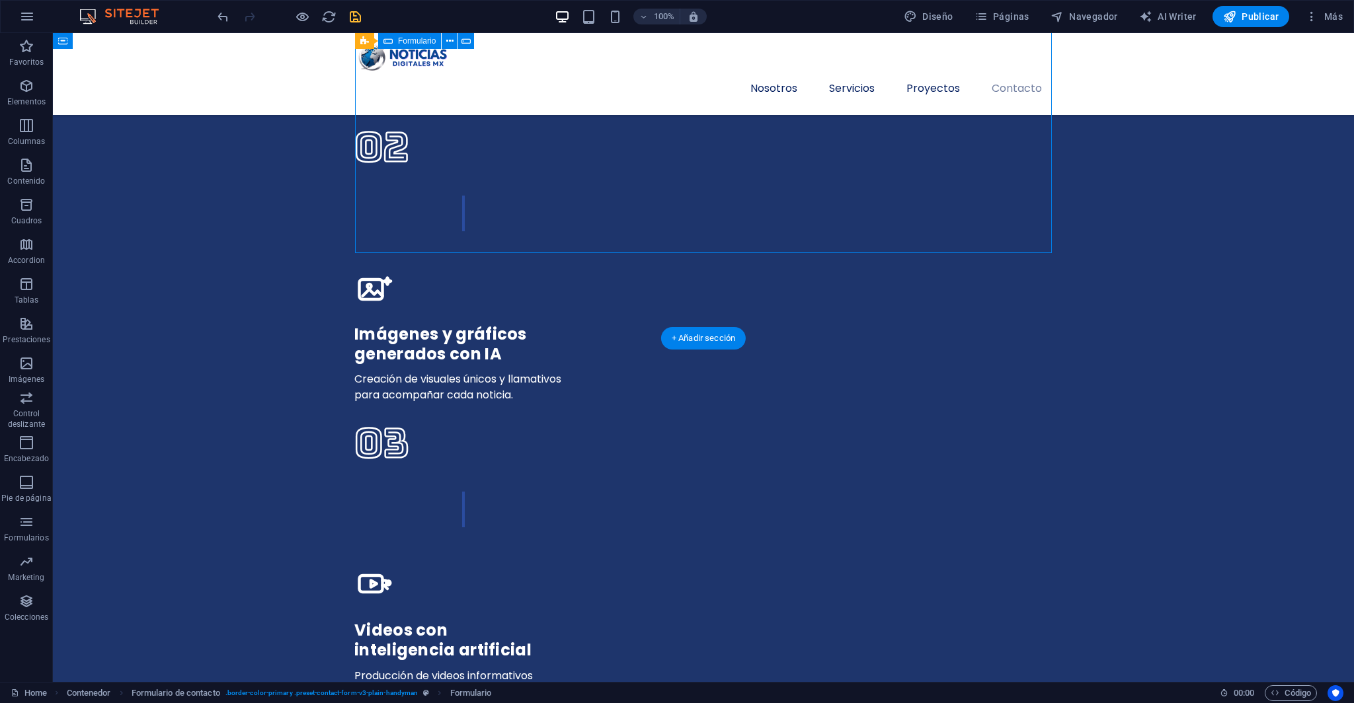
click div "Enviar He leído y acepto el aviso de privacidad ¿Ilegible? [GEOGRAPHIC_DATA]"
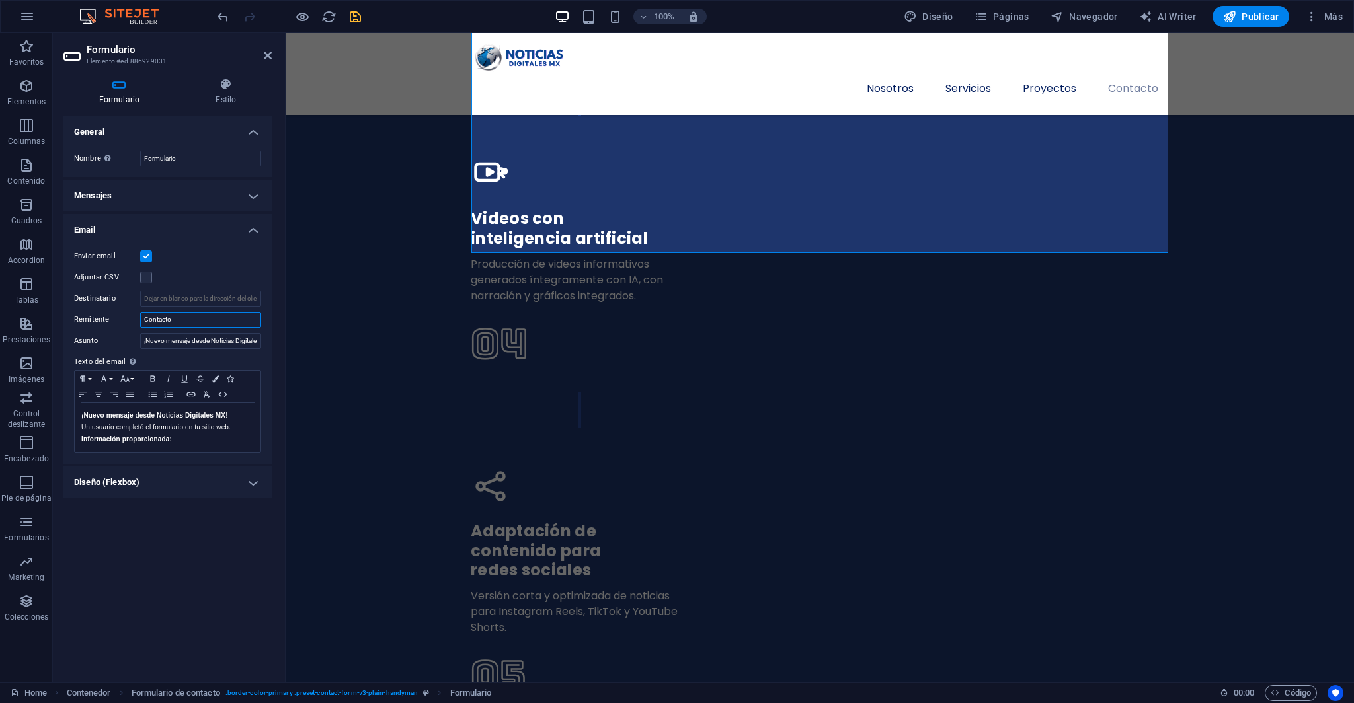
click at [200, 316] on input "Contacto" at bounding box center [200, 320] width 121 height 16
type input "C"
drag, startPoint x: 228, startPoint y: 321, endPoint x: 271, endPoint y: 321, distance: 43.0
click at [270, 322] on div "Enviar email Adjuntar CSV Destinatario Remitente Asunto ¡Nuevo mensaje desde No…" at bounding box center [167, 351] width 208 height 226
click at [232, 319] on input "Remitente" at bounding box center [200, 320] width 121 height 16
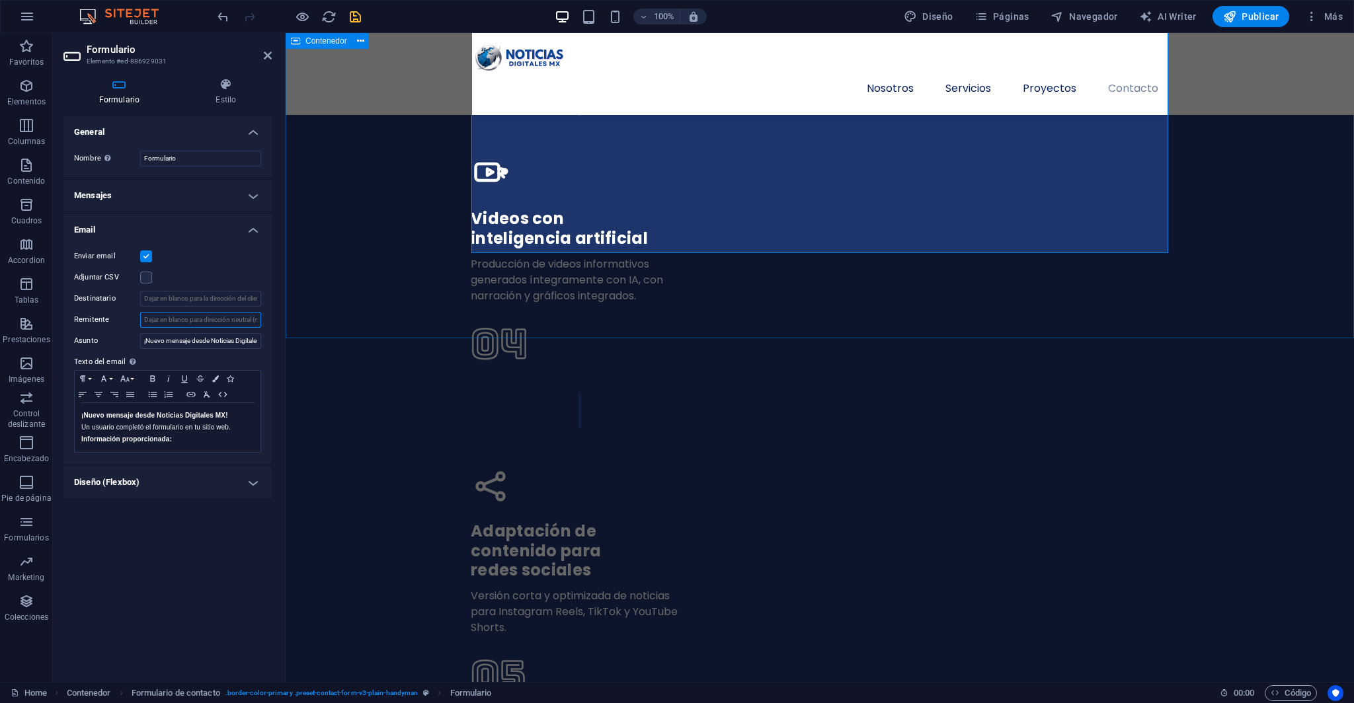
type input "c"
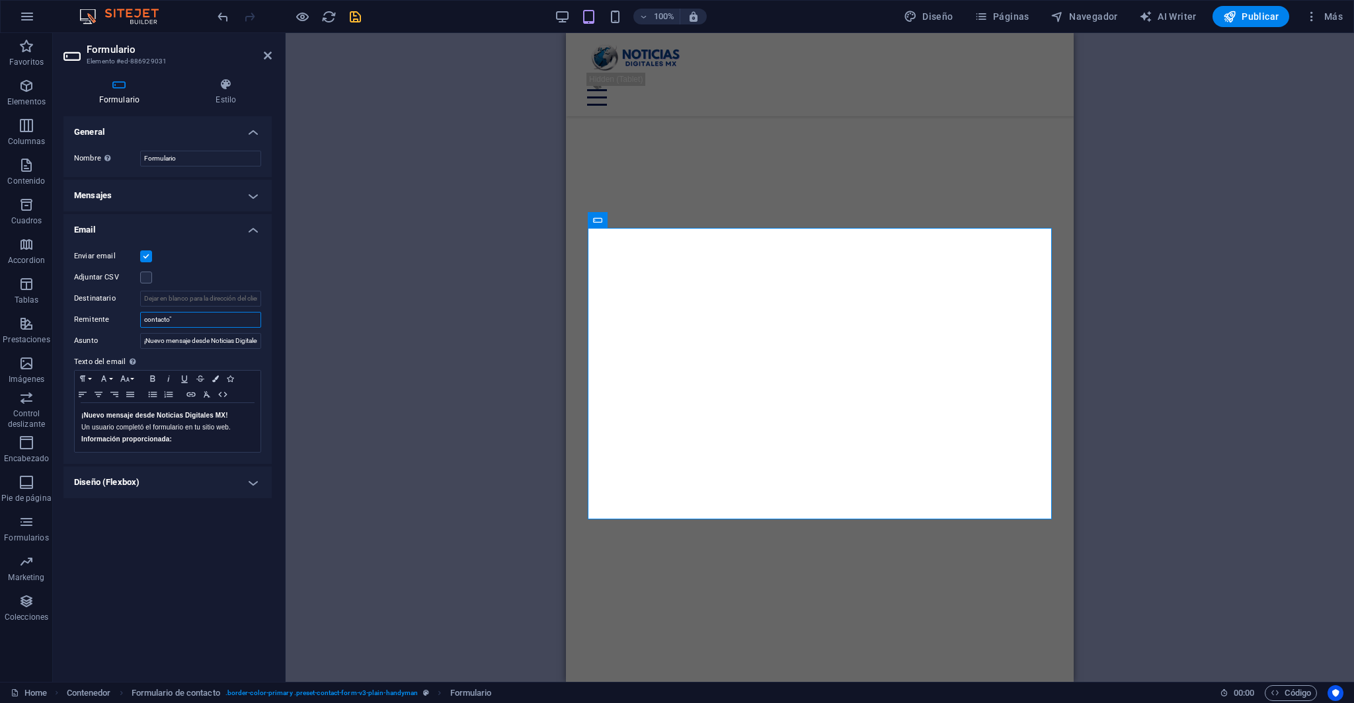
type input "contacto"
select select "4"
select select "%"
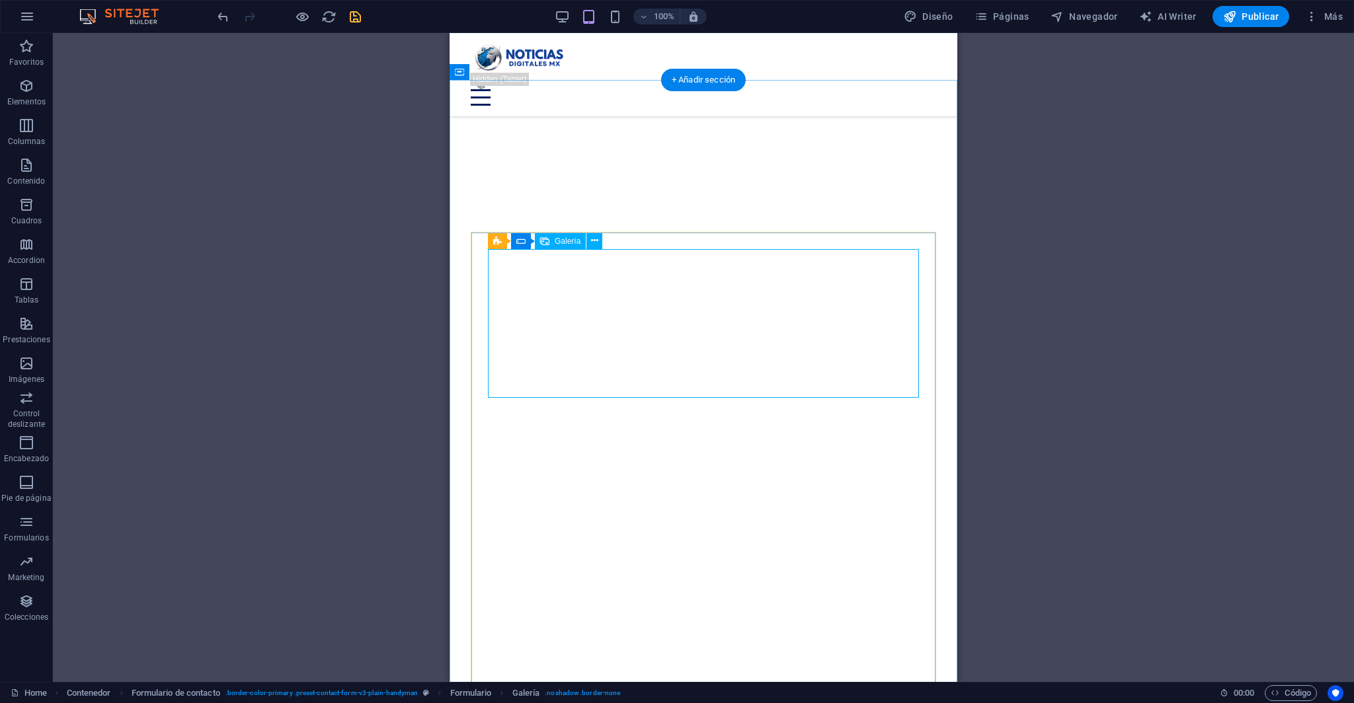
click img
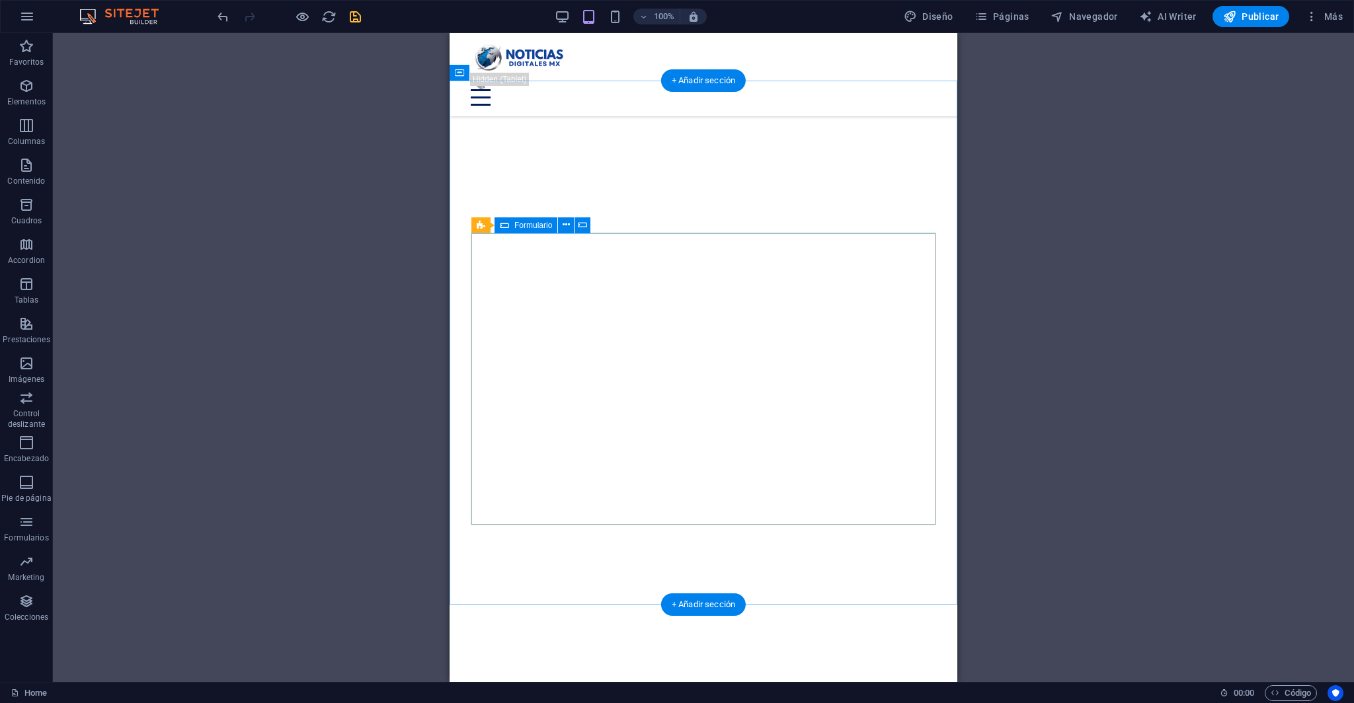
click div "Enviar He leído y acepto el aviso de privacidad ¿Ilegible? [GEOGRAPHIC_DATA]"
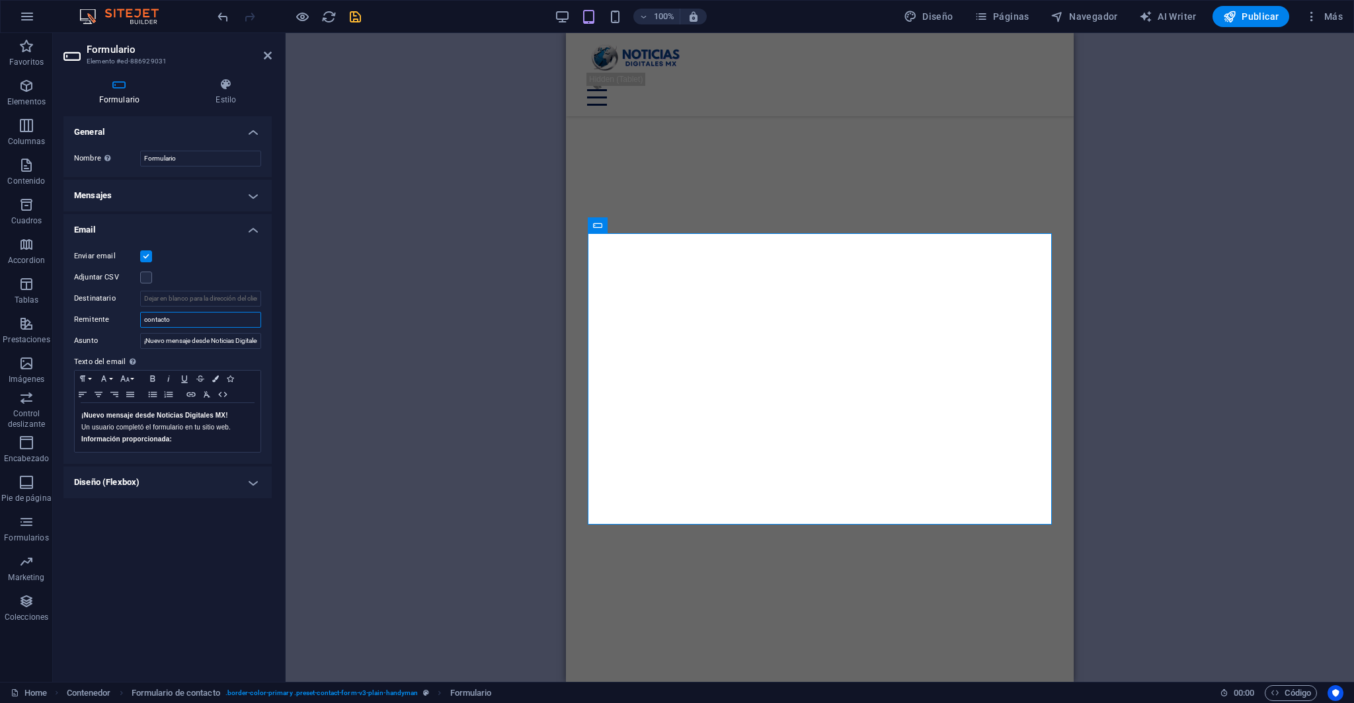
click at [179, 321] on input "contacto" at bounding box center [200, 320] width 121 height 16
click at [220, 434] on p "Información proporcionada:" at bounding box center [167, 440] width 173 height 12
select select "4"
select select "%"
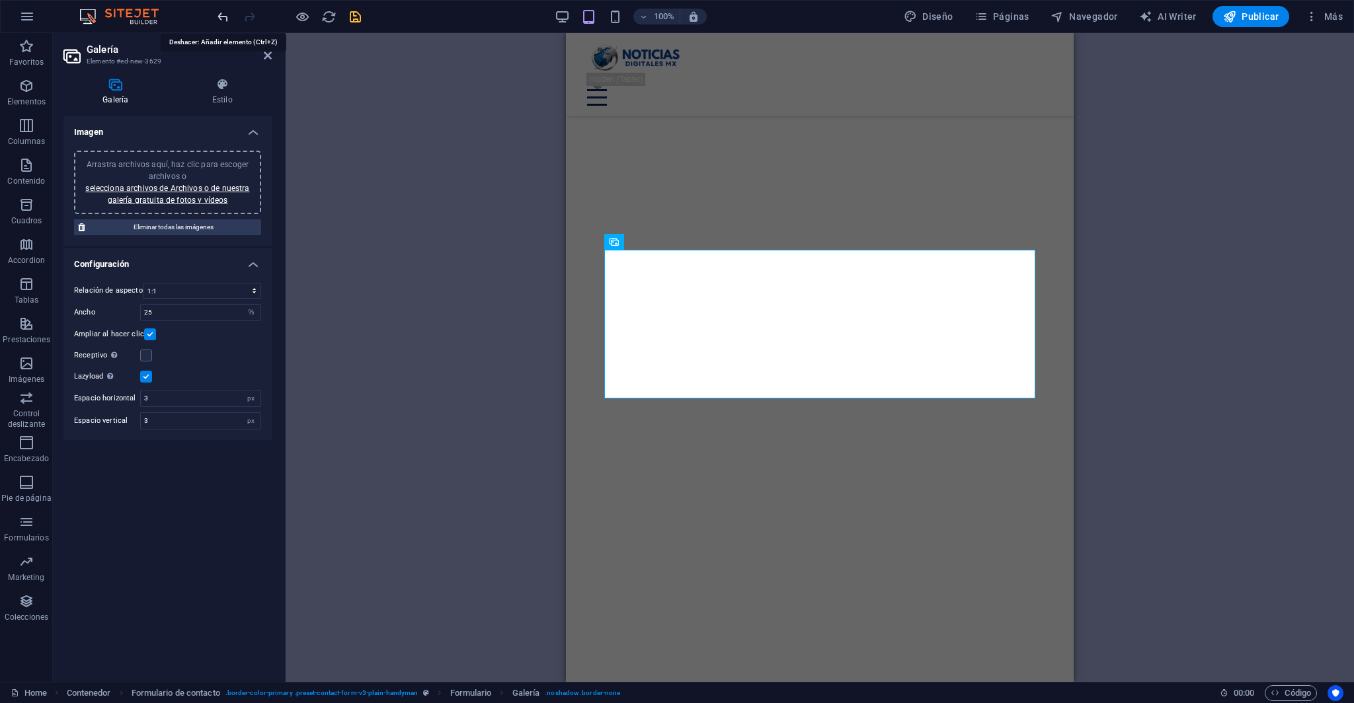
click at [223, 17] on icon "undo" at bounding box center [222, 16] width 15 height 15
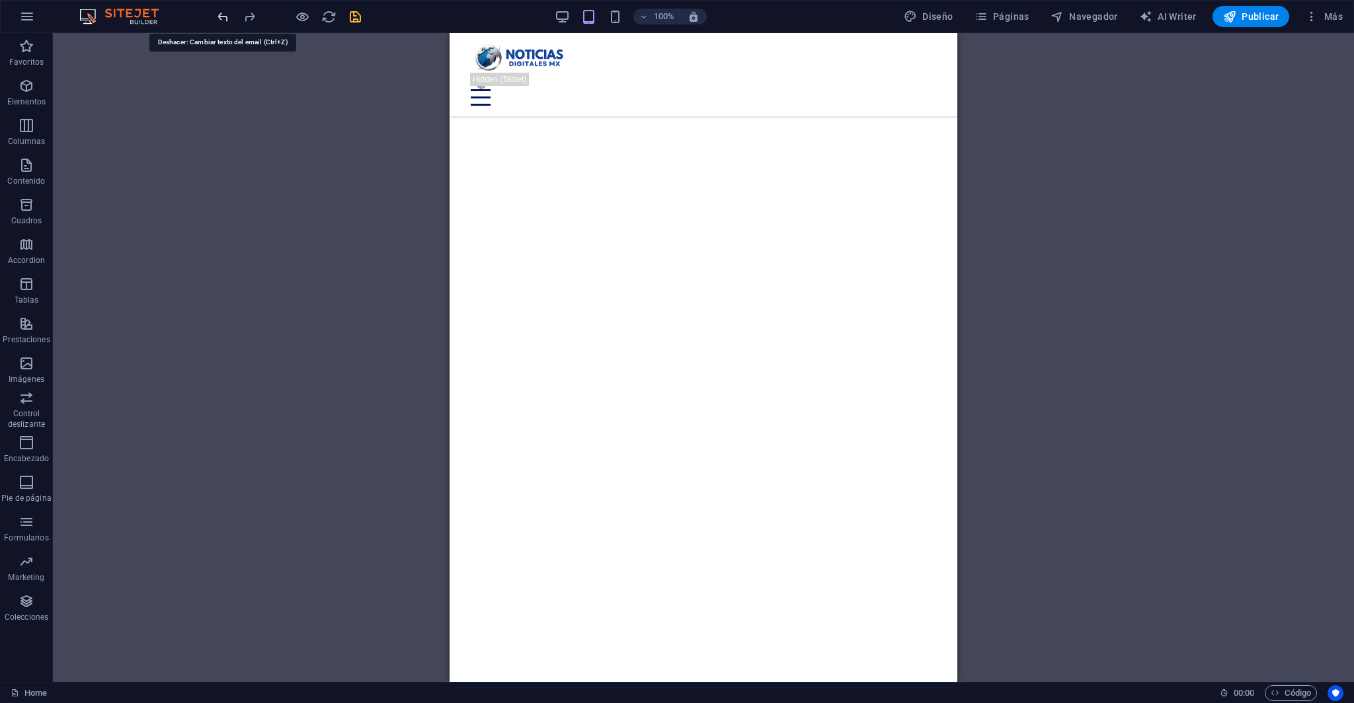
click at [226, 17] on icon "undo" at bounding box center [222, 16] width 15 height 15
click at [248, 15] on icon "redo" at bounding box center [249, 16] width 15 height 15
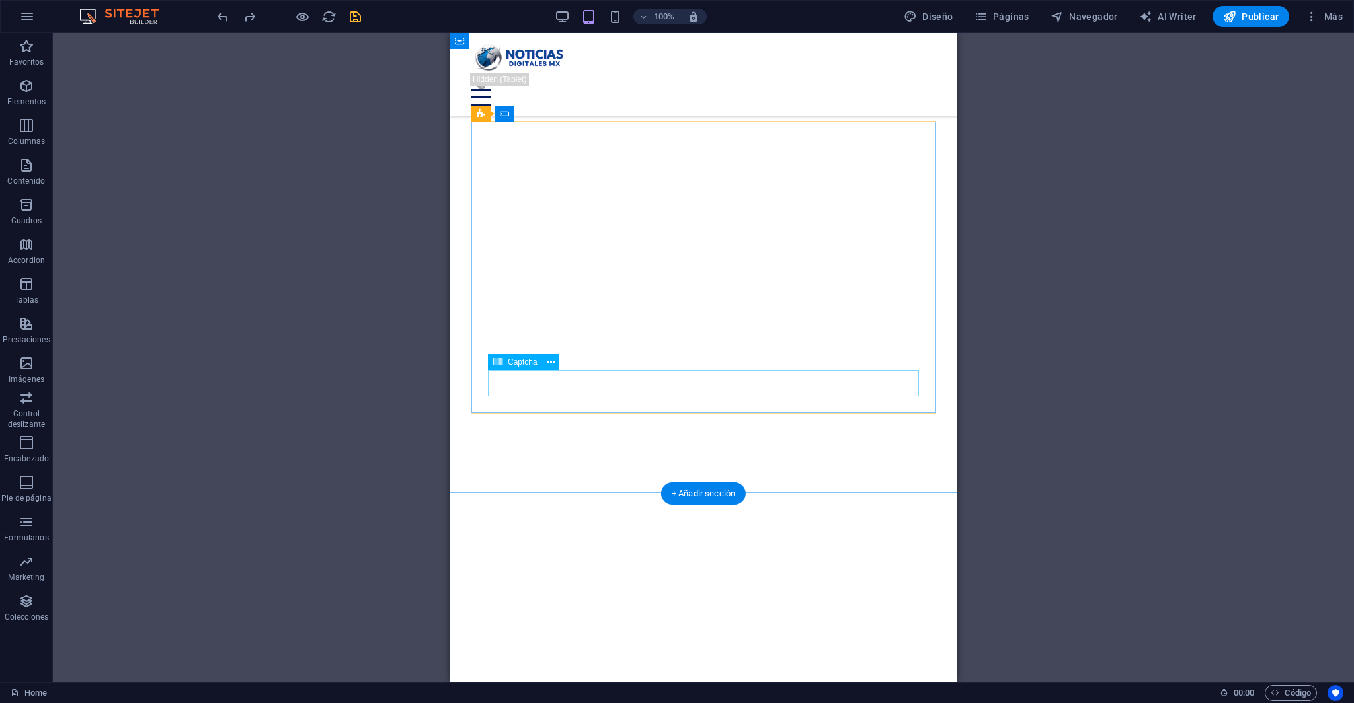
scroll to position [5299, 0]
click div "Enviar He leído y acepto el aviso de privacidad ¿Ilegible? [GEOGRAPHIC_DATA]"
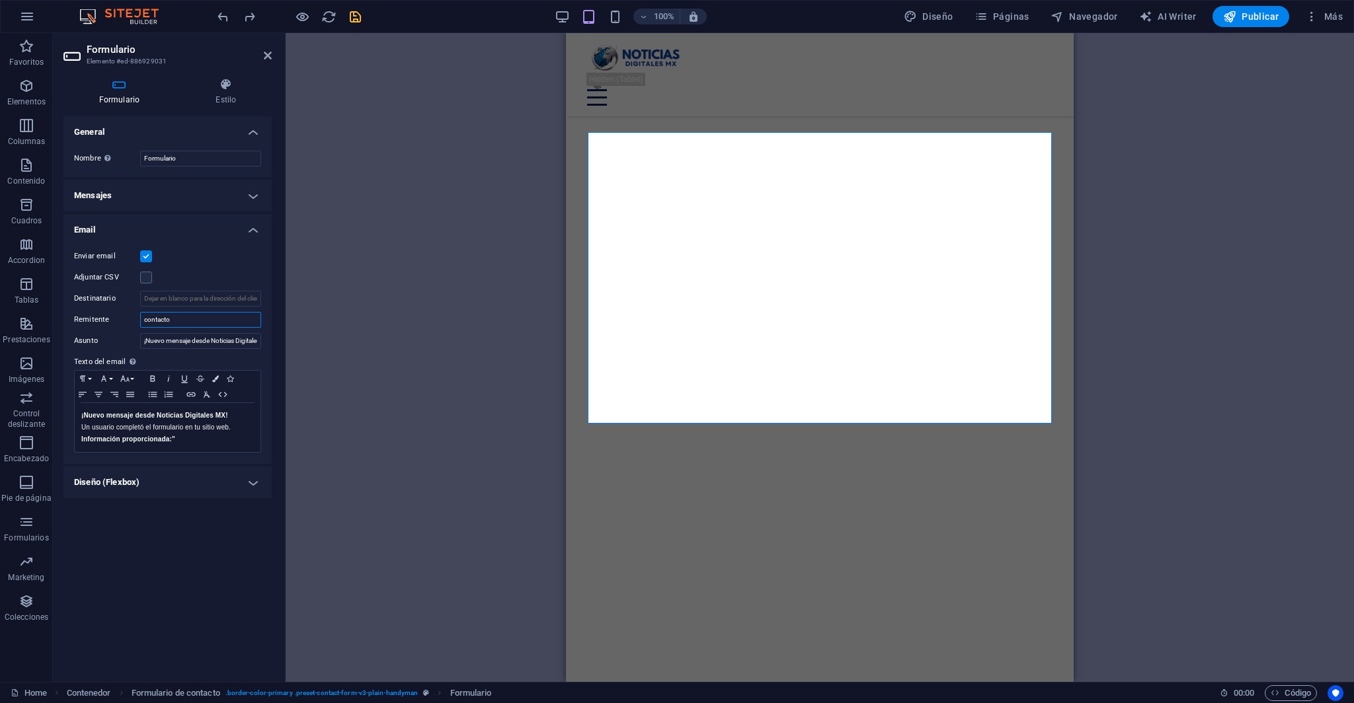
click at [188, 317] on input "contacto" at bounding box center [200, 320] width 121 height 16
click at [102, 318] on label "Remitente" at bounding box center [107, 320] width 66 height 16
click at [140, 318] on input "contacto" at bounding box center [200, 320] width 121 height 16
click at [227, 323] on input "contacto" at bounding box center [200, 320] width 121 height 16
drag, startPoint x: 204, startPoint y: 323, endPoint x: 108, endPoint y: 315, distance: 96.8
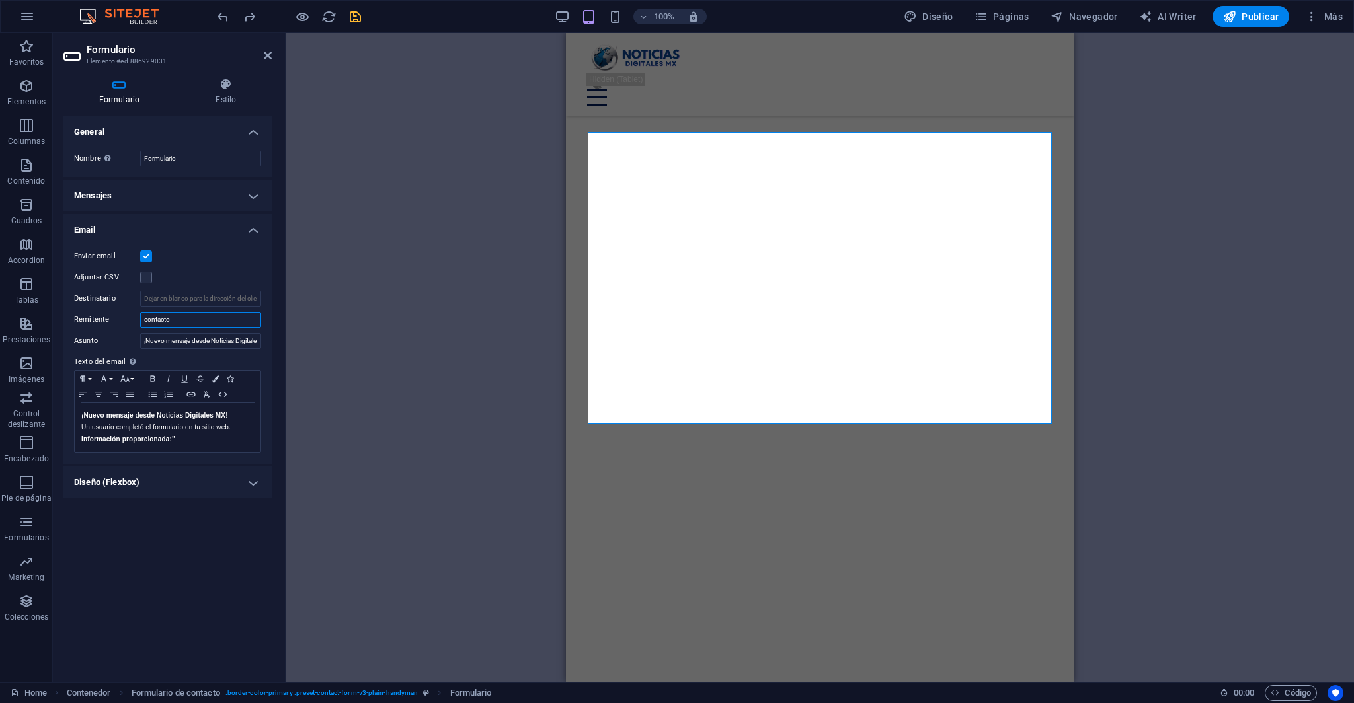
click at [111, 316] on div "Remitente contacto" at bounding box center [167, 320] width 187 height 16
drag, startPoint x: 174, startPoint y: 317, endPoint x: 271, endPoint y: 319, distance: 96.5
click at [271, 319] on div "Enviar email Adjuntar CSV Destinatario Remitente Asunto ¡Nuevo mensaje desde No…" at bounding box center [167, 351] width 208 height 226
click at [248, 321] on input "Remitente" at bounding box center [200, 320] width 121 height 16
click at [111, 342] on label "Asunto" at bounding box center [107, 341] width 66 height 16
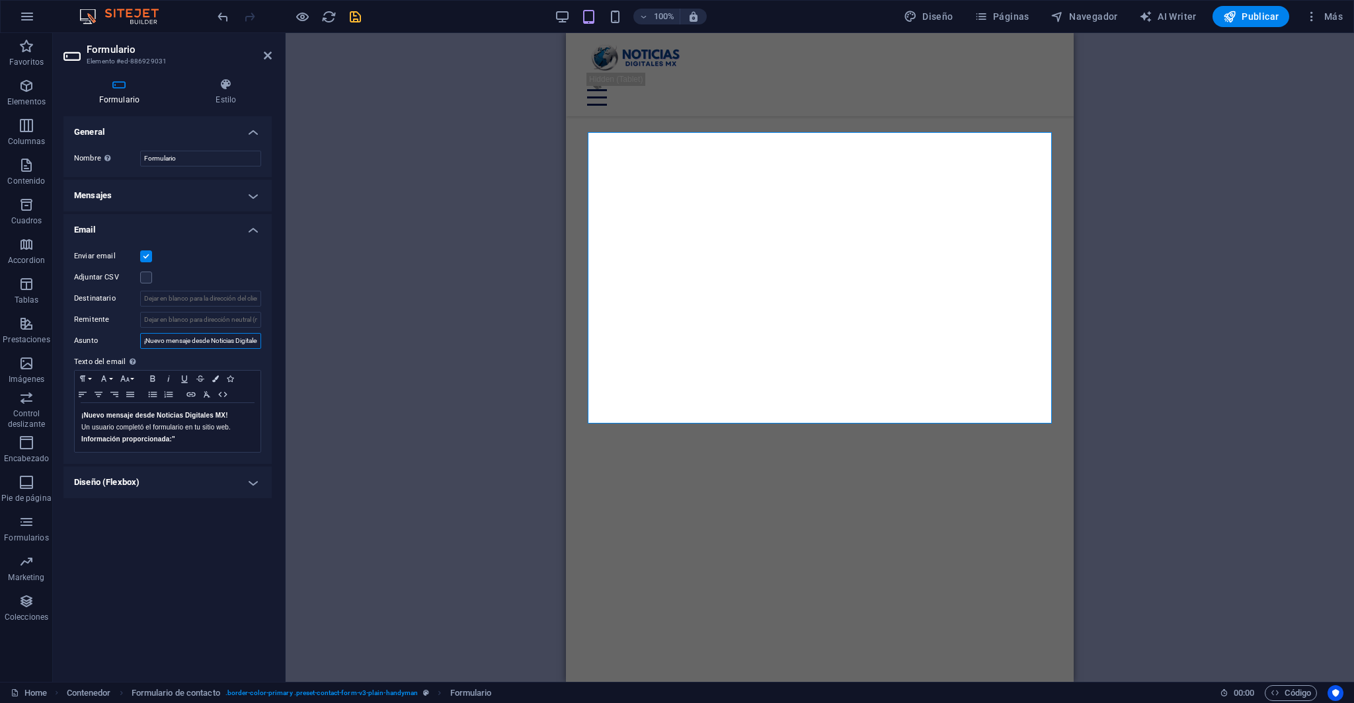
click at [140, 342] on input "¡Nuevo mensaje desde Noticias Digitales MX!" at bounding box center [200, 341] width 121 height 16
click at [220, 330] on div "Enviar email Adjuntar CSV Destinatario Remitente Asunto ¡Nuevo mensaje desde No…" at bounding box center [167, 351] width 208 height 226
click at [224, 327] on input "Remitente" at bounding box center [200, 320] width 121 height 16
paste input "[EMAIL_ADDRESS][DOMAIN_NAME]"
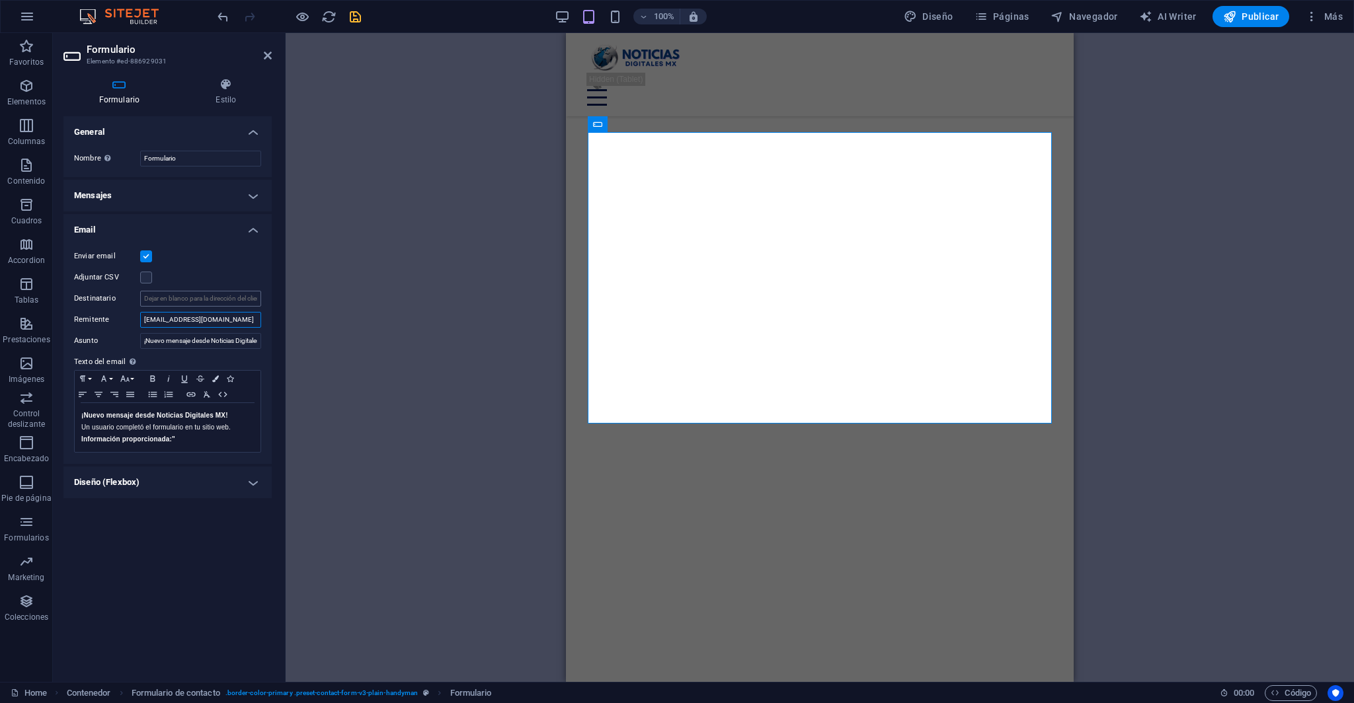
type input "[EMAIL_ADDRESS][DOMAIN_NAME]"
click at [237, 297] on input "Destinatario" at bounding box center [200, 299] width 121 height 16
paste input "[EMAIL_ADDRESS][DOMAIN_NAME]"
type input "[EMAIL_ADDRESS][DOMAIN_NAME]"
click at [211, 260] on div "Enviar email" at bounding box center [167, 257] width 187 height 16
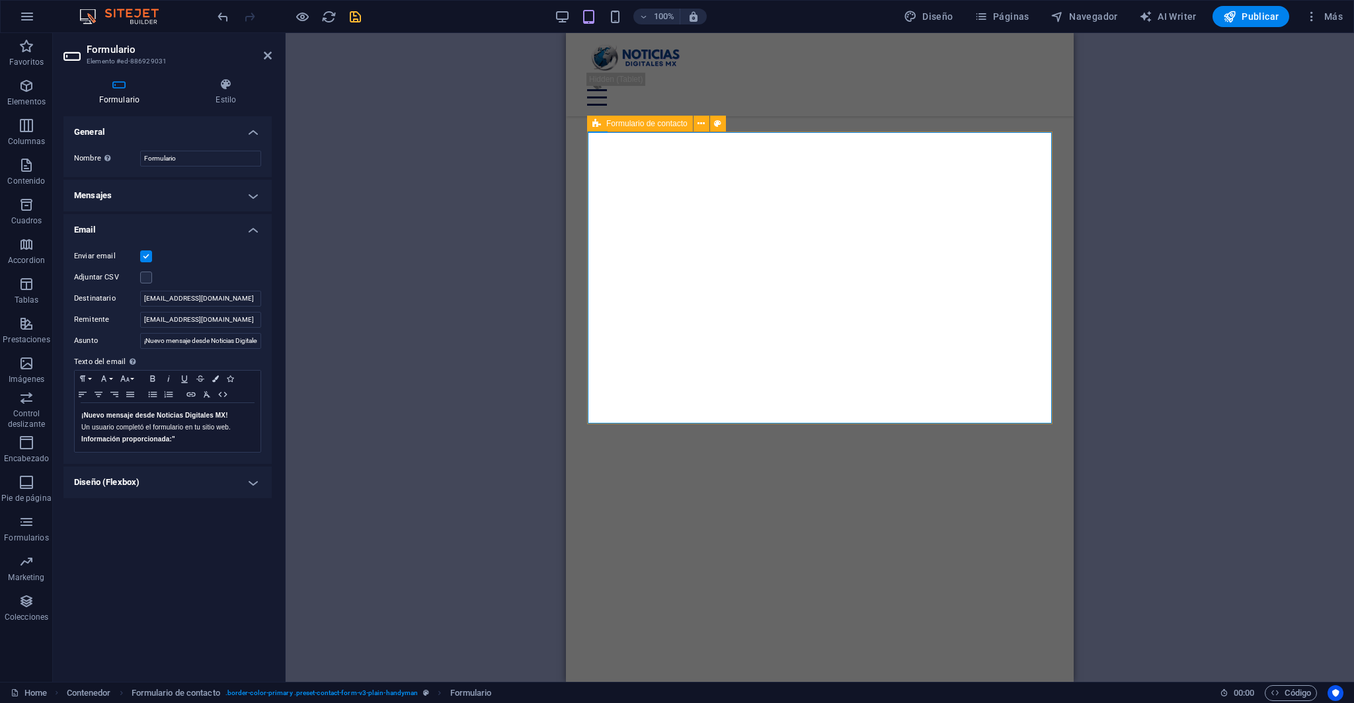
click at [245, 481] on h4 "Diseño (Flexbox)" at bounding box center [167, 483] width 208 height 32
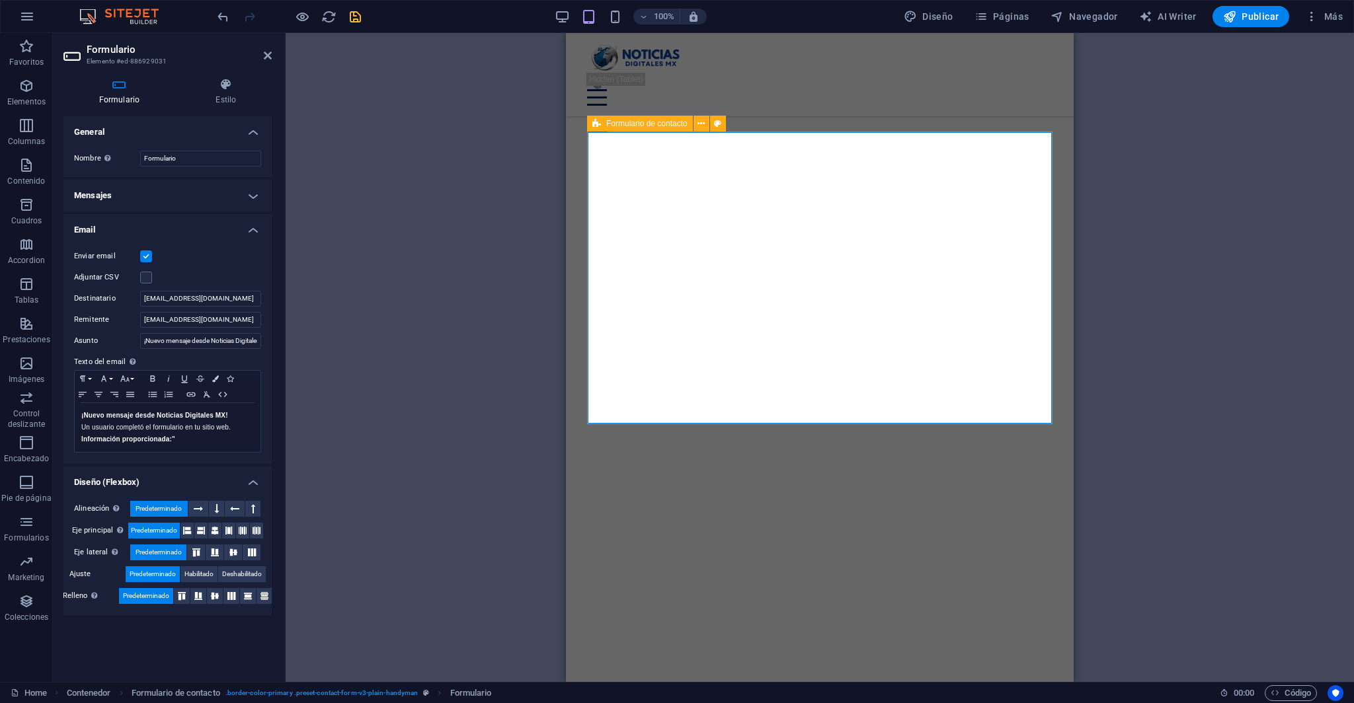
click at [249, 483] on h4 "Diseño (Flexbox)" at bounding box center [167, 479] width 208 height 24
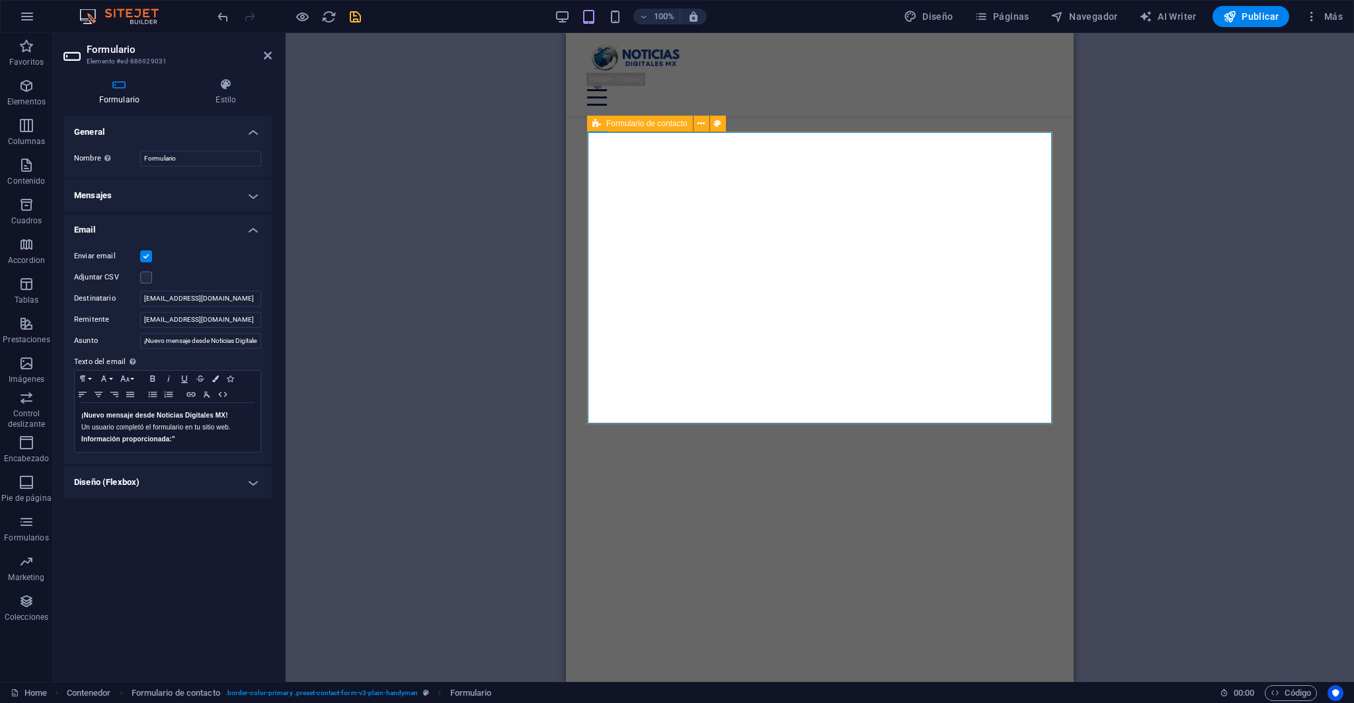
click at [211, 266] on div "Enviar email Adjuntar CSV Destinatario [EMAIL_ADDRESS][DOMAIN_NAME] Remitente […" at bounding box center [167, 351] width 208 height 226
click at [355, 18] on icon "save" at bounding box center [355, 16] width 15 height 15
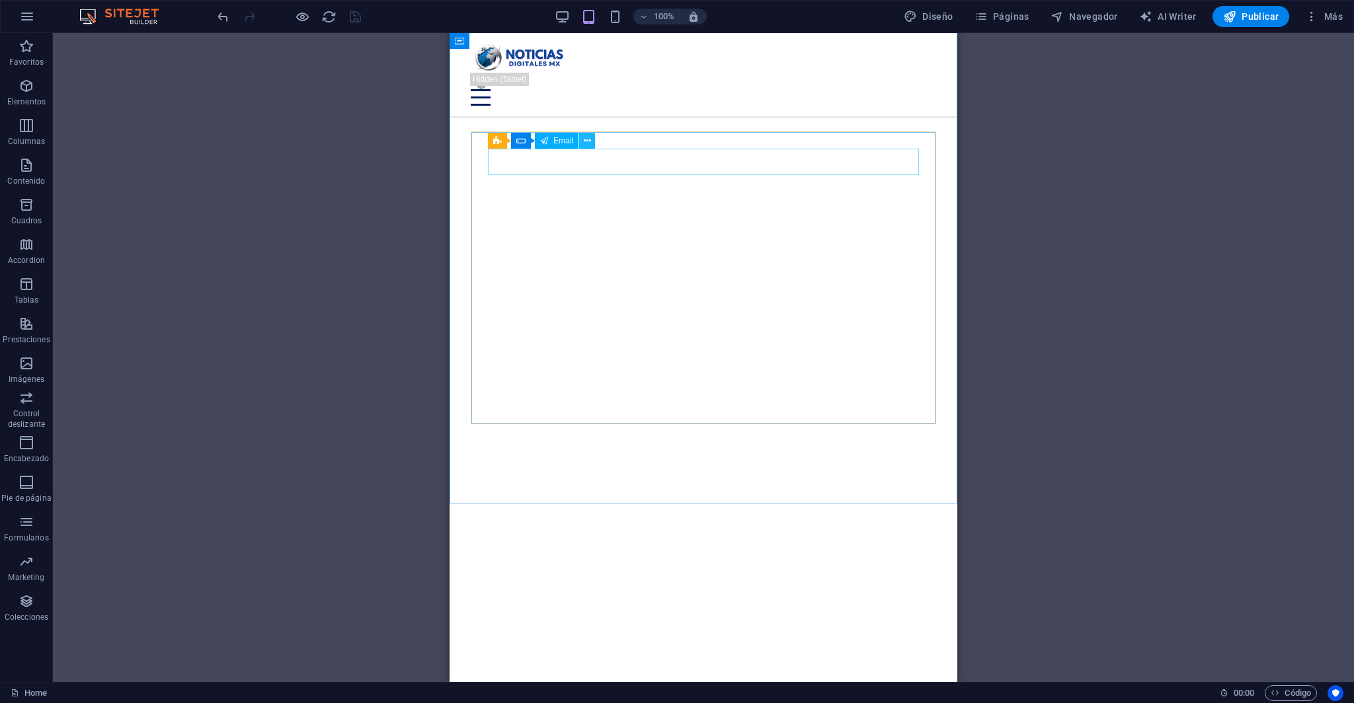
click at [591, 138] on button at bounding box center [587, 141] width 16 height 16
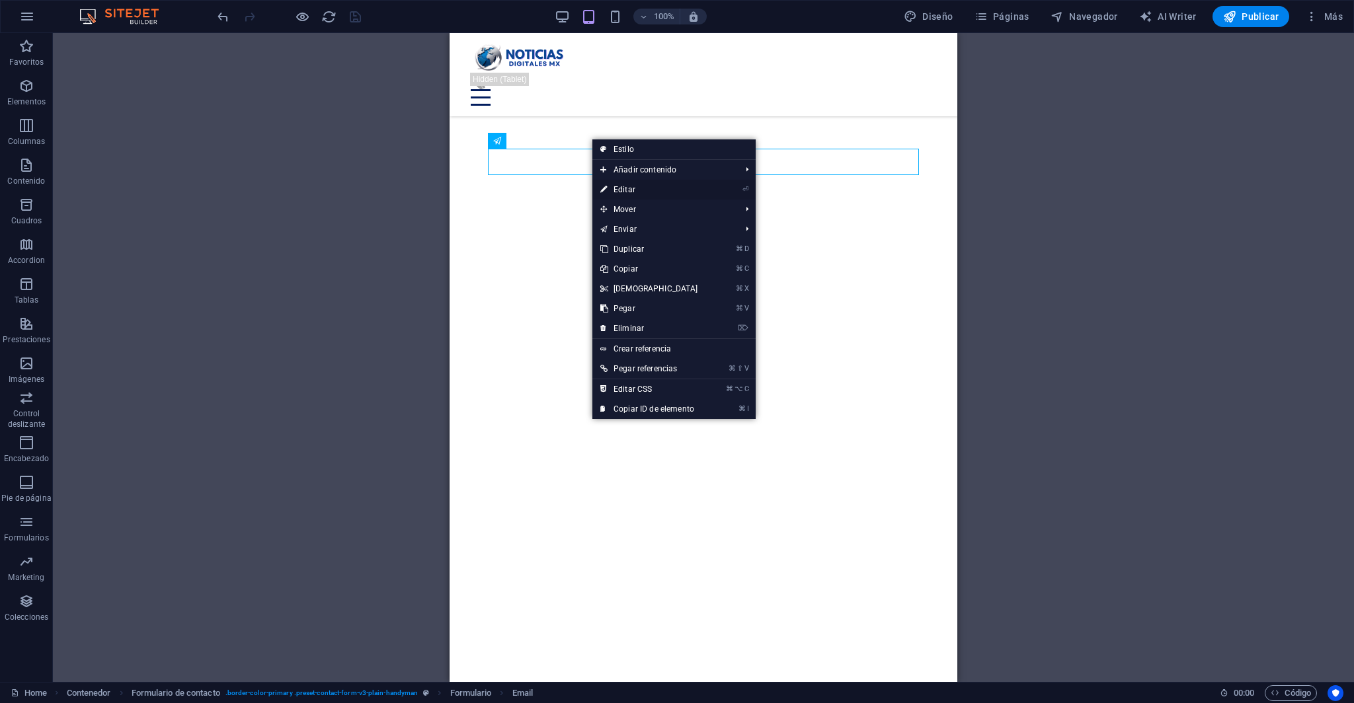
click at [653, 185] on link "⏎ Editar" at bounding box center [649, 190] width 114 height 20
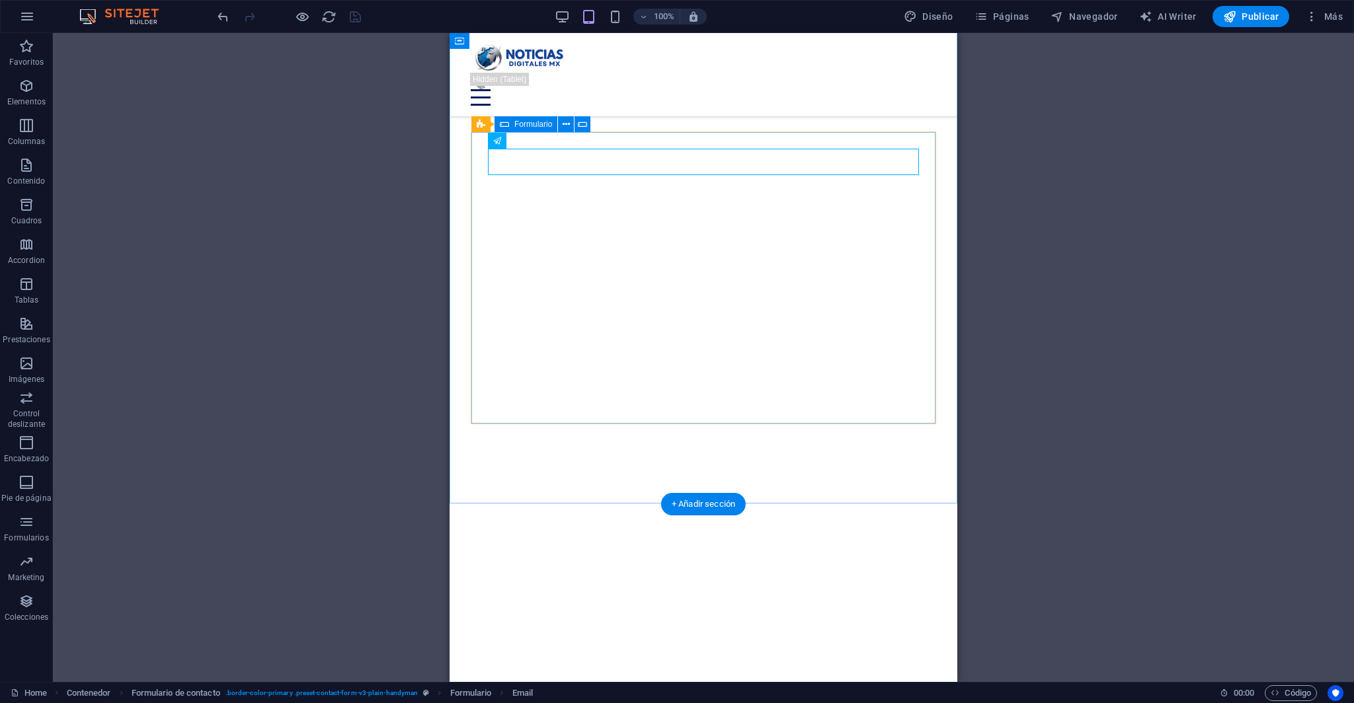
click div "Enviar He leído y acepto el aviso de privacidad ¿Ilegible? [GEOGRAPHIC_DATA]"
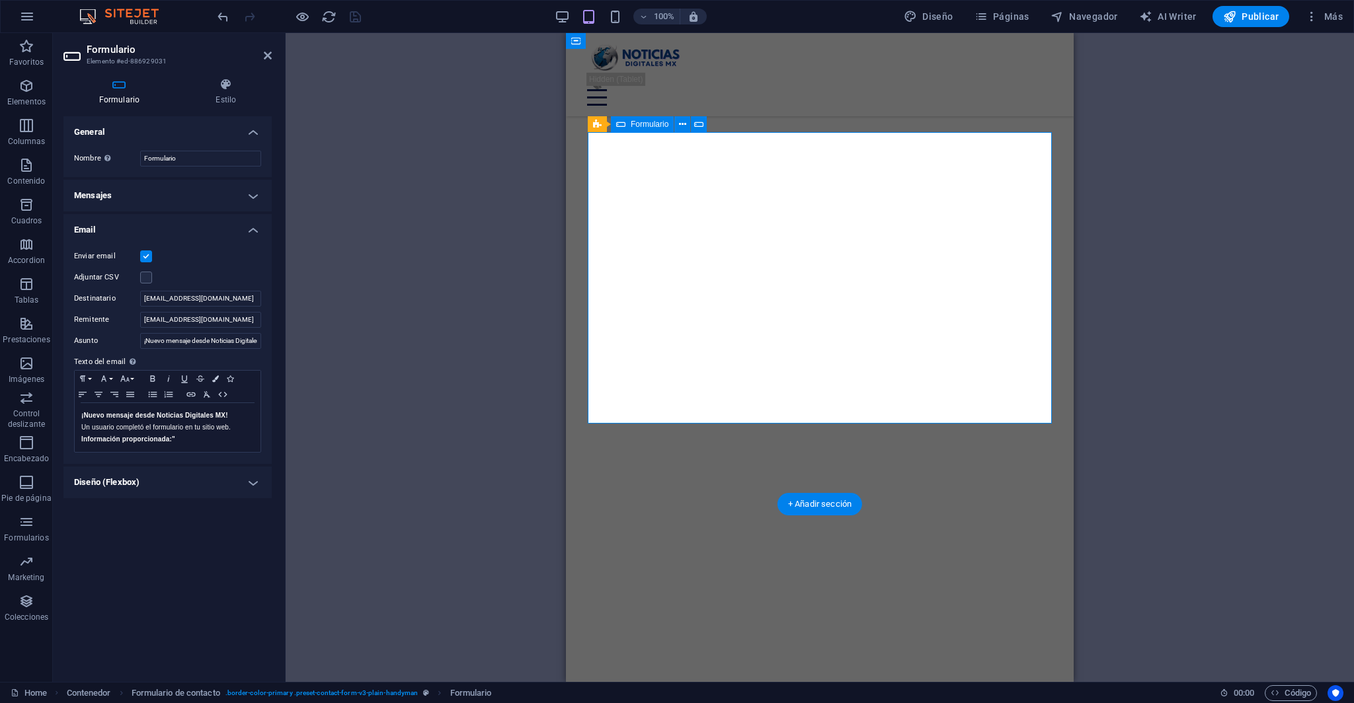
click div "Enviar He leído y acepto el aviso de privacidad ¿Ilegible? [GEOGRAPHIC_DATA]"
click at [219, 256] on div "Enviar email" at bounding box center [167, 257] width 187 height 16
click at [252, 233] on h4 "Email" at bounding box center [167, 226] width 208 height 24
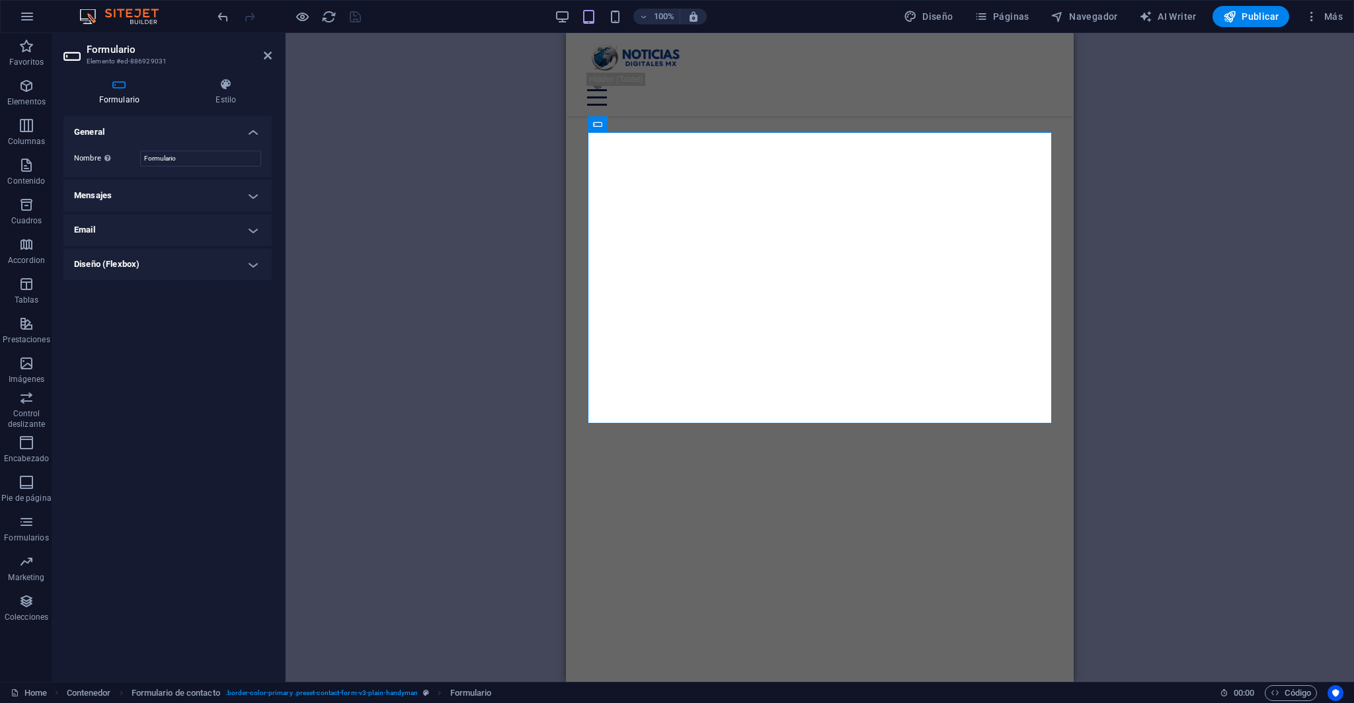
click at [258, 229] on h4 "Email" at bounding box center [167, 230] width 208 height 32
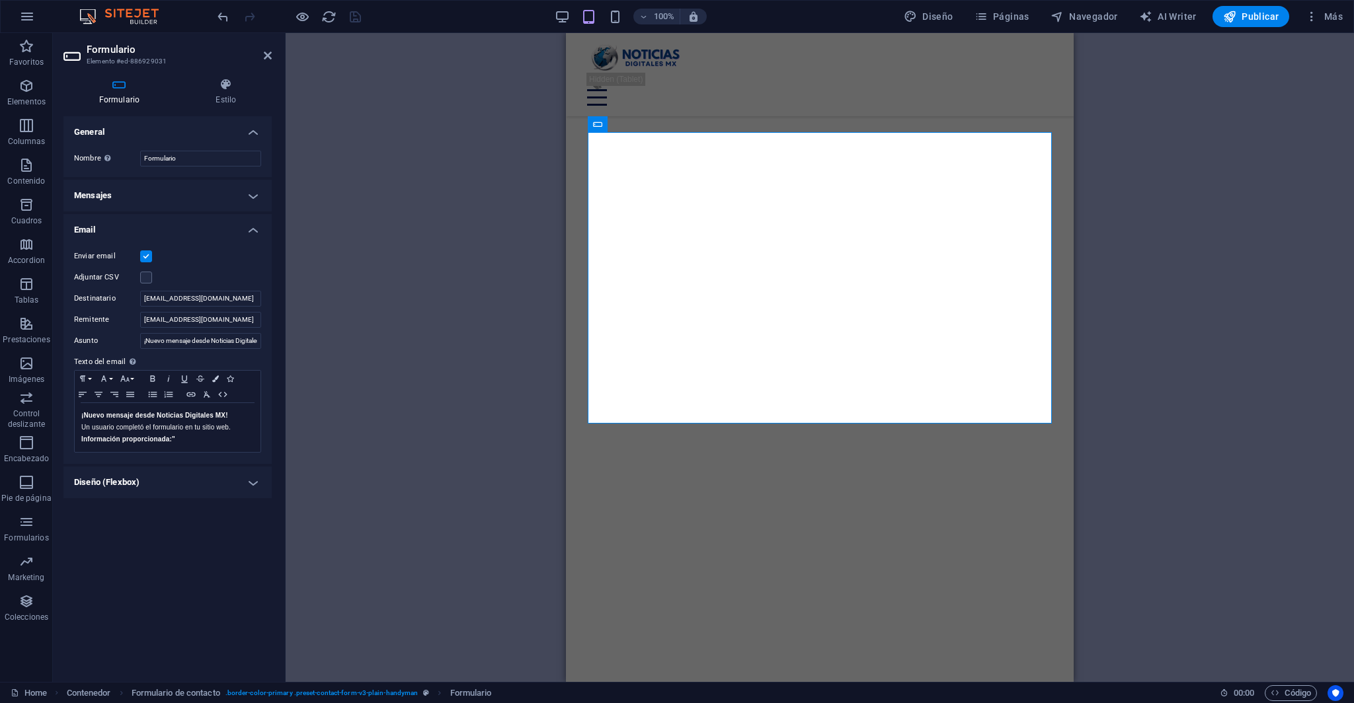
click at [455, 554] on div "Arrastra aquí para reemplazar el contenido existente. Si quieres crear un eleme…" at bounding box center [820, 357] width 1068 height 649
click at [195, 568] on div "General Nombre Define un nombre para el formulario. Formulario Mensajes Mensaje…" at bounding box center [167, 393] width 208 height 555
click at [225, 93] on h4 "Estilo" at bounding box center [225, 92] width 91 height 28
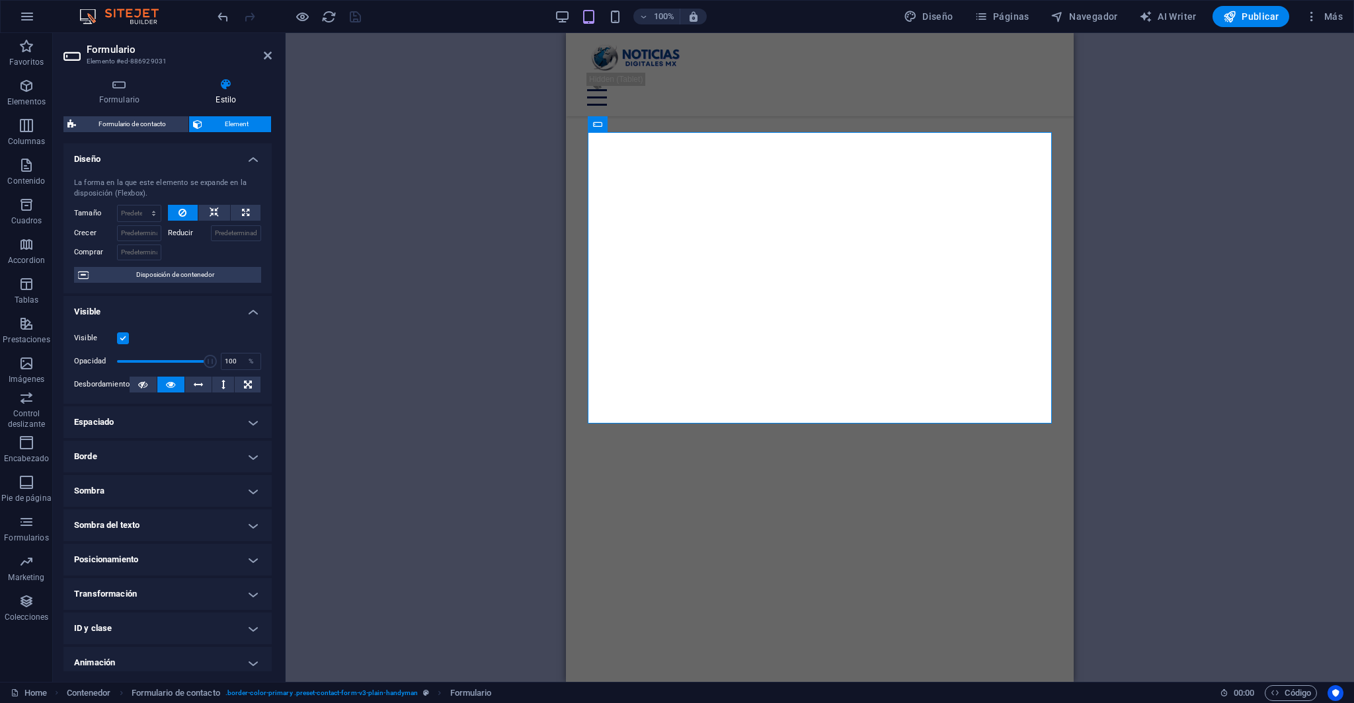
scroll to position [41, 0]
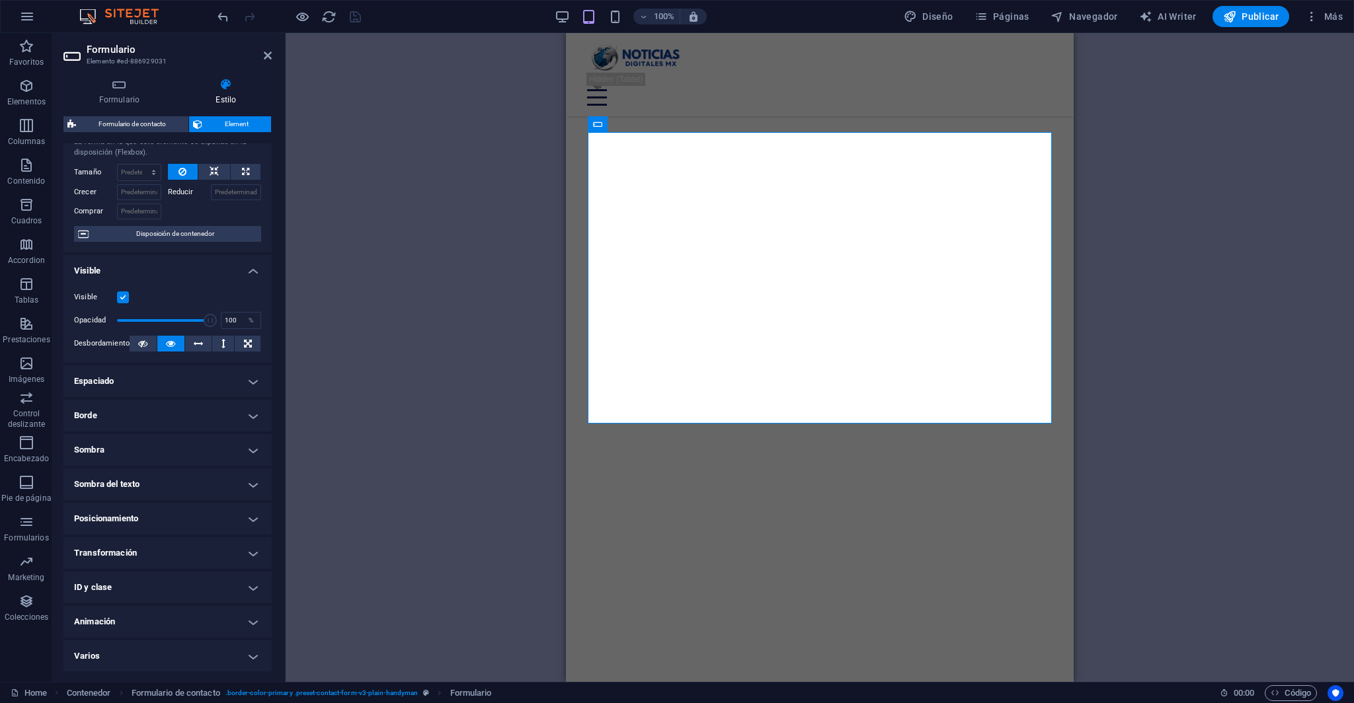
click at [183, 566] on h4 "Transformación" at bounding box center [167, 553] width 208 height 32
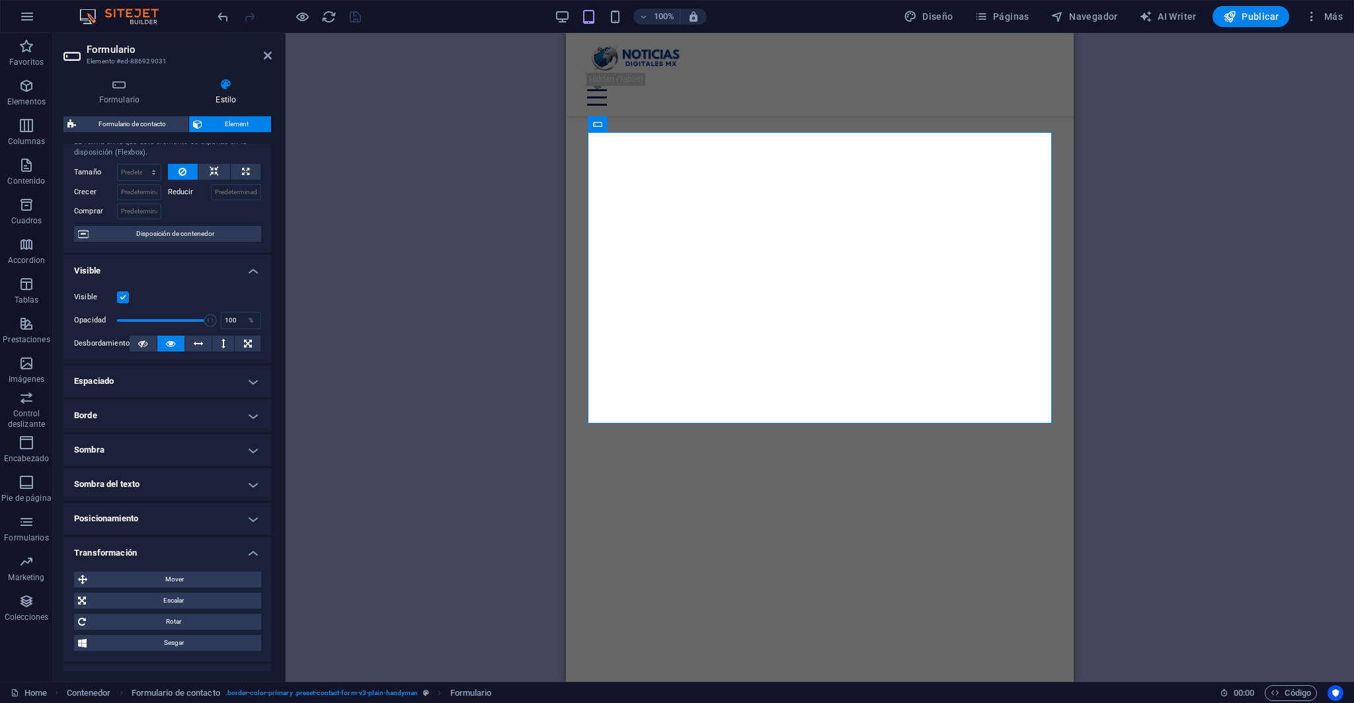
click at [215, 563] on div "Mover X offset 0 px rem % em vh vw Y offset 0 px rem % em vh vw Escalar Zoom 10…" at bounding box center [167, 611] width 208 height 100
click at [215, 549] on h4 "Transformación" at bounding box center [167, 549] width 208 height 24
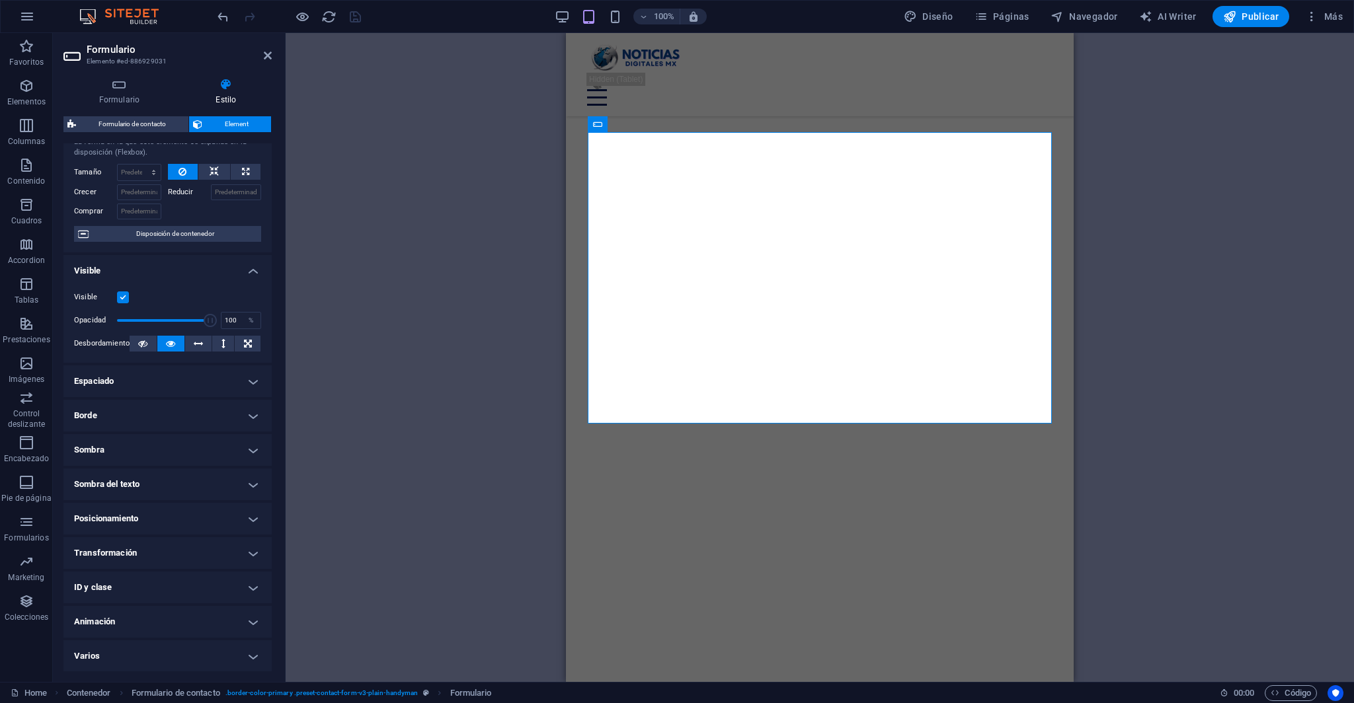
click at [227, 589] on h4 "ID y clase" at bounding box center [167, 588] width 208 height 32
click at [257, 567] on h4 "Transformación" at bounding box center [167, 553] width 208 height 32
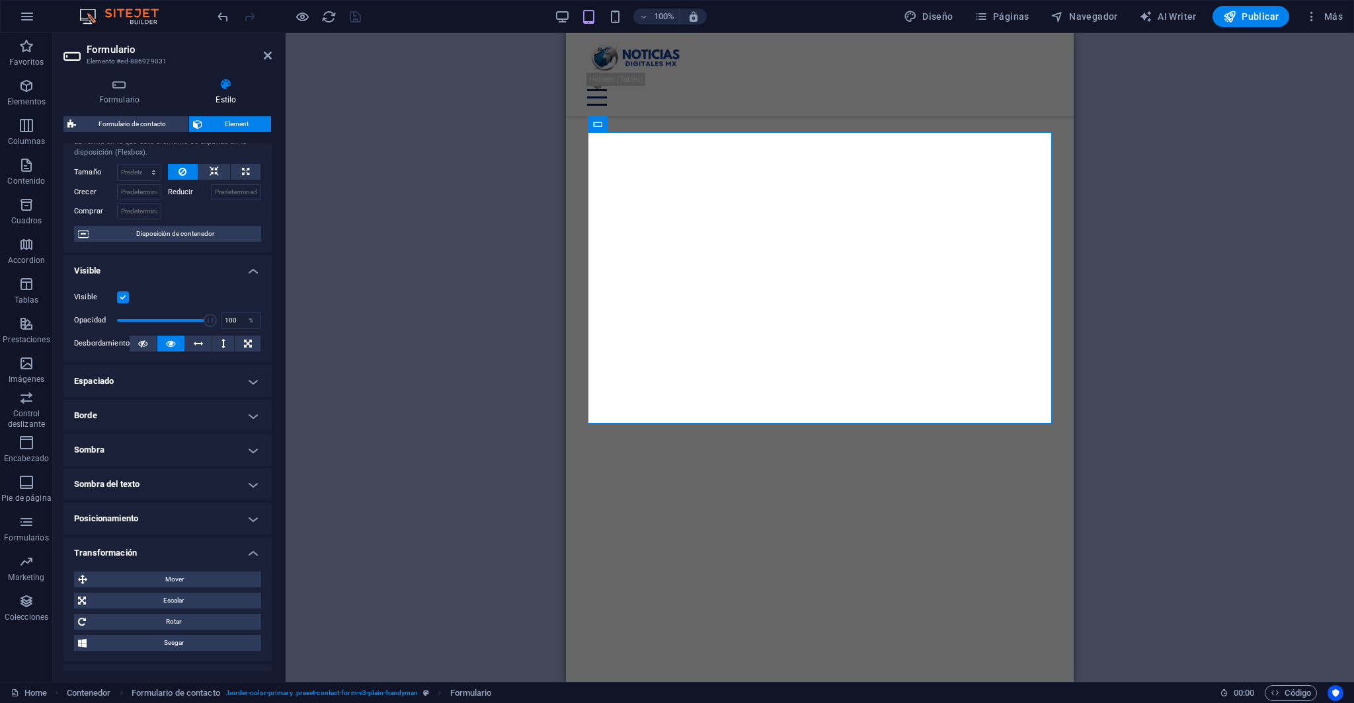
click at [252, 551] on h4 "Transformación" at bounding box center [167, 549] width 208 height 24
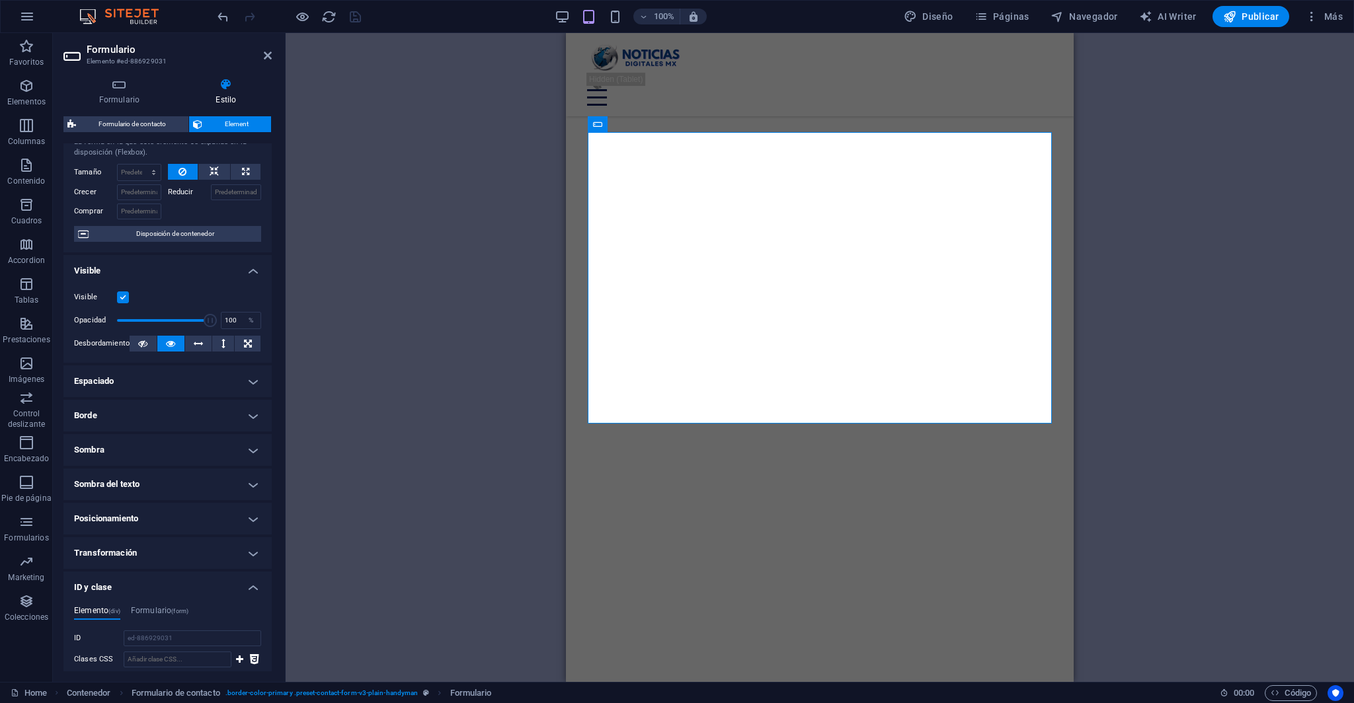
scroll to position [0, 0]
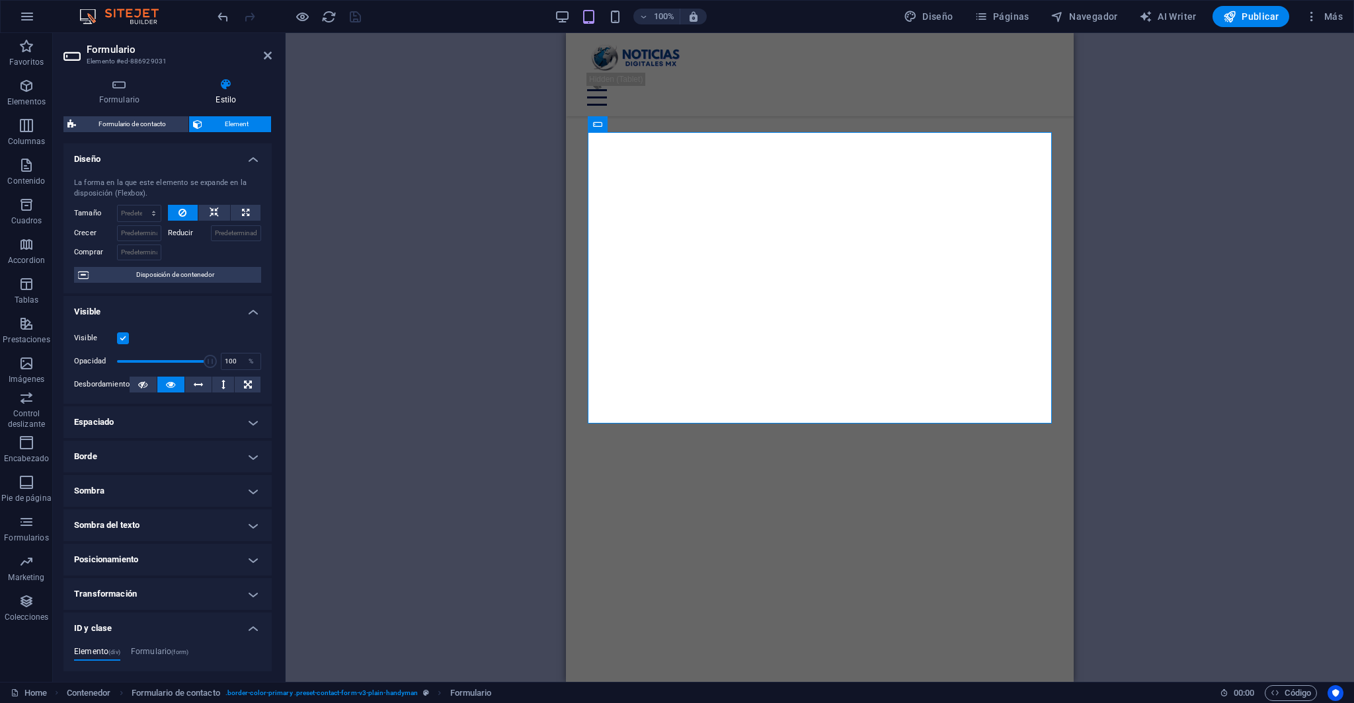
drag, startPoint x: 430, startPoint y: 274, endPoint x: 389, endPoint y: 155, distance: 126.5
click at [430, 274] on div "Arrastra aquí para reemplazar el contenido existente. Si quieres crear un eleme…" at bounding box center [820, 357] width 1068 height 649
drag, startPoint x: 106, startPoint y: 74, endPoint x: 116, endPoint y: 85, distance: 14.6
click at [106, 74] on div "Formulario Estilo General Nombre Define un nombre para el formulario. Formulari…" at bounding box center [167, 374] width 229 height 615
click at [122, 95] on h4 "Formulario" at bounding box center [121, 92] width 117 height 28
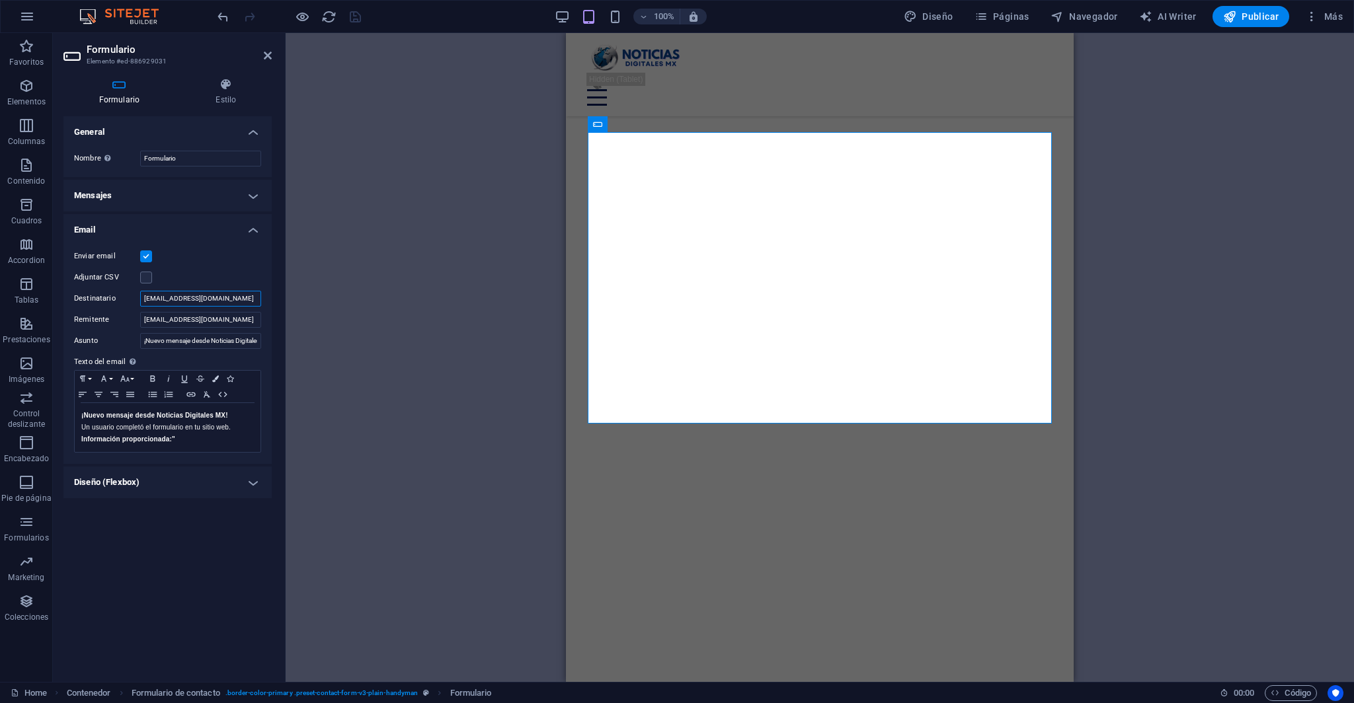
drag, startPoint x: 239, startPoint y: 299, endPoint x: 95, endPoint y: 301, distance: 143.4
click at [95, 301] on div "Destinatario [EMAIL_ADDRESS][DOMAIN_NAME]" at bounding box center [167, 299] width 187 height 16
